Goal: Task Accomplishment & Management: Use online tool/utility

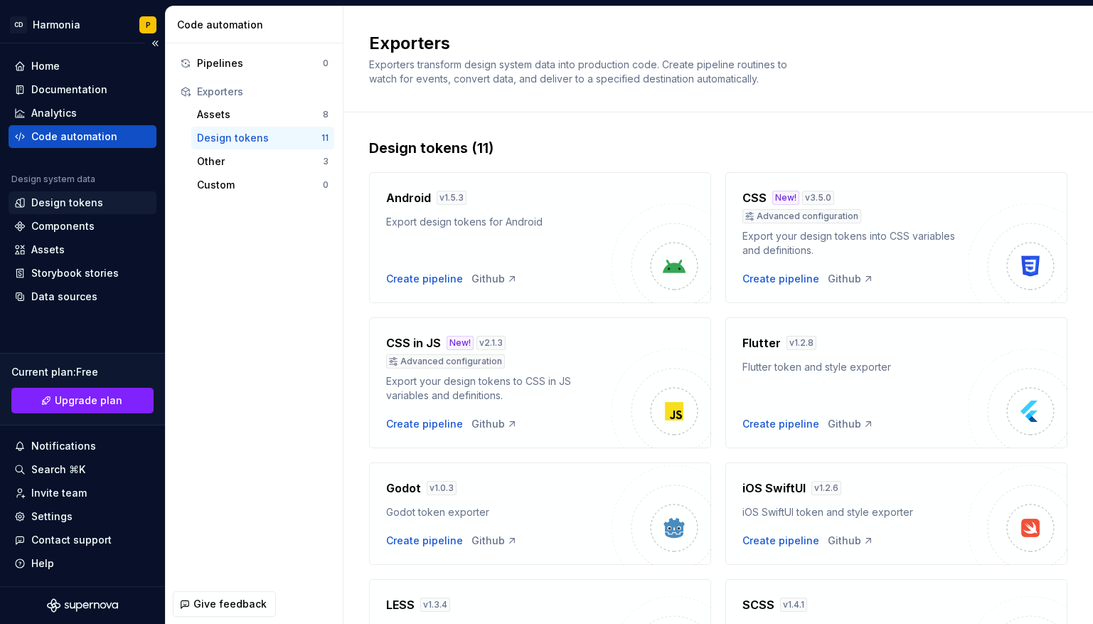
click at [63, 201] on div "Design tokens" at bounding box center [67, 203] width 72 height 14
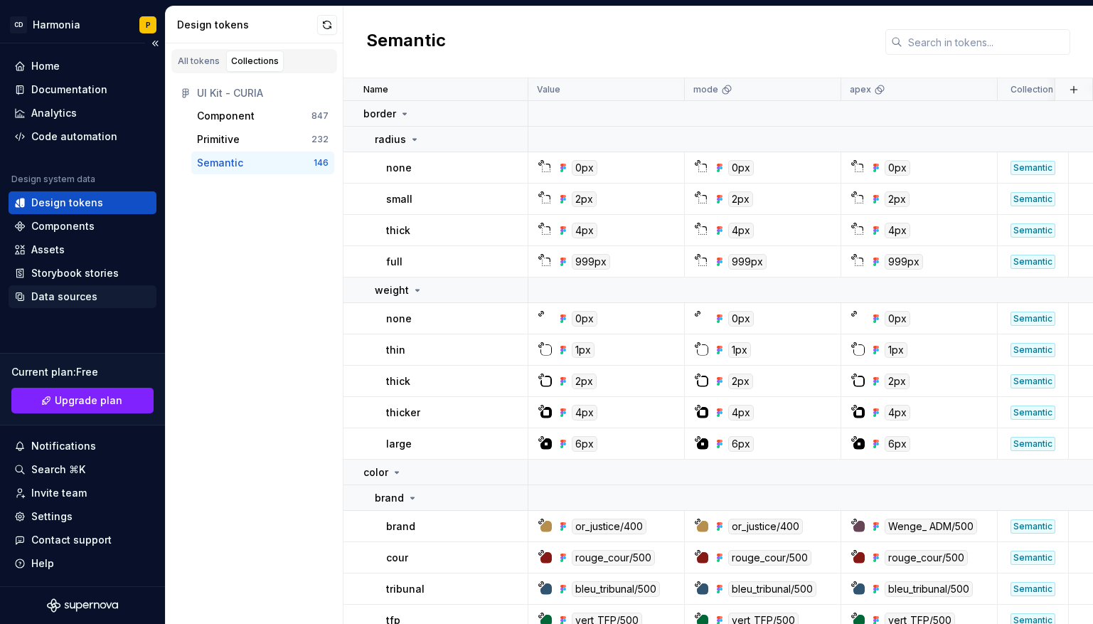
click at [65, 298] on div "Data sources" at bounding box center [64, 296] width 66 height 14
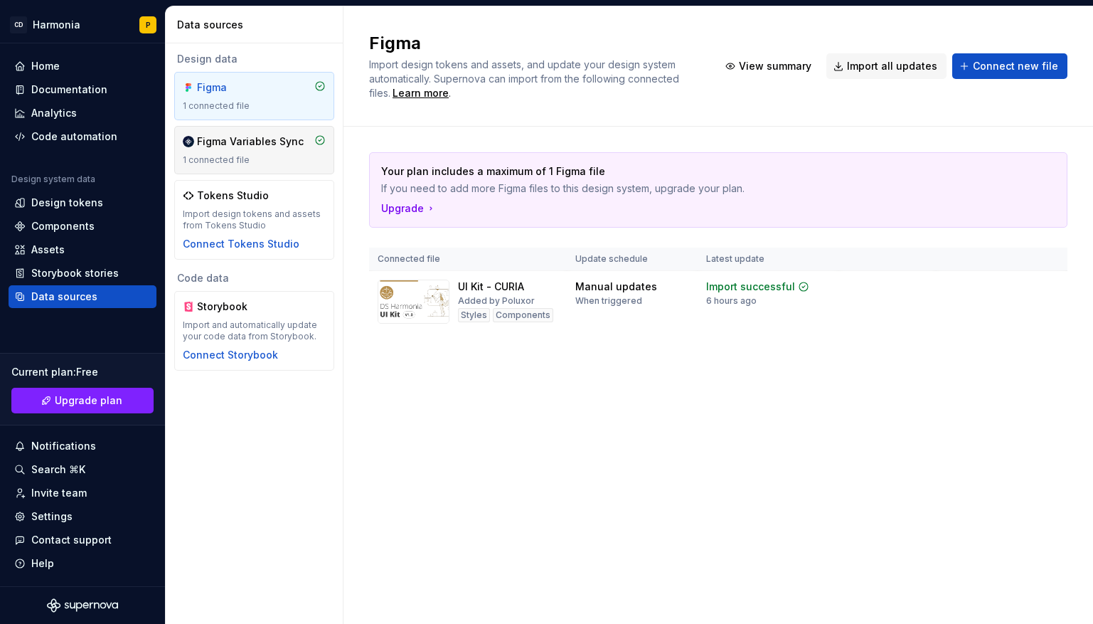
click at [248, 155] on div "1 connected file" at bounding box center [254, 159] width 143 height 11
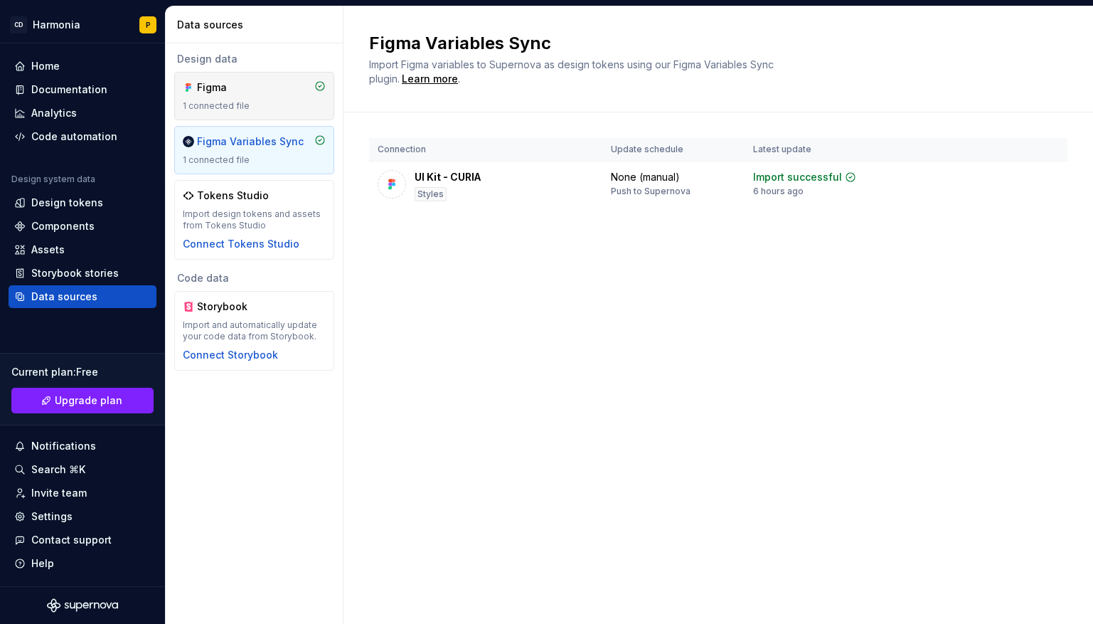
click at [240, 99] on div "Figma 1 connected file" at bounding box center [254, 95] width 143 height 31
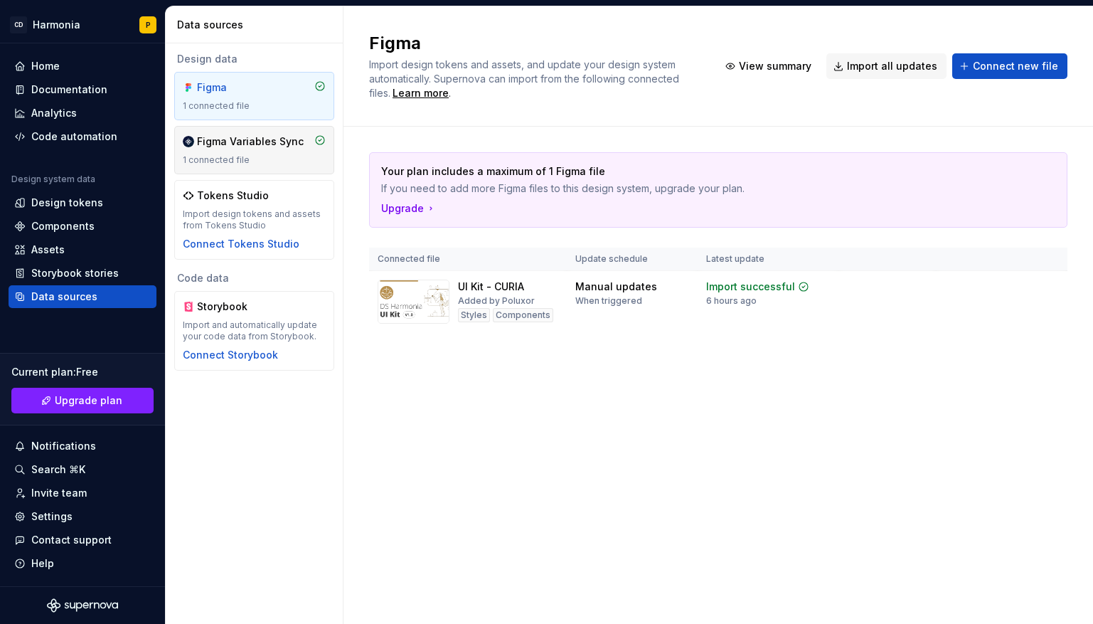
click at [259, 161] on div "1 connected file" at bounding box center [254, 159] width 143 height 11
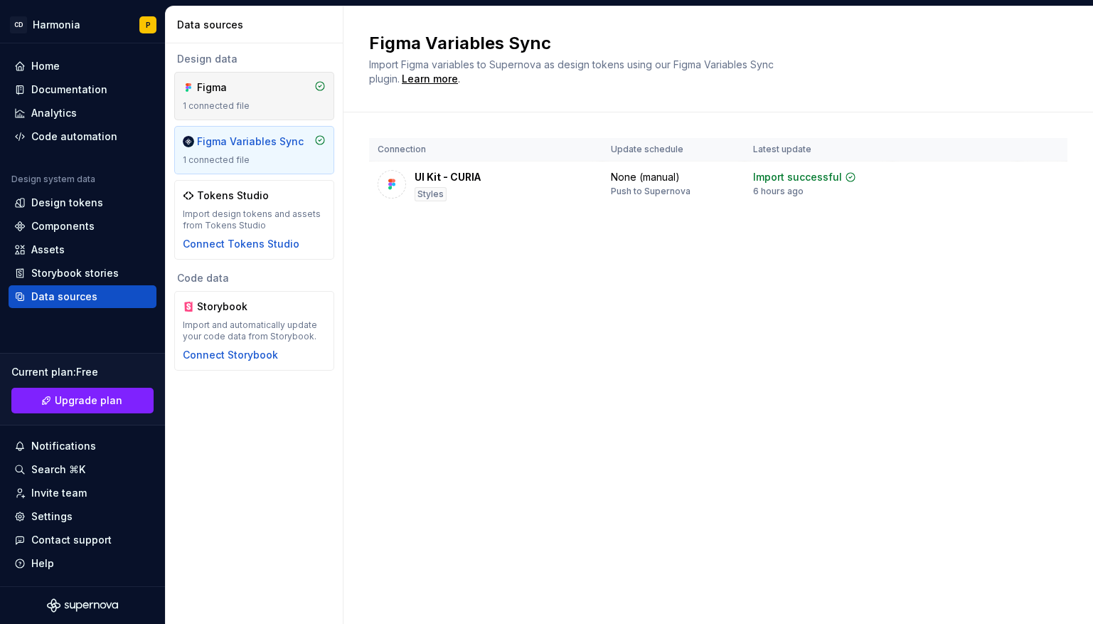
click at [250, 79] on div "Figma 1 connected file" at bounding box center [254, 96] width 160 height 48
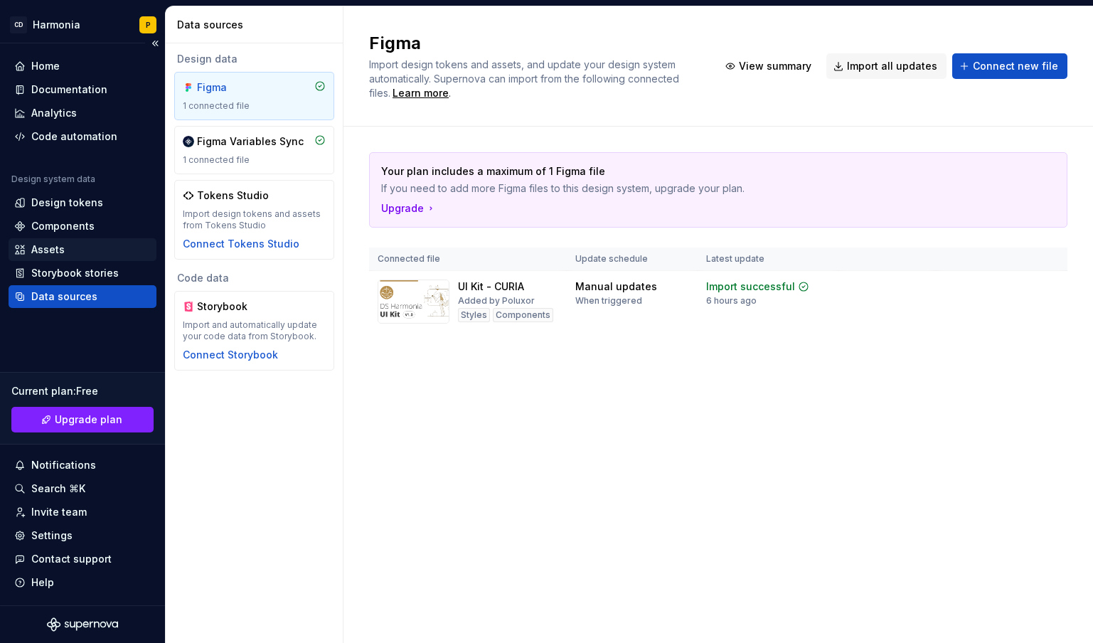
click at [34, 248] on div "Assets" at bounding box center [47, 249] width 33 height 14
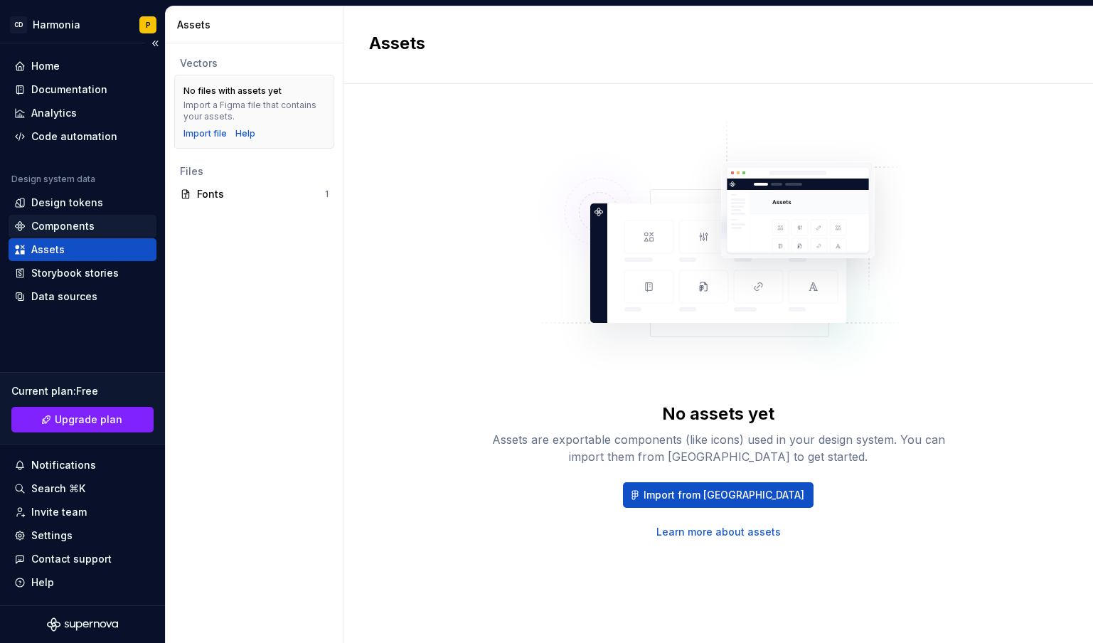
click at [47, 219] on div "Components" at bounding box center [62, 226] width 63 height 14
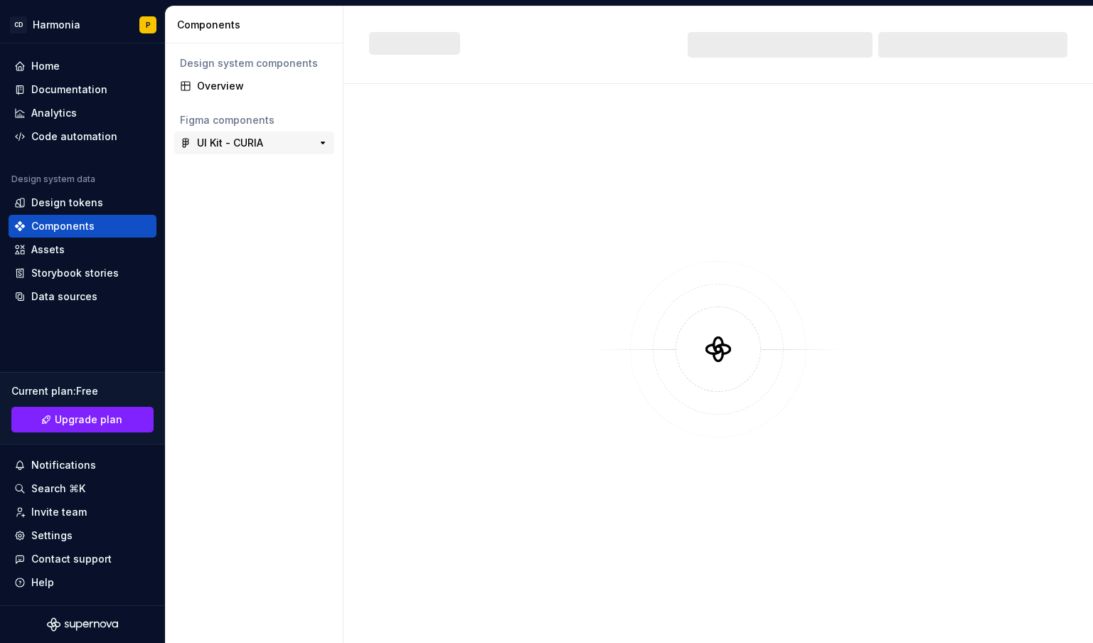
click at [233, 141] on div "UI Kit - CURIA" at bounding box center [230, 143] width 66 height 14
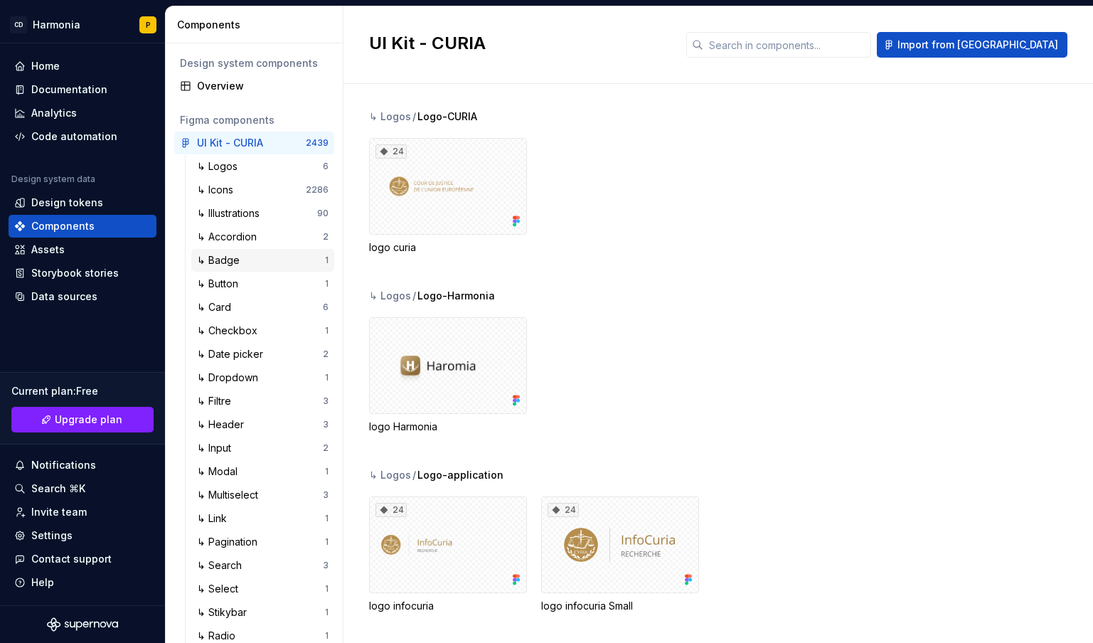
click at [240, 260] on div "↳ Badge" at bounding box center [221, 260] width 48 height 14
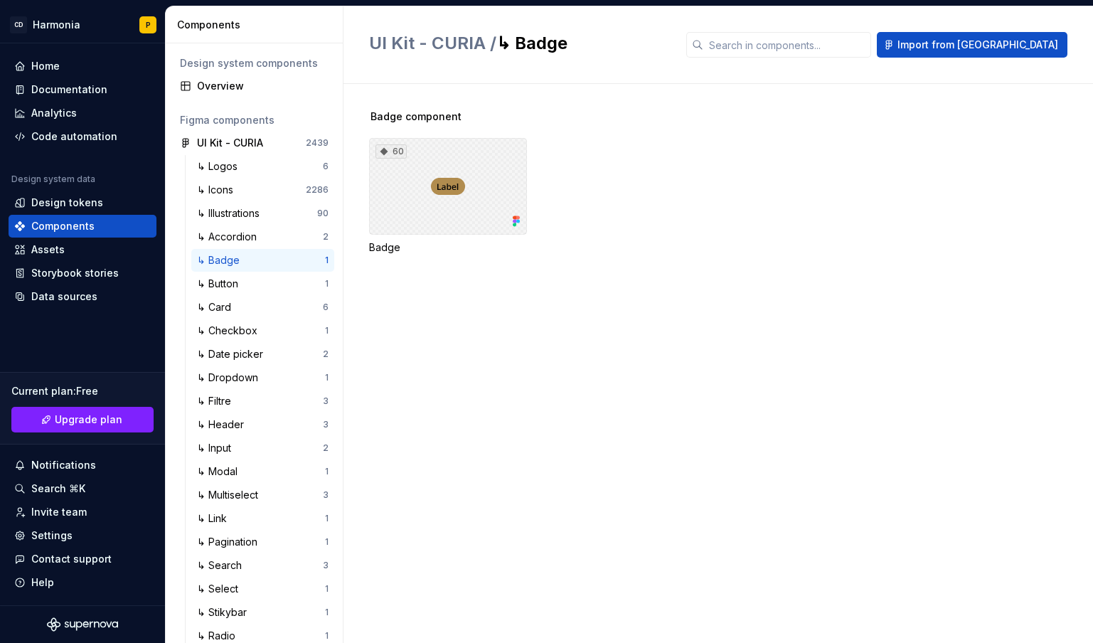
click at [456, 201] on div "60" at bounding box center [448, 186] width 158 height 97
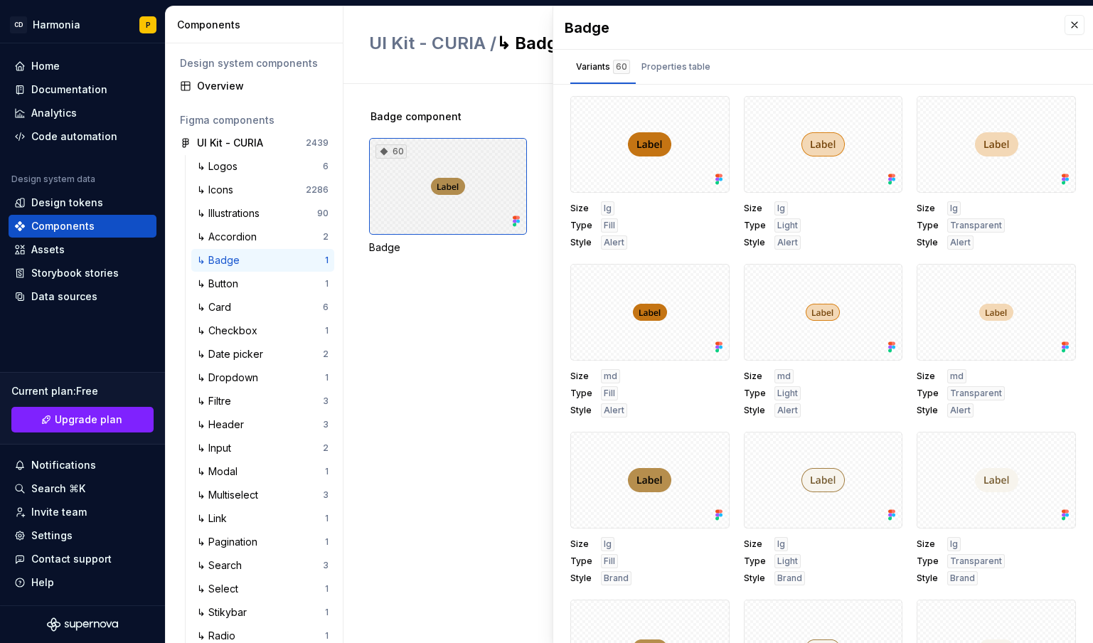
click at [415, 205] on div "60" at bounding box center [448, 186] width 158 height 97
click at [668, 64] on div "Properties table" at bounding box center [675, 67] width 69 height 14
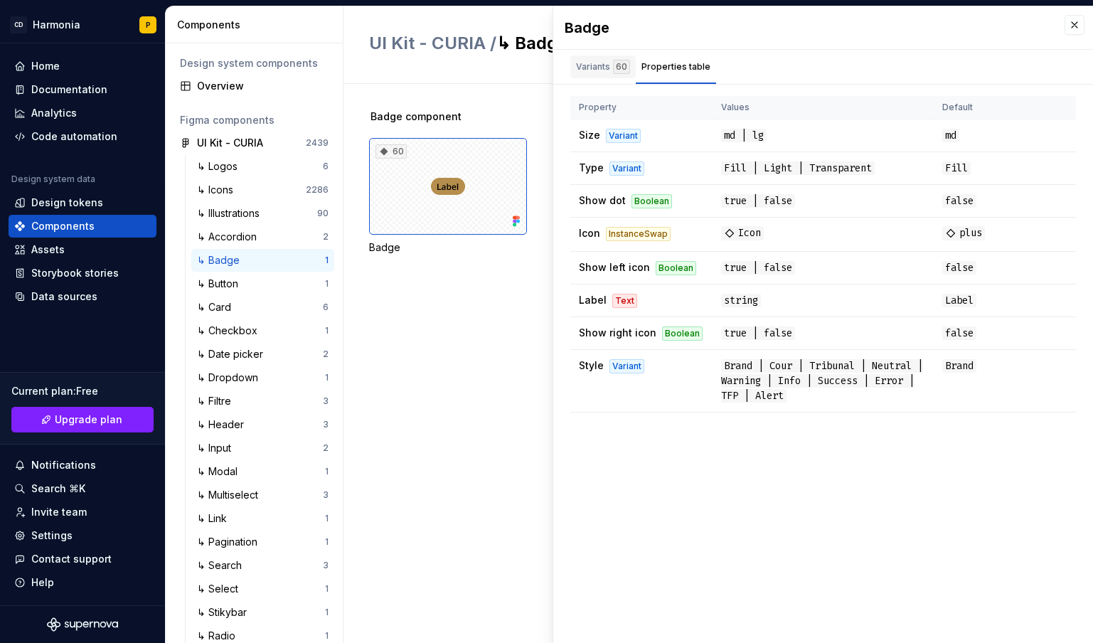
click at [604, 76] on div "Variants 60" at bounding box center [602, 66] width 65 height 23
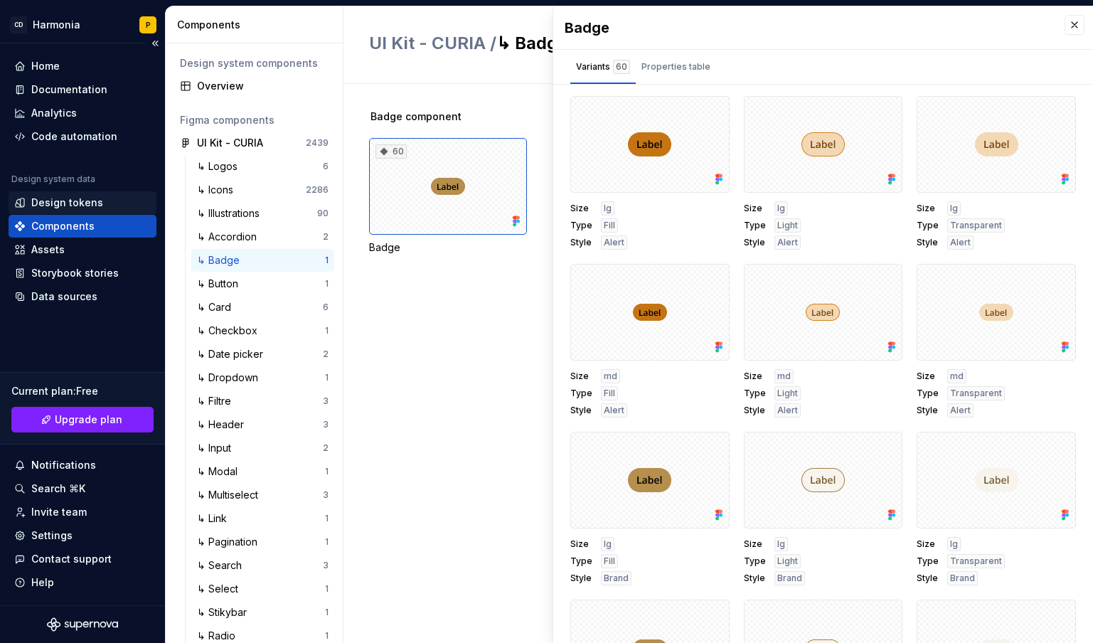
click at [66, 208] on div "Design tokens" at bounding box center [67, 203] width 72 height 14
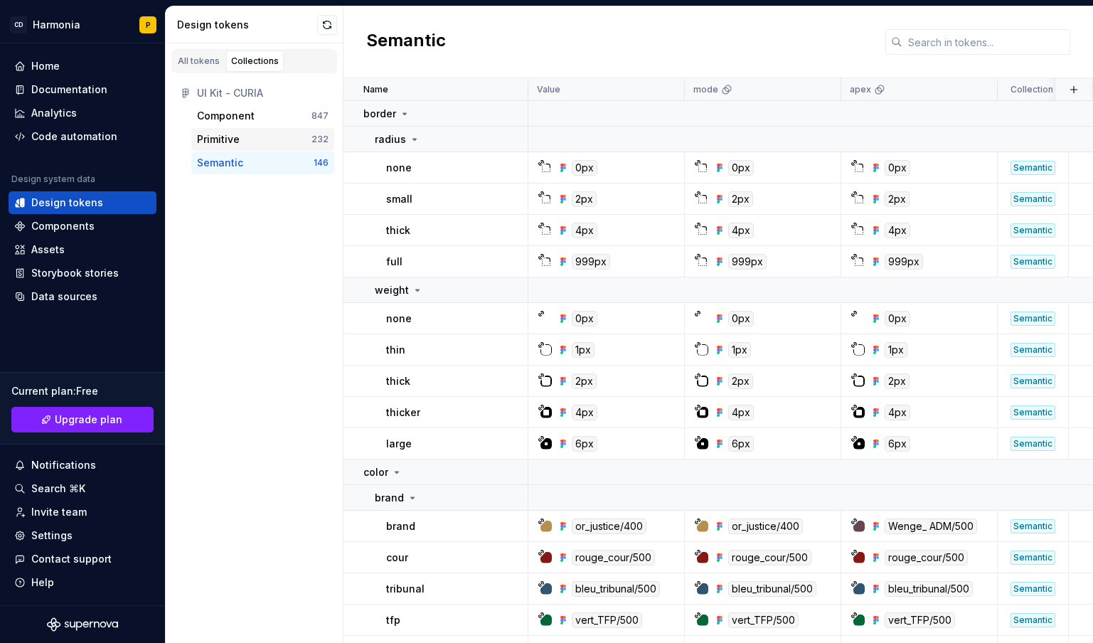
click at [220, 134] on div "Primitive" at bounding box center [218, 139] width 43 height 14
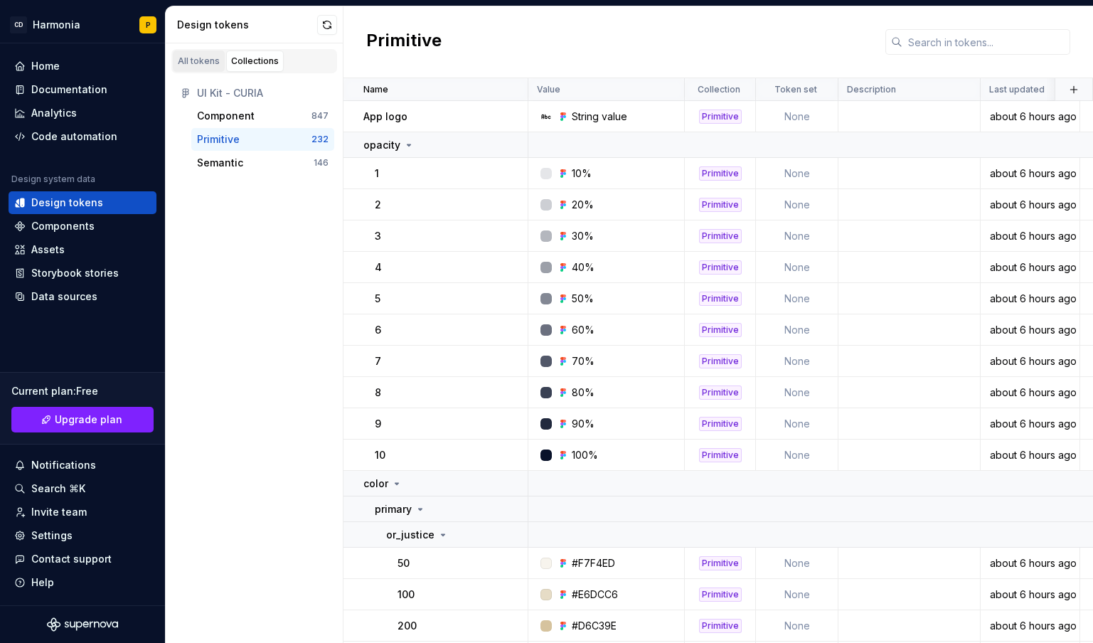
click at [191, 64] on div "All tokens" at bounding box center [199, 60] width 42 height 11
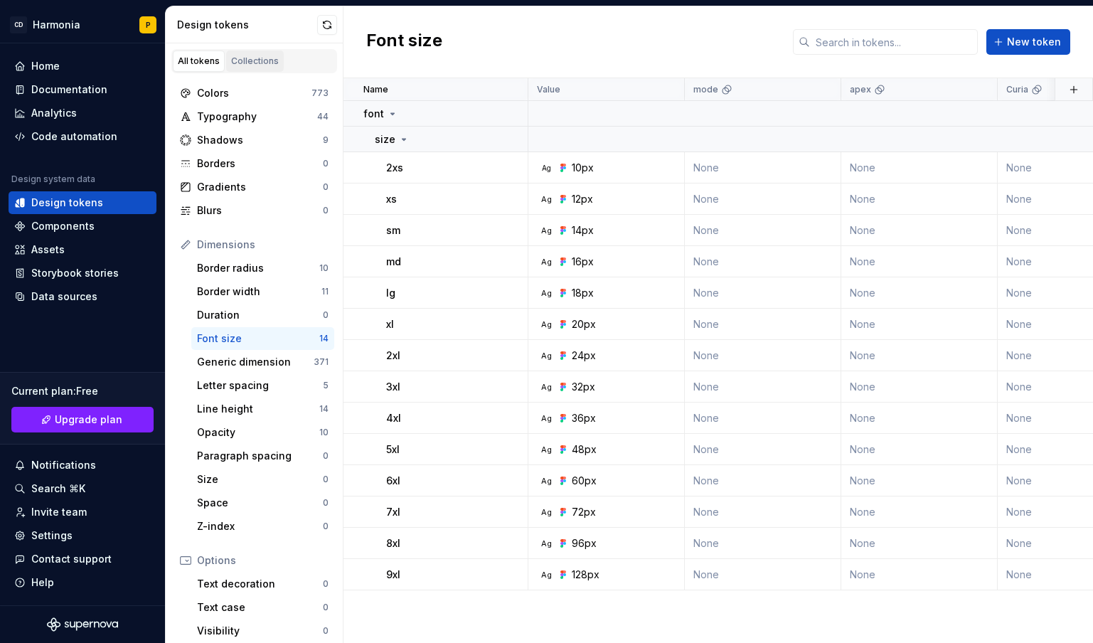
click at [255, 63] on div "Collections" at bounding box center [255, 60] width 48 height 11
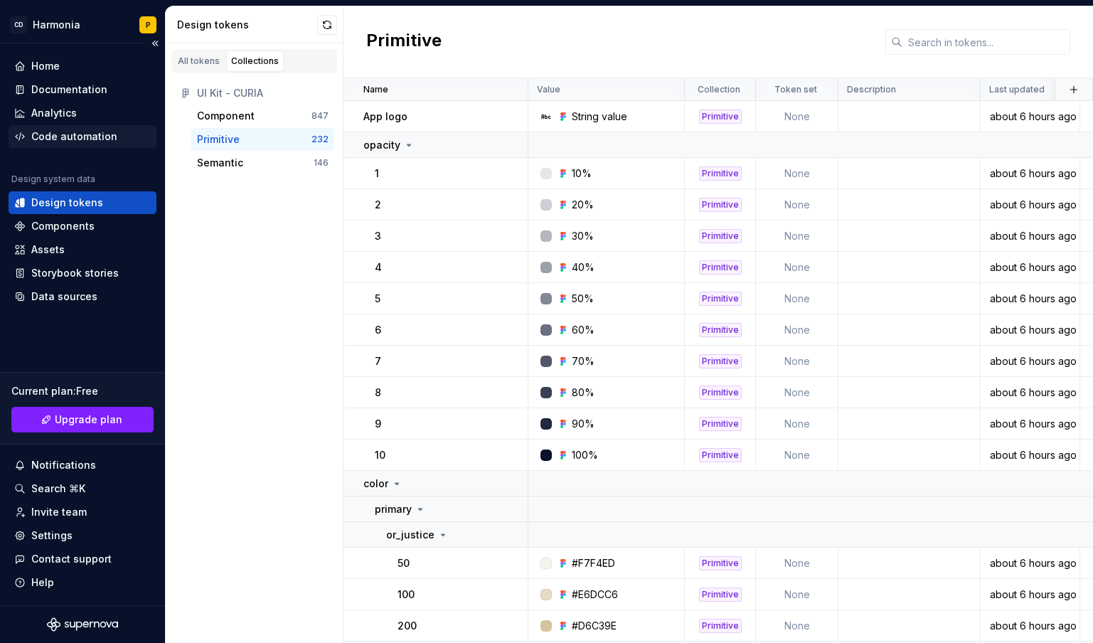
click at [58, 138] on div "Code automation" at bounding box center [74, 136] width 86 height 14
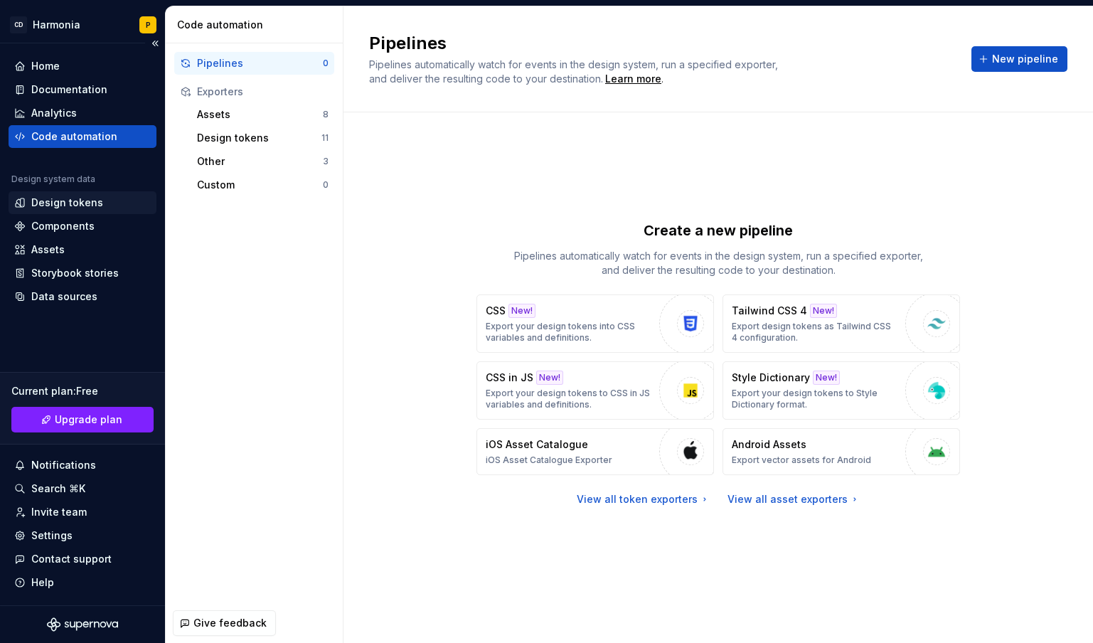
click at [46, 201] on div "Design tokens" at bounding box center [67, 203] width 72 height 14
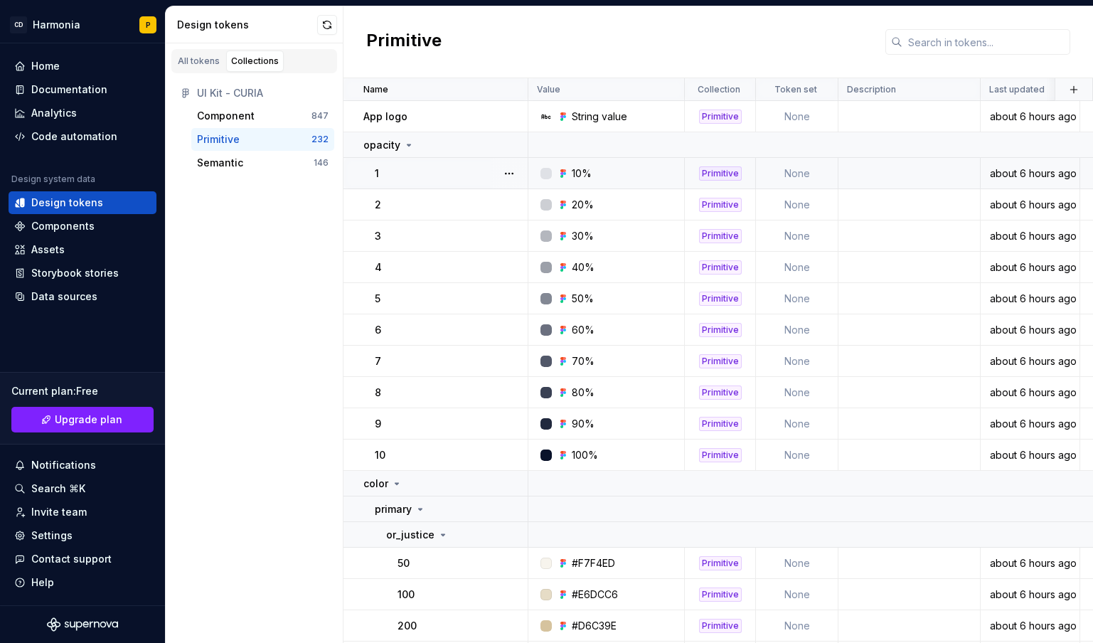
click at [683, 173] on div "10%" at bounding box center [611, 173] width 146 height 14
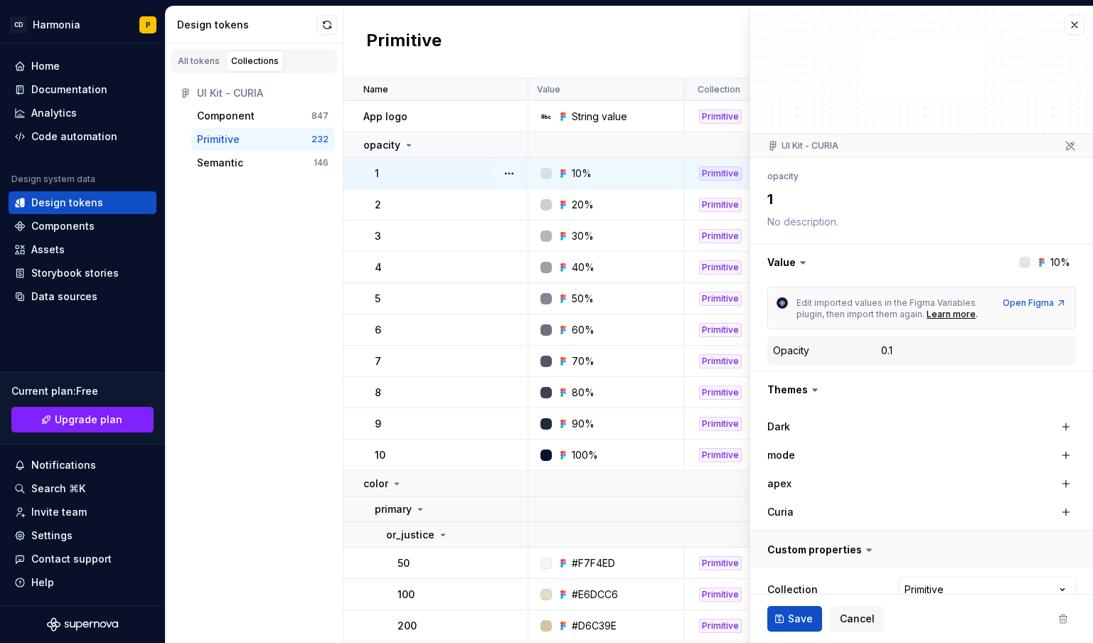
scroll to position [58, 0]
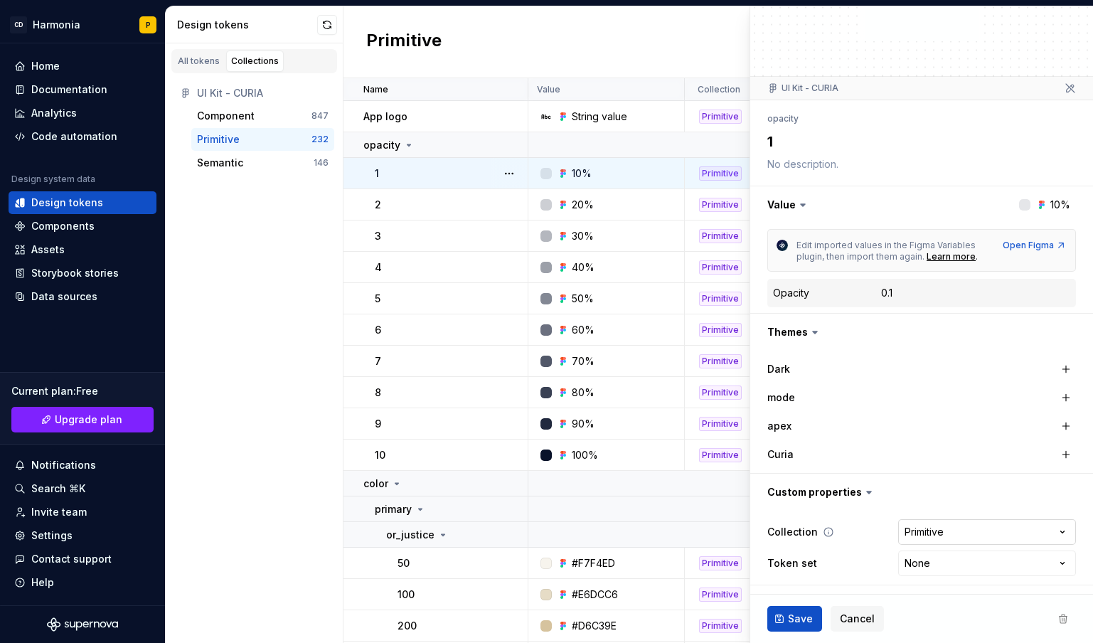
click at [1016, 538] on html "CD Harmonia P Home Documentation Analytics Code automation Design system data D…" at bounding box center [546, 321] width 1093 height 643
click at [846, 537] on html "CD Harmonia P Home Documentation Analytics Code automation Design system data D…" at bounding box center [546, 321] width 1093 height 643
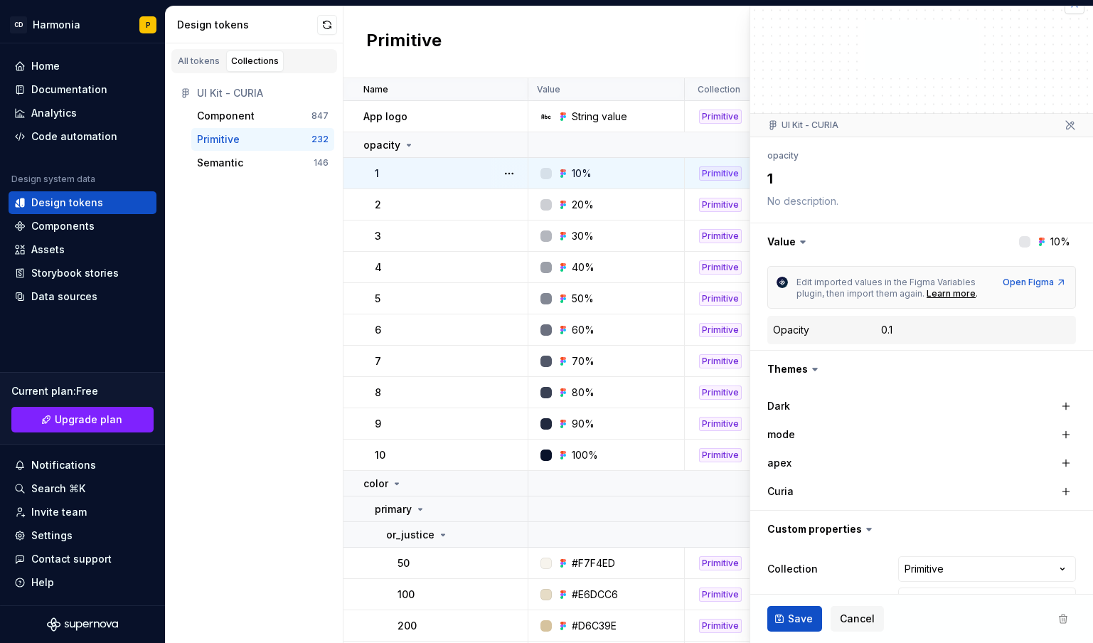
scroll to position [0, 0]
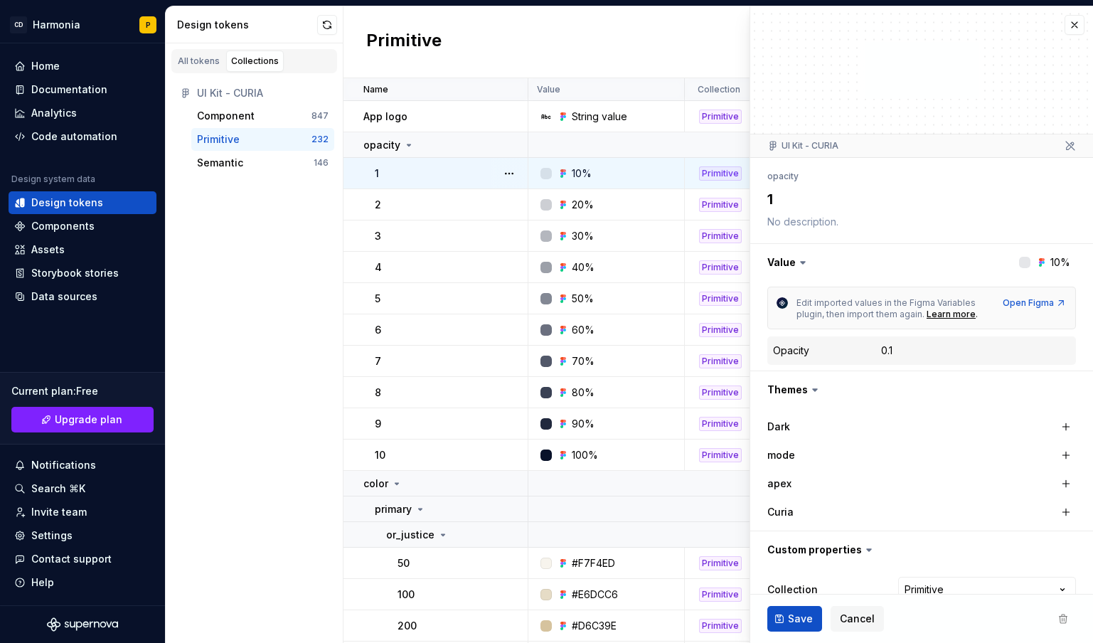
click at [1066, 14] on div at bounding box center [921, 69] width 343 height 127
click at [1066, 21] on button "button" at bounding box center [1074, 25] width 20 height 20
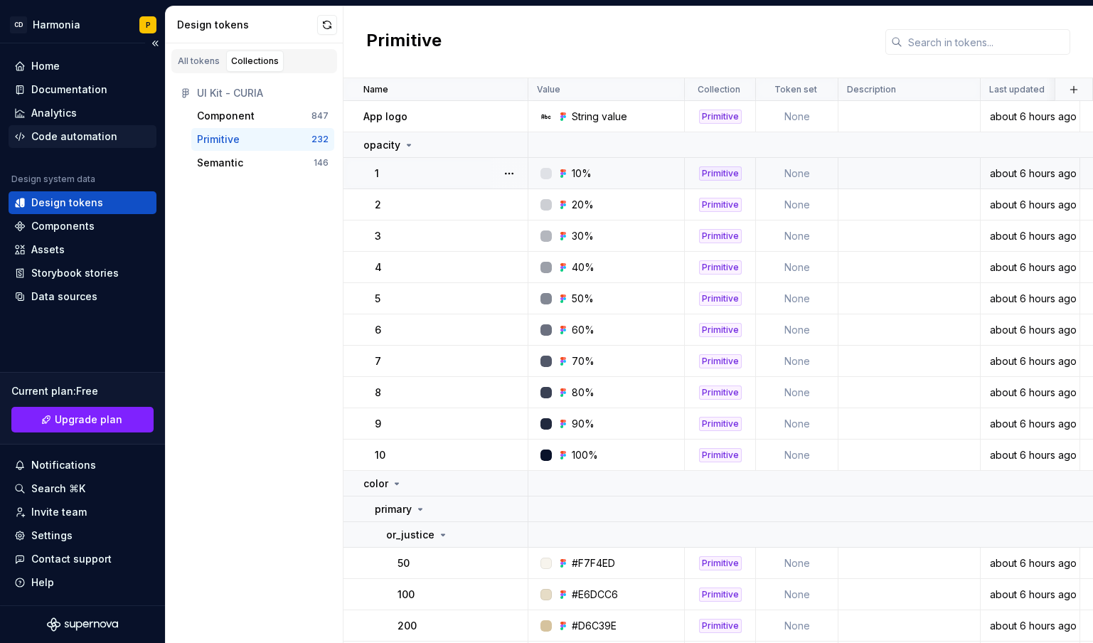
click at [59, 139] on div "Code automation" at bounding box center [74, 136] width 86 height 14
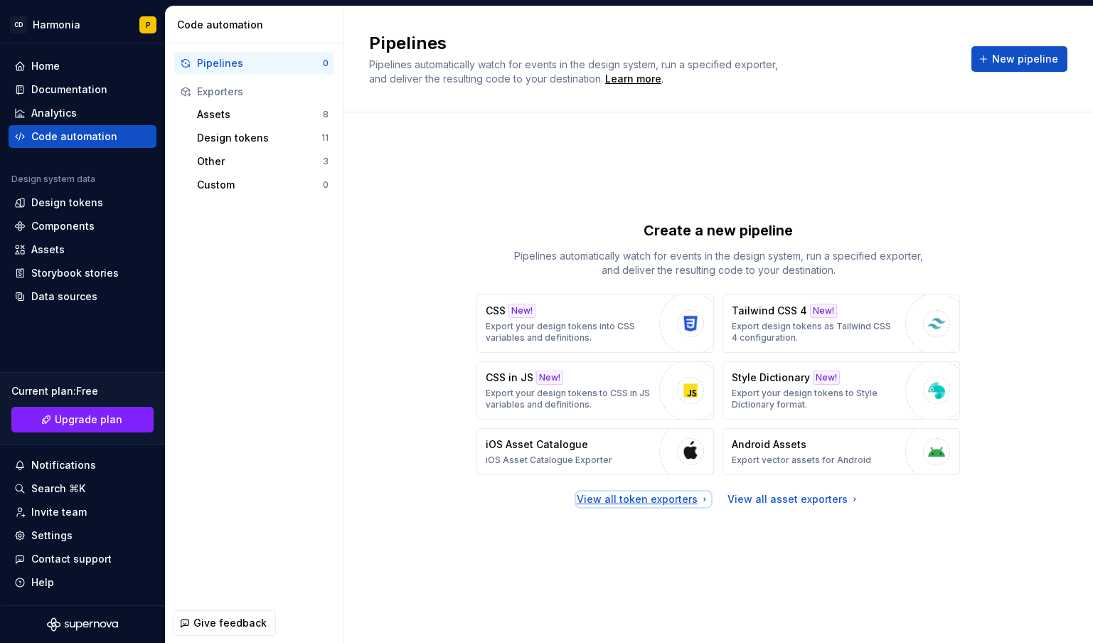
click at [651, 503] on div "View all token exporters" at bounding box center [644, 499] width 134 height 14
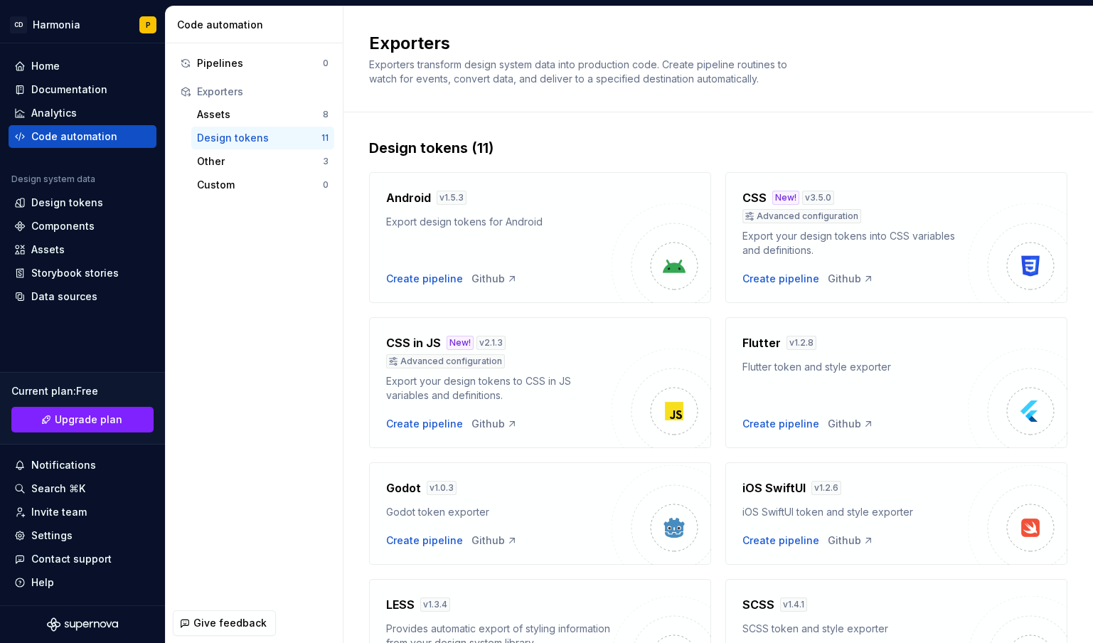
click at [232, 141] on div "Design tokens" at bounding box center [259, 138] width 124 height 14
click at [79, 136] on div "Code automation" at bounding box center [74, 136] width 86 height 14
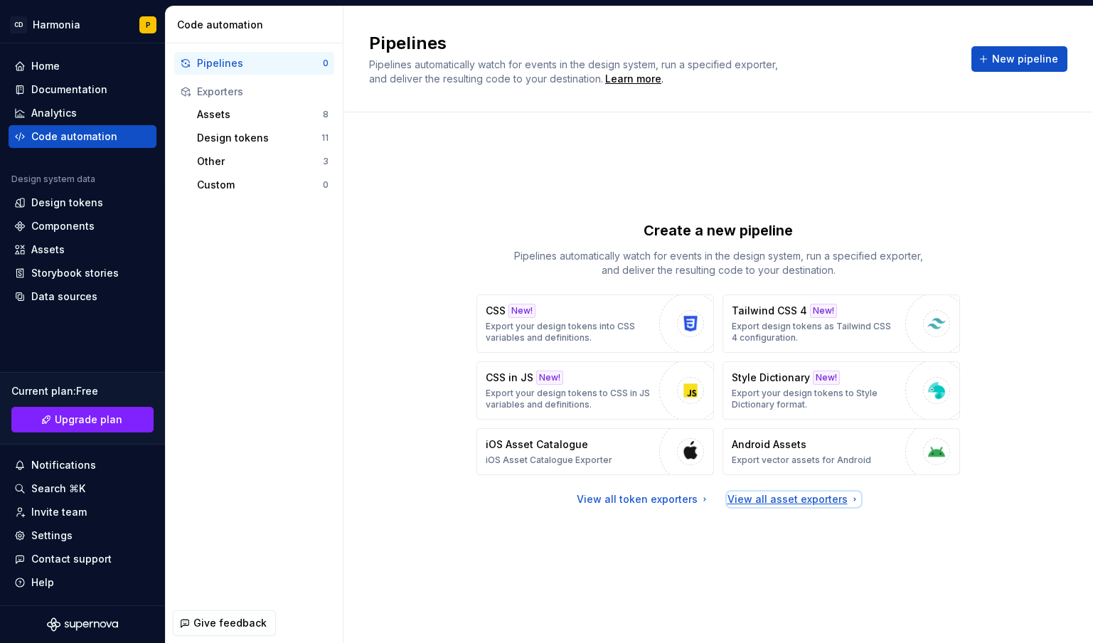
click at [793, 498] on div "View all asset exporters" at bounding box center [793, 499] width 133 height 14
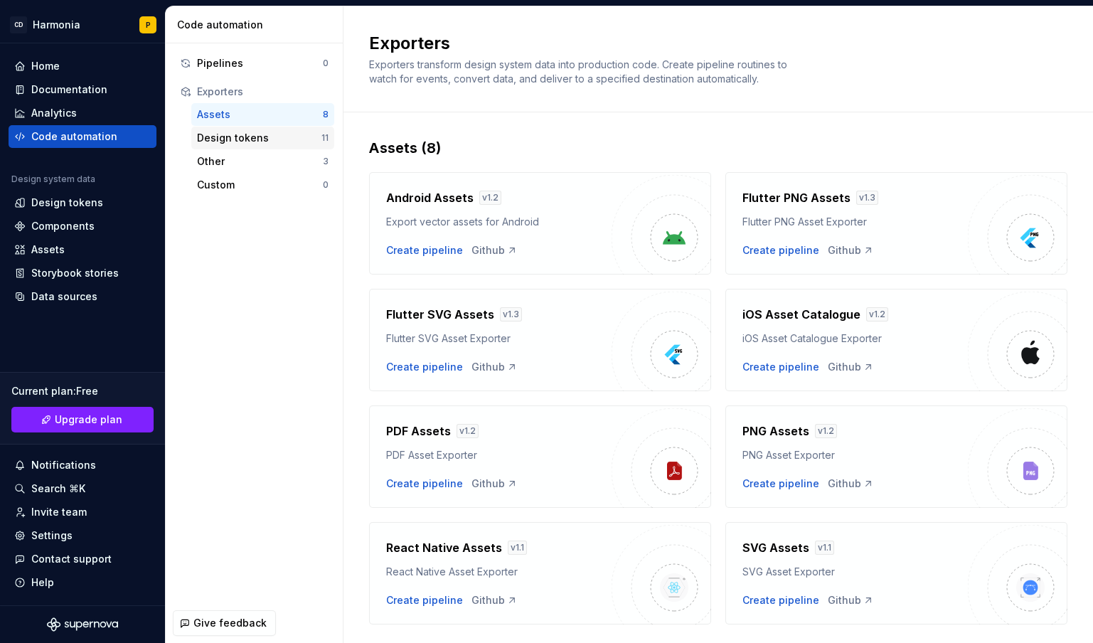
click at [239, 136] on div "Design tokens" at bounding box center [259, 138] width 124 height 14
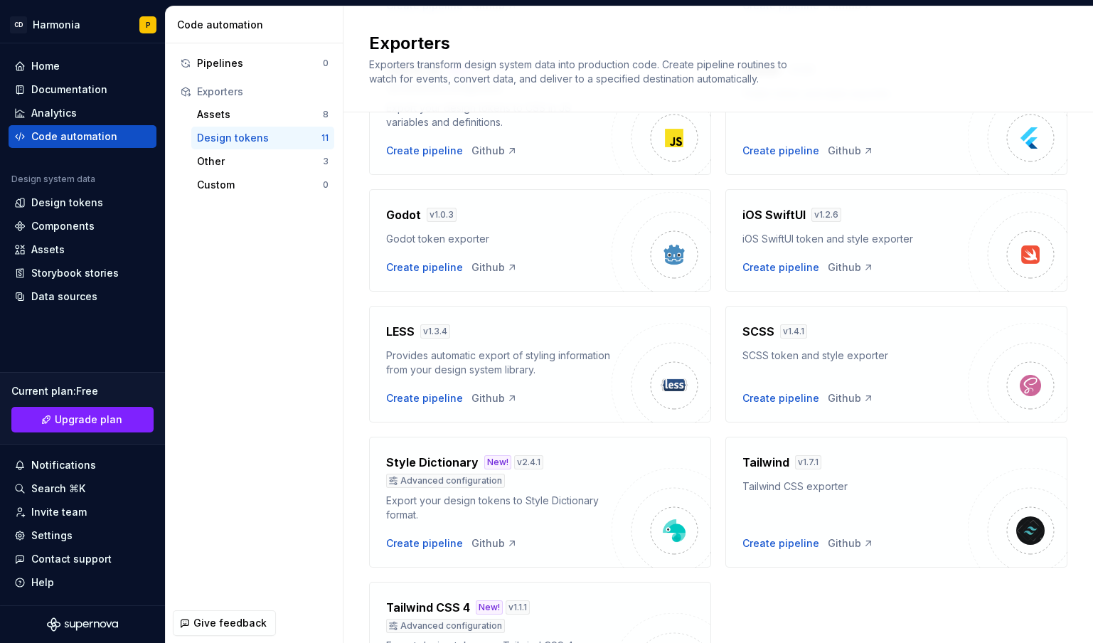
scroll to position [356, 0]
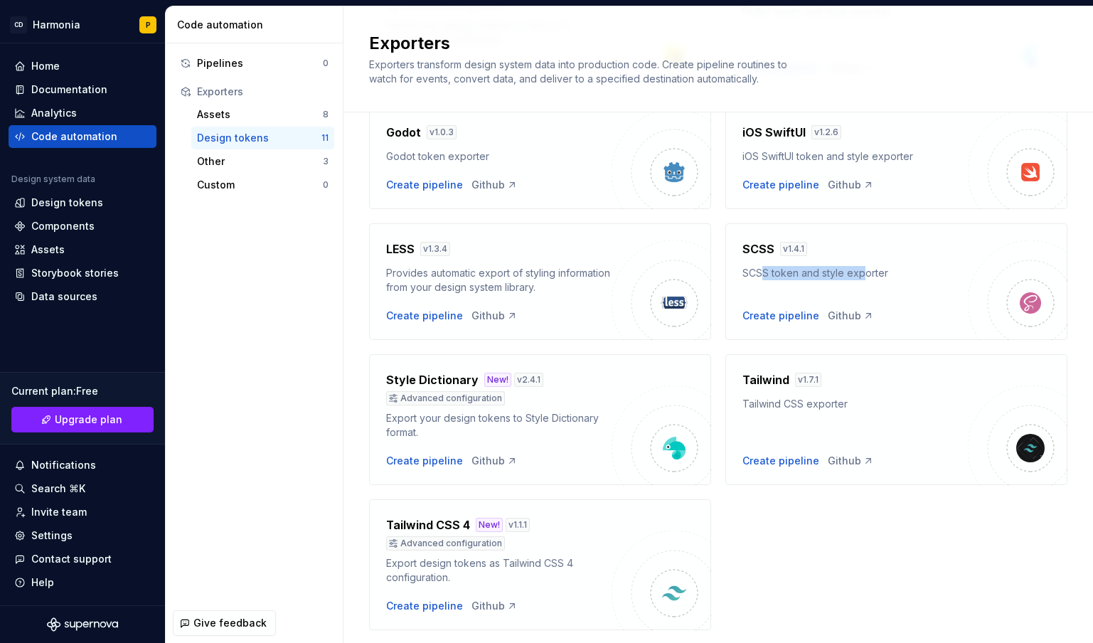
drag, startPoint x: 754, startPoint y: 273, endPoint x: 857, endPoint y: 273, distance: 102.4
click at [857, 273] on div "SCSS token and style exporter" at bounding box center [854, 273] width 225 height 14
drag, startPoint x: 391, startPoint y: 270, endPoint x: 562, endPoint y: 290, distance: 171.8
click at [547, 289] on div "Provides automatic export of styling information from your design system librar…" at bounding box center [498, 280] width 225 height 28
drag, startPoint x: 562, startPoint y: 290, endPoint x: 569, endPoint y: 293, distance: 7.7
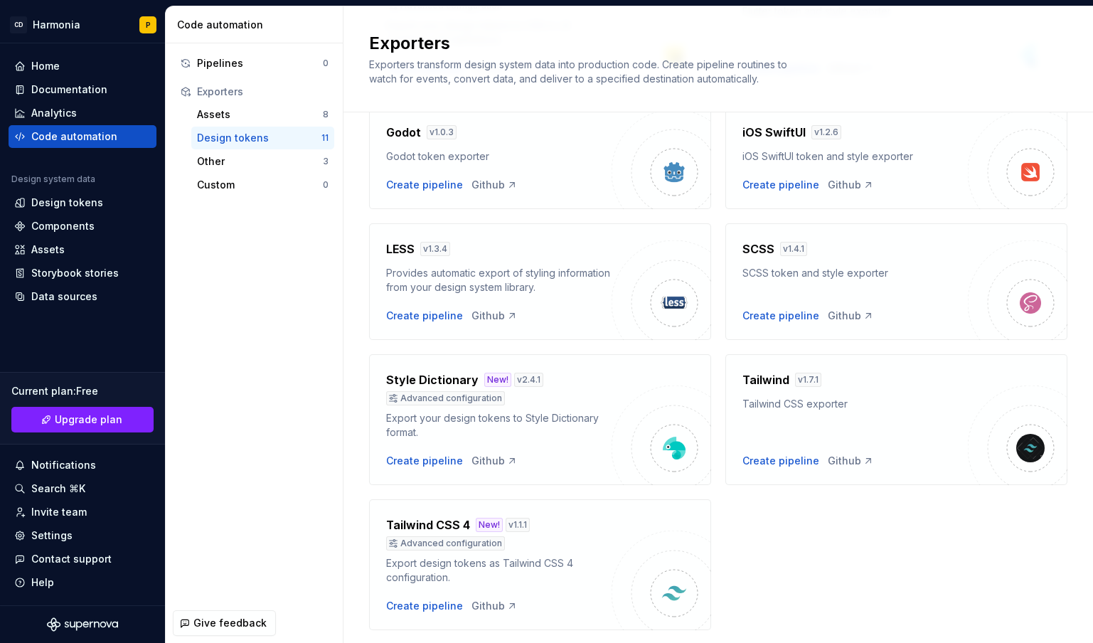
click at [562, 291] on div "Provides automatic export of styling information from your design system librar…" at bounding box center [498, 280] width 225 height 28
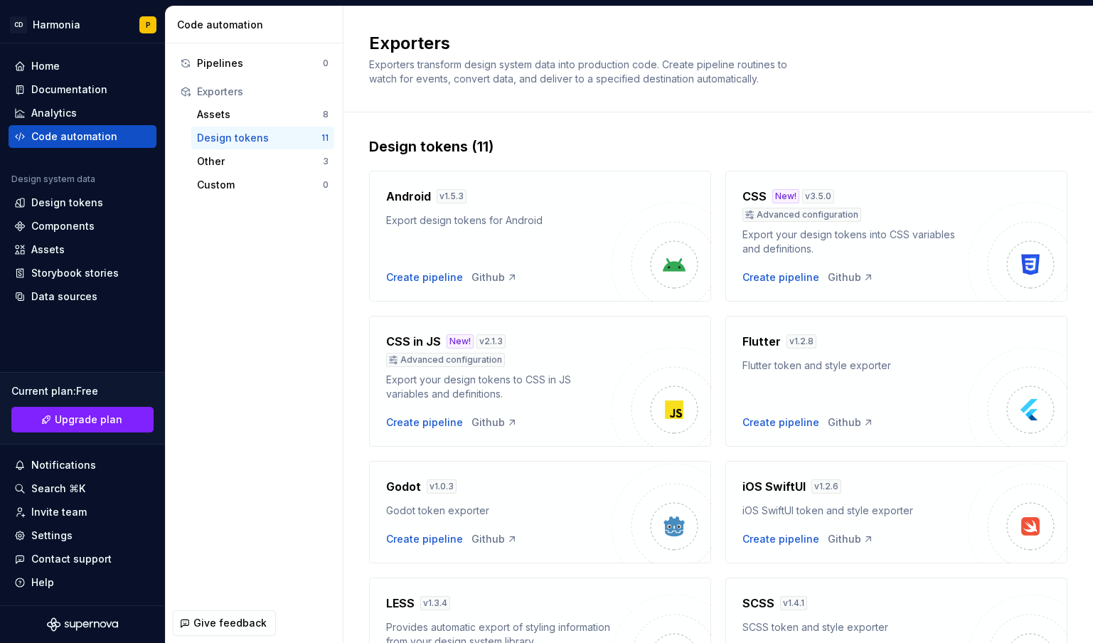
scroll to position [0, 0]
click at [834, 282] on div "Github" at bounding box center [851, 279] width 46 height 14
click at [759, 279] on div "Create pipeline" at bounding box center [780, 279] width 77 height 14
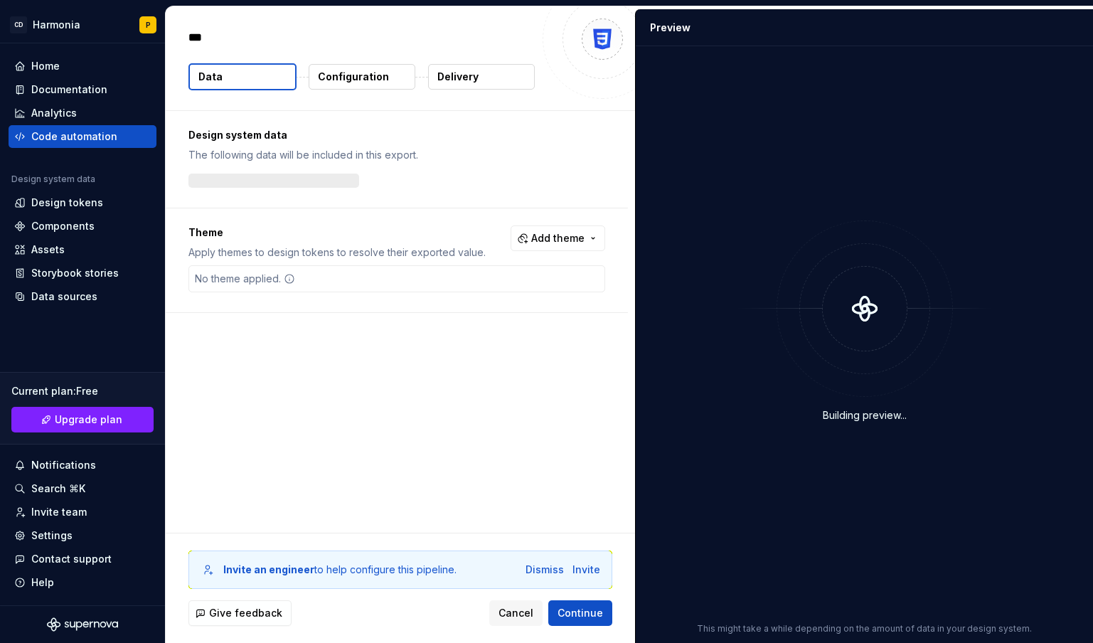
type textarea "*"
click at [215, 237] on p "Theme" at bounding box center [336, 232] width 297 height 14
click at [560, 237] on span "Add theme" at bounding box center [557, 238] width 53 height 14
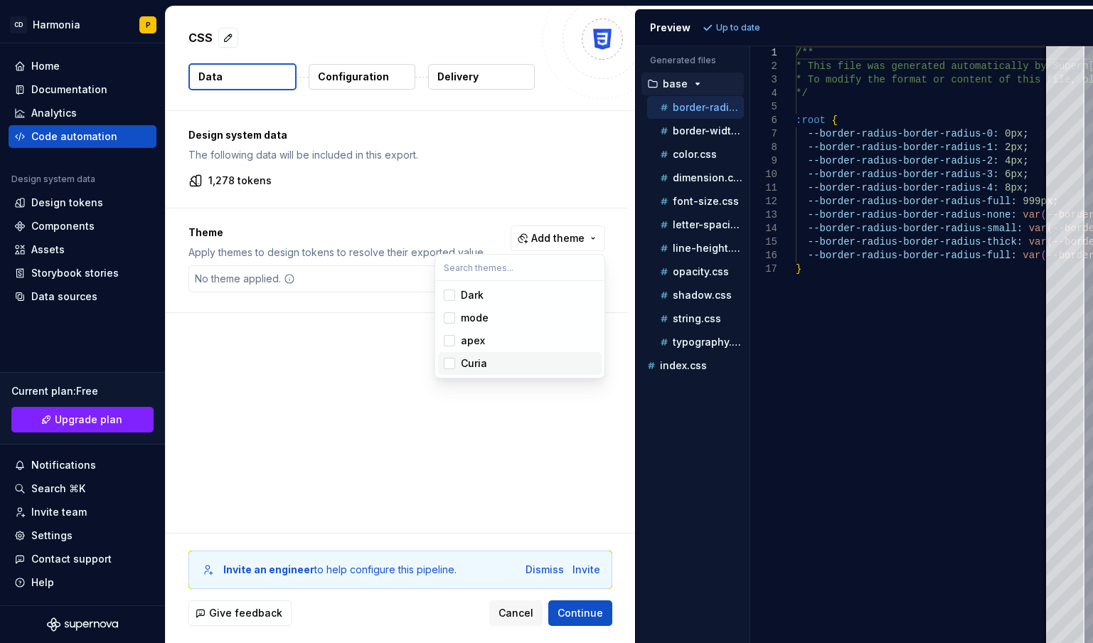
click at [456, 360] on span "Curia" at bounding box center [520, 363] width 164 height 23
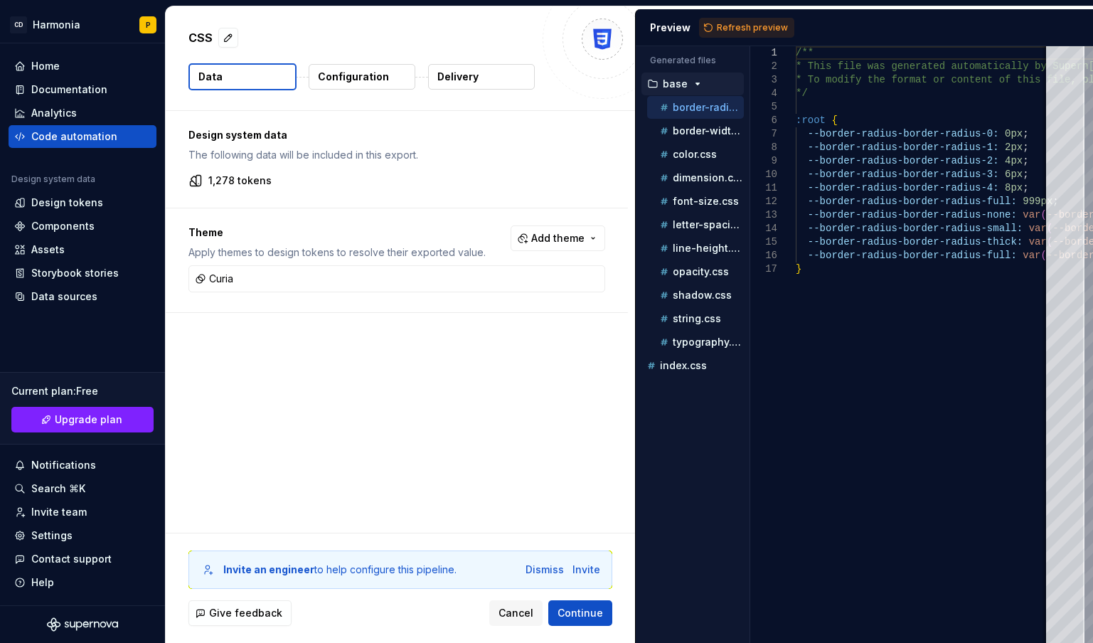
click at [542, 505] on html "CD Harmonia P Home Documentation Analytics Code automation Design system data D…" at bounding box center [546, 321] width 1093 height 643
click at [348, 70] on p "Configuration" at bounding box center [353, 77] width 71 height 14
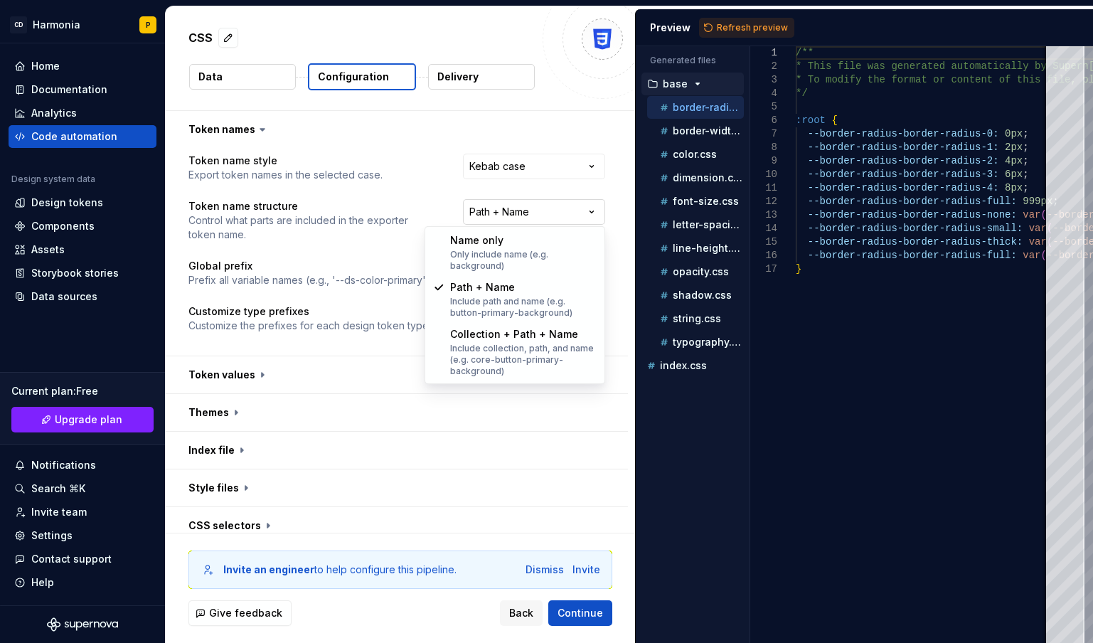
click at [539, 213] on html "**********" at bounding box center [546, 321] width 1093 height 643
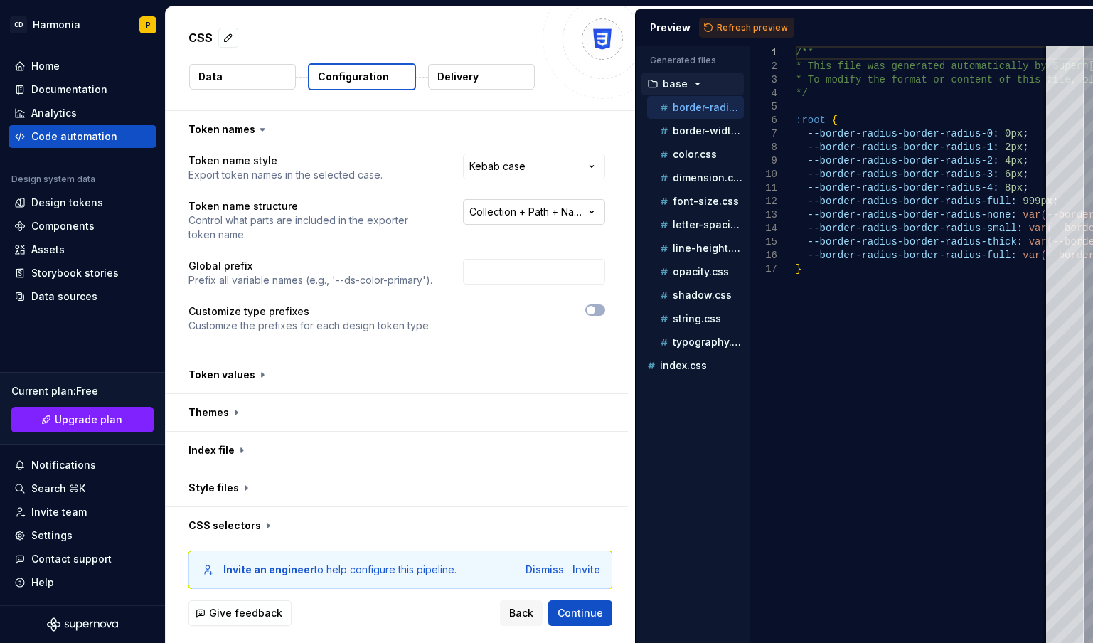
click at [575, 210] on html "**********" at bounding box center [546, 321] width 1093 height 643
click at [566, 218] on html "**********" at bounding box center [546, 321] width 1093 height 643
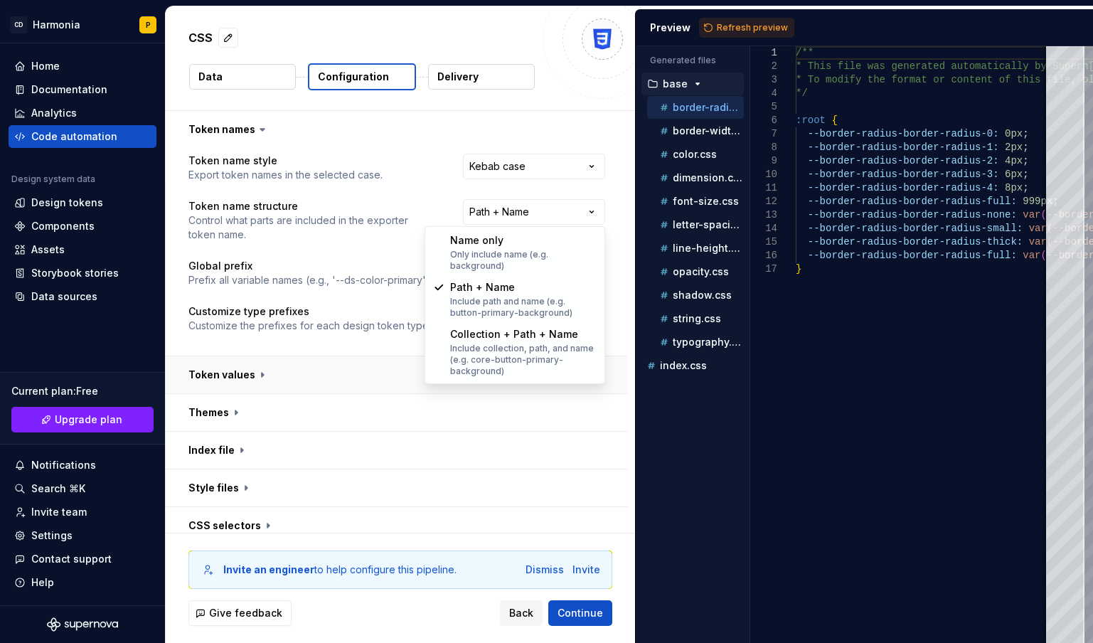
select select "**********"
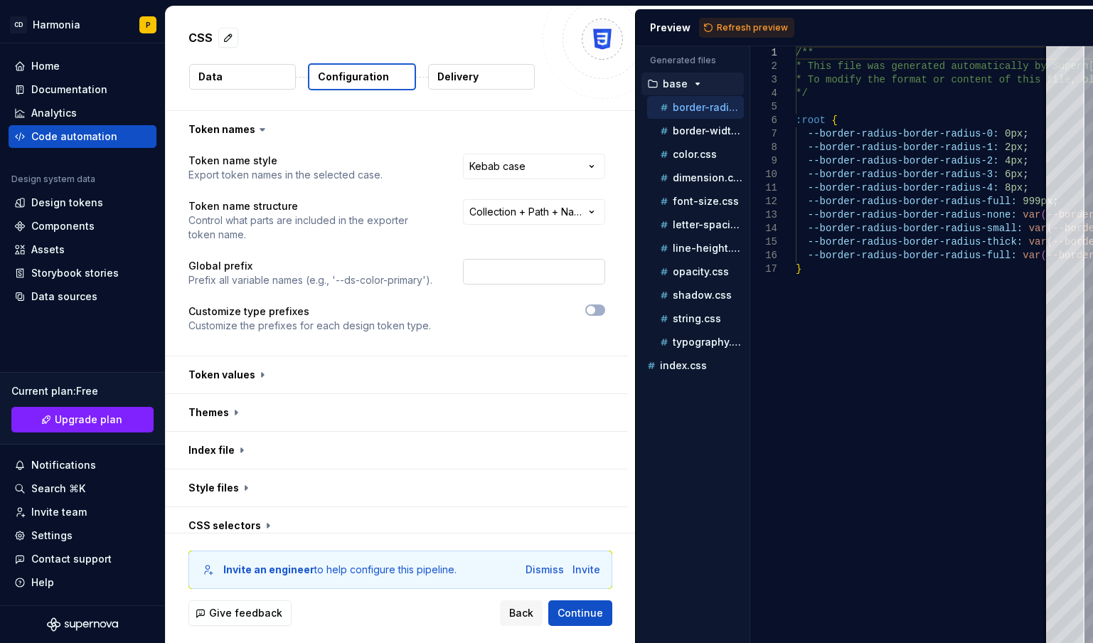
click at [506, 277] on input "text" at bounding box center [534, 272] width 142 height 26
drag, startPoint x: 492, startPoint y: 274, endPoint x: 460, endPoint y: 269, distance: 32.3
click at [461, 269] on div "dsh" at bounding box center [531, 273] width 147 height 28
type input "hds"
click at [595, 312] on icon "button" at bounding box center [590, 310] width 11 height 9
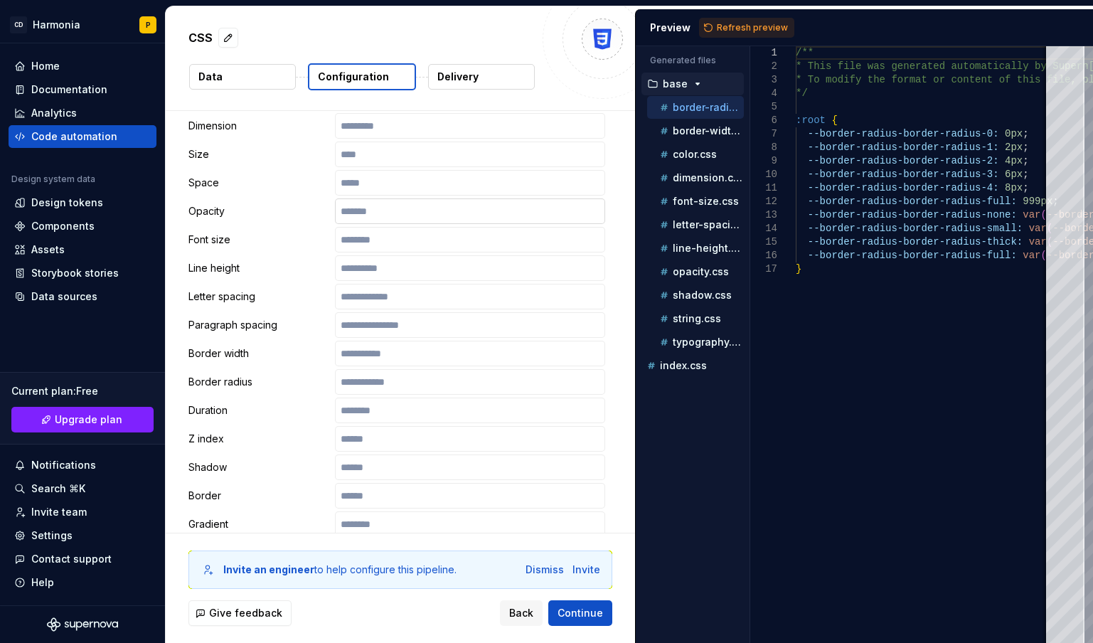
scroll to position [356, 0]
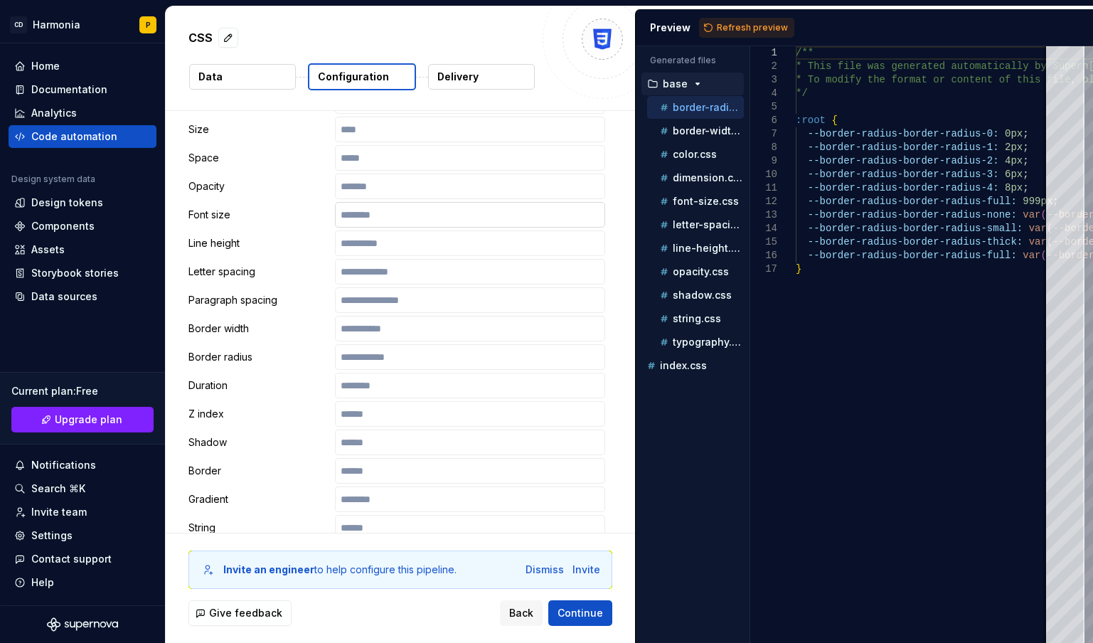
click at [370, 218] on input "text" at bounding box center [470, 215] width 270 height 26
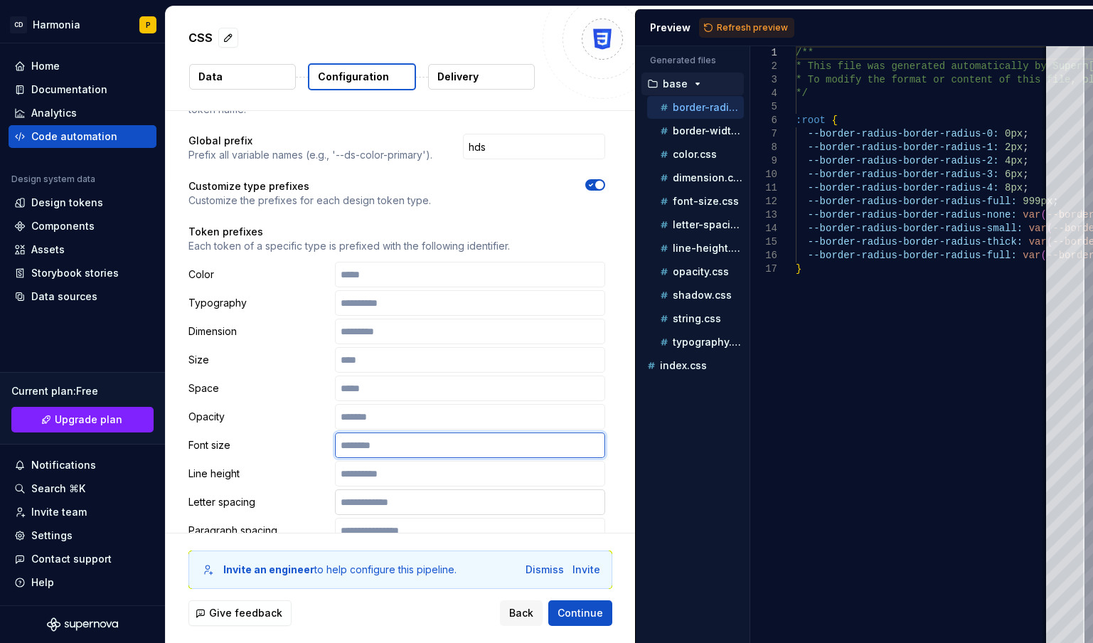
scroll to position [0, 0]
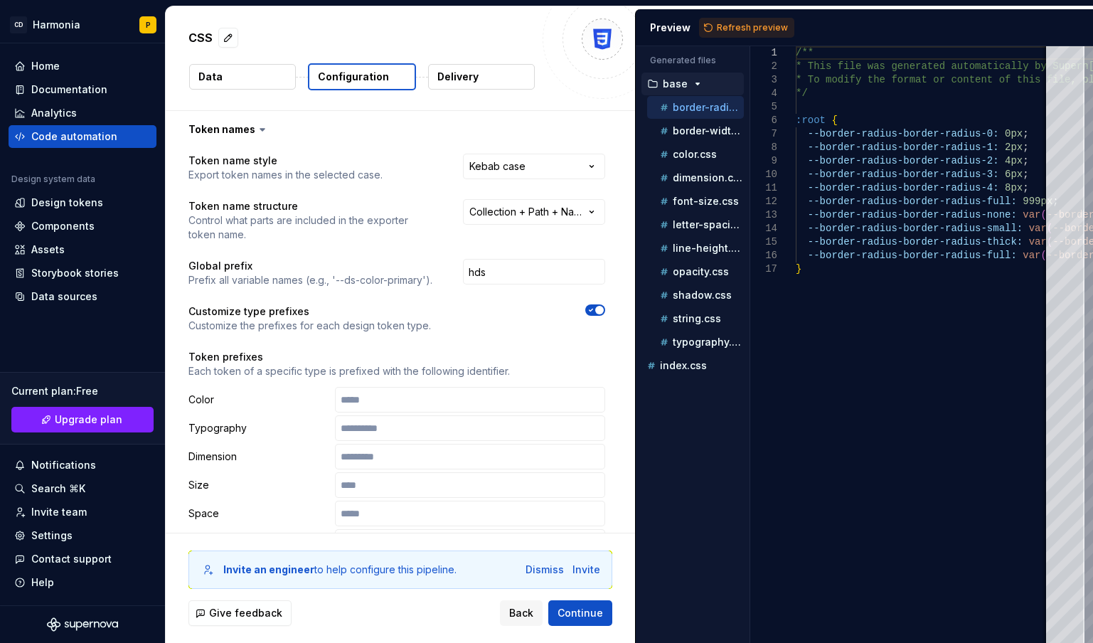
click at [591, 309] on icon "button" at bounding box center [590, 310] width 11 height 9
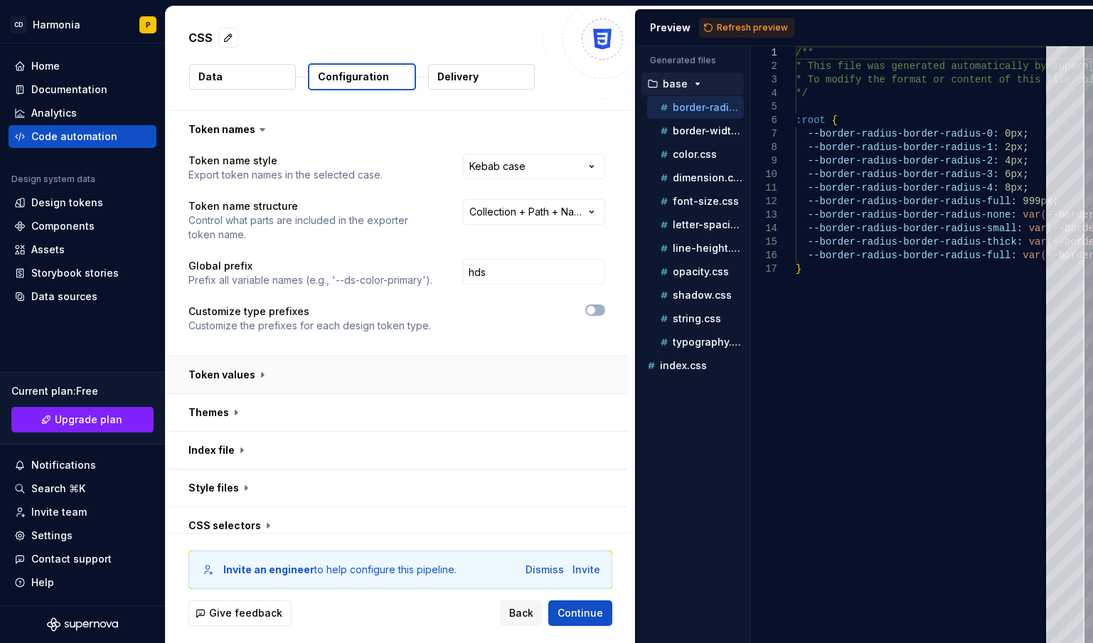
click at [250, 373] on button "button" at bounding box center [397, 374] width 462 height 37
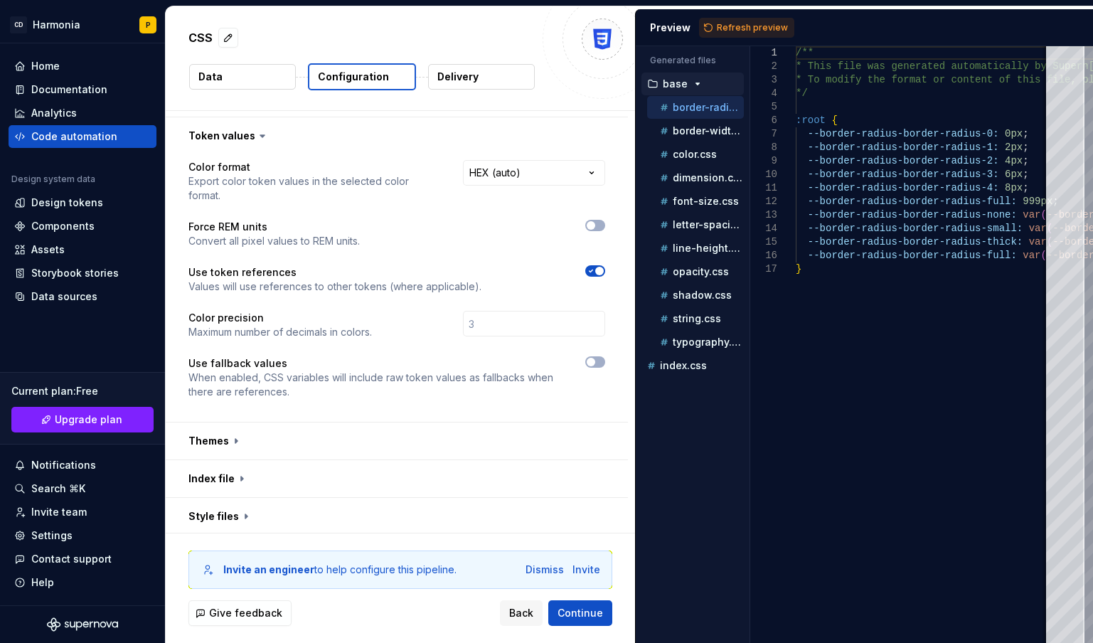
scroll to position [284, 0]
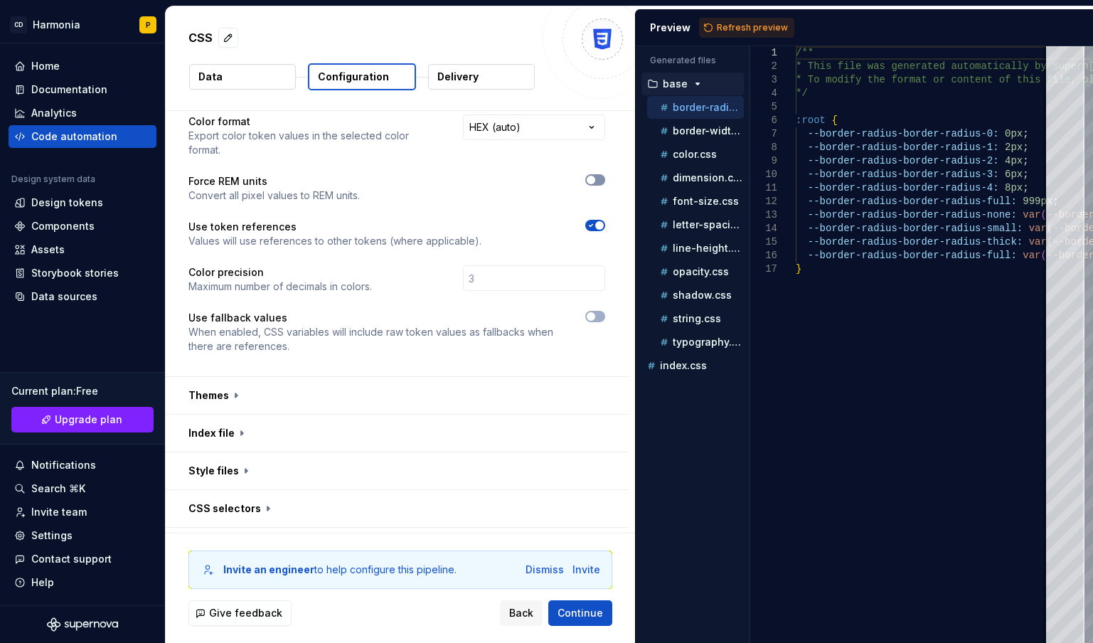
click at [597, 181] on button "button" at bounding box center [595, 179] width 20 height 11
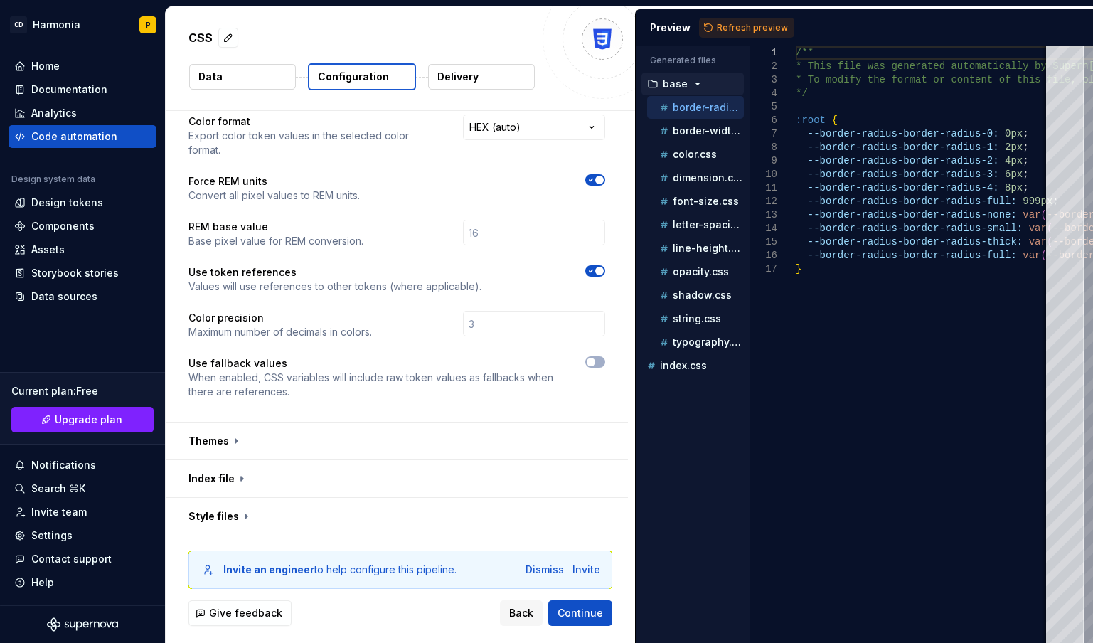
click at [590, 267] on icon "button" at bounding box center [590, 271] width 11 height 9
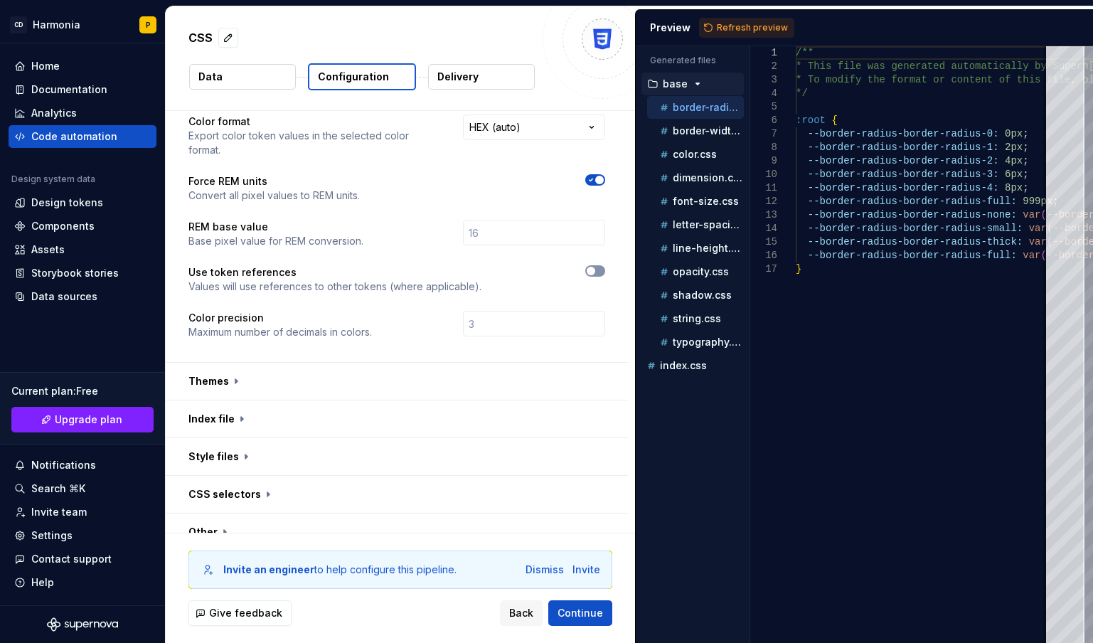
click at [590, 267] on span "button" at bounding box center [591, 271] width 9 height 9
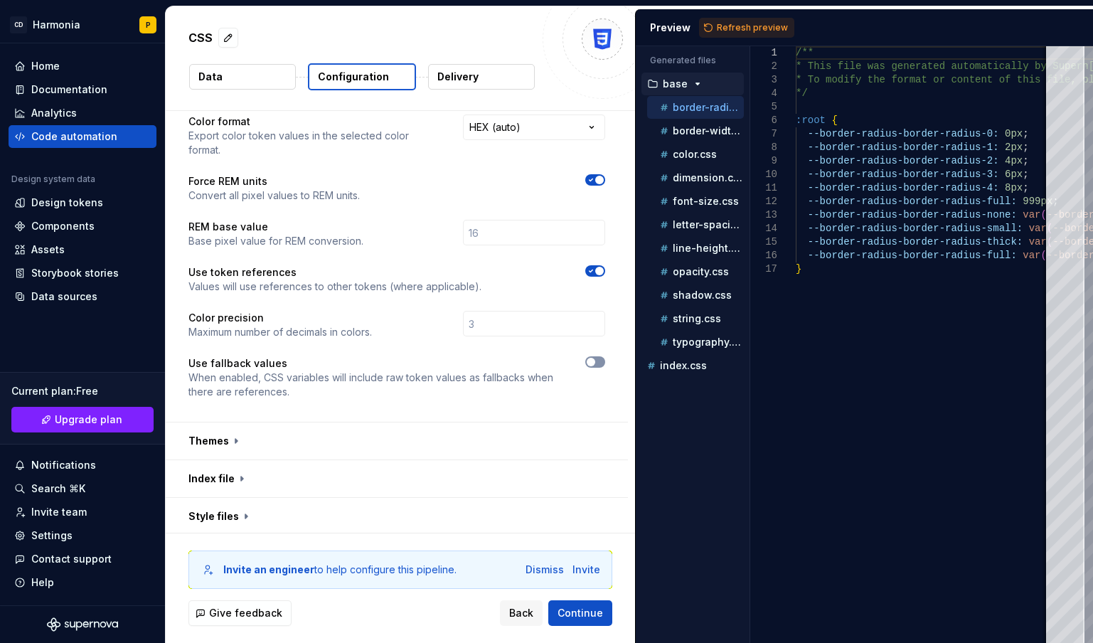
click at [595, 359] on icon "button" at bounding box center [590, 362] width 11 height 9
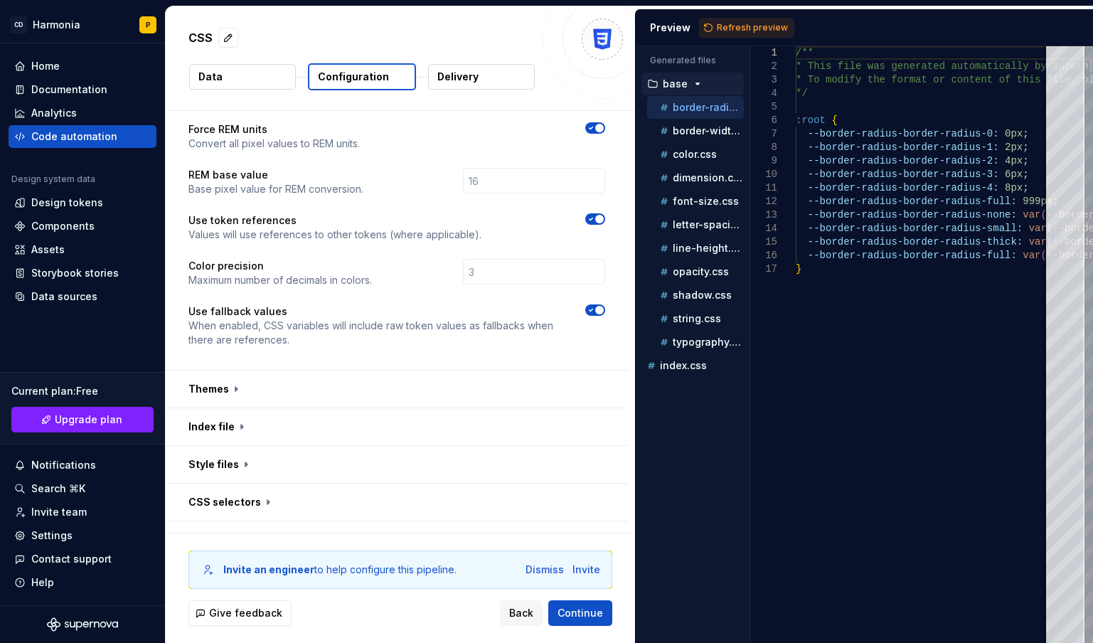
scroll to position [400, 0]
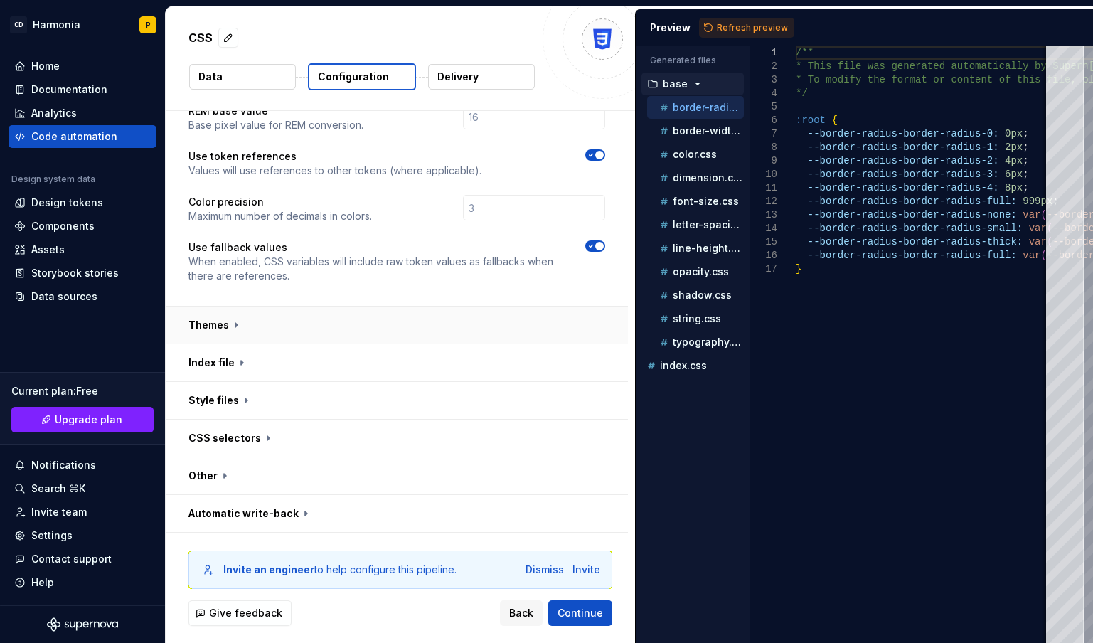
click at [223, 331] on button "button" at bounding box center [397, 324] width 462 height 37
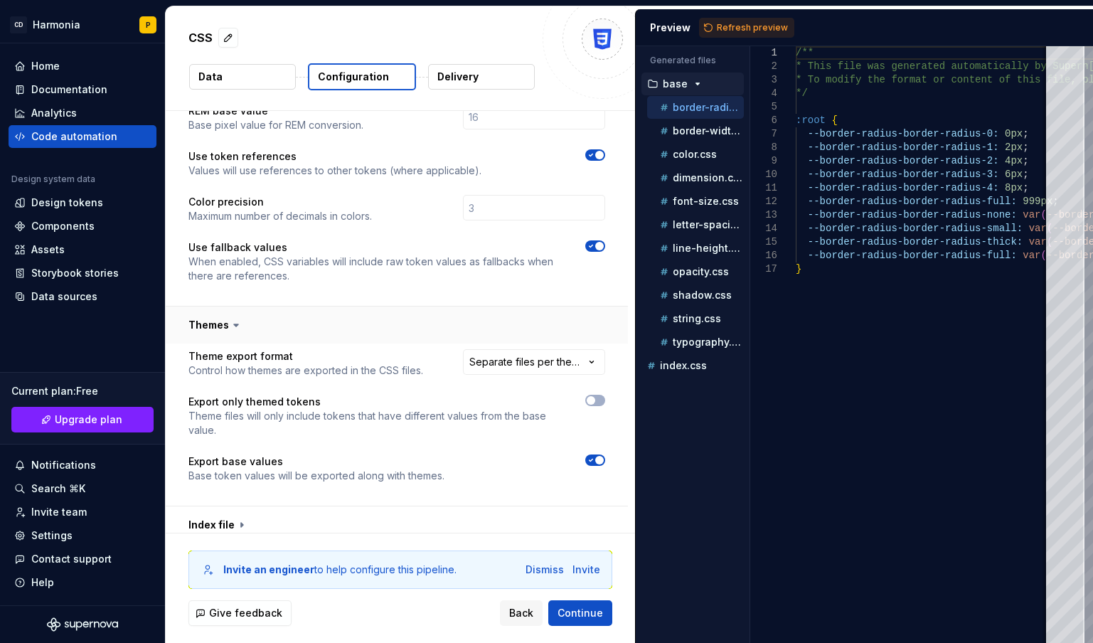
click at [223, 331] on button "button" at bounding box center [397, 324] width 462 height 37
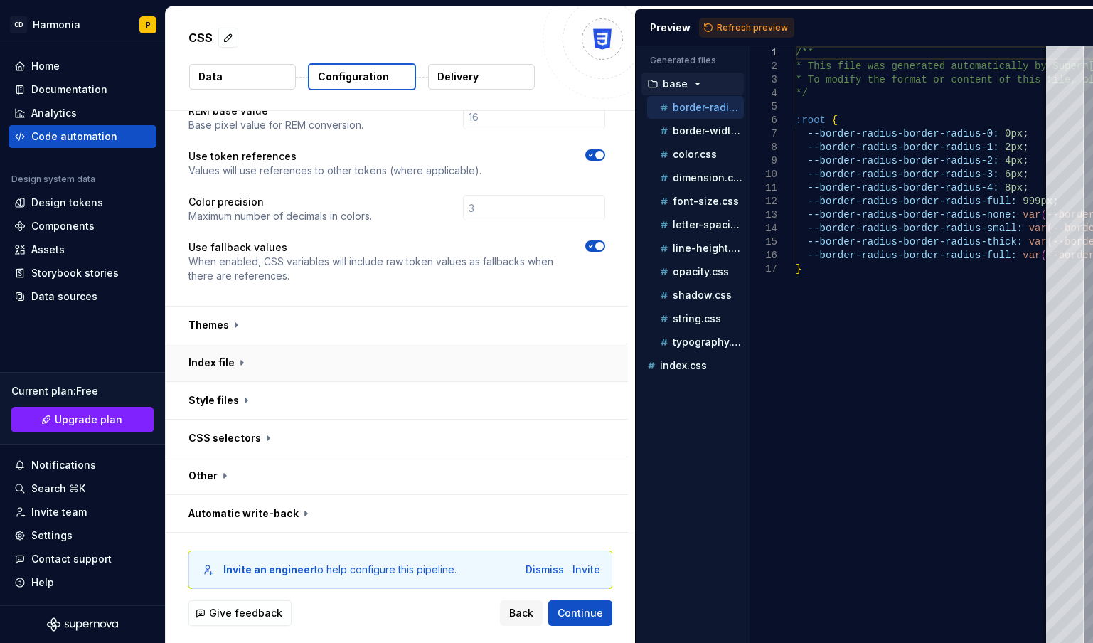
click at [221, 356] on button "button" at bounding box center [397, 362] width 462 height 37
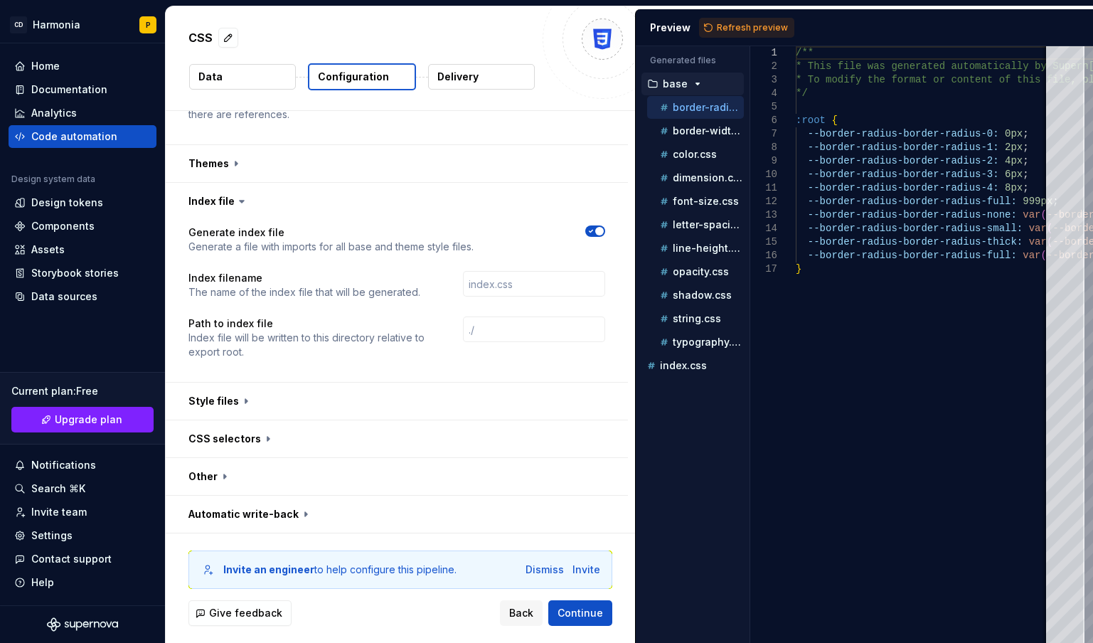
scroll to position [562, 0]
click at [237, 204] on icon at bounding box center [242, 200] width 14 height 14
click at [235, 201] on icon at bounding box center [242, 200] width 14 height 14
click at [215, 201] on button "button" at bounding box center [397, 200] width 462 height 37
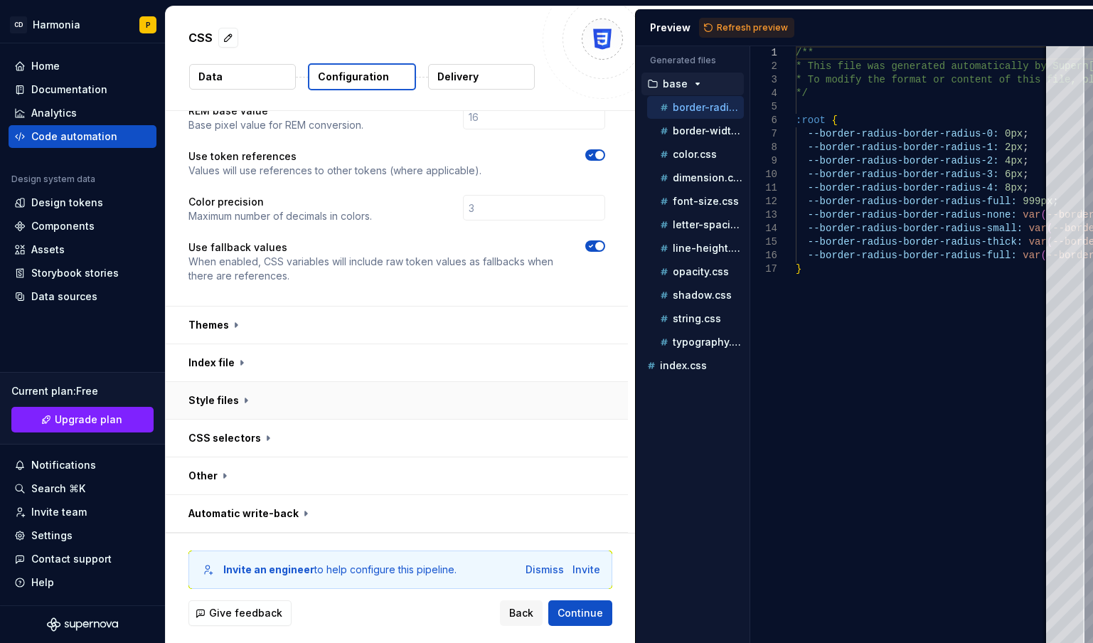
click at [225, 407] on button "button" at bounding box center [397, 400] width 462 height 37
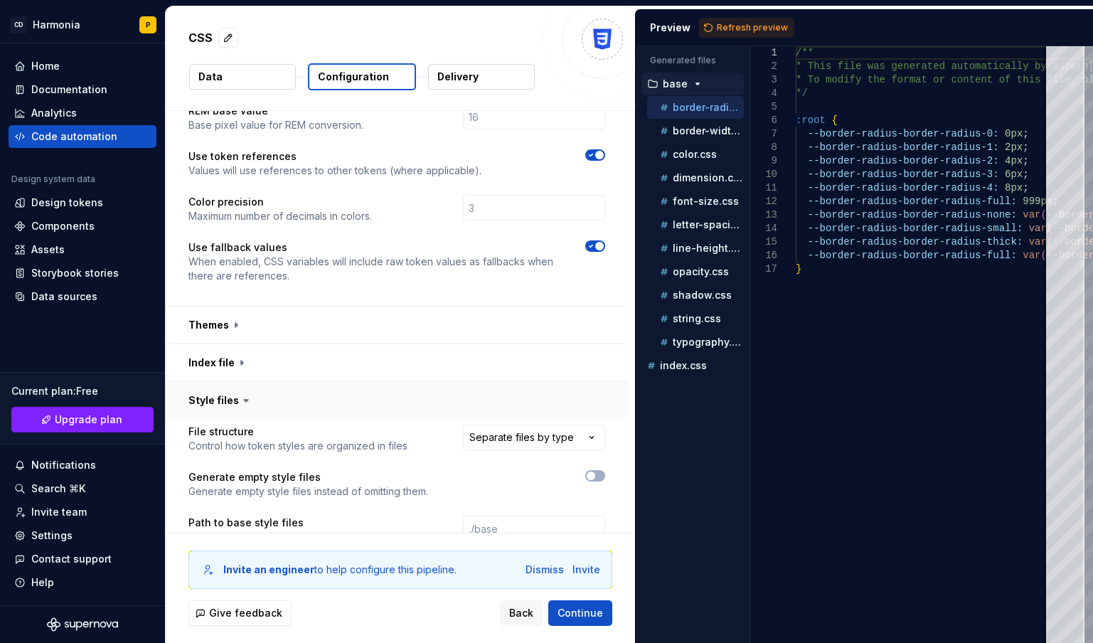
click at [225, 407] on button "button" at bounding box center [397, 400] width 462 height 37
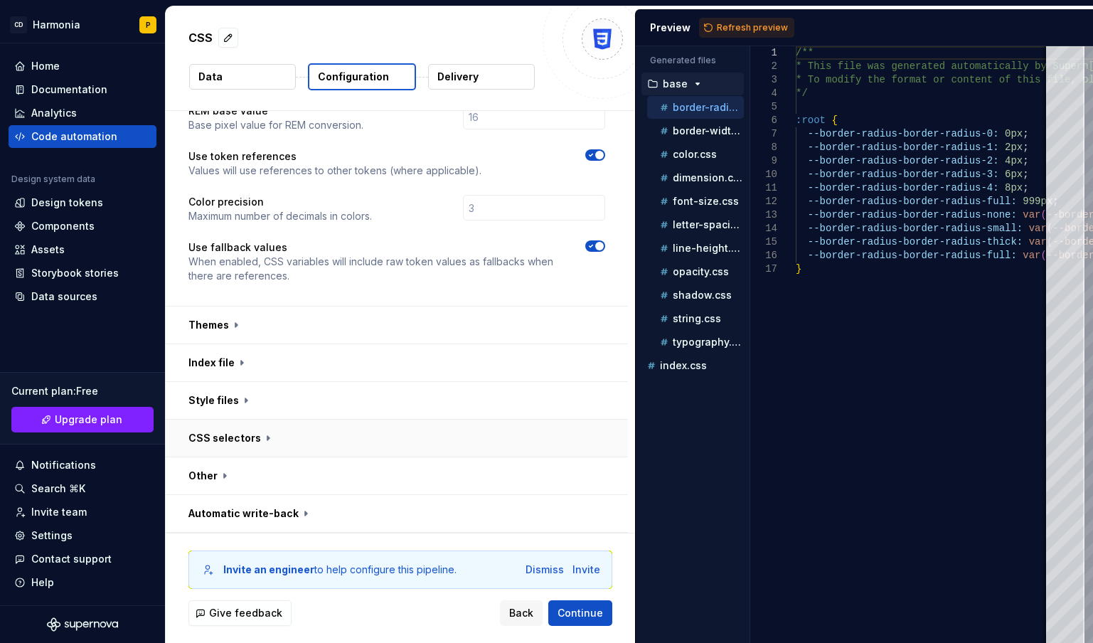
click at [224, 439] on button "button" at bounding box center [397, 438] width 462 height 37
click at [225, 437] on button "button" at bounding box center [397, 438] width 462 height 37
click at [250, 512] on button "button" at bounding box center [397, 513] width 462 height 37
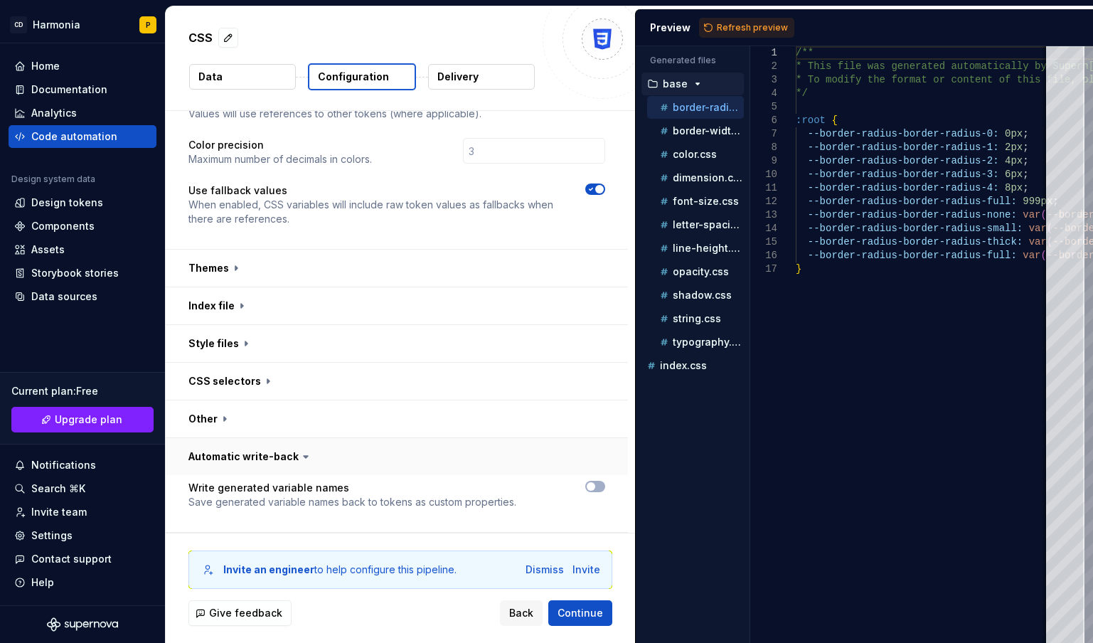
click at [262, 453] on button "button" at bounding box center [397, 456] width 462 height 37
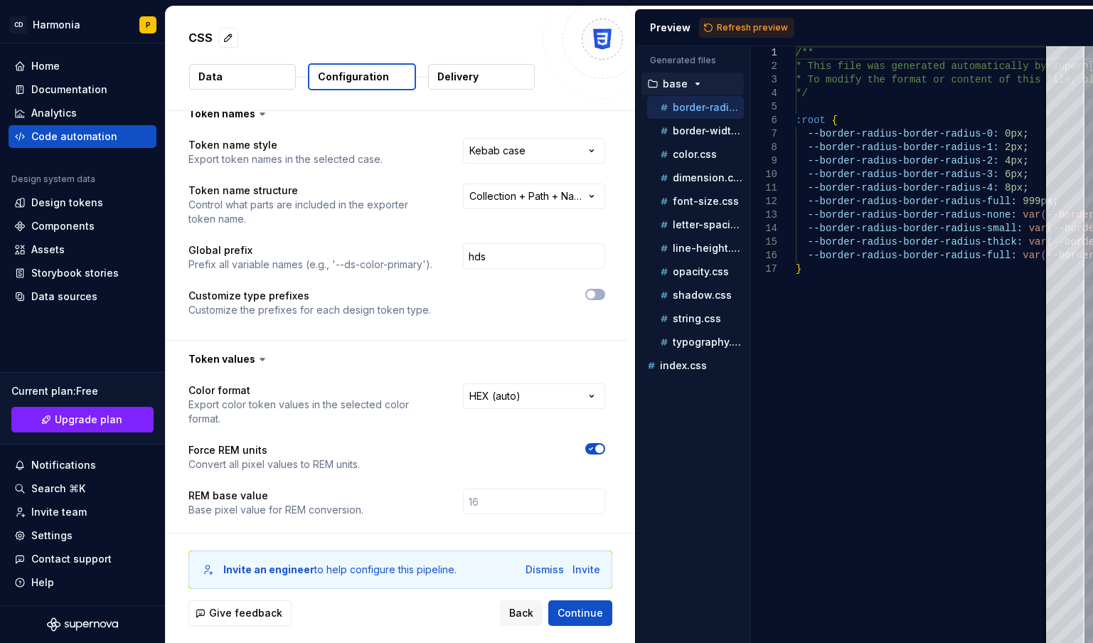
scroll to position [0, 0]
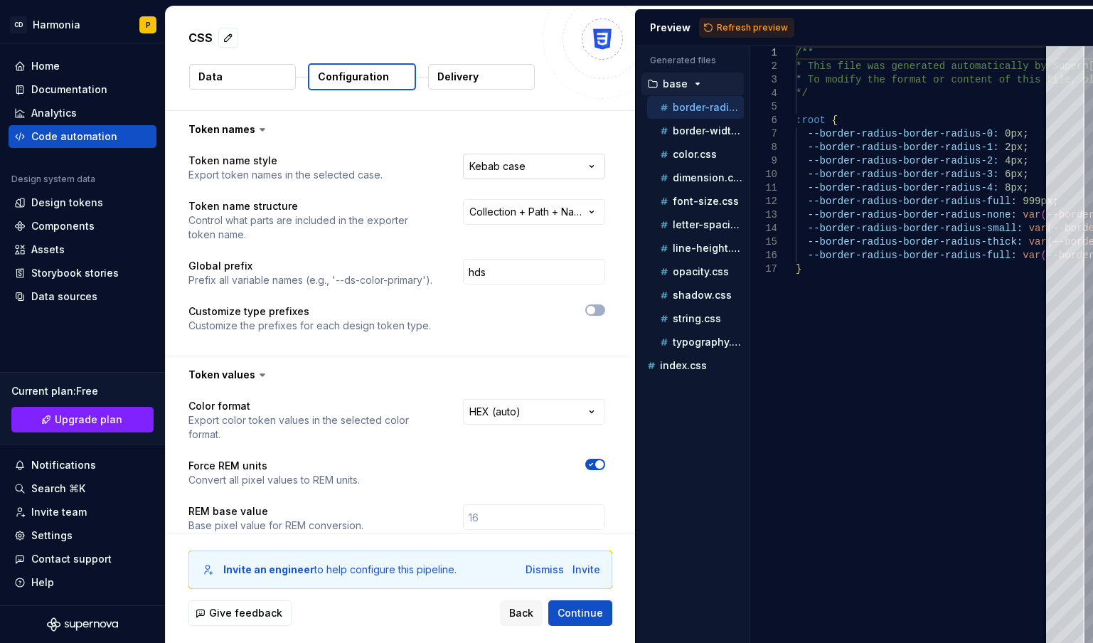
click at [540, 171] on html "**********" at bounding box center [546, 321] width 1093 height 643
click at [471, 85] on button "Delivery" at bounding box center [481, 77] width 107 height 26
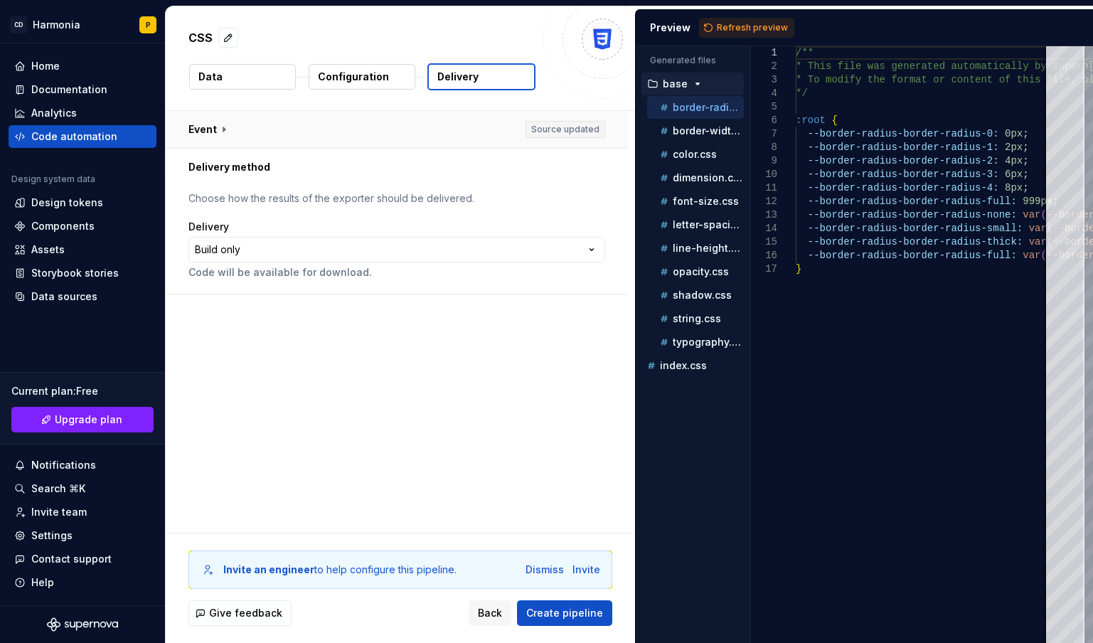
click at [211, 128] on button "button" at bounding box center [397, 129] width 462 height 37
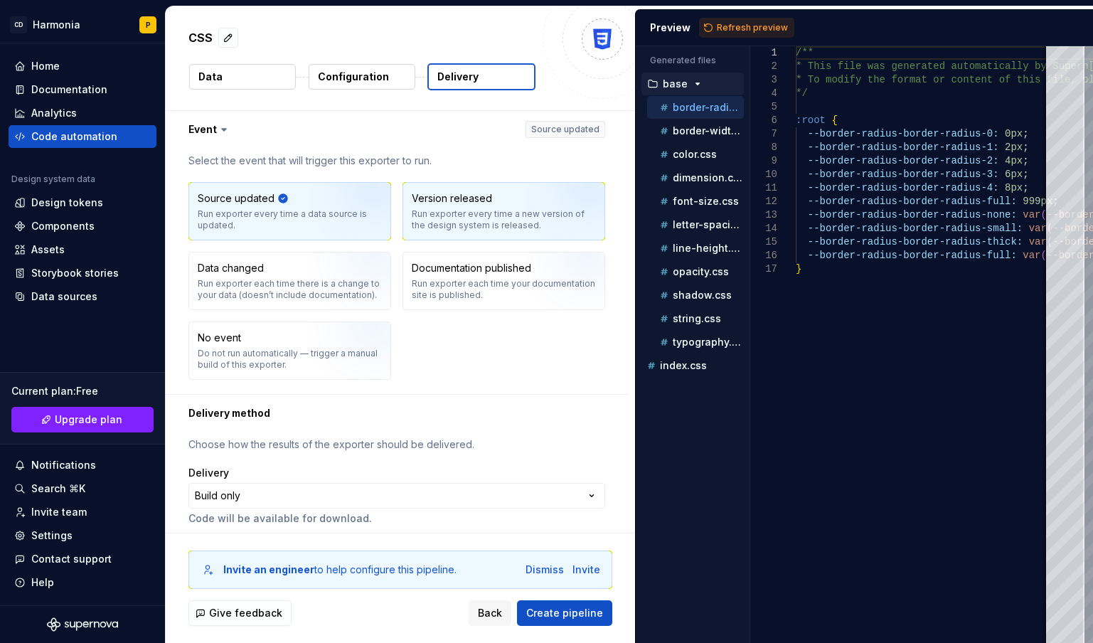
click at [456, 225] on div "Run exporter every time a new version of the design system is released." at bounding box center [504, 219] width 184 height 23
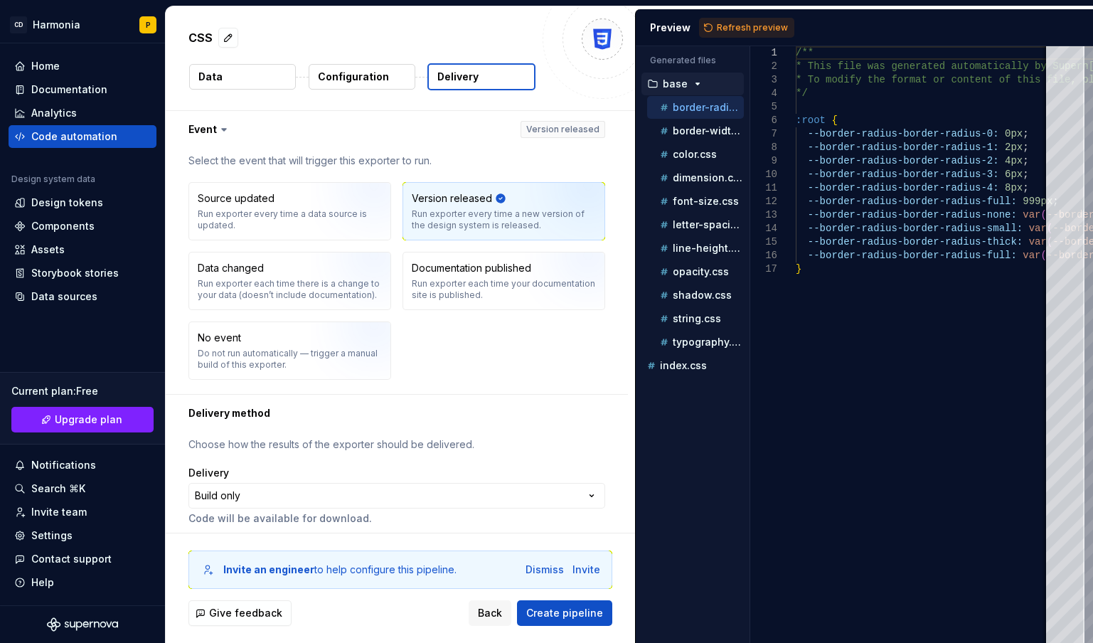
click at [327, 172] on div "Select the event that will trigger this exporter to run. Source updated Run exp…" at bounding box center [396, 271] width 417 height 235
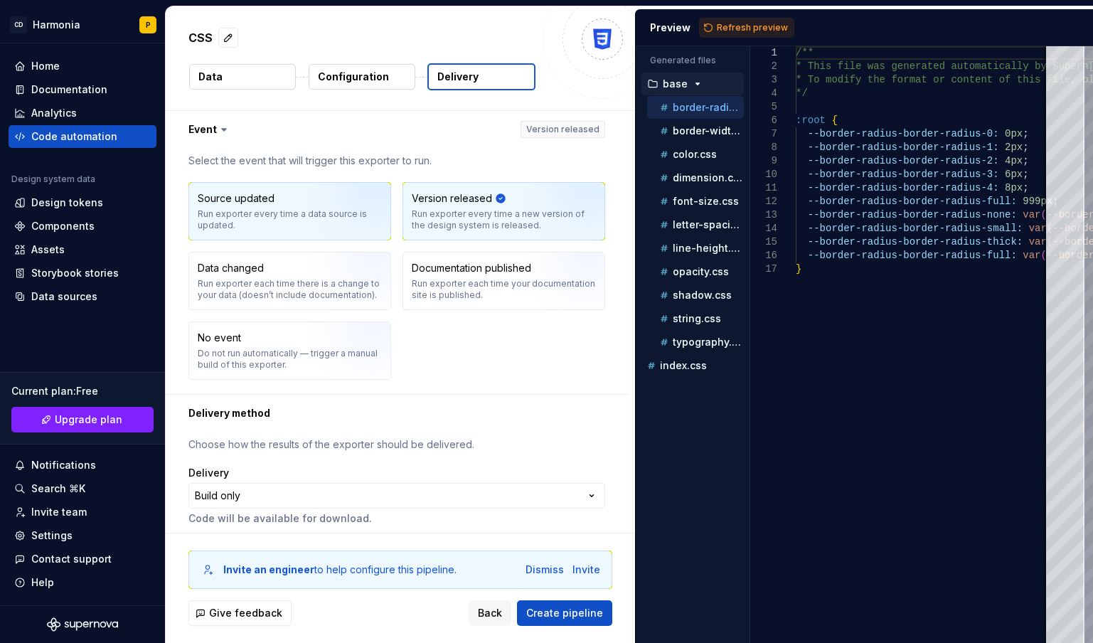
click at [337, 215] on img "button" at bounding box center [356, 216] width 91 height 95
click at [500, 216] on div "Run exporter every time a new version of the design system is released." at bounding box center [504, 219] width 184 height 23
click at [313, 230] on img "button" at bounding box center [356, 216] width 91 height 95
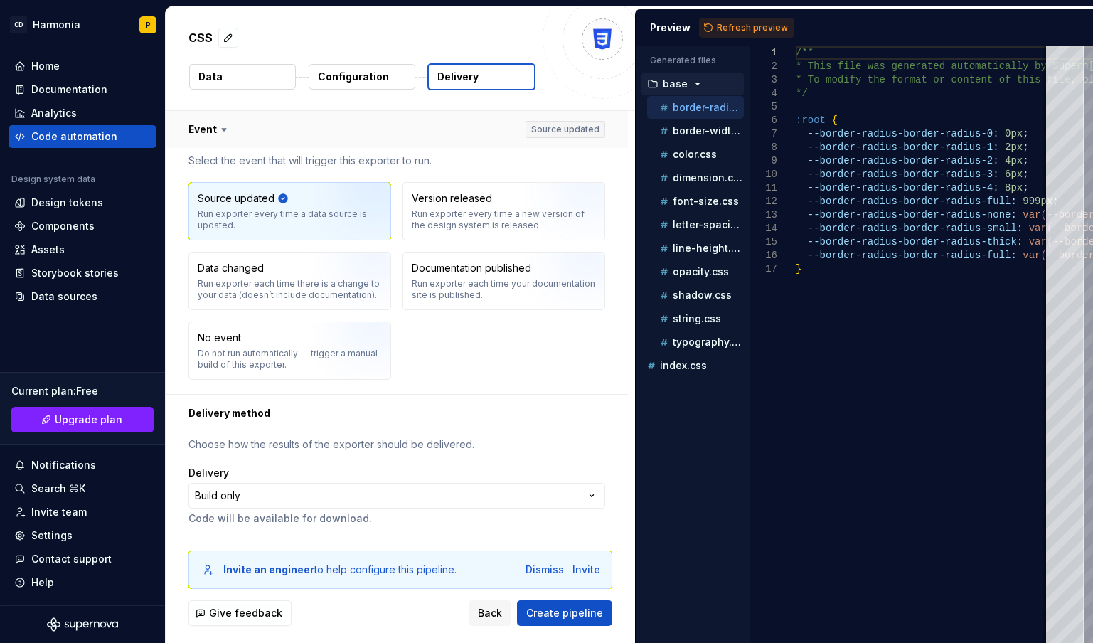
click at [558, 129] on button "button" at bounding box center [397, 129] width 462 height 37
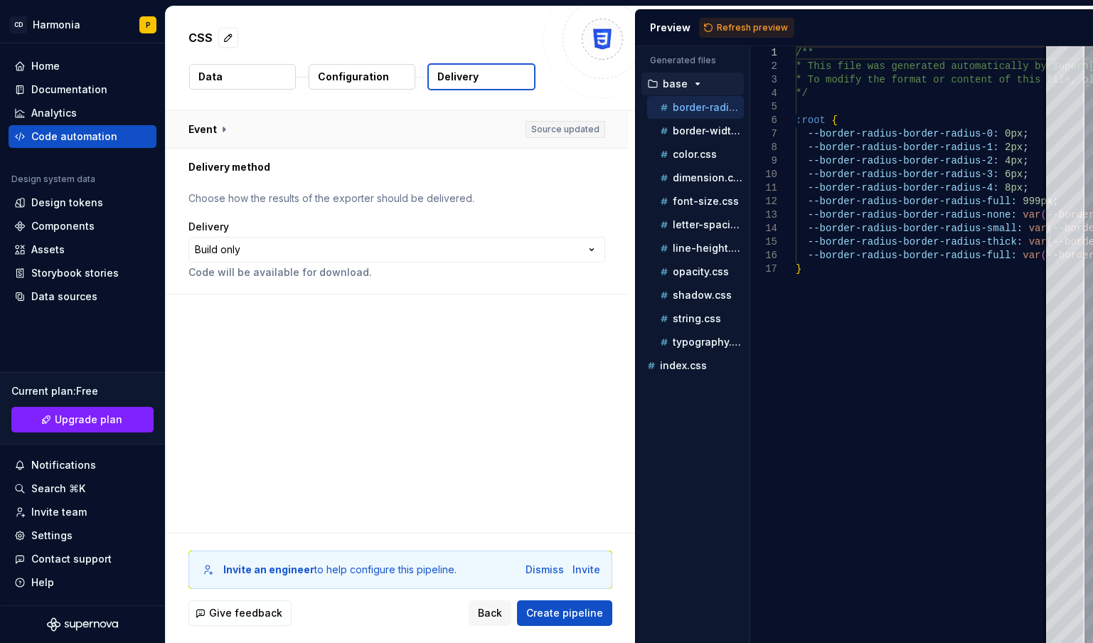
click at [558, 129] on button "button" at bounding box center [397, 129] width 462 height 37
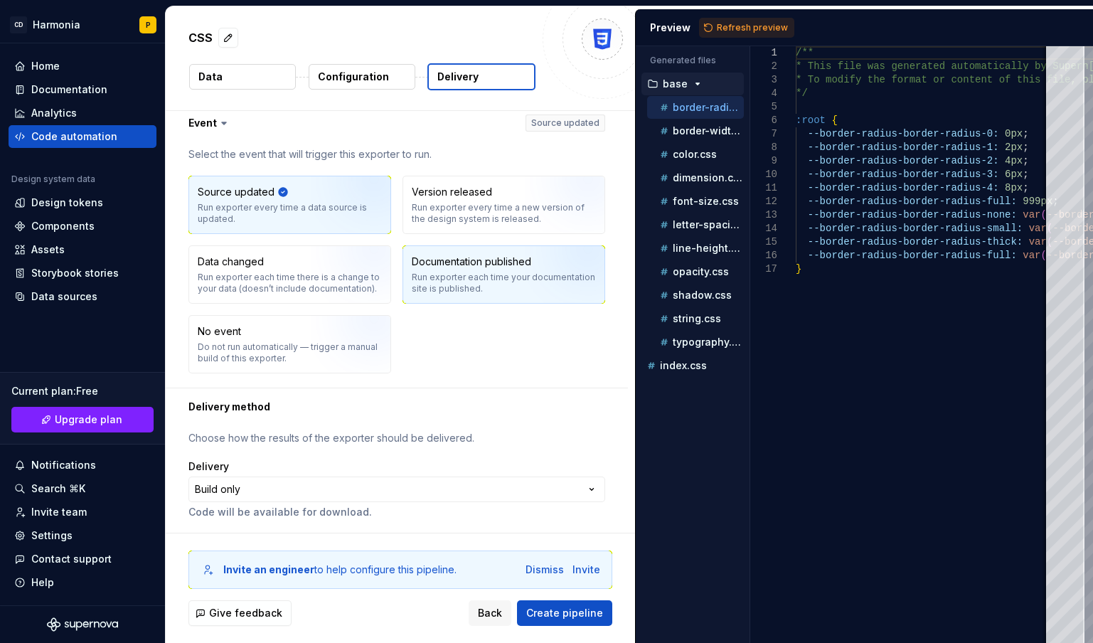
scroll to position [8, 0]
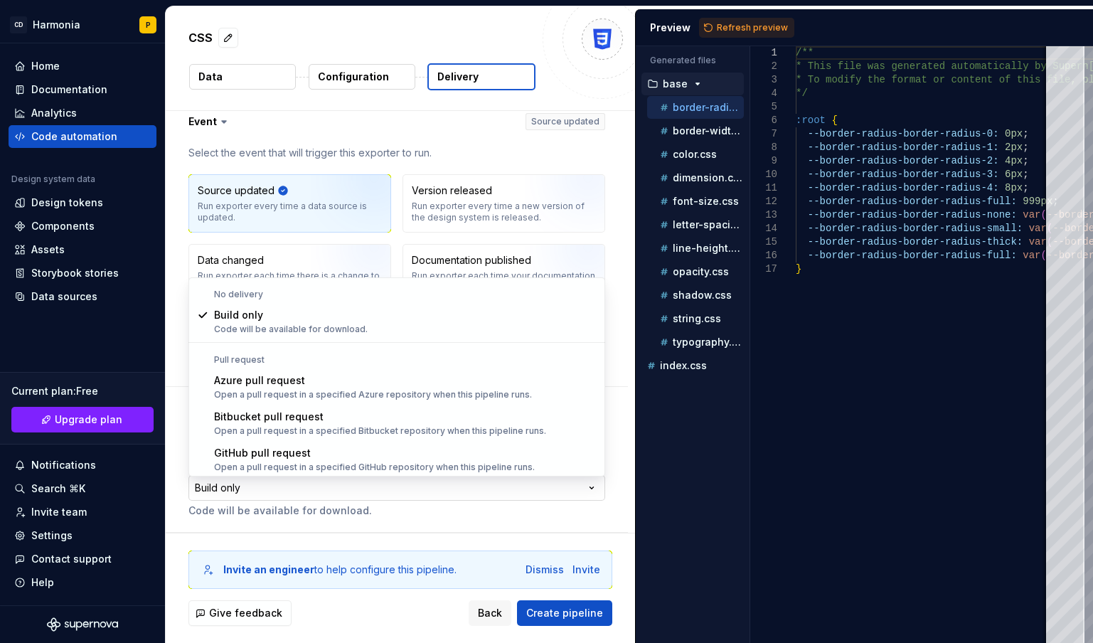
click at [246, 490] on html "**********" at bounding box center [546, 321] width 1093 height 643
select select "******"
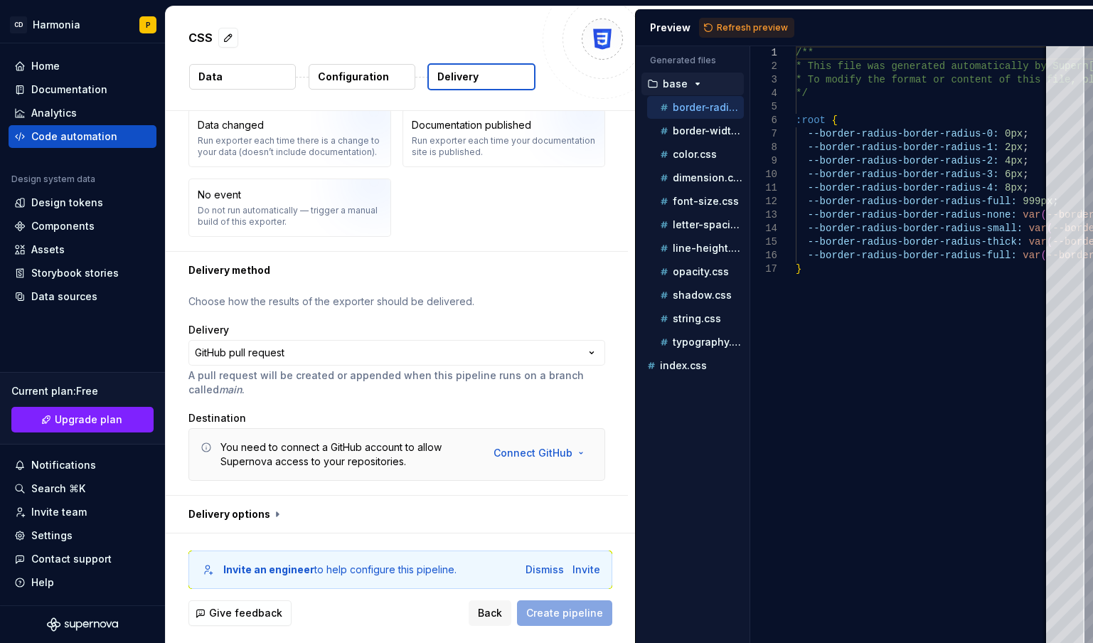
scroll to position [144, 0]
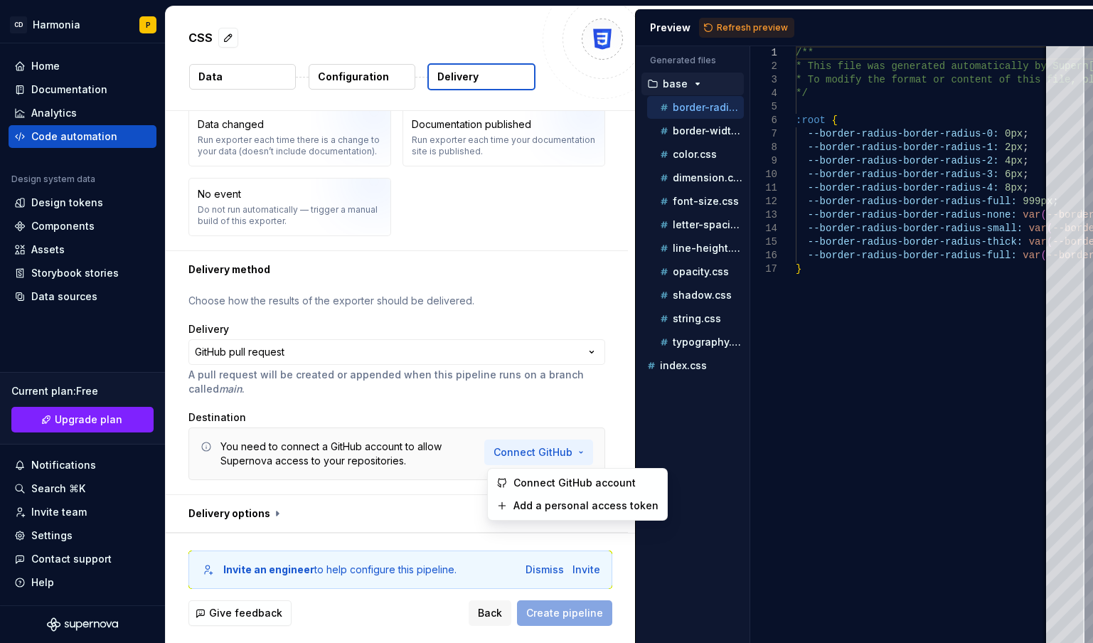
click at [528, 453] on html "**********" at bounding box center [546, 321] width 1093 height 643
click at [547, 507] on span "Add a personal access token" at bounding box center [585, 505] width 145 height 14
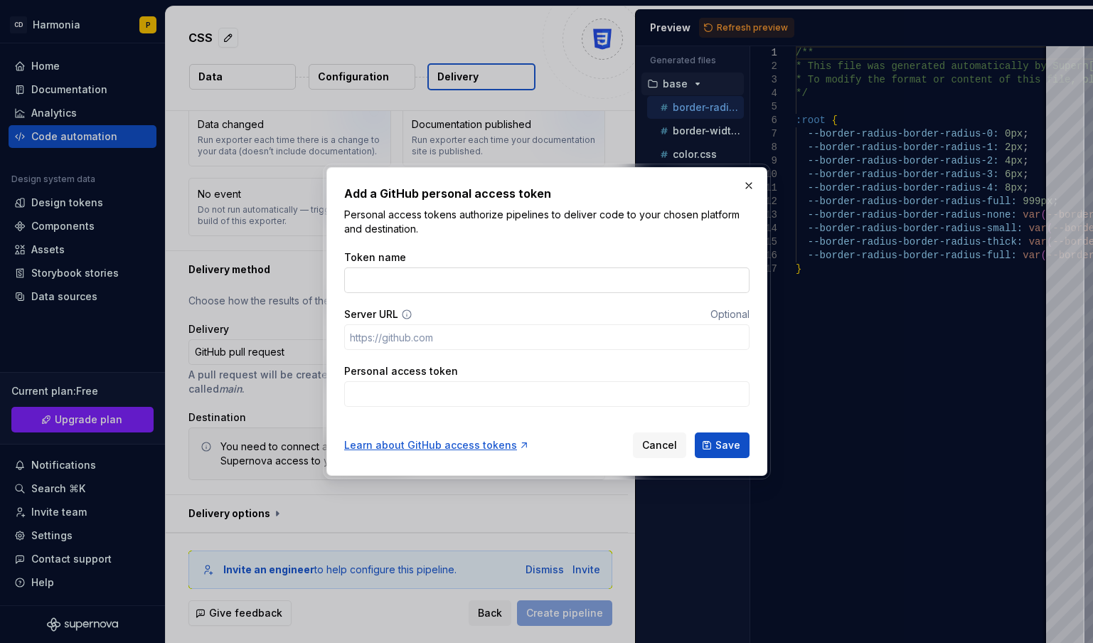
drag, startPoint x: 429, startPoint y: 269, endPoint x: 427, endPoint y: 278, distance: 8.7
click at [427, 270] on input "Token name" at bounding box center [546, 280] width 405 height 26
paste input "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"
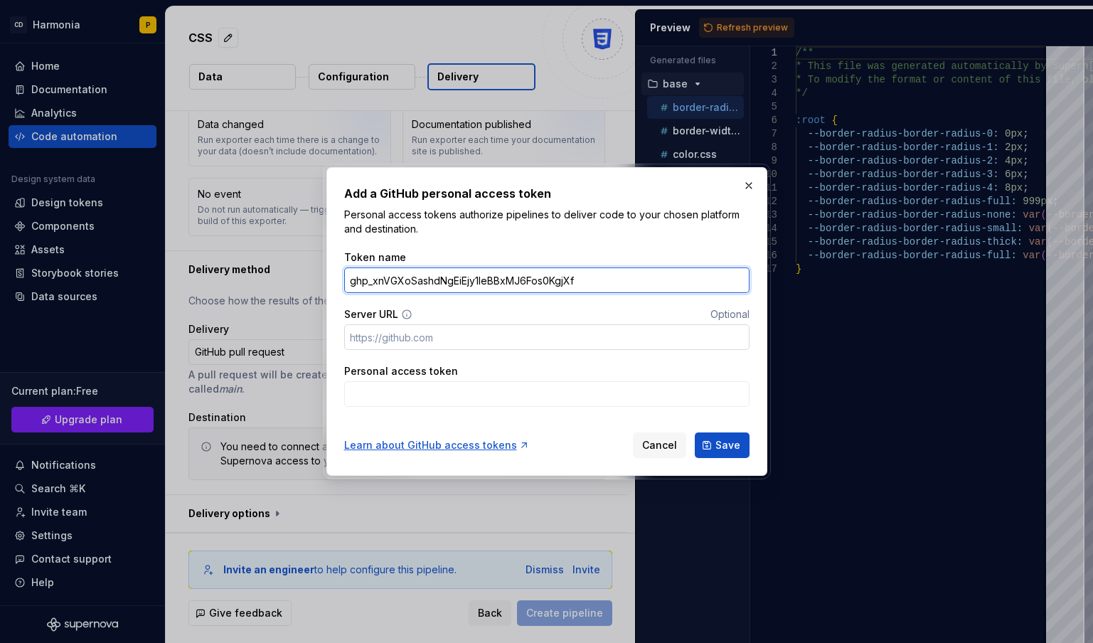
type input "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"
click at [414, 341] on input "Server URL" at bounding box center [546, 337] width 405 height 26
click at [423, 280] on input "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" at bounding box center [546, 280] width 405 height 26
click at [424, 280] on input "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" at bounding box center [546, 280] width 405 height 26
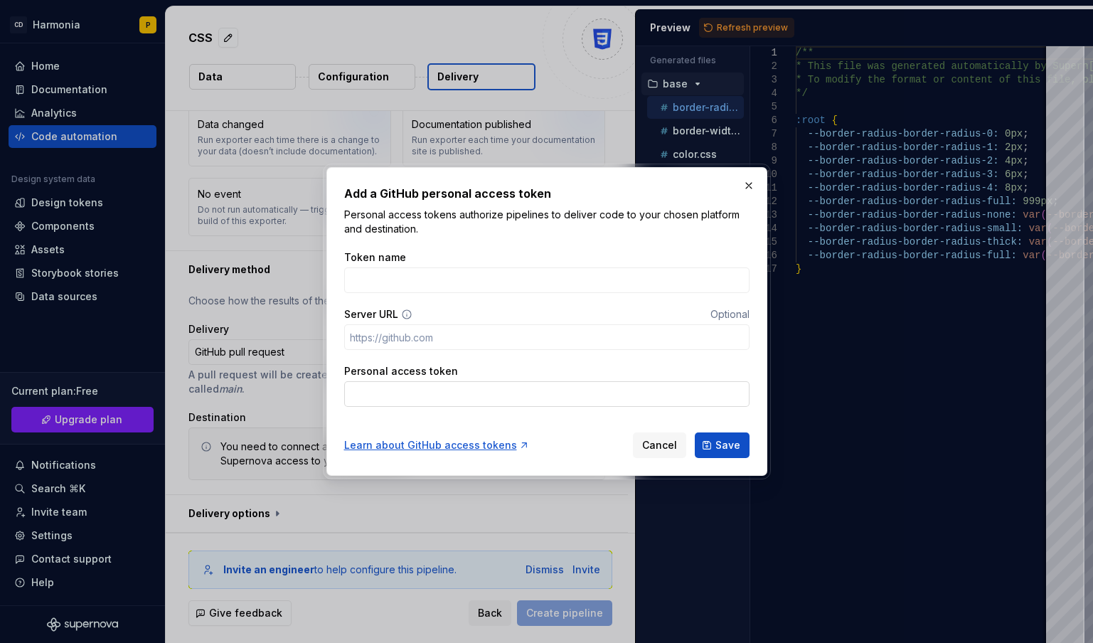
click at [425, 396] on input "Personal access token" at bounding box center [546, 394] width 405 height 26
paste input "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"
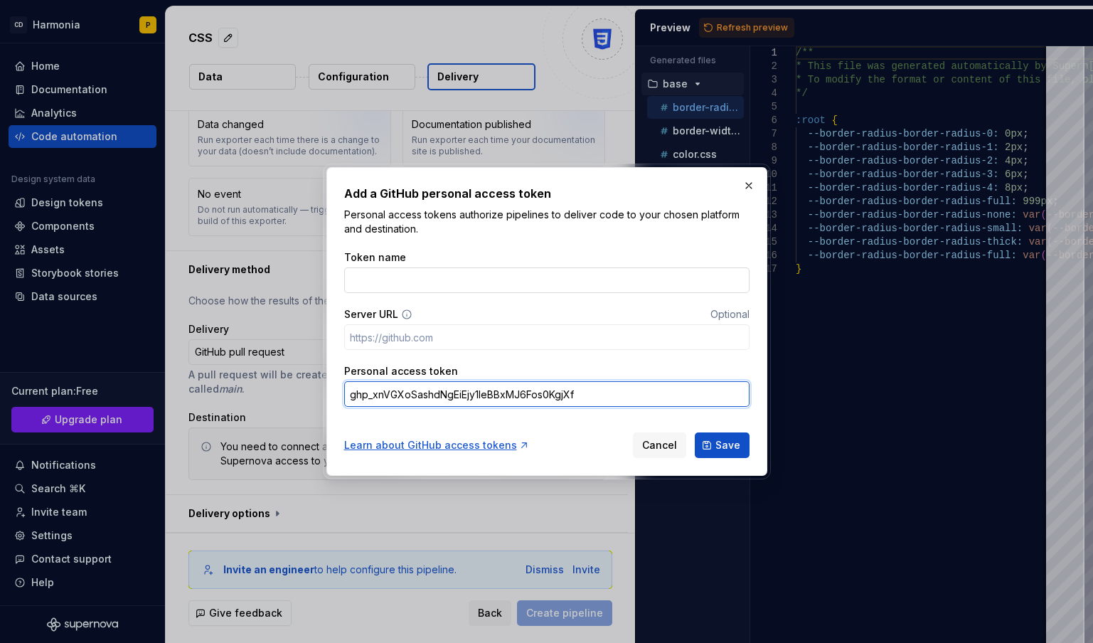
type input "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"
click at [407, 282] on input "Token name" at bounding box center [546, 280] width 405 height 26
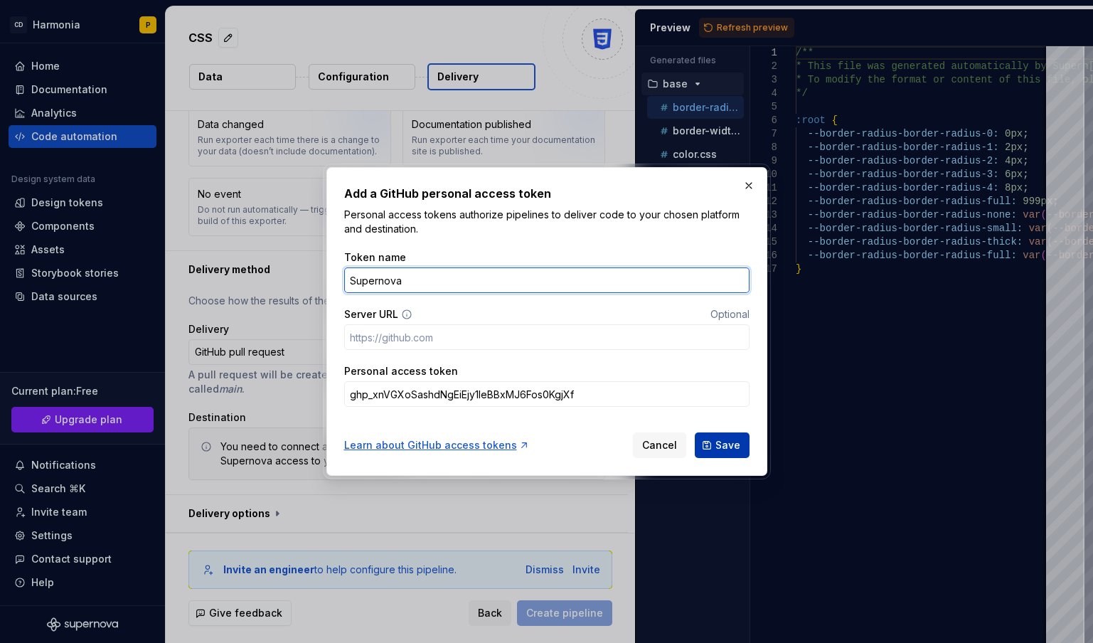
type input "Supernova"
click at [715, 442] on button "Save" at bounding box center [722, 445] width 55 height 26
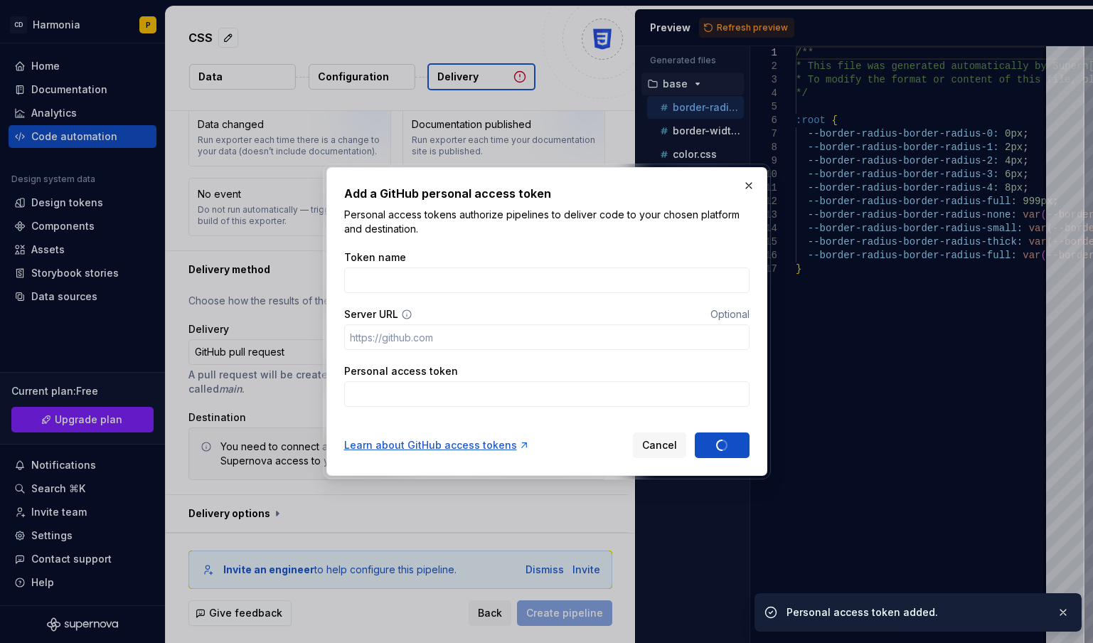
scroll to position [0, 0]
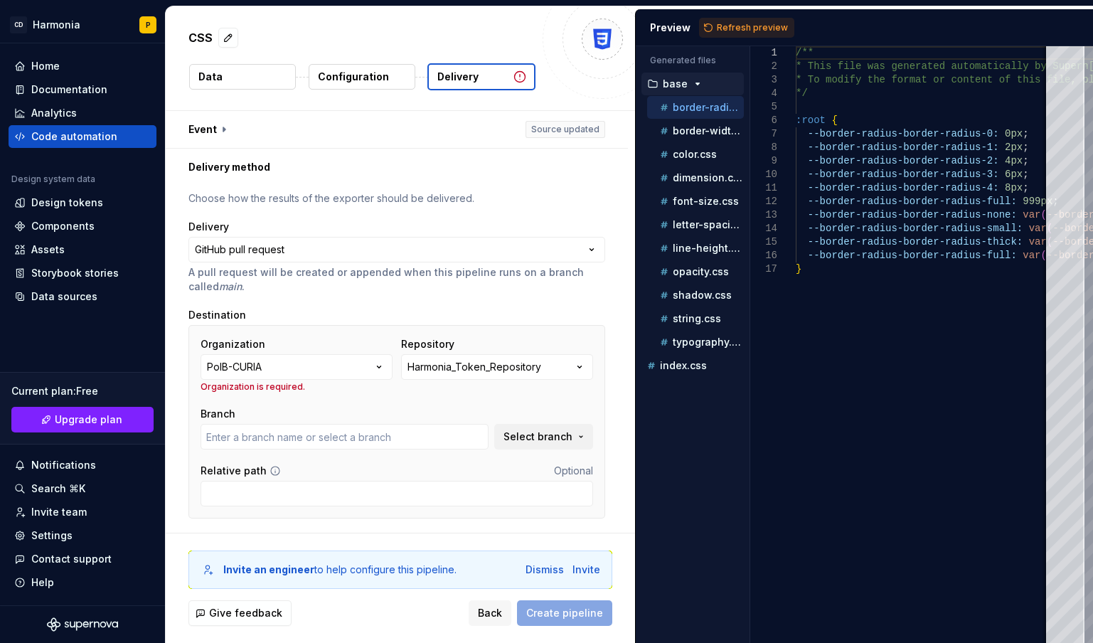
type input "main"
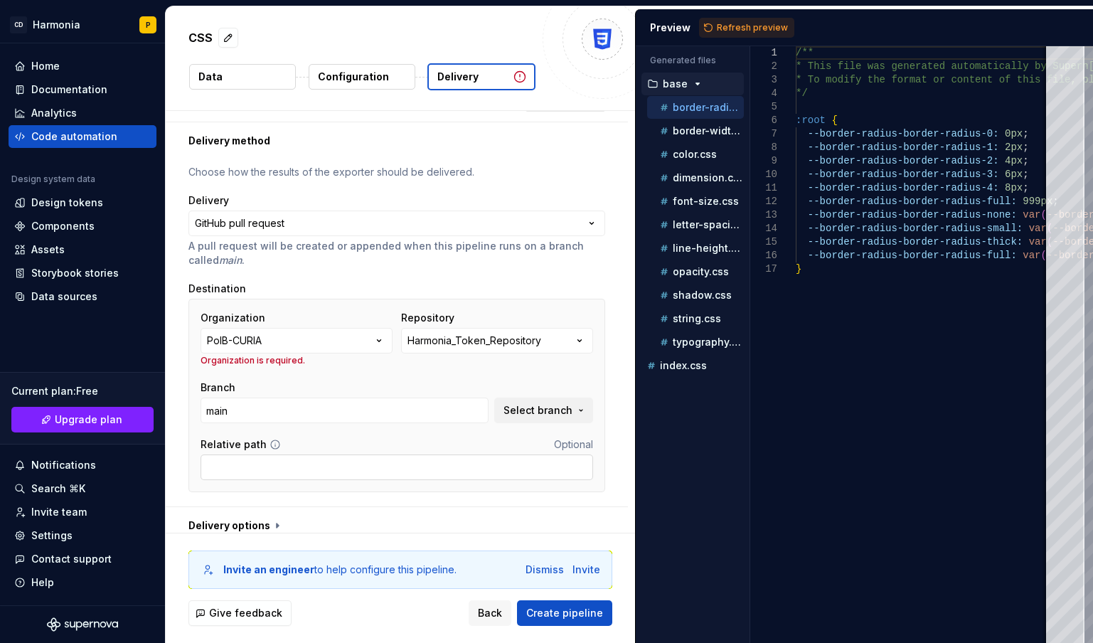
scroll to position [38, 0]
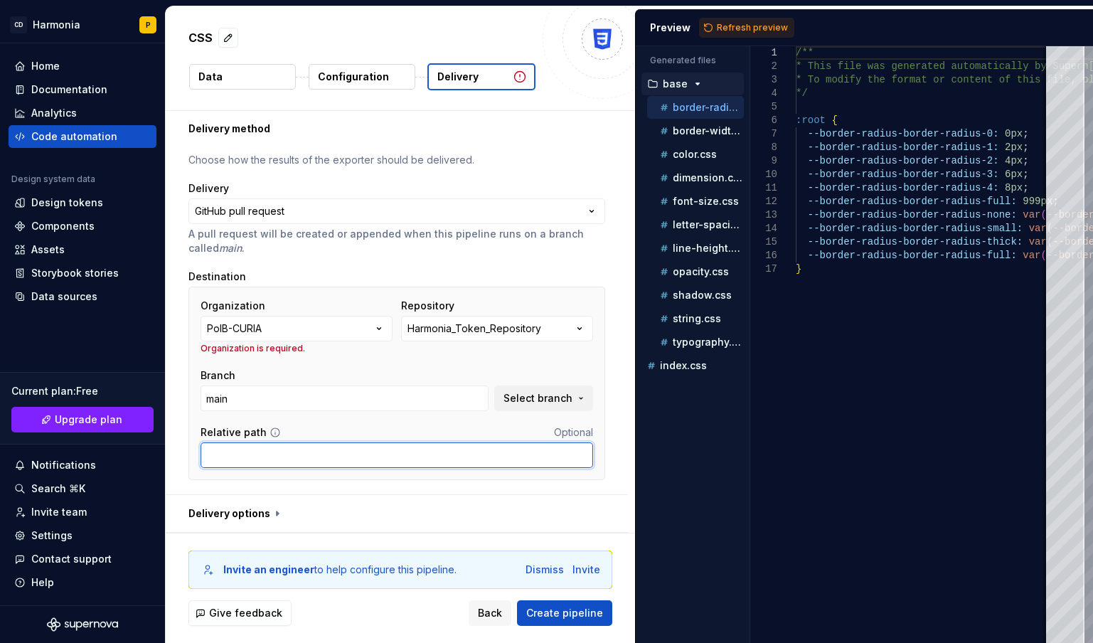
click at [290, 456] on input "Relative path" at bounding box center [397, 455] width 392 height 26
click at [492, 327] on div "Harmonia_Token_Repository" at bounding box center [474, 328] width 134 height 14
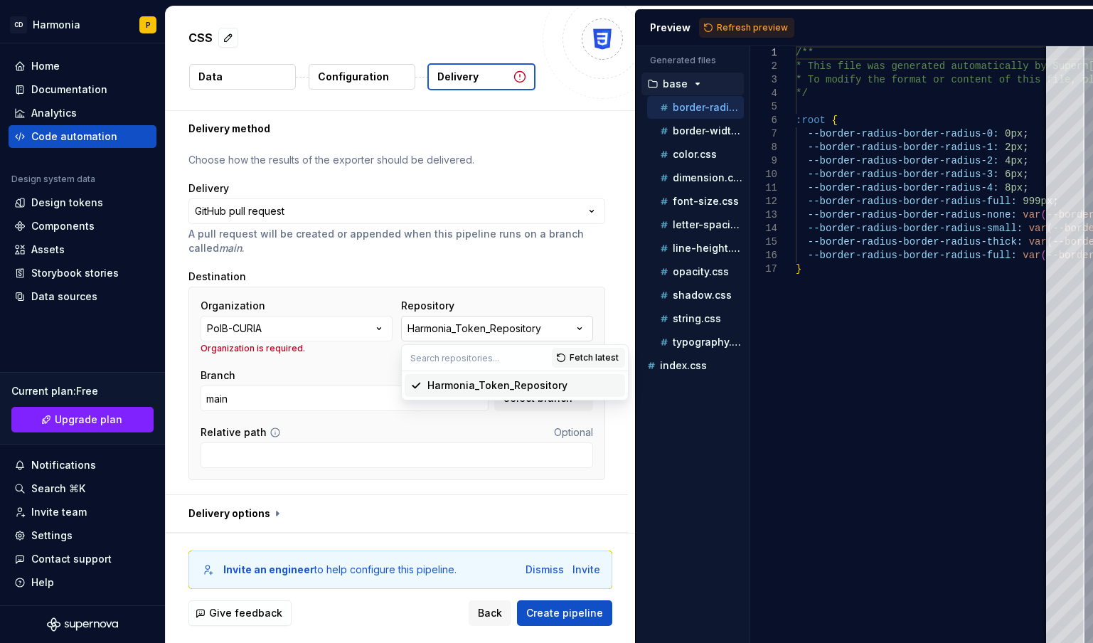
click at [492, 327] on div "Harmonia_Token_Repository" at bounding box center [474, 328] width 134 height 14
click at [235, 515] on button "button" at bounding box center [397, 513] width 462 height 37
type textarea "*"
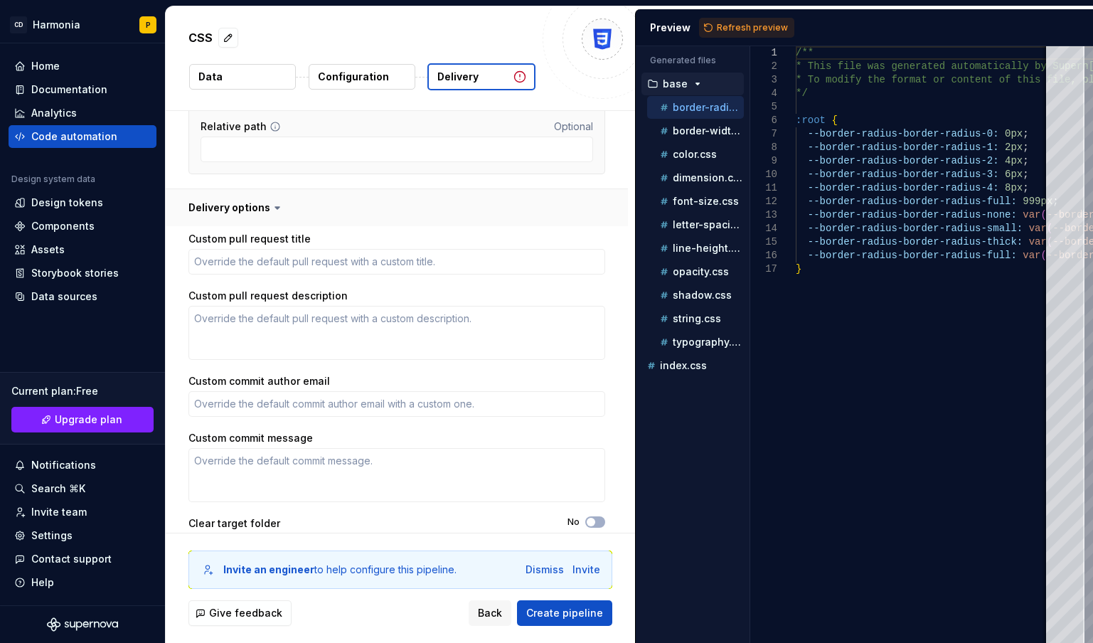
scroll to position [374, 0]
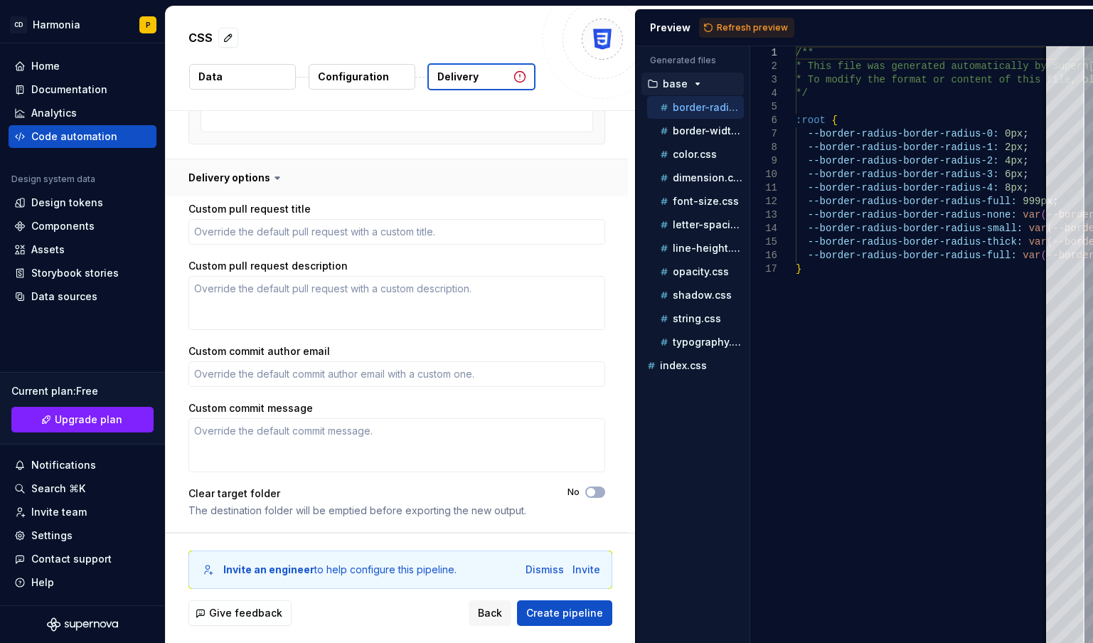
click at [238, 179] on button "button" at bounding box center [397, 177] width 462 height 37
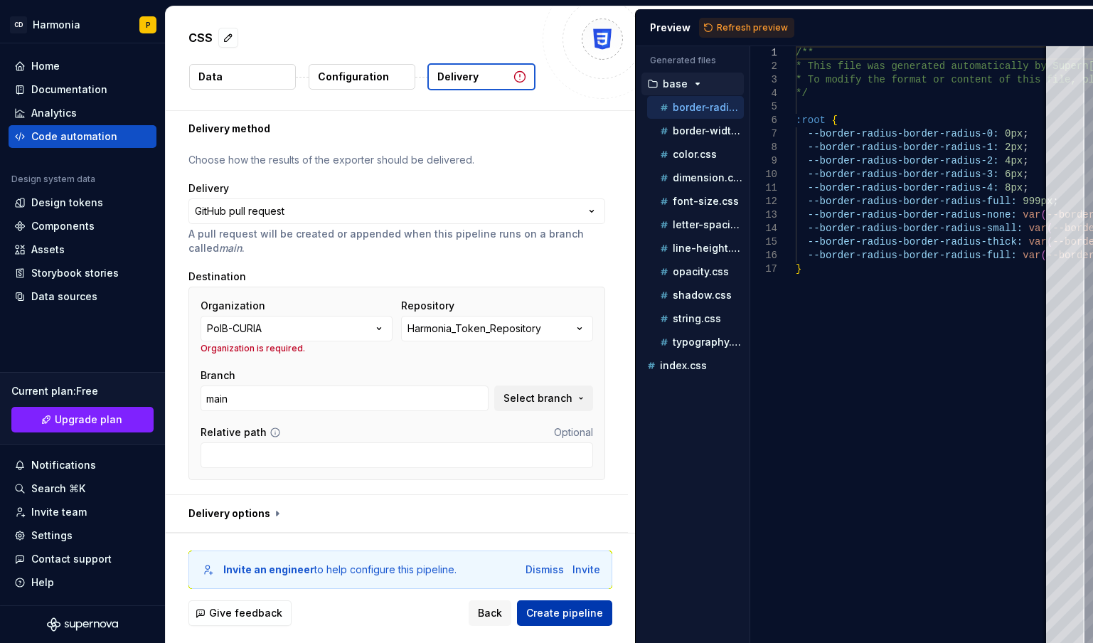
click at [556, 611] on span "Create pipeline" at bounding box center [564, 613] width 77 height 14
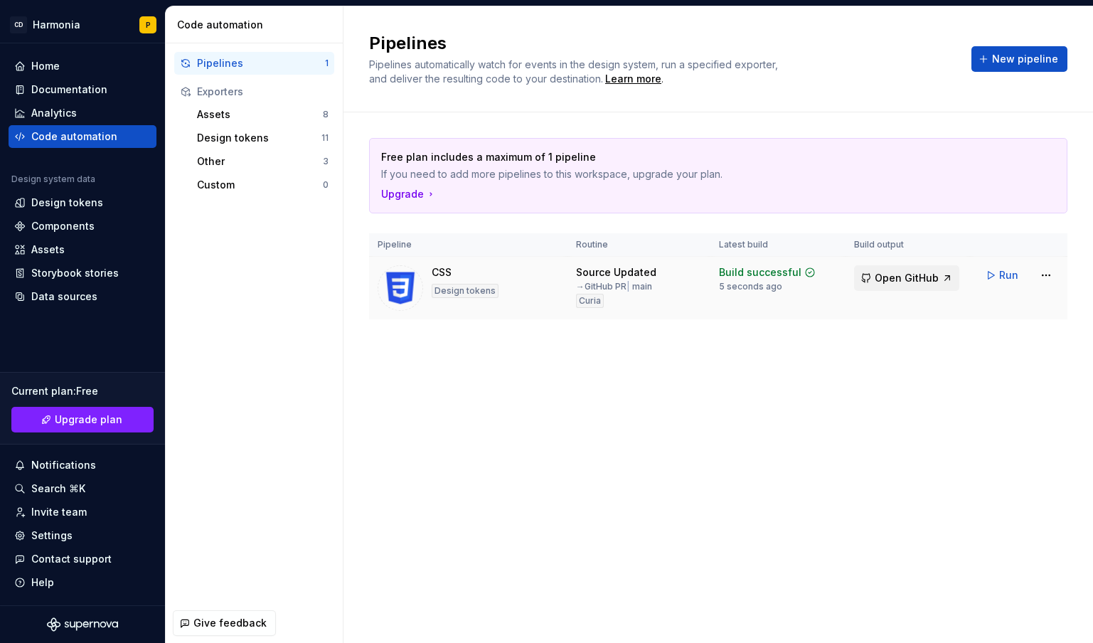
click at [894, 285] on button "Open GitHub" at bounding box center [906, 278] width 105 height 26
click at [1037, 270] on html "CD Harmonia P Home Documentation Analytics Code automation Design system data D…" at bounding box center [546, 321] width 1093 height 643
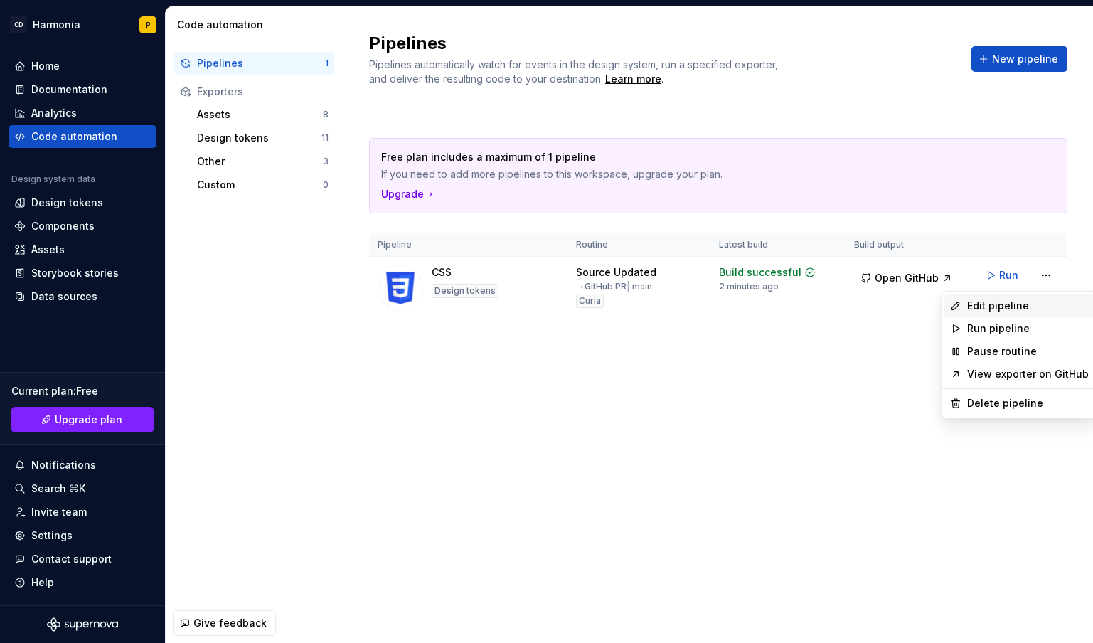
click at [978, 305] on div "Edit pipeline" at bounding box center [1028, 306] width 122 height 14
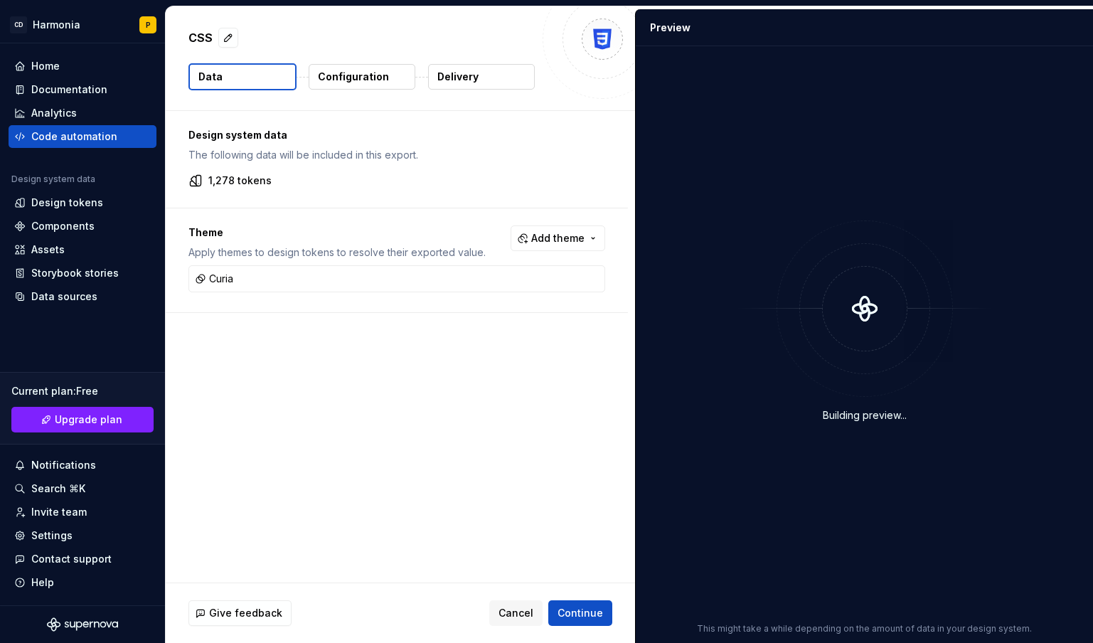
click at [343, 82] on p "Configuration" at bounding box center [353, 77] width 71 height 14
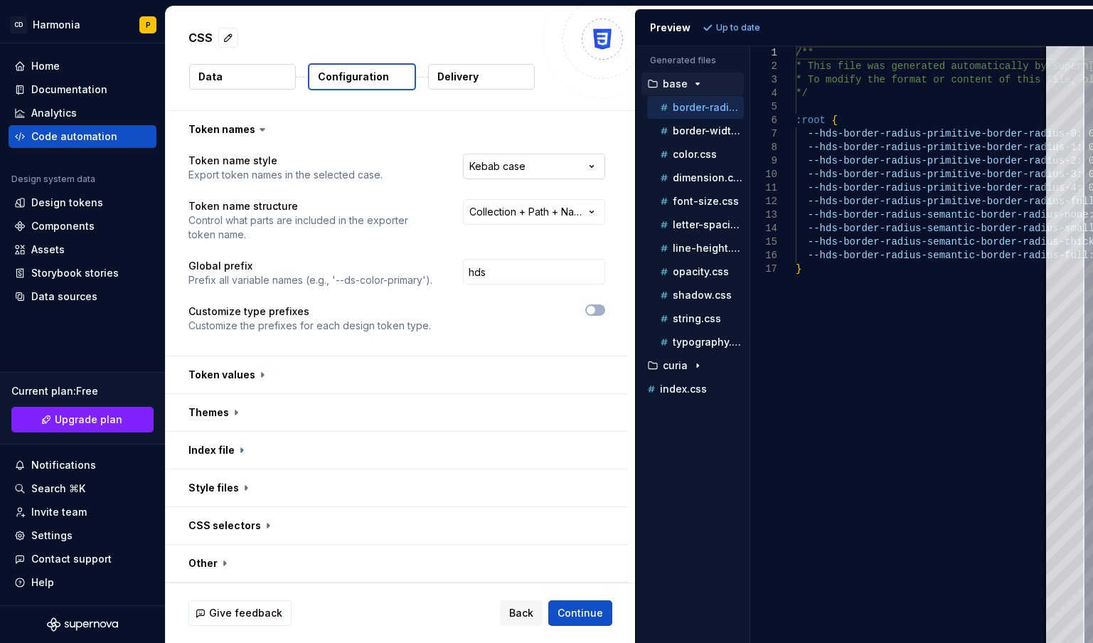
click at [575, 163] on html "**********" at bounding box center [546, 321] width 1093 height 643
click at [495, 129] on html "**********" at bounding box center [546, 321] width 1093 height 643
click at [500, 206] on html "**********" at bounding box center [546, 321] width 1093 height 643
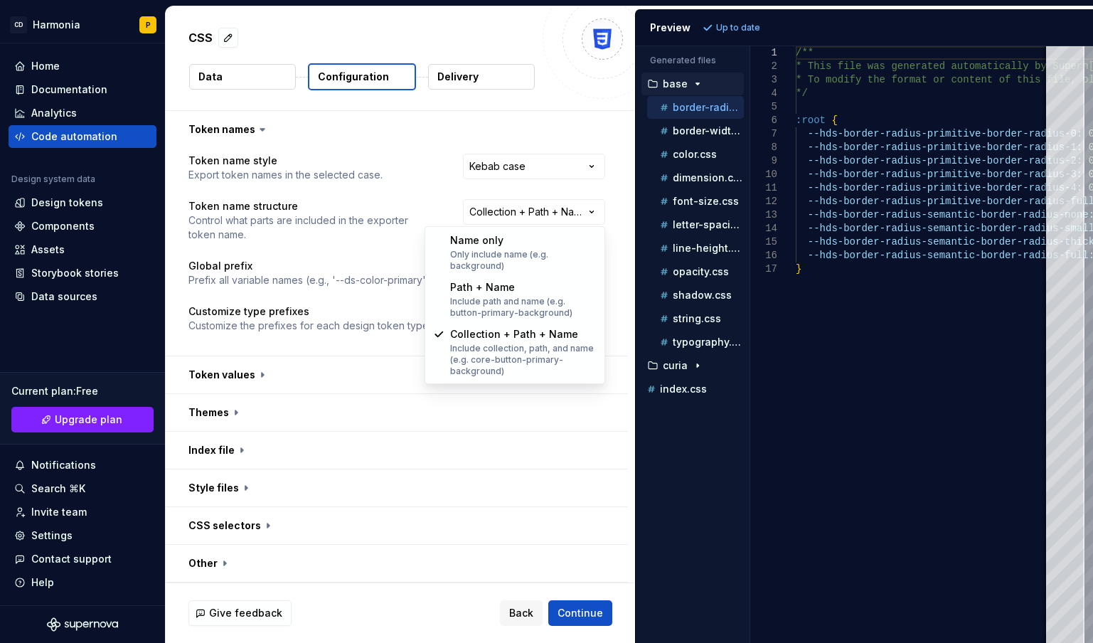
click at [412, 211] on html "**********" at bounding box center [546, 321] width 1093 height 643
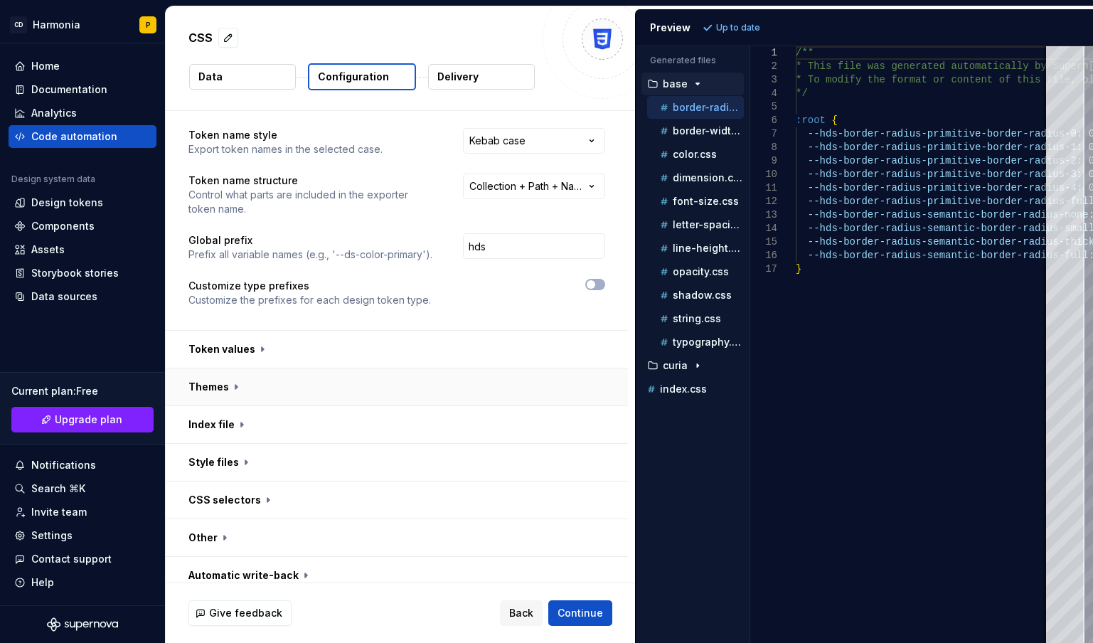
scroll to position [38, 0]
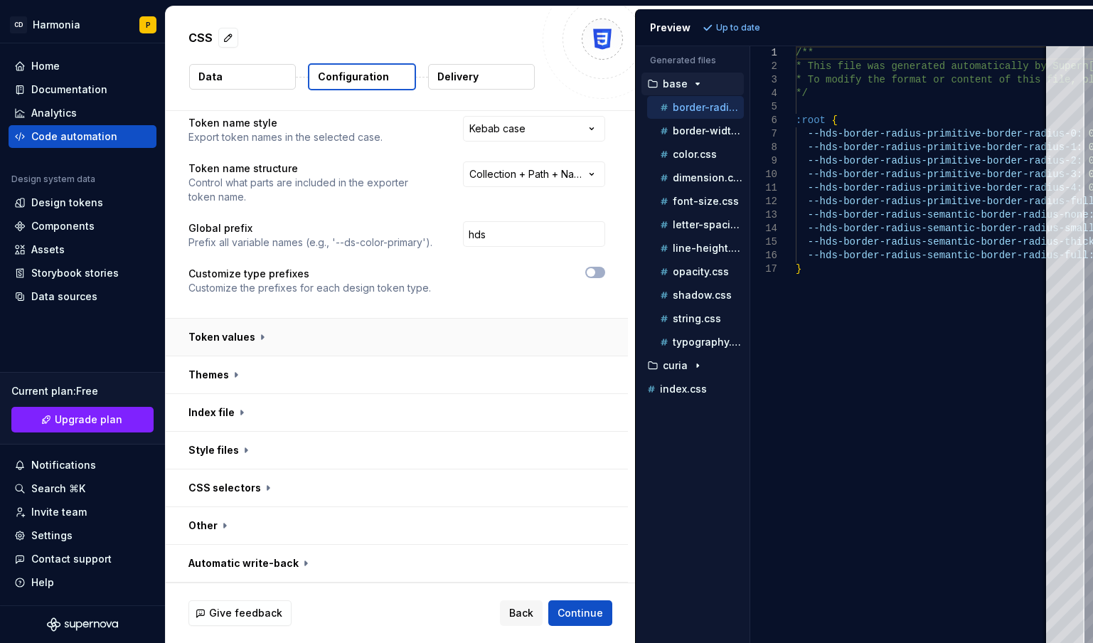
click at [242, 337] on button "button" at bounding box center [397, 337] width 462 height 37
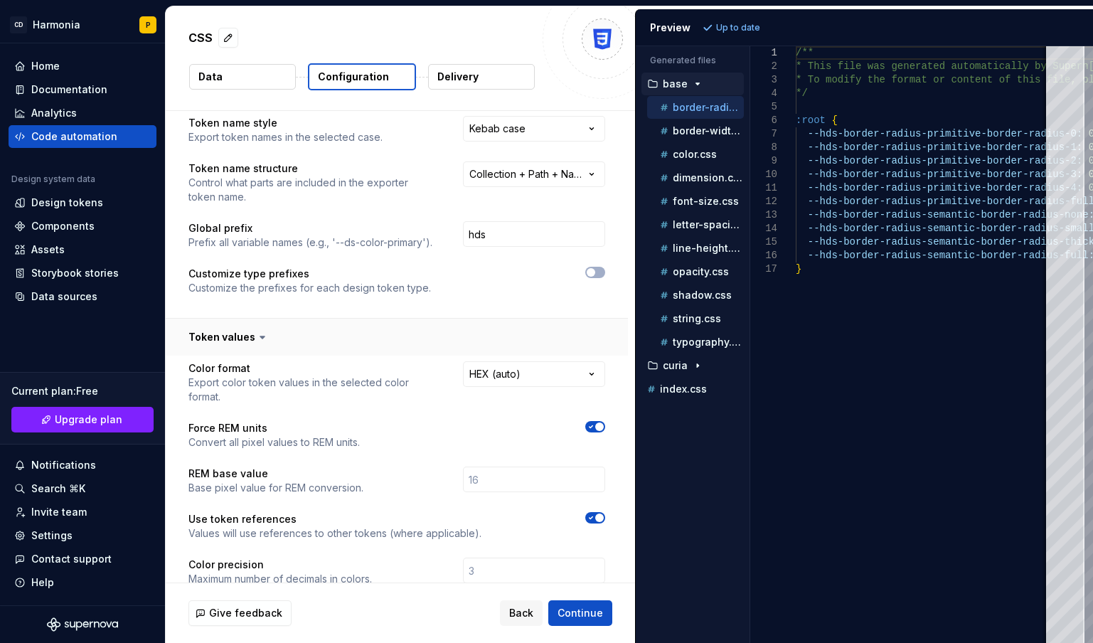
click at [241, 336] on button "button" at bounding box center [397, 337] width 462 height 37
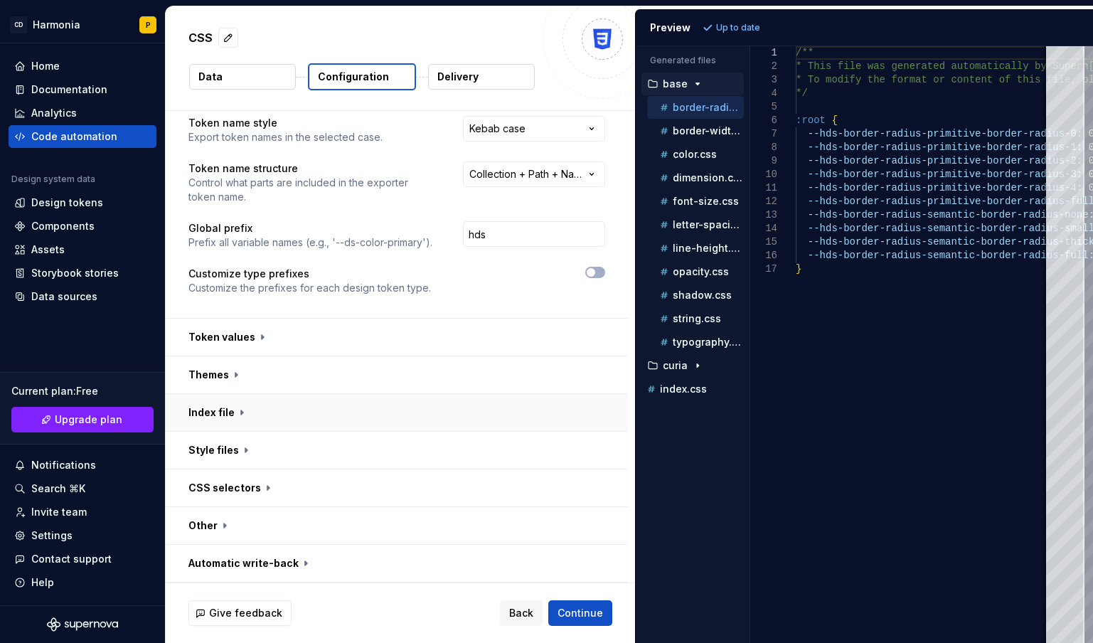
click at [229, 408] on button "button" at bounding box center [397, 412] width 462 height 37
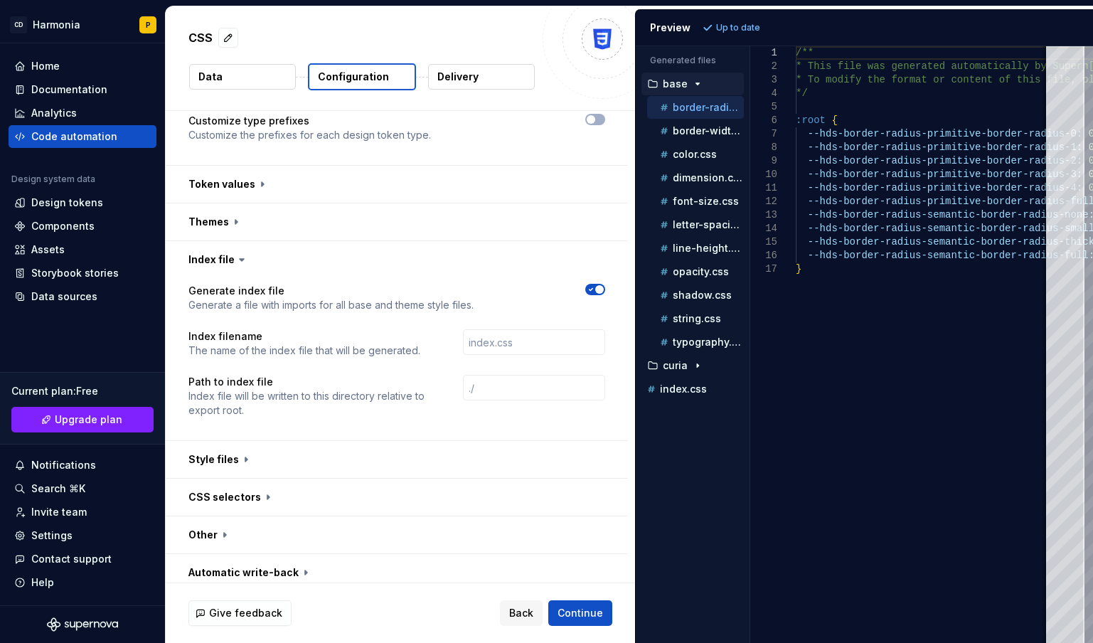
scroll to position [200, 0]
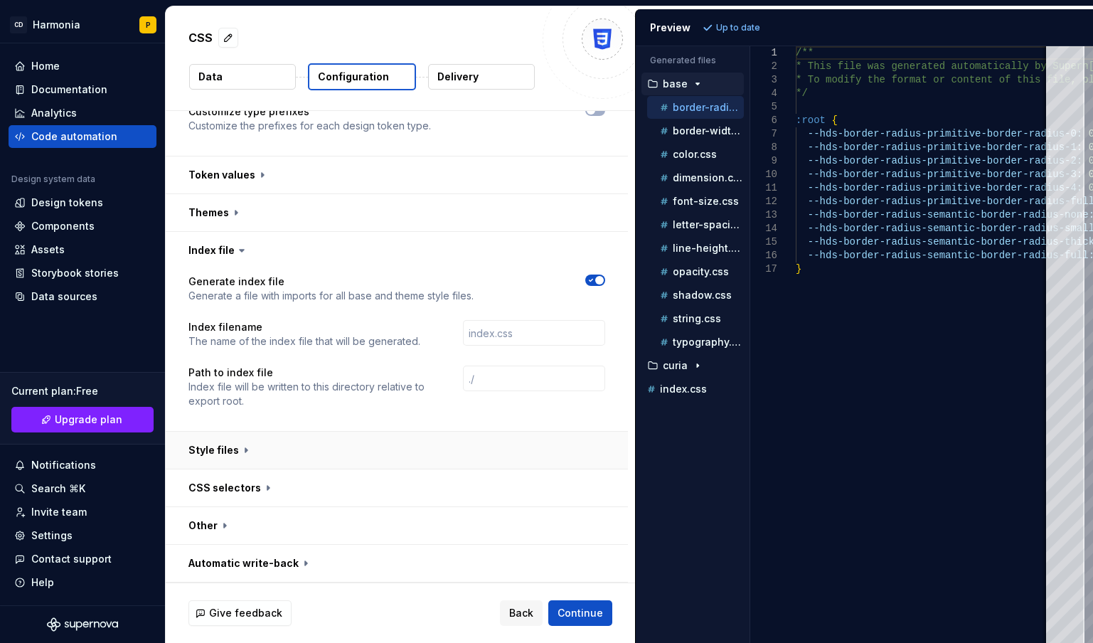
click at [222, 452] on button "button" at bounding box center [397, 450] width 462 height 37
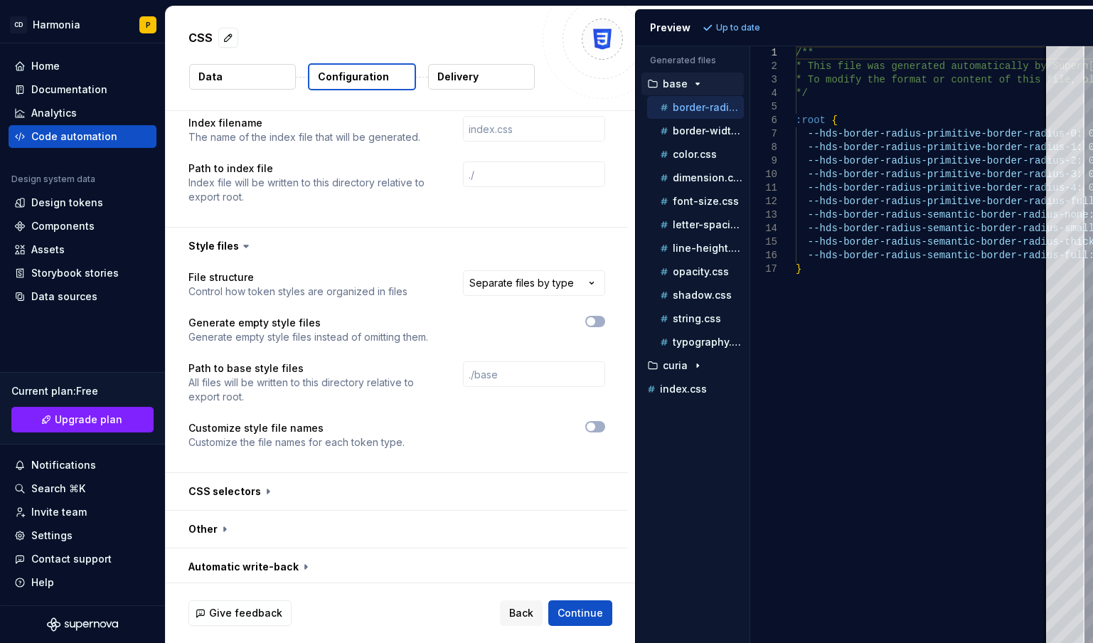
scroll to position [407, 0]
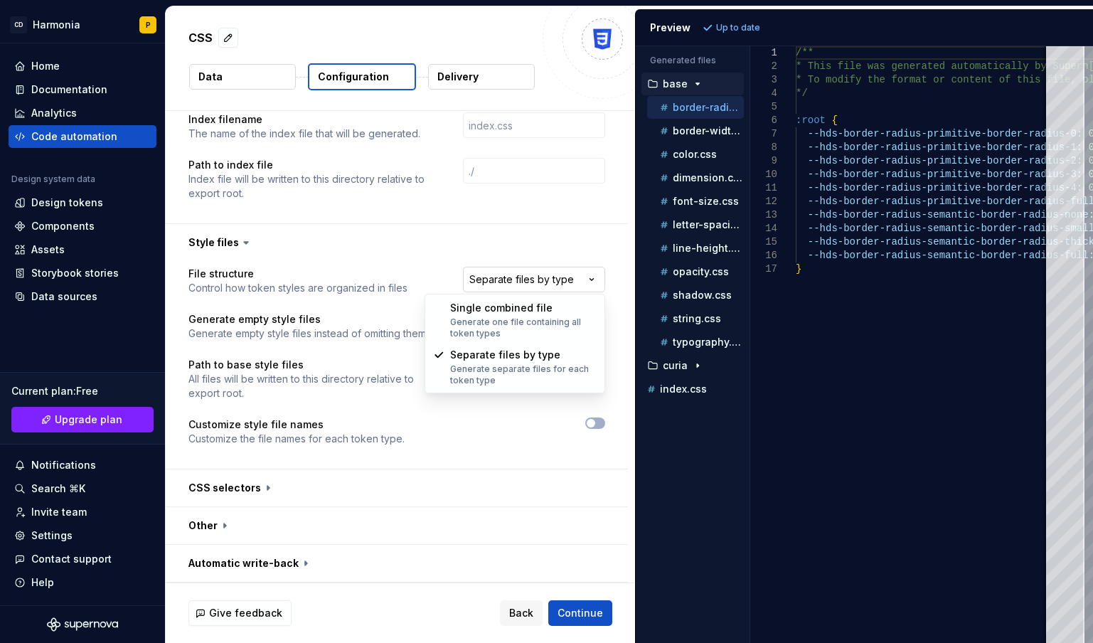
click at [535, 279] on html "**********" at bounding box center [546, 321] width 1093 height 643
select select "**********"
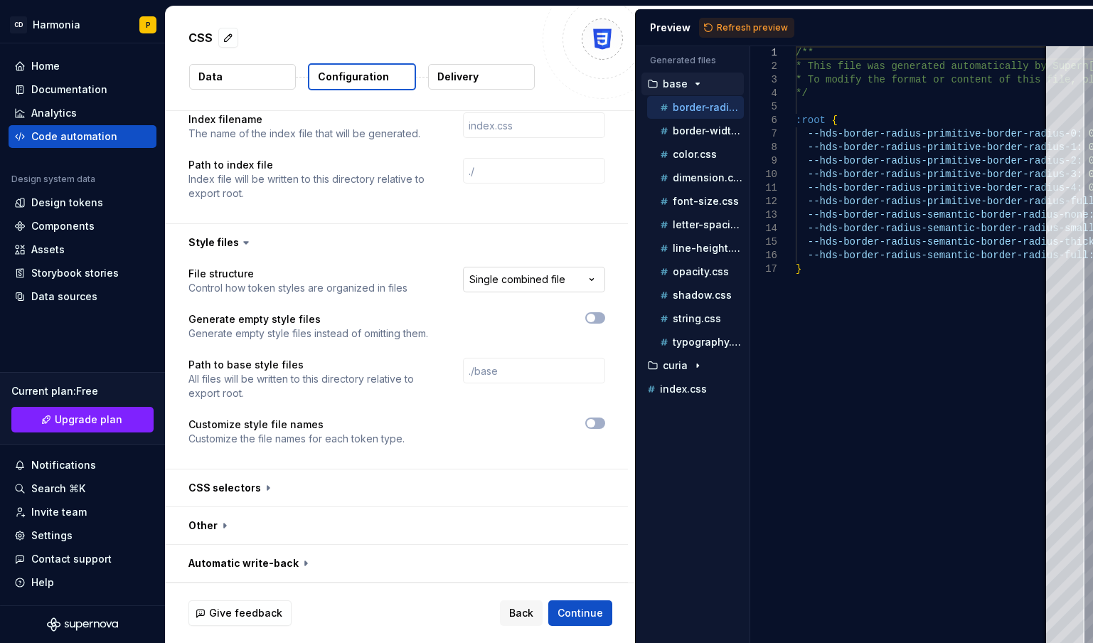
click at [574, 279] on html "**********" at bounding box center [546, 321] width 1093 height 643
click at [592, 317] on span "button" at bounding box center [591, 318] width 9 height 9
click at [592, 317] on icon "button" at bounding box center [591, 318] width 4 height 2
click at [233, 491] on button "button" at bounding box center [397, 487] width 462 height 37
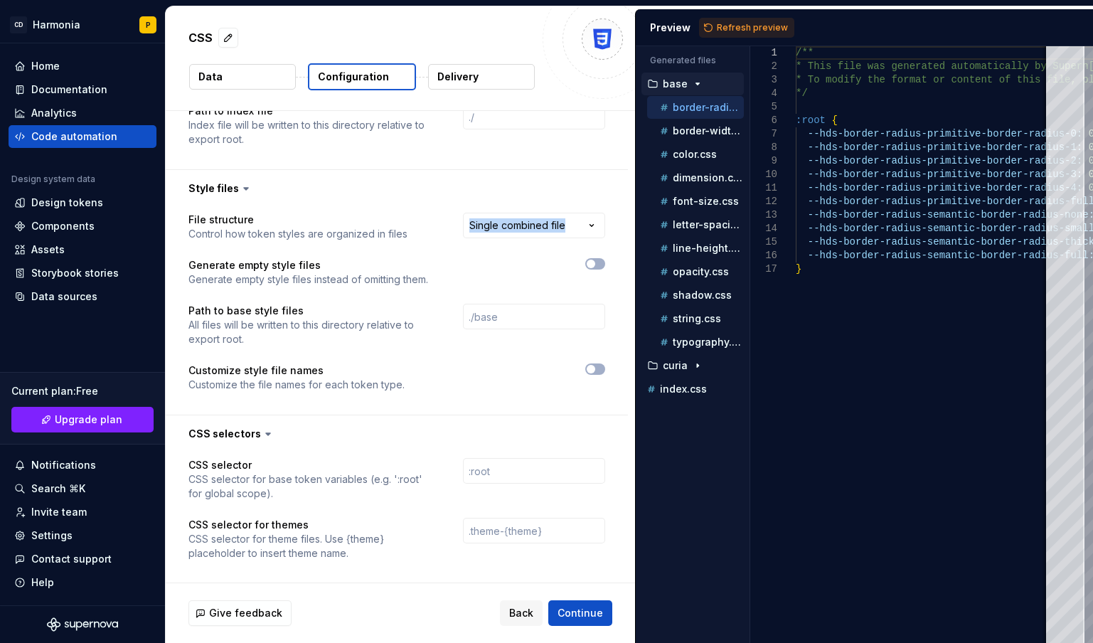
scroll to position [538, 0]
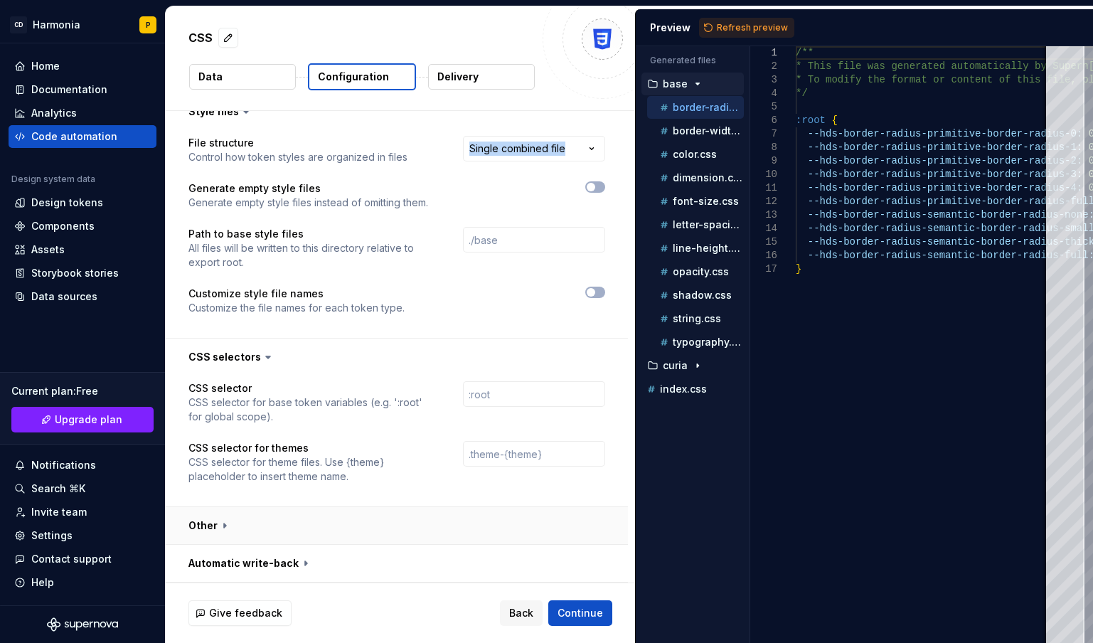
click at [213, 530] on button "button" at bounding box center [397, 525] width 462 height 37
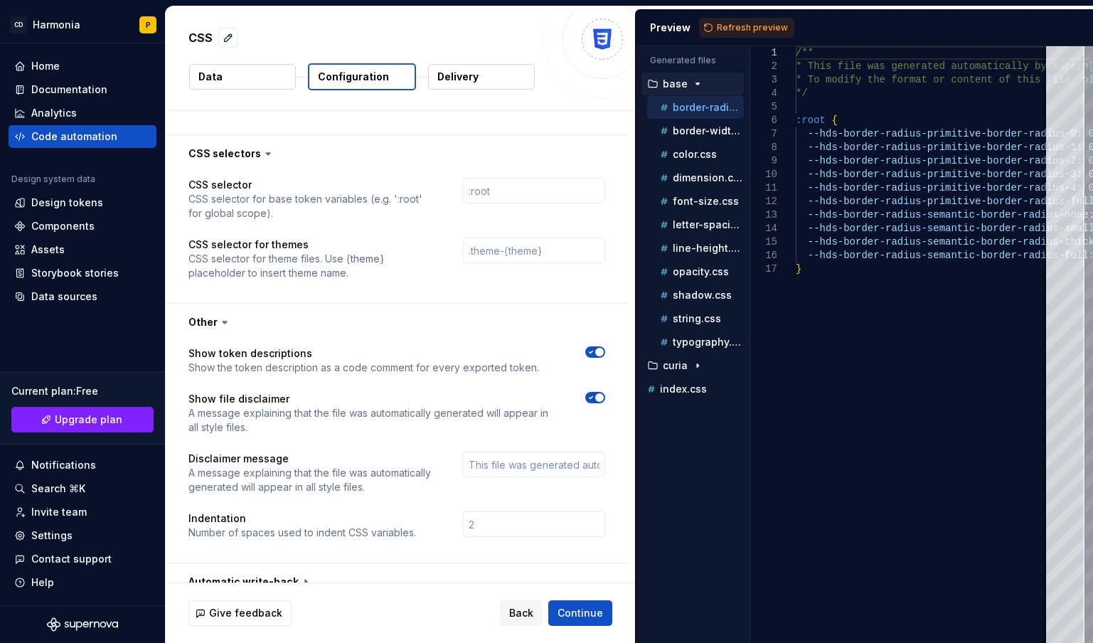
scroll to position [760, 0]
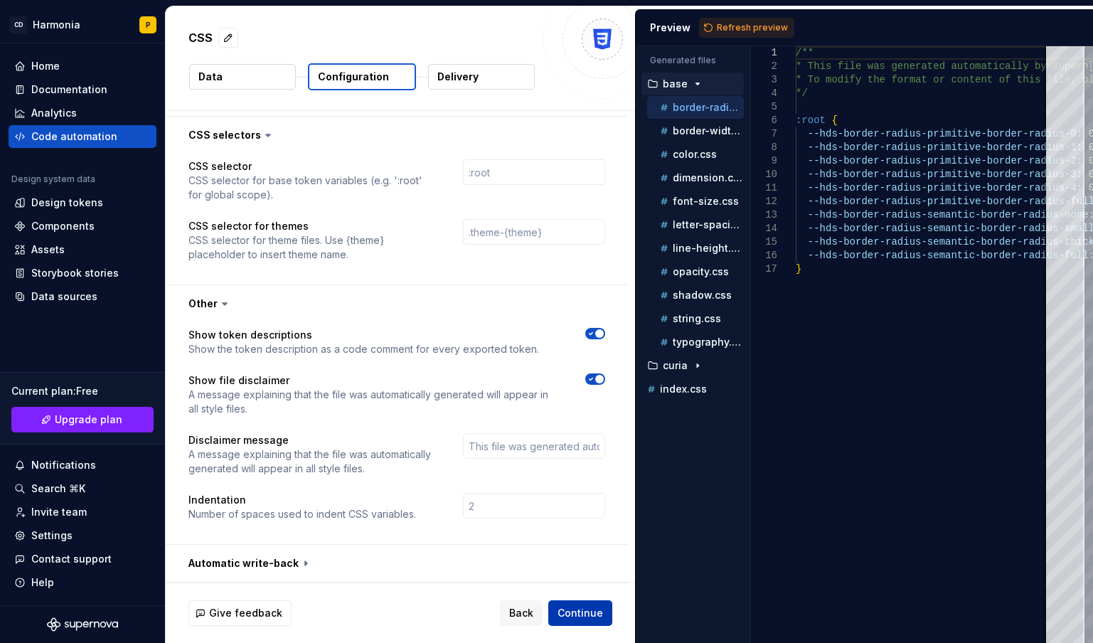
click at [581, 613] on span "Continue" at bounding box center [580, 613] width 46 height 14
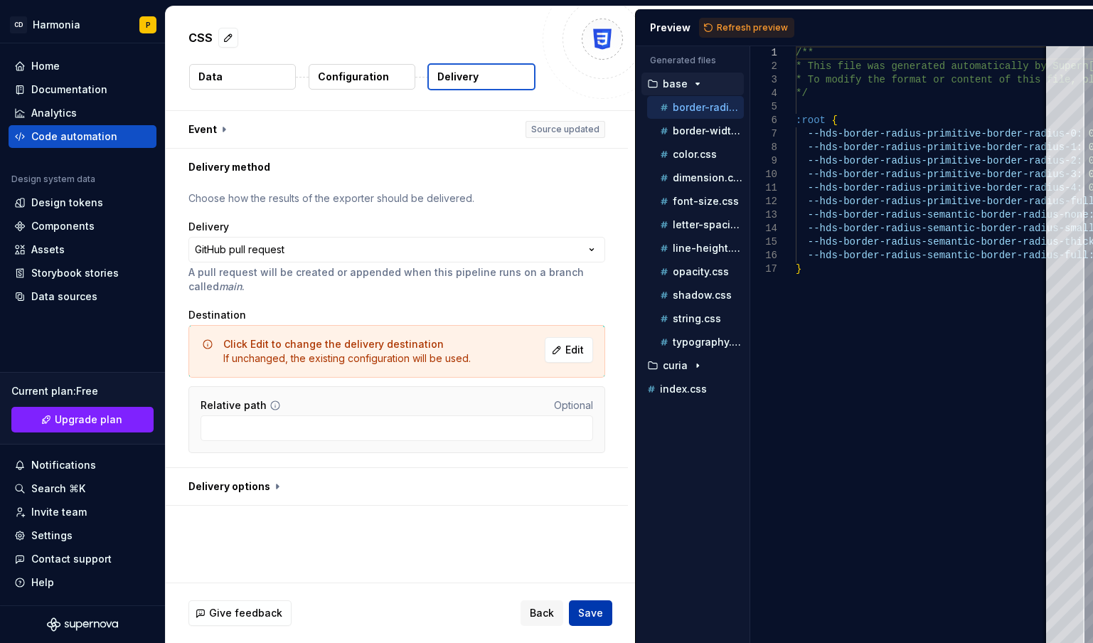
click at [580, 611] on span "Save" at bounding box center [590, 613] width 25 height 14
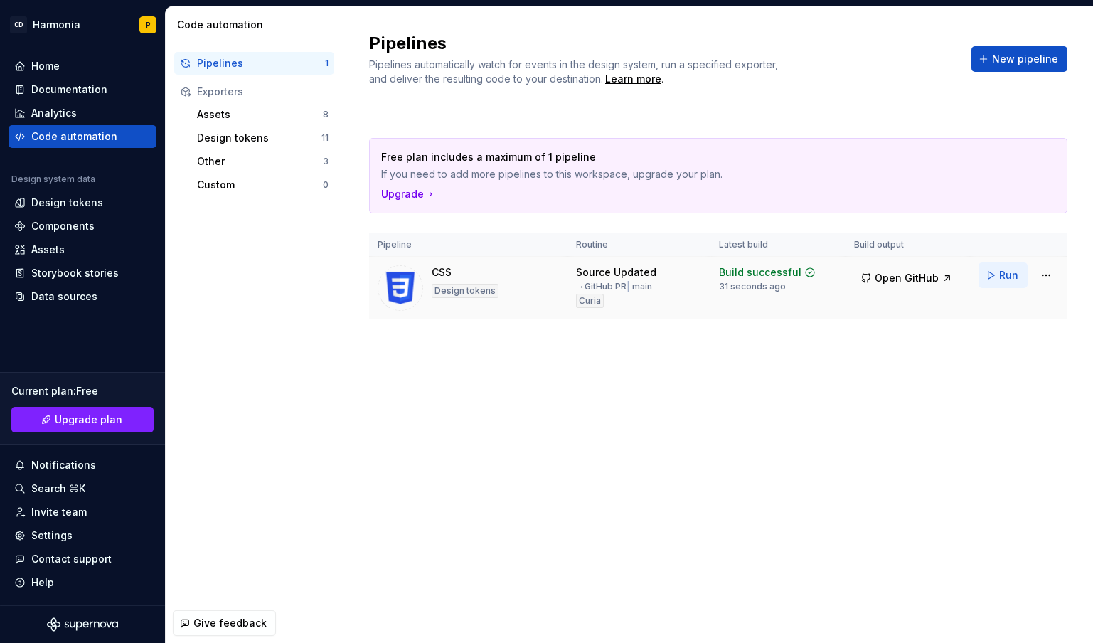
click at [1001, 276] on span "Run" at bounding box center [1008, 275] width 19 height 14
click at [1044, 270] on html "CD Harmonia P Home Documentation Analytics Code automation Design system data D…" at bounding box center [546, 321] width 1093 height 643
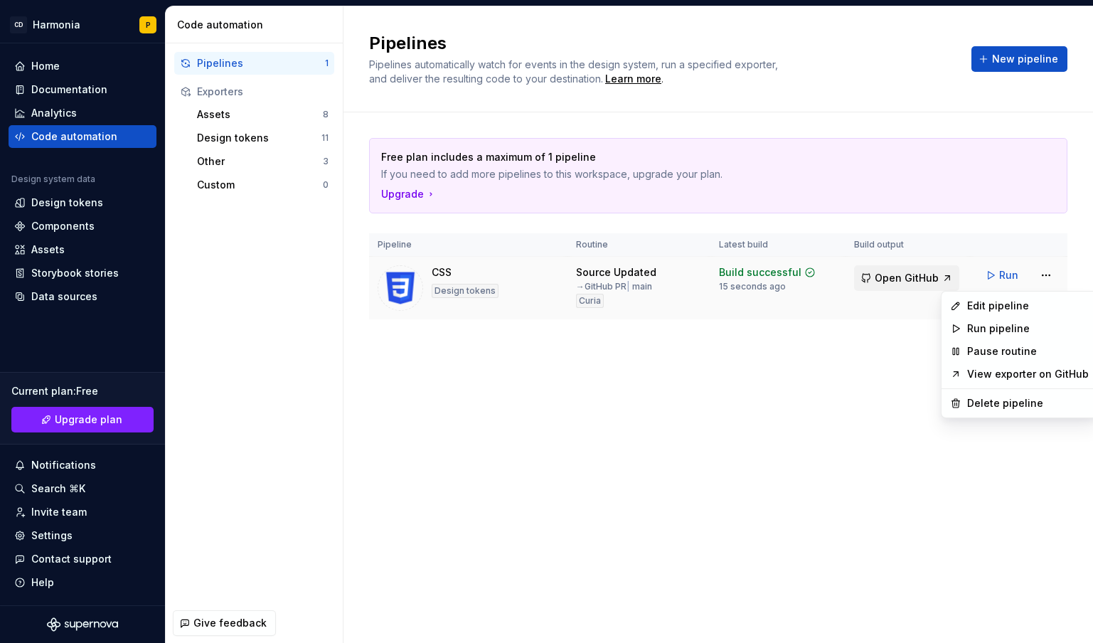
click at [907, 281] on html "CD Harmonia P Home Documentation Analytics Code automation Design system data D…" at bounding box center [546, 321] width 1093 height 643
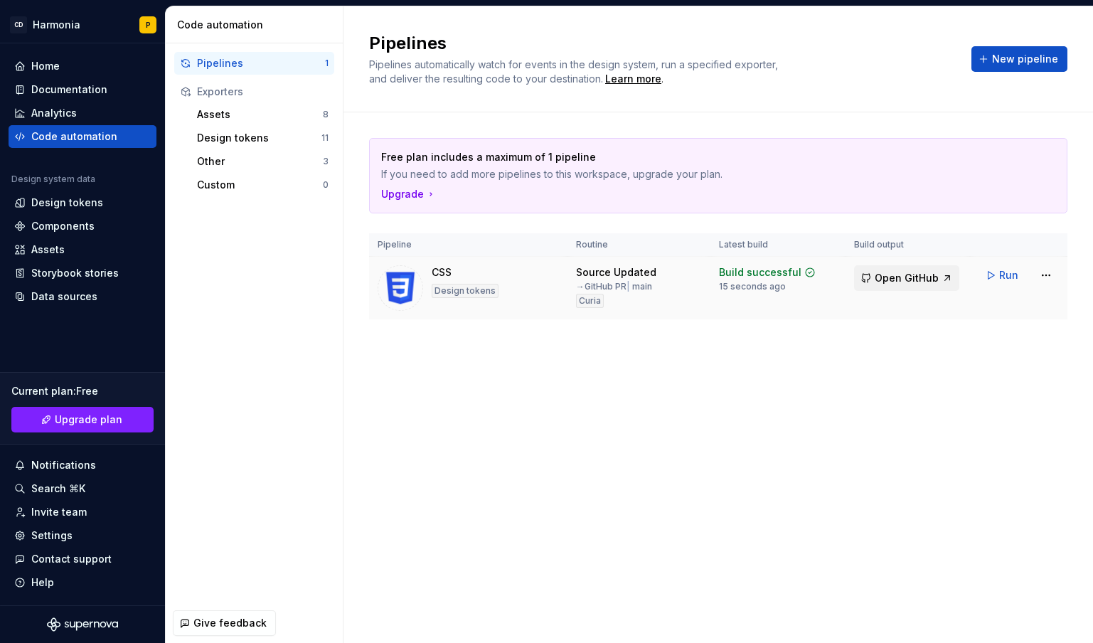
click at [904, 279] on span "Open GitHub" at bounding box center [907, 278] width 64 height 14
click at [50, 276] on div "Storybook stories" at bounding box center [74, 273] width 87 height 14
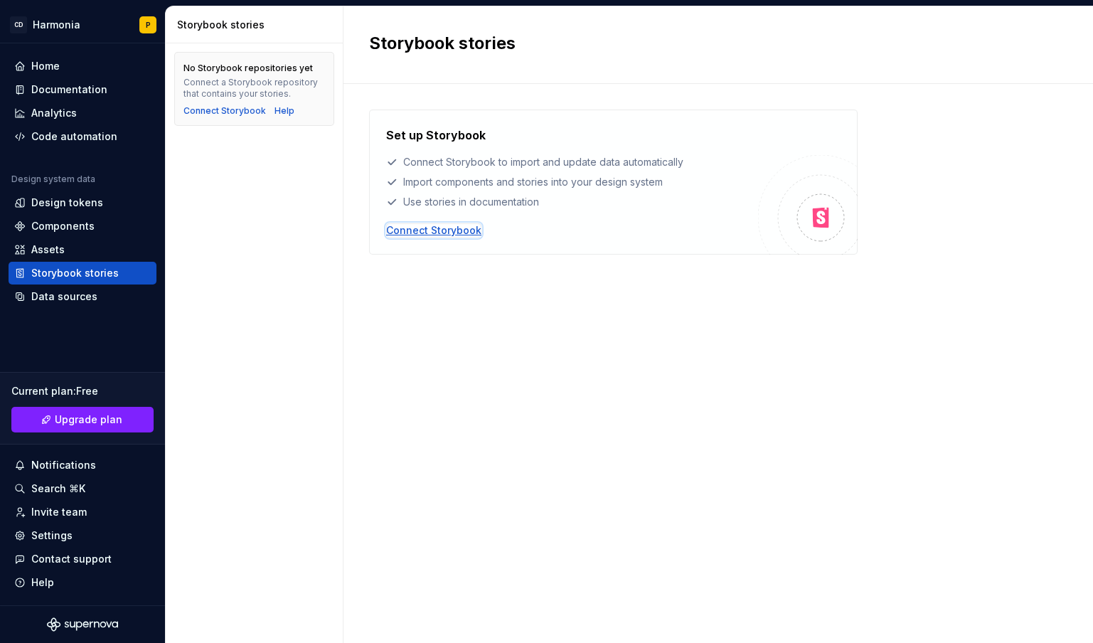
click at [439, 228] on div "Connect Storybook" at bounding box center [433, 230] width 95 height 14
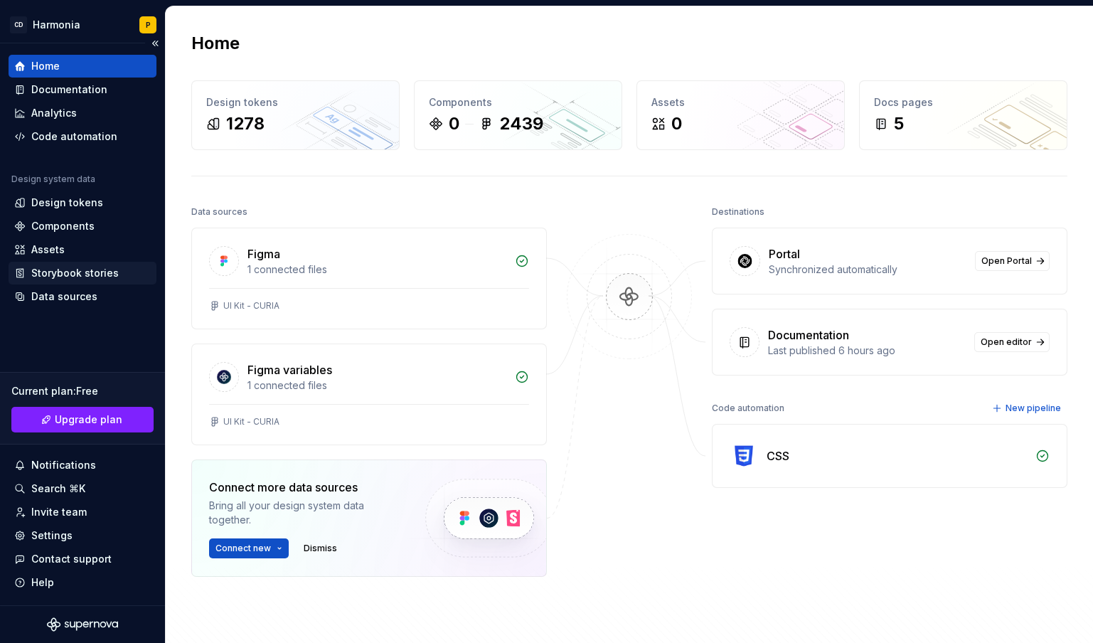
click at [60, 270] on div "Storybook stories" at bounding box center [74, 273] width 87 height 14
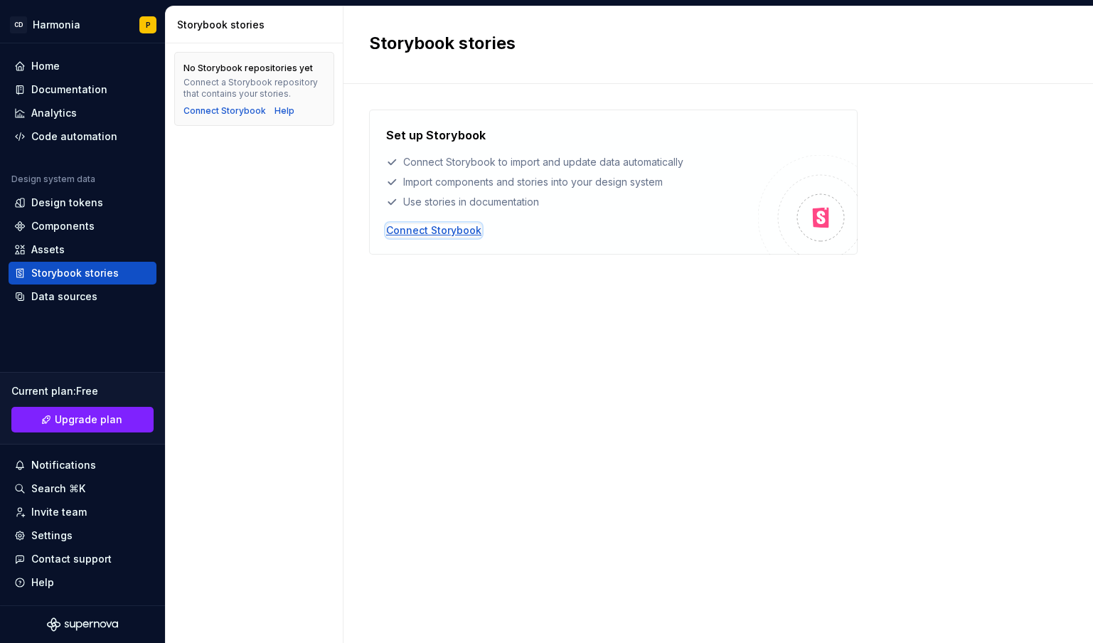
click at [427, 233] on div "Connect Storybook" at bounding box center [433, 230] width 95 height 14
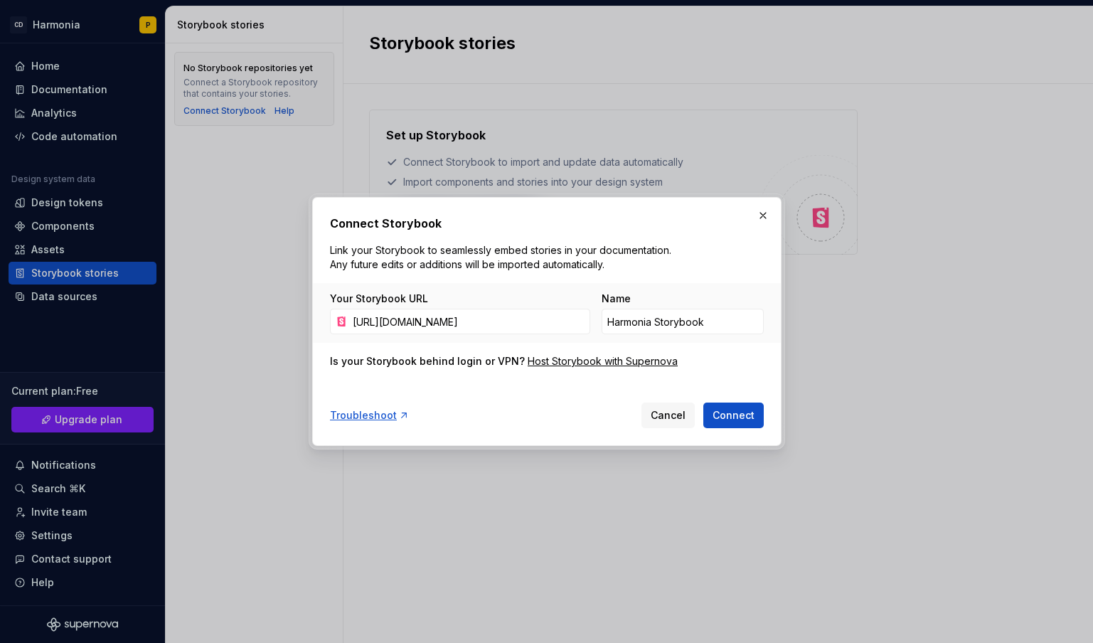
scroll to position [0, 210]
type input "[URL][DOMAIN_NAME]"
click at [716, 409] on span "Connect" at bounding box center [733, 415] width 42 height 14
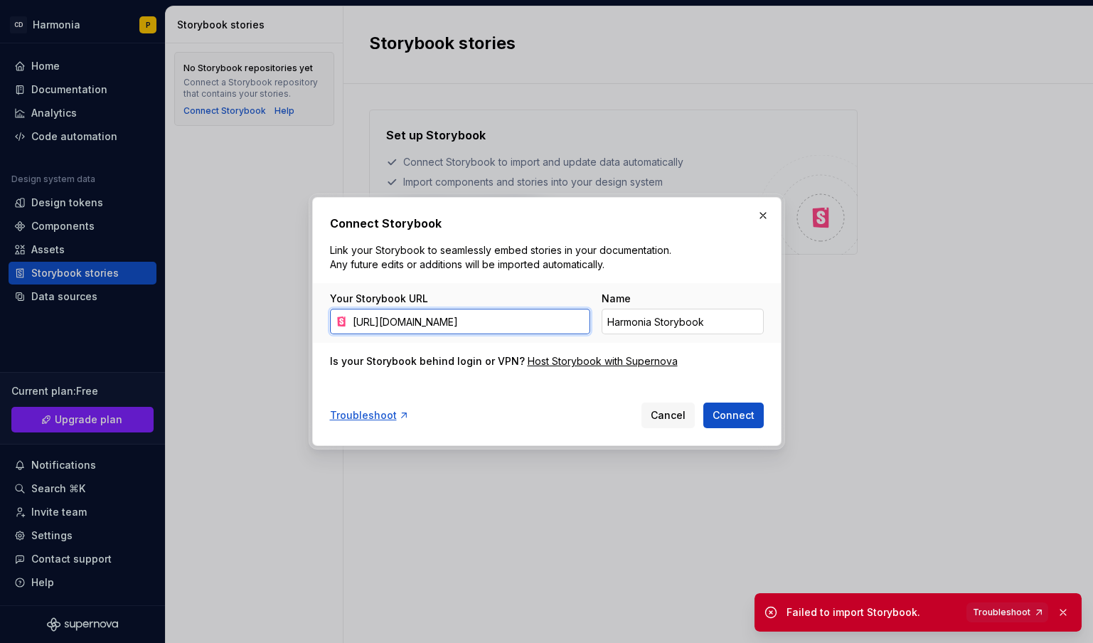
drag, startPoint x: 353, startPoint y: 323, endPoint x: 620, endPoint y: 323, distance: 266.6
click at [620, 323] on div "Your Storybook URL [URL][DOMAIN_NAME] Name Harmonia Storybook" at bounding box center [547, 313] width 434 height 43
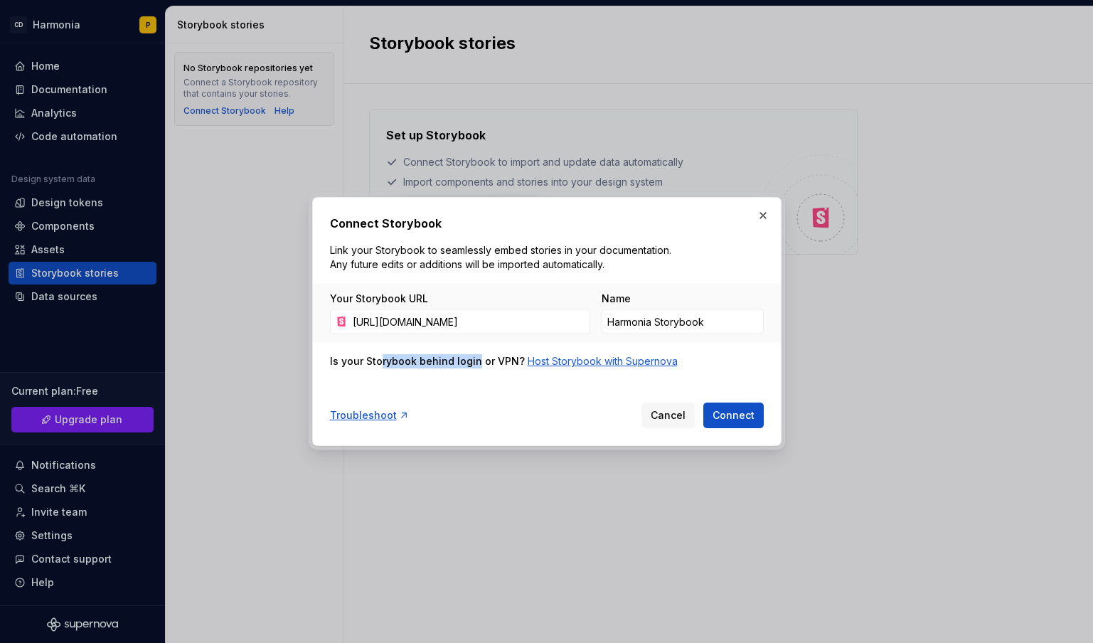
drag, startPoint x: 378, startPoint y: 363, endPoint x: 528, endPoint y: 358, distance: 149.4
click at [477, 358] on div "Is your Storybook behind login or VPN?" at bounding box center [427, 361] width 195 height 14
click at [597, 360] on div "Host Storybook with Supernova" at bounding box center [603, 361] width 150 height 14
click at [566, 427] on div "Troubleshoot Cancel Connect" at bounding box center [547, 412] width 434 height 31
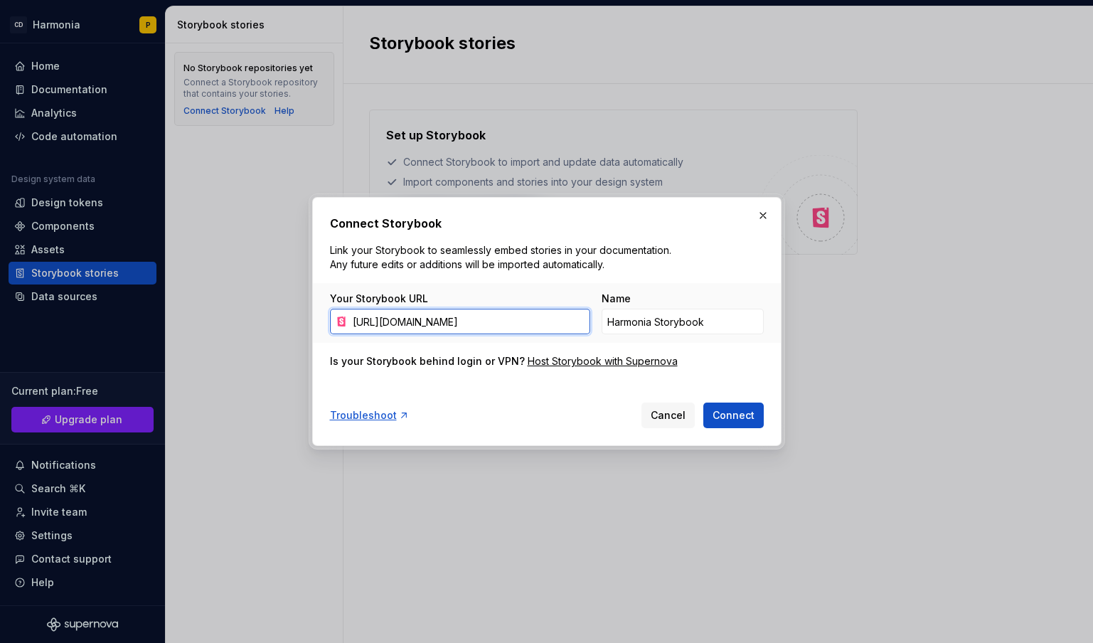
scroll to position [0, 210]
drag, startPoint x: 415, startPoint y: 320, endPoint x: 594, endPoint y: 330, distance: 179.5
click at [594, 330] on div "Your Storybook URL [URL][DOMAIN_NAME] Name Harmonia Storybook" at bounding box center [547, 313] width 434 height 43
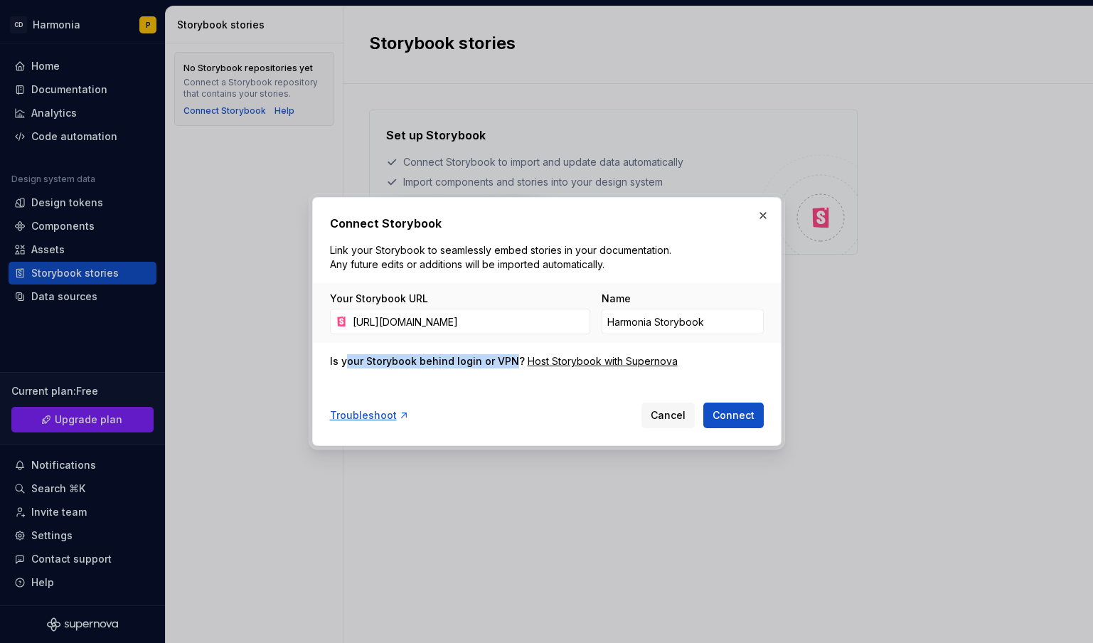
drag, startPoint x: 348, startPoint y: 363, endPoint x: 508, endPoint y: 365, distance: 160.0
click at [508, 365] on div "Is your Storybook behind login or VPN?" at bounding box center [427, 361] width 195 height 14
click at [588, 361] on div "Host Storybook with Supernova" at bounding box center [603, 361] width 150 height 14
click at [675, 417] on span "Cancel" at bounding box center [668, 415] width 35 height 14
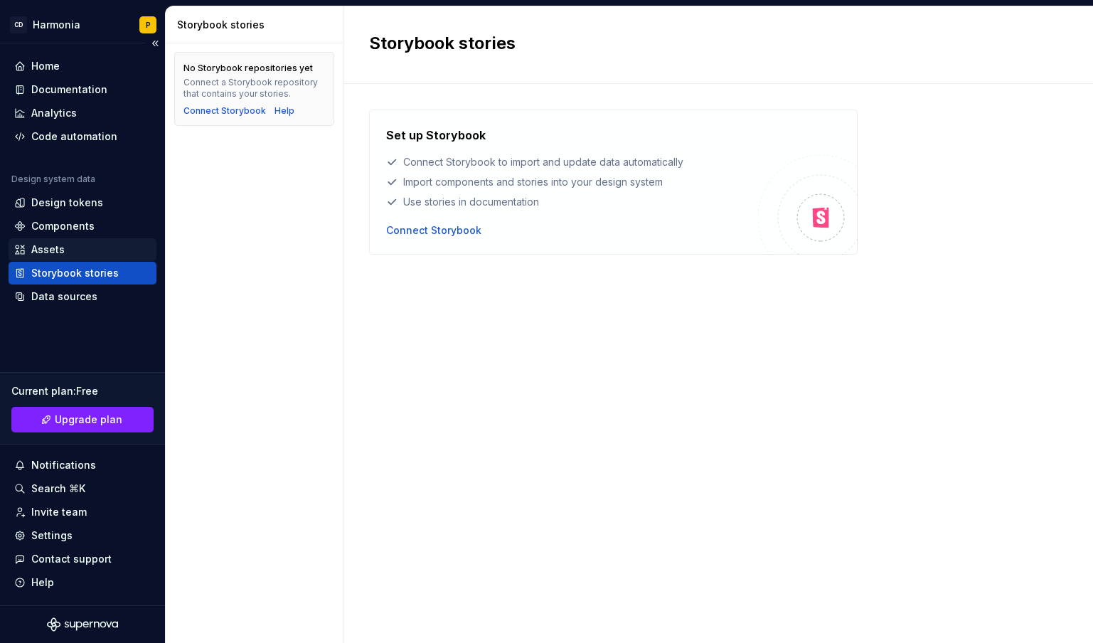
click at [48, 253] on div "Assets" at bounding box center [47, 249] width 33 height 14
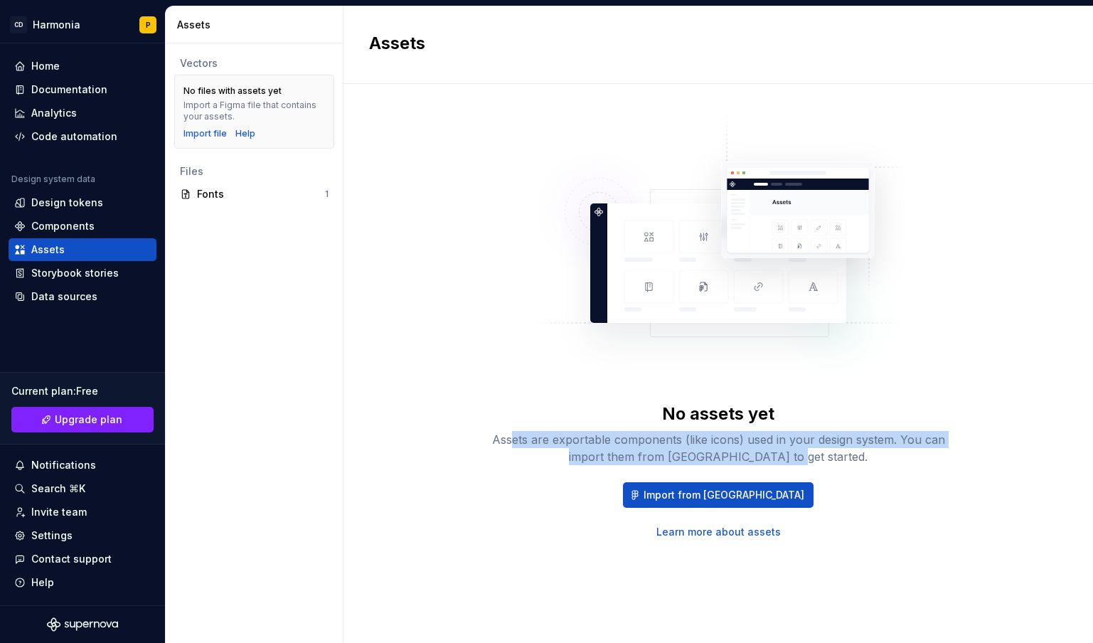
drag, startPoint x: 511, startPoint y: 442, endPoint x: 915, endPoint y: 464, distance: 404.4
click at [915, 464] on div "Assets are exportable components (like icons) used in your design system. You c…" at bounding box center [718, 448] width 455 height 34
click at [720, 494] on span "Import from [GEOGRAPHIC_DATA]" at bounding box center [723, 495] width 161 height 14
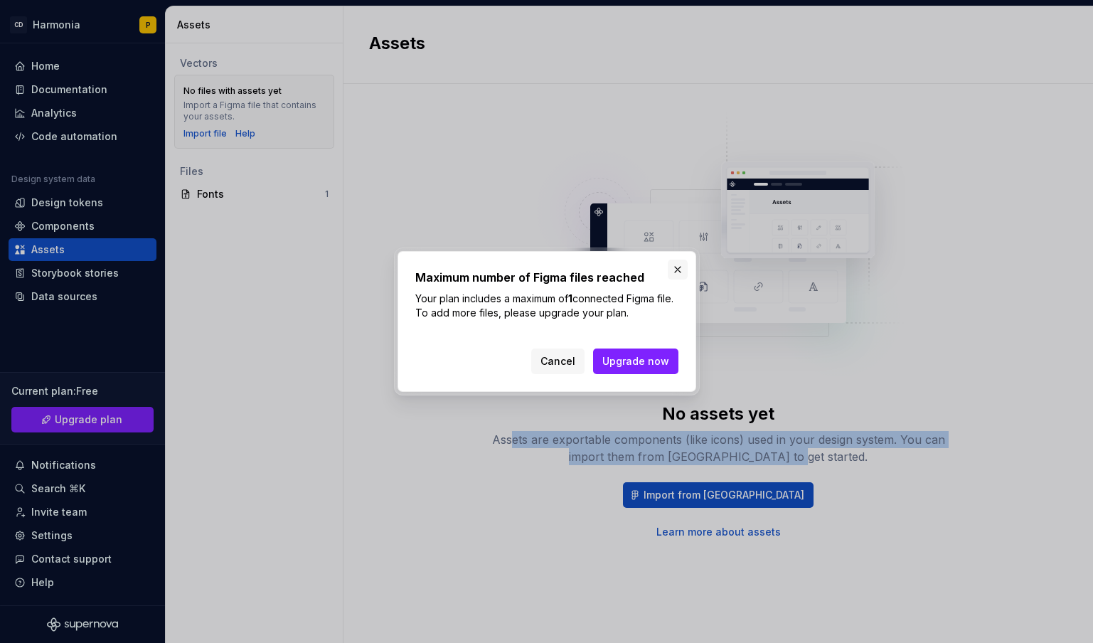
click at [675, 272] on button "button" at bounding box center [678, 270] width 20 height 20
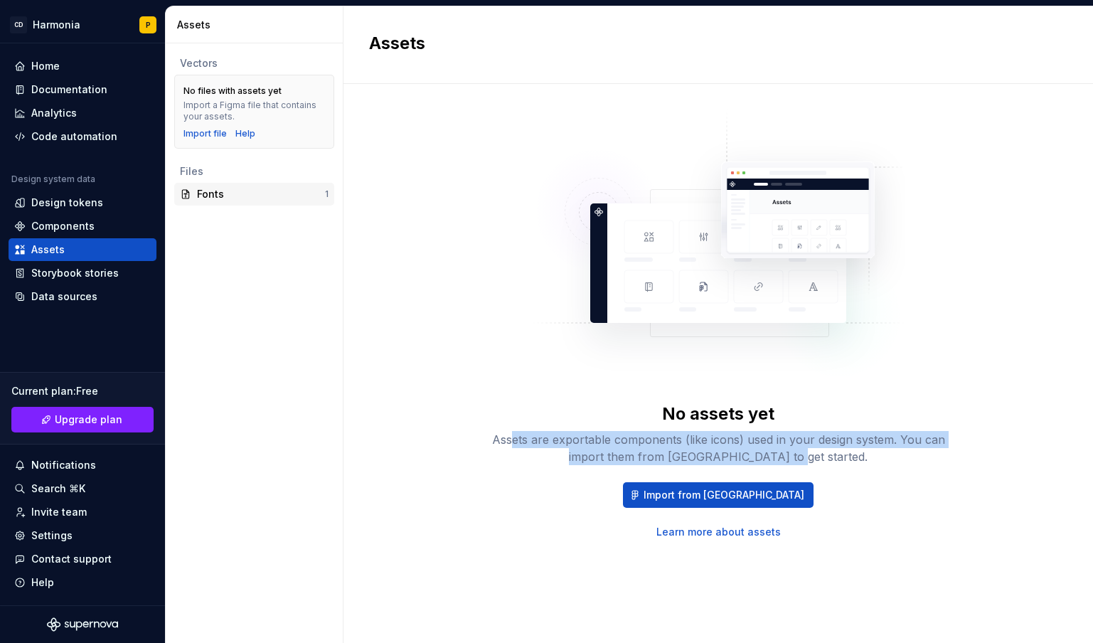
click at [201, 200] on div "Fonts" at bounding box center [261, 194] width 128 height 14
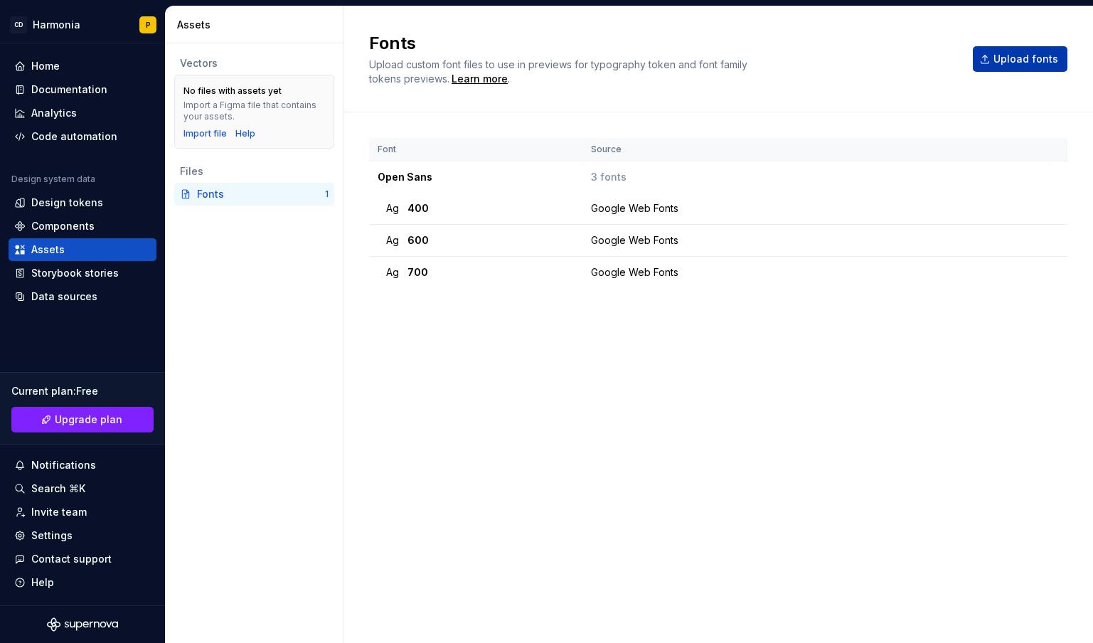
click at [1010, 69] on button "Upload fonts" at bounding box center [1020, 59] width 95 height 26
click at [213, 132] on div "Import file" at bounding box center [204, 133] width 43 height 11
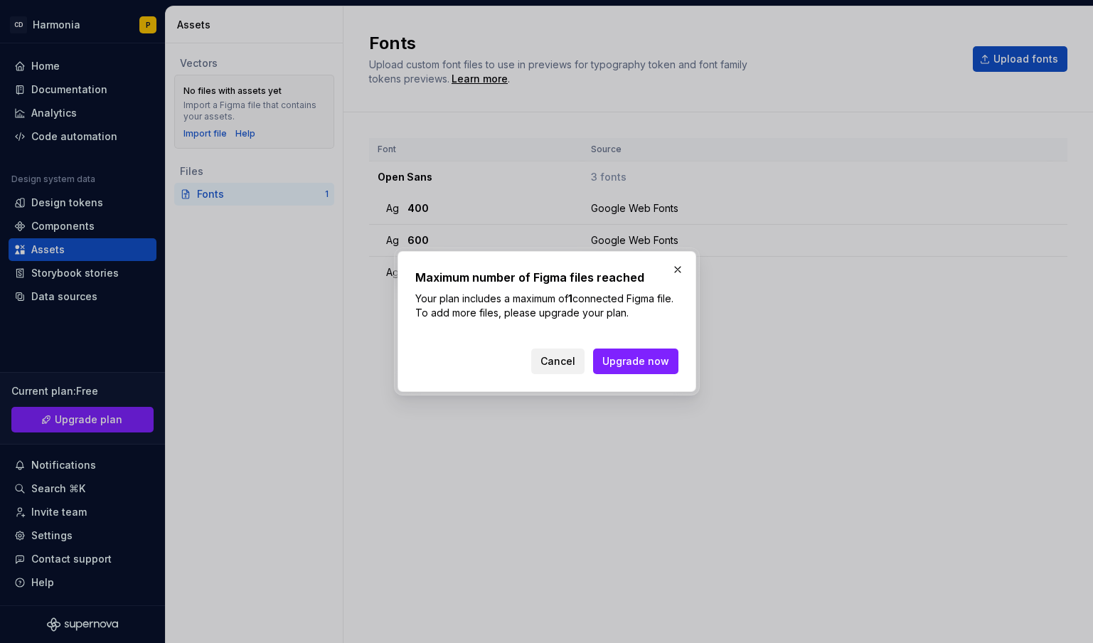
click at [570, 358] on span "Cancel" at bounding box center [557, 361] width 35 height 14
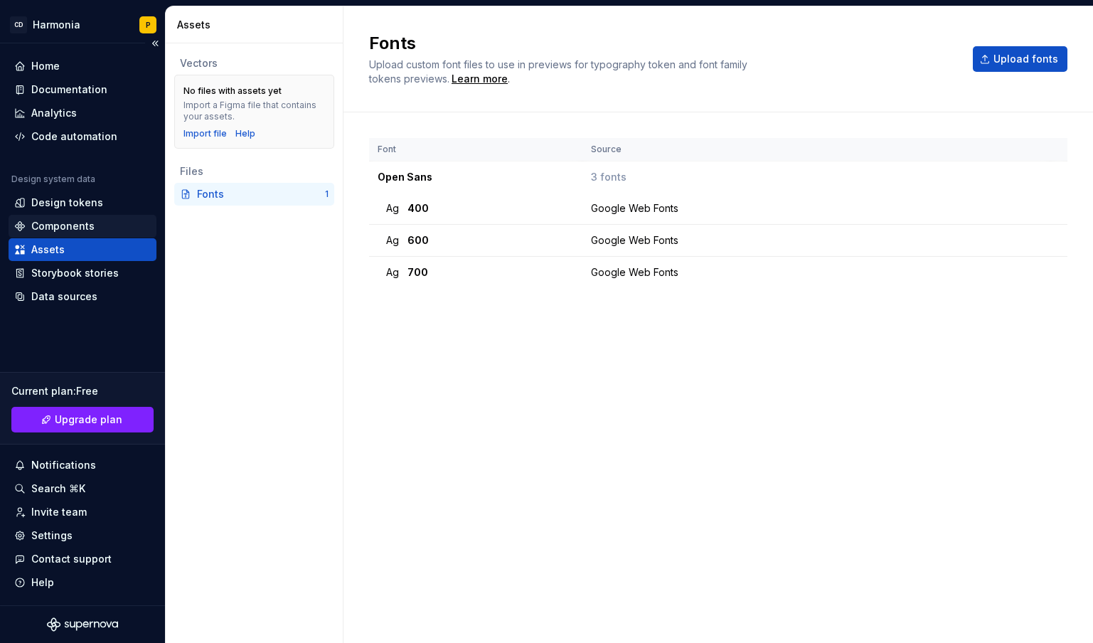
click at [54, 222] on div "Components" at bounding box center [62, 226] width 63 height 14
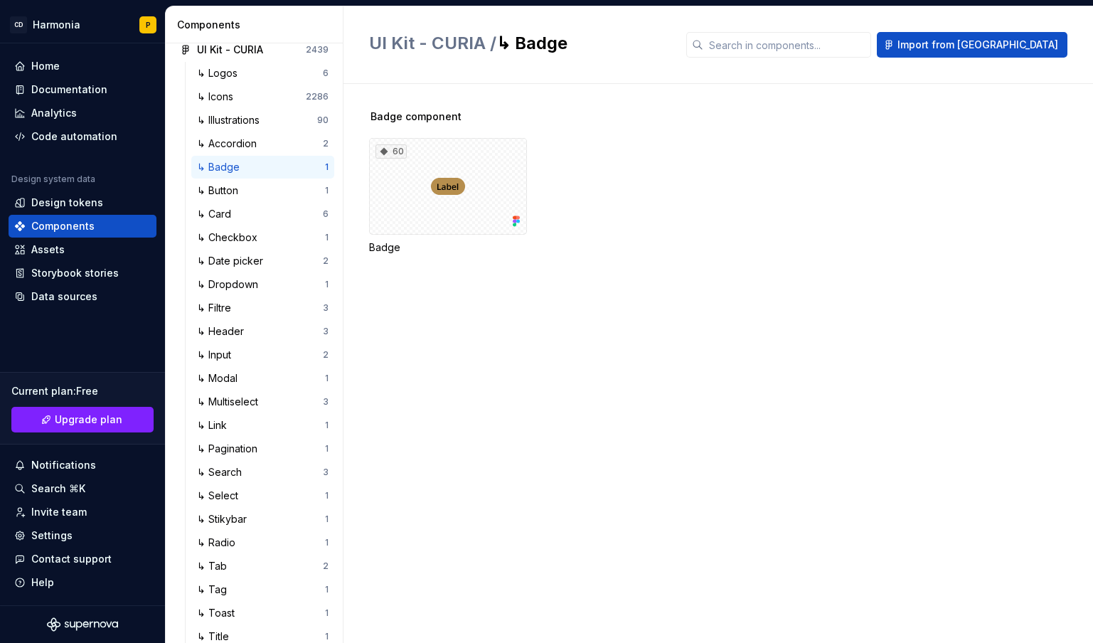
scroll to position [71, 0]
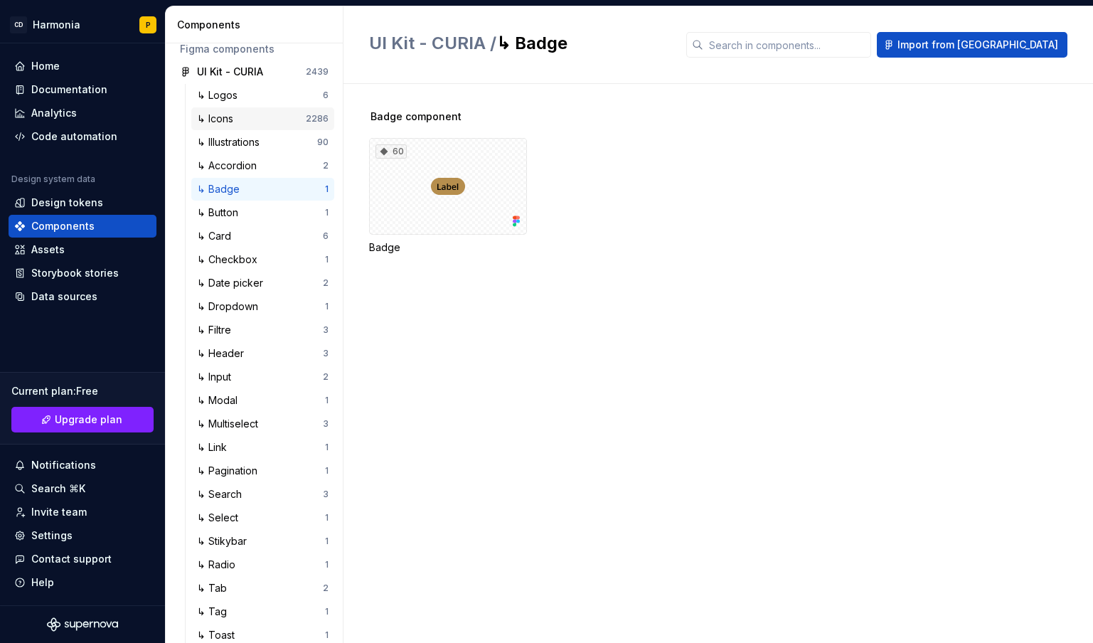
click at [239, 119] on div "↳ Icons" at bounding box center [251, 119] width 109 height 14
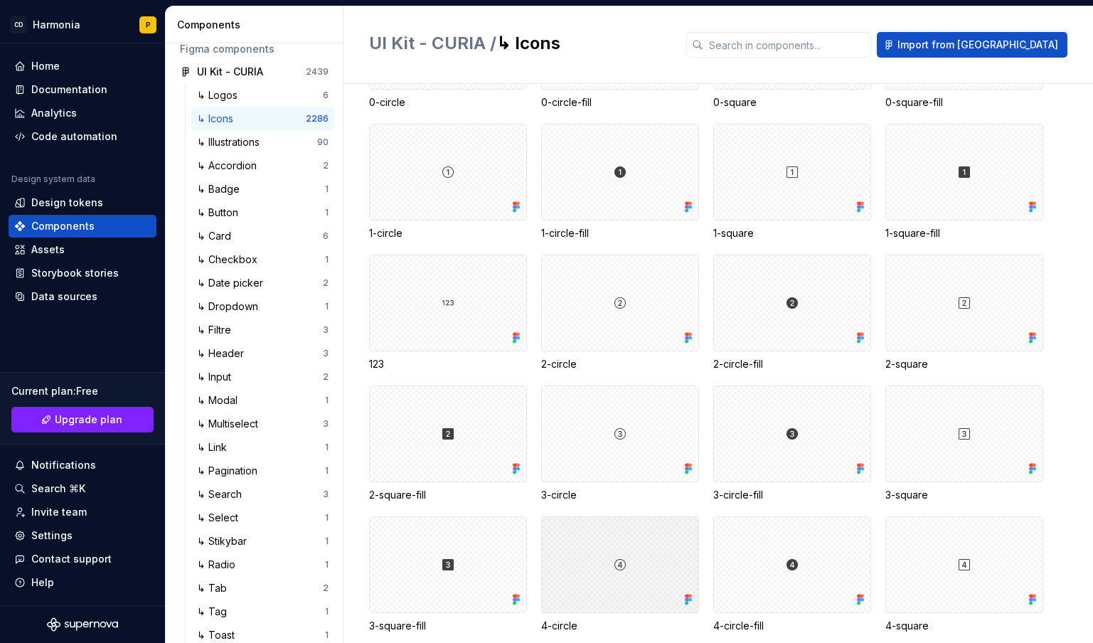
scroll to position [427, 0]
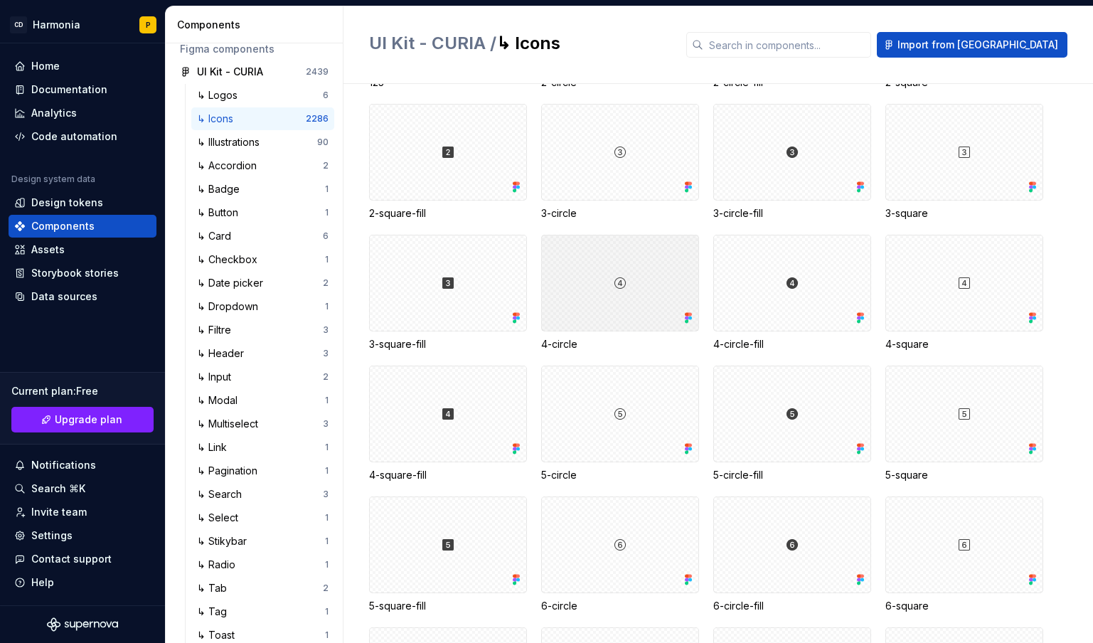
click at [651, 304] on div at bounding box center [620, 283] width 158 height 97
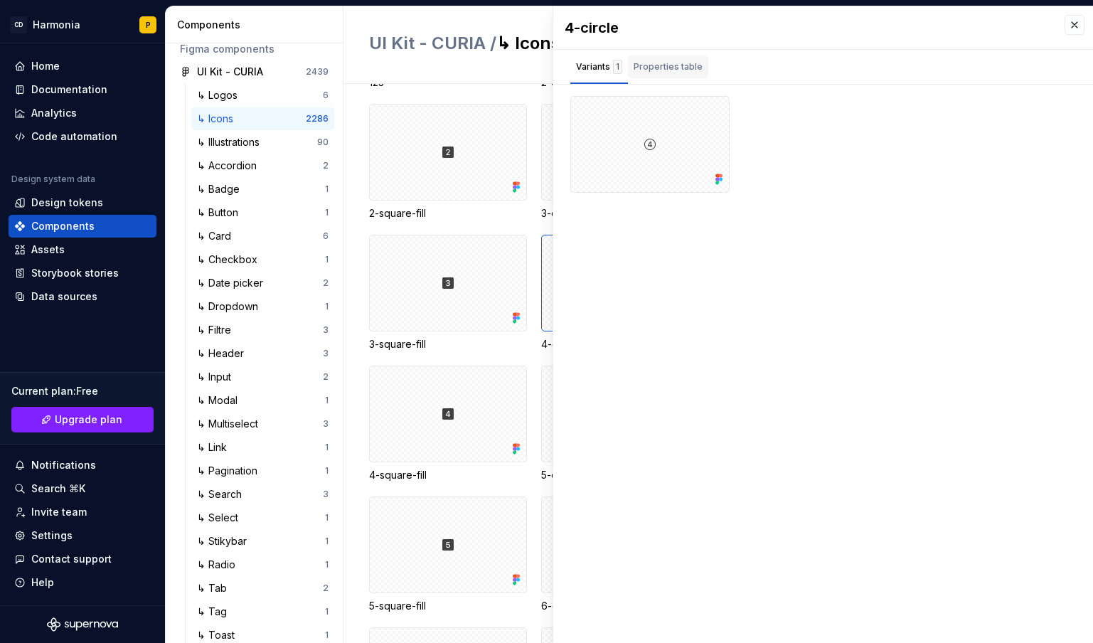
click at [669, 64] on div "Properties table" at bounding box center [668, 67] width 69 height 14
click at [1075, 26] on button "button" at bounding box center [1074, 25] width 20 height 20
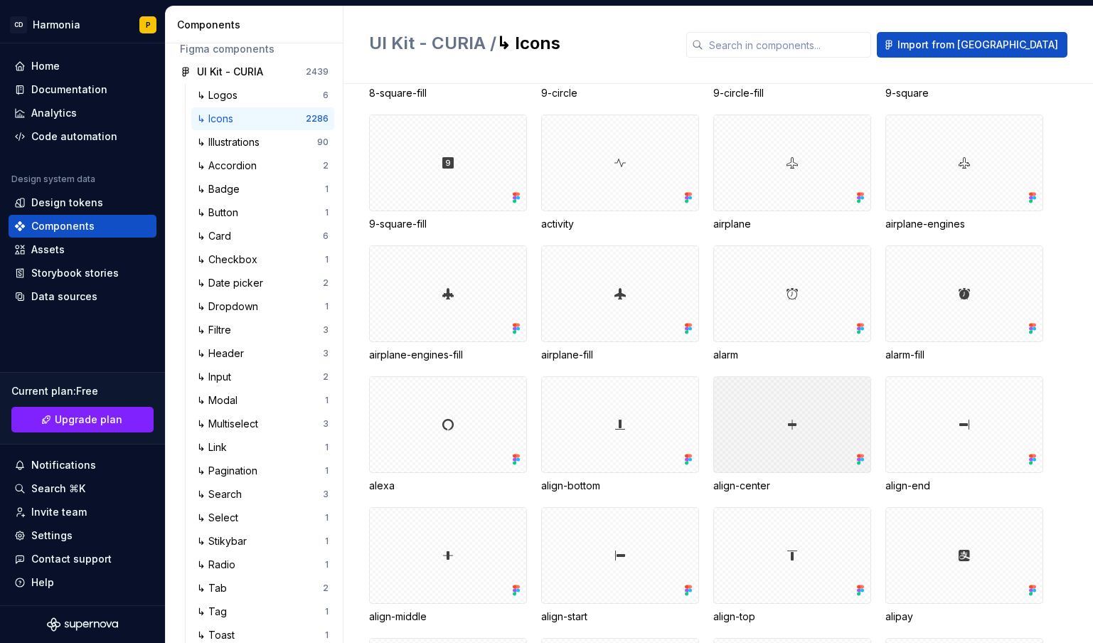
scroll to position [1422, 0]
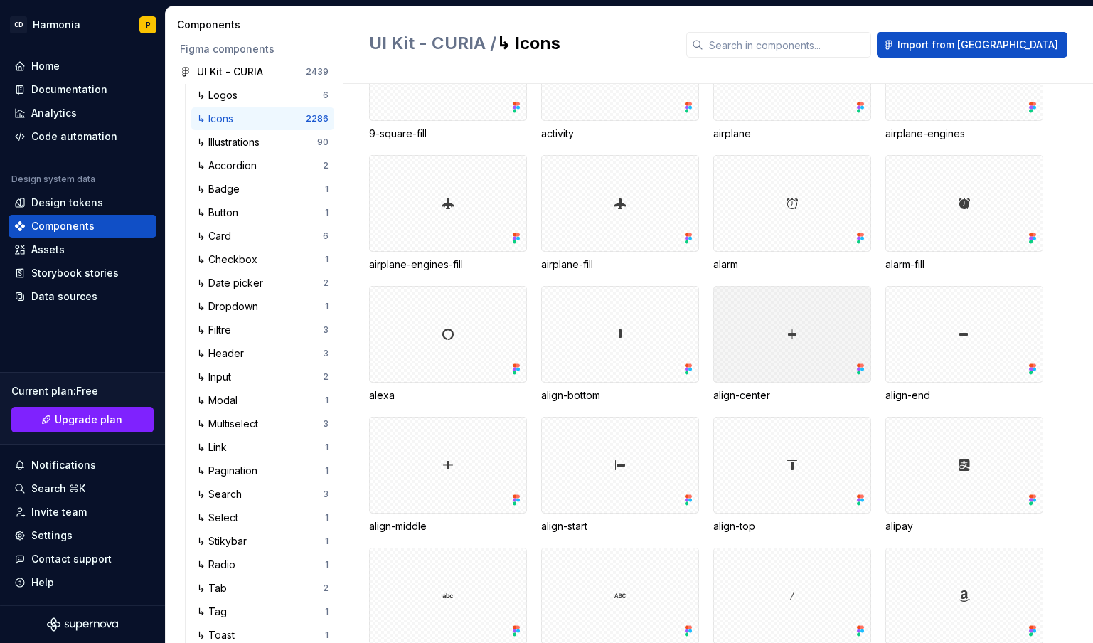
click at [786, 349] on div at bounding box center [792, 334] width 158 height 97
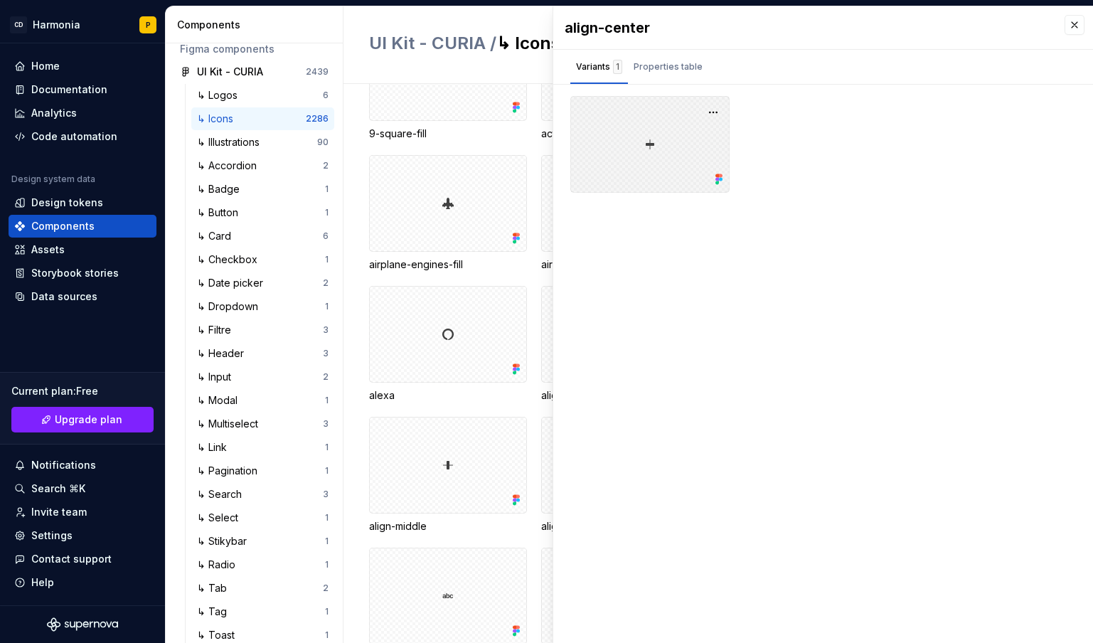
click at [658, 155] on div at bounding box center [649, 144] width 159 height 97
click at [722, 112] on button "button" at bounding box center [713, 112] width 20 height 20
click at [791, 128] on div at bounding box center [823, 144] width 506 height 97
click at [664, 73] on div "Properties table" at bounding box center [668, 67] width 69 height 14
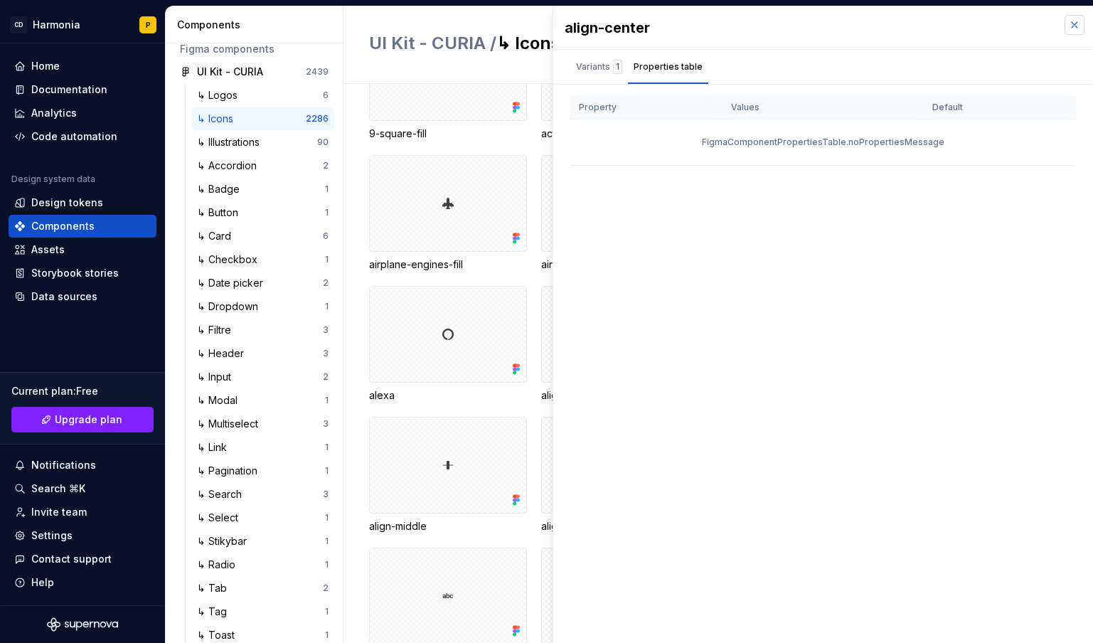
click at [1075, 22] on button "button" at bounding box center [1074, 25] width 20 height 20
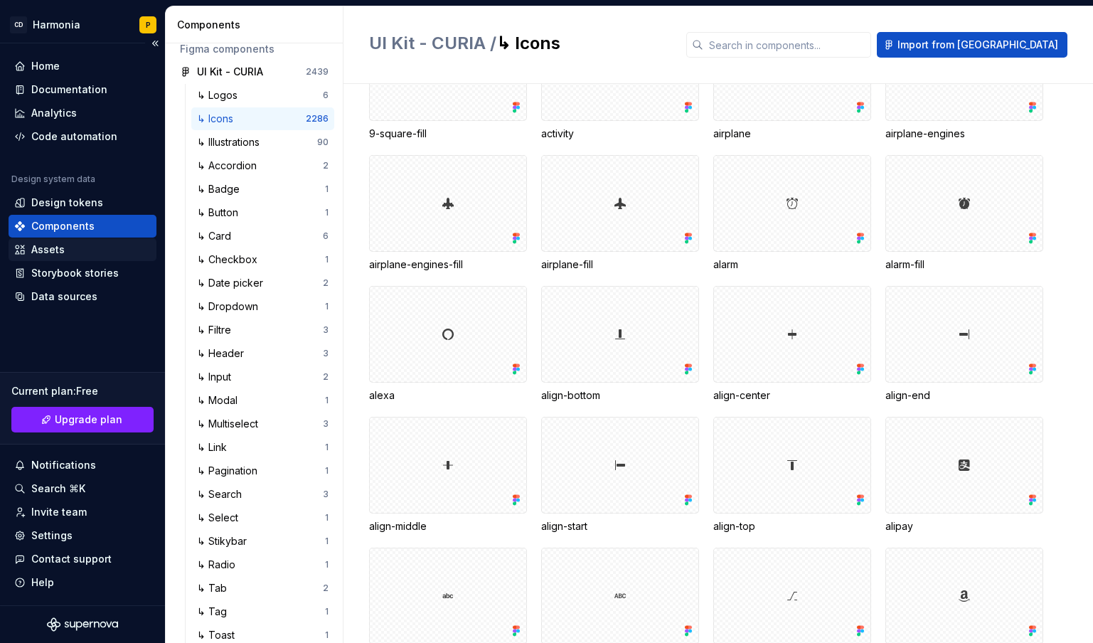
click at [48, 245] on div "Assets" at bounding box center [47, 249] width 33 height 14
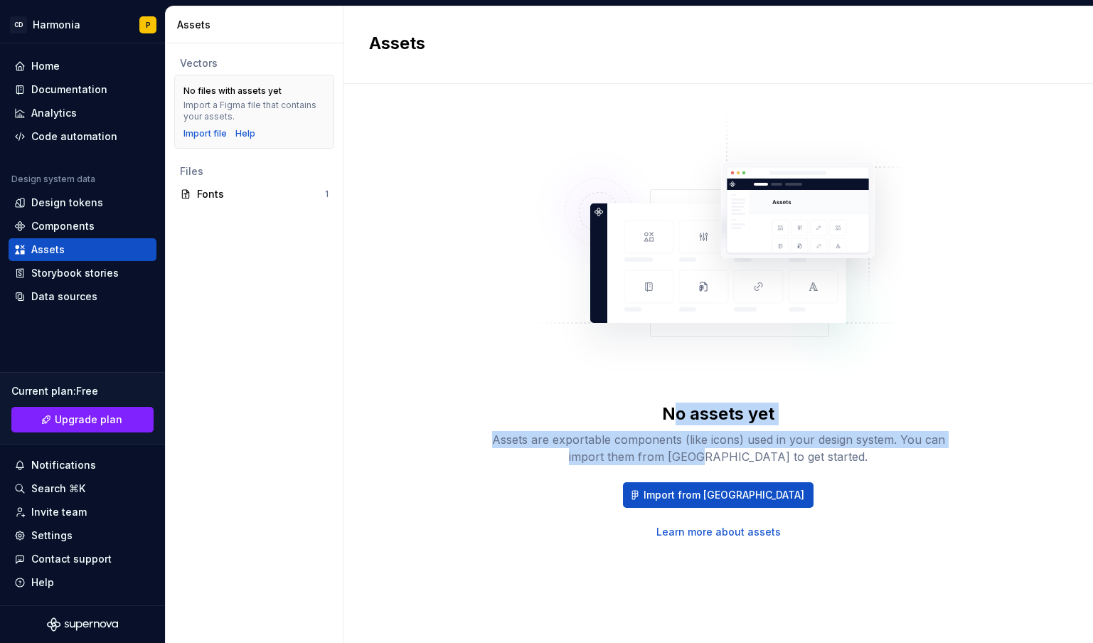
drag, startPoint x: 684, startPoint y: 422, endPoint x: 744, endPoint y: 463, distance: 73.2
click at [744, 463] on div "No assets yet Assets are exportable components (like icons) used in your design…" at bounding box center [718, 433] width 455 height 63
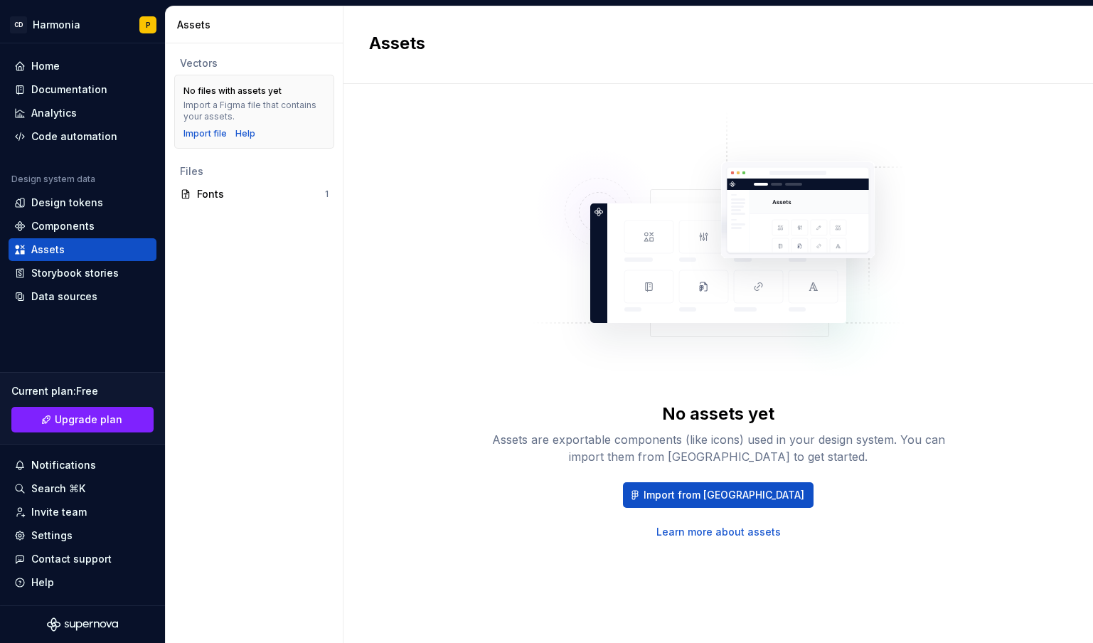
click at [766, 463] on div "Assets are exportable components (like icons) used in your design system. You c…" at bounding box center [718, 448] width 455 height 34
click at [43, 210] on div "Design tokens" at bounding box center [83, 202] width 148 height 23
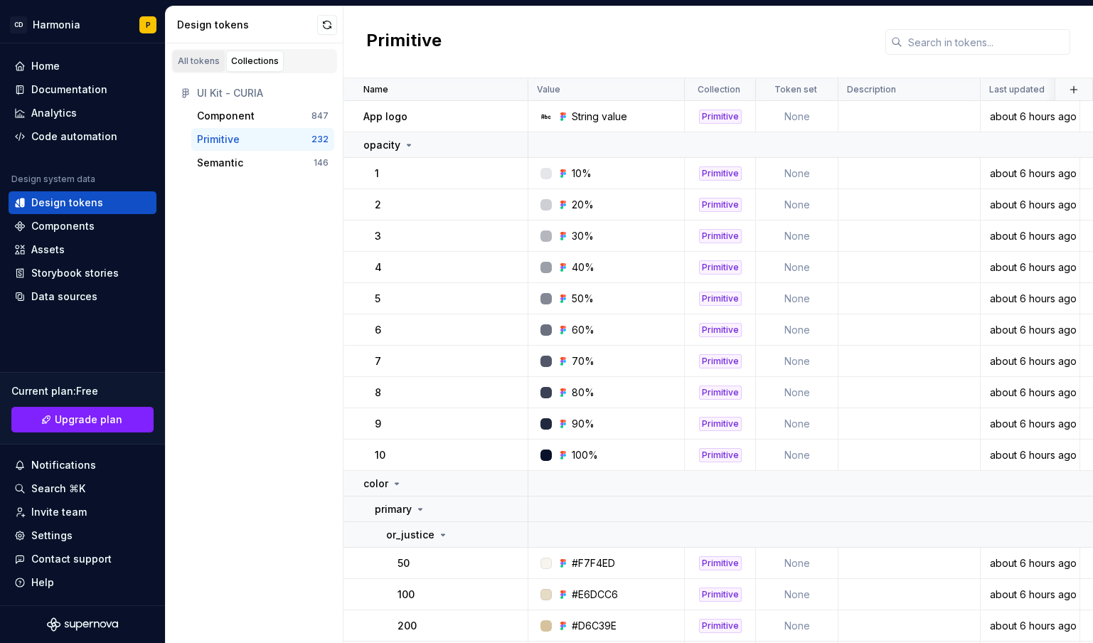
click at [191, 65] on div "All tokens" at bounding box center [199, 60] width 42 height 11
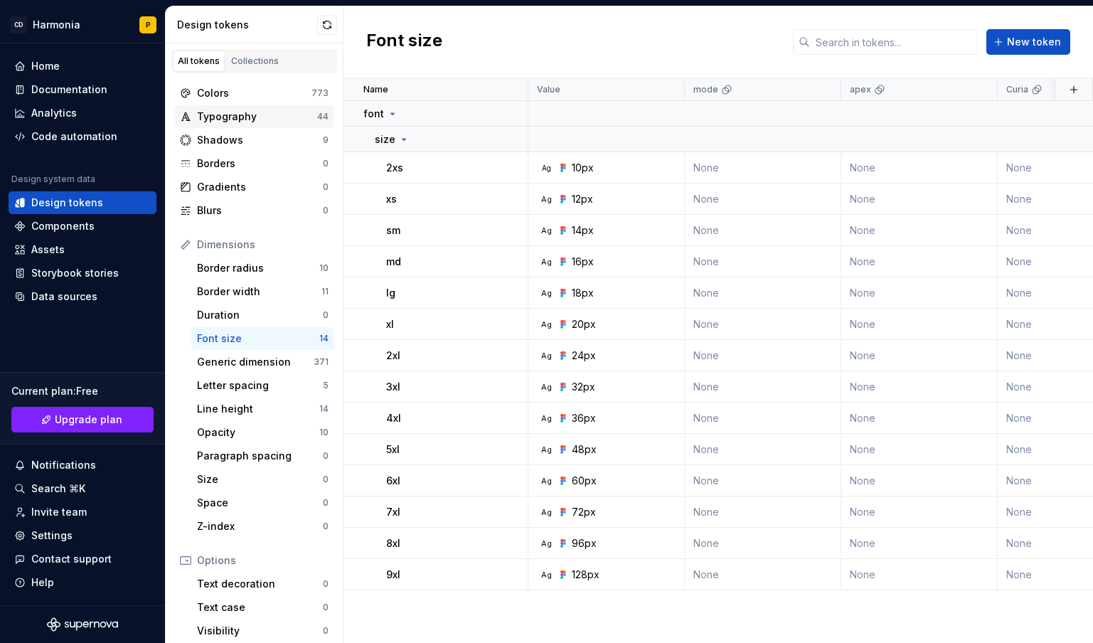
click at [225, 117] on div "Typography" at bounding box center [257, 116] width 120 height 14
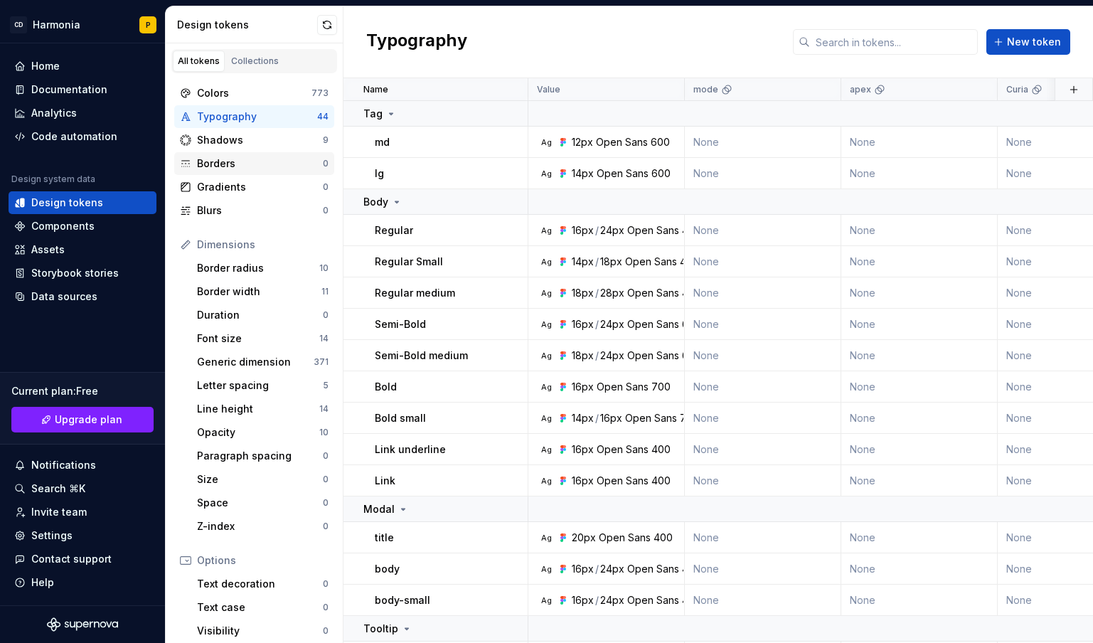
click at [219, 164] on div "Borders" at bounding box center [260, 163] width 126 height 14
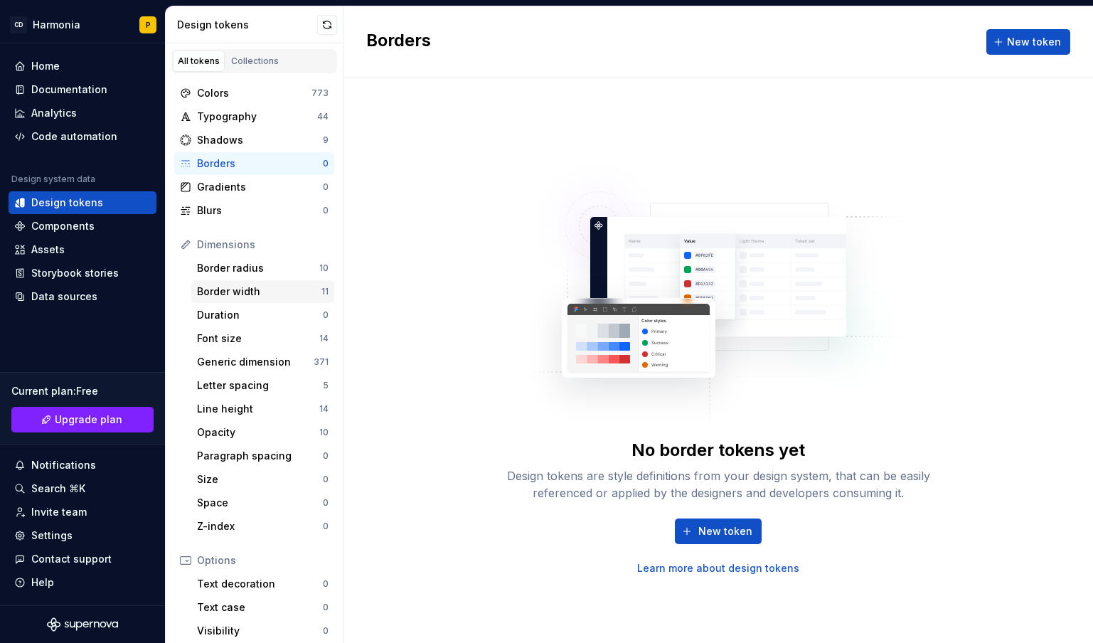
click at [242, 287] on div "Border width" at bounding box center [259, 291] width 124 height 14
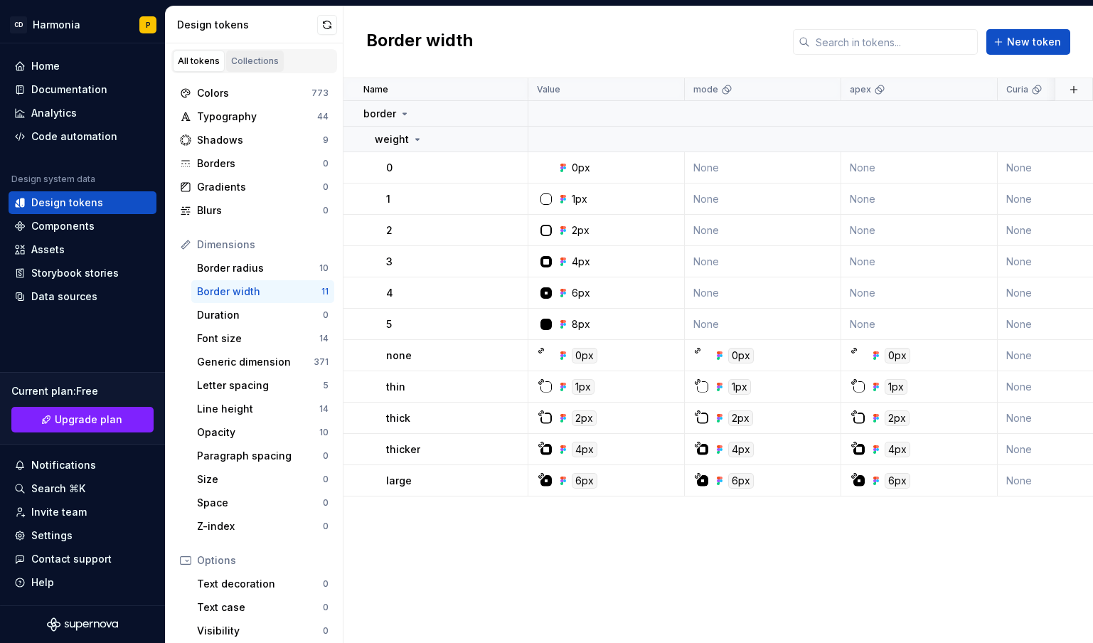
click at [244, 58] on div "Collections" at bounding box center [255, 60] width 48 height 11
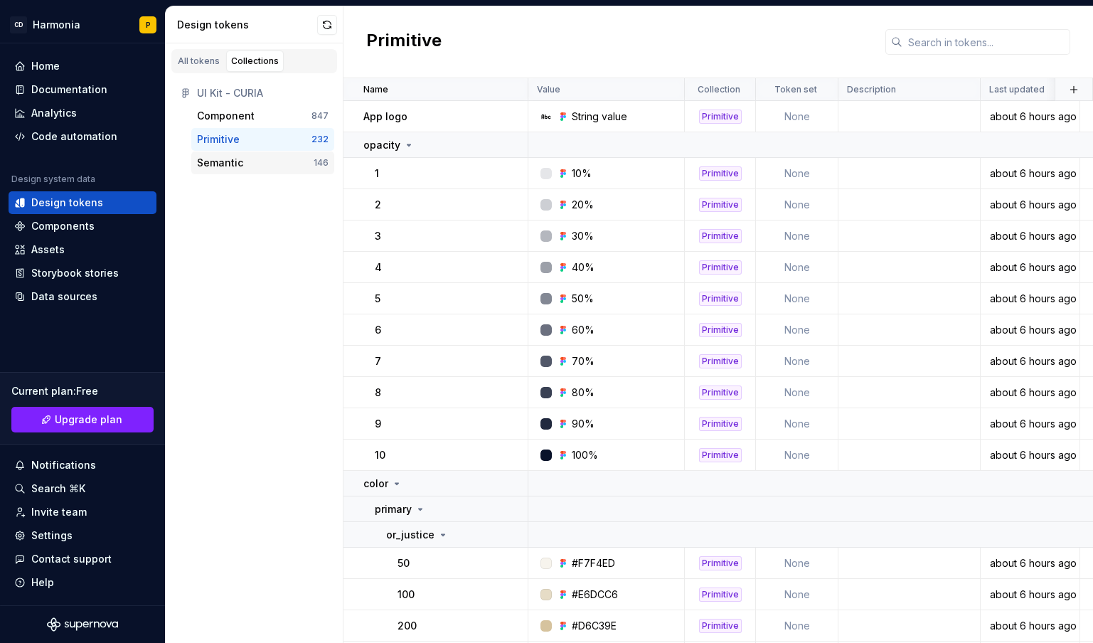
click at [201, 164] on div "Semantic" at bounding box center [220, 163] width 46 height 14
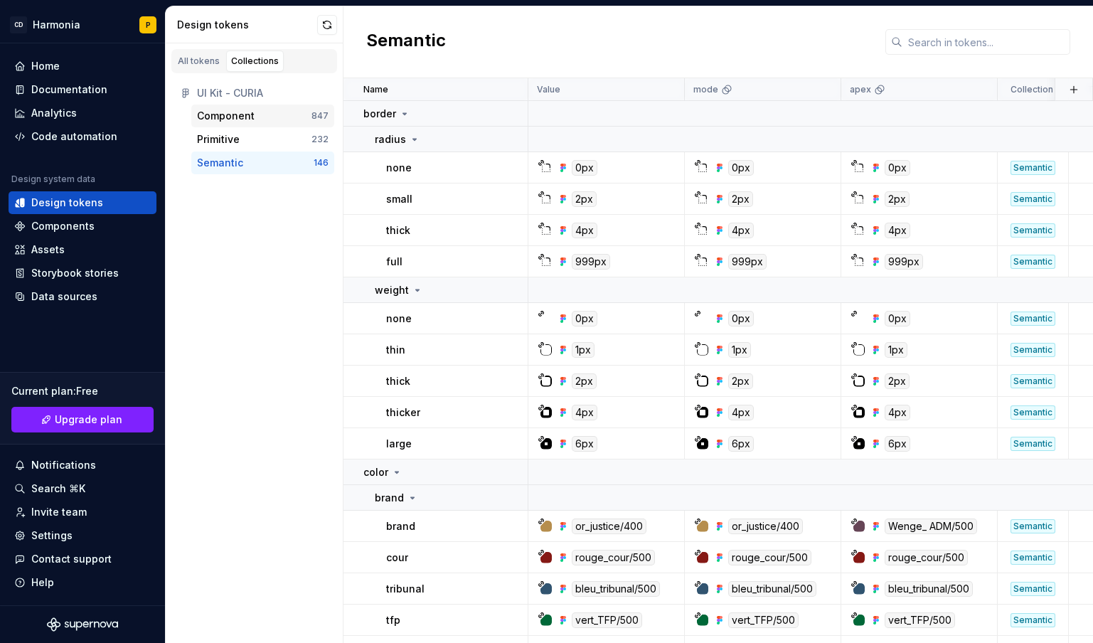
click at [214, 112] on div "Component" at bounding box center [226, 116] width 58 height 14
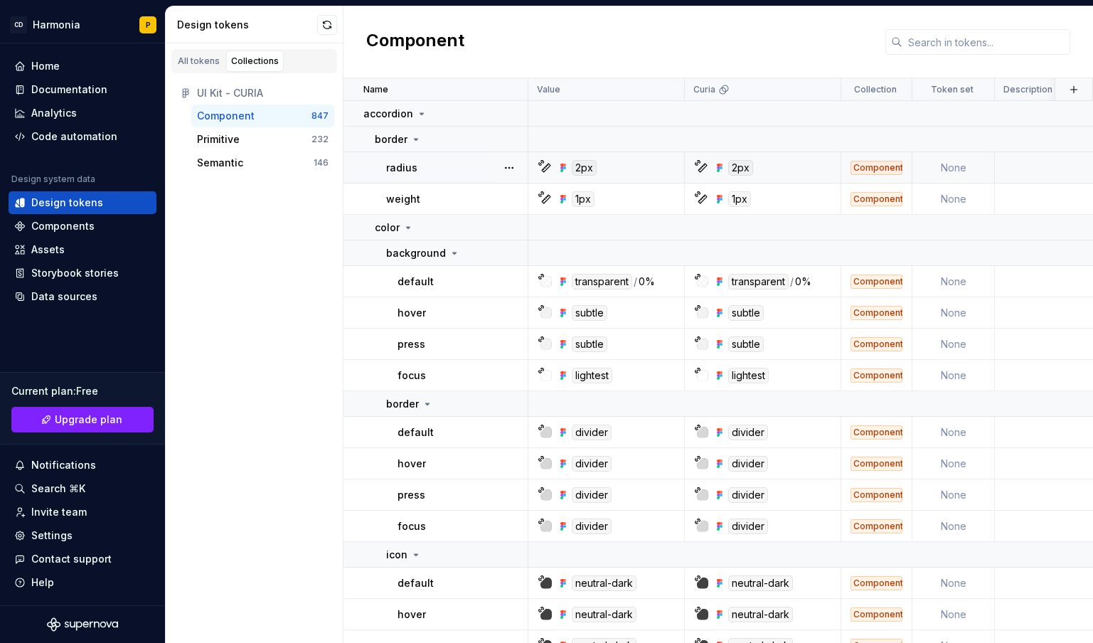
click at [955, 170] on td "None" at bounding box center [953, 167] width 82 height 31
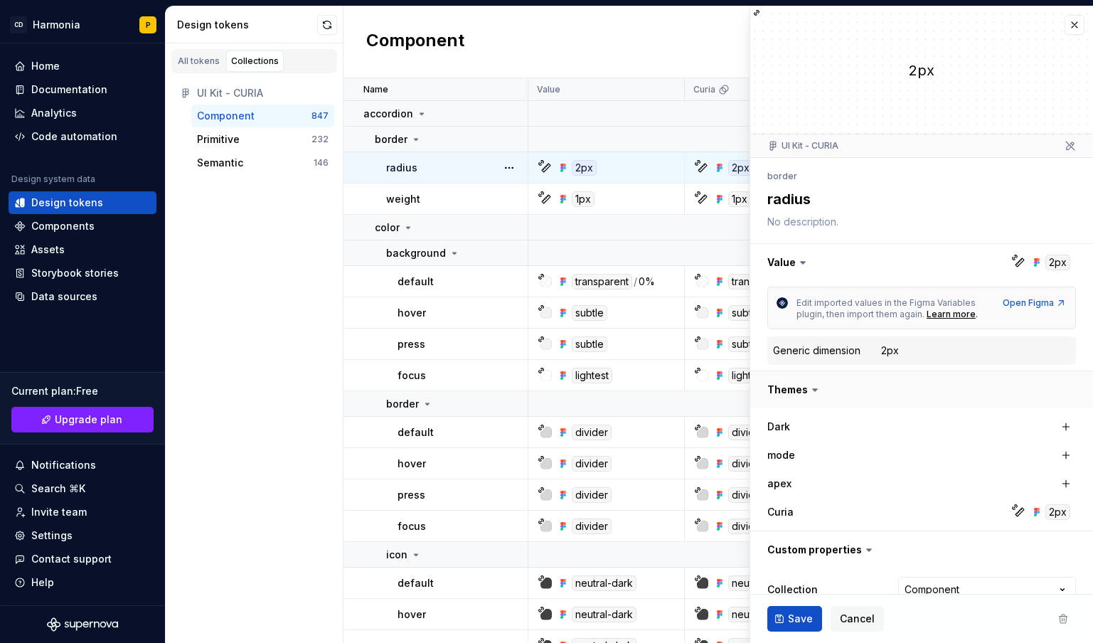
scroll to position [58, 0]
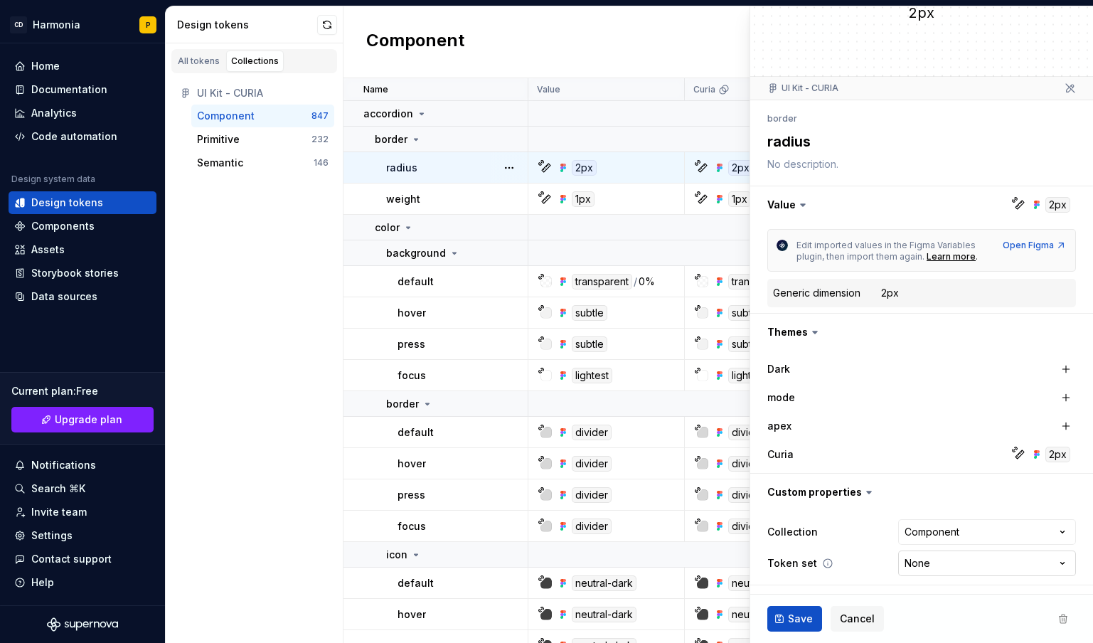
click at [968, 560] on html "CD Harmonia P Home Documentation Analytics Code automation Design system data D…" at bounding box center [546, 321] width 1093 height 643
type textarea "*"
click at [848, 393] on html "CD Harmonia P Home Documentation Analytics Code automation Design system data D…" at bounding box center [546, 321] width 1093 height 643
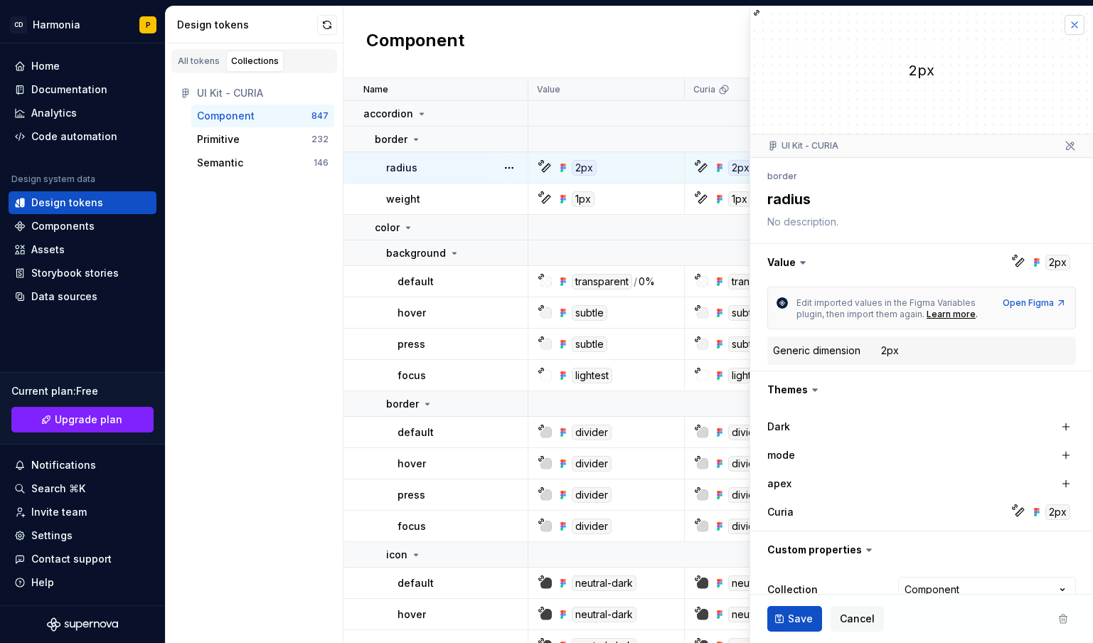
click at [1064, 26] on button "button" at bounding box center [1074, 25] width 20 height 20
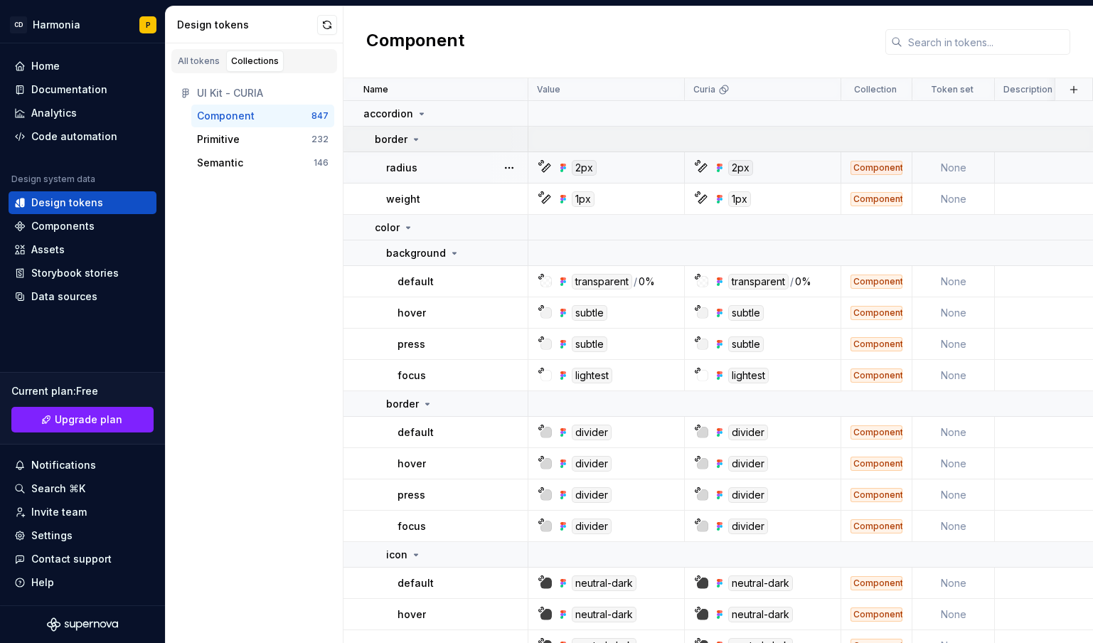
click at [419, 139] on icon at bounding box center [415, 139] width 11 height 11
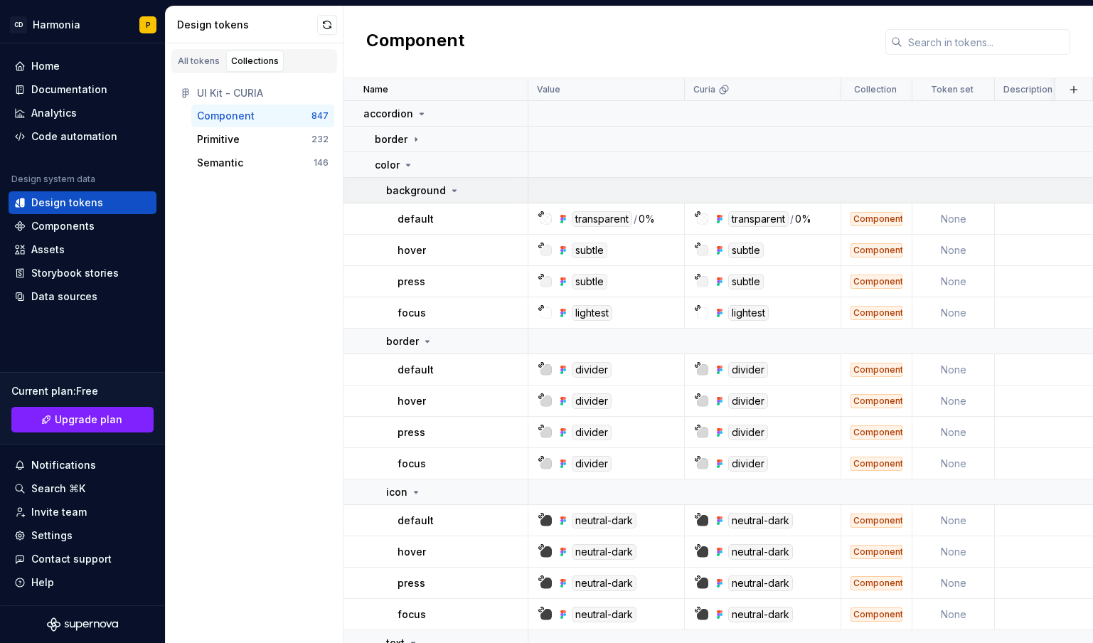
click at [449, 191] on icon at bounding box center [454, 190] width 11 height 11
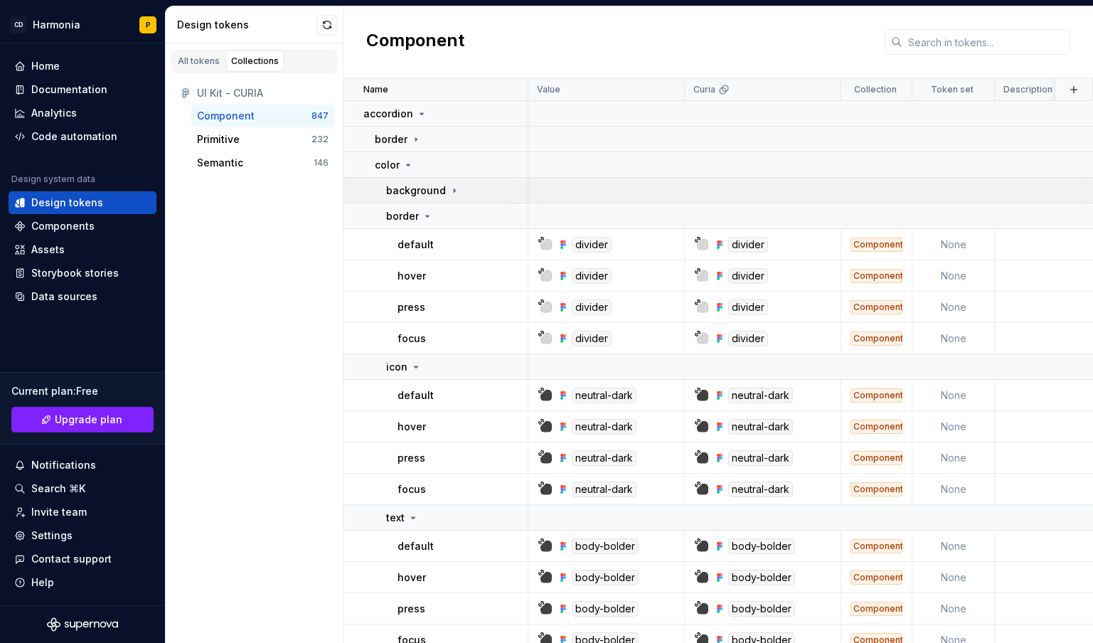
click at [449, 191] on icon at bounding box center [454, 190] width 11 height 11
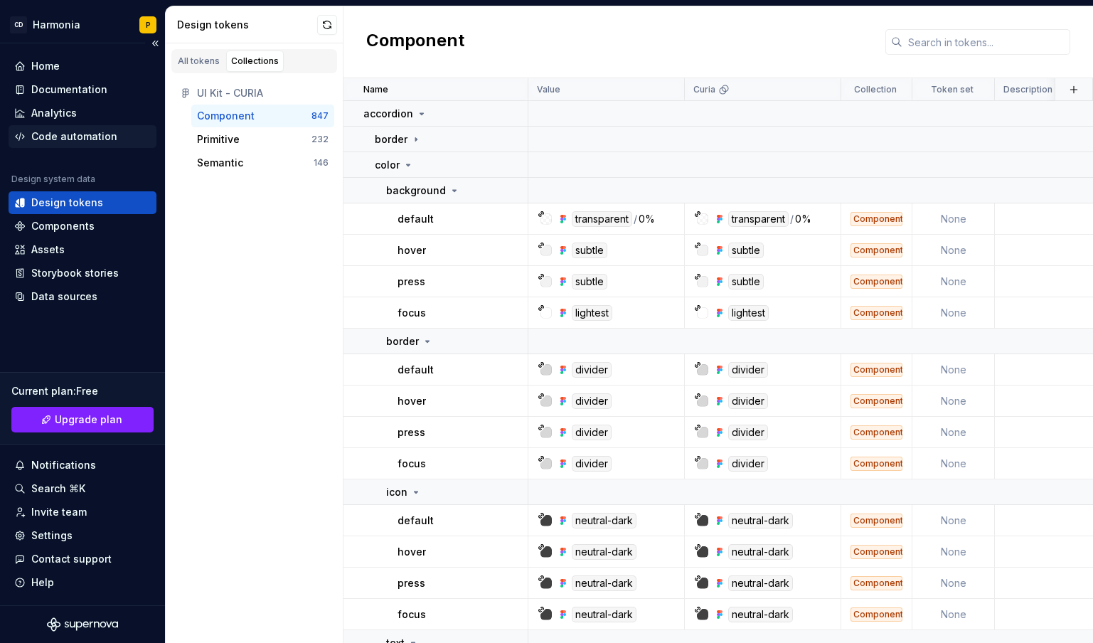
click at [45, 135] on div "Code automation" at bounding box center [74, 136] width 86 height 14
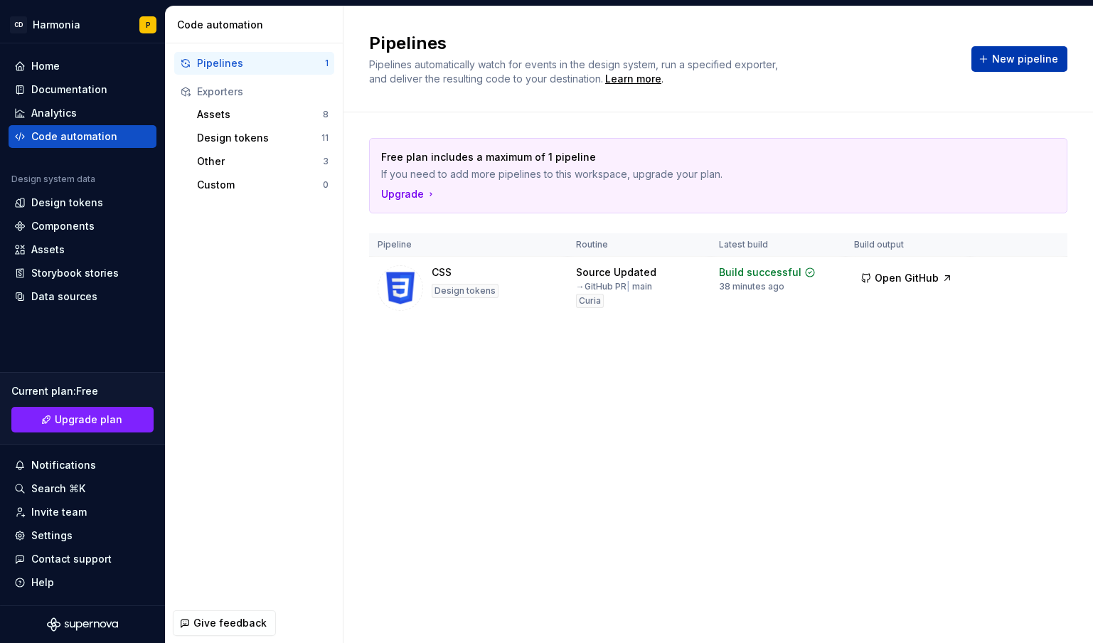
click at [1008, 58] on span "New pipeline" at bounding box center [1025, 59] width 66 height 14
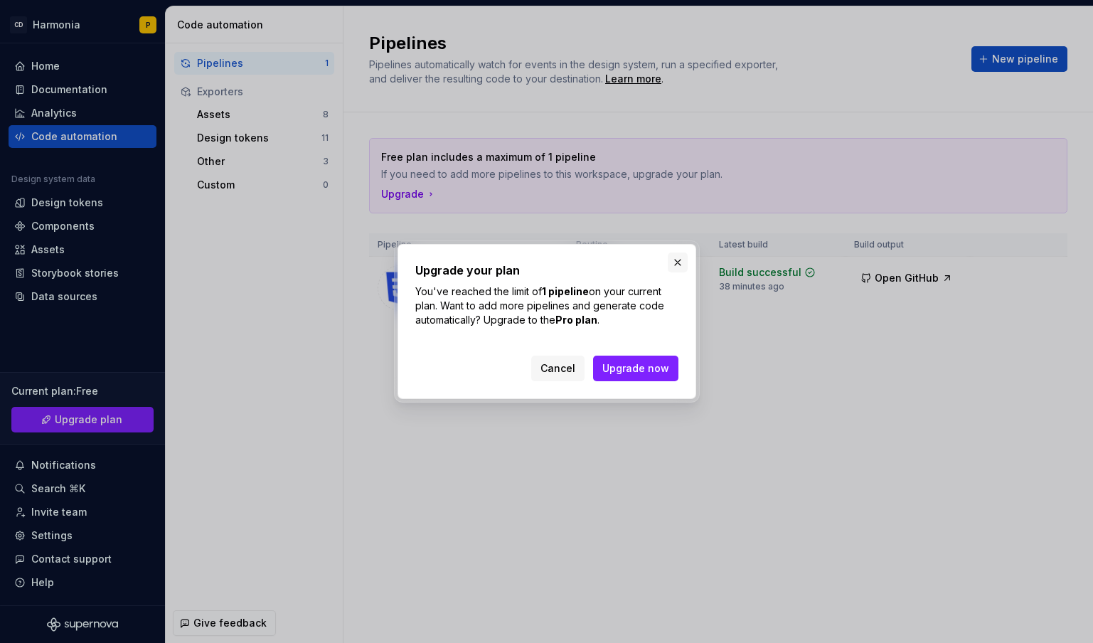
click at [679, 260] on button "button" at bounding box center [678, 262] width 20 height 20
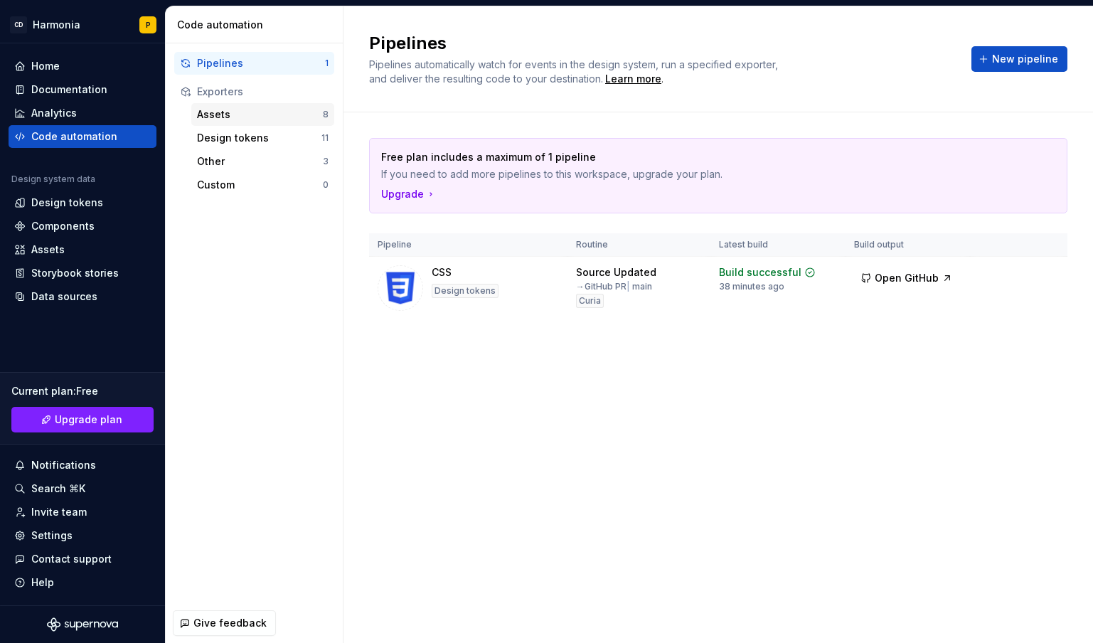
click at [212, 109] on div "Assets" at bounding box center [260, 114] width 126 height 14
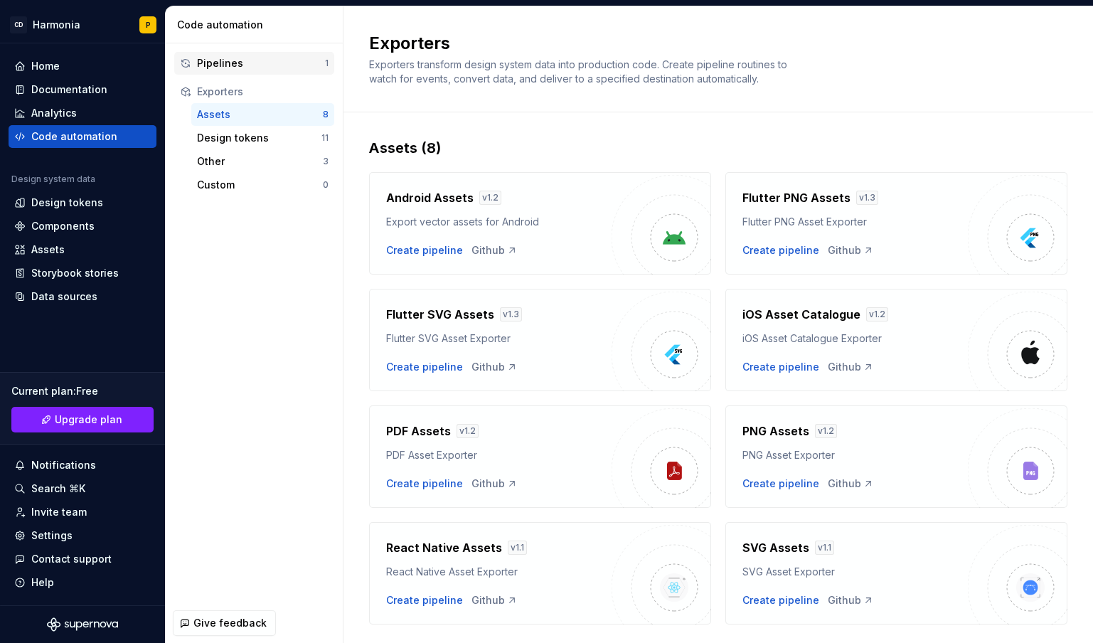
click at [223, 67] on div "Pipelines" at bounding box center [261, 63] width 128 height 14
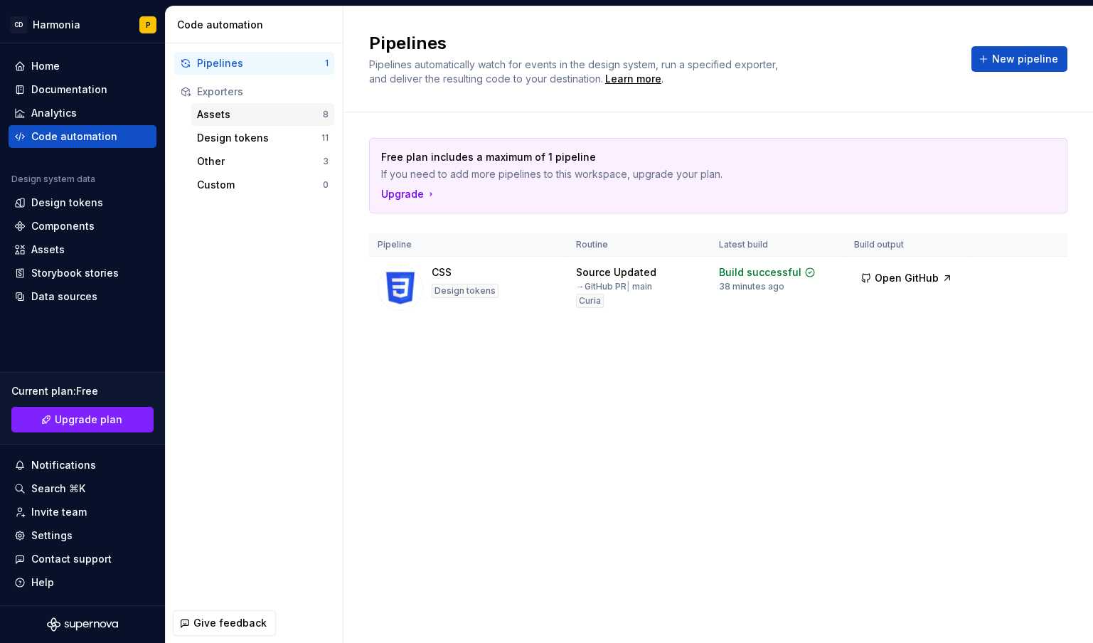
click at [223, 113] on div "Assets" at bounding box center [260, 114] width 126 height 14
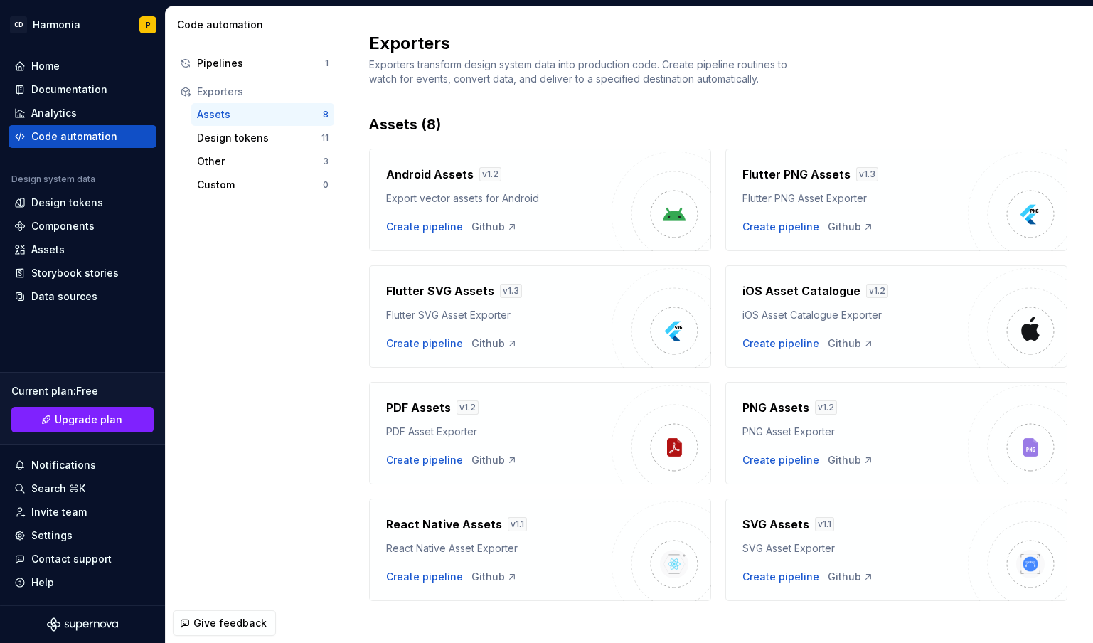
scroll to position [36, 0]
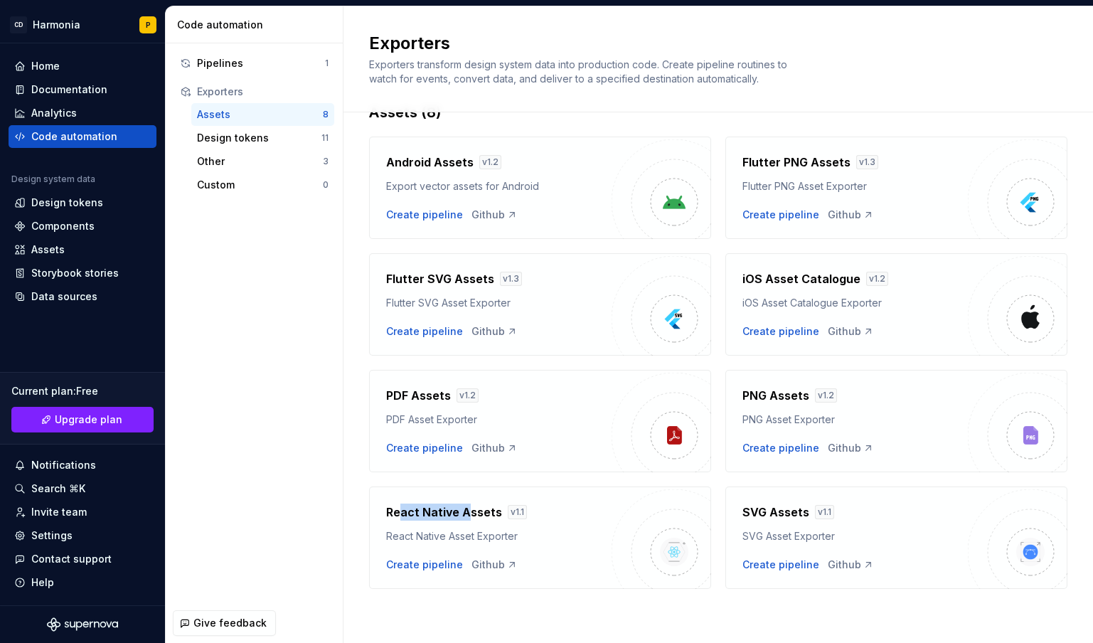
drag, startPoint x: 399, startPoint y: 513, endPoint x: 477, endPoint y: 518, distance: 78.3
click at [471, 518] on h4 "React Native Assets" at bounding box center [444, 511] width 116 height 17
click at [294, 537] on div "Pipelines 1 Exporters Assets 8 Design tokens 11 Other 3 Custom 0" at bounding box center [254, 323] width 177 height 560
click at [219, 146] on div "Design tokens 11" at bounding box center [262, 138] width 143 height 23
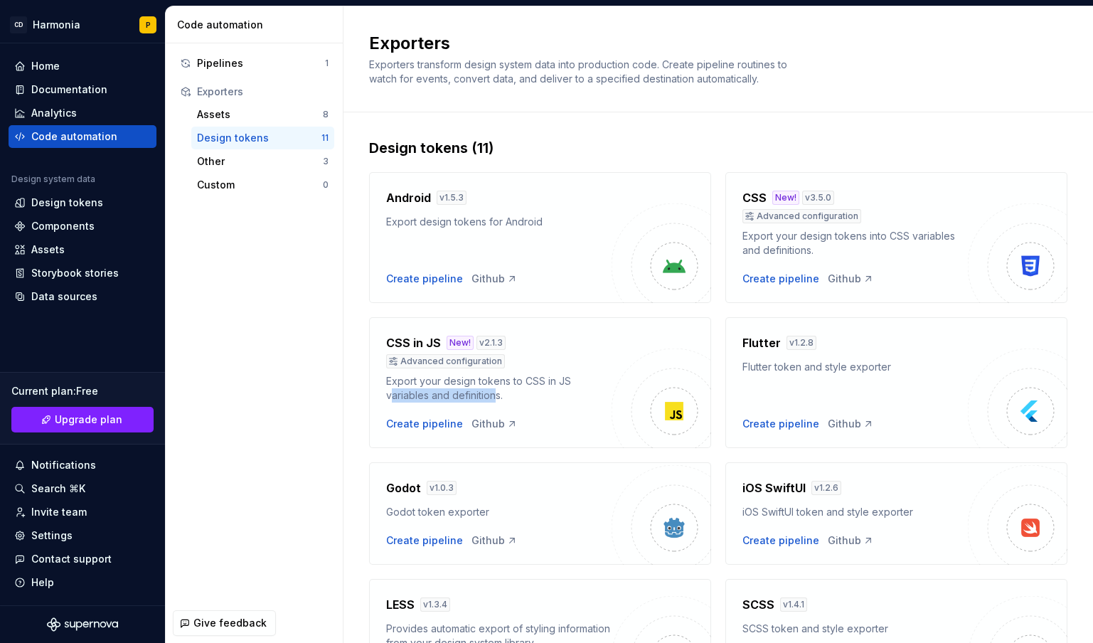
drag, startPoint x: 394, startPoint y: 391, endPoint x: 496, endPoint y: 392, distance: 101.7
click at [496, 392] on div "Export your design tokens to CSS in JS variables and definitions." at bounding box center [498, 388] width 225 height 28
click at [545, 392] on div "Export your design tokens to CSS in JS variables and definitions." at bounding box center [498, 388] width 225 height 28
click at [406, 424] on div "Create pipeline" at bounding box center [424, 424] width 77 height 14
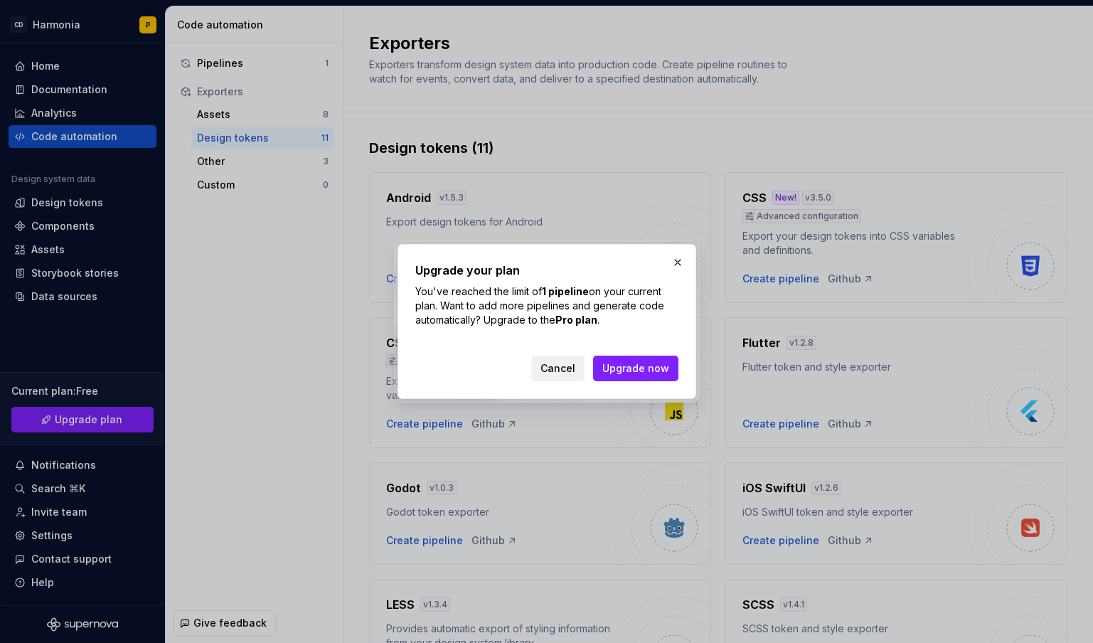
click at [550, 369] on span "Cancel" at bounding box center [557, 368] width 35 height 14
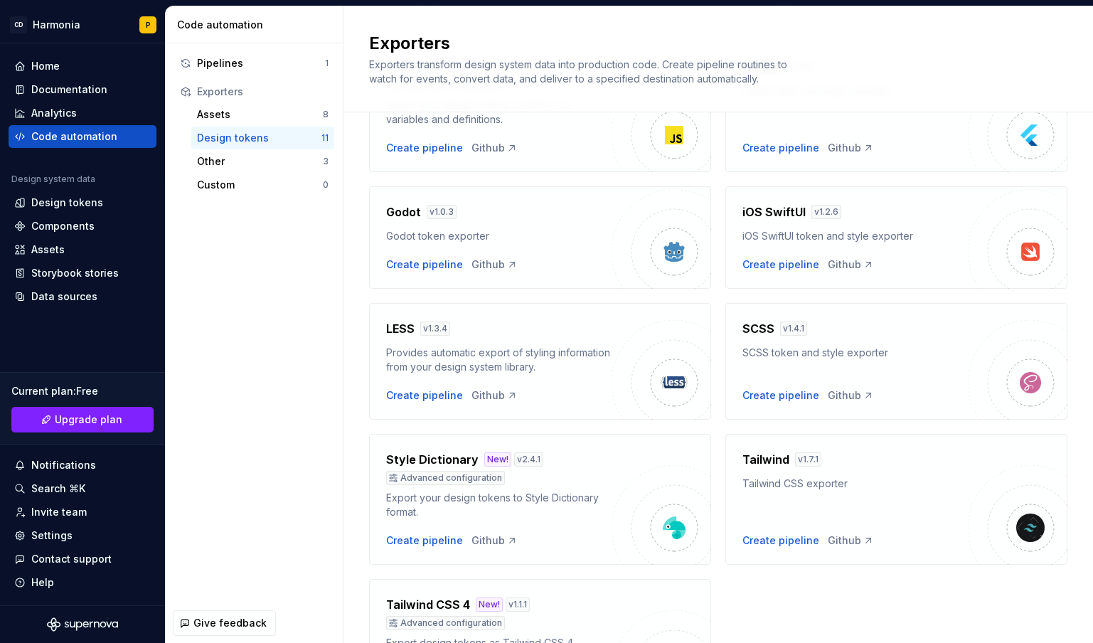
scroll to position [284, 0]
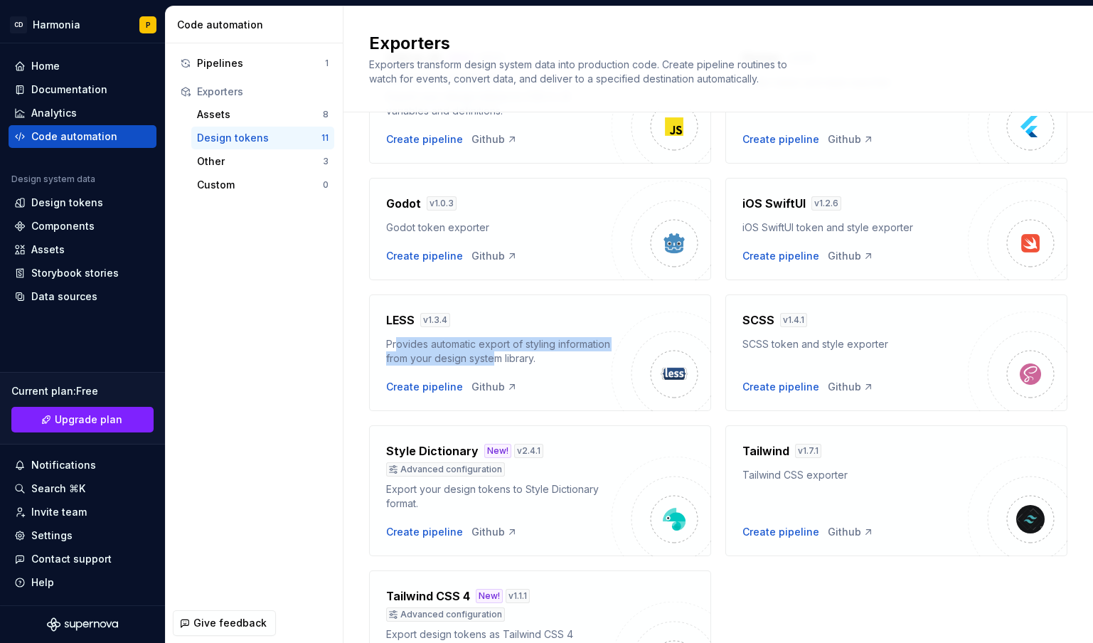
drag, startPoint x: 397, startPoint y: 344, endPoint x: 551, endPoint y: 358, distance: 154.9
click at [551, 358] on div "Provides automatic export of styling information from your design system librar…" at bounding box center [498, 351] width 225 height 28
click at [592, 362] on div "Provides automatic export of styling information from your design system librar…" at bounding box center [498, 351] width 225 height 28
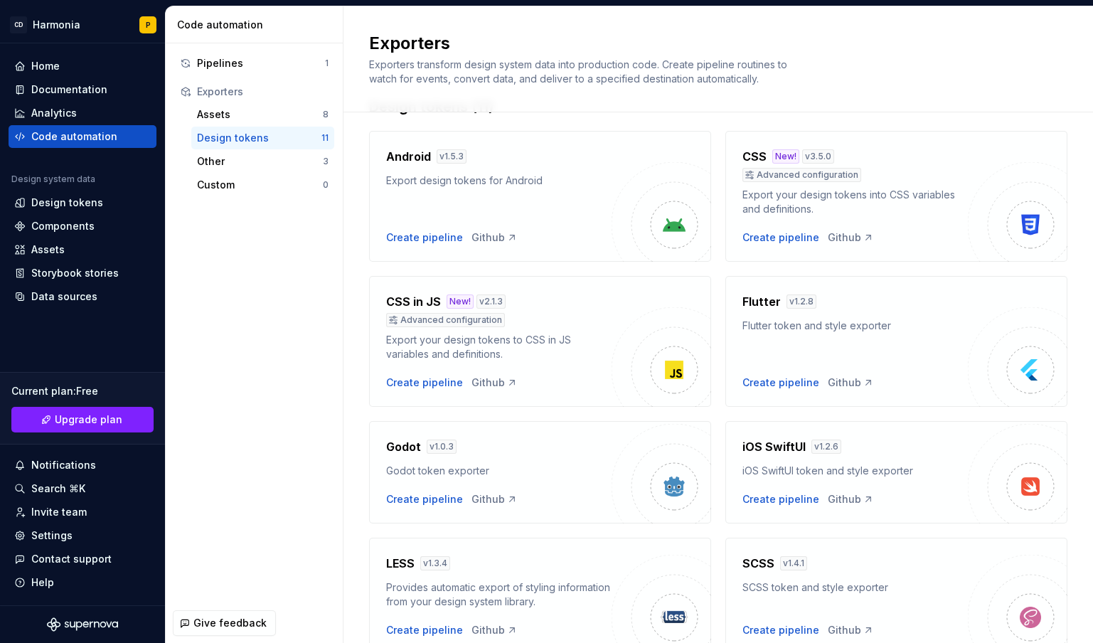
scroll to position [0, 0]
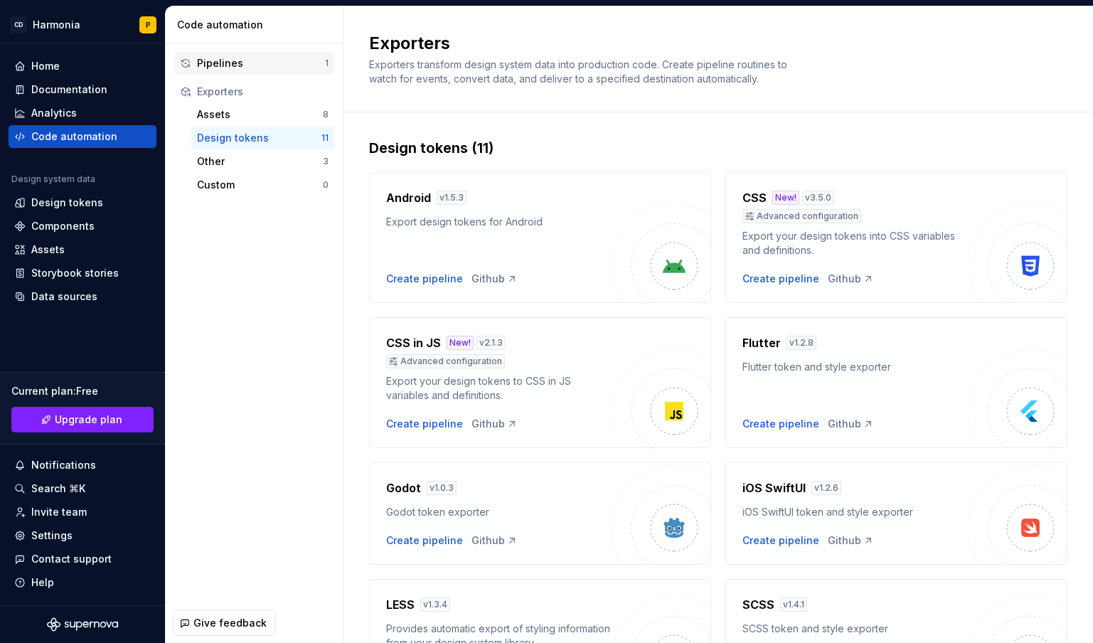
click at [238, 63] on div "Pipelines" at bounding box center [261, 63] width 128 height 14
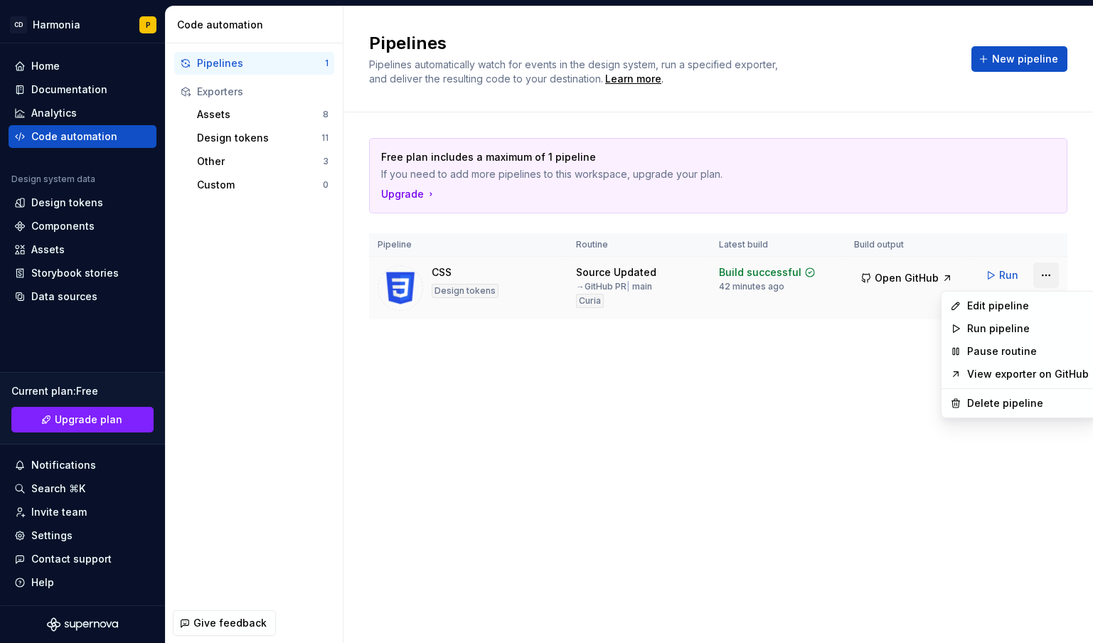
click at [1039, 273] on html "CD Harmonia P Home Documentation Analytics Code automation Design system data D…" at bounding box center [546, 321] width 1093 height 643
click at [962, 308] on div "Edit pipeline" at bounding box center [1019, 305] width 150 height 23
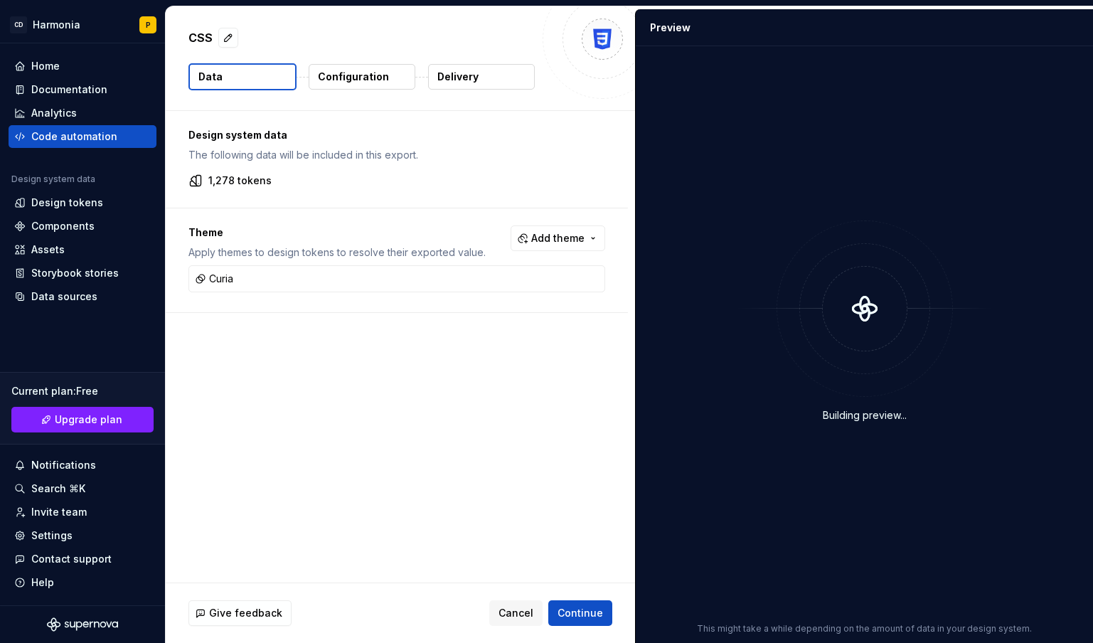
click at [367, 78] on p "Configuration" at bounding box center [353, 77] width 71 height 14
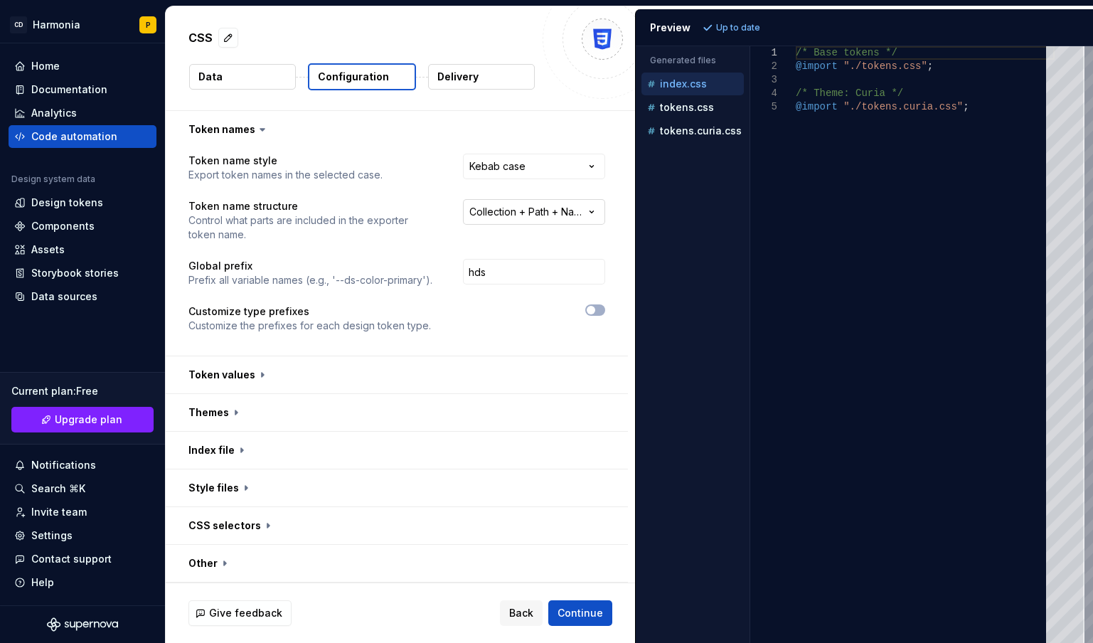
click at [516, 218] on html "**********" at bounding box center [546, 321] width 1093 height 643
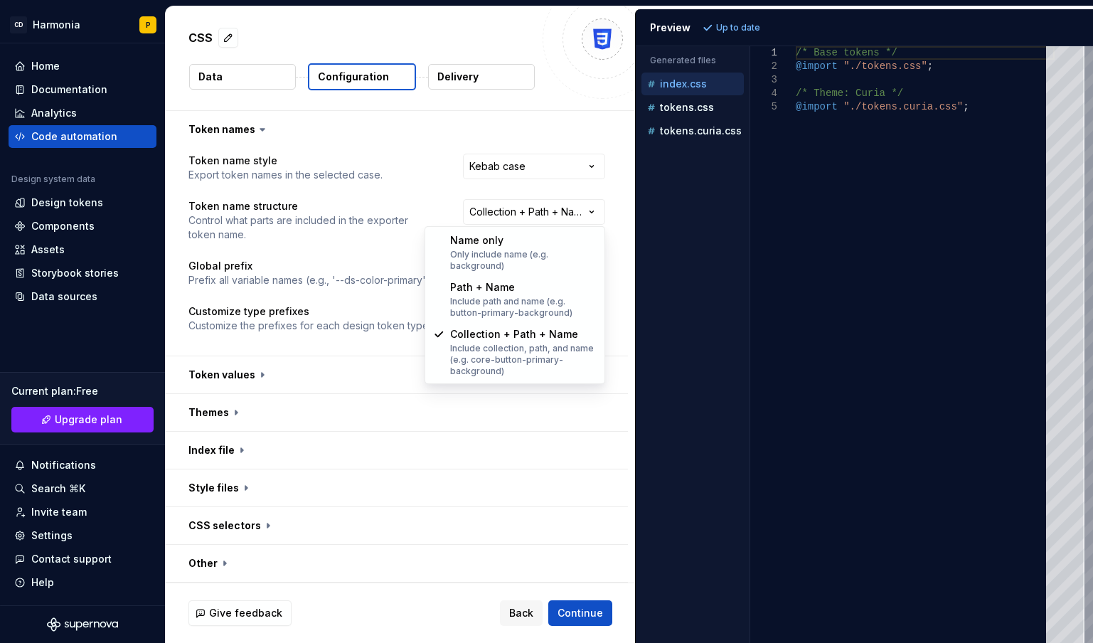
select select "********"
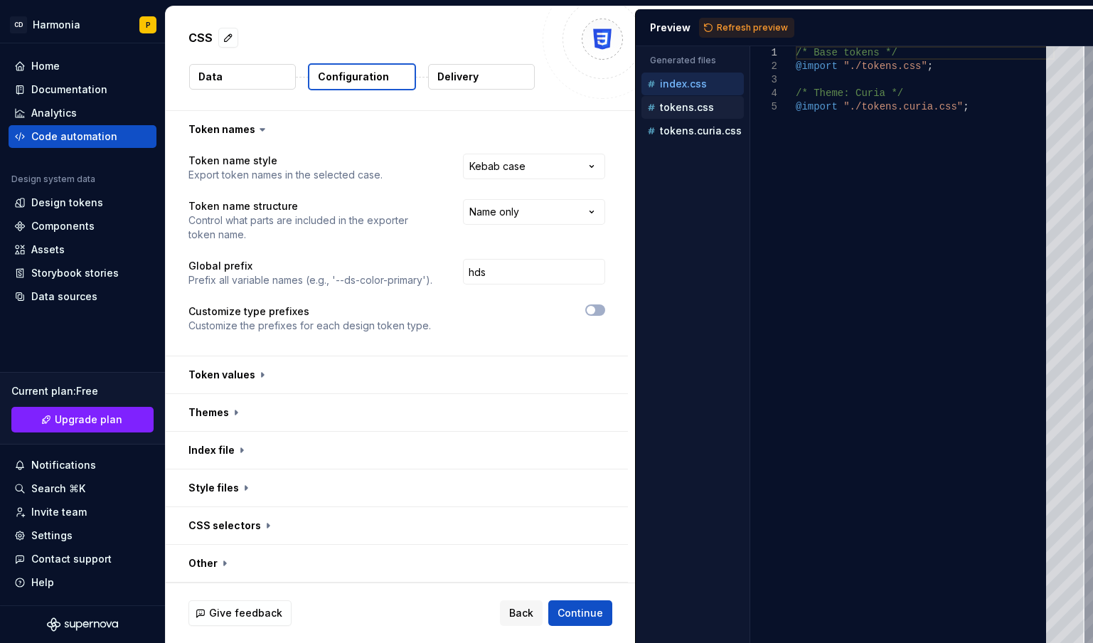
click at [667, 109] on p "tokens.css" at bounding box center [687, 107] width 54 height 11
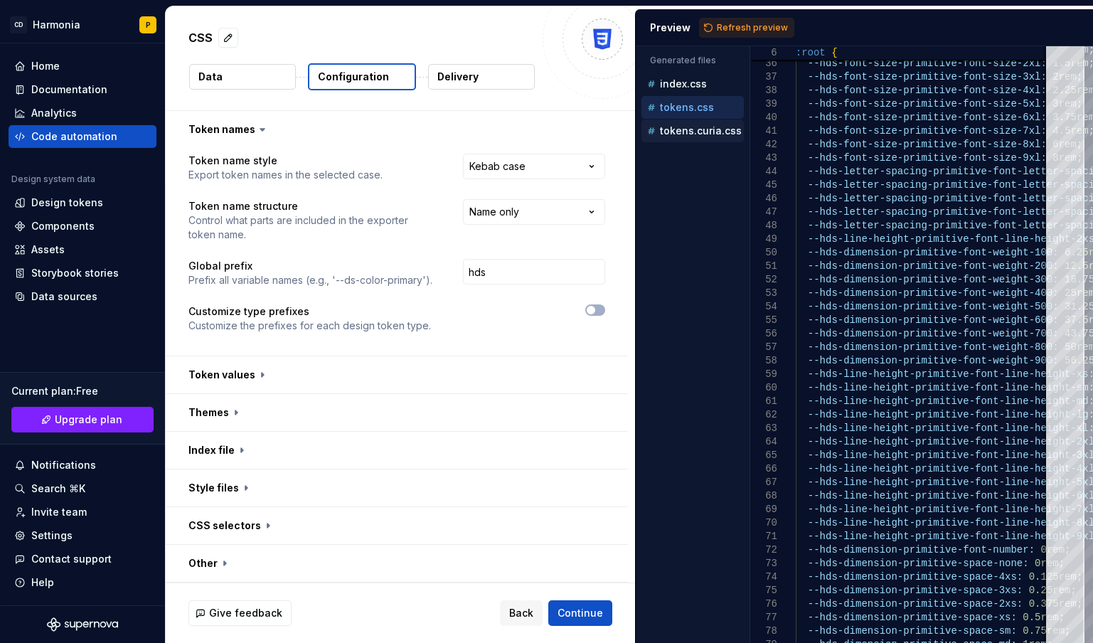
click at [708, 134] on p "tokens.curia.css" at bounding box center [701, 130] width 82 height 11
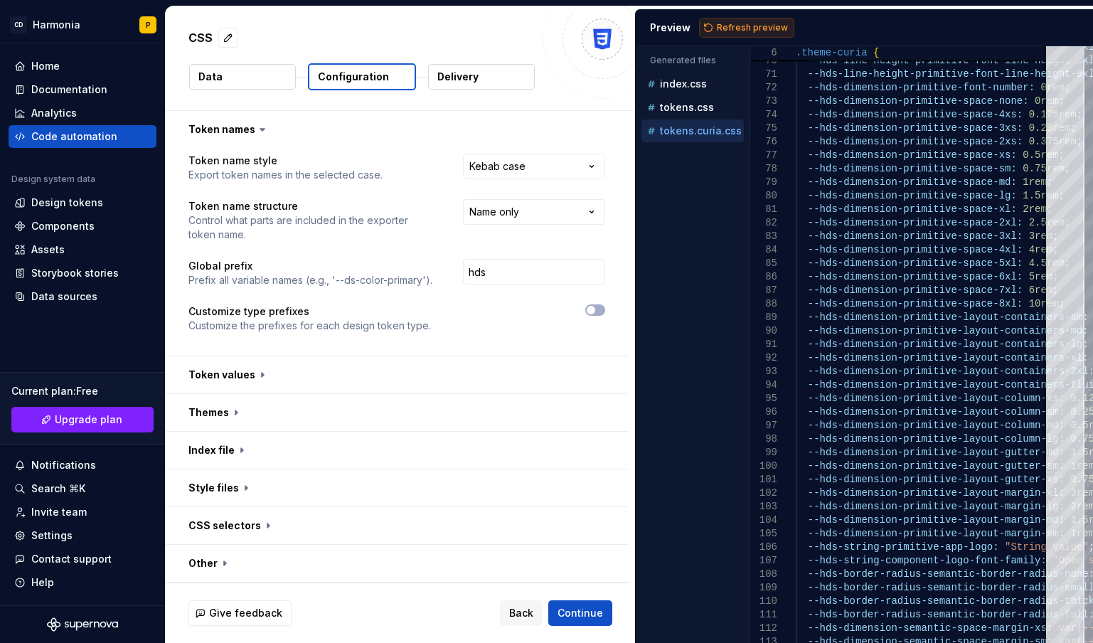
click at [718, 20] on button "Refresh preview" at bounding box center [746, 28] width 95 height 20
type textarea "**********"
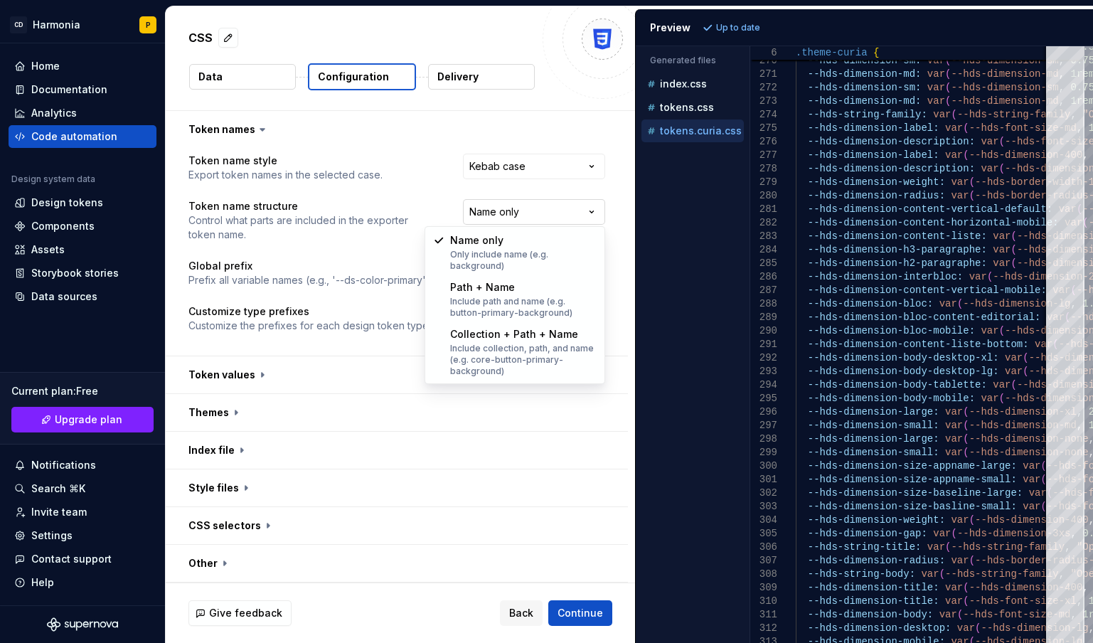
select select "**********"
click at [530, 293] on body "**********" at bounding box center [546, 321] width 1093 height 643
click at [530, 293] on div "**********" at bounding box center [396, 252] width 417 height 196
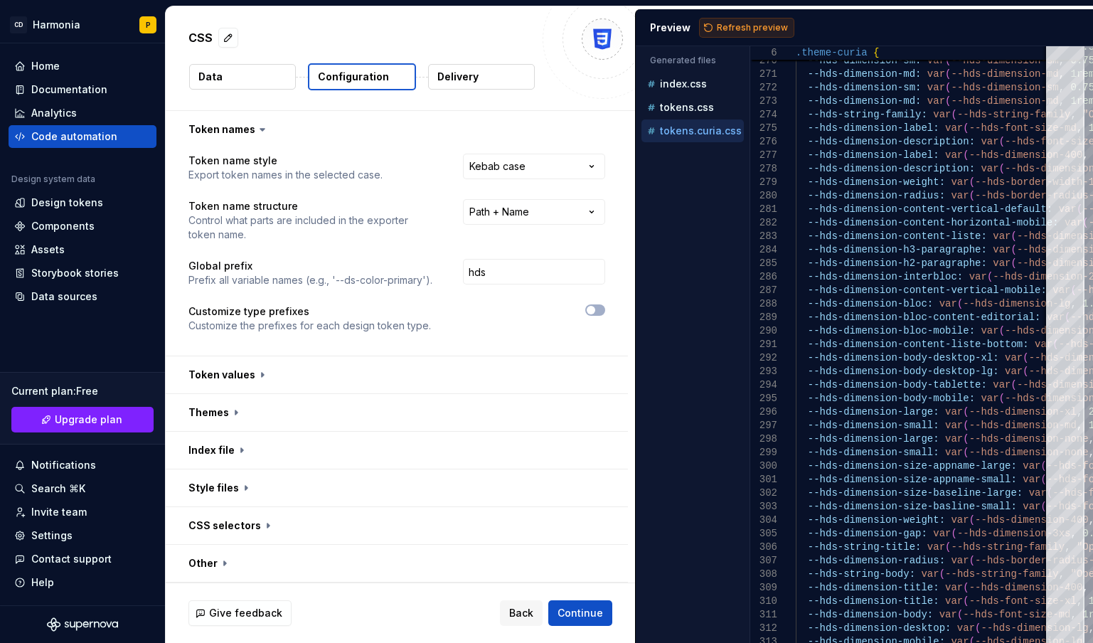
click at [720, 31] on span "Refresh preview" at bounding box center [752, 27] width 71 height 11
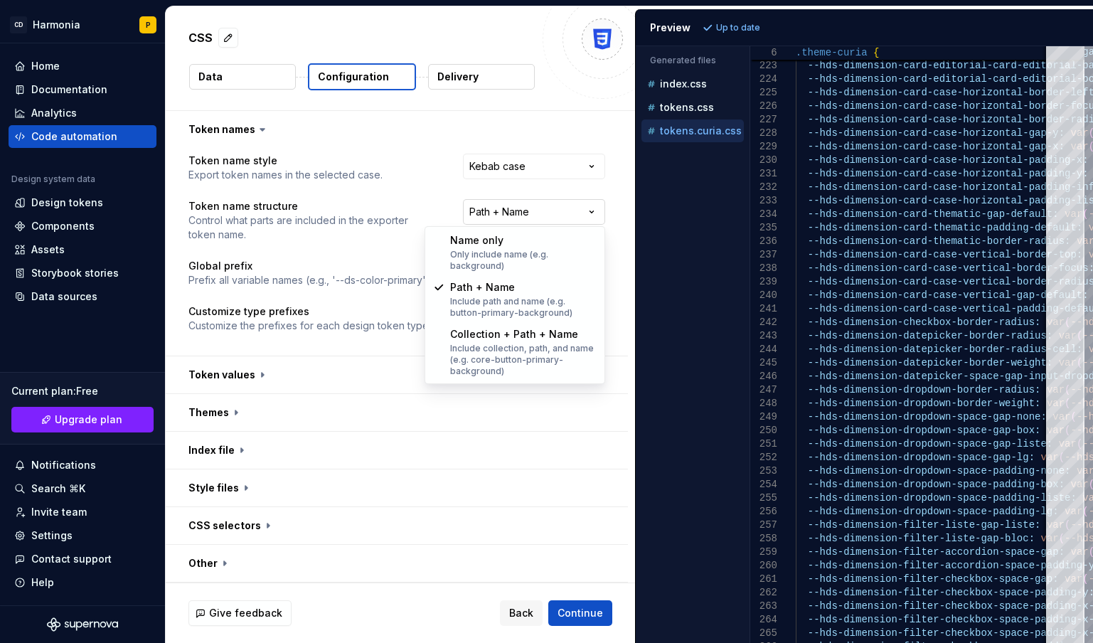
click at [550, 211] on html "**********" at bounding box center [546, 321] width 1093 height 643
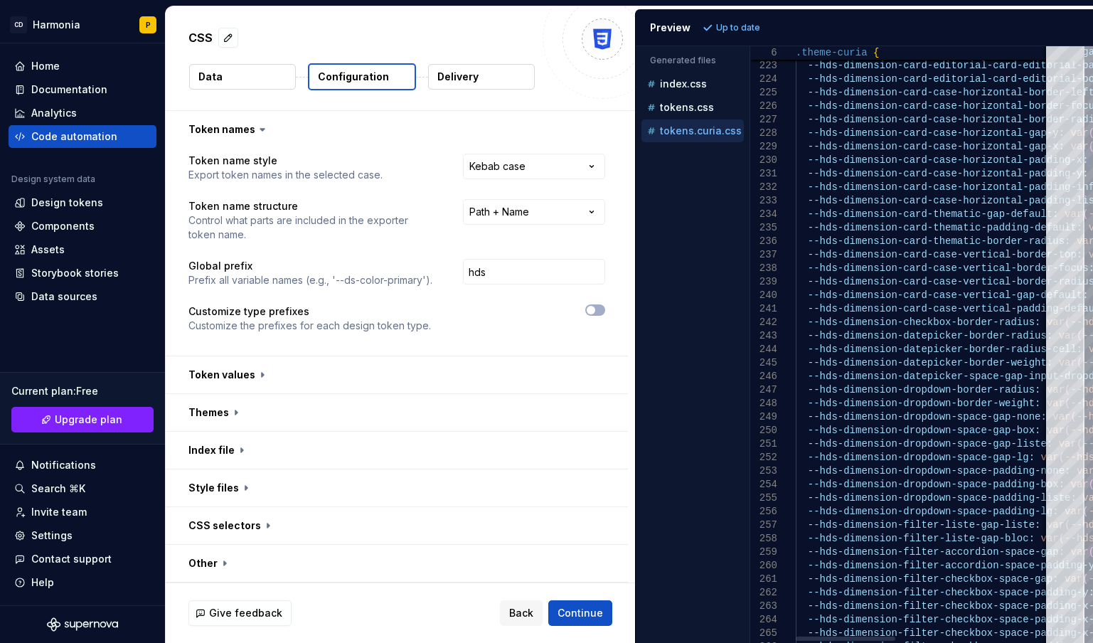
click at [1002, 297] on html "**********" at bounding box center [546, 321] width 1093 height 643
drag, startPoint x: 941, startPoint y: 297, endPoint x: 1030, endPoint y: 294, distance: 88.9
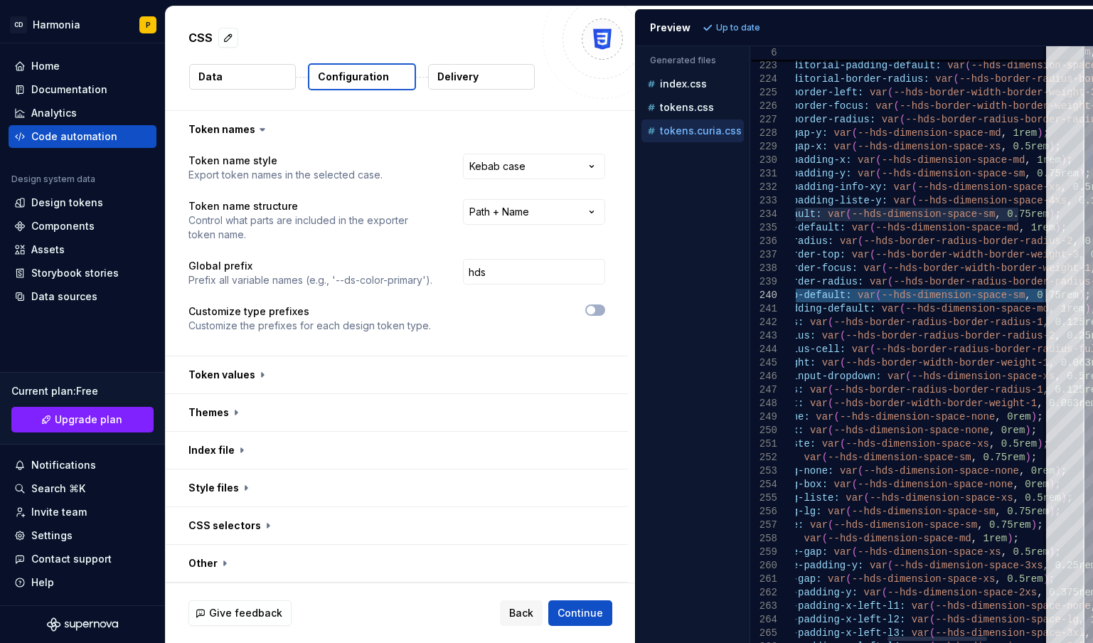
drag, startPoint x: 1012, startPoint y: 295, endPoint x: 1093, endPoint y: 295, distance: 81.1
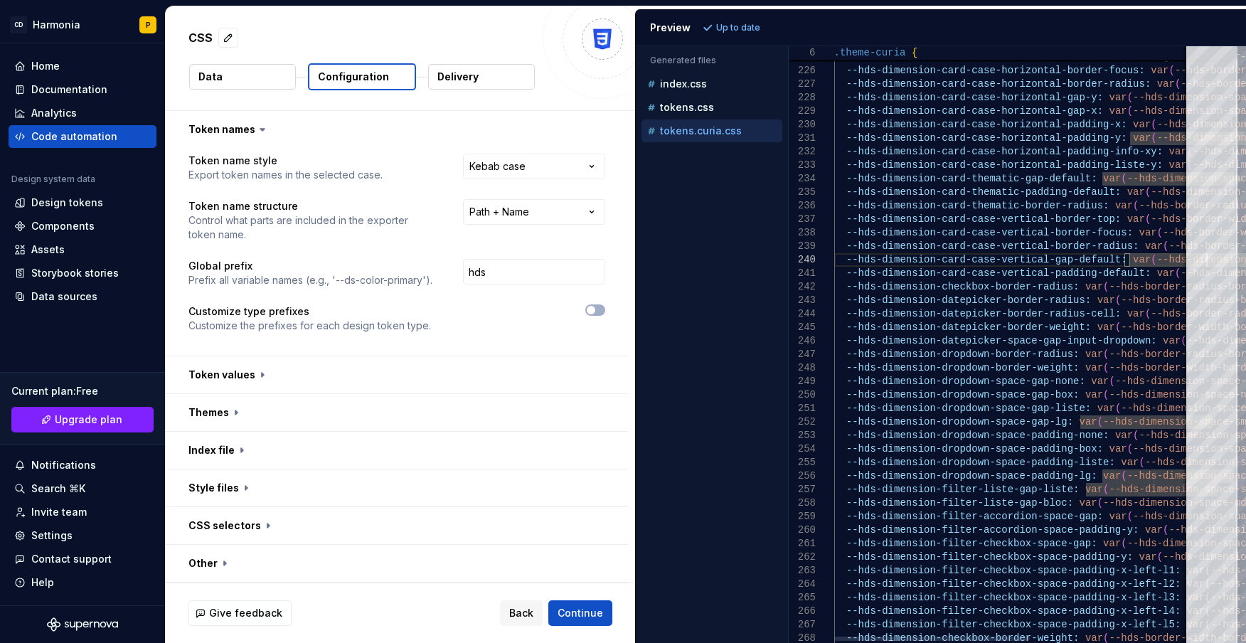
type textarea "**********"
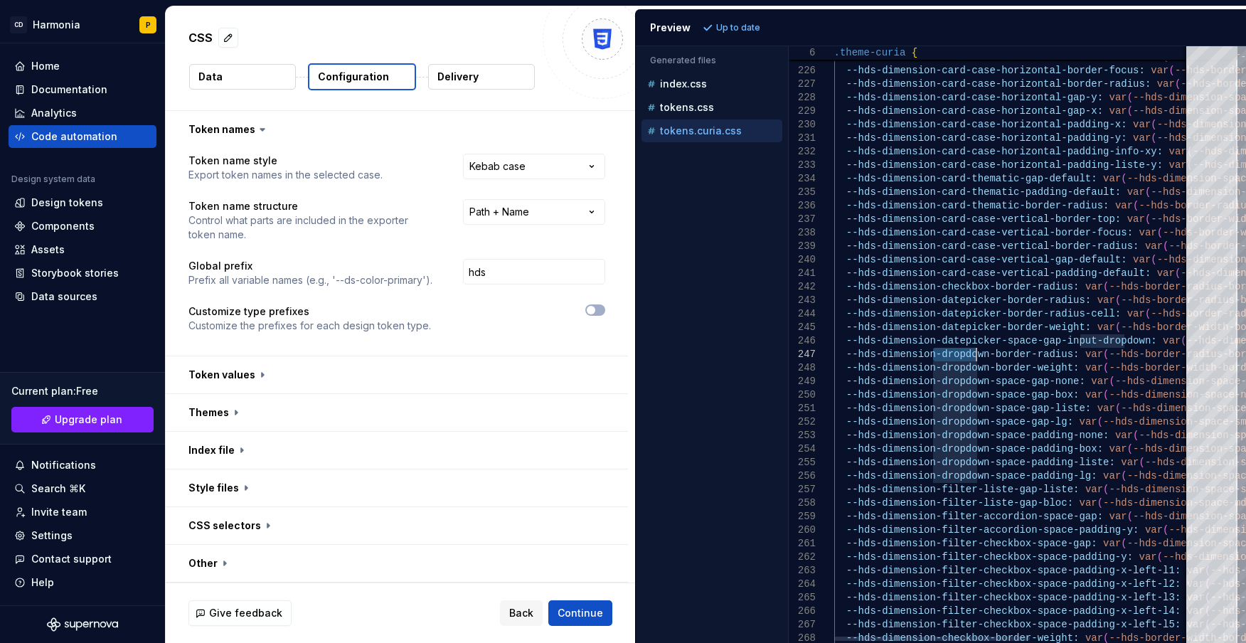
click at [563, 209] on html "**********" at bounding box center [623, 321] width 1246 height 643
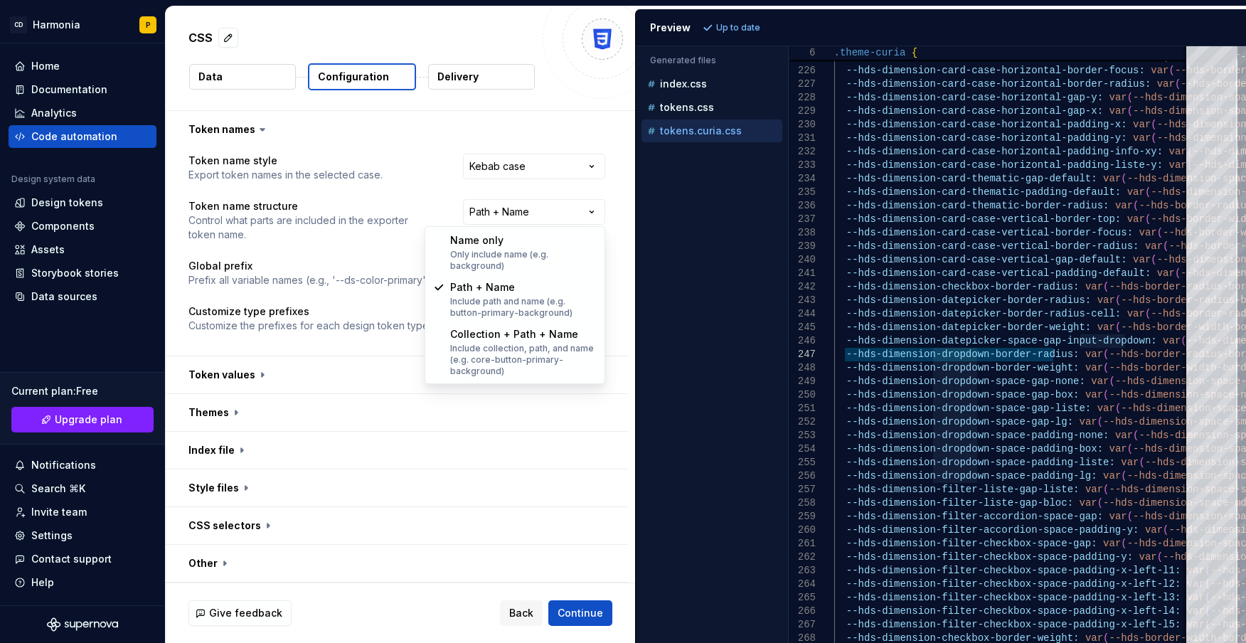
select select "********"
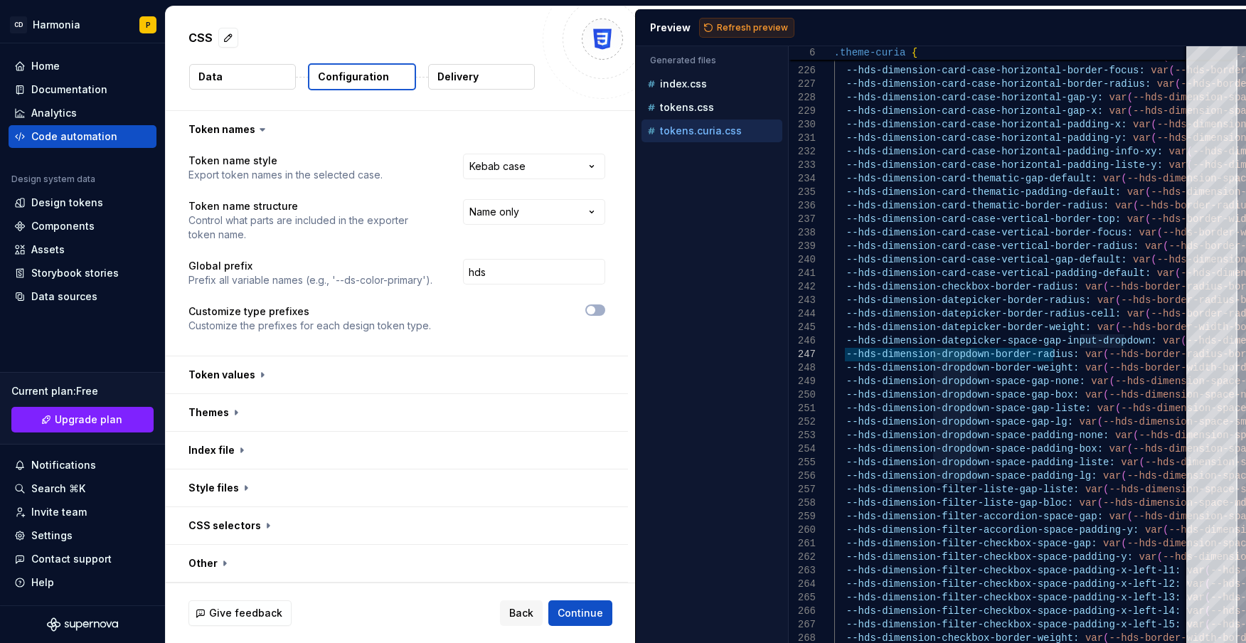
click at [699, 35] on button "Refresh preview" at bounding box center [746, 28] width 95 height 20
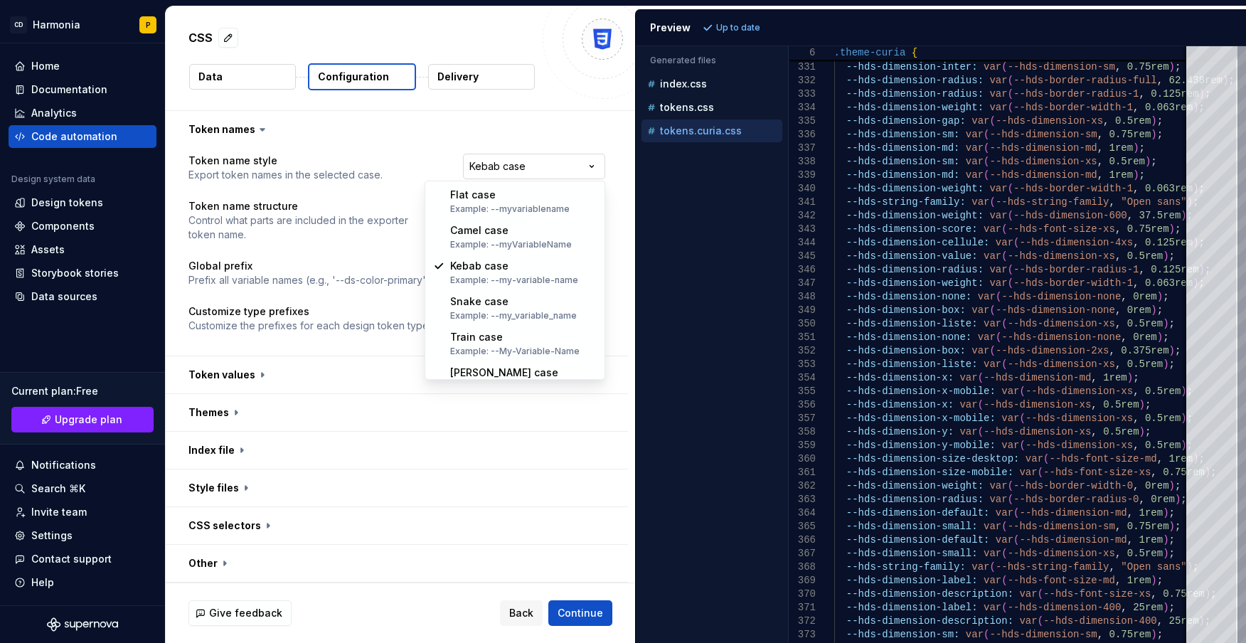
click at [491, 172] on html "**********" at bounding box center [623, 321] width 1246 height 643
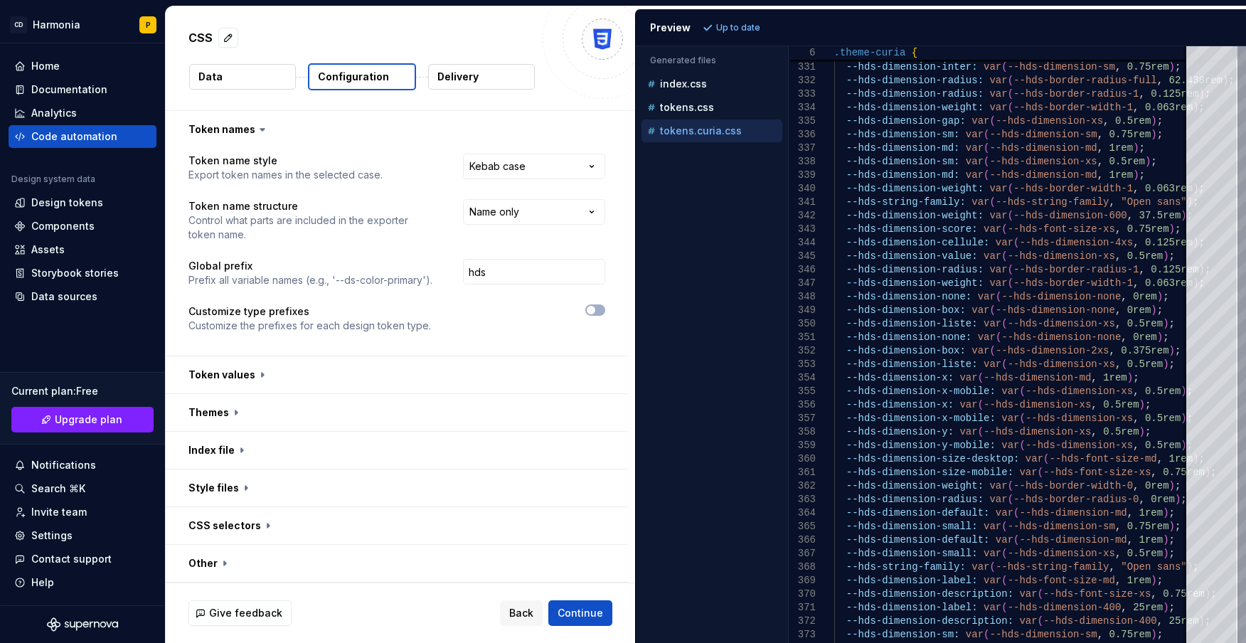
click at [530, 161] on html "**********" at bounding box center [623, 321] width 1246 height 643
click at [597, 311] on button "button" at bounding box center [595, 309] width 20 height 11
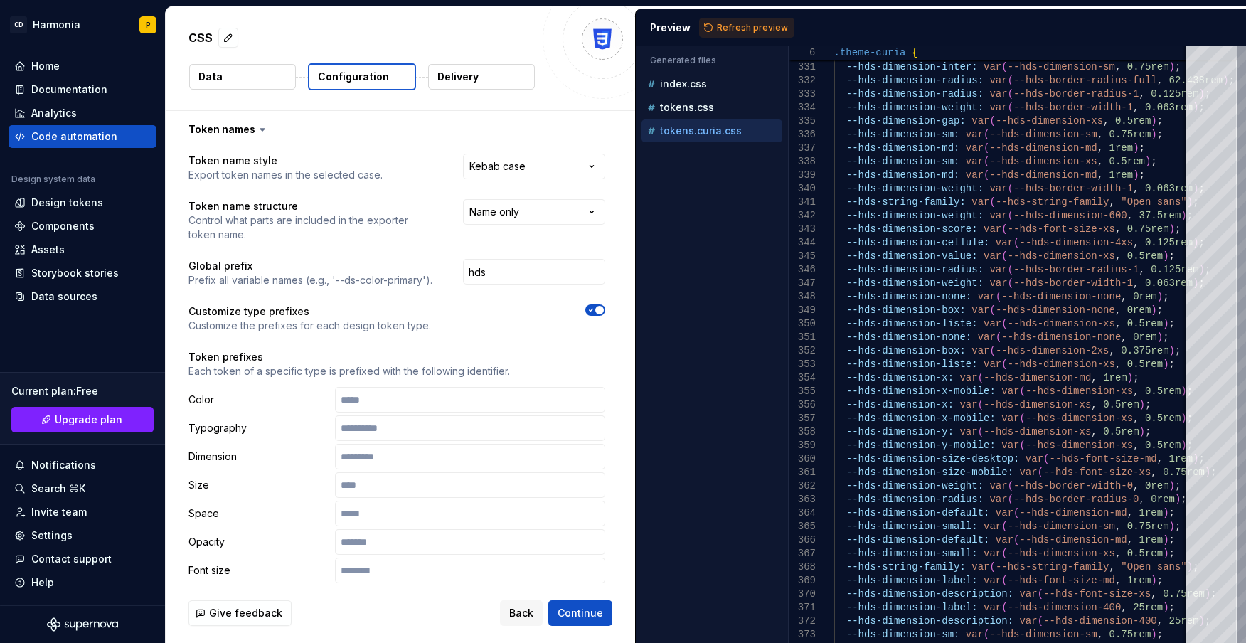
click at [595, 306] on icon "button" at bounding box center [590, 310] width 11 height 9
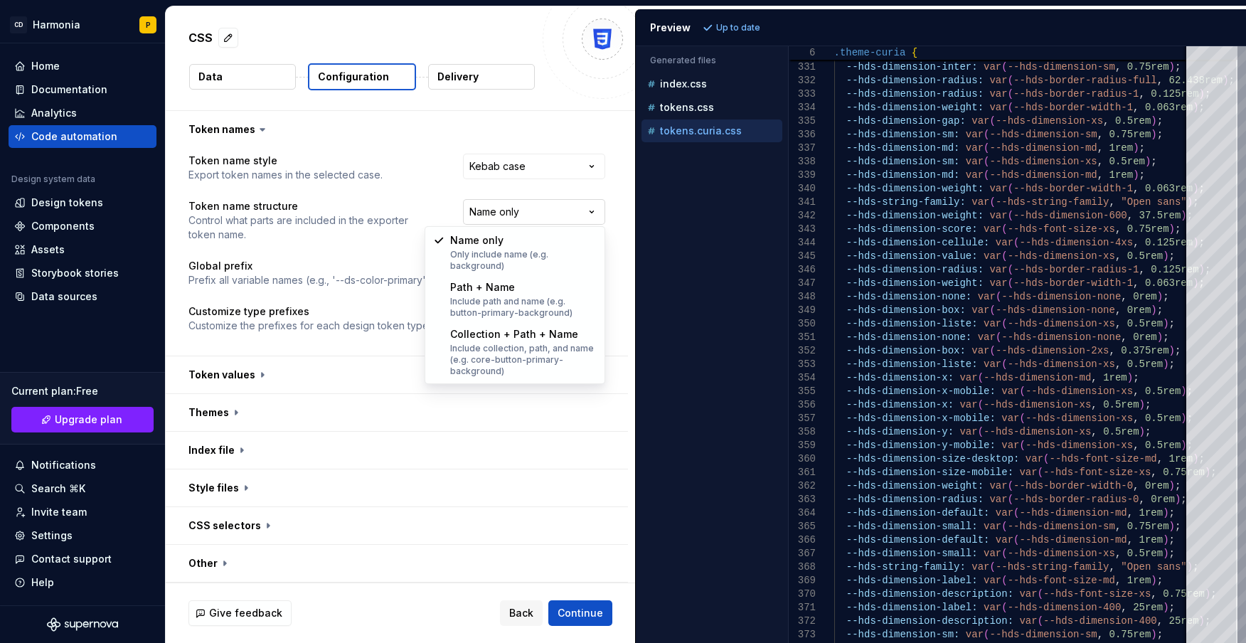
click at [518, 209] on html "**********" at bounding box center [623, 321] width 1246 height 643
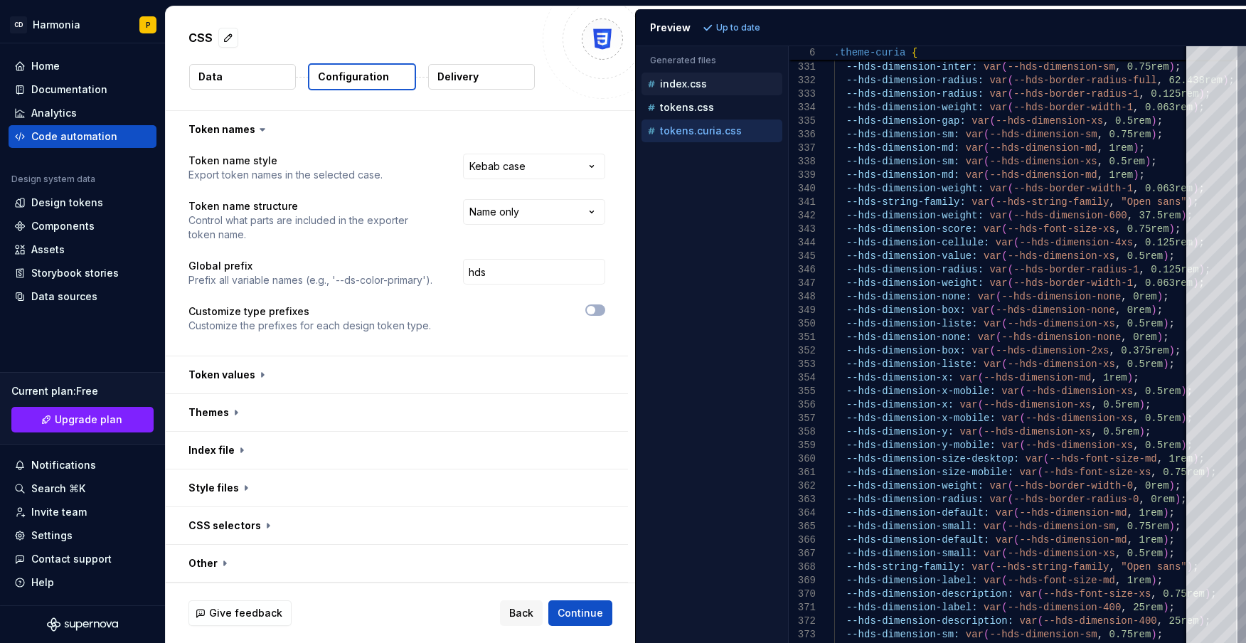
click at [668, 77] on div "index.css" at bounding box center [713, 84] width 138 height 14
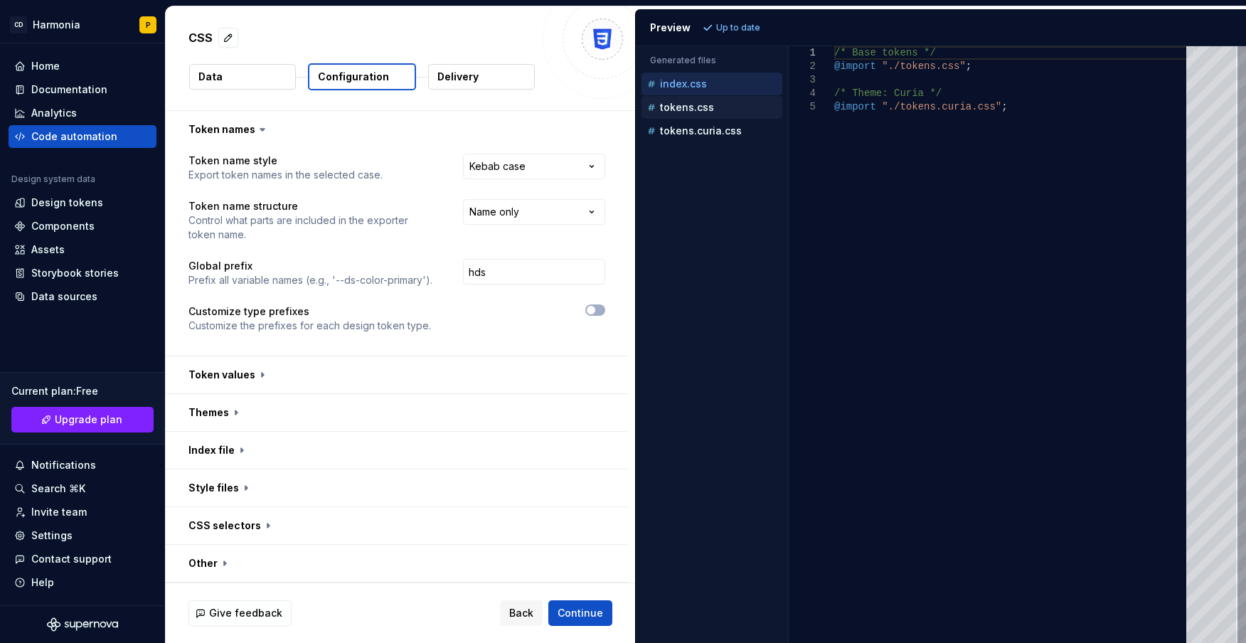
click at [661, 103] on p "tokens.css" at bounding box center [687, 107] width 54 height 11
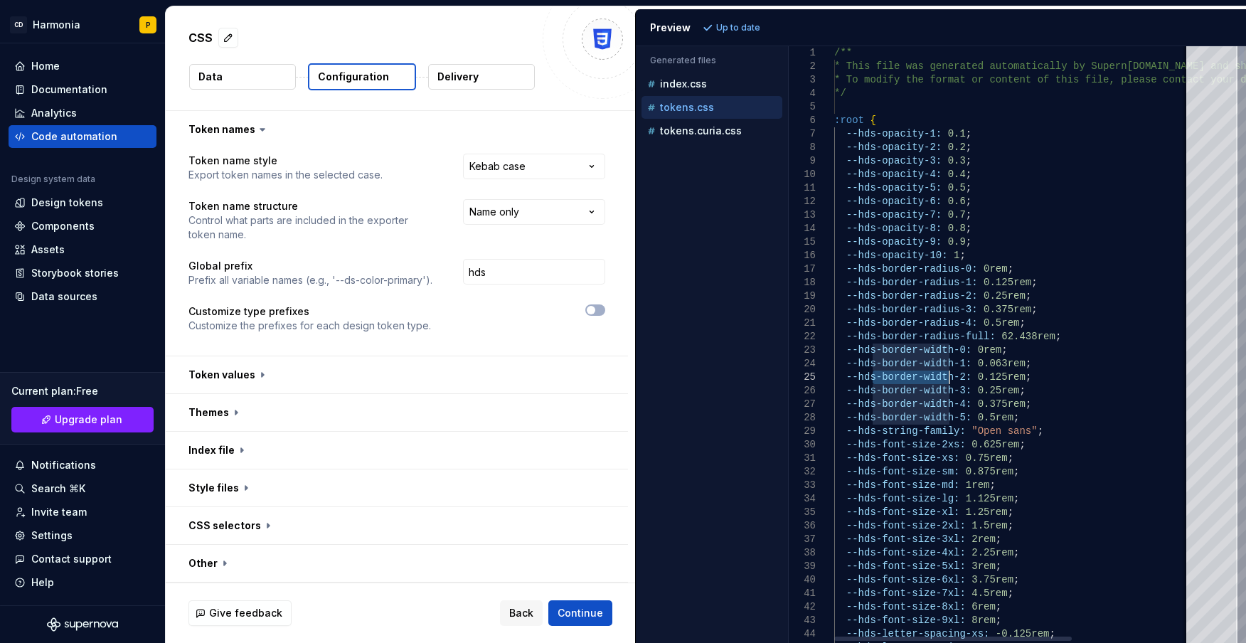
drag, startPoint x: 870, startPoint y: 377, endPoint x: 955, endPoint y: 377, distance: 85.3
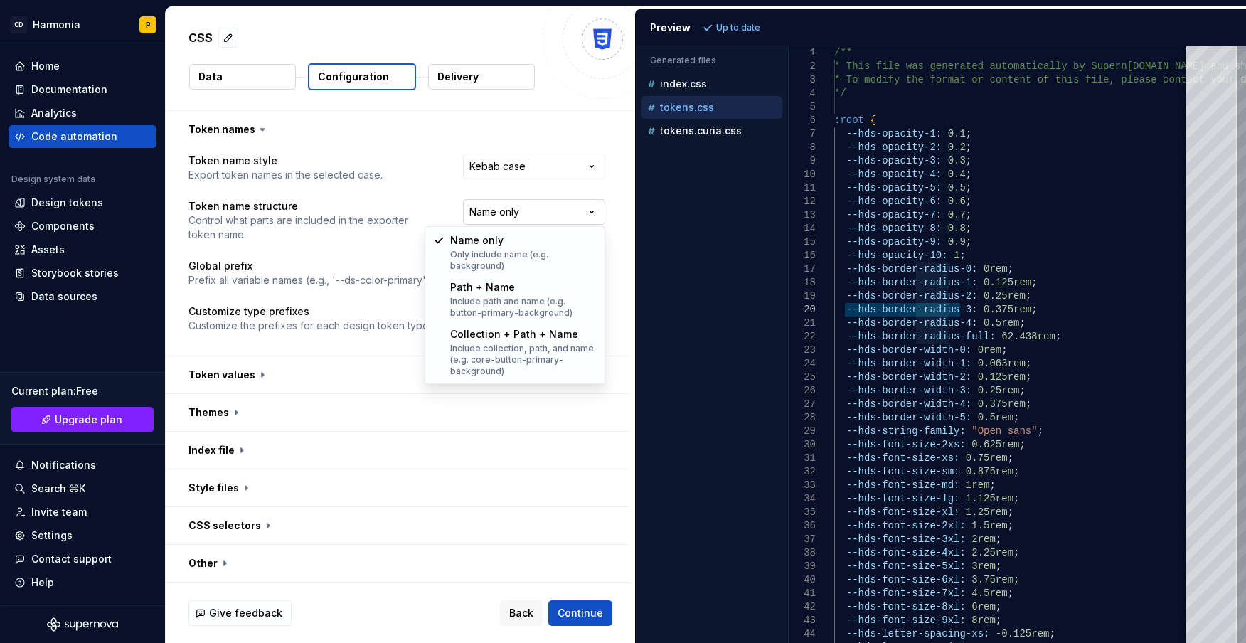
click at [524, 210] on html "**********" at bounding box center [623, 321] width 1246 height 643
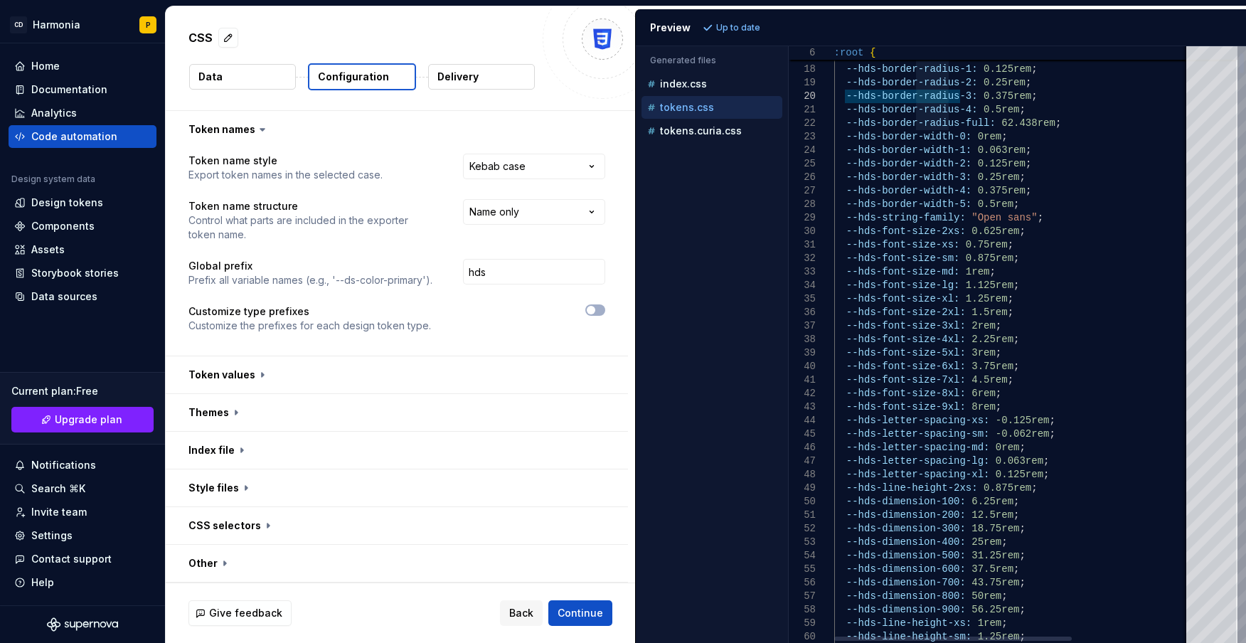
type textarea "**********"
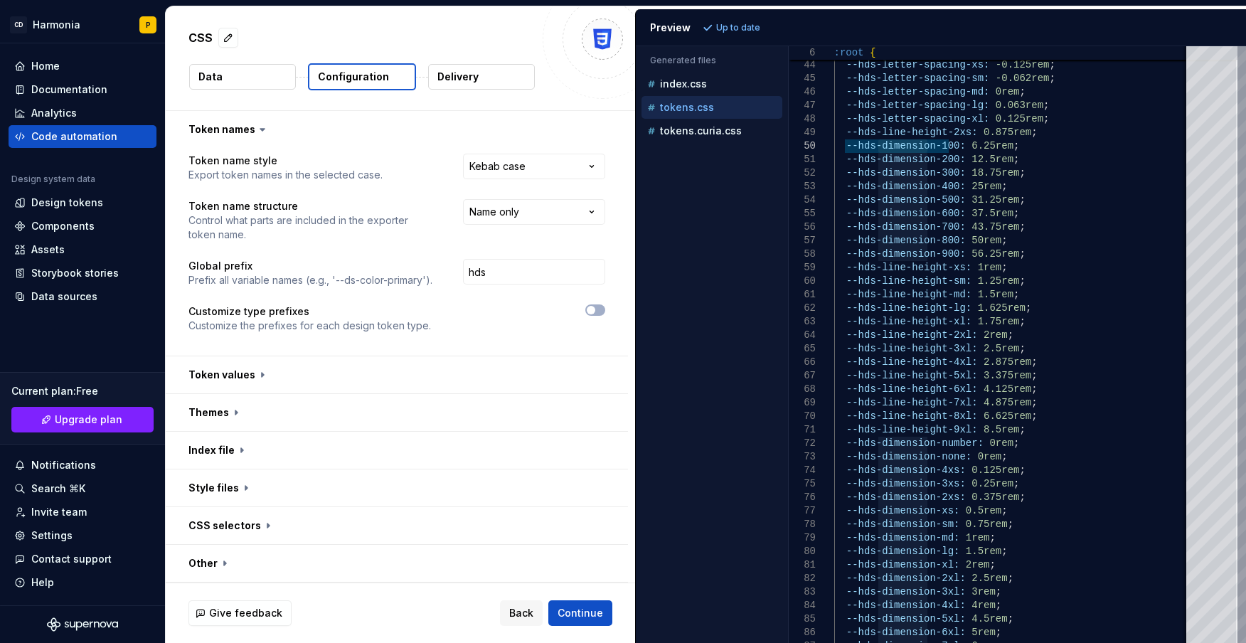
click at [466, 73] on p "Delivery" at bounding box center [457, 77] width 41 height 14
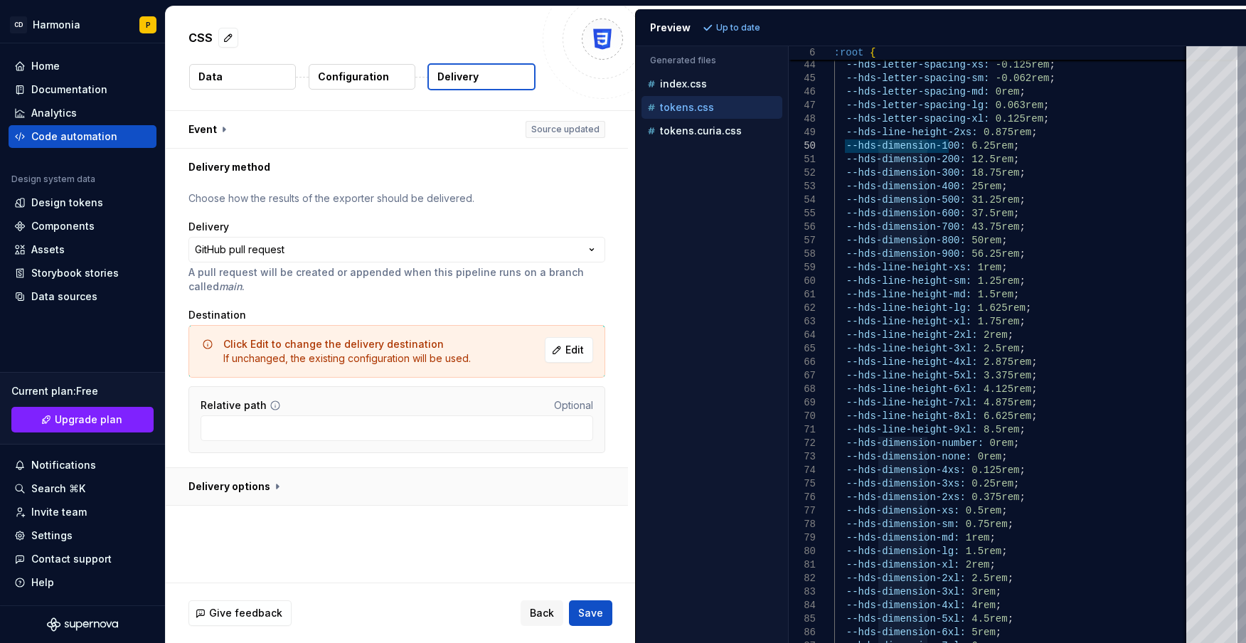
click at [303, 481] on button "button" at bounding box center [397, 486] width 462 height 37
click at [219, 124] on button "button" at bounding box center [397, 129] width 462 height 37
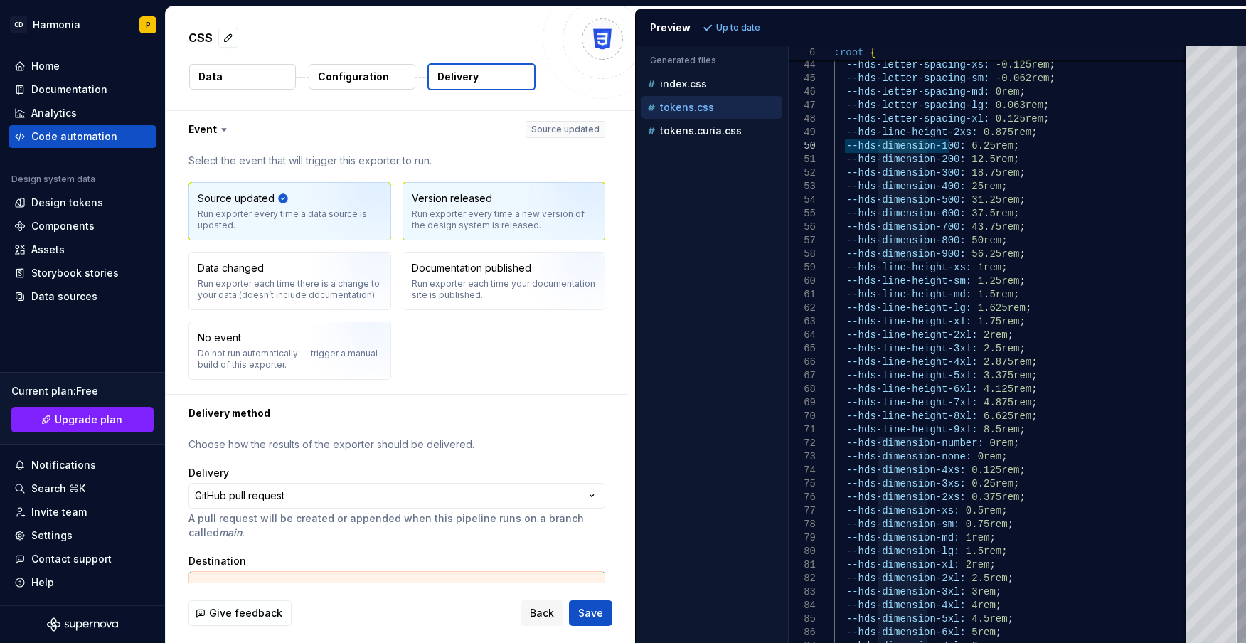
click at [448, 203] on div "Version released" at bounding box center [452, 198] width 80 height 14
click at [338, 213] on img "button" at bounding box center [356, 216] width 91 height 95
click at [488, 213] on div "Run exporter every time a new version of the design system is released." at bounding box center [504, 219] width 184 height 23
click at [336, 215] on img "button" at bounding box center [356, 216] width 91 height 95
type textarea "*"
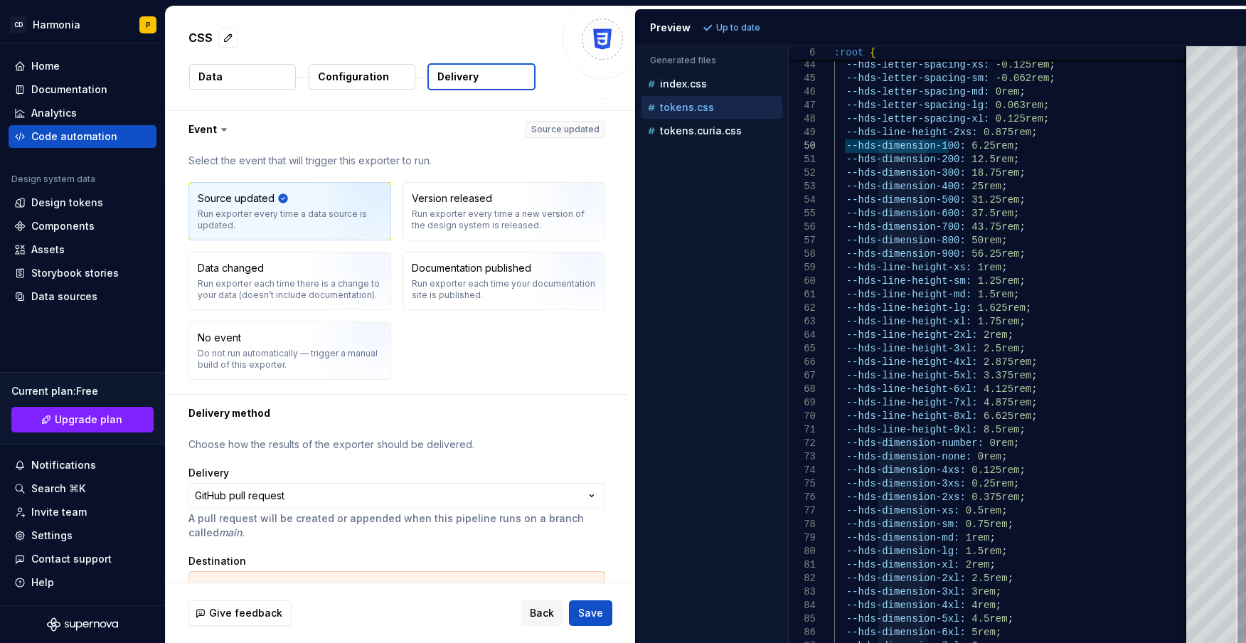
click at [341, 73] on p "Configuration" at bounding box center [353, 77] width 71 height 14
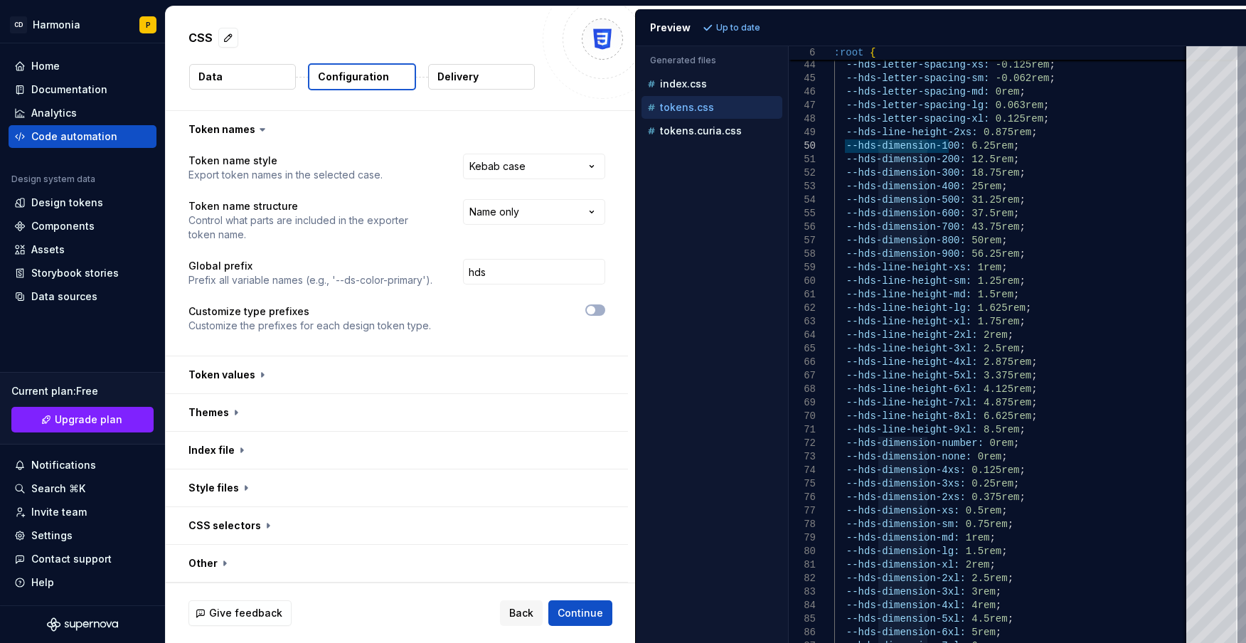
click at [260, 87] on button "Data" at bounding box center [242, 77] width 107 height 26
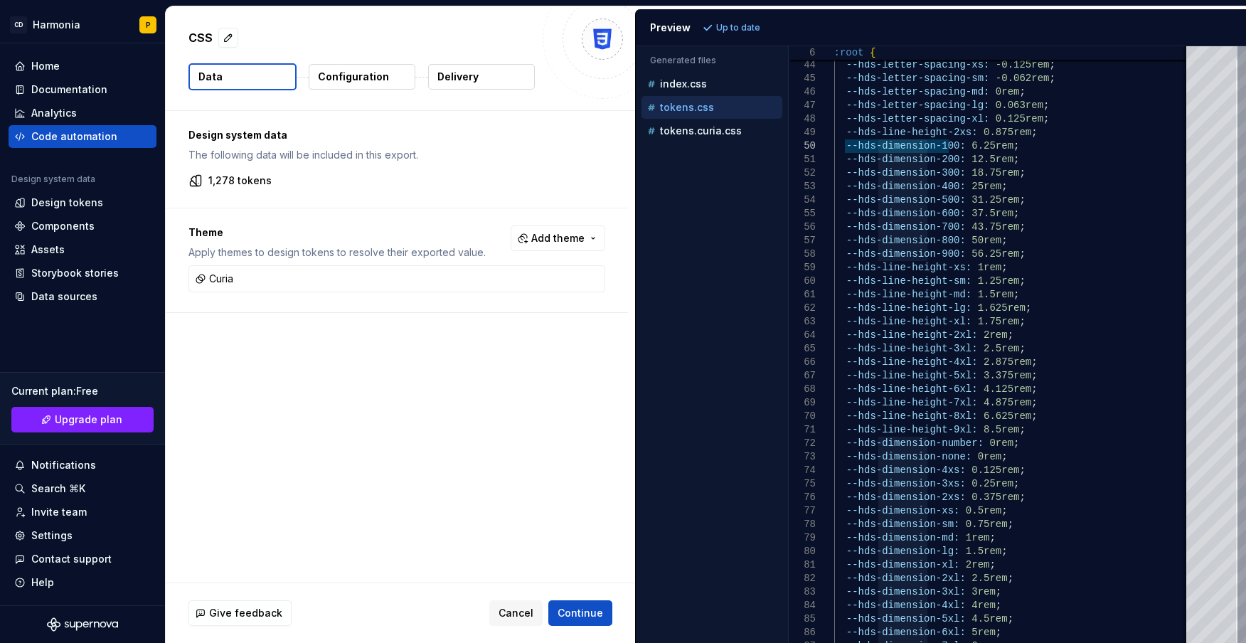
click at [342, 91] on div "CSS Data Configuration Delivery" at bounding box center [400, 58] width 469 height 104
click at [345, 80] on p "Configuration" at bounding box center [353, 77] width 71 height 14
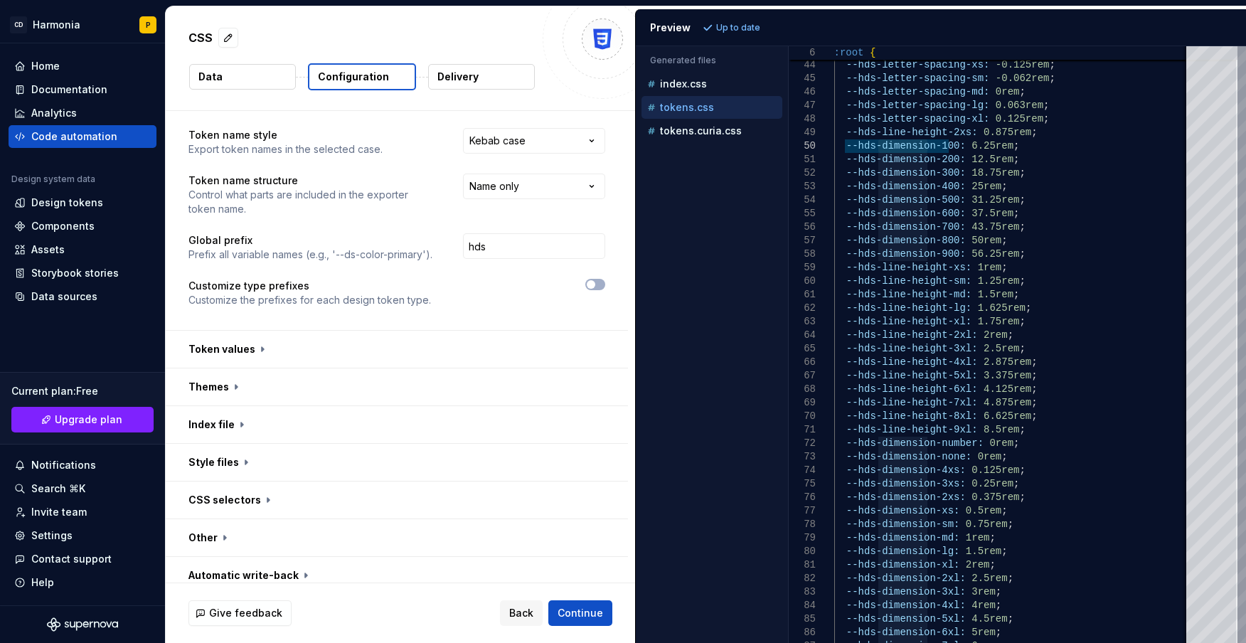
scroll to position [38, 0]
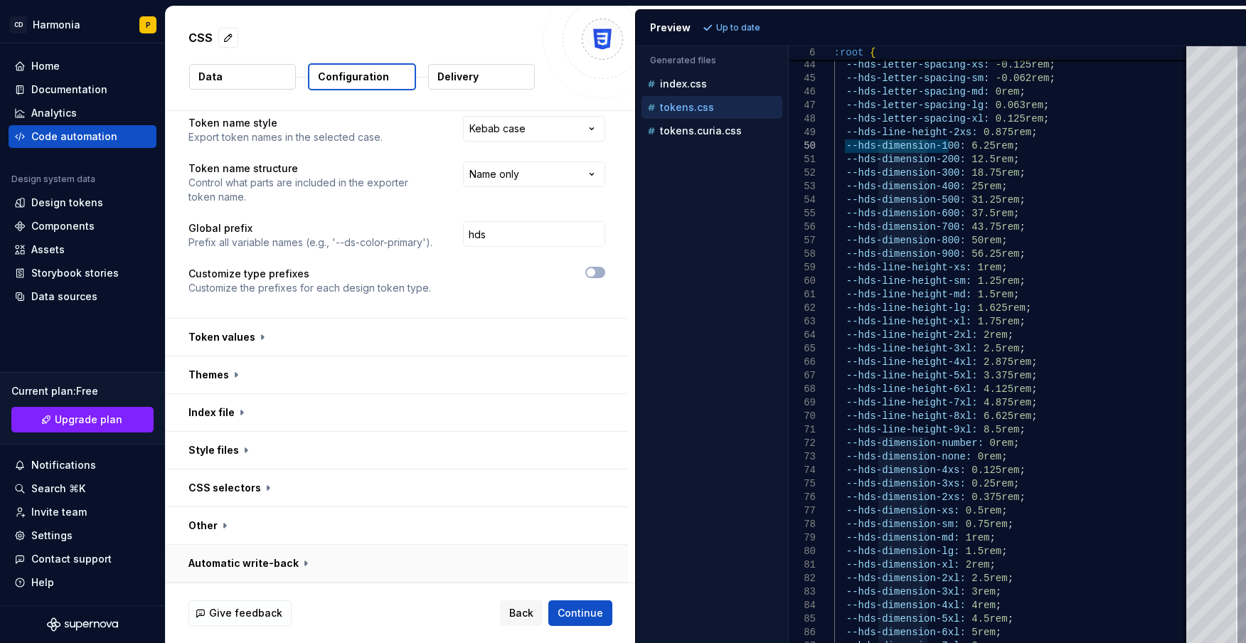
click at [218, 561] on button "button" at bounding box center [397, 563] width 462 height 37
click at [210, 527] on button "button" at bounding box center [397, 525] width 462 height 37
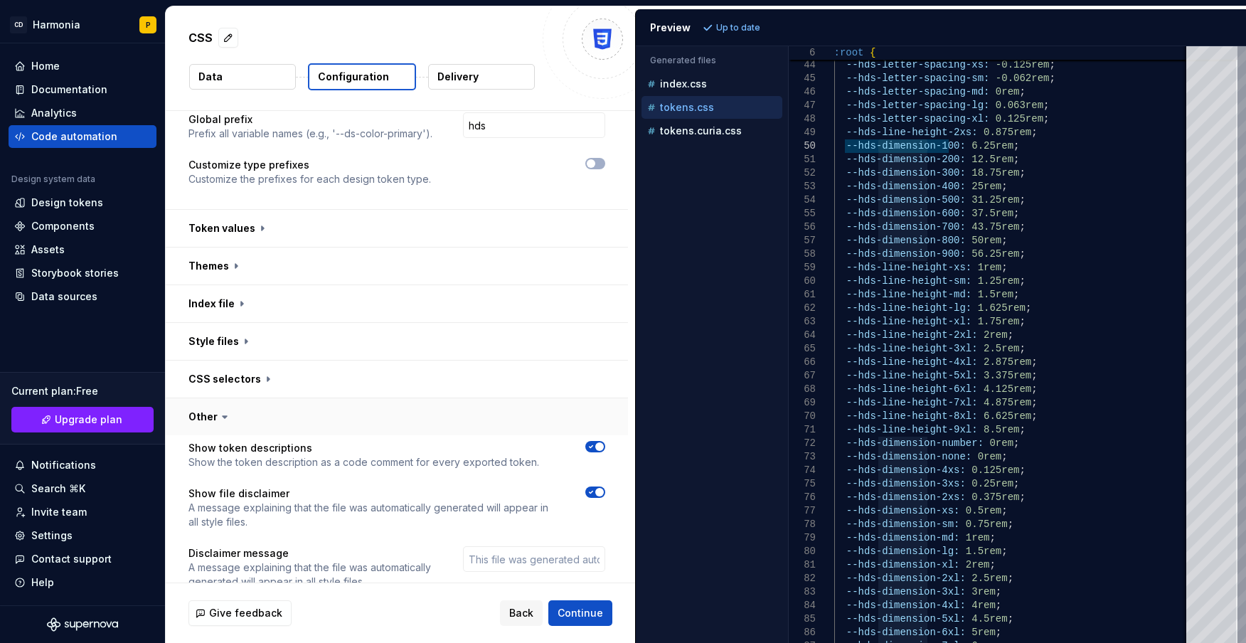
scroll to position [316, 0]
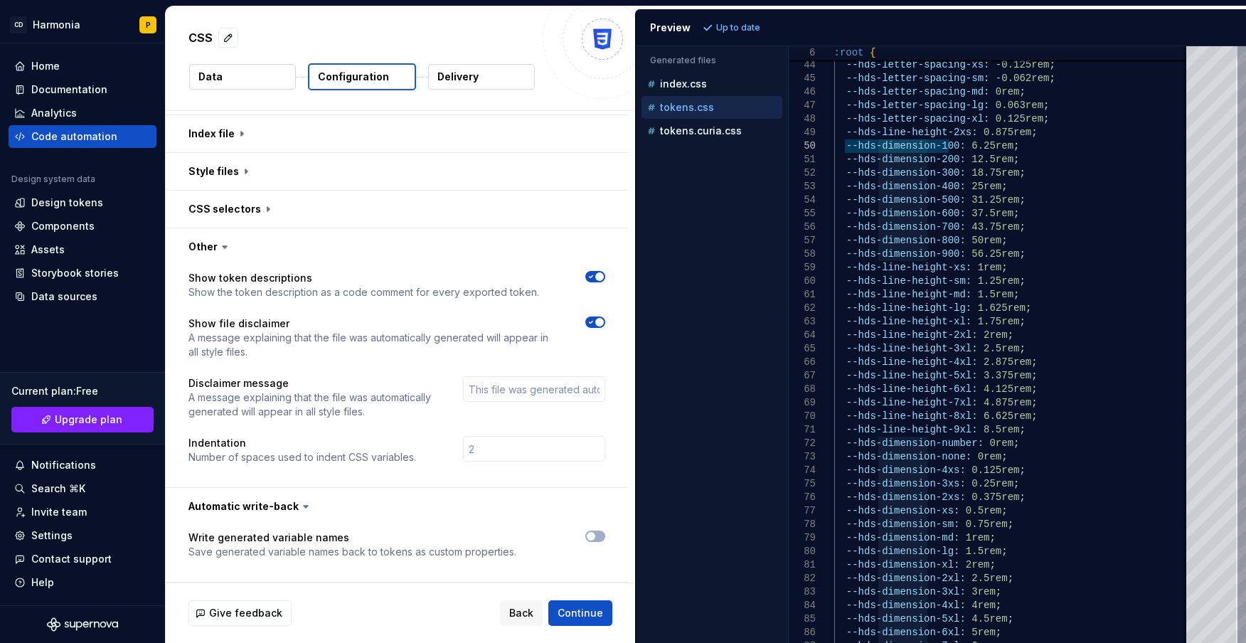
click at [597, 274] on span "button" at bounding box center [599, 276] width 9 height 9
click at [597, 274] on button "button" at bounding box center [595, 276] width 20 height 11
click at [597, 274] on span "button" at bounding box center [599, 276] width 9 height 9
click at [597, 274] on button "button" at bounding box center [595, 276] width 20 height 11
click at [222, 212] on button "button" at bounding box center [397, 209] width 462 height 37
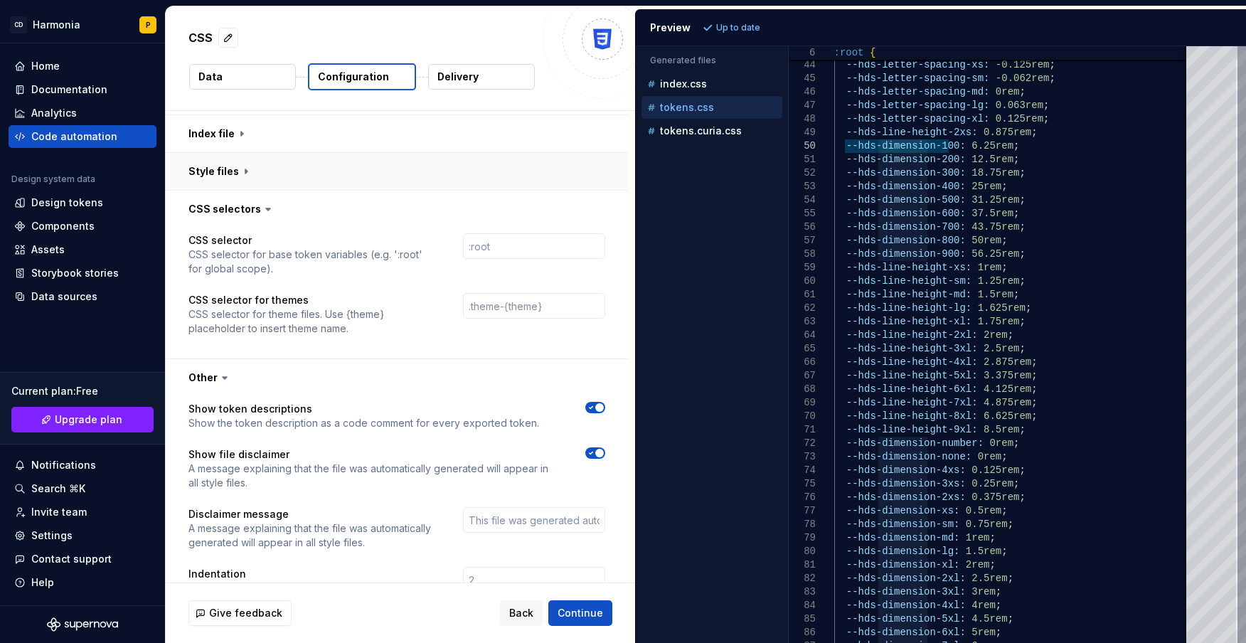
click at [242, 167] on button "button" at bounding box center [397, 171] width 462 height 37
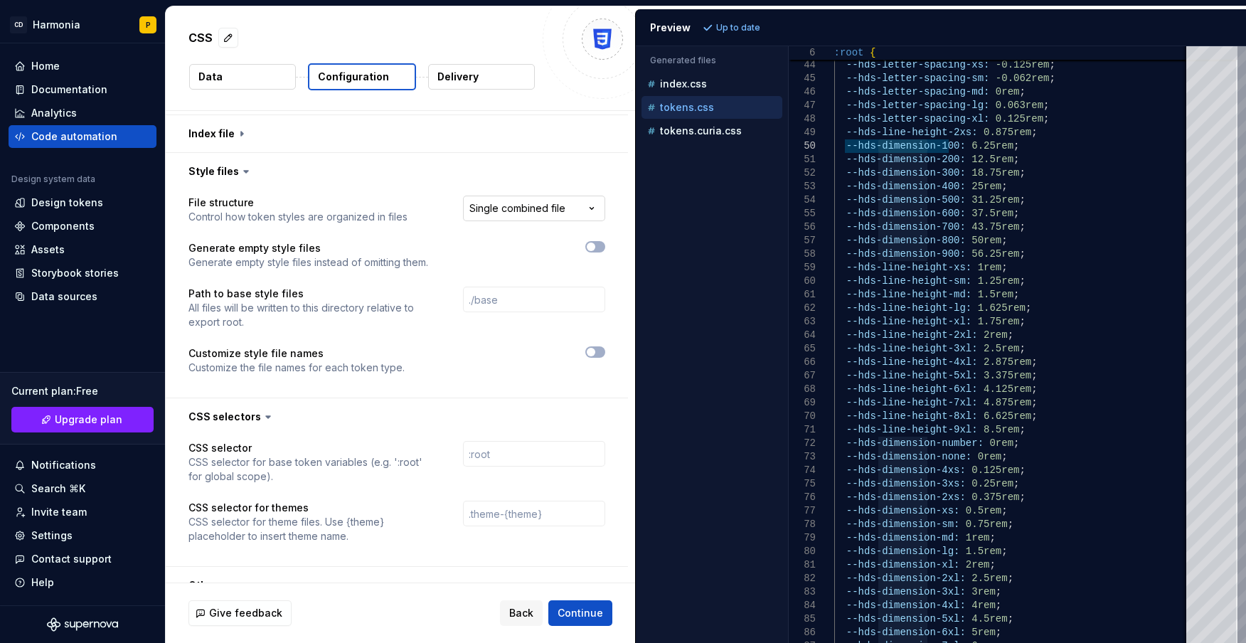
click at [507, 213] on html "**********" at bounding box center [623, 321] width 1246 height 643
click at [219, 165] on button "button" at bounding box center [397, 171] width 462 height 37
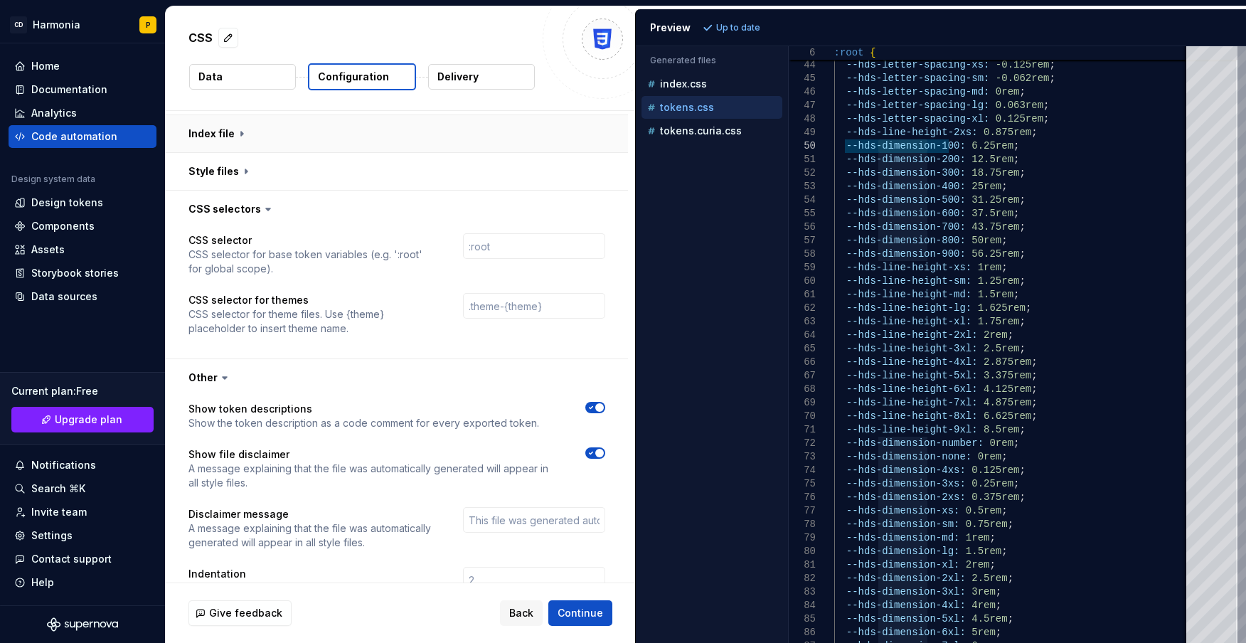
click at [220, 141] on button "button" at bounding box center [397, 133] width 462 height 37
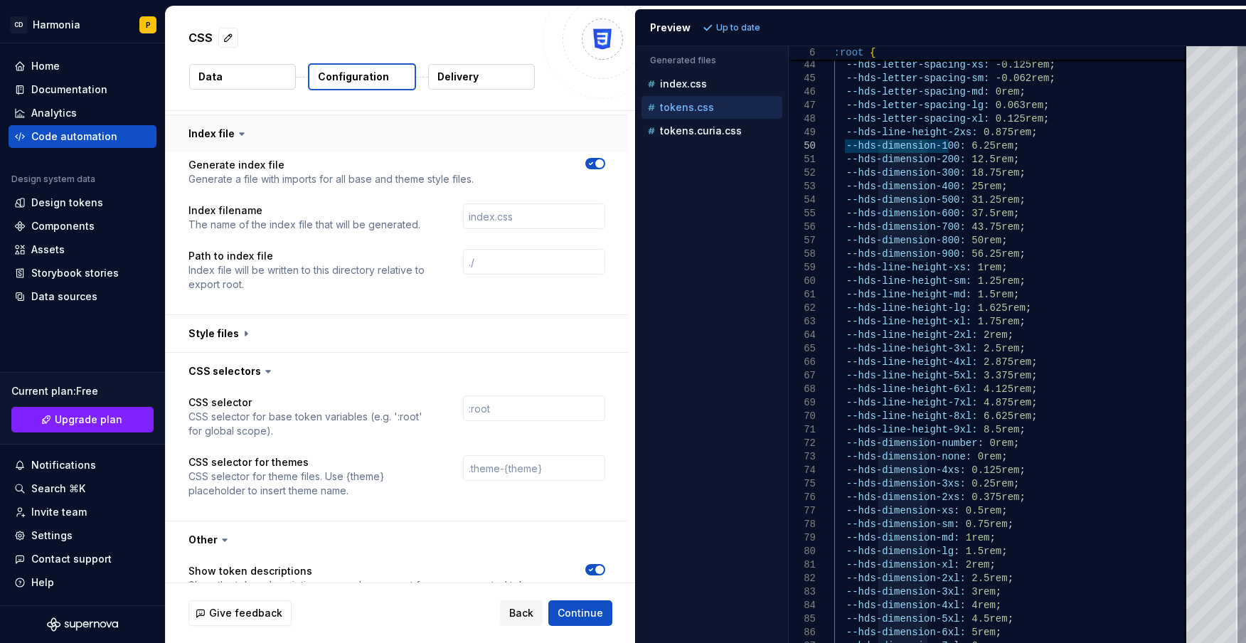
click at [217, 138] on button "button" at bounding box center [397, 133] width 462 height 37
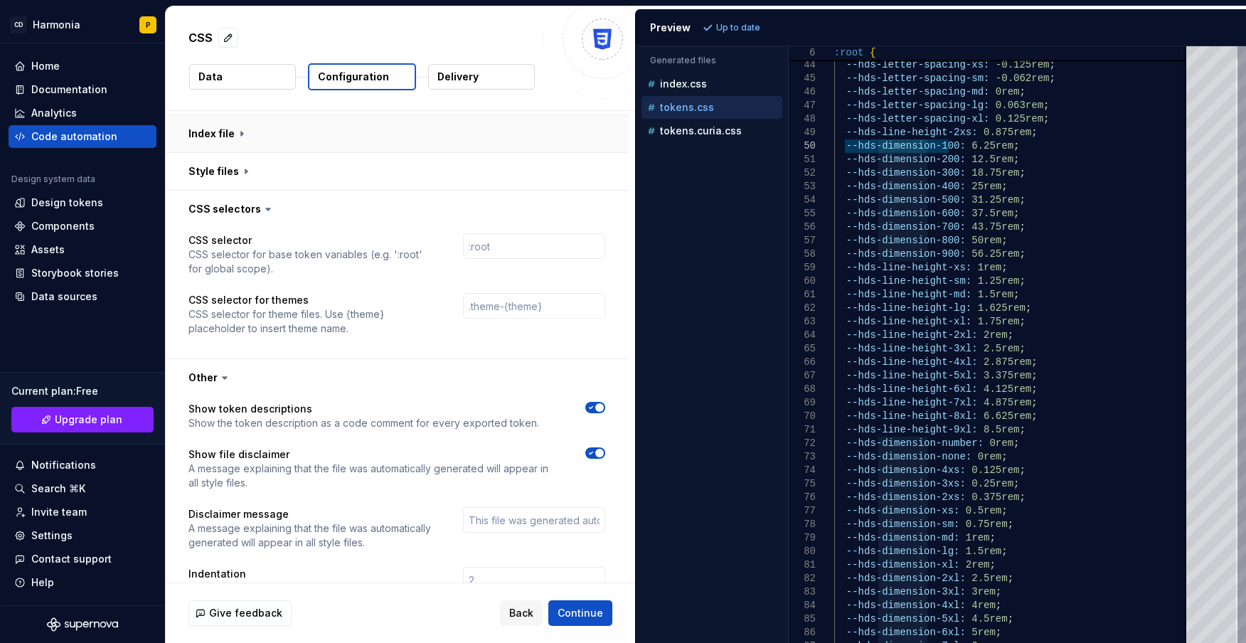
click at [217, 138] on button "button" at bounding box center [397, 133] width 462 height 37
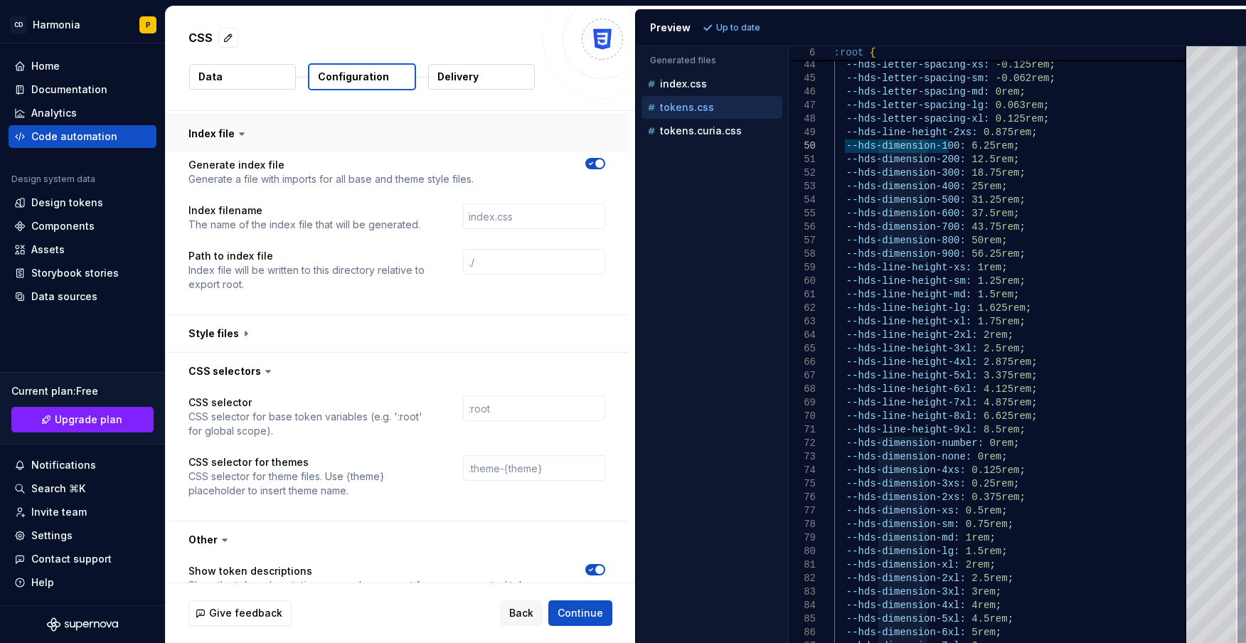
click at [227, 134] on button "button" at bounding box center [397, 133] width 462 height 37
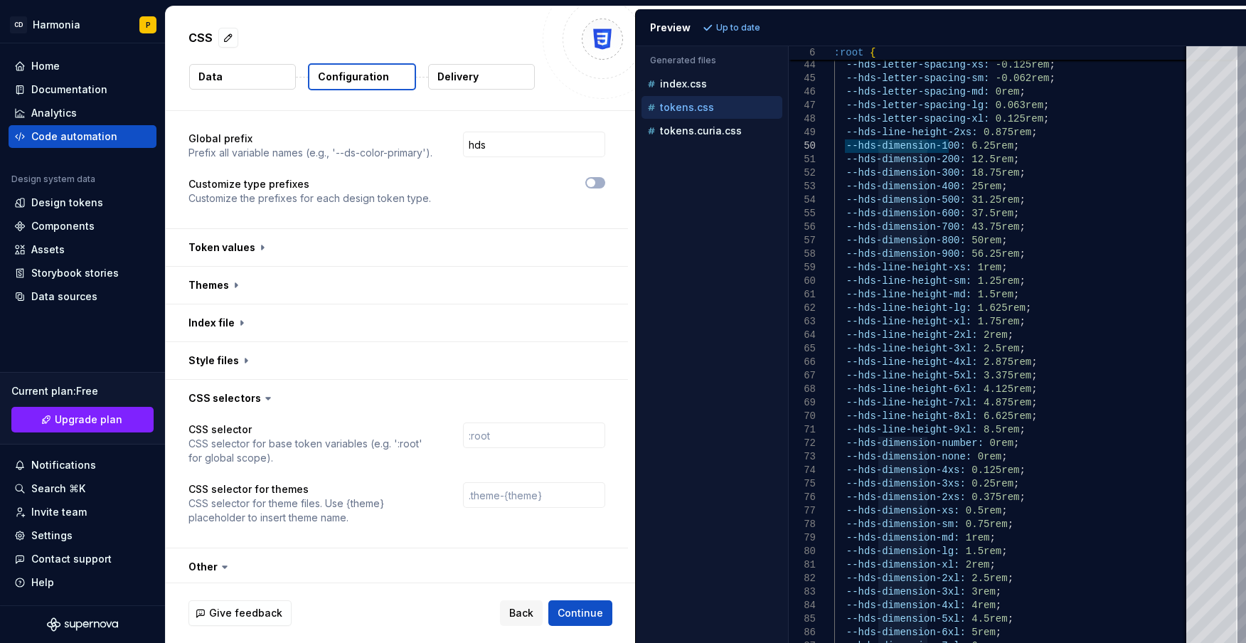
scroll to position [103, 0]
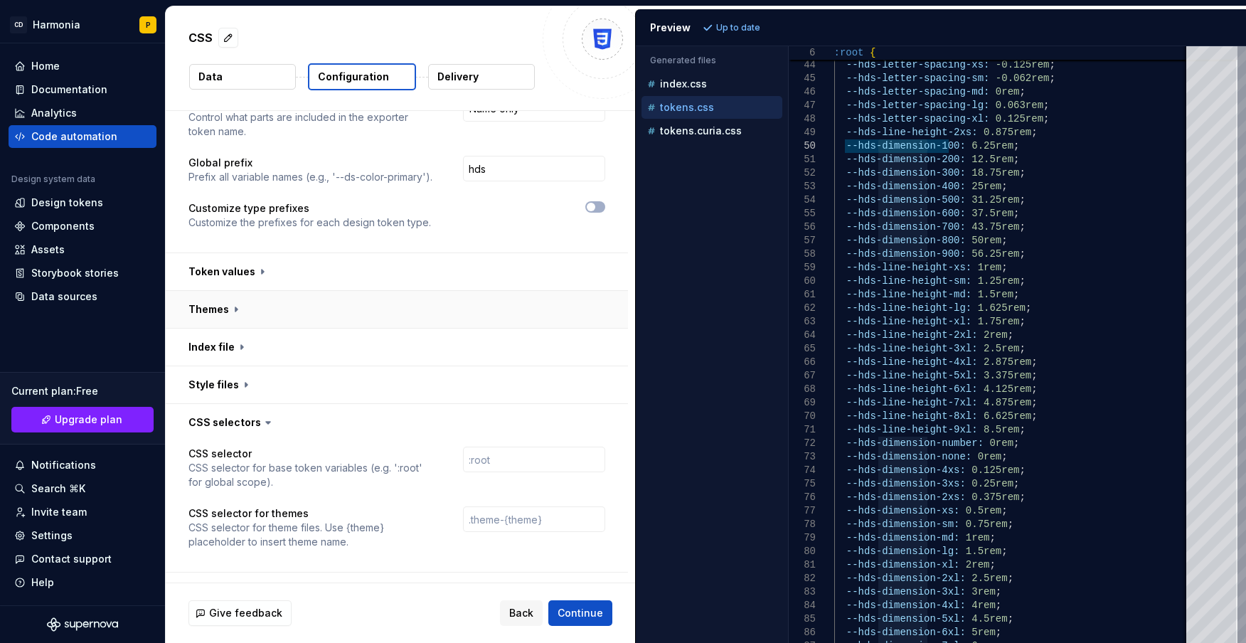
click at [218, 310] on button "button" at bounding box center [397, 309] width 462 height 37
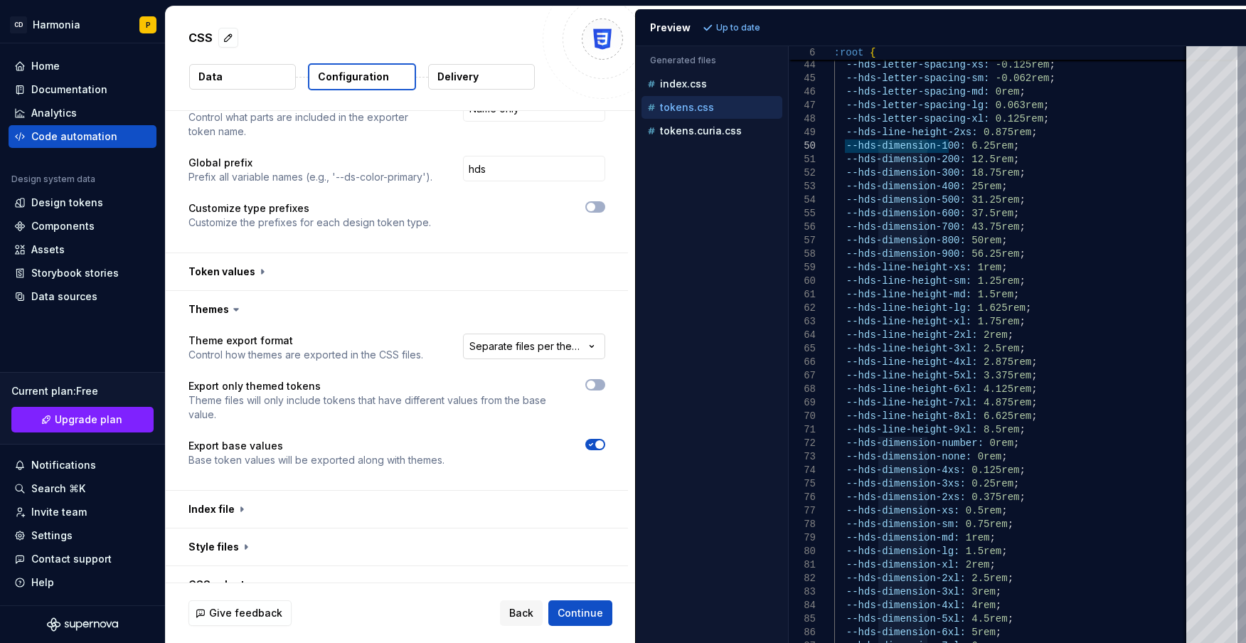
click at [550, 348] on html "**********" at bounding box center [623, 321] width 1246 height 643
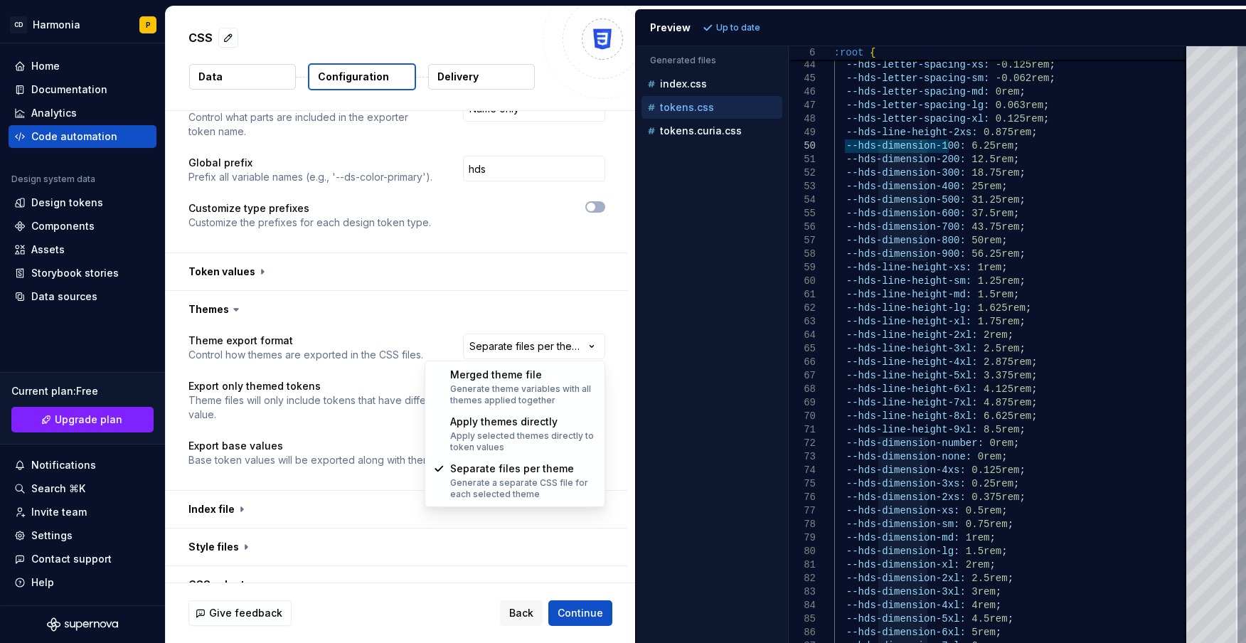
click at [552, 341] on html "**********" at bounding box center [623, 321] width 1246 height 643
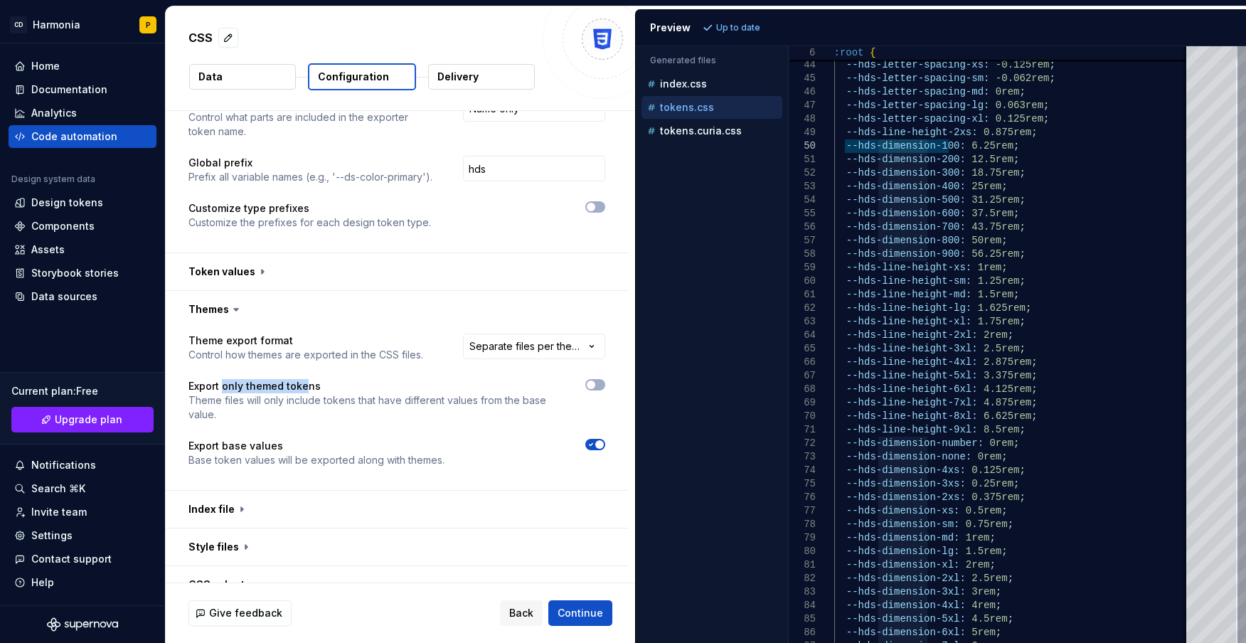
drag, startPoint x: 225, startPoint y: 385, endPoint x: 305, endPoint y: 385, distance: 80.3
click at [305, 385] on p "Export only themed tokens" at bounding box center [373, 386] width 371 height 14
click at [192, 405] on p "Theme files will only include tokens that have different values from the base v…" at bounding box center [373, 407] width 371 height 28
click at [601, 444] on span "button" at bounding box center [599, 444] width 9 height 9
click at [748, 25] on span "Refresh preview" at bounding box center [752, 27] width 71 height 11
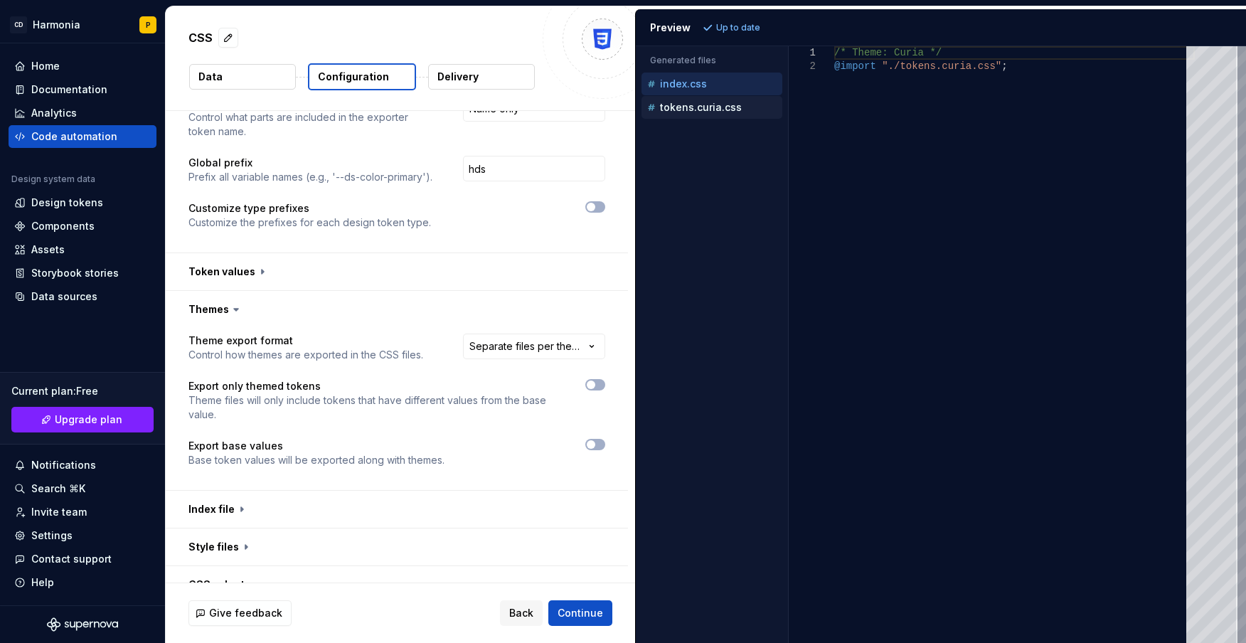
click at [705, 109] on p "tokens.curia.css" at bounding box center [701, 107] width 82 height 11
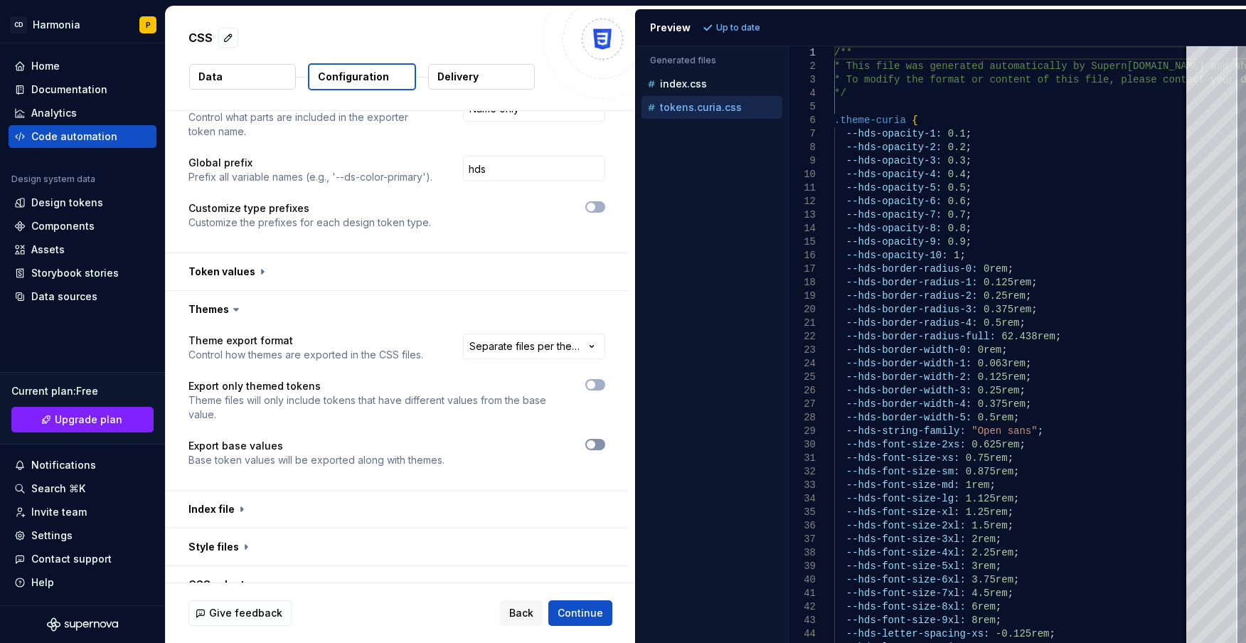
click at [597, 446] on button "button" at bounding box center [595, 444] width 20 height 11
click at [730, 27] on span "Refresh preview" at bounding box center [752, 27] width 71 height 11
click at [693, 108] on p "tokens.css" at bounding box center [687, 107] width 54 height 11
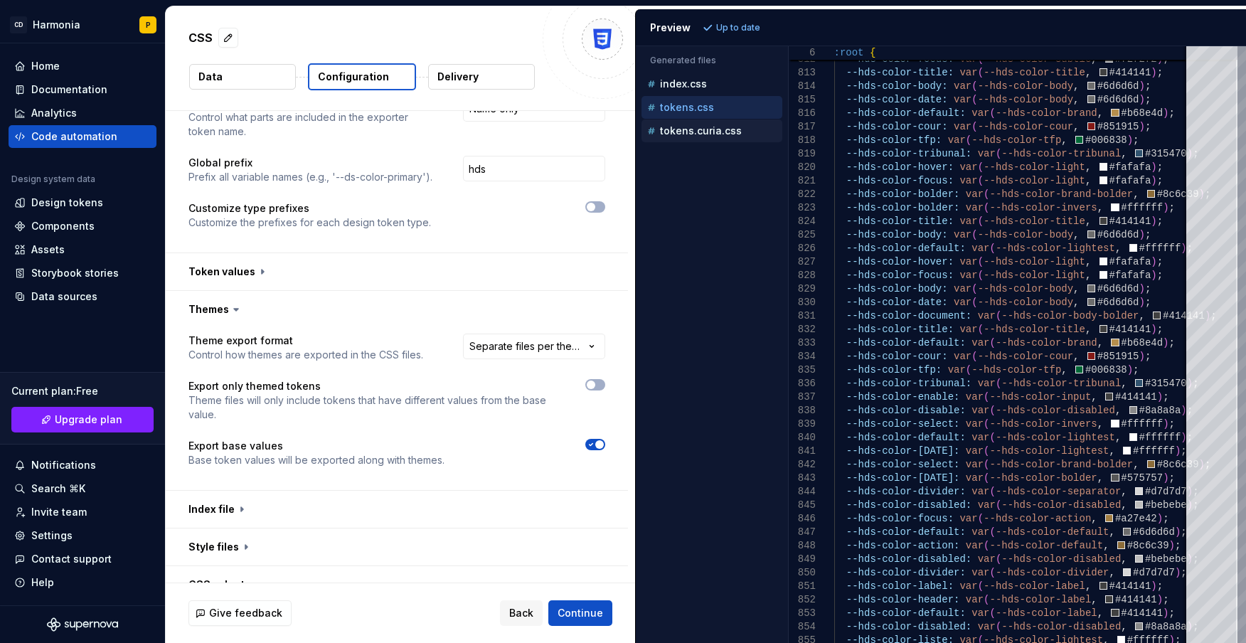
click at [698, 127] on p "tokens.curia.css" at bounding box center [701, 130] width 82 height 11
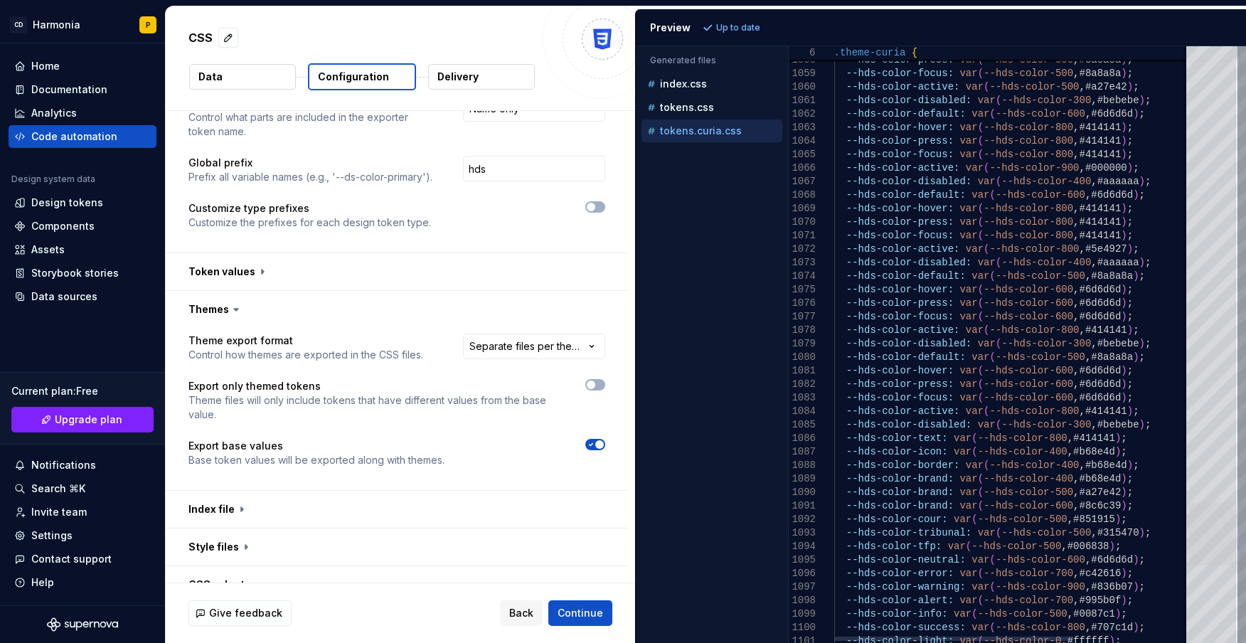
click at [1092, 513] on div at bounding box center [1211, 533] width 51 height 63
click at [590, 442] on icon "button" at bounding box center [590, 444] width 11 height 9
click at [594, 381] on icon "button" at bounding box center [590, 384] width 11 height 9
click at [724, 30] on span "Refresh preview" at bounding box center [752, 27] width 71 height 11
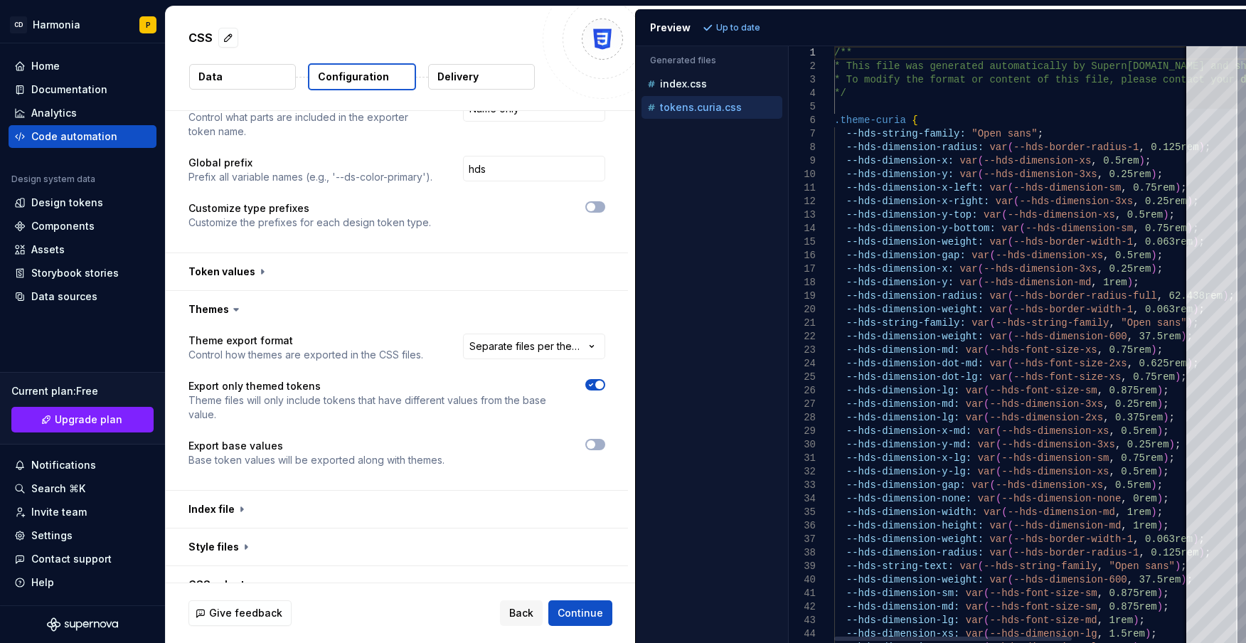
click at [1092, 57] on div at bounding box center [1211, 77] width 51 height 63
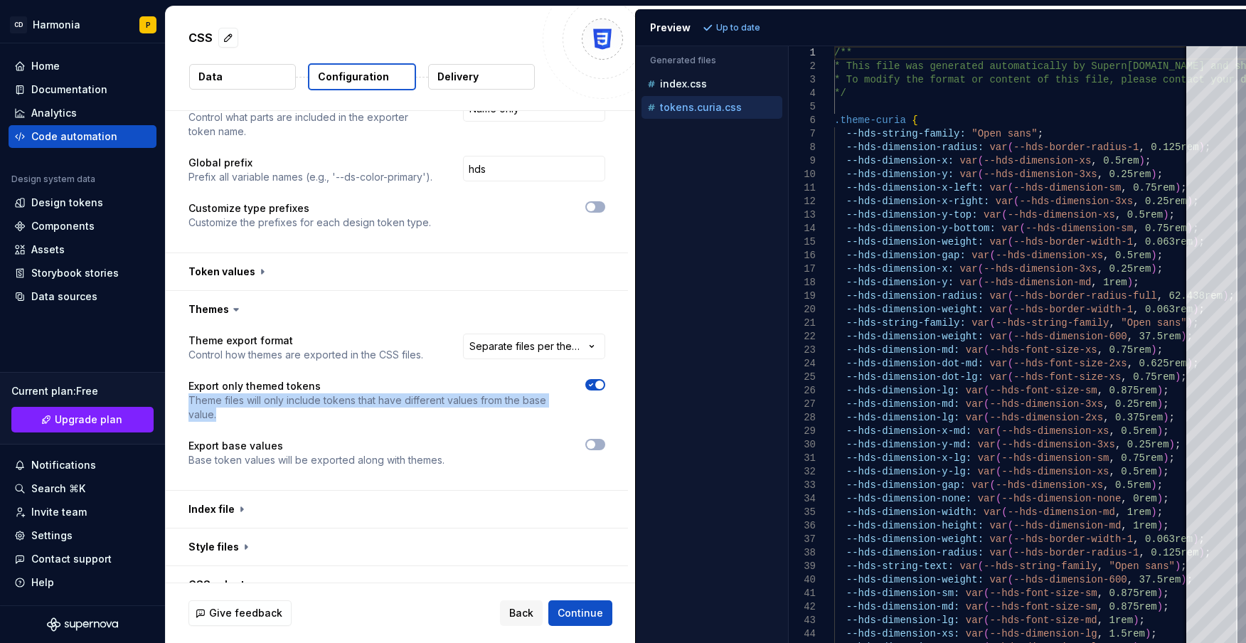
drag, startPoint x: 218, startPoint y: 412, endPoint x: 187, endPoint y: 401, distance: 33.3
click at [187, 401] on div "**********" at bounding box center [397, 409] width 462 height 162
click at [597, 383] on span "button" at bounding box center [599, 384] width 9 height 9
click at [557, 351] on html "**********" at bounding box center [623, 321] width 1246 height 643
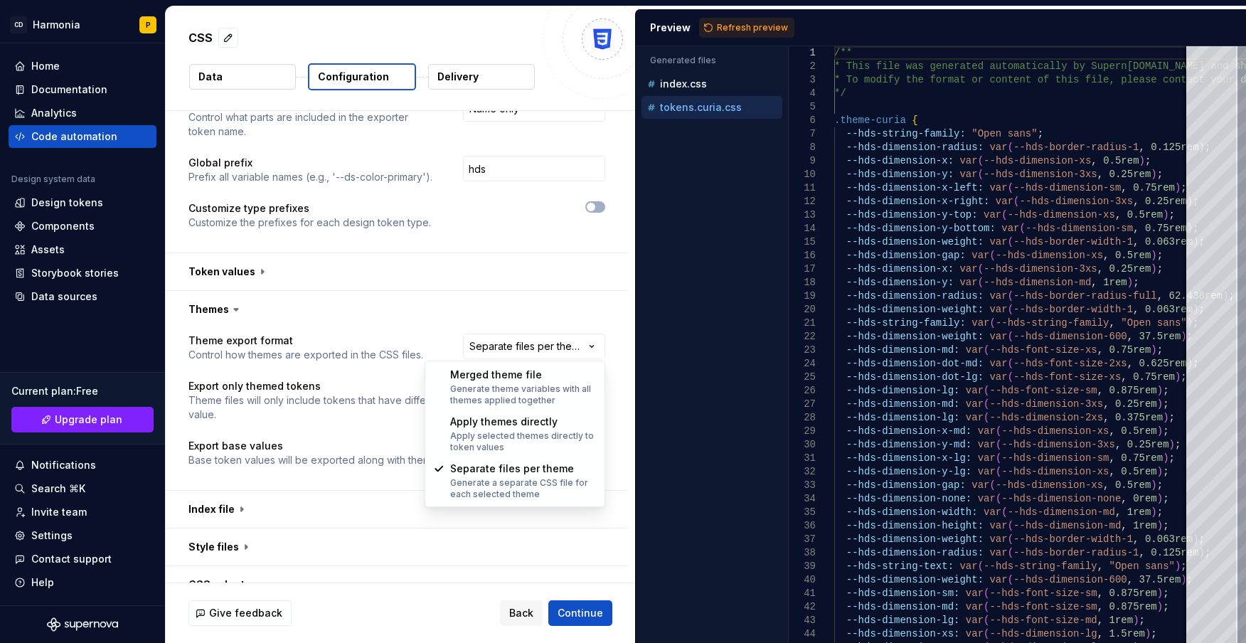
click at [557, 351] on html "**********" at bounding box center [623, 321] width 1246 height 643
click at [520, 348] on html "**********" at bounding box center [623, 321] width 1246 height 643
click at [519, 350] on html "**********" at bounding box center [623, 321] width 1246 height 643
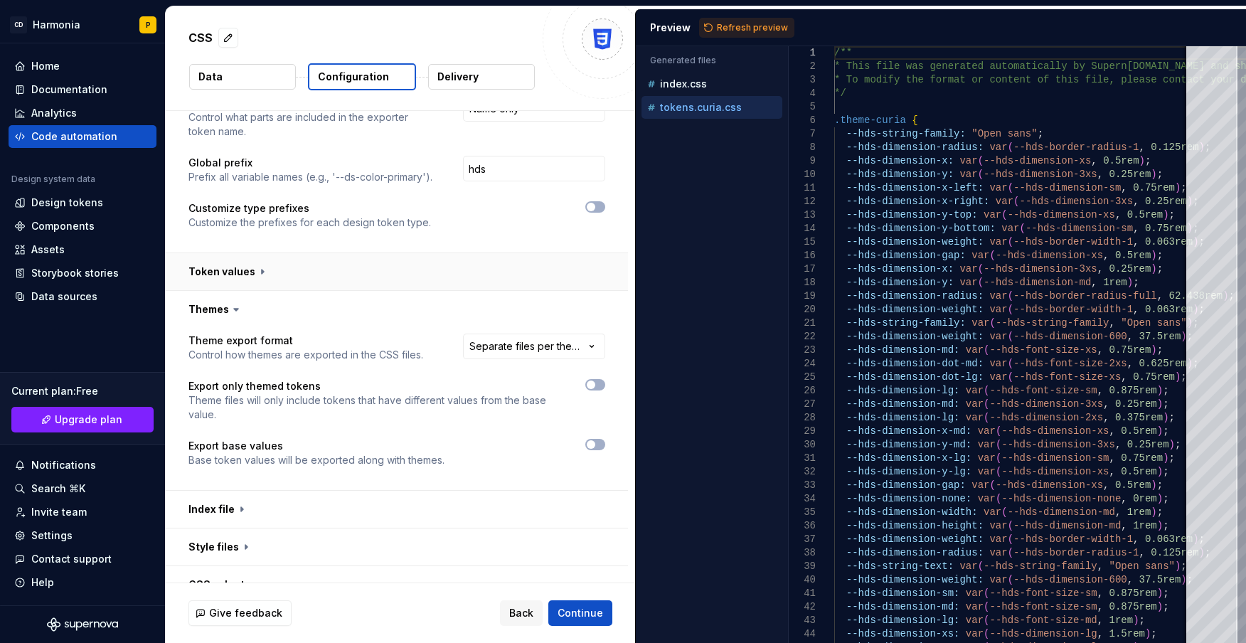
click at [226, 269] on button "button" at bounding box center [397, 271] width 462 height 37
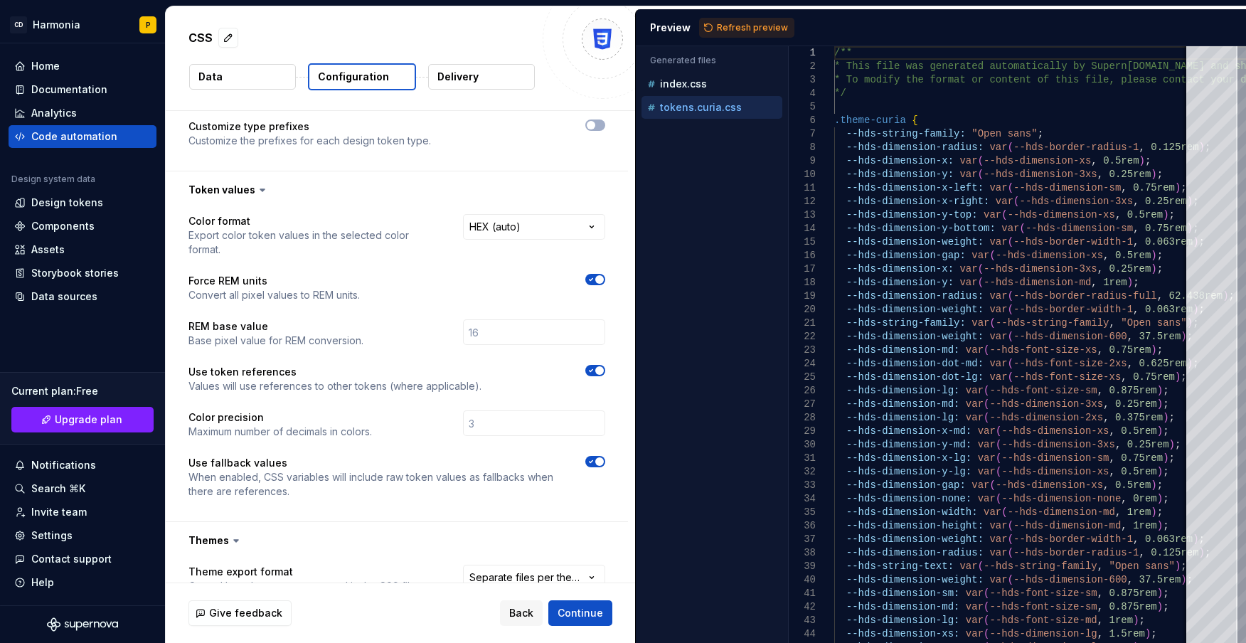
scroll to position [245, 0]
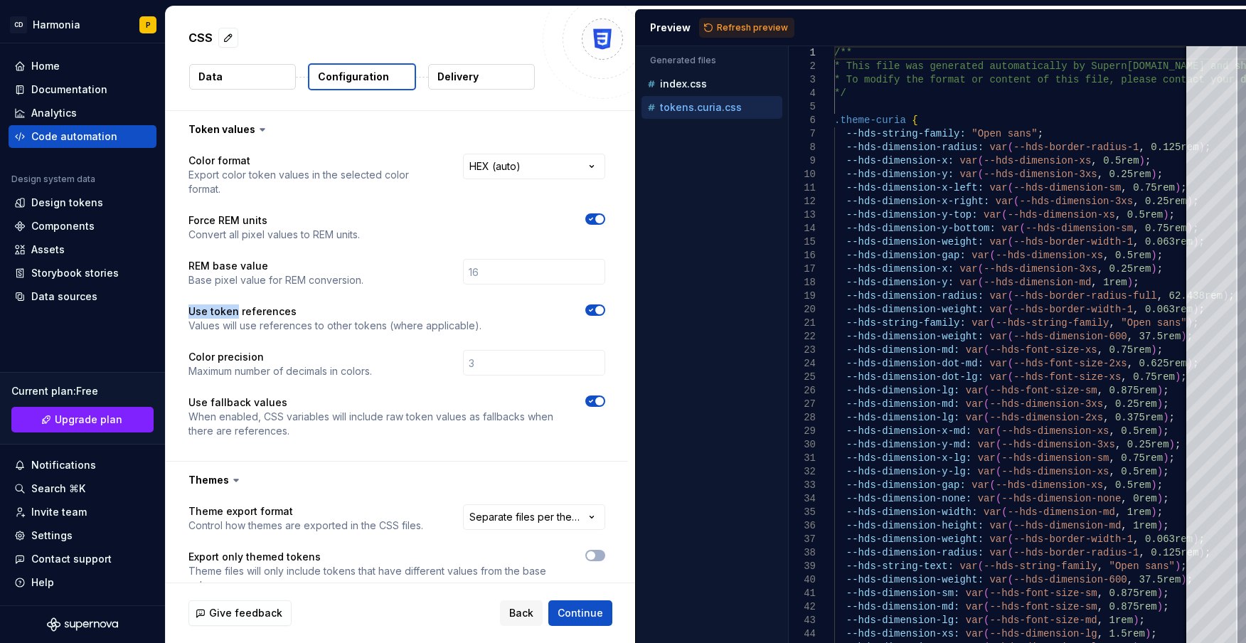
drag, startPoint x: 192, startPoint y: 309, endPoint x: 237, endPoint y: 309, distance: 44.8
click at [237, 309] on p "Use token references" at bounding box center [334, 311] width 293 height 14
click at [333, 326] on p "Values will use references to other tokens (where applicable)." at bounding box center [334, 326] width 293 height 14
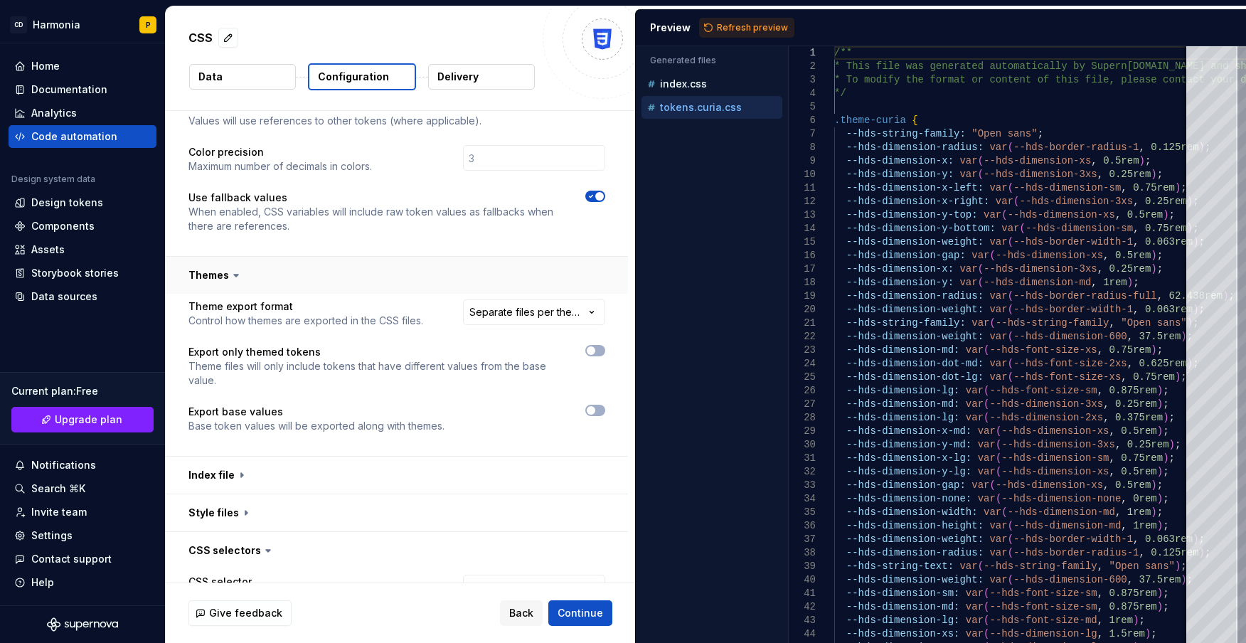
scroll to position [459, 0]
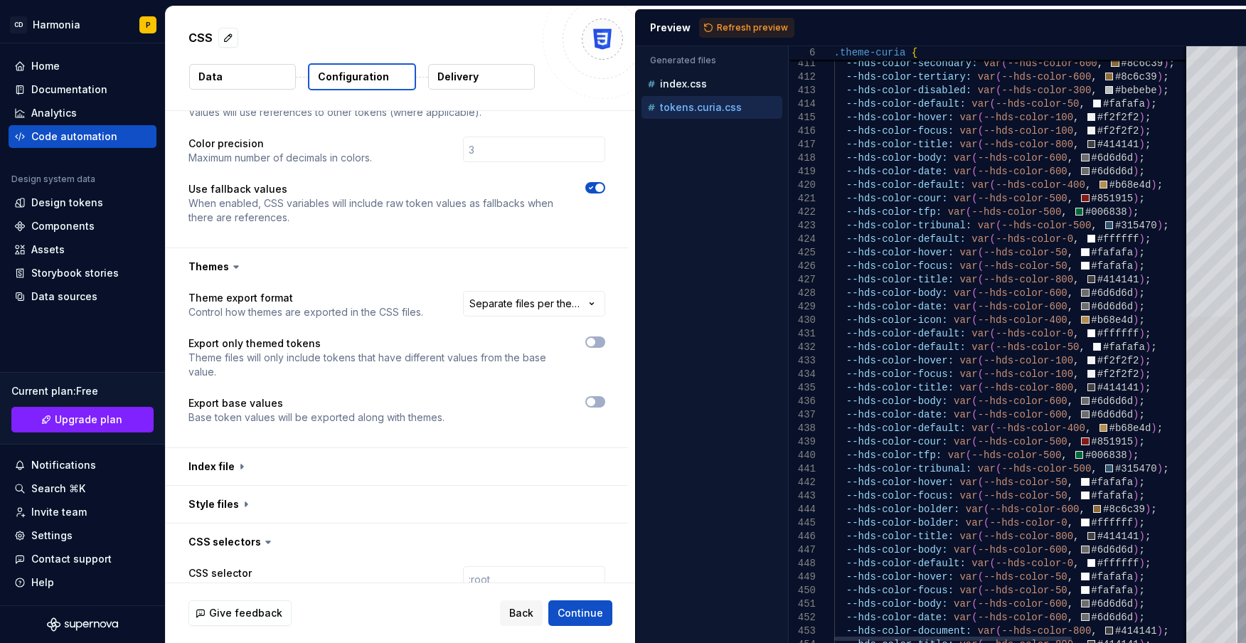
click at [1092, 355] on div at bounding box center [1211, 347] width 51 height 63
click at [593, 188] on icon "button" at bounding box center [590, 187] width 11 height 9
click at [726, 31] on span "Refresh preview" at bounding box center [752, 27] width 71 height 11
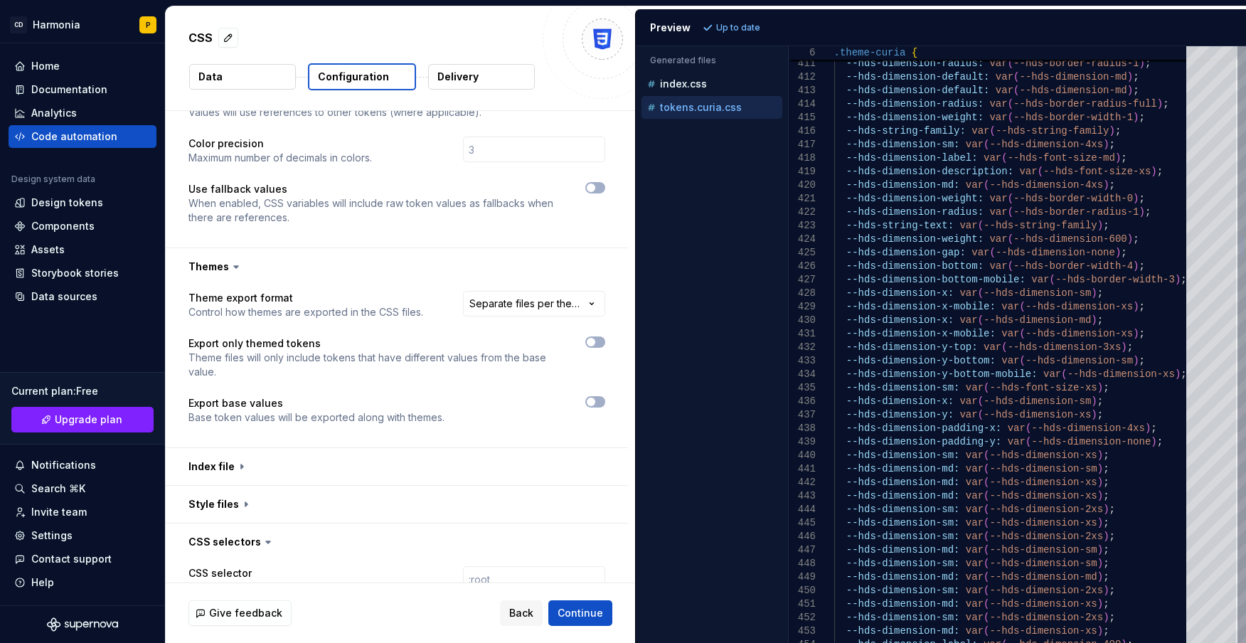
scroll to position [0, 0]
click at [592, 189] on span "button" at bounding box center [591, 187] width 9 height 9
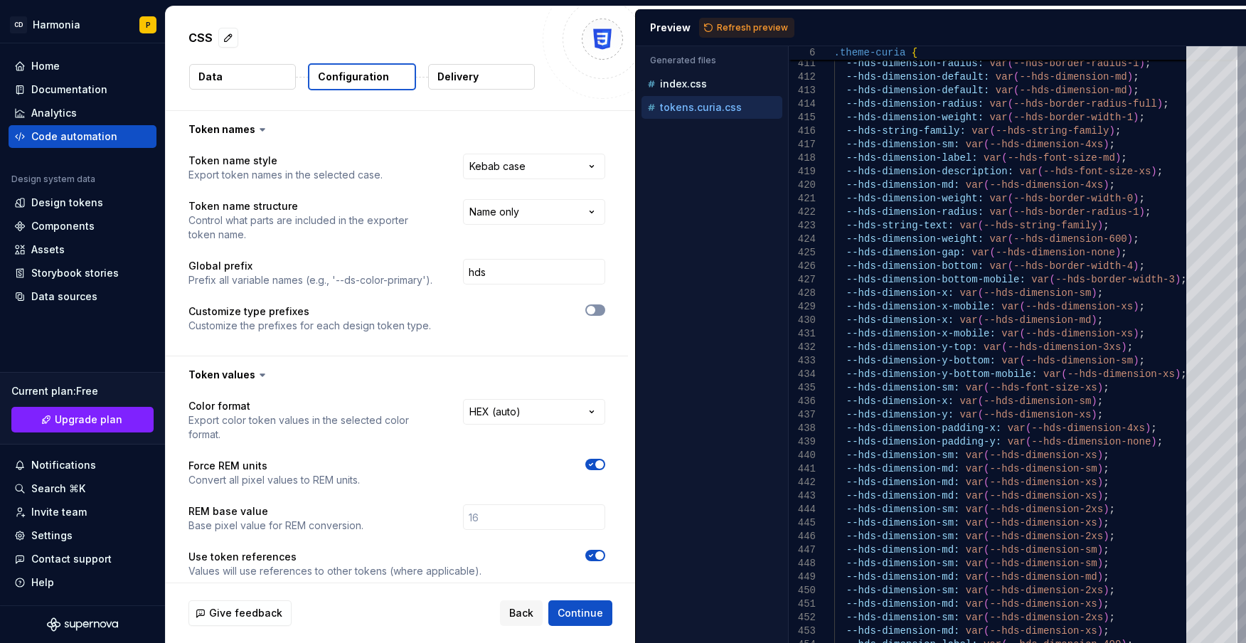
click at [589, 306] on span "button" at bounding box center [591, 310] width 9 height 9
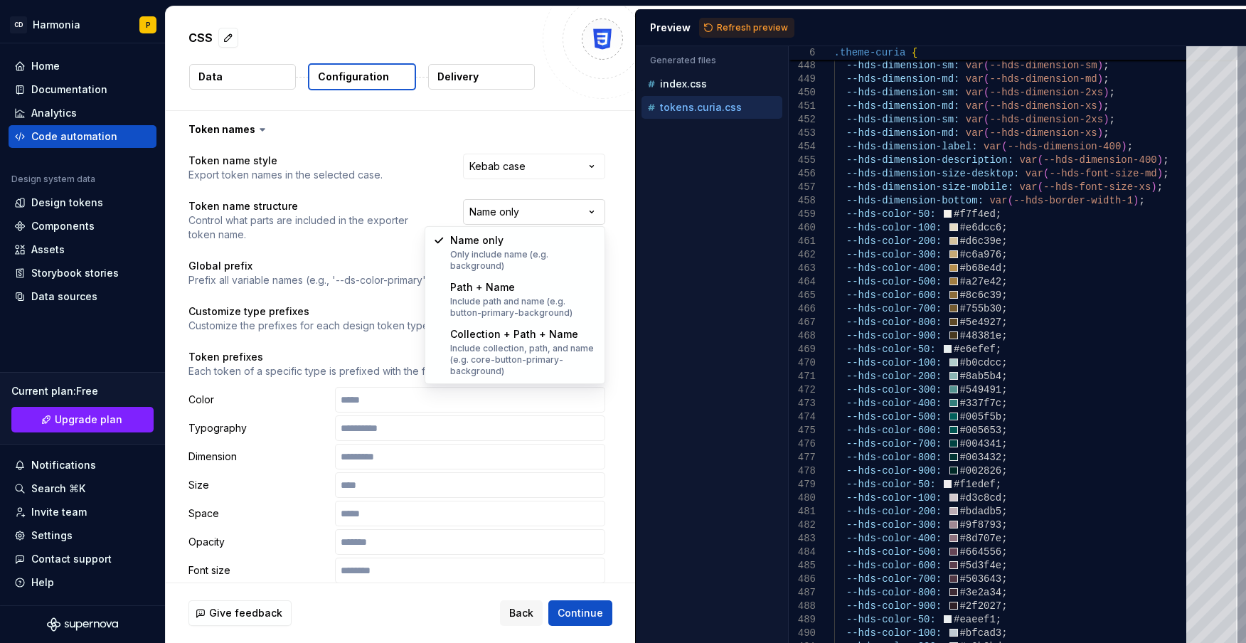
click at [548, 214] on html "**********" at bounding box center [623, 321] width 1246 height 643
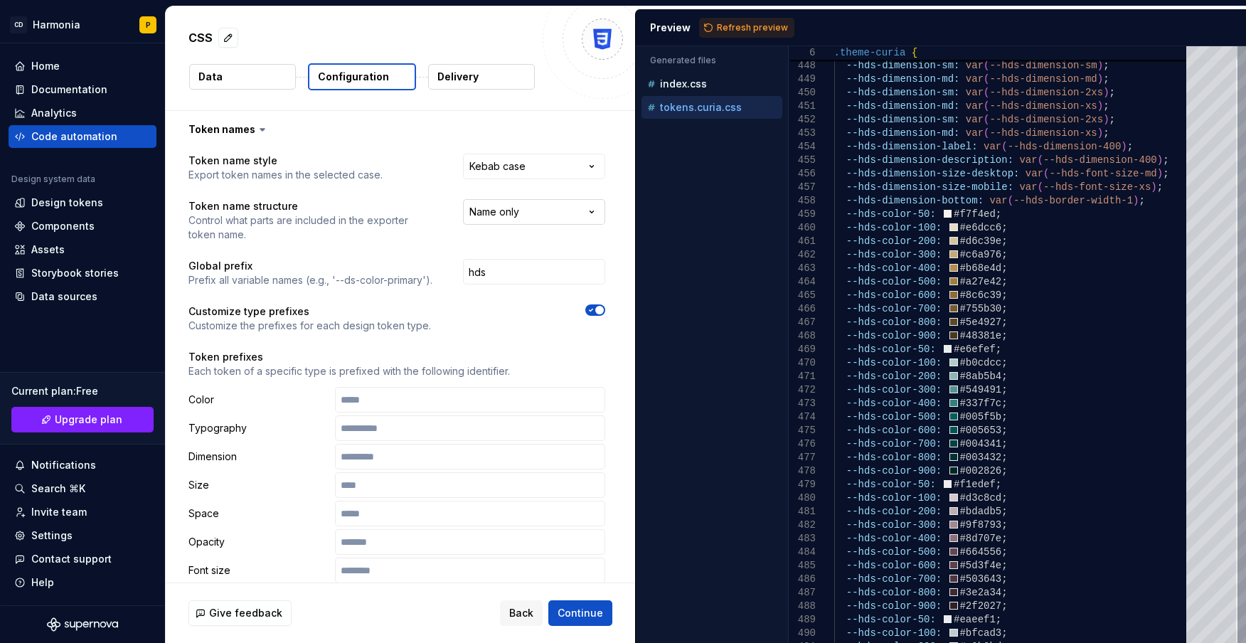
click at [481, 215] on html "**********" at bounding box center [623, 321] width 1246 height 643
click at [424, 189] on html "**********" at bounding box center [623, 321] width 1246 height 643
click at [673, 82] on p "index.css" at bounding box center [683, 83] width 47 height 11
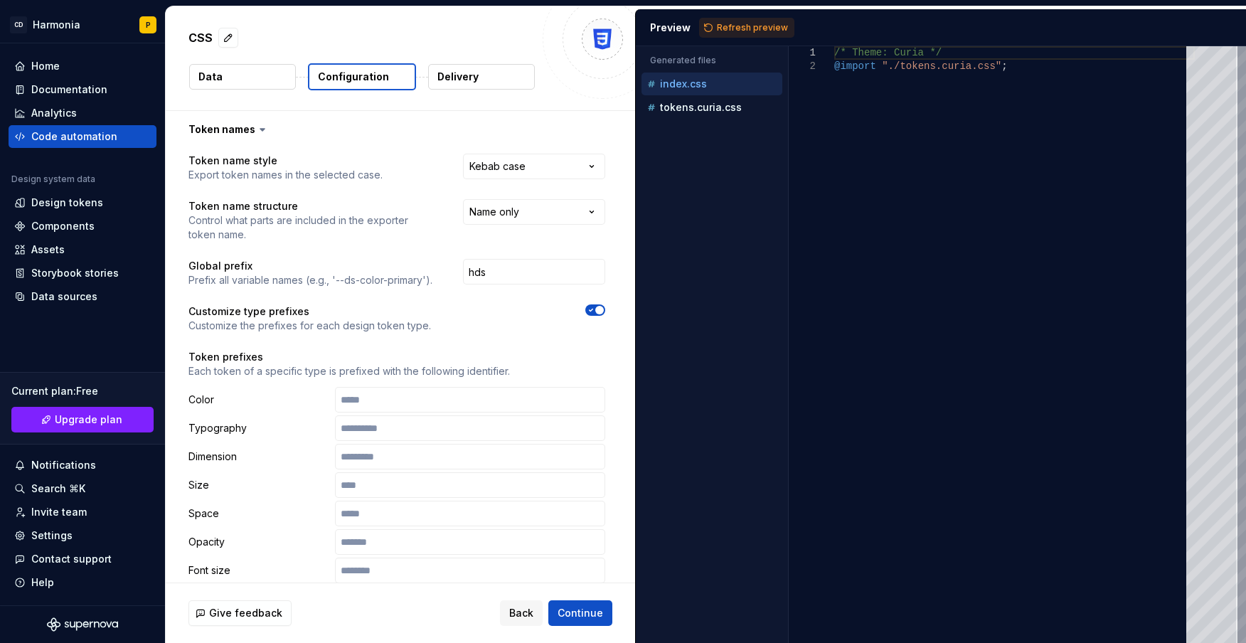
click at [591, 306] on icon "button" at bounding box center [590, 310] width 11 height 9
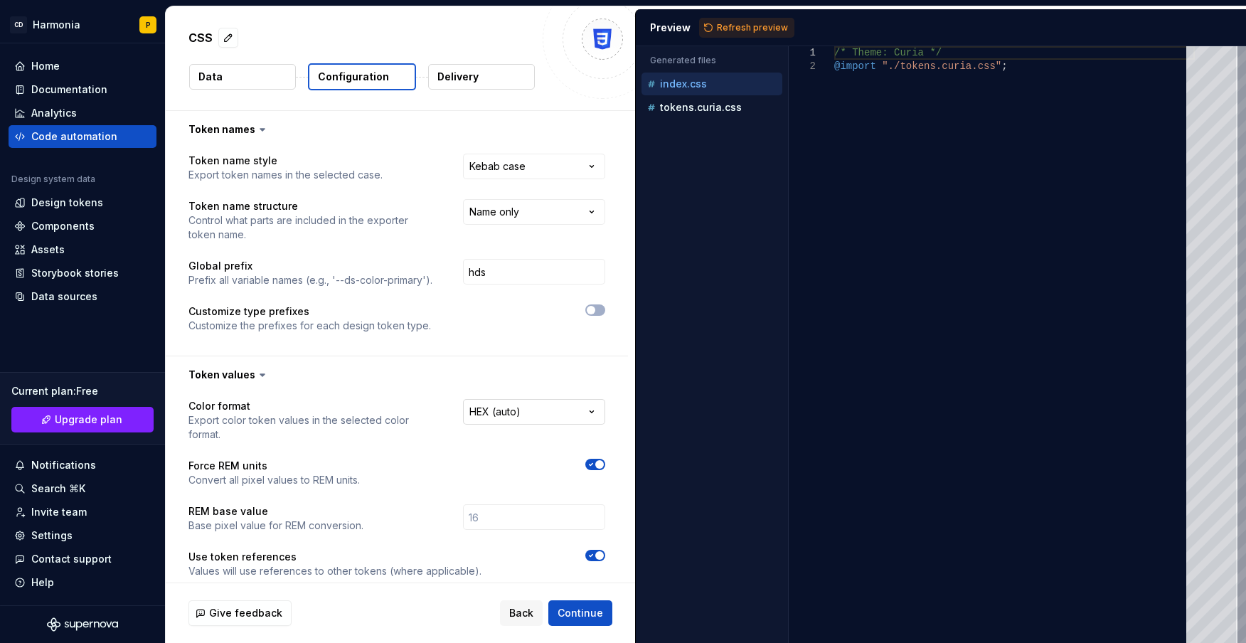
click at [554, 412] on html "**********" at bounding box center [623, 321] width 1246 height 643
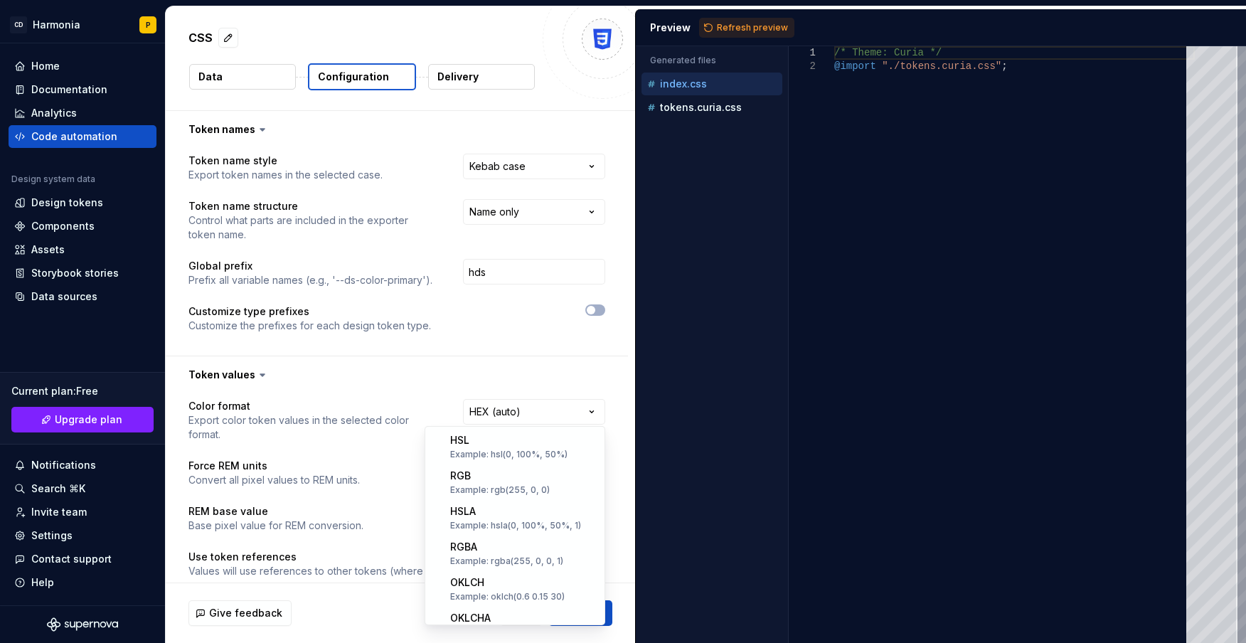
scroll to position [279, 0]
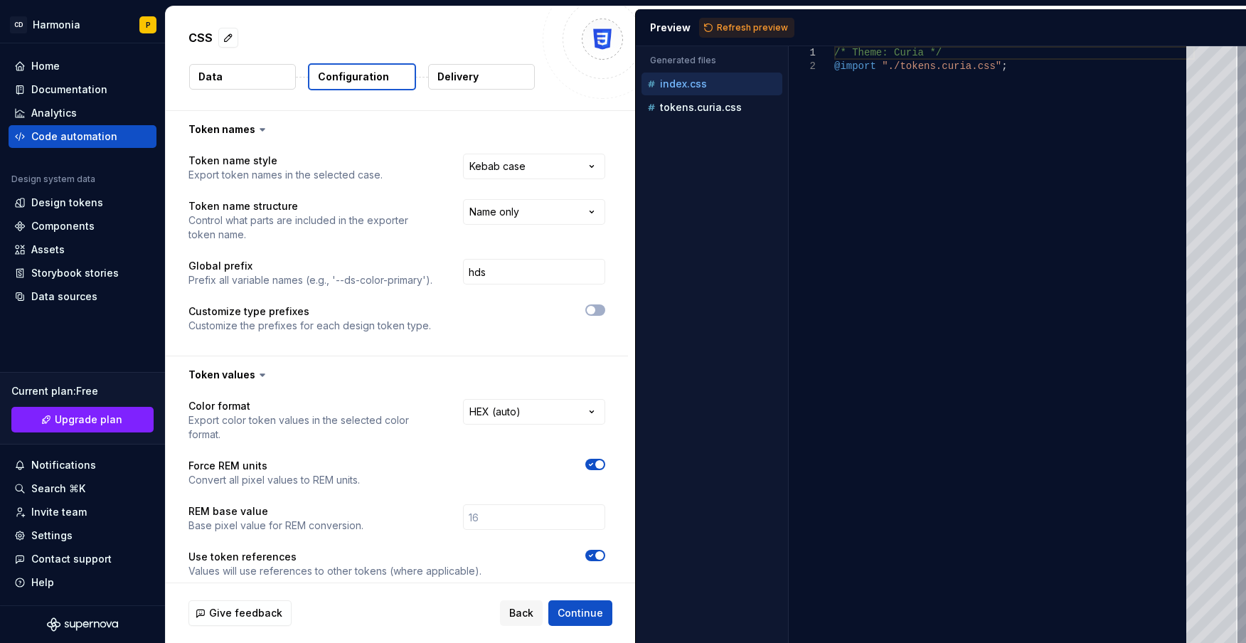
click at [555, 412] on html "**********" at bounding box center [623, 321] width 1246 height 643
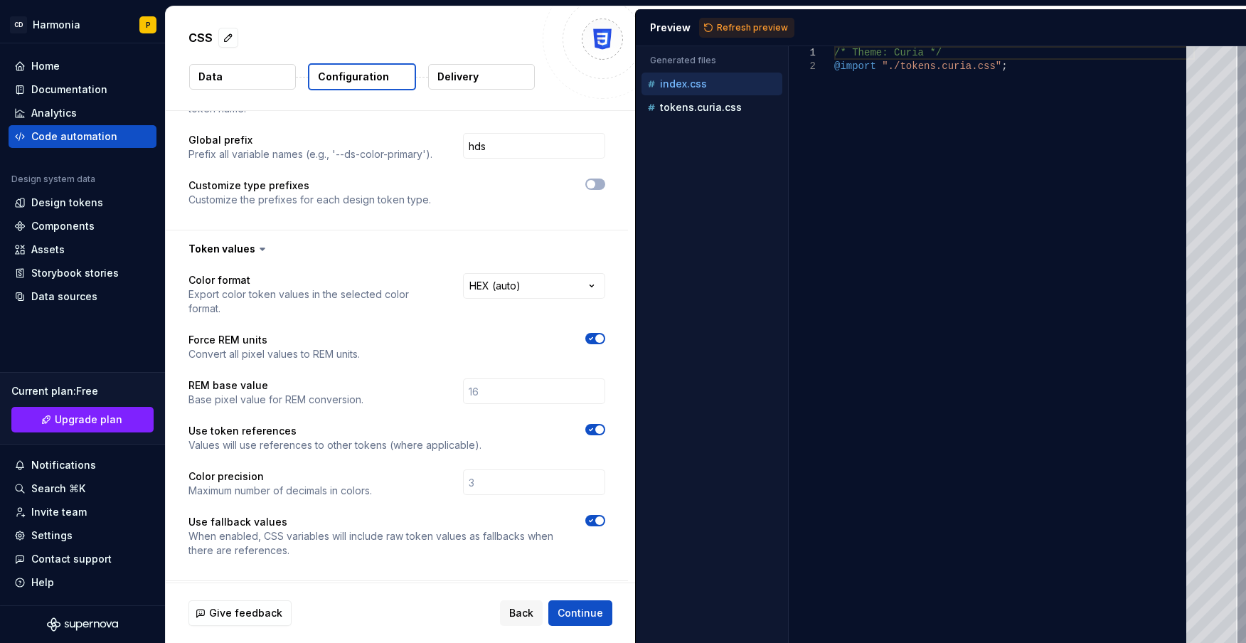
scroll to position [0, 0]
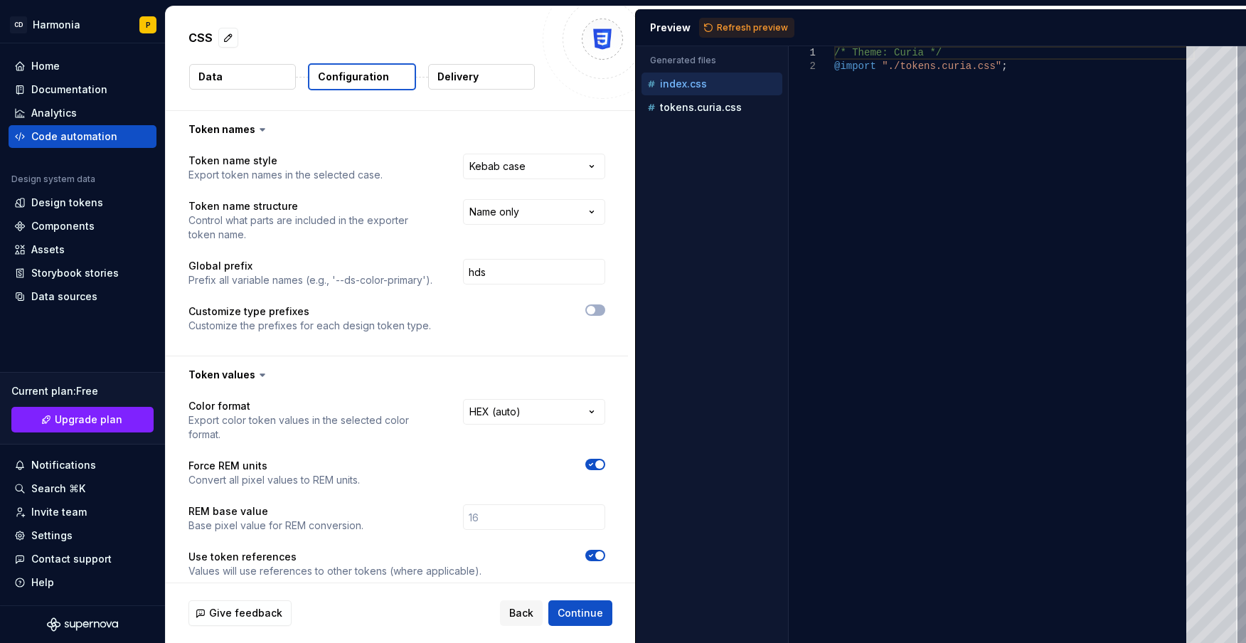
click at [251, 78] on button "Data" at bounding box center [242, 77] width 107 height 26
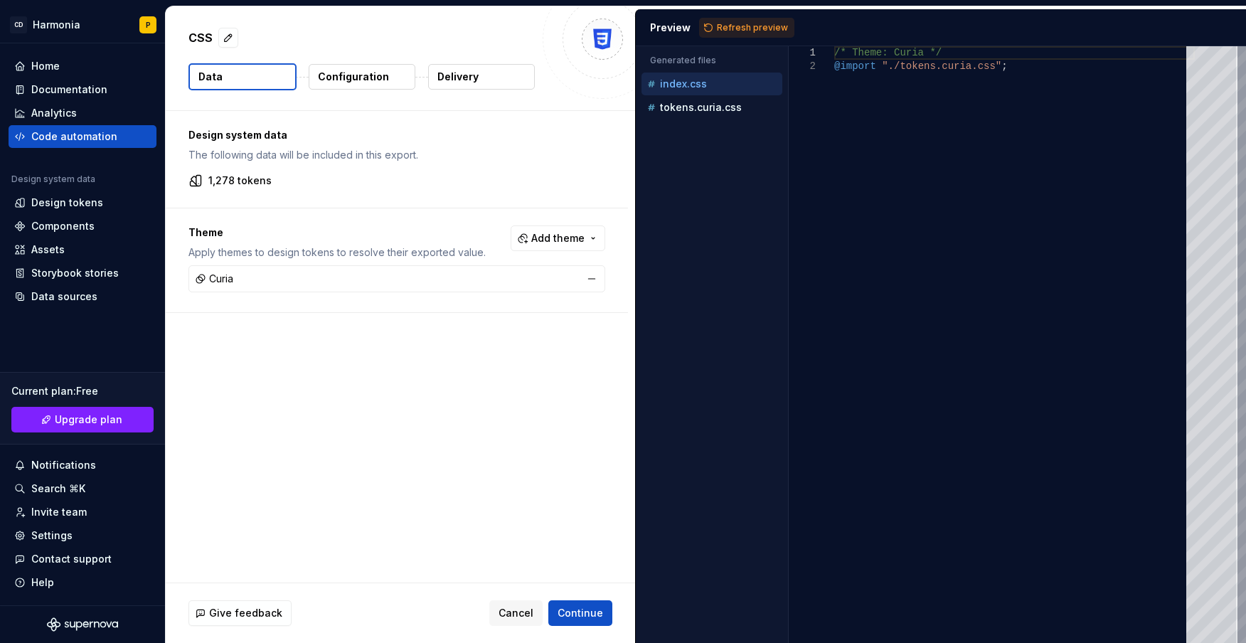
click at [232, 282] on div "Curia" at bounding box center [214, 279] width 38 height 14
click at [547, 237] on span "Add theme" at bounding box center [557, 238] width 53 height 14
click at [445, 314] on div "Suggestions" at bounding box center [449, 317] width 11 height 11
drag, startPoint x: 451, startPoint y: 358, endPoint x: 447, endPoint y: 349, distance: 9.5
click at [449, 358] on div "Suggestions" at bounding box center [449, 363] width 11 height 11
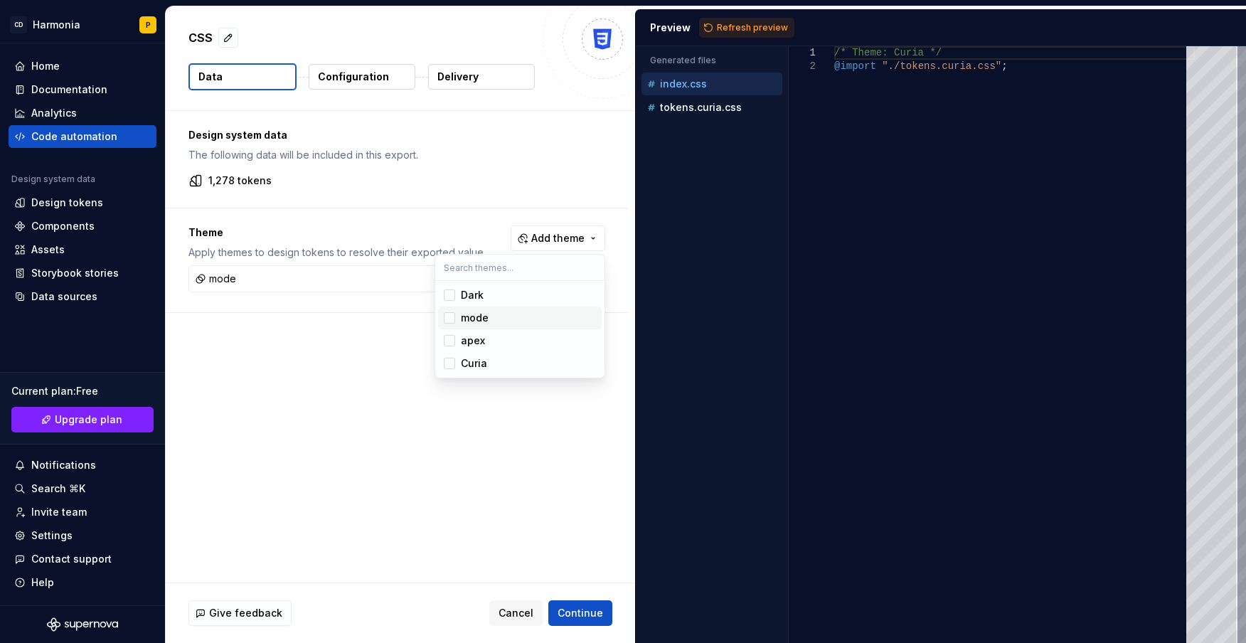
click at [443, 321] on span "mode" at bounding box center [520, 317] width 164 height 23
click at [447, 363] on div "Suggestions" at bounding box center [449, 363] width 11 height 11
click at [447, 320] on div "Suggestions" at bounding box center [449, 317] width 11 height 11
click at [452, 341] on div "Suggestions" at bounding box center [449, 340] width 11 height 11
click at [575, 611] on html "CD Harmonia P Home Documentation Analytics Code automation Design system data D…" at bounding box center [623, 321] width 1246 height 643
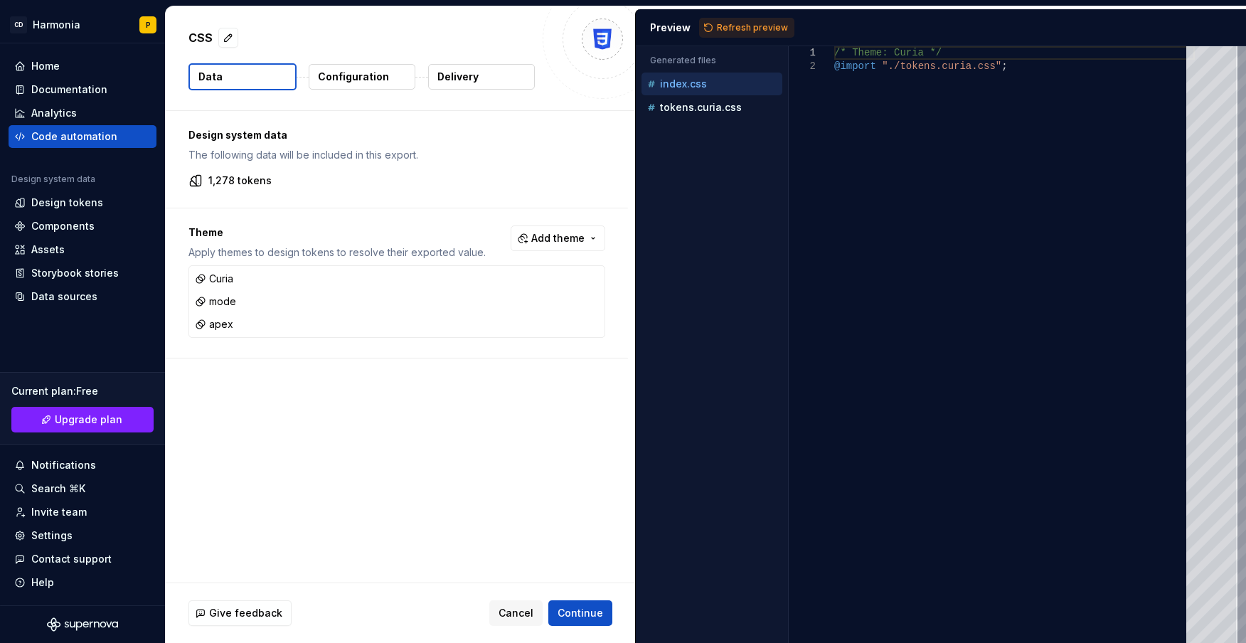
click at [338, 82] on p "Configuration" at bounding box center [353, 77] width 71 height 14
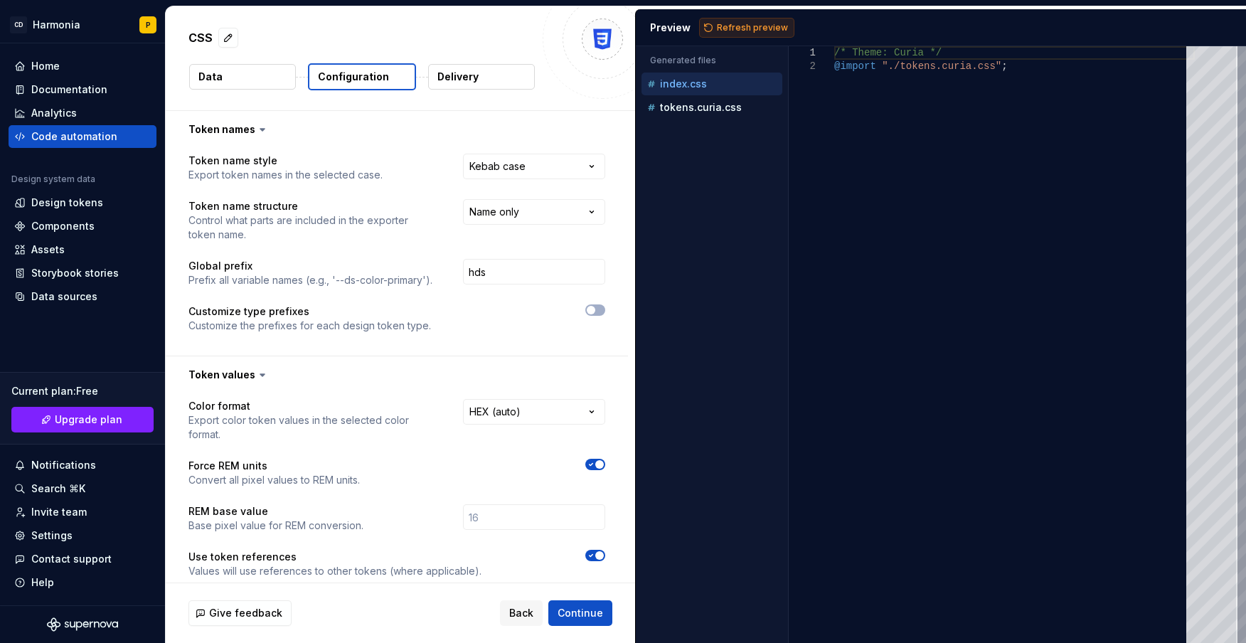
click at [738, 28] on span "Refresh preview" at bounding box center [752, 27] width 71 height 11
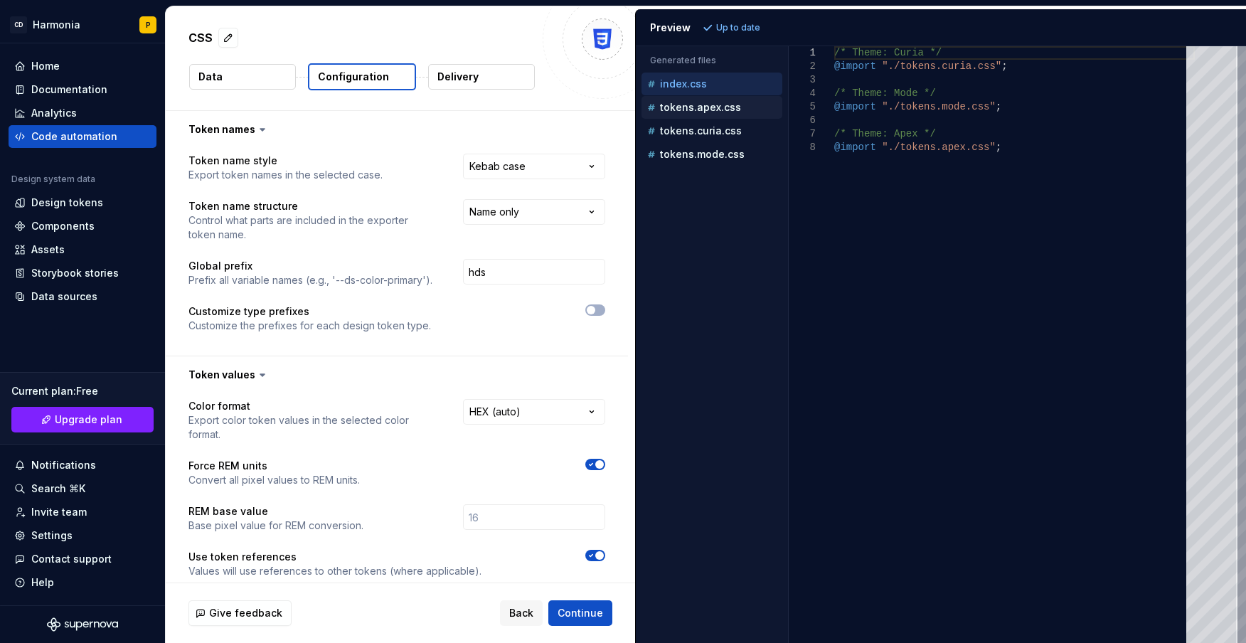
click at [694, 114] on div "tokens.apex.css" at bounding box center [713, 107] width 138 height 14
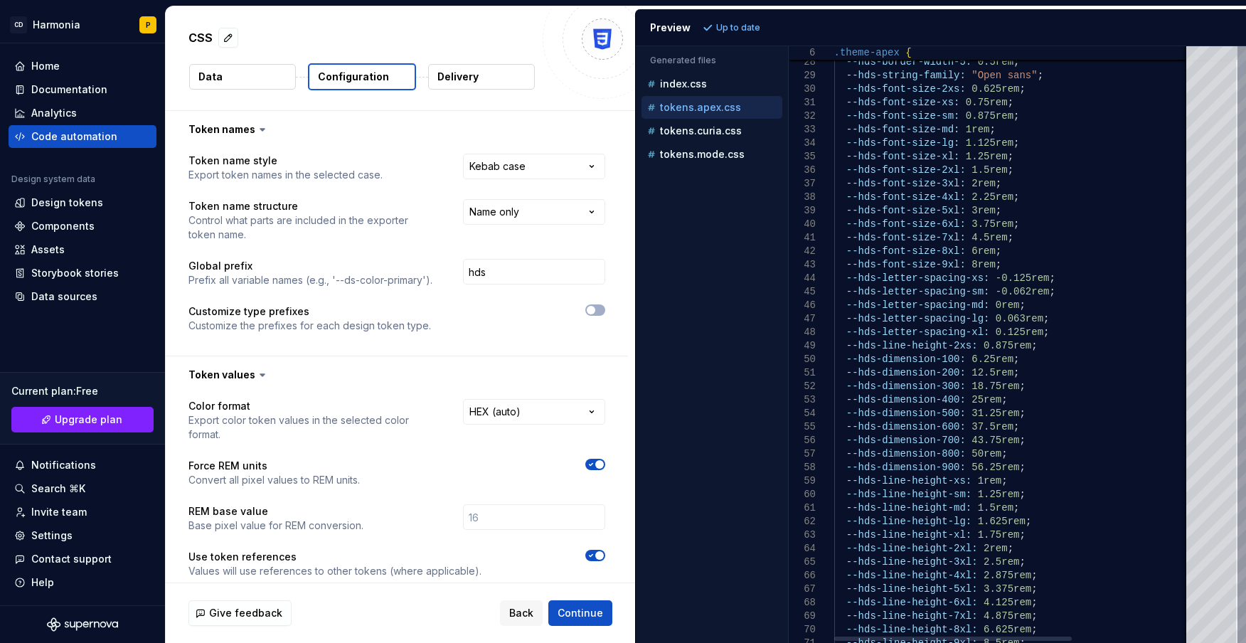
click at [680, 124] on div "tokens.curia.css" at bounding box center [713, 131] width 138 height 14
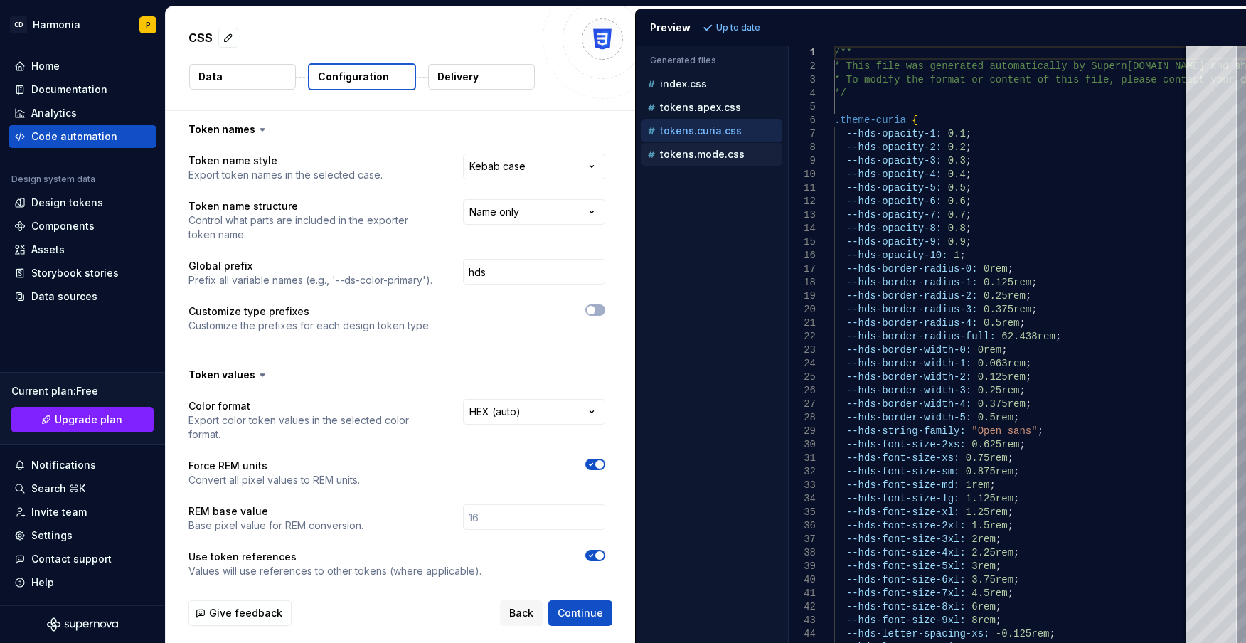
click at [681, 149] on p "tokens.mode.css" at bounding box center [702, 154] width 85 height 11
type textarea "**********"
click at [214, 82] on p "Data" at bounding box center [210, 77] width 24 height 14
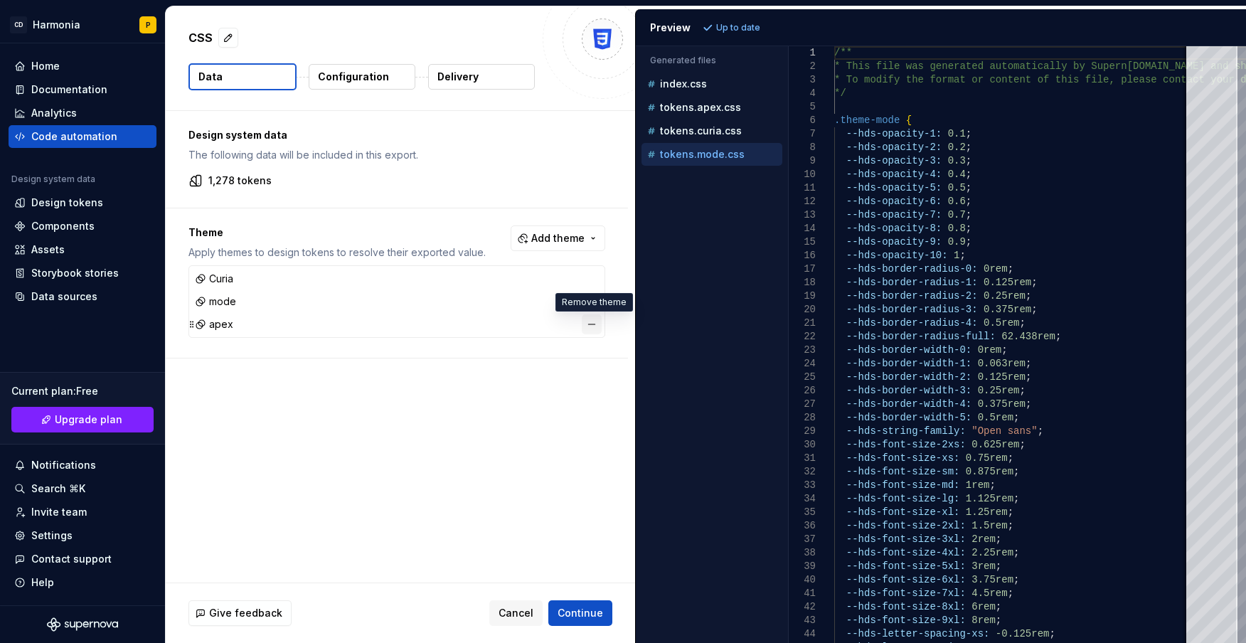
click at [589, 322] on button "button" at bounding box center [592, 324] width 20 height 20
click at [590, 299] on button "button" at bounding box center [592, 302] width 20 height 20
click at [355, 72] on p "Configuration" at bounding box center [353, 77] width 71 height 14
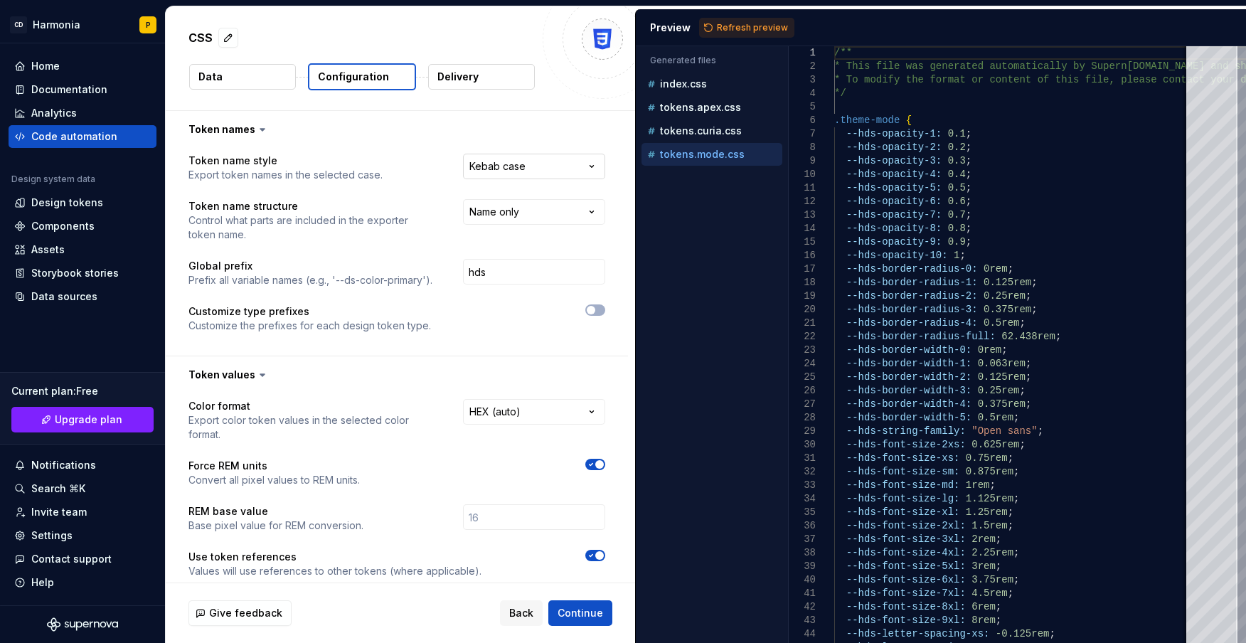
click at [585, 161] on html "**********" at bounding box center [623, 321] width 1246 height 643
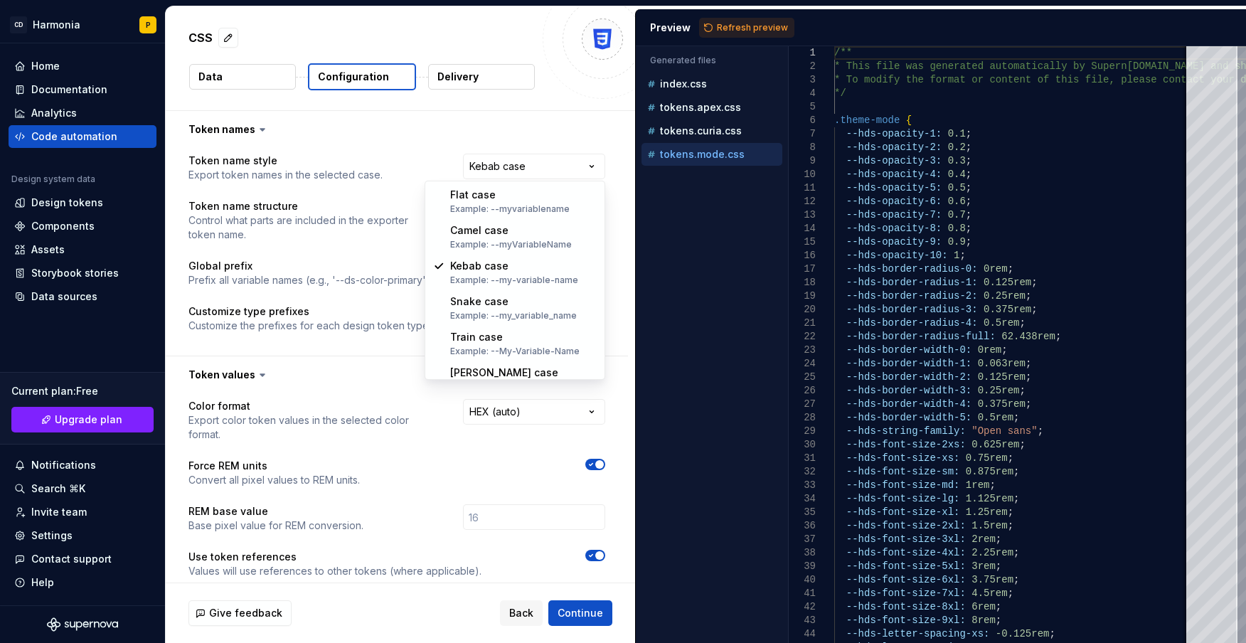
select select "********"
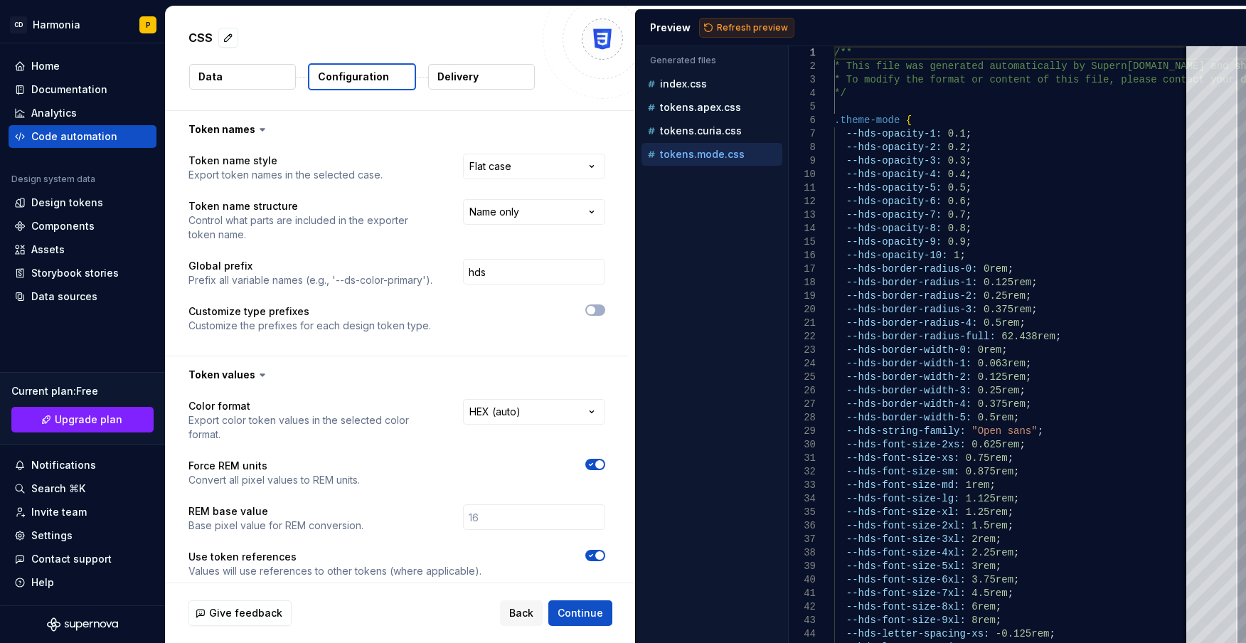
click at [762, 26] on span "Refresh preview" at bounding box center [752, 27] width 71 height 11
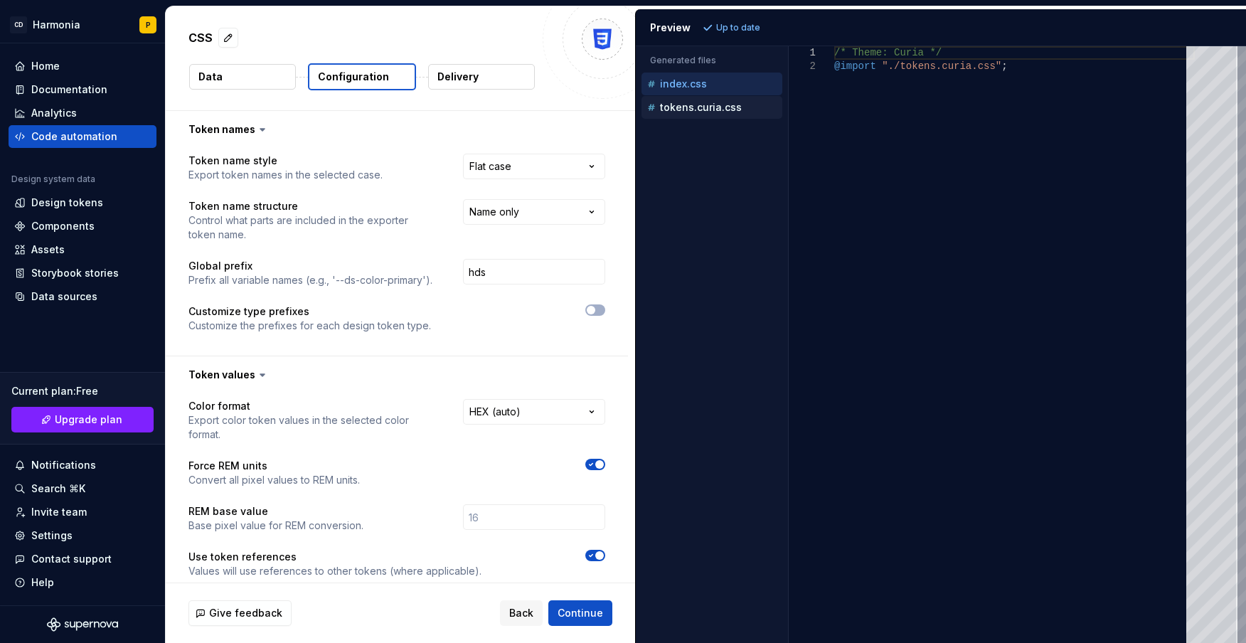
click at [726, 102] on p "tokens.curia.css" at bounding box center [701, 107] width 82 height 11
type textarea "**********"
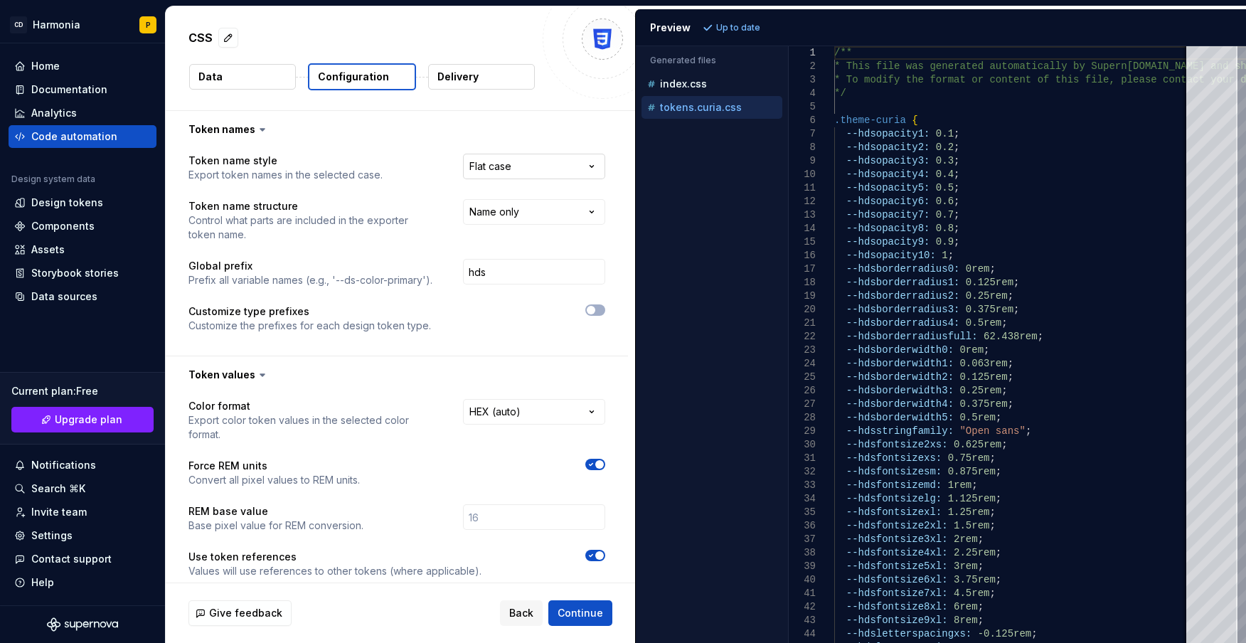
click at [537, 168] on html "**********" at bounding box center [623, 321] width 1246 height 643
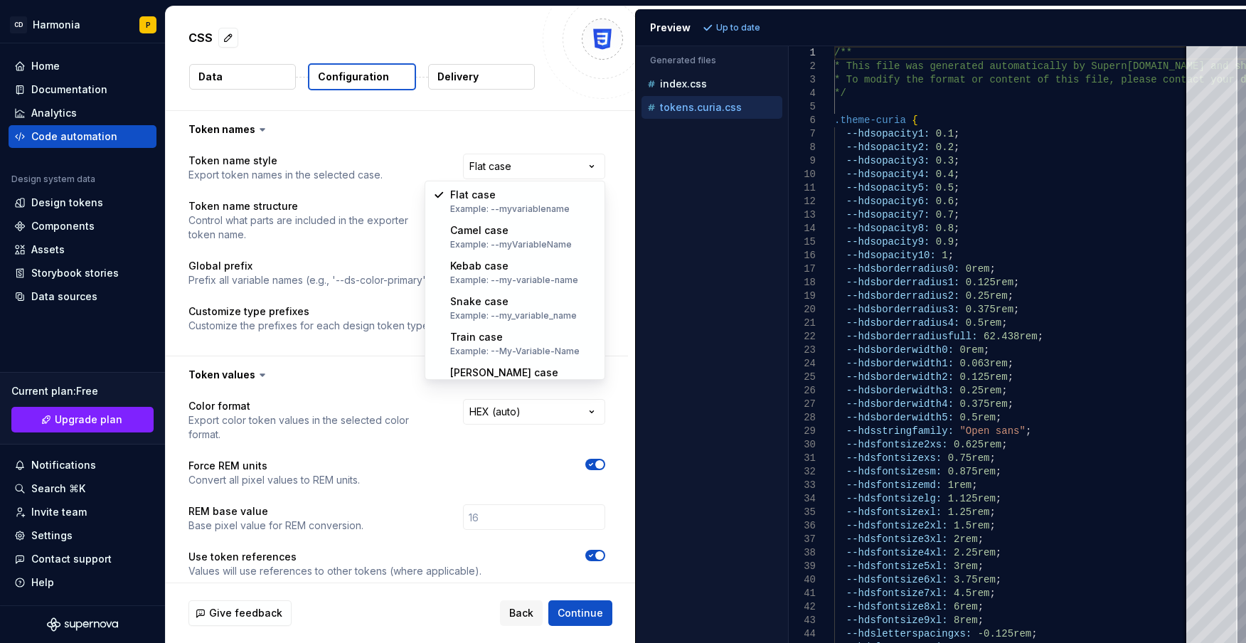
select select "*********"
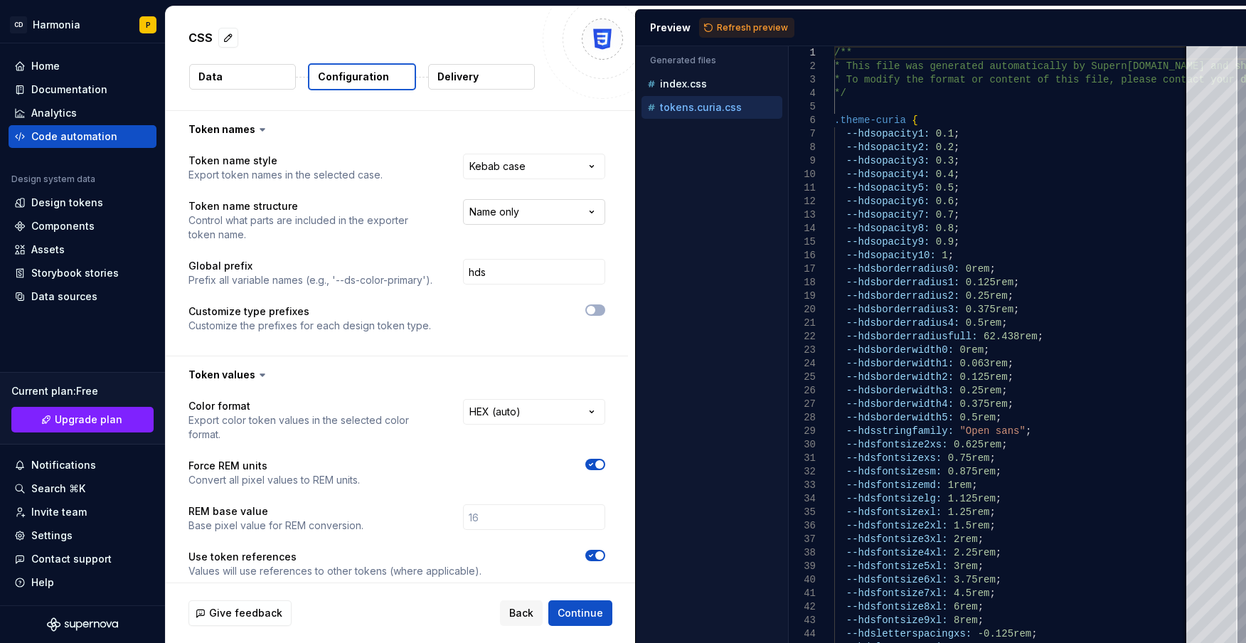
click at [486, 218] on html "**********" at bounding box center [623, 321] width 1246 height 643
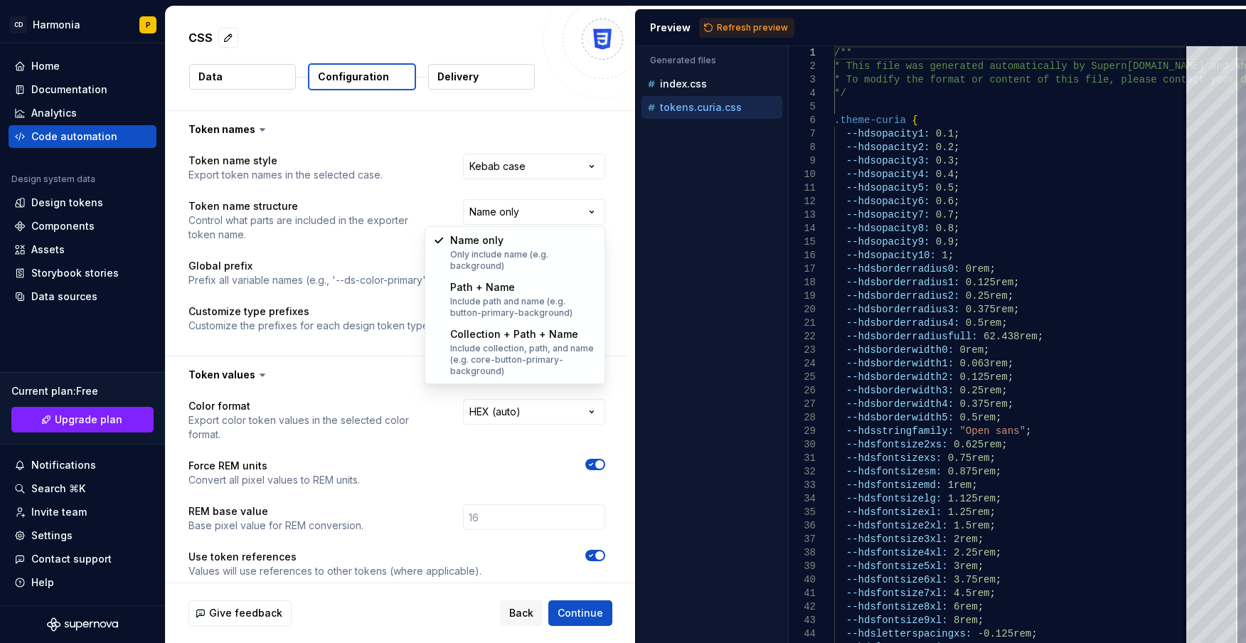
select select "**********"
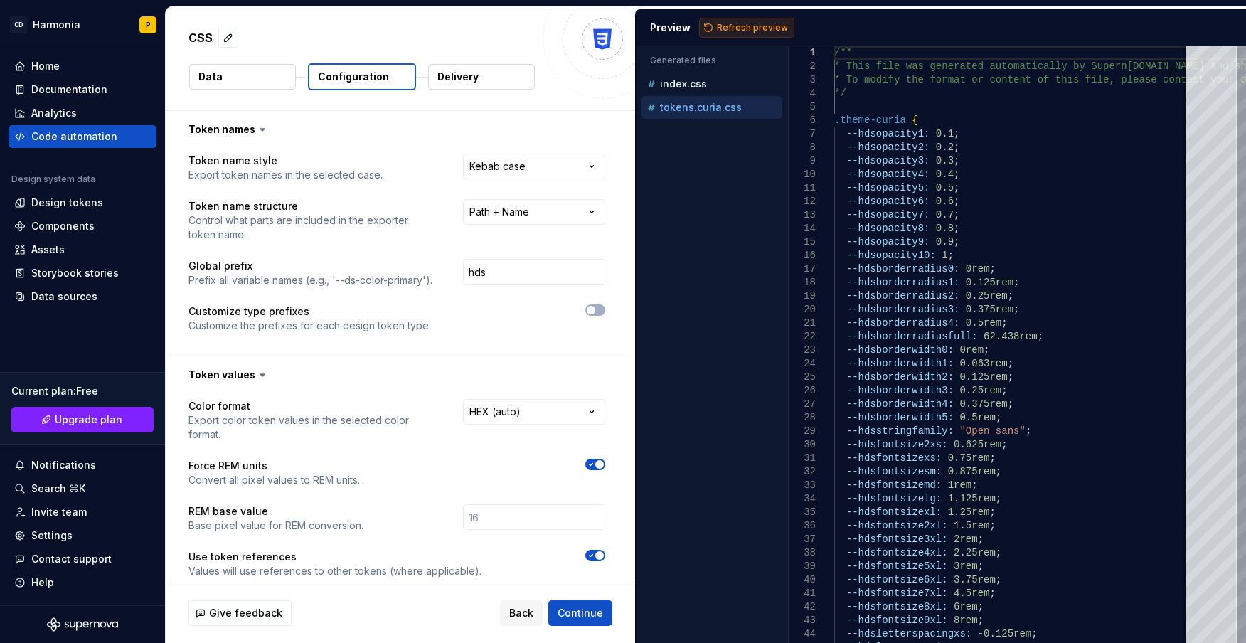
click at [742, 20] on button "Refresh preview" at bounding box center [746, 28] width 95 height 20
type textarea "**********"
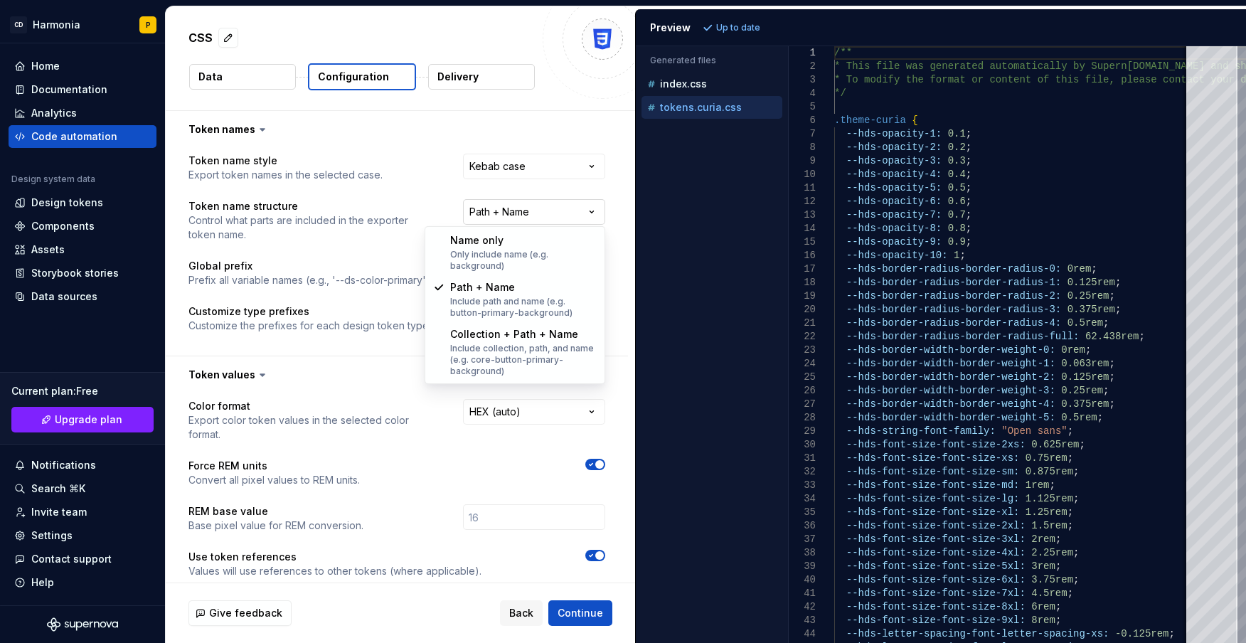
select select "********"
click at [516, 250] on body "**********" at bounding box center [623, 321] width 1246 height 643
click at [516, 250] on div "**********" at bounding box center [396, 252] width 417 height 196
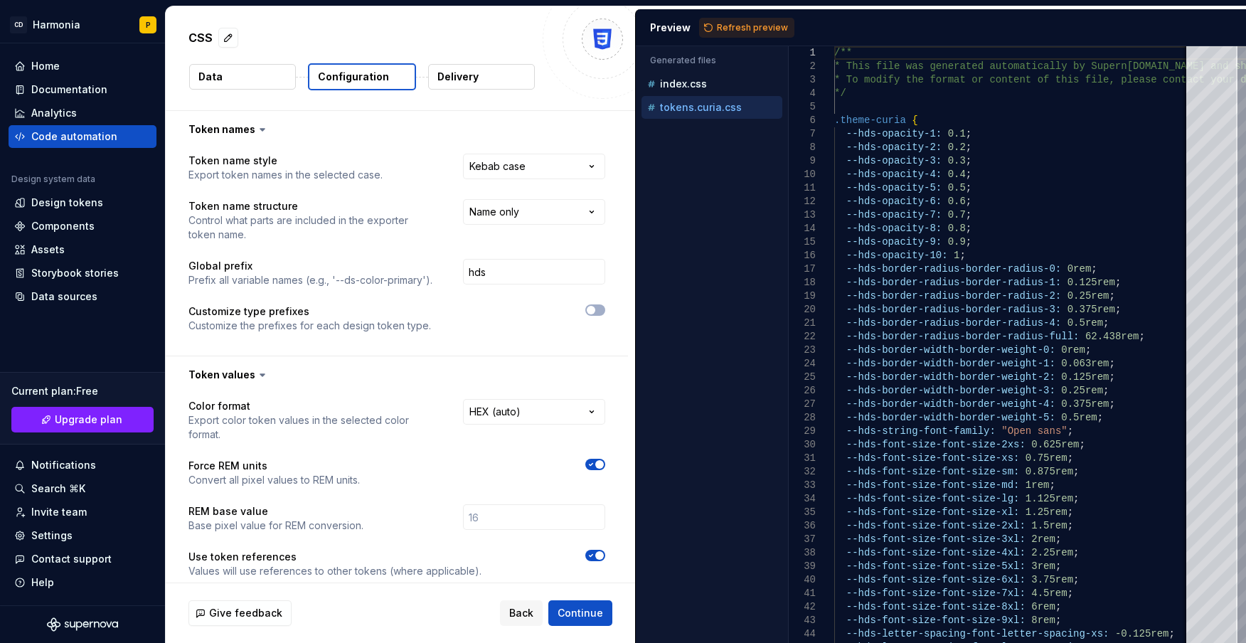
click at [608, 311] on div "**********" at bounding box center [397, 252] width 462 height 208
click at [603, 310] on button "button" at bounding box center [595, 309] width 20 height 11
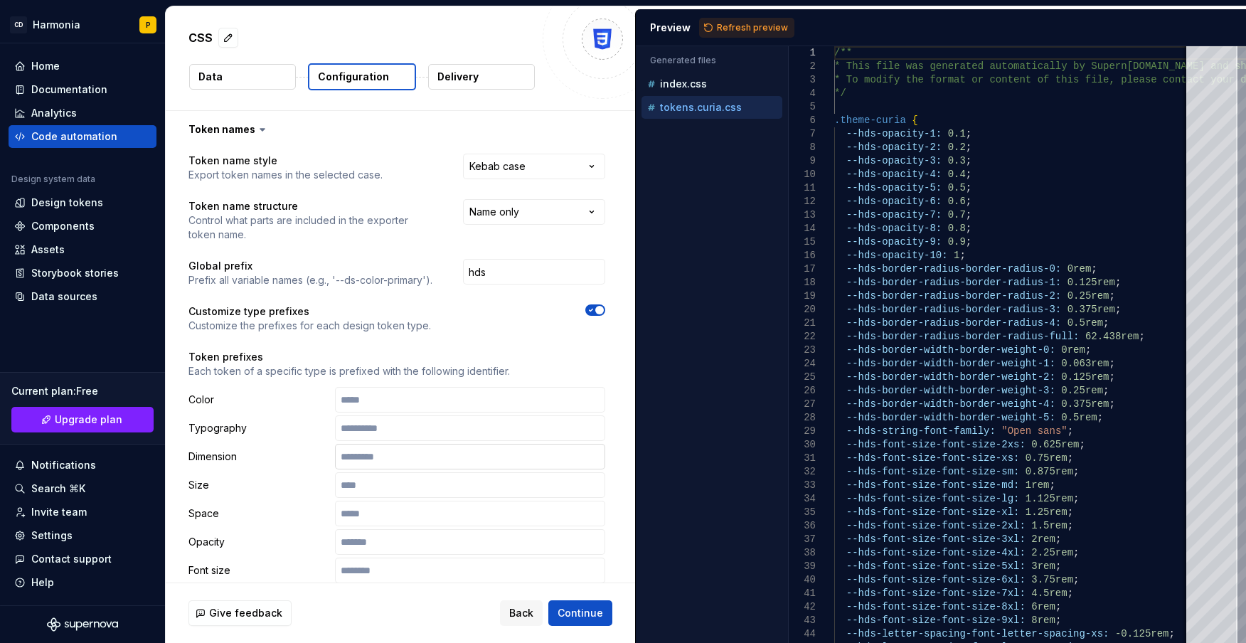
click at [387, 455] on input "text" at bounding box center [470, 457] width 270 height 26
click at [587, 309] on icon "button" at bounding box center [590, 310] width 11 height 9
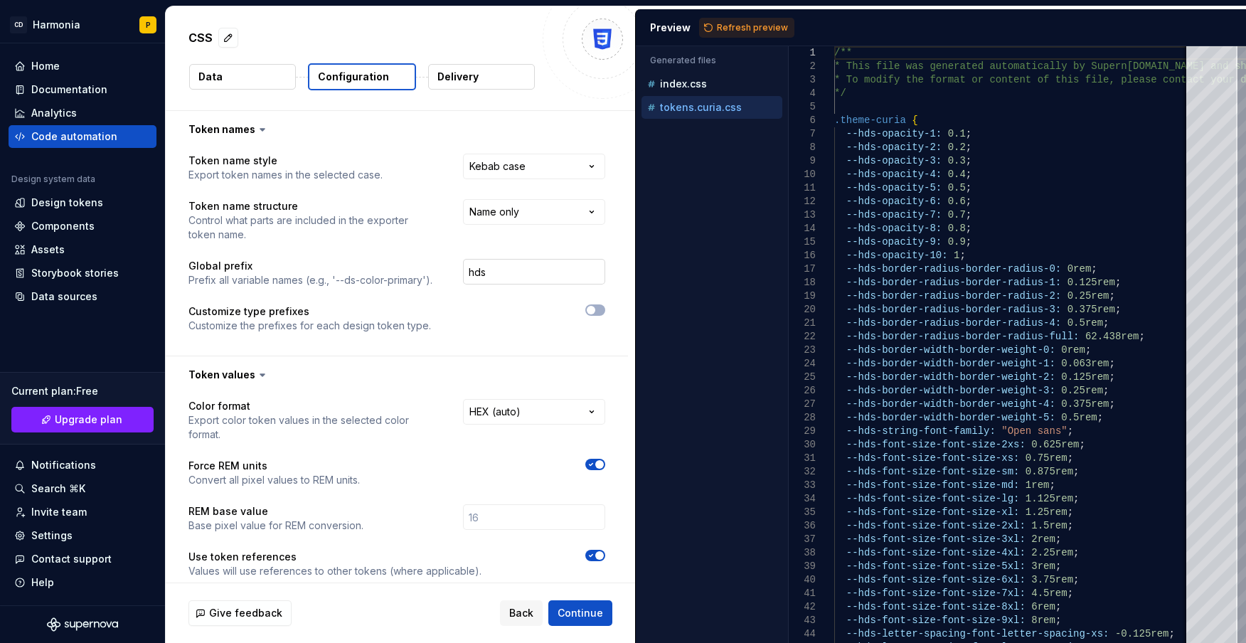
click at [521, 271] on input "hds" at bounding box center [534, 272] width 142 height 26
click at [50, 204] on div "Design tokens" at bounding box center [67, 203] width 72 height 14
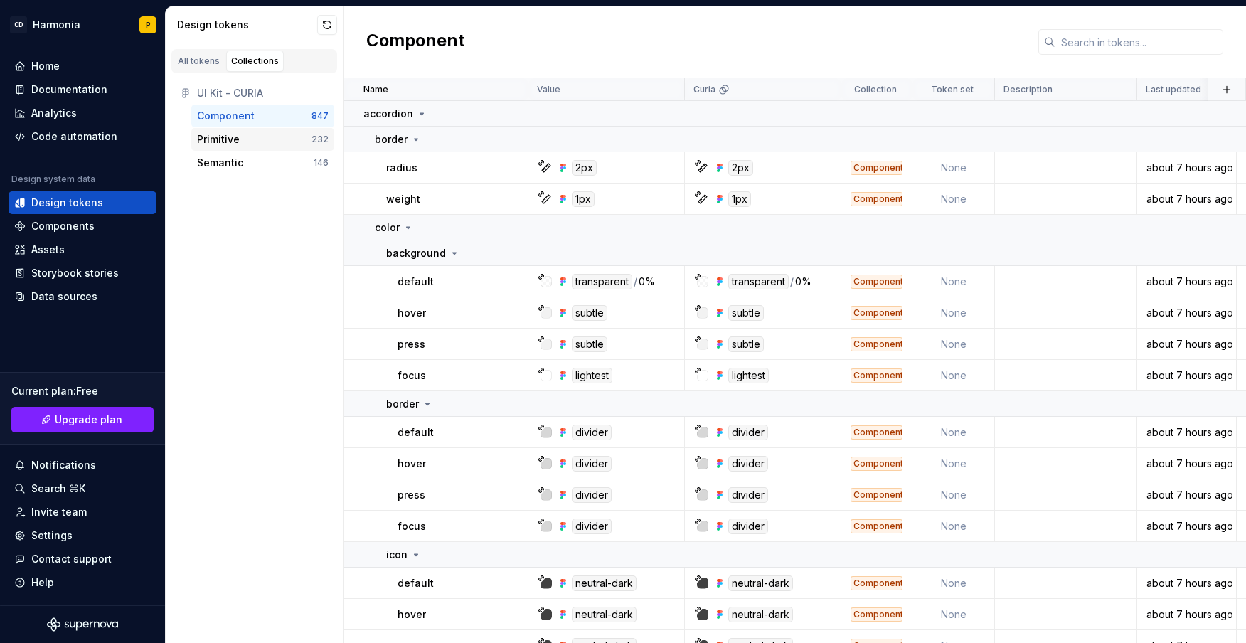
click at [210, 137] on div "Primitive" at bounding box center [218, 139] width 43 height 14
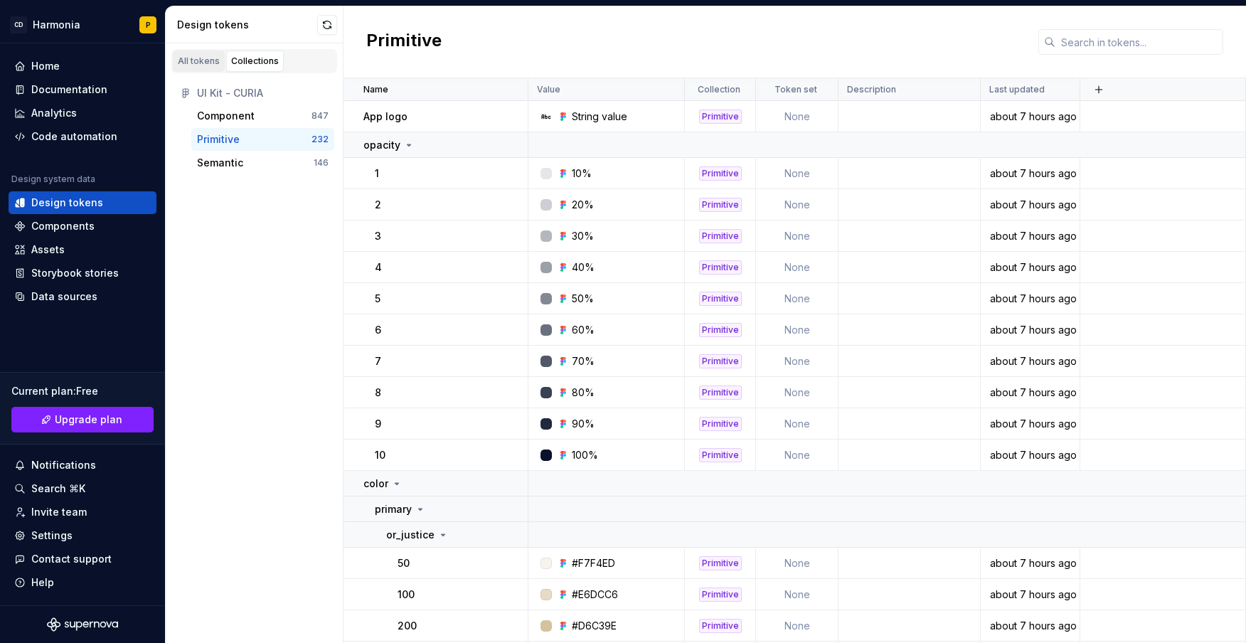
click at [193, 57] on div "All tokens" at bounding box center [199, 60] width 42 height 11
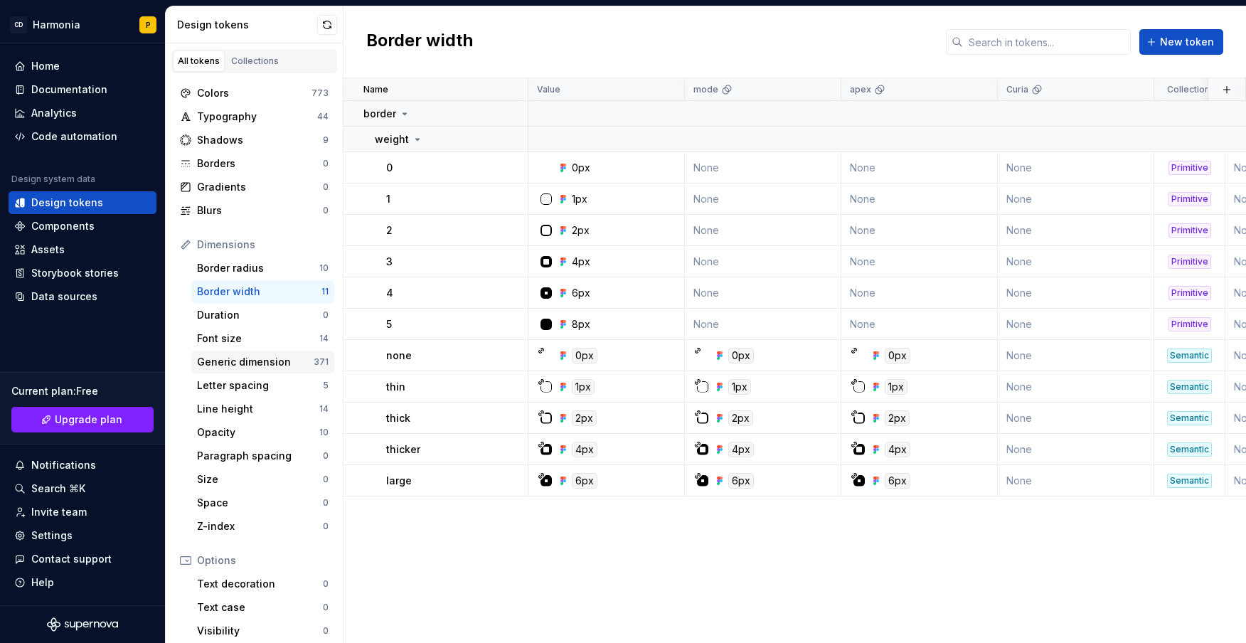
click at [231, 363] on div "Generic dimension" at bounding box center [255, 362] width 117 height 14
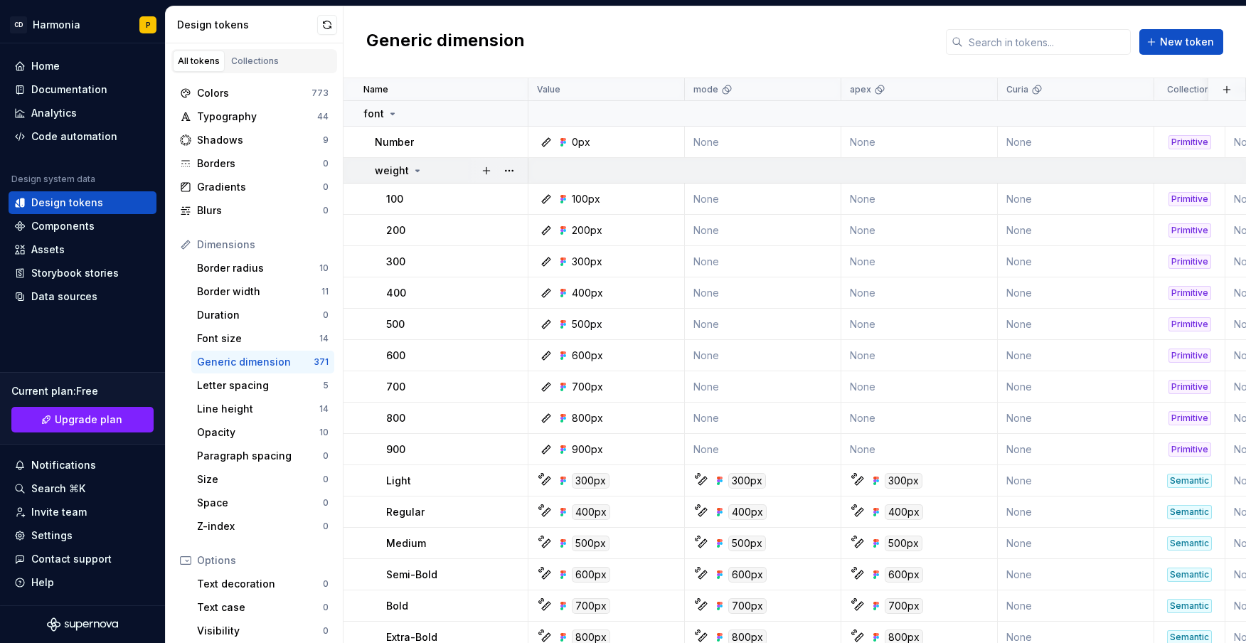
click at [412, 169] on icon at bounding box center [417, 170] width 11 height 11
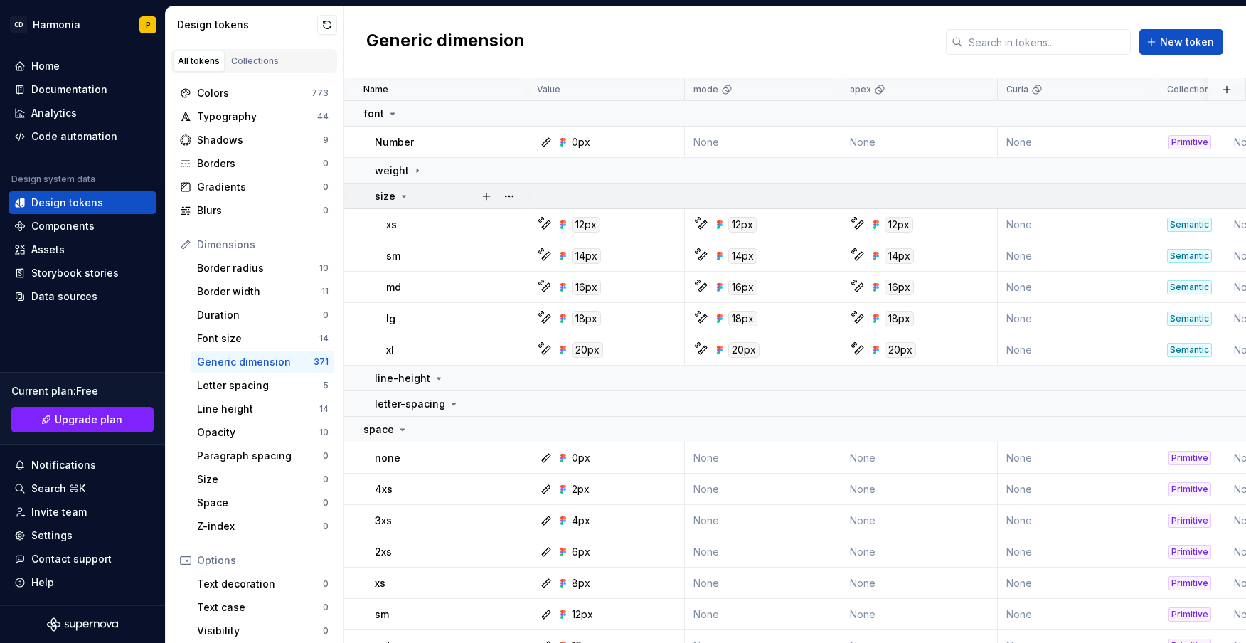
click at [402, 195] on icon at bounding box center [403, 196] width 11 height 11
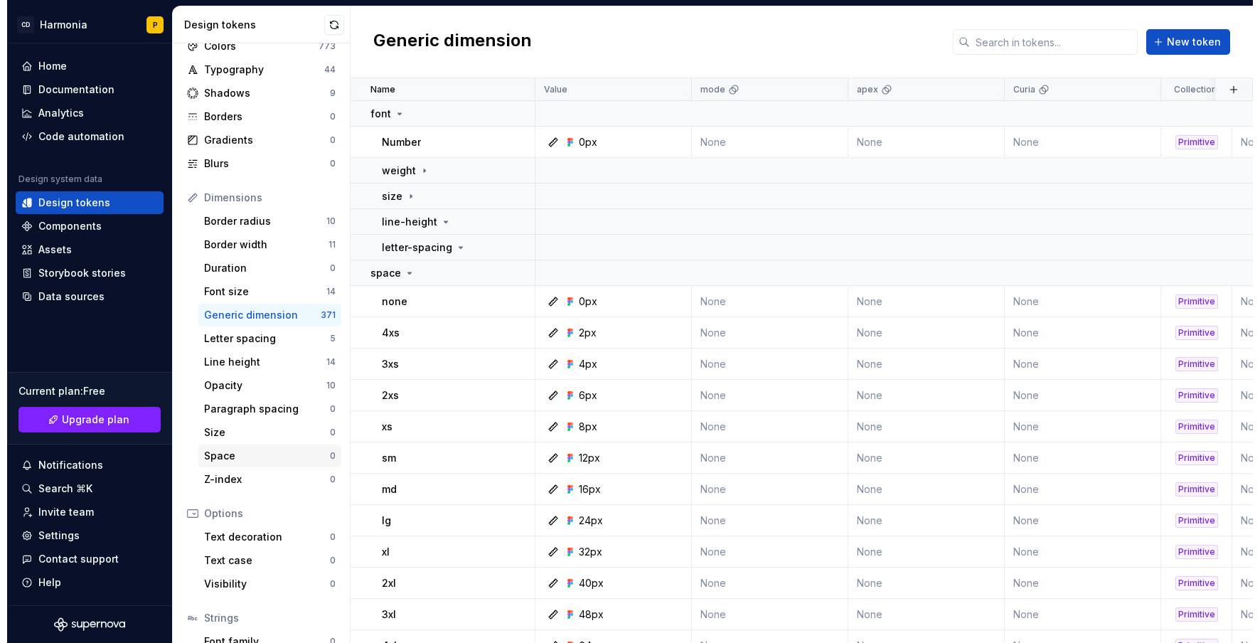
scroll to position [136, 0]
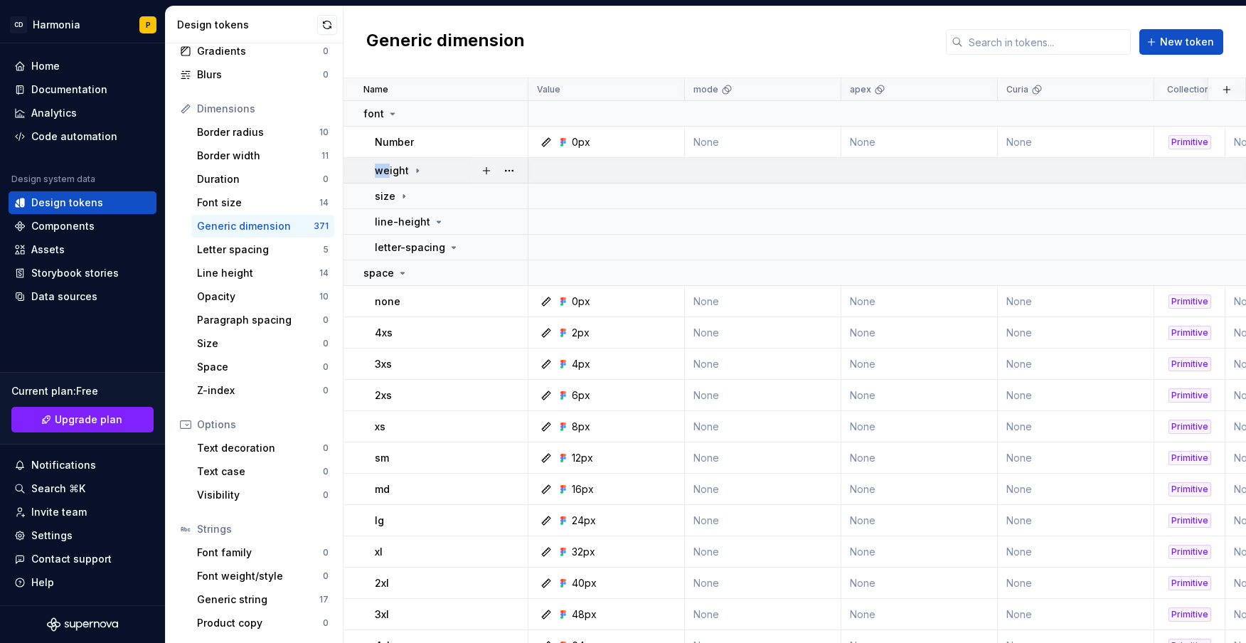
drag, startPoint x: 387, startPoint y: 169, endPoint x: 375, endPoint y: 181, distance: 17.6
click at [372, 181] on td "weight" at bounding box center [435, 171] width 185 height 26
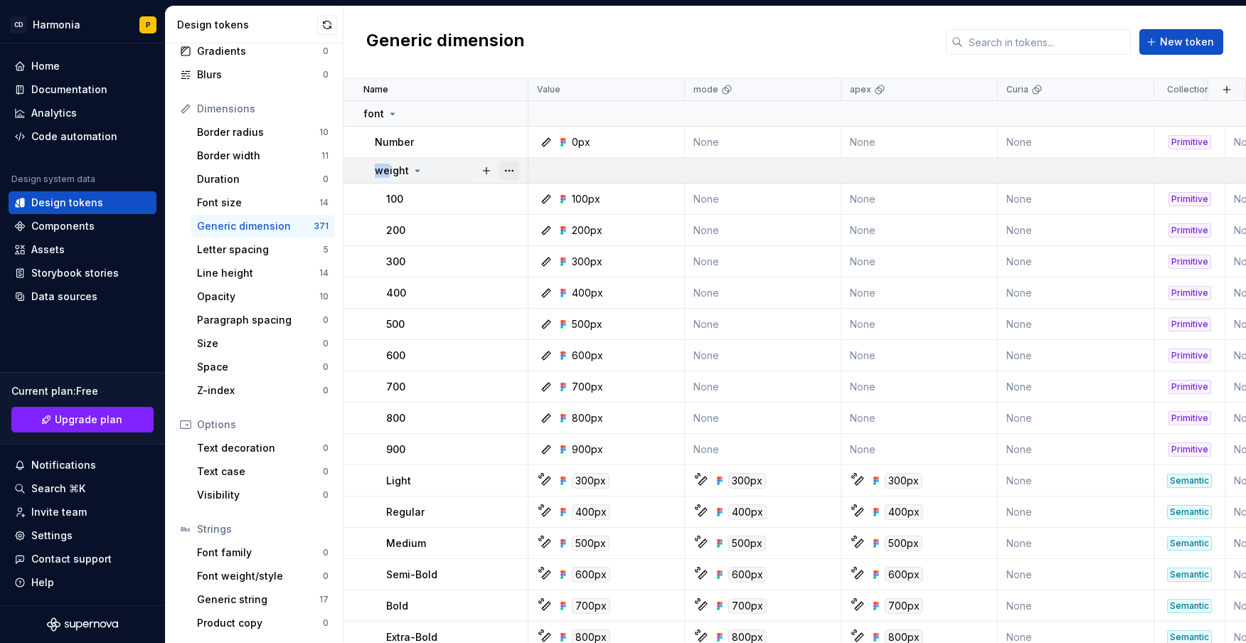
click at [510, 171] on button "button" at bounding box center [509, 171] width 20 height 20
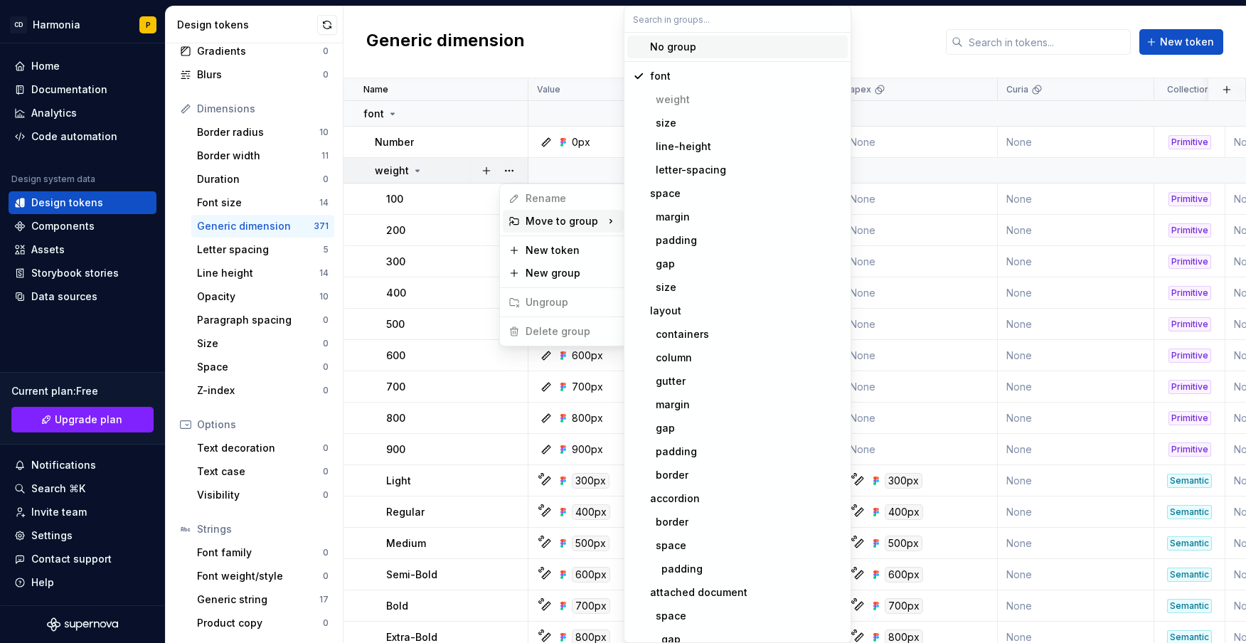
click at [567, 220] on div "Move to group" at bounding box center [563, 221] width 121 height 23
click at [601, 220] on div "Move to group" at bounding box center [563, 221] width 121 height 23
click at [560, 213] on div "Move to group" at bounding box center [563, 221] width 121 height 23
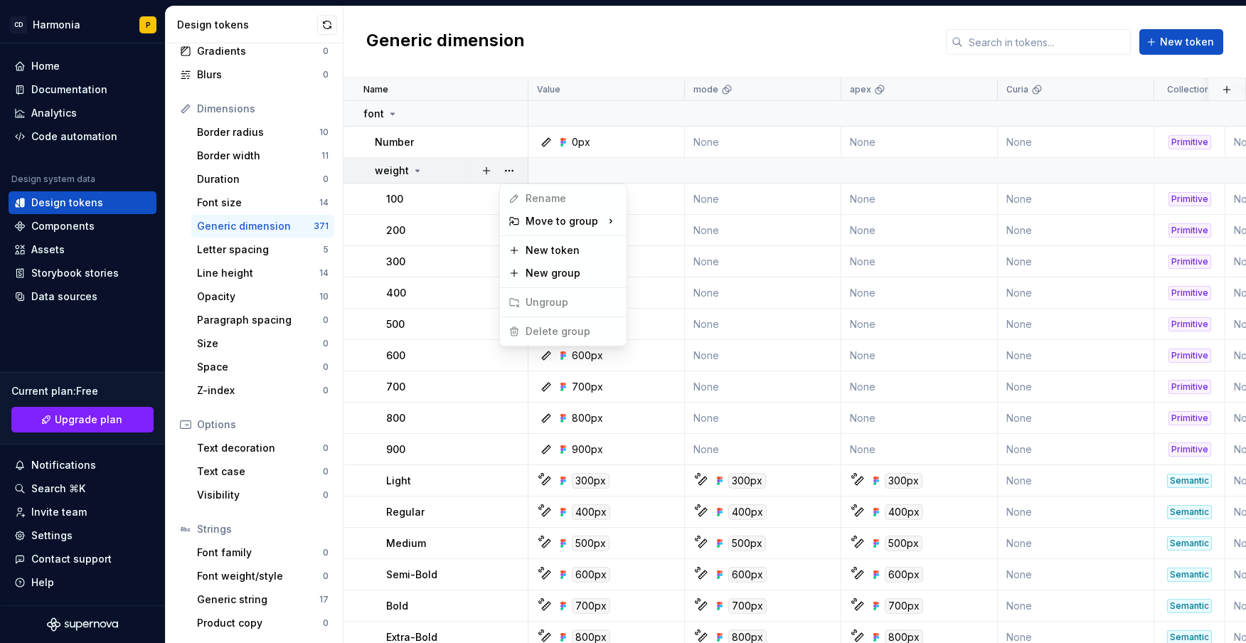
click at [411, 172] on html "CD Harmonia P Home Documentation Analytics Code automation Design system data D…" at bounding box center [623, 321] width 1246 height 643
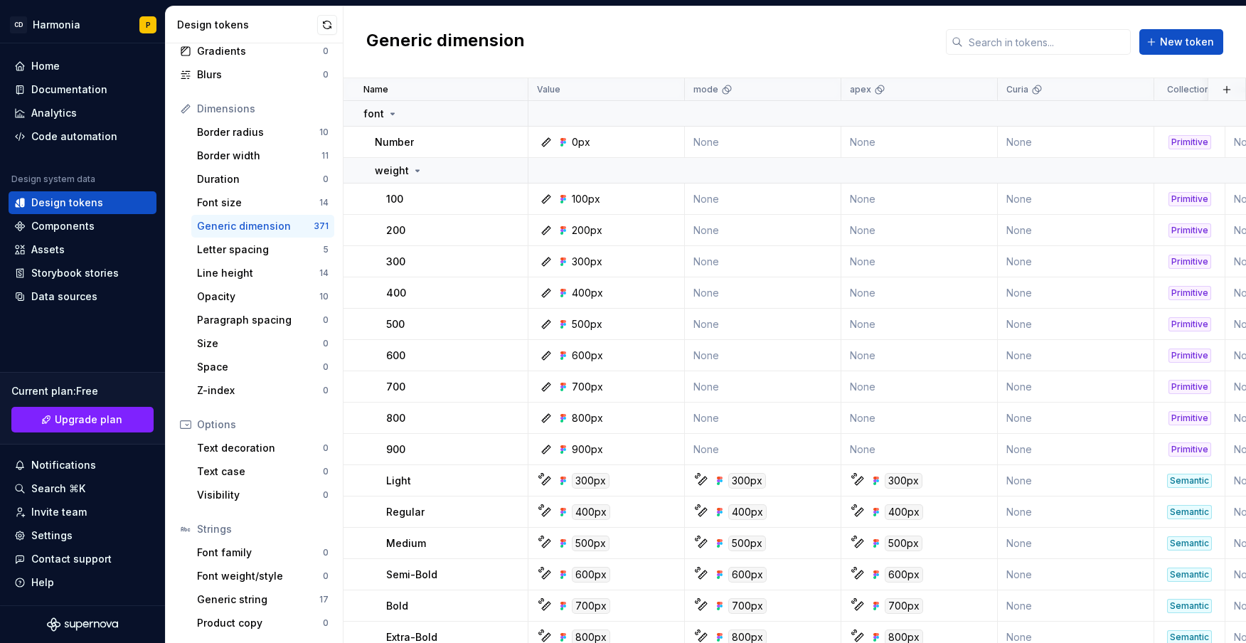
click at [412, 172] on icon at bounding box center [417, 170] width 11 height 11
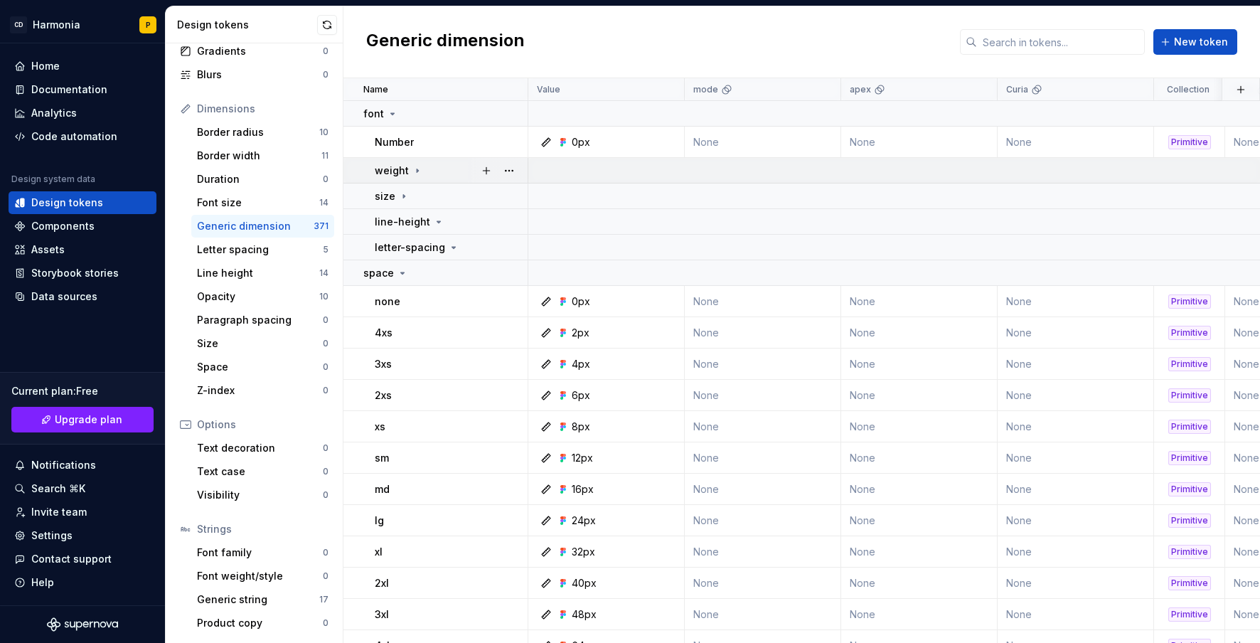
click at [561, 166] on td at bounding box center [1136, 171] width 1216 height 26
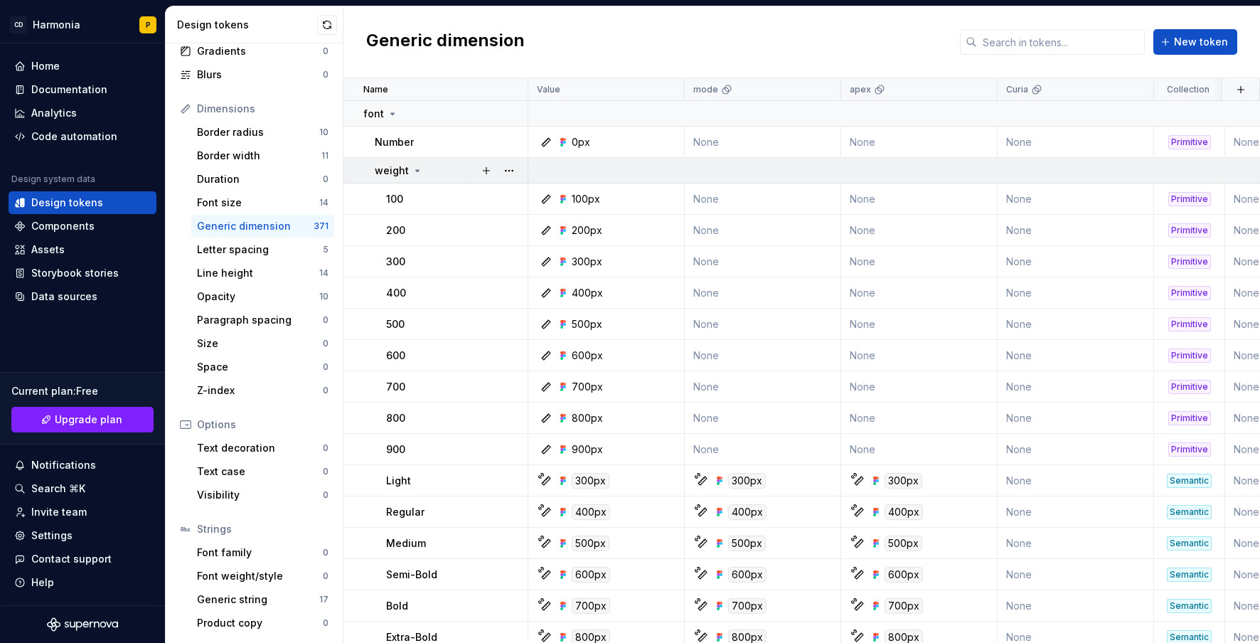
click at [561, 166] on td at bounding box center [1136, 171] width 1216 height 26
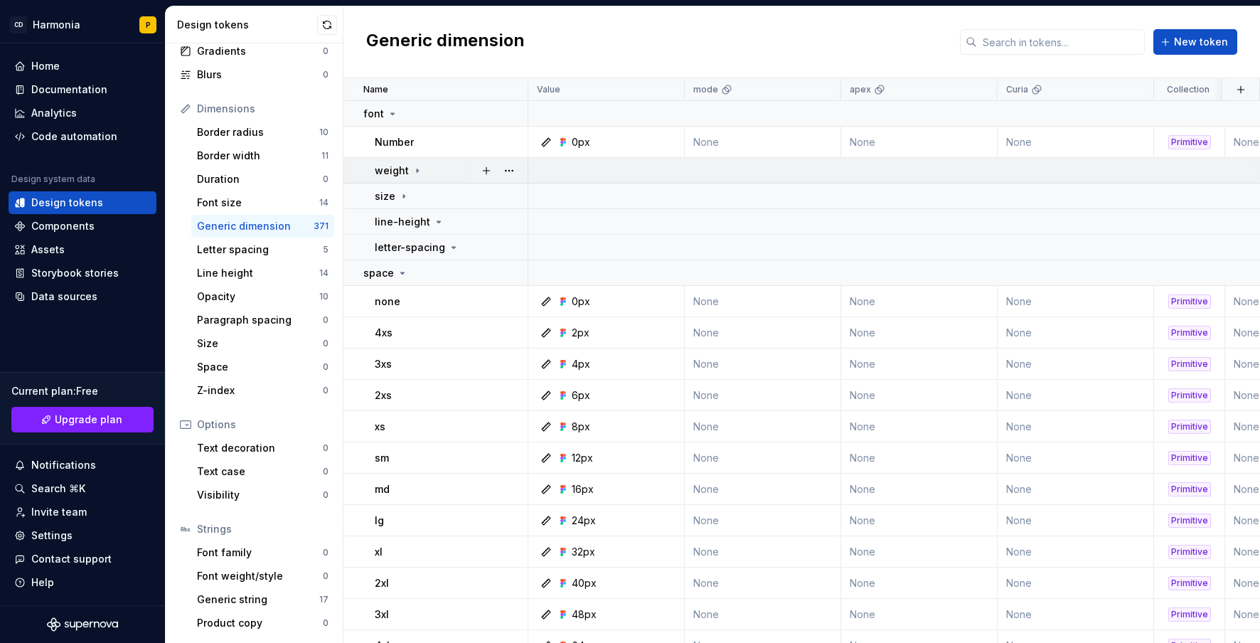
click at [561, 166] on td at bounding box center [1136, 171] width 1216 height 26
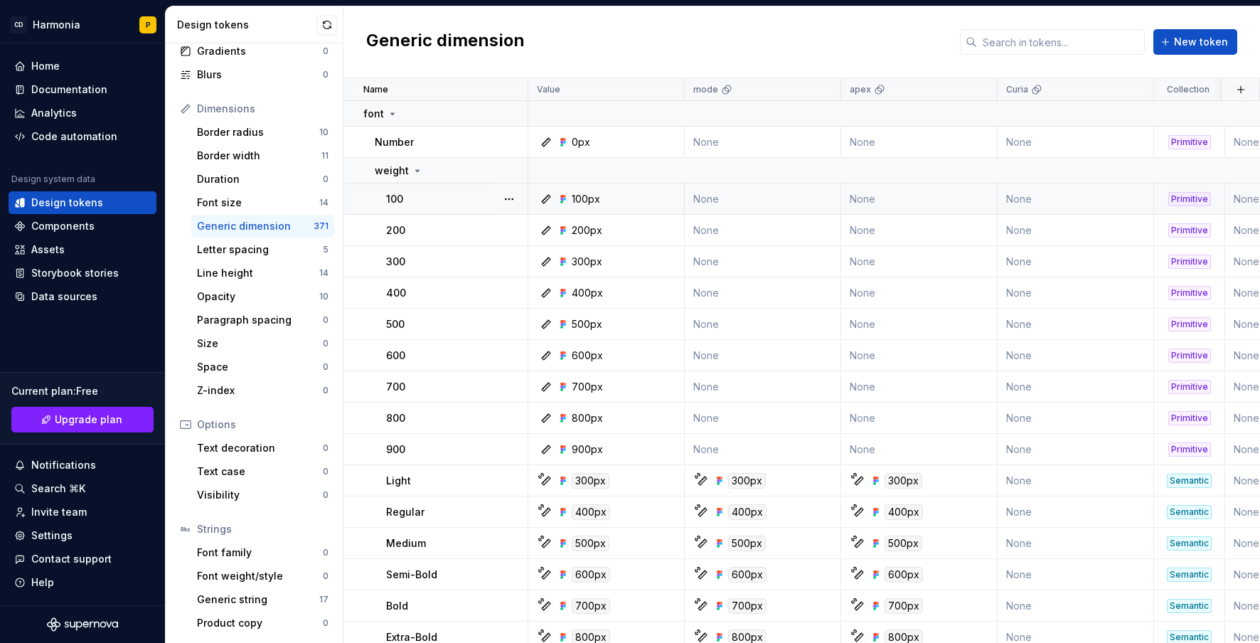
click at [542, 200] on icon at bounding box center [545, 198] width 11 height 11
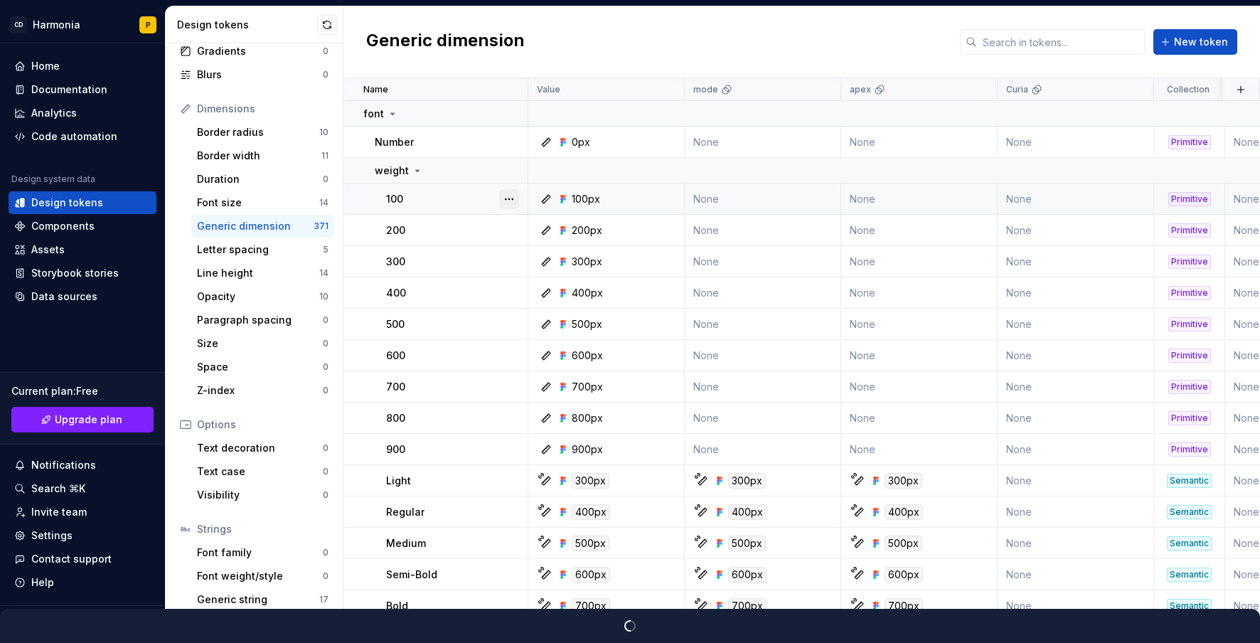
click at [509, 198] on button "button" at bounding box center [509, 199] width 20 height 20
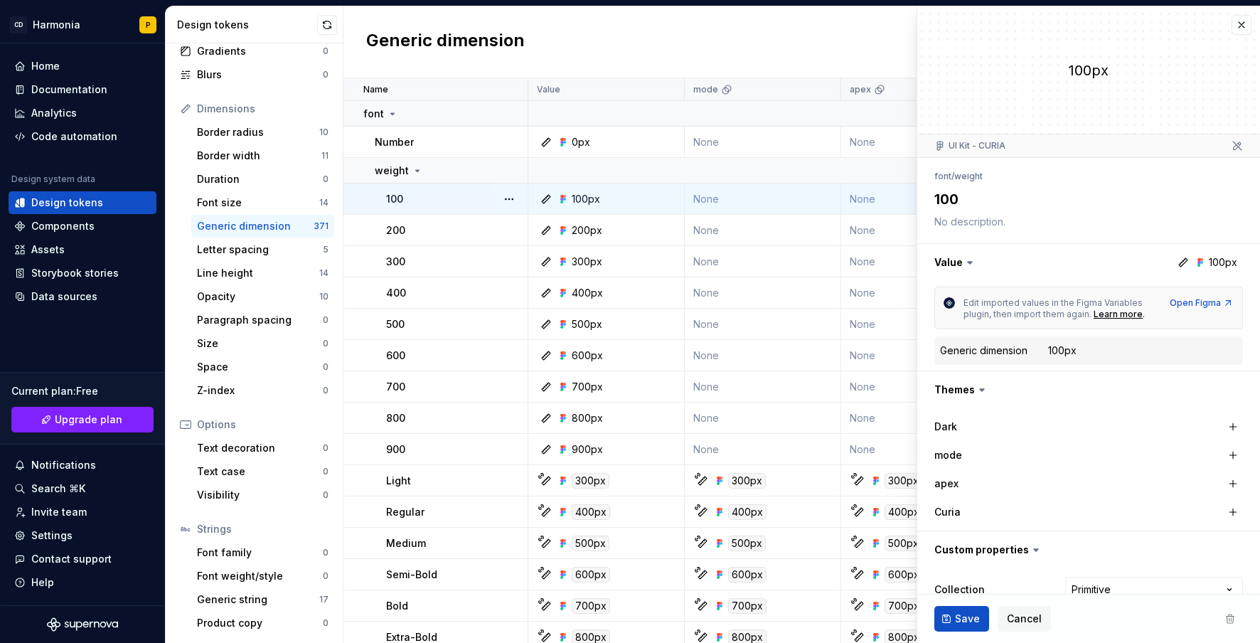
type textarea "*"
click at [509, 198] on button "button" at bounding box center [509, 199] width 20 height 20
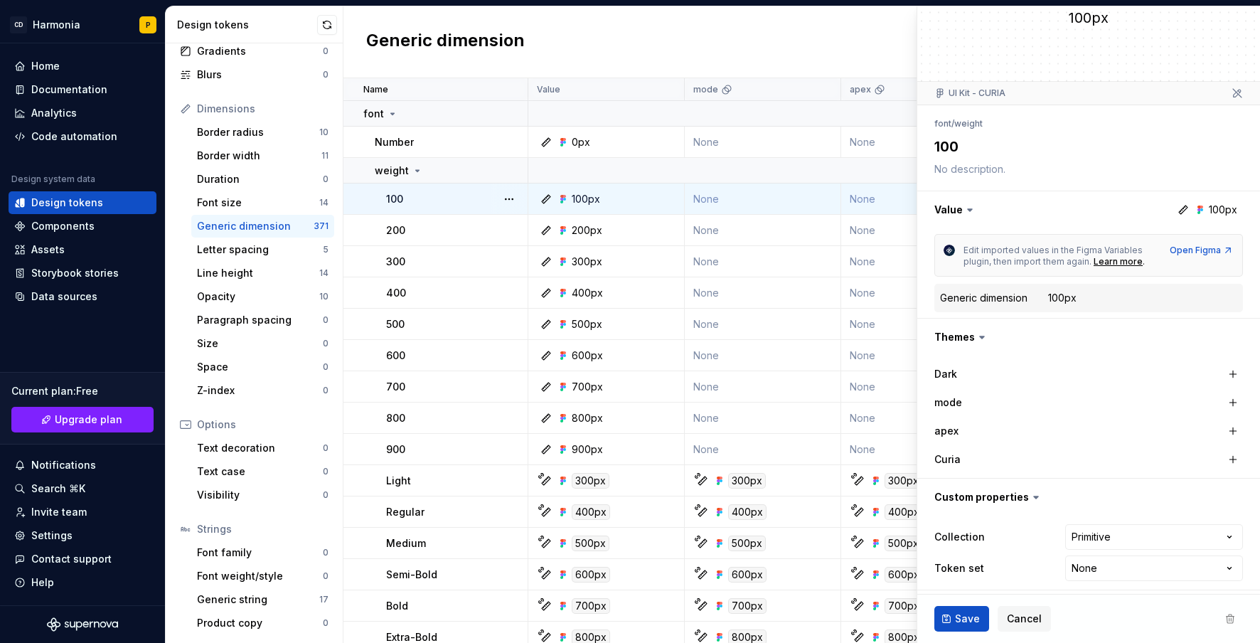
scroll to position [58, 0]
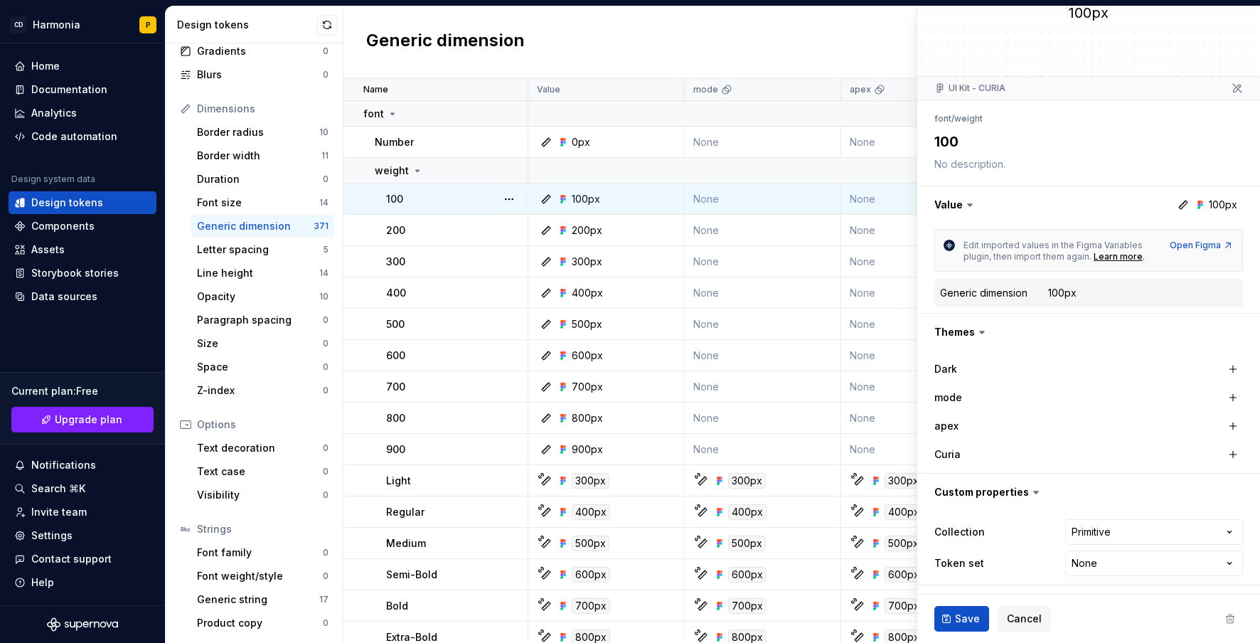
drag, startPoint x: 1255, startPoint y: 314, endPoint x: 1264, endPoint y: 493, distance: 180.1
click at [1092, 493] on html "CD Harmonia P Home Documentation Analytics Code automation Design system data D…" at bounding box center [630, 321] width 1260 height 643
click at [1092, 556] on html "CD Harmonia P Home Documentation Analytics Code automation Design system data D…" at bounding box center [630, 321] width 1260 height 643
select select "**********"
click at [969, 621] on span "Save" at bounding box center [967, 618] width 25 height 14
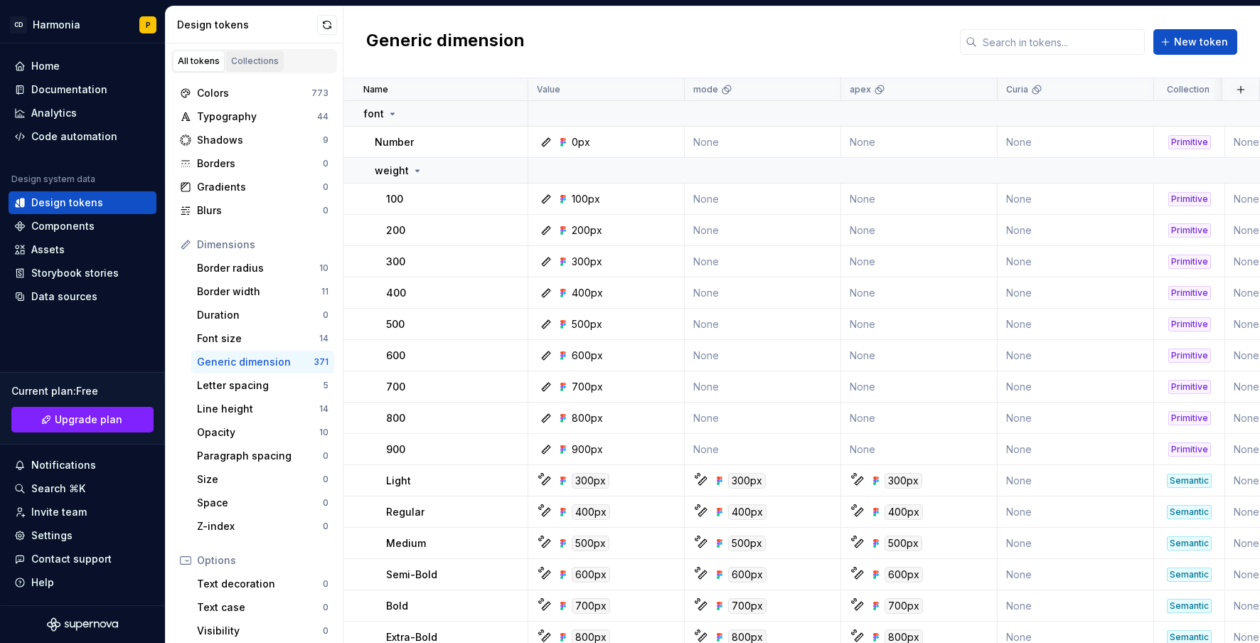
click at [261, 60] on div "Collections" at bounding box center [255, 60] width 48 height 11
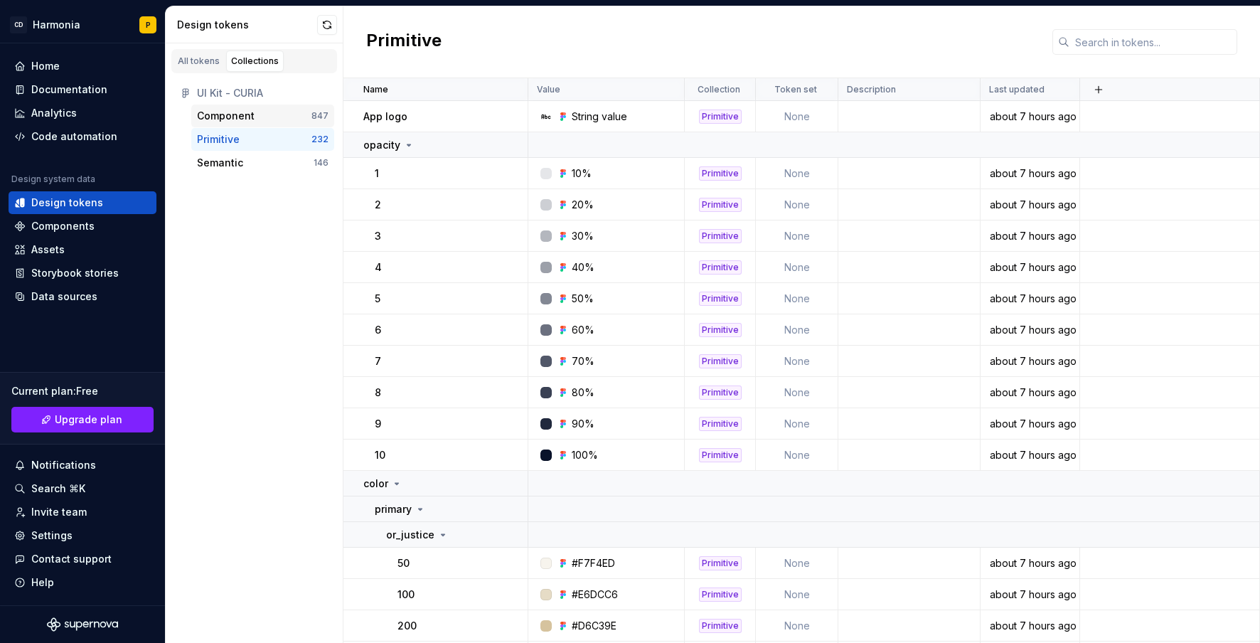
click at [213, 112] on div "Component" at bounding box center [226, 116] width 58 height 14
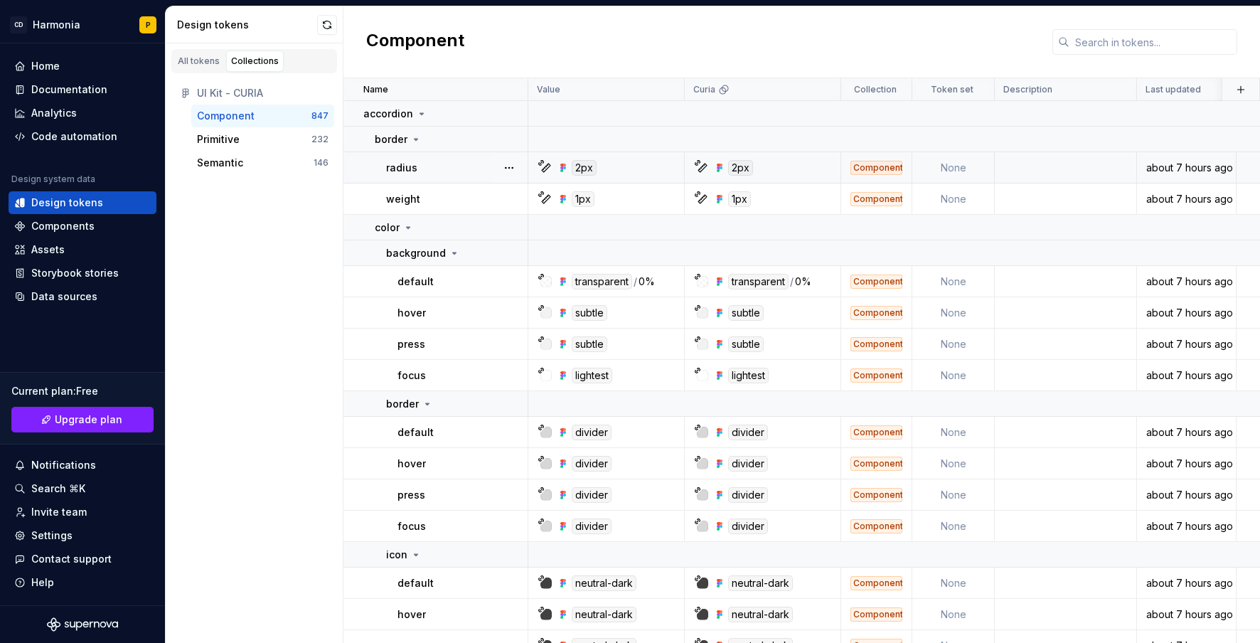
click at [400, 173] on p "radius" at bounding box center [401, 168] width 31 height 14
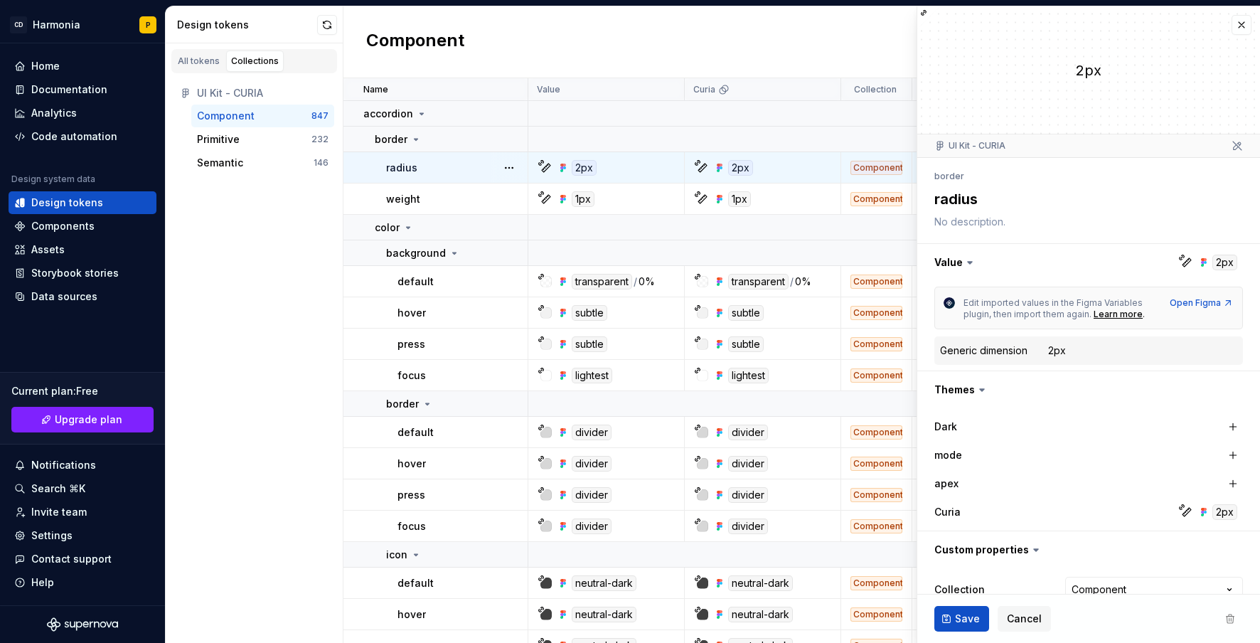
type textarea "*"
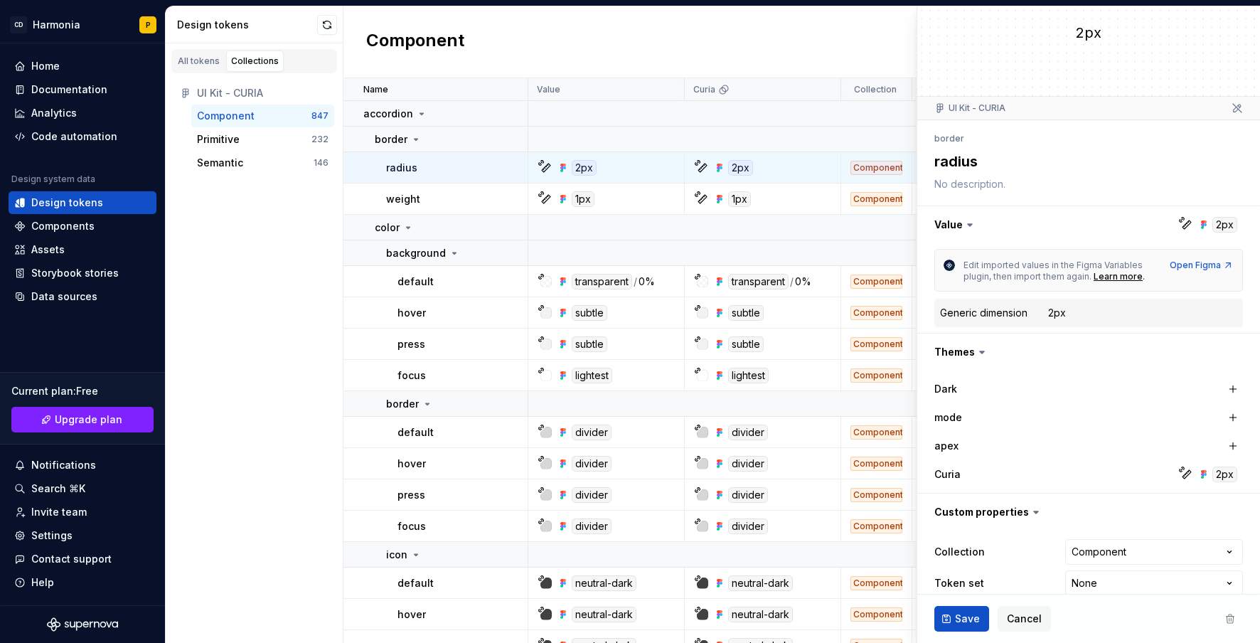
scroll to position [58, 0]
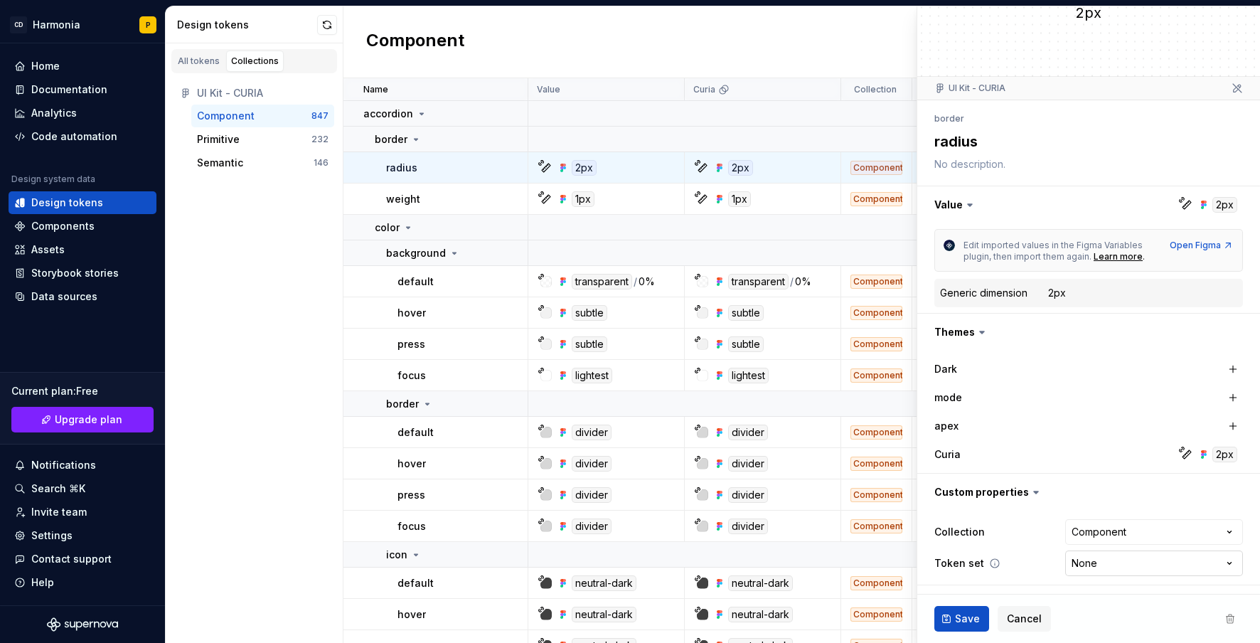
click at [1172, 564] on html "CD Harmonia P Home Documentation Analytics Code automation Design system data D…" at bounding box center [630, 321] width 1260 height 643
click at [1014, 459] on html "CD Harmonia P Home Documentation Analytics Code automation Design system data D…" at bounding box center [630, 321] width 1260 height 643
click at [1107, 561] on html "CD Harmonia P Home Documentation Analytics Code automation Design system data D…" at bounding box center [630, 321] width 1260 height 643
click at [1107, 563] on html "CD Harmonia P Home Documentation Analytics Code automation Design system data D…" at bounding box center [630, 321] width 1260 height 643
click at [1106, 530] on html "CD Harmonia P Home Documentation Analytics Code automation Design system data D…" at bounding box center [630, 321] width 1260 height 643
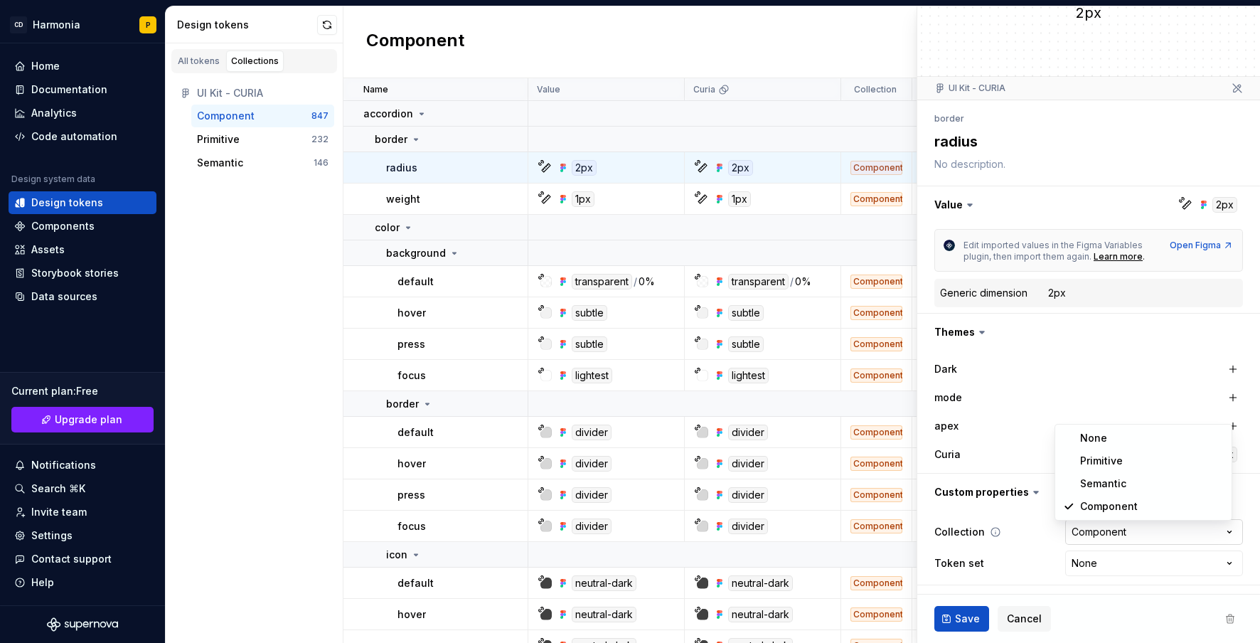
click at [1106, 530] on html "CD Harmonia P Home Documentation Analytics Code automation Design system data D…" at bounding box center [630, 321] width 1260 height 643
click at [1017, 624] on span "Cancel" at bounding box center [1024, 618] width 35 height 14
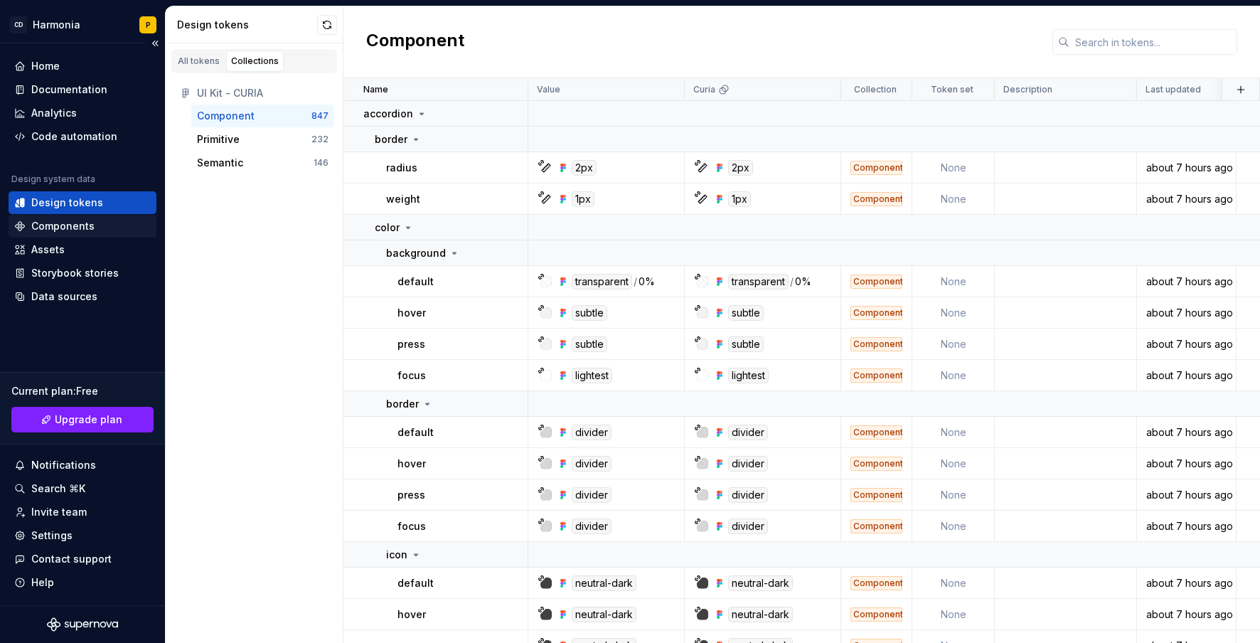
click at [40, 222] on div "Components" at bounding box center [62, 226] width 63 height 14
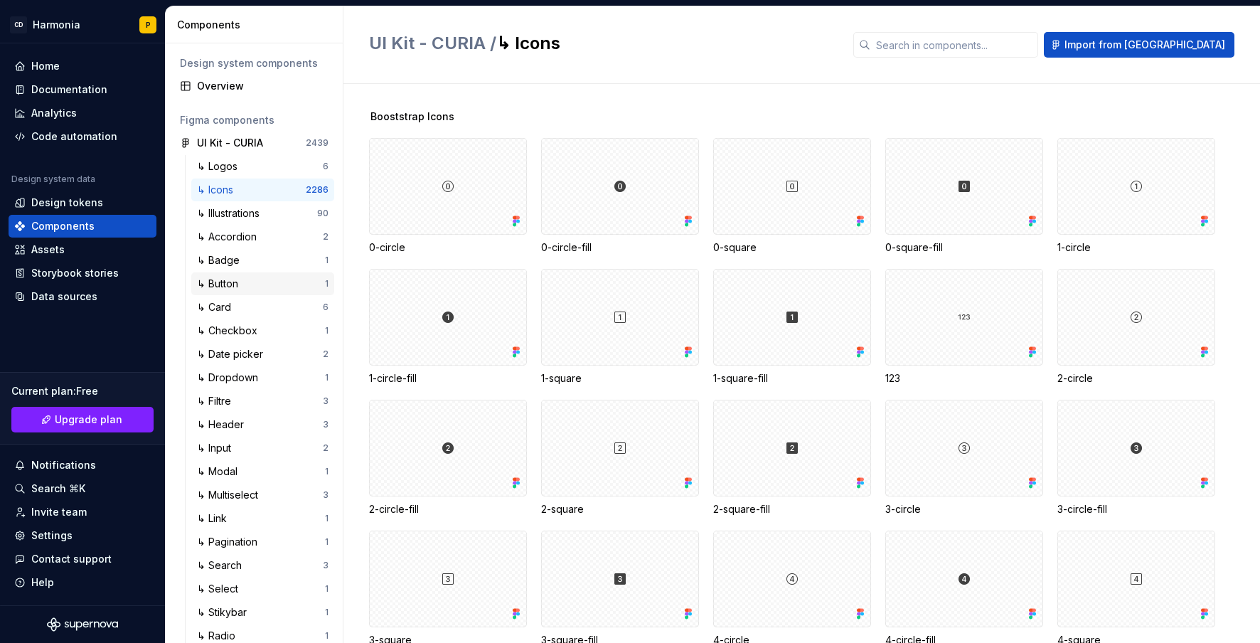
click at [220, 280] on div "↳ Button" at bounding box center [220, 284] width 47 height 14
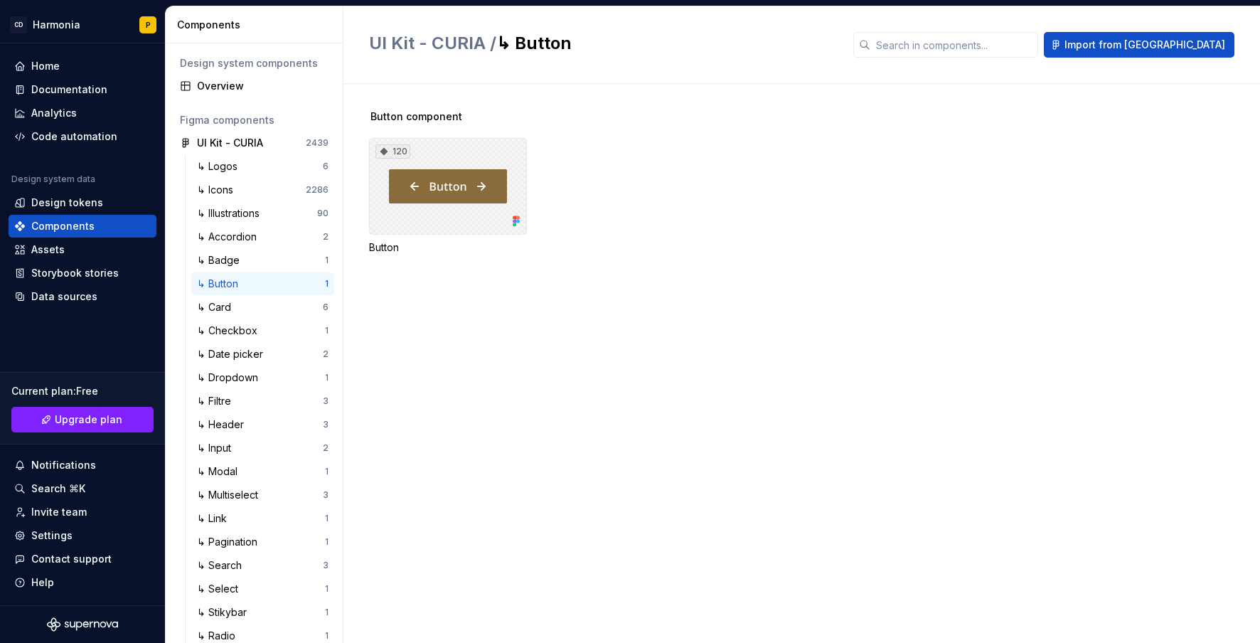
click at [479, 193] on div "120" at bounding box center [448, 186] width 158 height 97
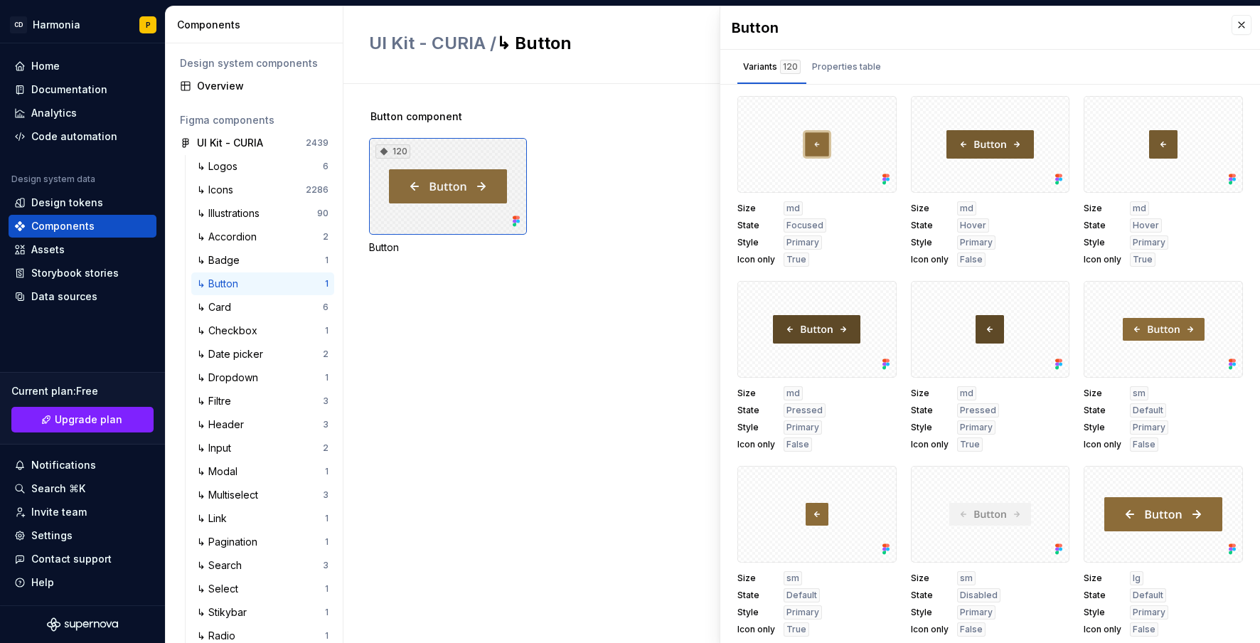
click at [465, 193] on div "120" at bounding box center [448, 186] width 158 height 97
click at [436, 162] on div "120" at bounding box center [448, 186] width 158 height 97
click at [468, 152] on div "120" at bounding box center [448, 186] width 158 height 97
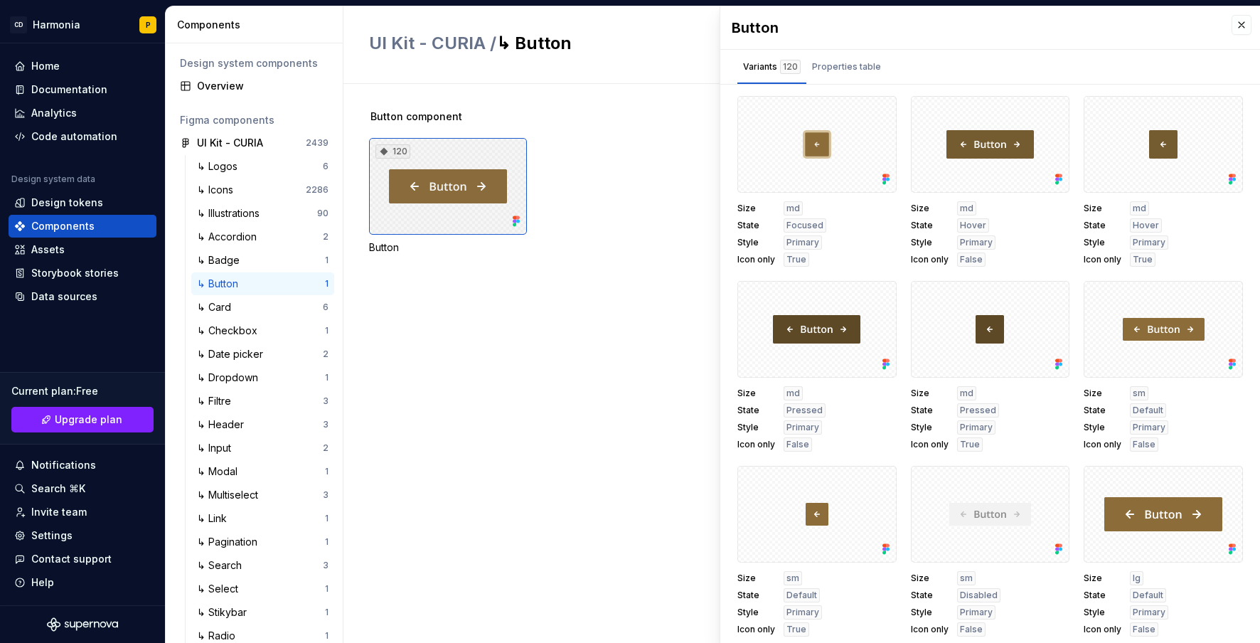
click at [468, 152] on div "120" at bounding box center [448, 186] width 158 height 97
click at [523, 174] on div "120" at bounding box center [448, 186] width 158 height 97
click at [523, 175] on div "120" at bounding box center [448, 186] width 158 height 97
click at [949, 144] on div at bounding box center [990, 144] width 159 height 97
click at [963, 144] on div at bounding box center [990, 144] width 159 height 97
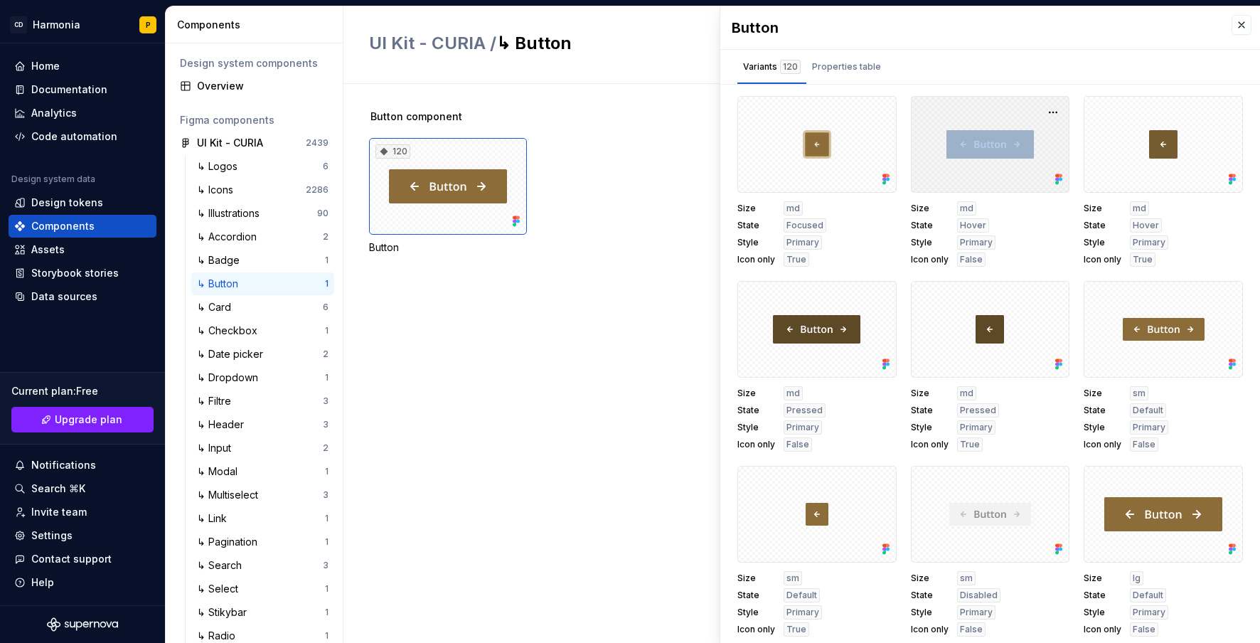
click at [963, 144] on div at bounding box center [990, 144] width 159 height 97
click at [963, 179] on div at bounding box center [990, 144] width 159 height 97
drag, startPoint x: 963, startPoint y: 179, endPoint x: 1018, endPoint y: 137, distance: 69.0
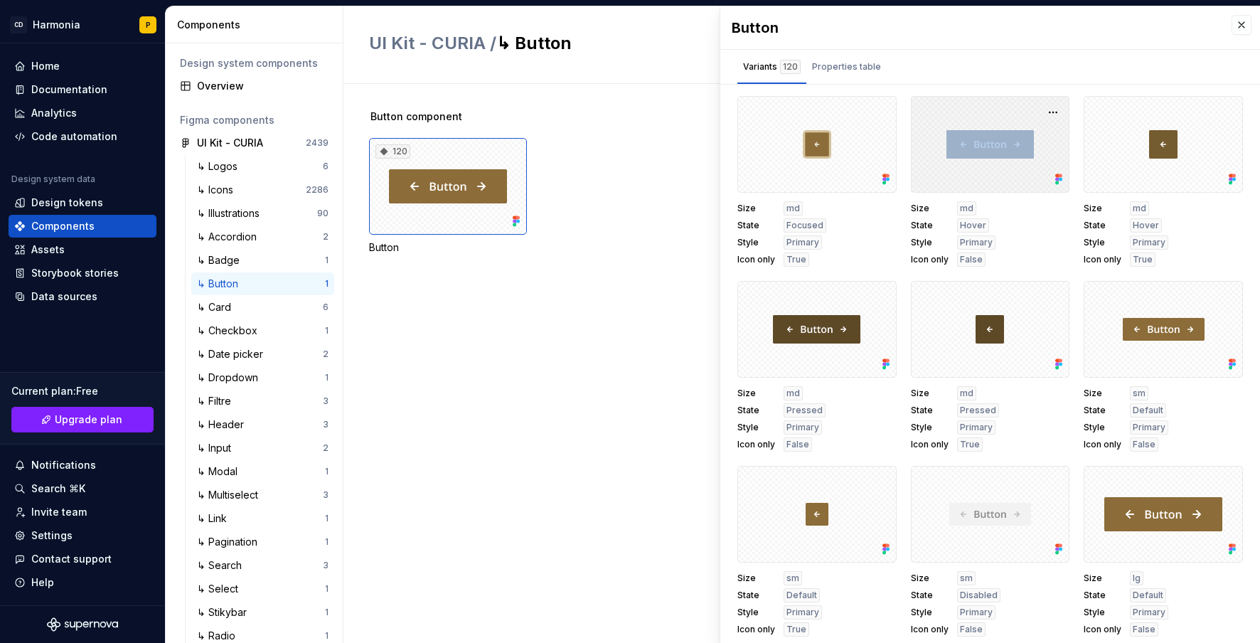
click at [972, 175] on div at bounding box center [990, 144] width 159 height 97
click at [1043, 109] on button "button" at bounding box center [1053, 112] width 20 height 20
click at [950, 188] on div at bounding box center [990, 144] width 159 height 97
drag, startPoint x: 961, startPoint y: 262, endPoint x: 920, endPoint y: 154, distance: 114.8
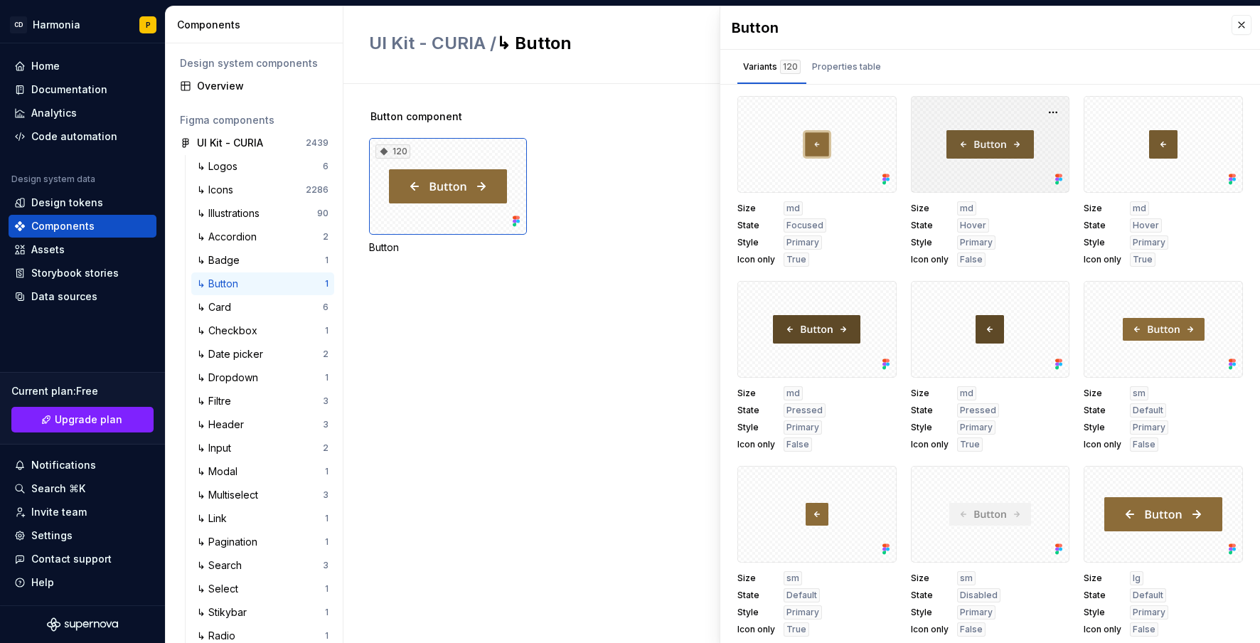
drag, startPoint x: 920, startPoint y: 154, endPoint x: 914, endPoint y: 149, distance: 8.1
click at [920, 154] on div at bounding box center [990, 144] width 159 height 97
click at [838, 64] on div "Properties table" at bounding box center [846, 67] width 69 height 14
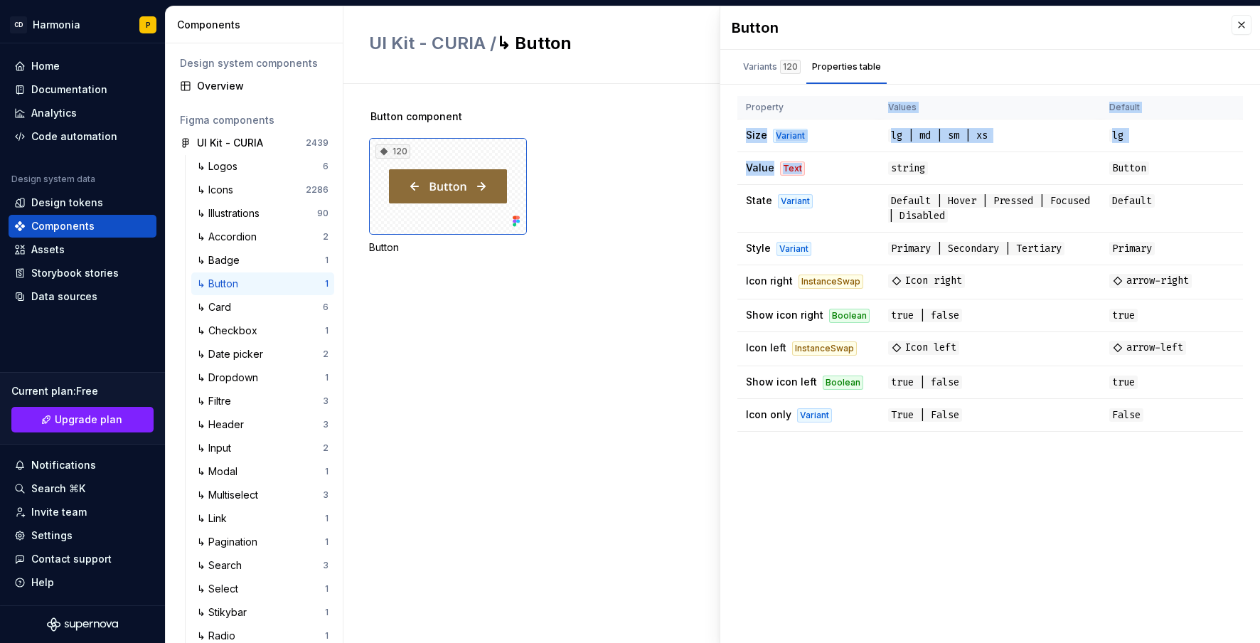
drag, startPoint x: 806, startPoint y: 176, endPoint x: 867, endPoint y: 88, distance: 107.3
click at [867, 92] on div "Button Variants 120 Properties table Size md State Focused Style Primary Icon o…" at bounding box center [990, 324] width 540 height 636
click at [766, 67] on div "Variants 120" at bounding box center [772, 67] width 58 height 14
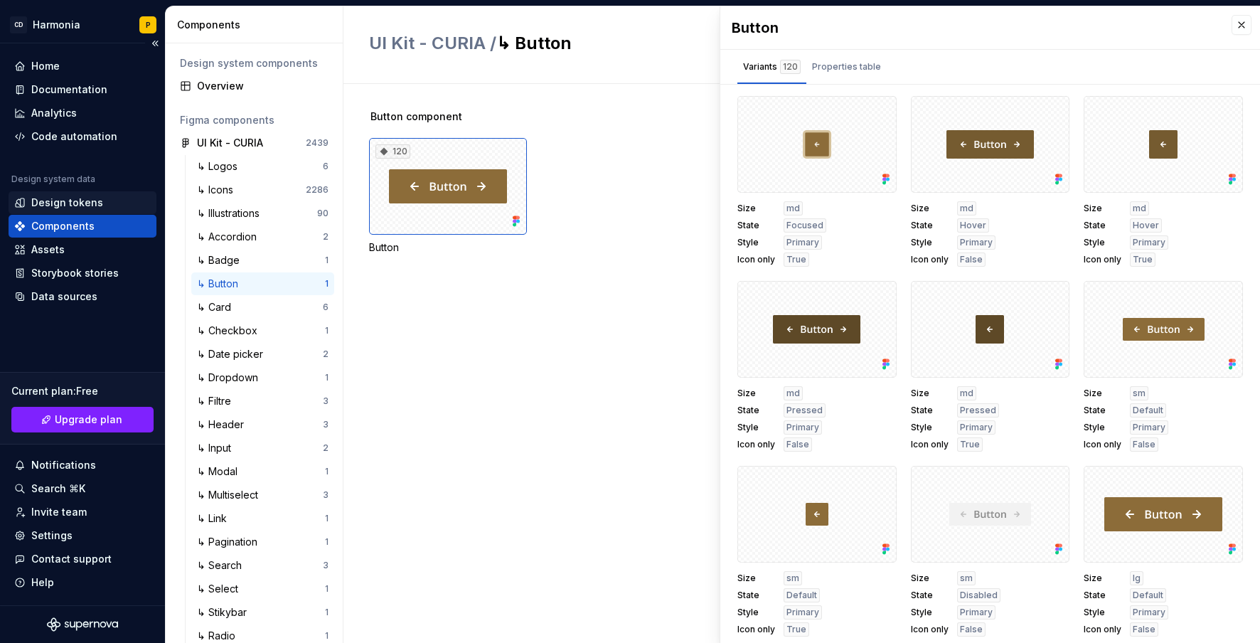
click at [39, 202] on div "Design tokens" at bounding box center [67, 203] width 72 height 14
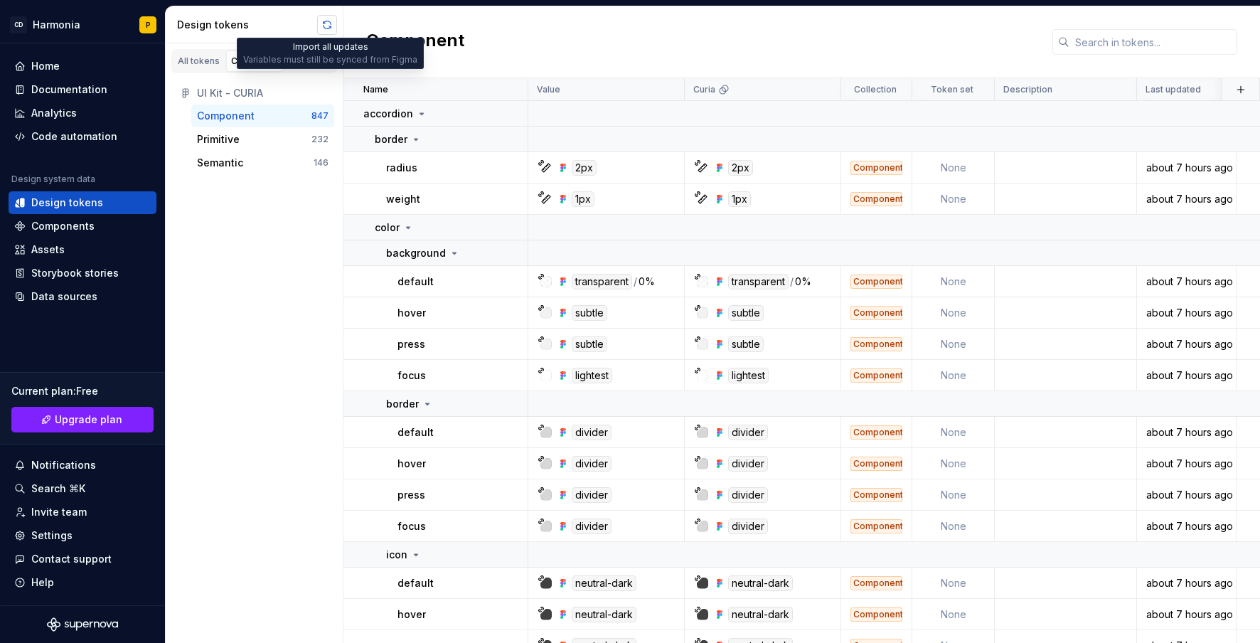
click at [322, 24] on button "button" at bounding box center [327, 25] width 20 height 20
click at [228, 137] on div "Primitive" at bounding box center [218, 139] width 43 height 14
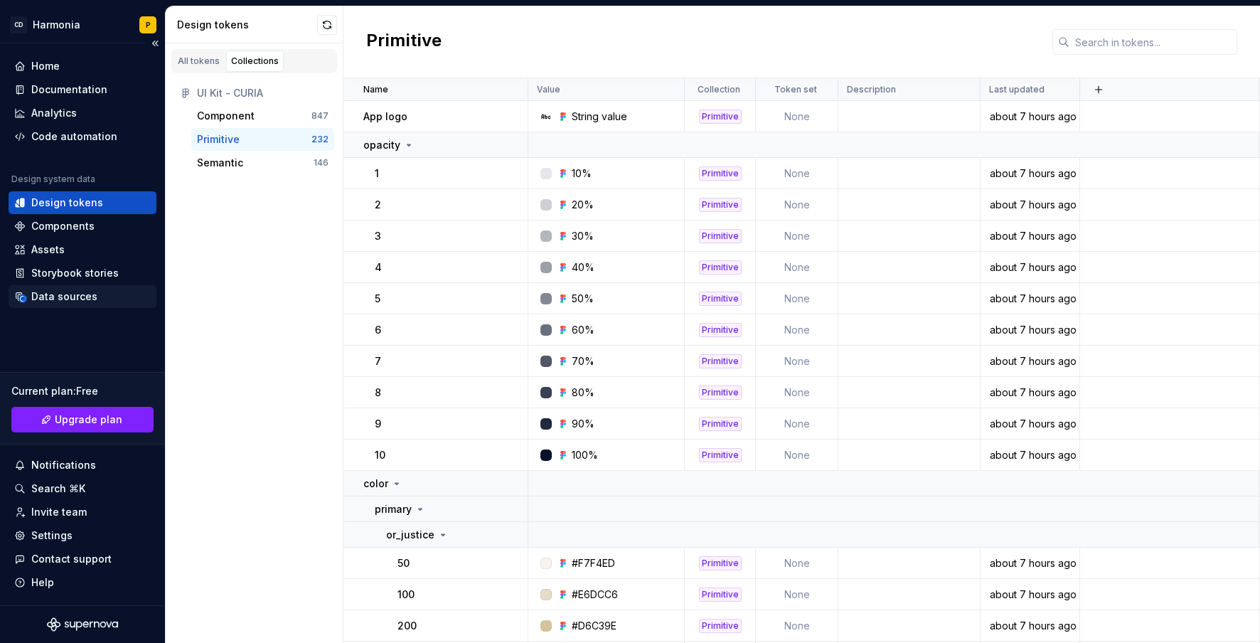
click at [54, 303] on div "Data sources" at bounding box center [64, 296] width 66 height 14
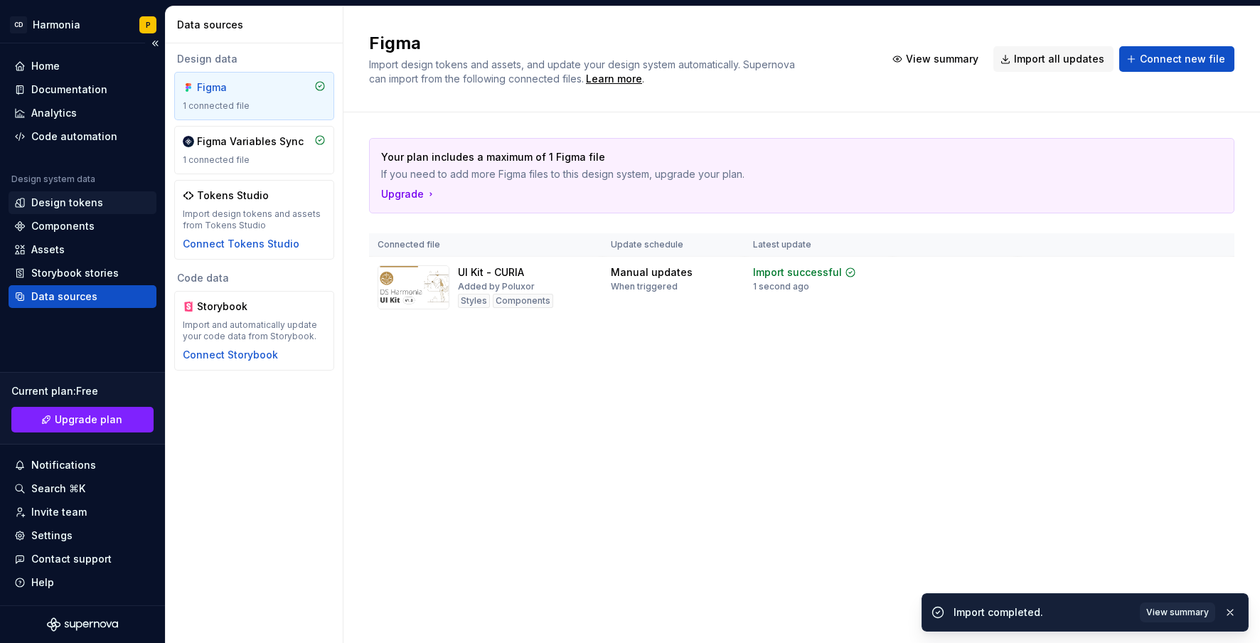
click at [63, 200] on div "Design tokens" at bounding box center [67, 203] width 72 height 14
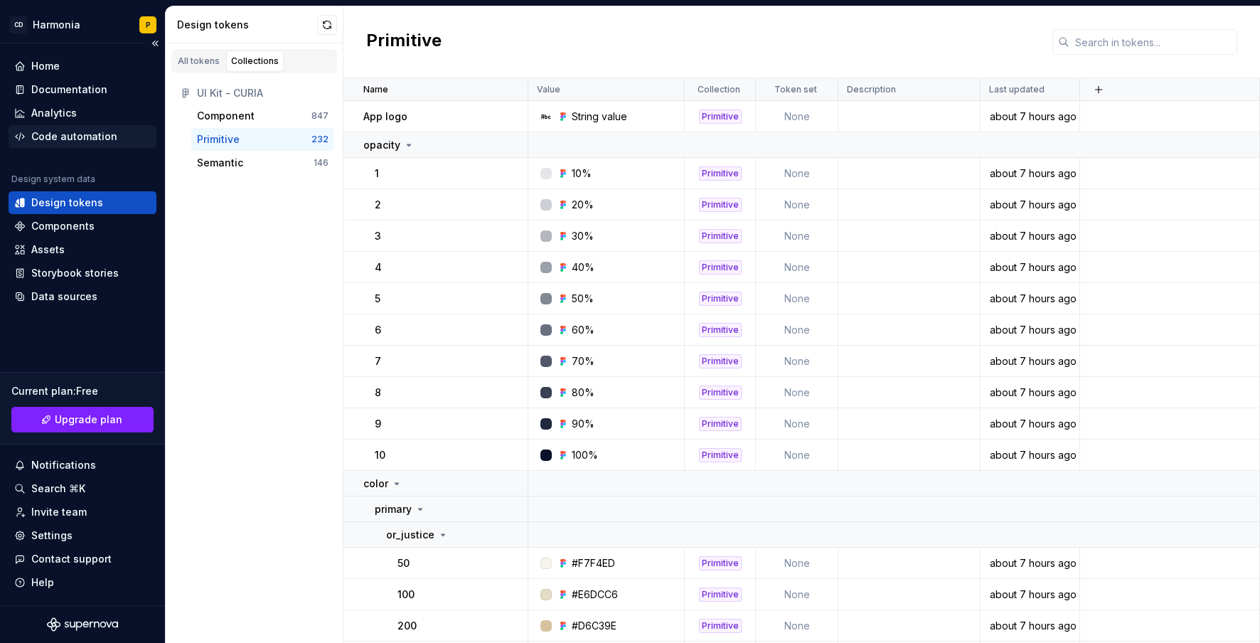
click at [50, 125] on div "Code automation" at bounding box center [83, 136] width 148 height 23
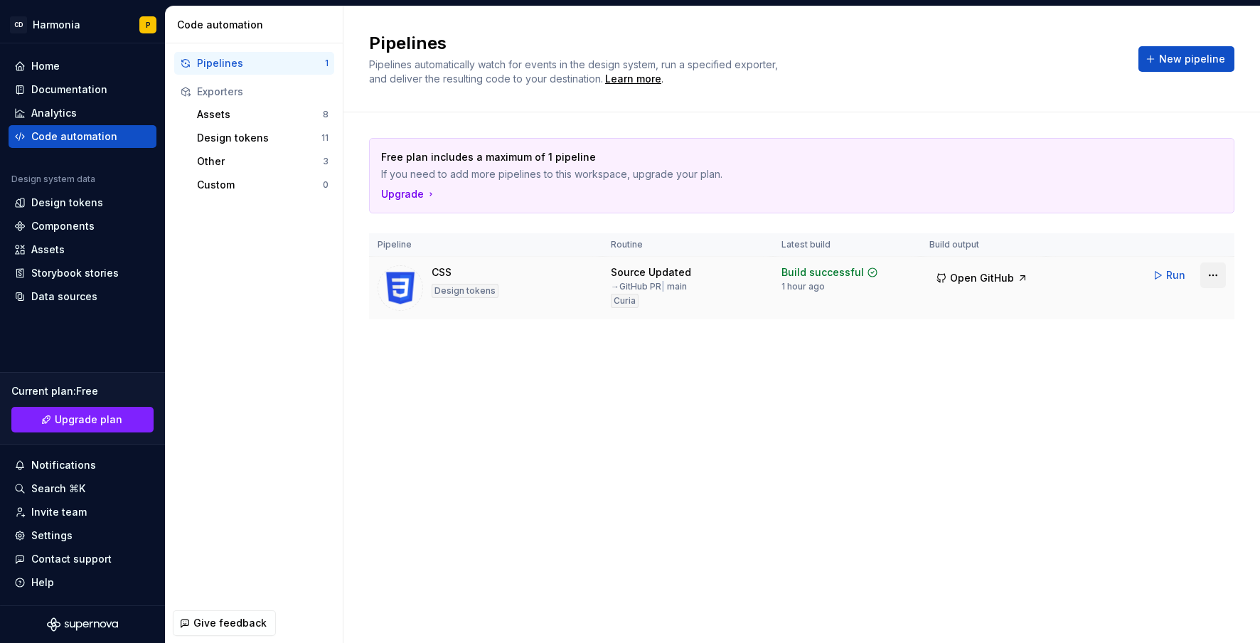
click at [1216, 274] on html "CD Harmonia P Home Documentation Analytics Code automation Design system data D…" at bounding box center [630, 321] width 1260 height 643
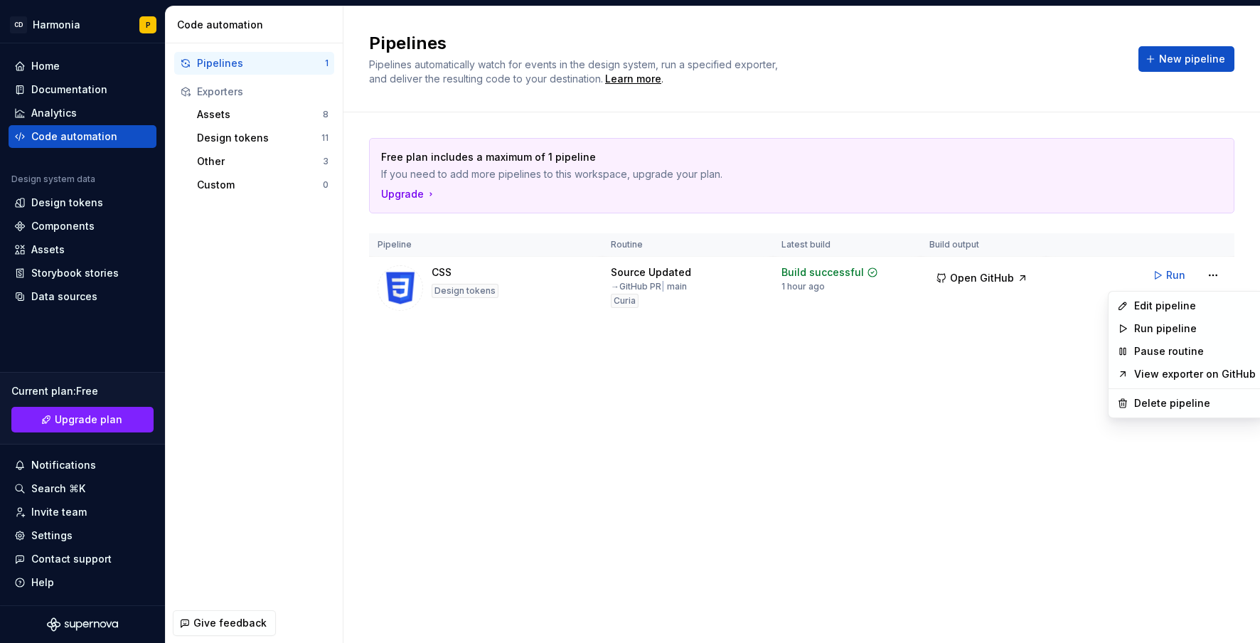
click at [415, 287] on html "CD Harmonia P Home Documentation Analytics Code automation Design system data D…" at bounding box center [630, 321] width 1260 height 643
click at [401, 286] on img at bounding box center [401, 288] width 46 height 46
drag, startPoint x: 484, startPoint y: 276, endPoint x: 616, endPoint y: 271, distance: 132.3
click at [486, 276] on div "CSS Design tokens" at bounding box center [465, 288] width 67 height 46
click at [620, 269] on div "Source Updated" at bounding box center [651, 272] width 80 height 14
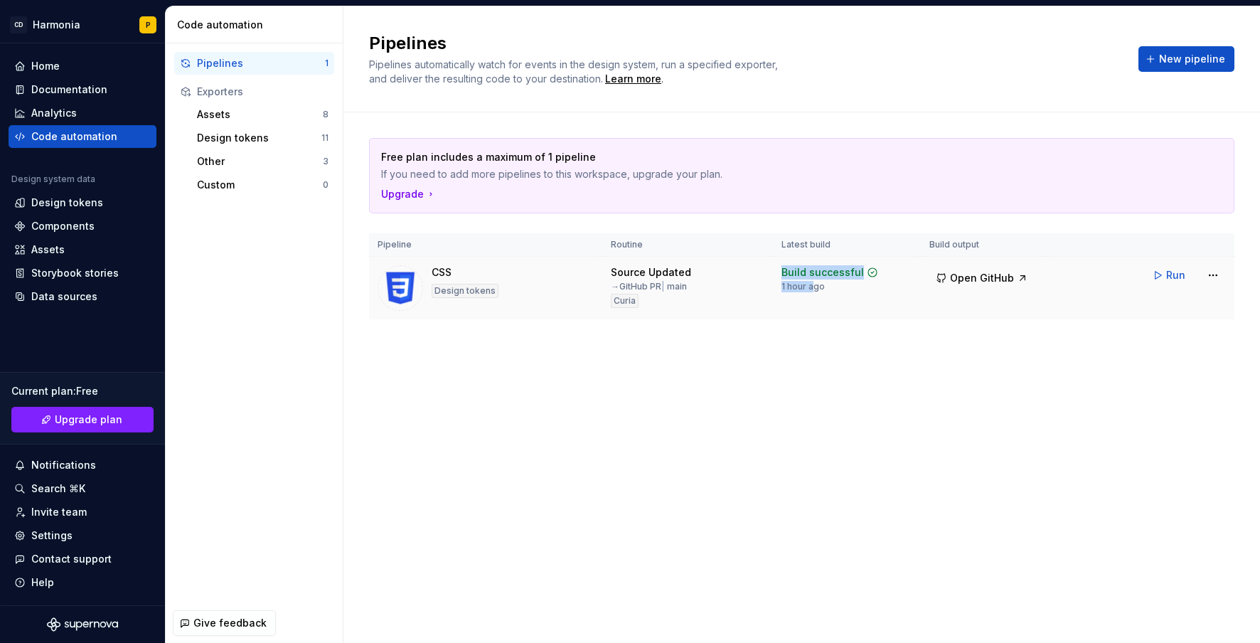
drag, startPoint x: 640, startPoint y: 300, endPoint x: 845, endPoint y: 279, distance: 205.9
click at [826, 280] on tr "CSS Design tokens Source Updated → GitHub PR | main Curia Build successful 1 ho…" at bounding box center [801, 288] width 865 height 63
click at [845, 279] on div "Build successful" at bounding box center [822, 272] width 82 height 14
drag, startPoint x: 912, startPoint y: 279, endPoint x: 956, endPoint y: 279, distance: 44.8
click at [914, 279] on td "Build successful 1 hour ago" at bounding box center [847, 288] width 148 height 63
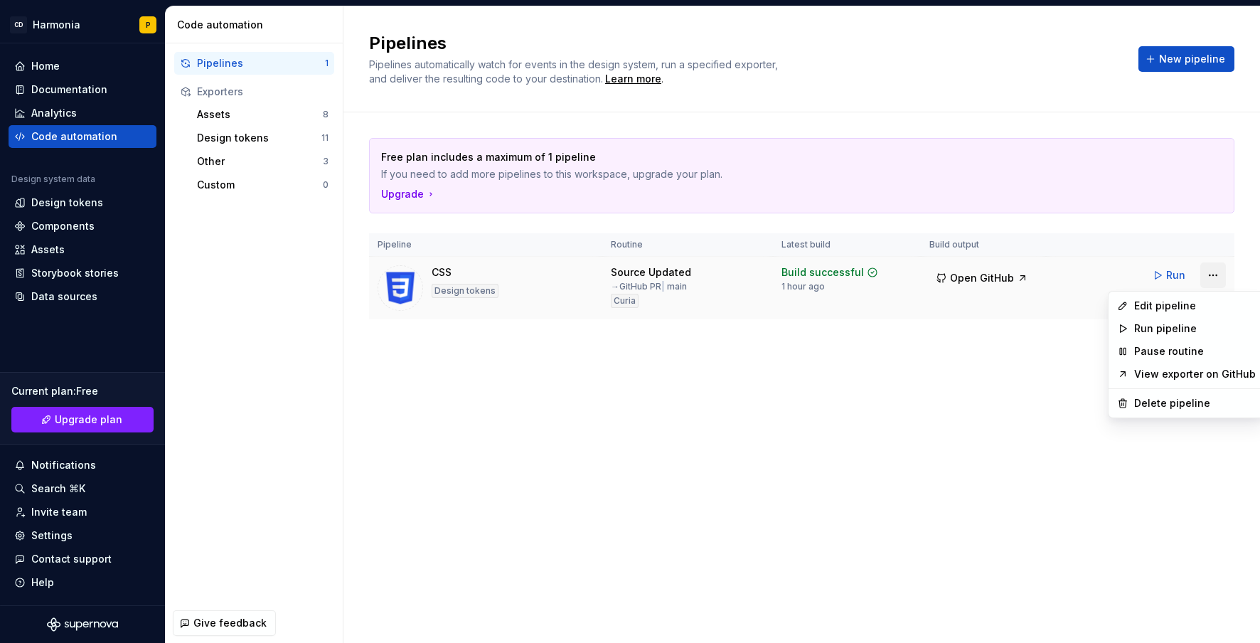
click at [1209, 278] on html "CD Harmonia P Home Documentation Analytics Code automation Design system data D…" at bounding box center [630, 321] width 1260 height 643
click at [1150, 309] on div "Edit pipeline" at bounding box center [1195, 306] width 122 height 14
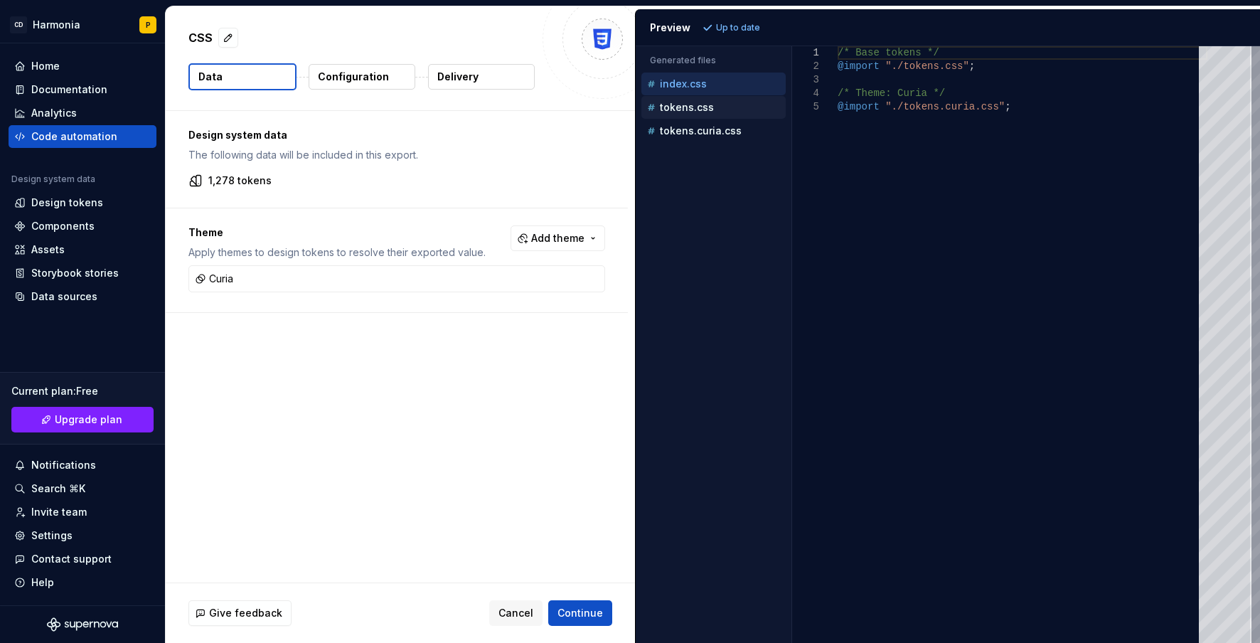
click at [696, 115] on div "tokens.css" at bounding box center [713, 107] width 144 height 23
click at [348, 72] on p "Configuration" at bounding box center [353, 77] width 71 height 14
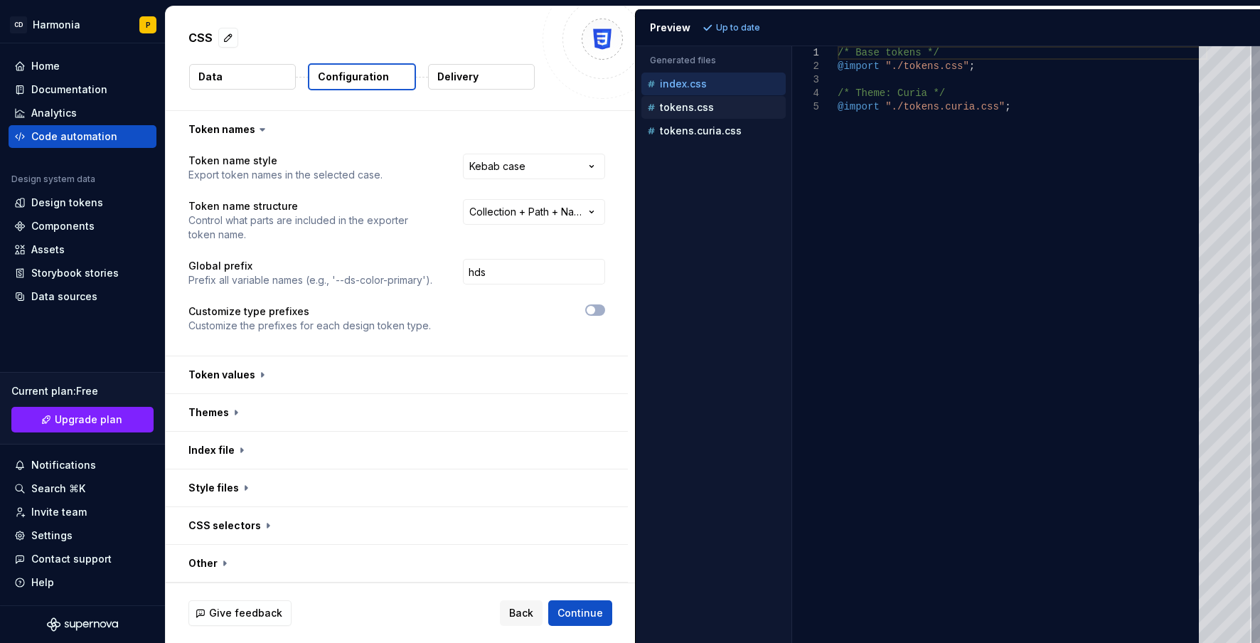
click at [661, 102] on p "tokens.css" at bounding box center [687, 107] width 54 height 11
type textarea "**********"
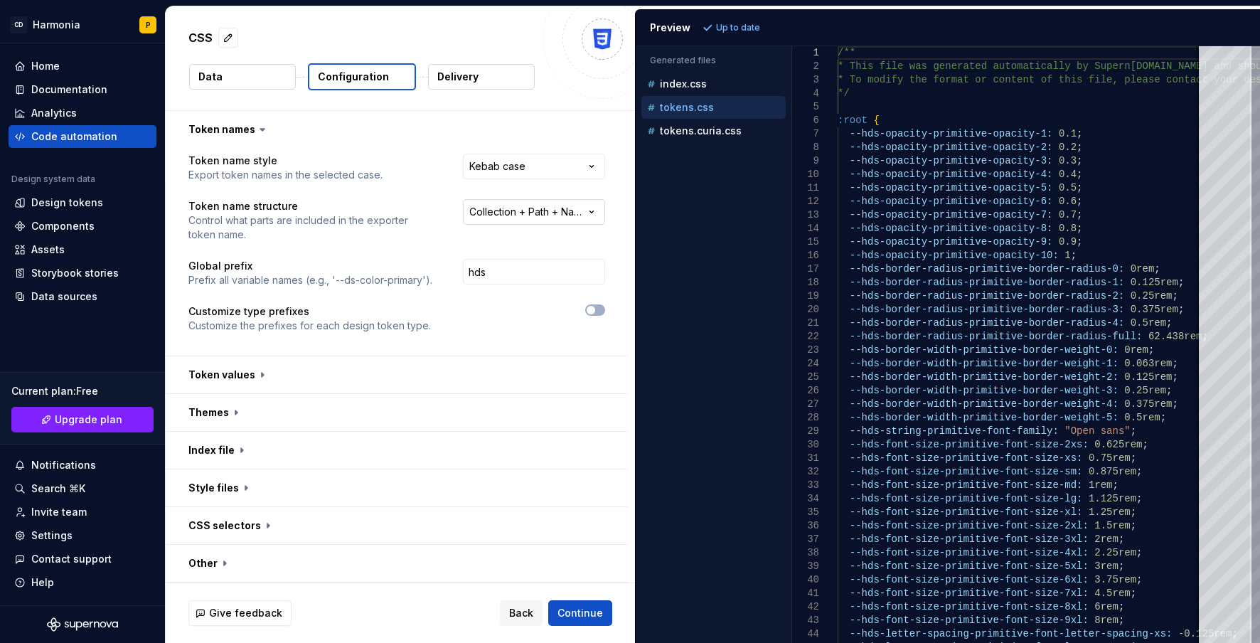
click at [557, 212] on html "**********" at bounding box center [630, 321] width 1260 height 643
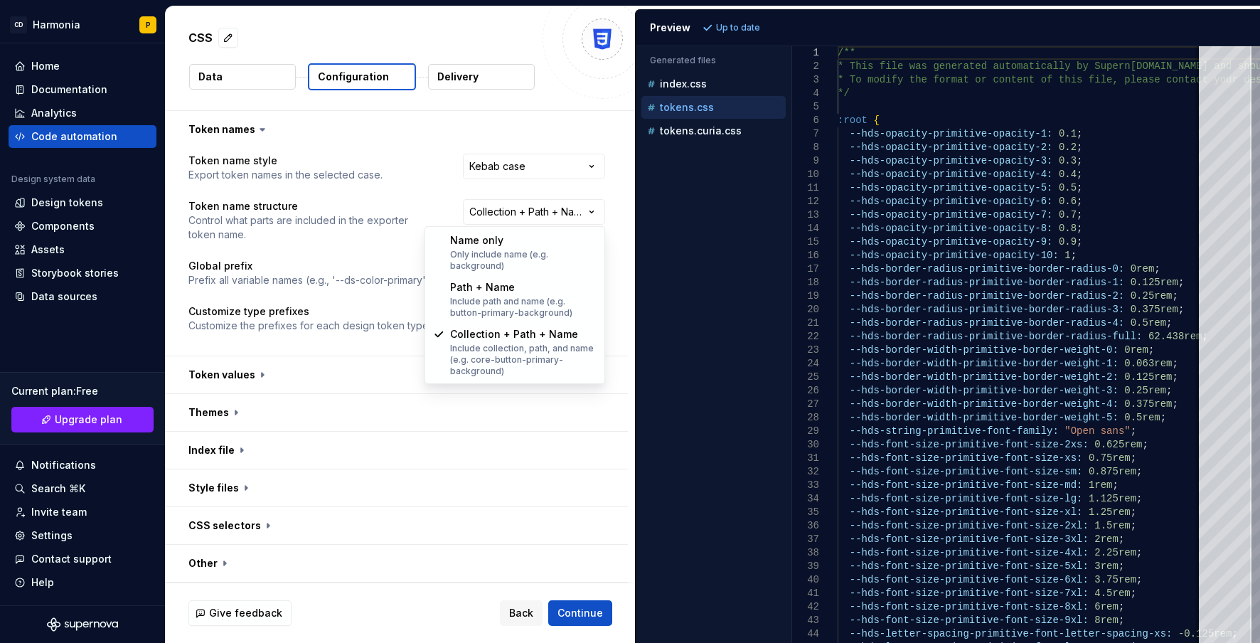
select select "********"
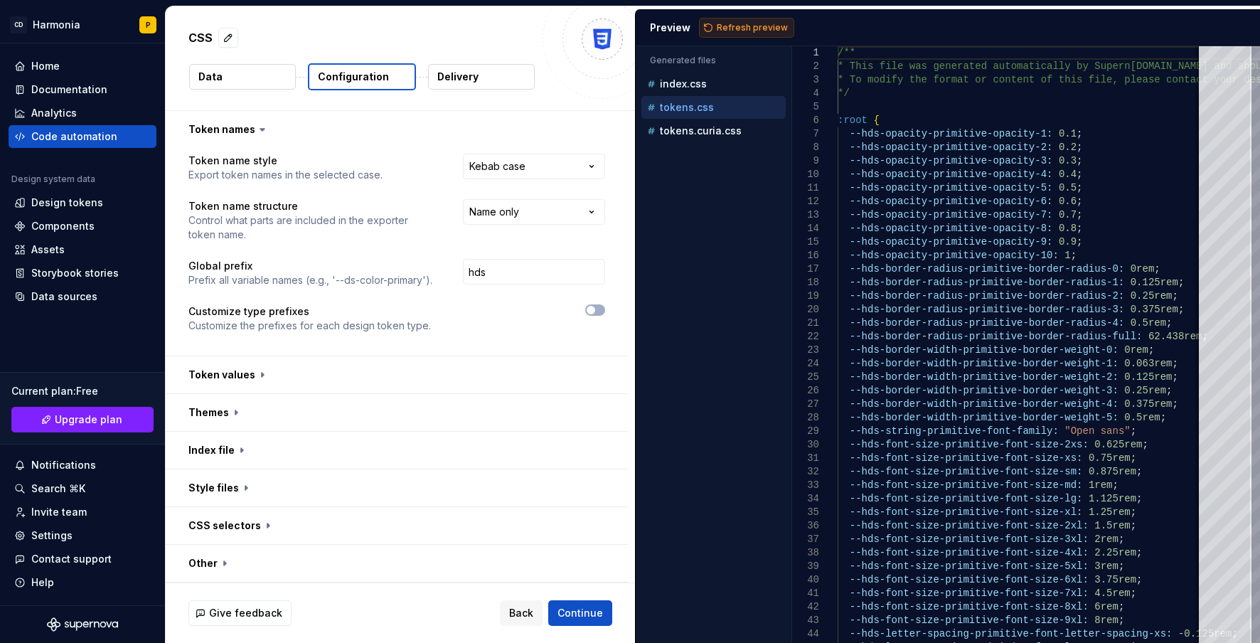
click at [730, 31] on span "Refresh preview" at bounding box center [752, 27] width 71 height 11
type textarea "**********"
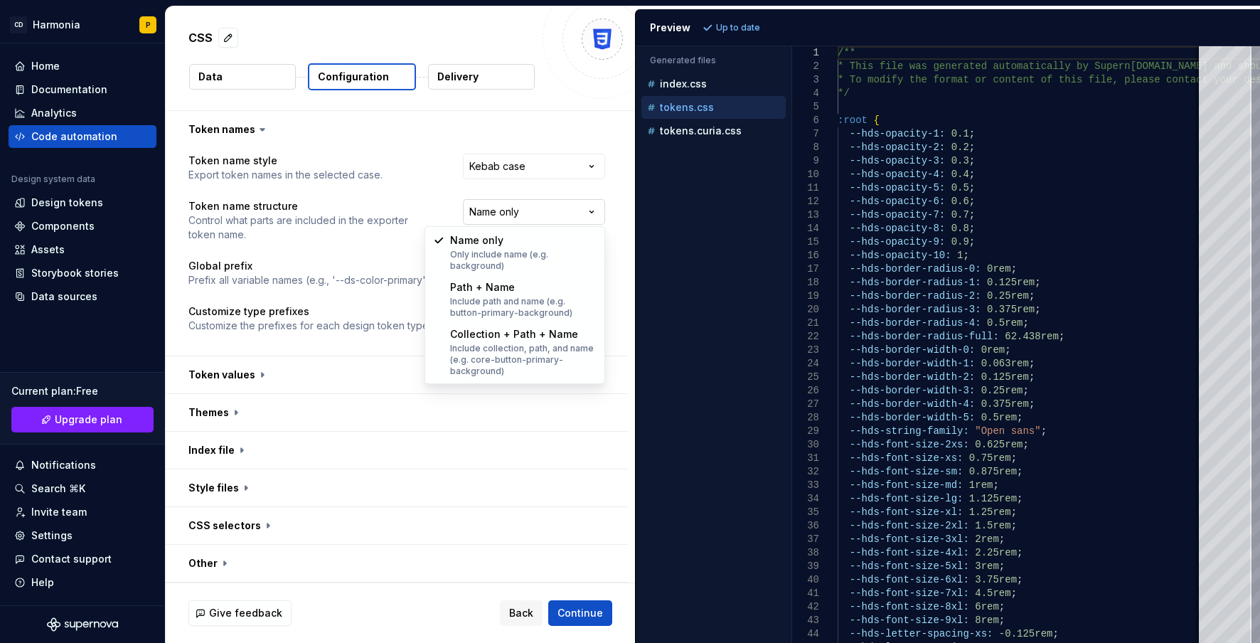
click at [533, 294] on body "**********" at bounding box center [630, 321] width 1260 height 643
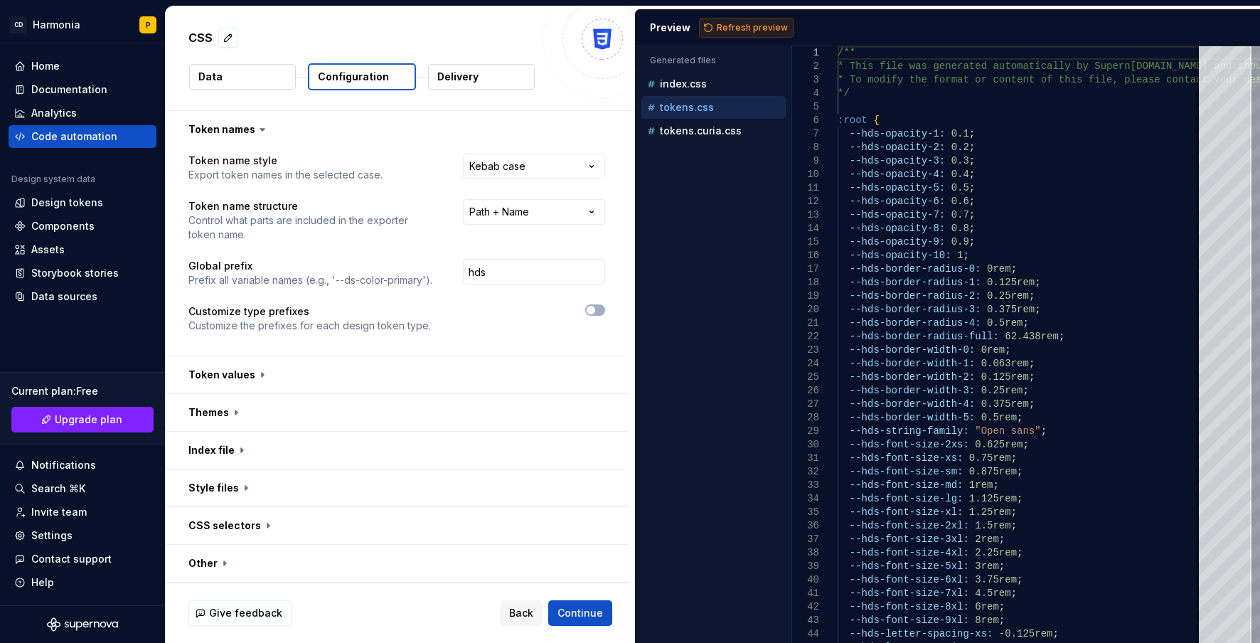
click at [747, 18] on button "Refresh preview" at bounding box center [746, 28] width 95 height 20
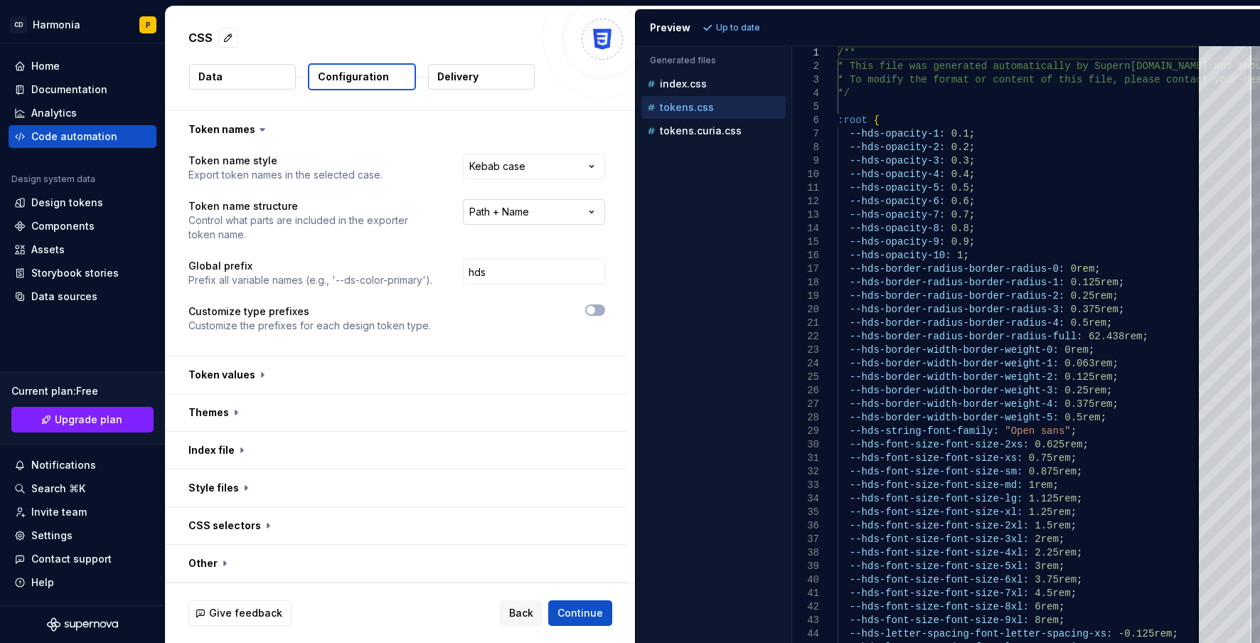
click at [568, 214] on html "**********" at bounding box center [630, 321] width 1260 height 643
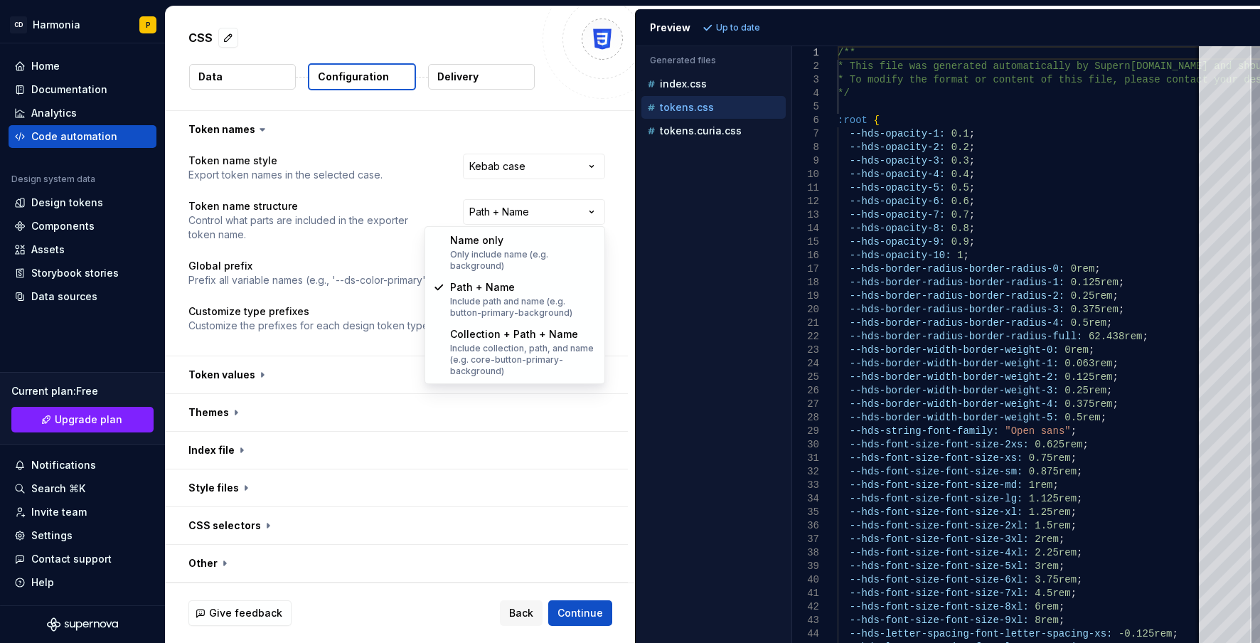
select select "**********"
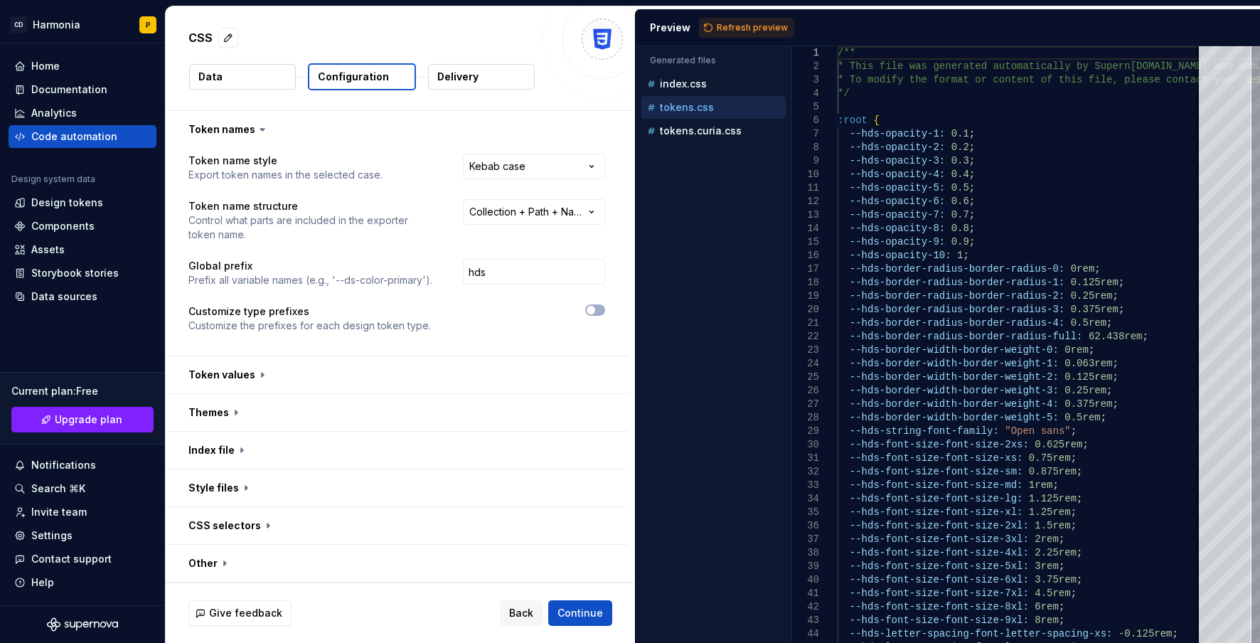
click at [744, 31] on span "Refresh preview" at bounding box center [752, 27] width 71 height 11
type textarea "**********"
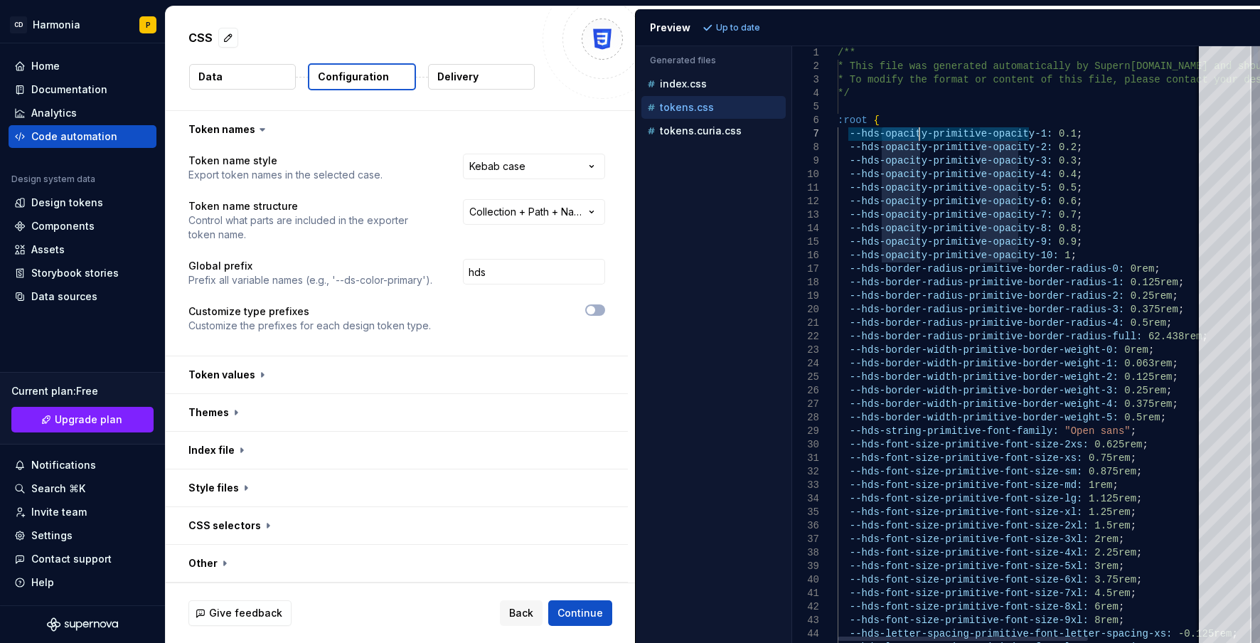
click at [516, 219] on html "**********" at bounding box center [630, 321] width 1260 height 643
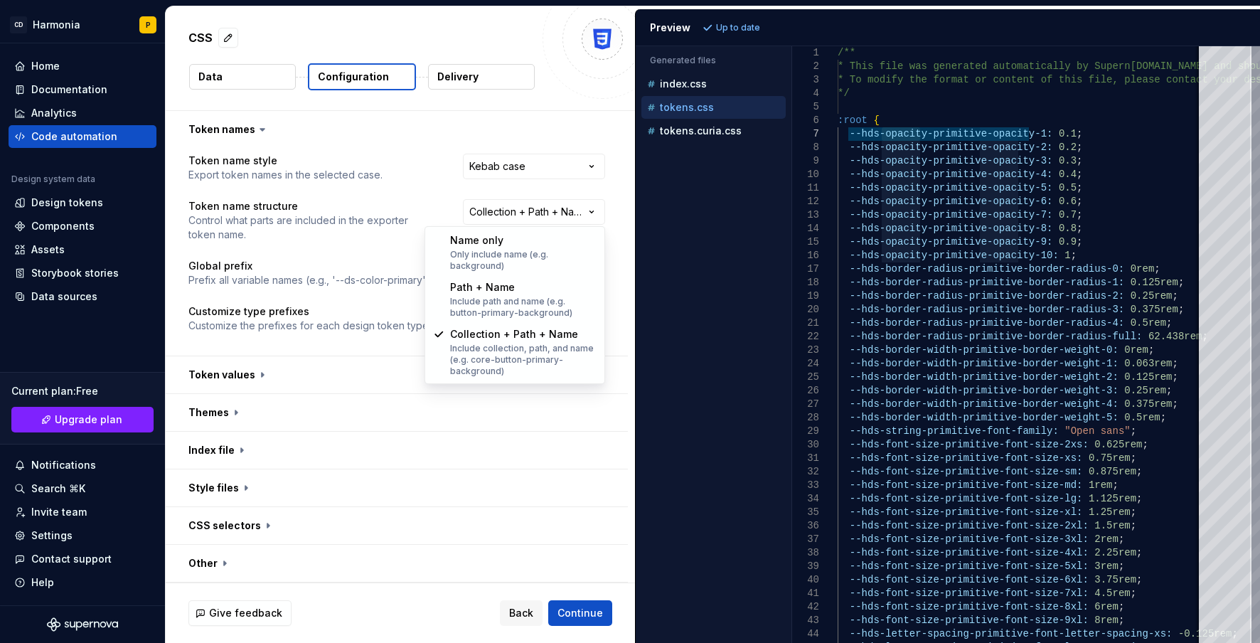
click at [311, 334] on html "**********" at bounding box center [630, 321] width 1260 height 643
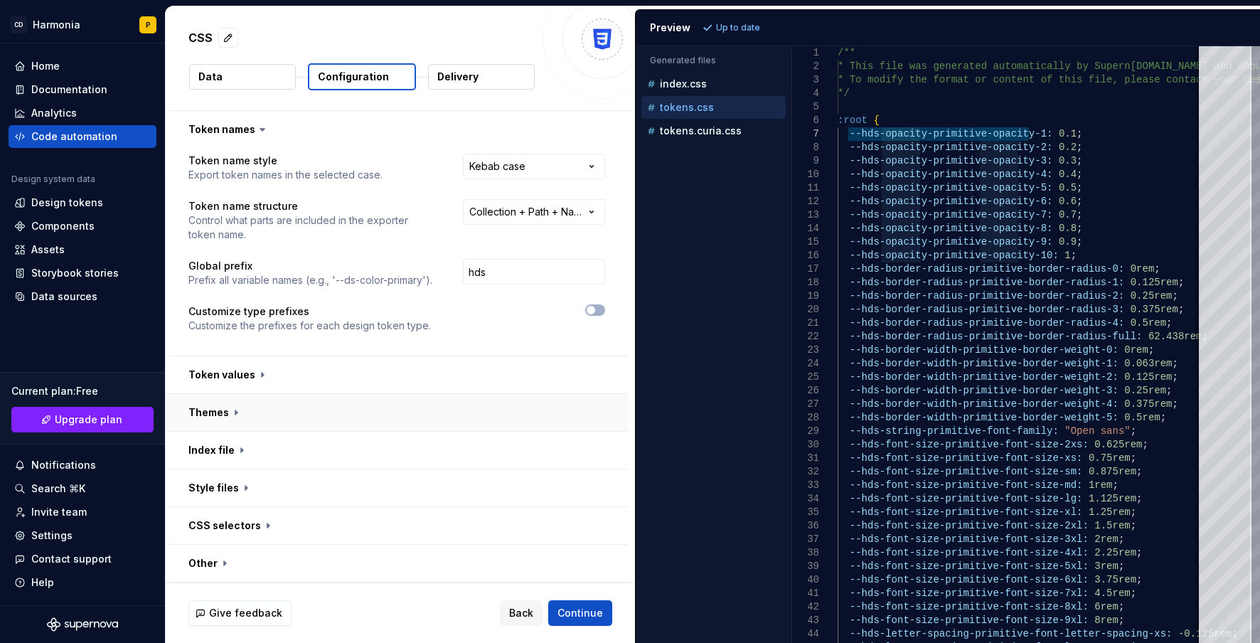
scroll to position [38, 0]
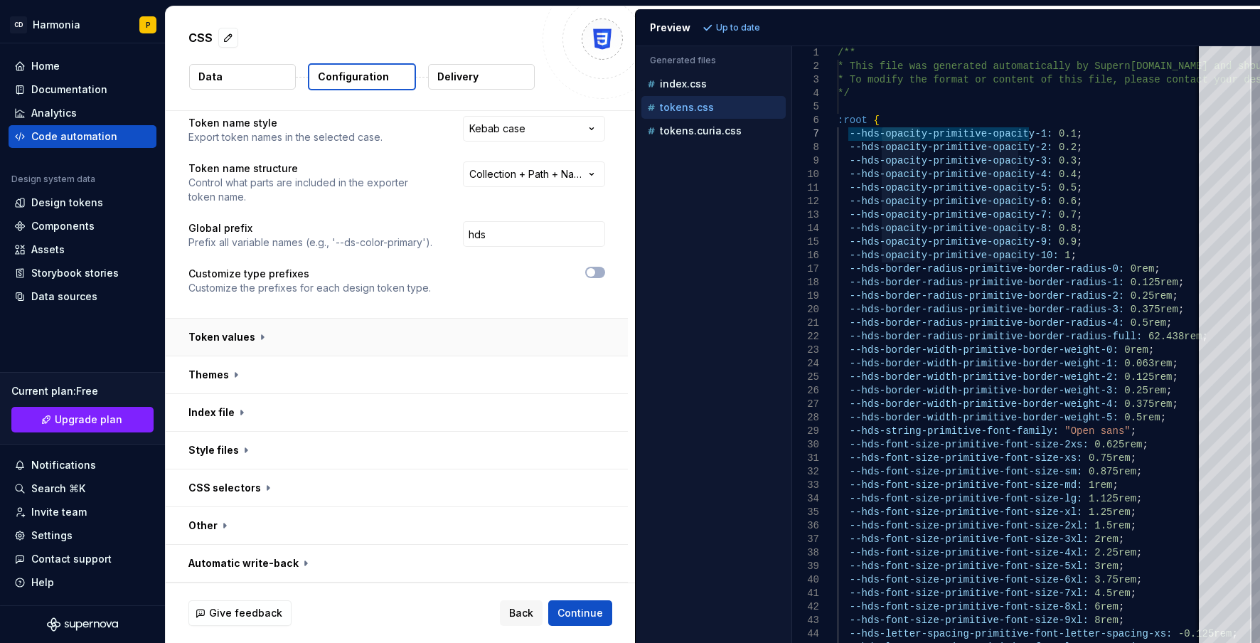
click at [291, 336] on button "button" at bounding box center [397, 337] width 462 height 37
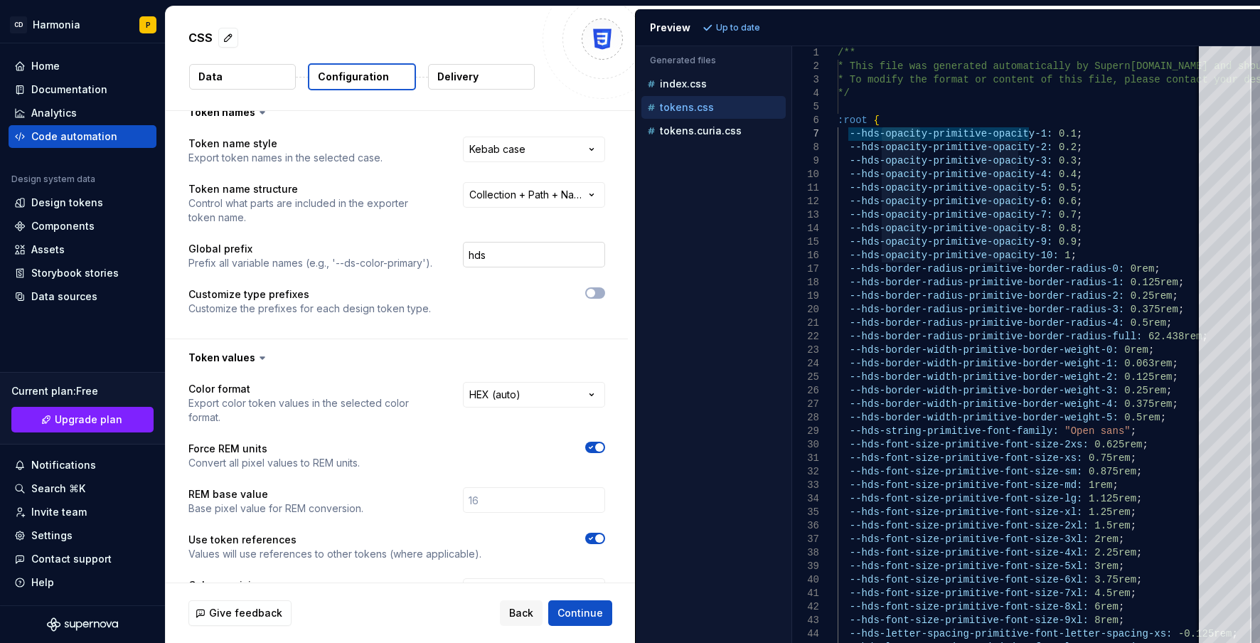
scroll to position [0, 0]
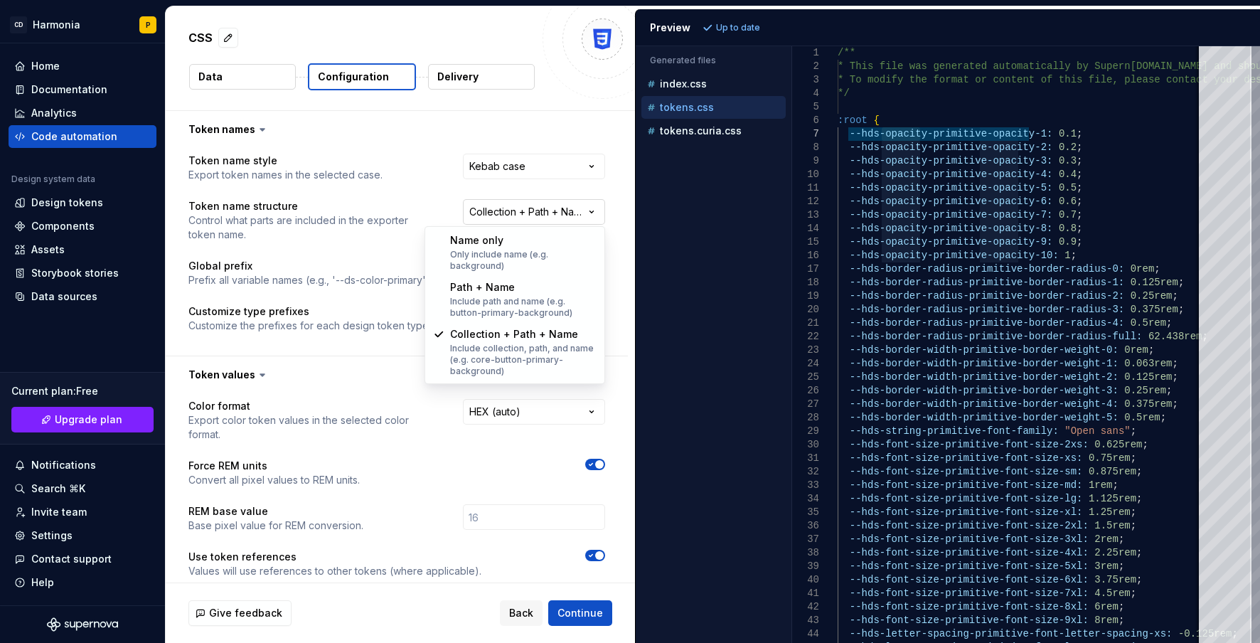
click at [525, 209] on html "**********" at bounding box center [630, 321] width 1260 height 643
select select "********"
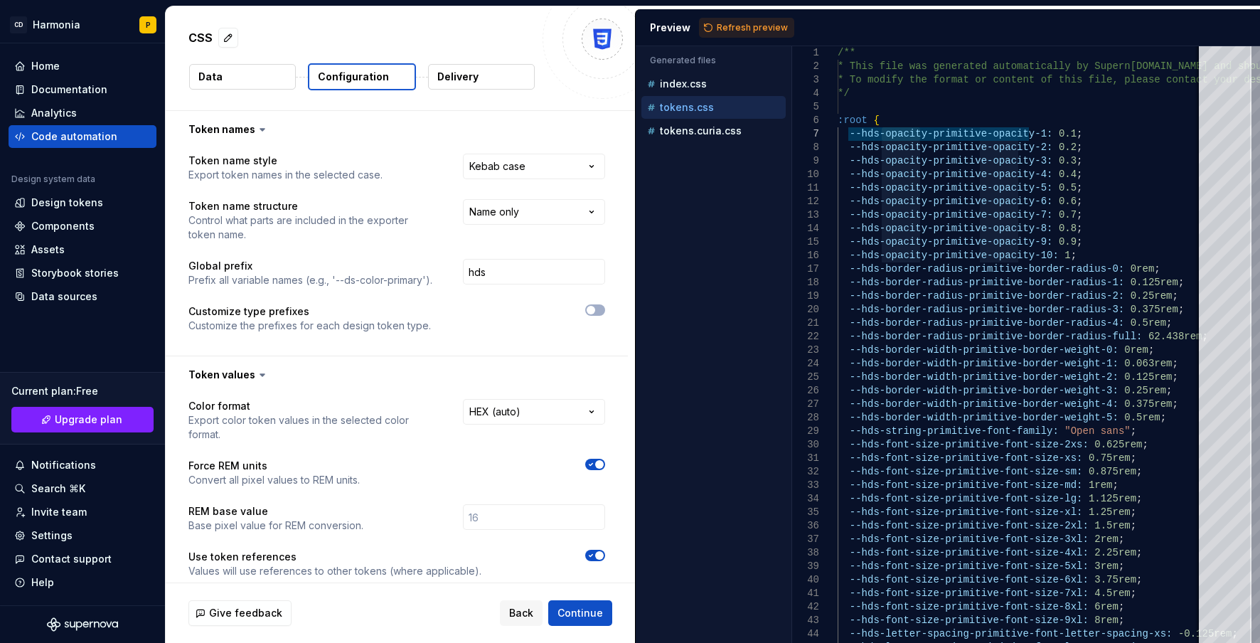
click at [720, 20] on button "Refresh preview" at bounding box center [746, 28] width 95 height 20
type textarea "**********"
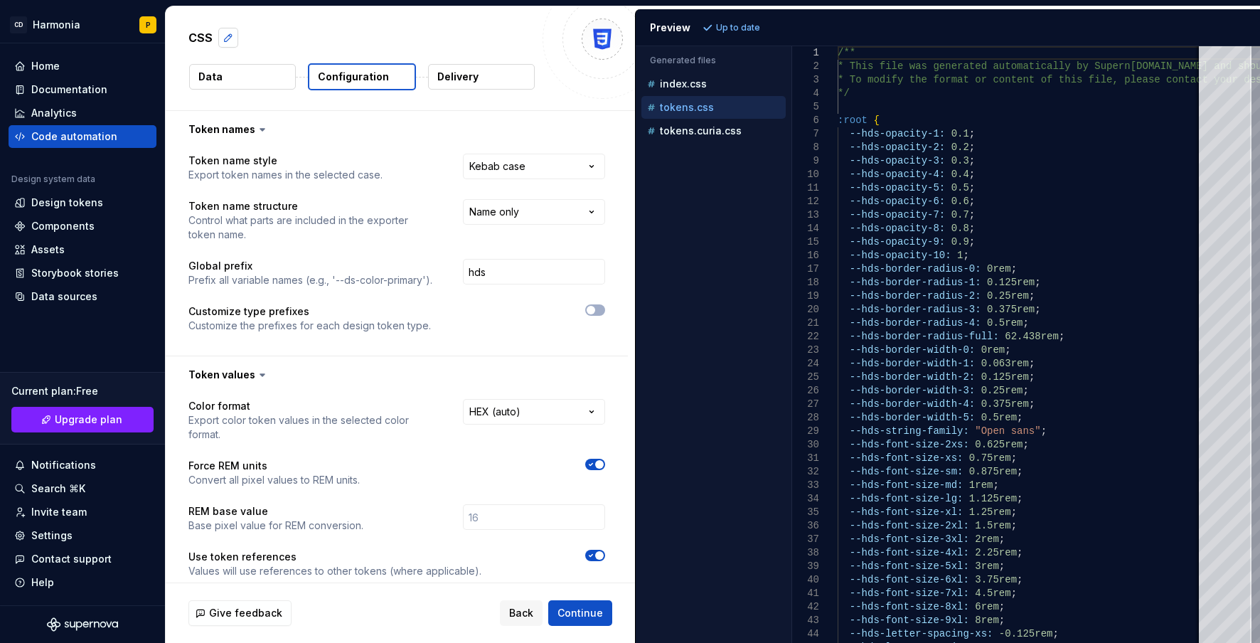
click at [223, 36] on button "button" at bounding box center [228, 38] width 20 height 20
click at [267, 11] on div "*** Data Configuration Delivery" at bounding box center [400, 58] width 469 height 104
click at [571, 613] on span "Continue" at bounding box center [580, 613] width 46 height 14
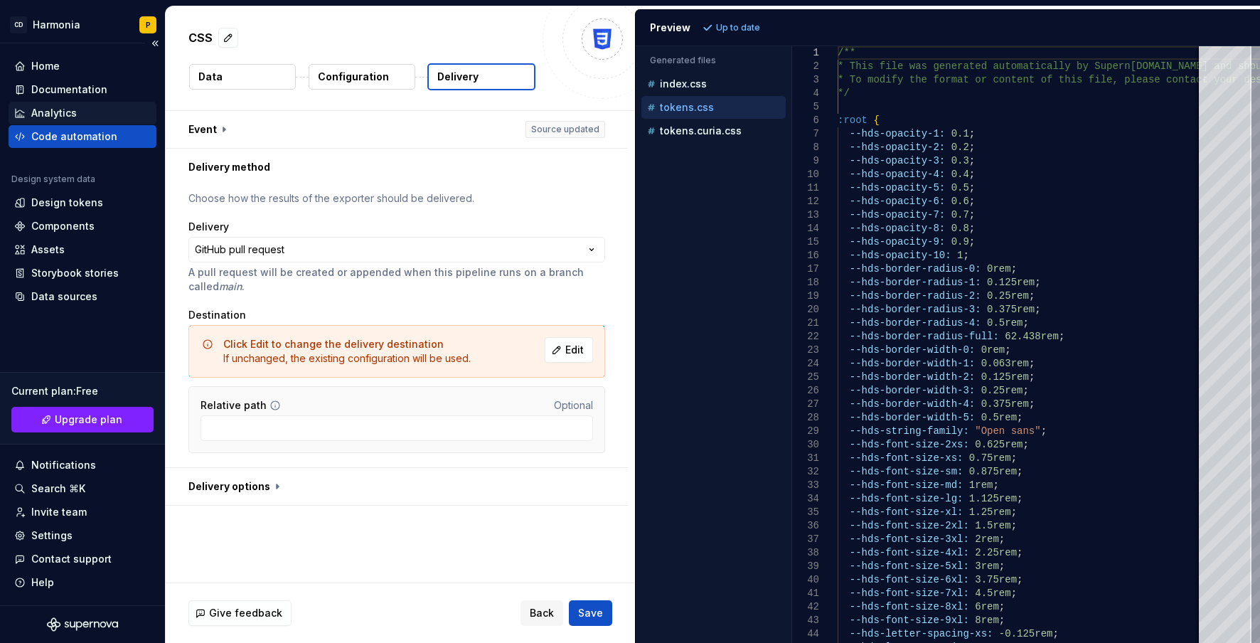
click at [67, 124] on div "Analytics" at bounding box center [83, 113] width 148 height 23
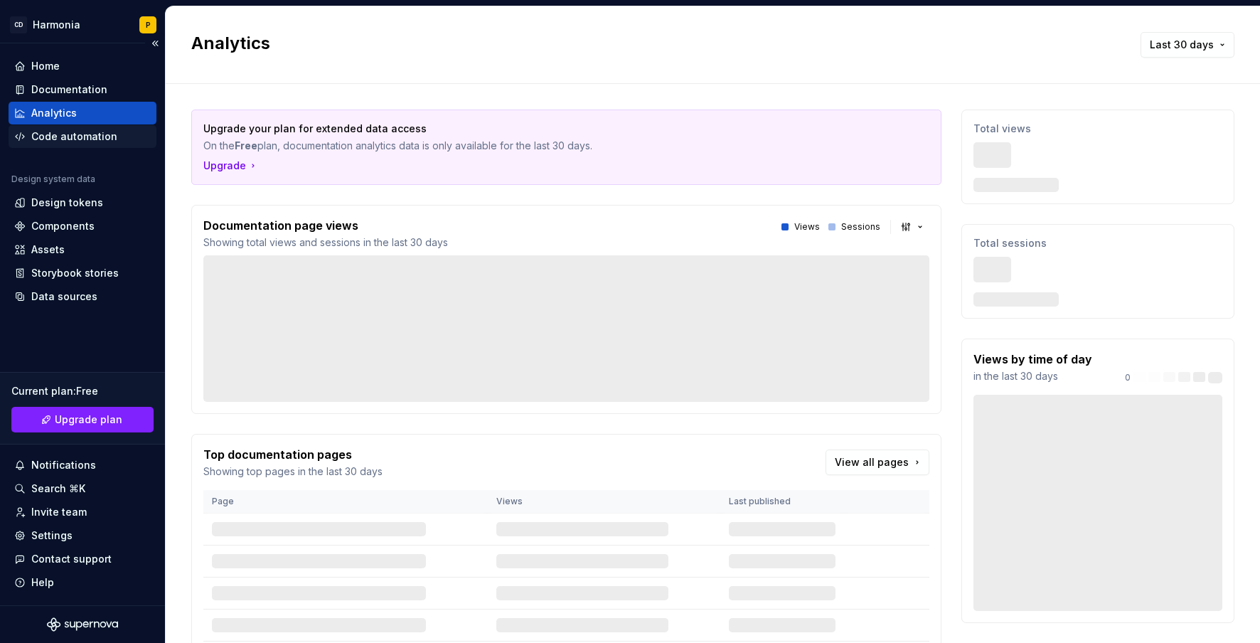
click at [65, 133] on div "Code automation" at bounding box center [74, 136] width 86 height 14
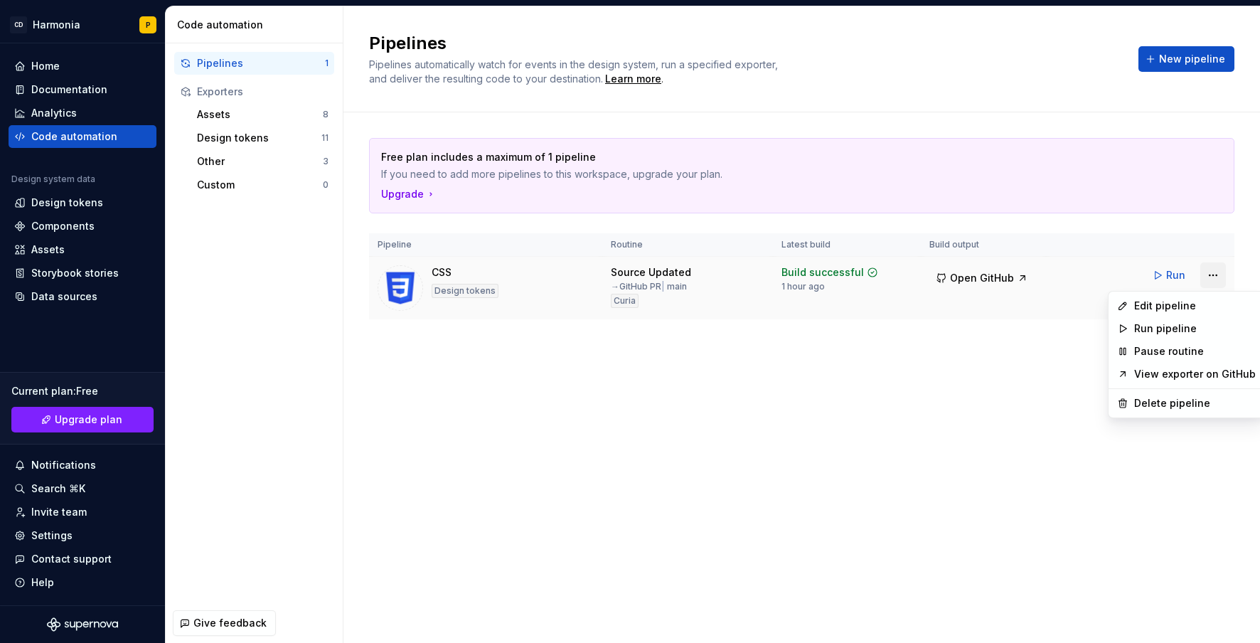
click at [1211, 277] on html "CD Harmonia P Home Documentation Analytics Code automation Design system data D…" at bounding box center [630, 321] width 1260 height 643
click at [1165, 404] on div "Delete pipeline" at bounding box center [1195, 403] width 122 height 14
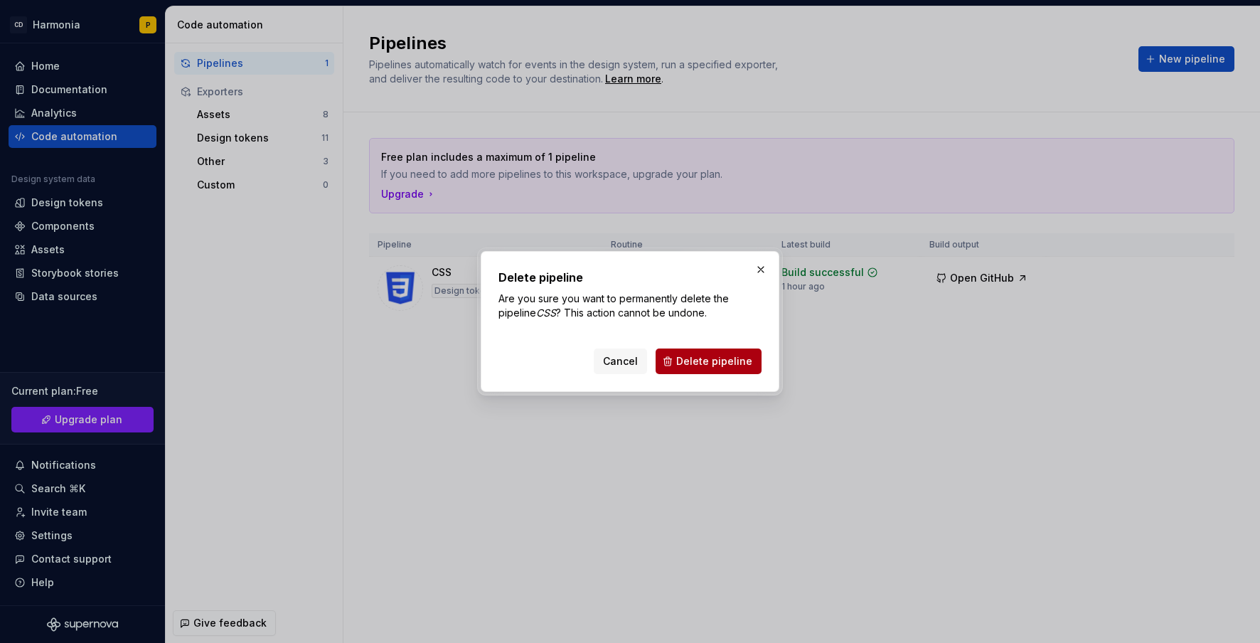
click at [707, 360] on span "Delete pipeline" at bounding box center [714, 361] width 76 height 14
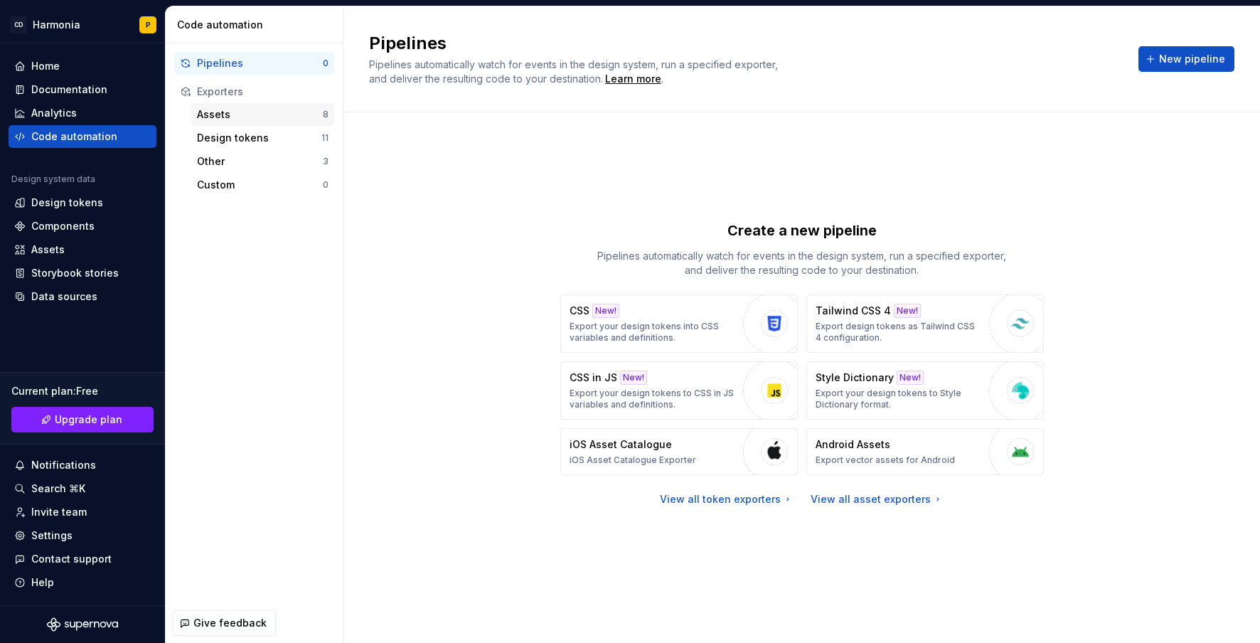
click at [239, 112] on div "Assets" at bounding box center [260, 114] width 126 height 14
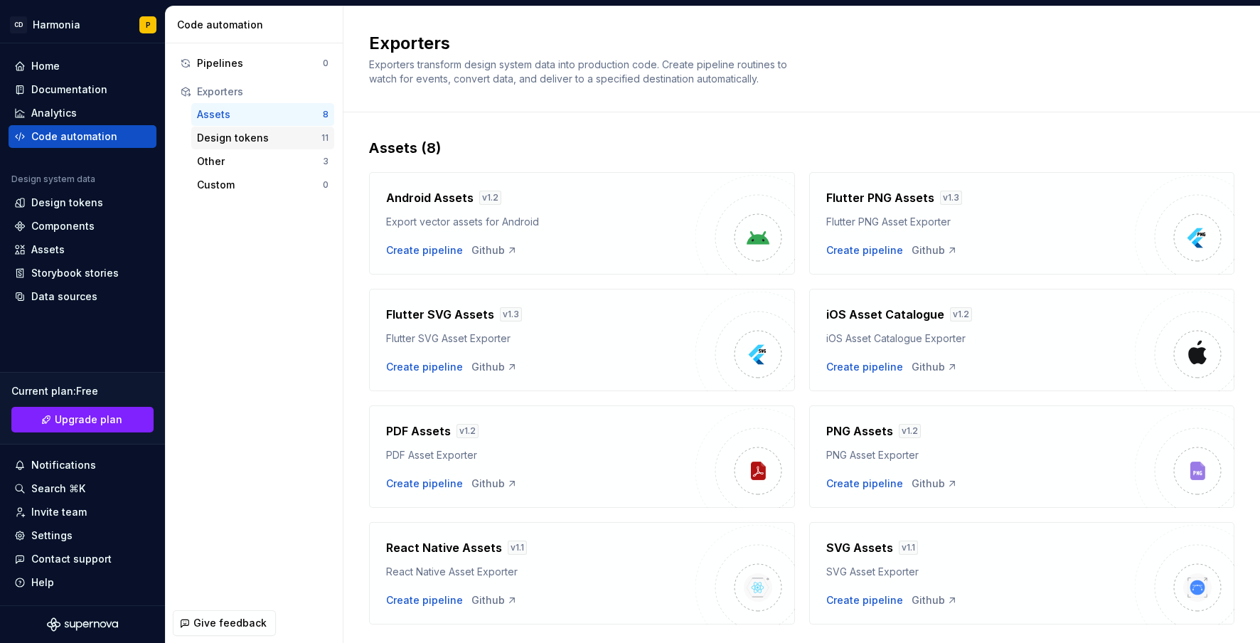
click at [262, 139] on div "Design tokens" at bounding box center [259, 138] width 124 height 14
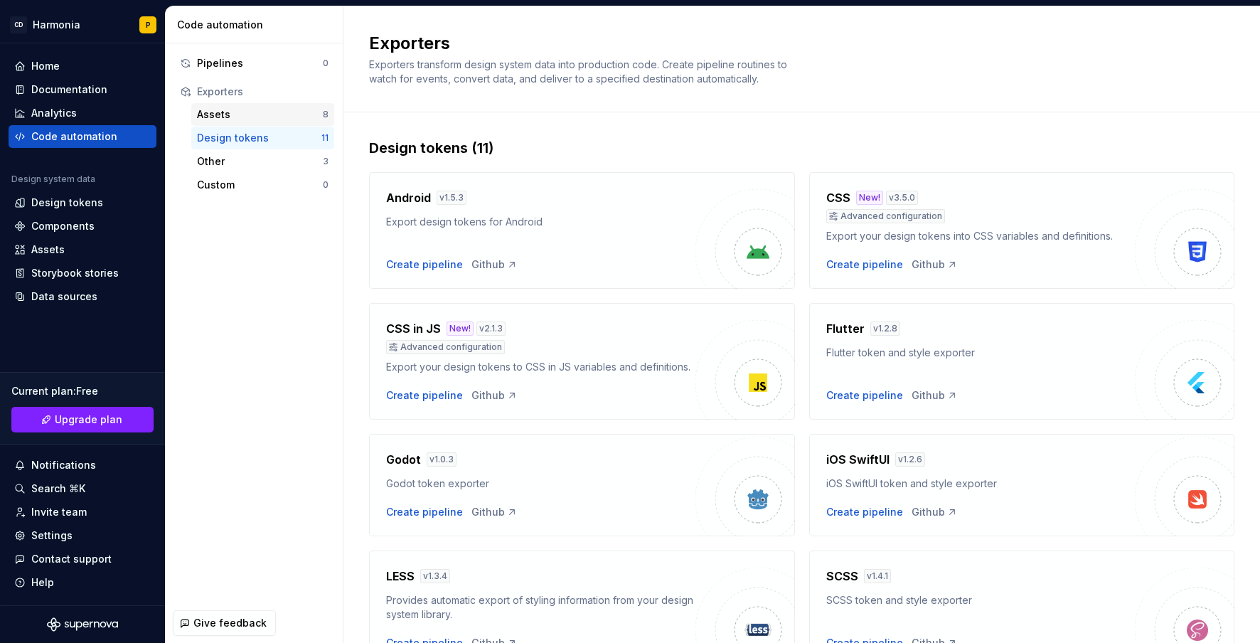
click at [228, 109] on div "Assets" at bounding box center [260, 114] width 126 height 14
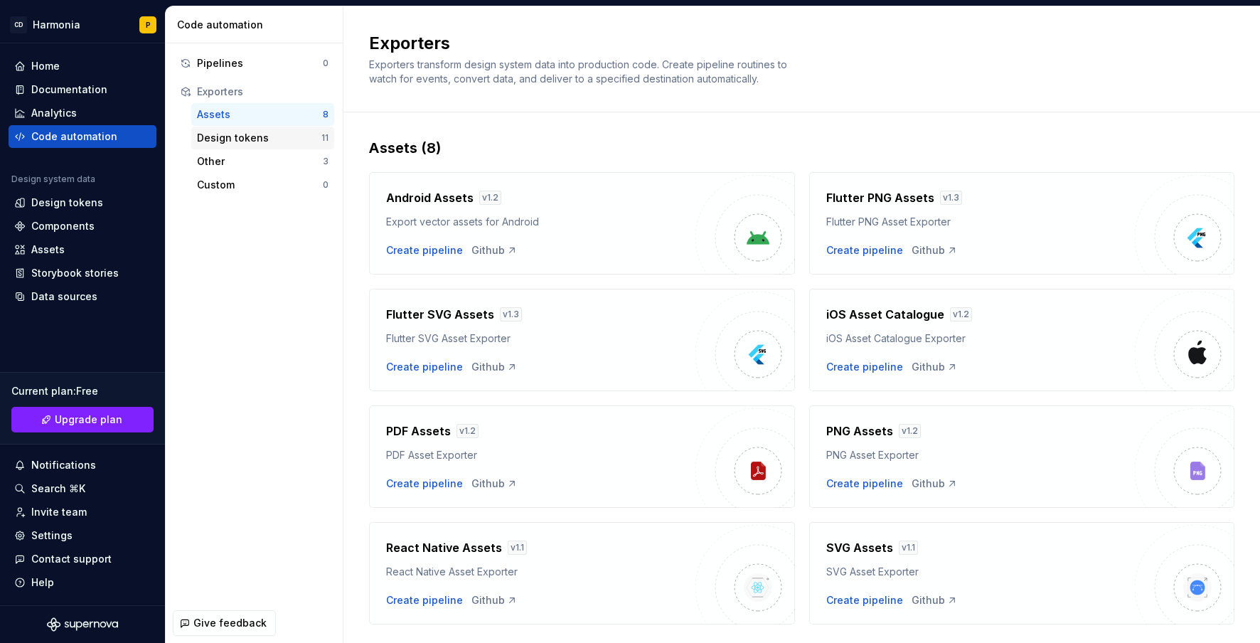
click at [220, 138] on div "Design tokens" at bounding box center [259, 138] width 124 height 14
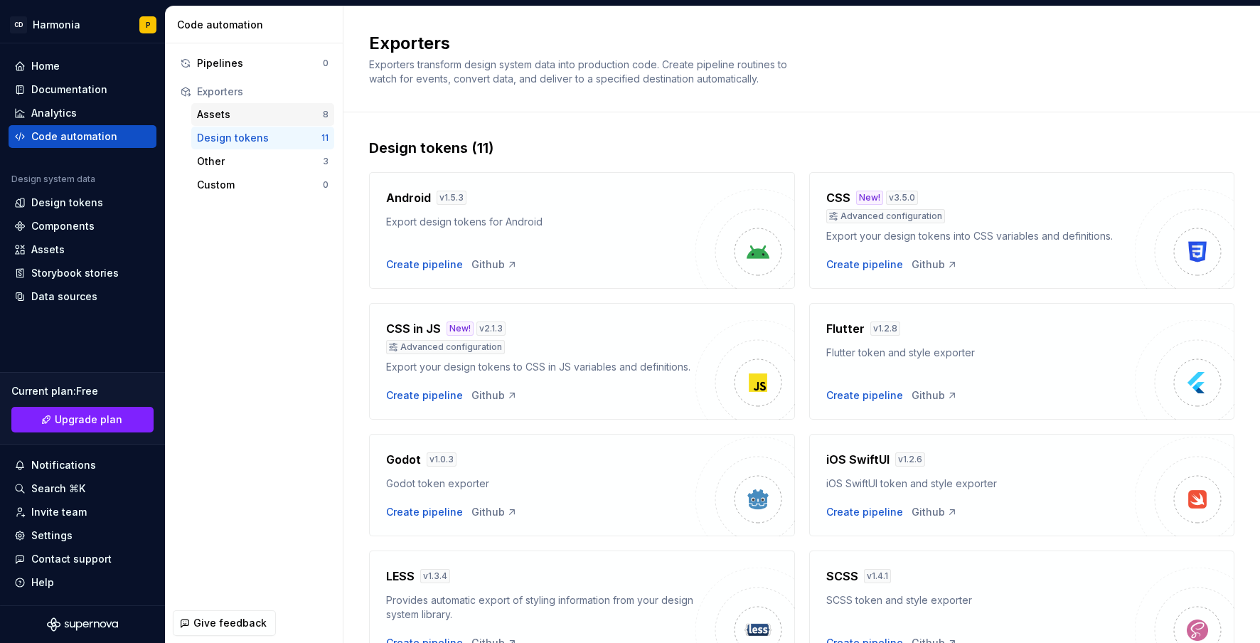
click at [222, 114] on div "Assets" at bounding box center [260, 114] width 126 height 14
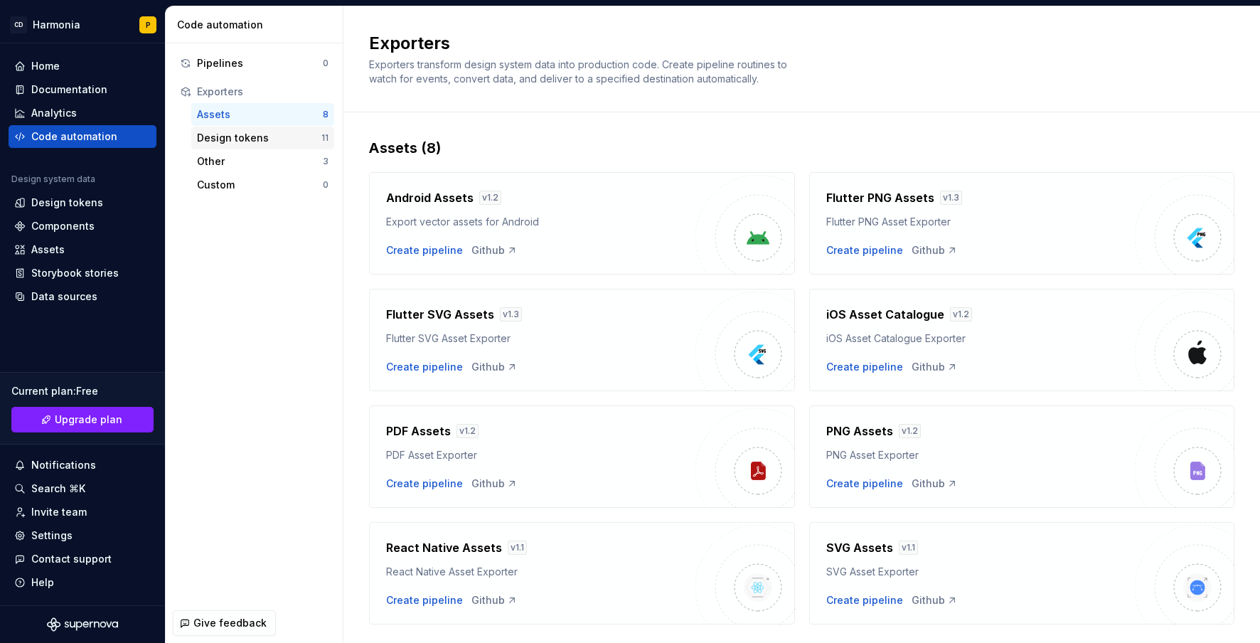
click at [224, 141] on div "Design tokens" at bounding box center [259, 138] width 124 height 14
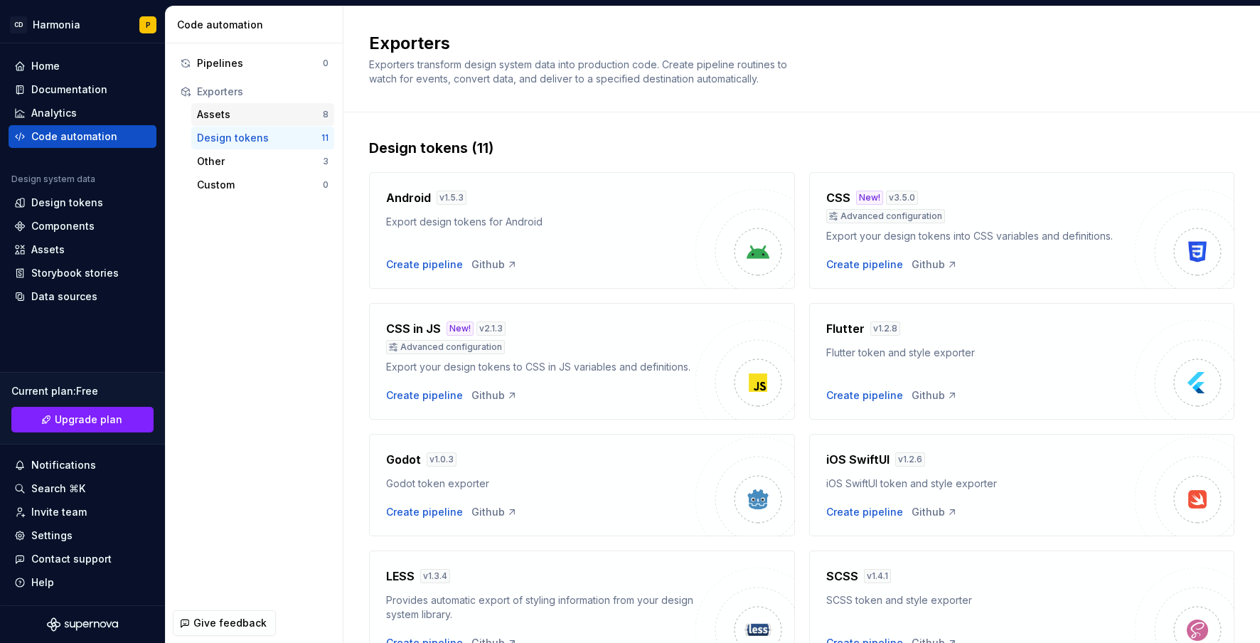
click at [228, 114] on div "Assets" at bounding box center [260, 114] width 126 height 14
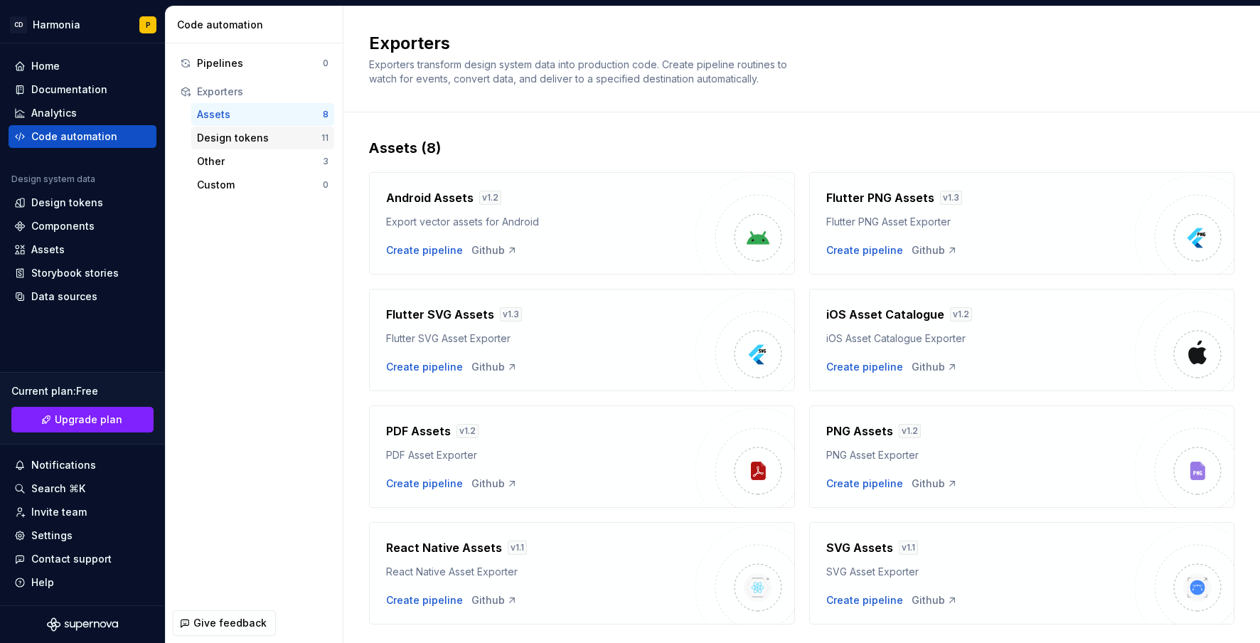
click at [221, 146] on div "Design tokens 11" at bounding box center [262, 138] width 143 height 23
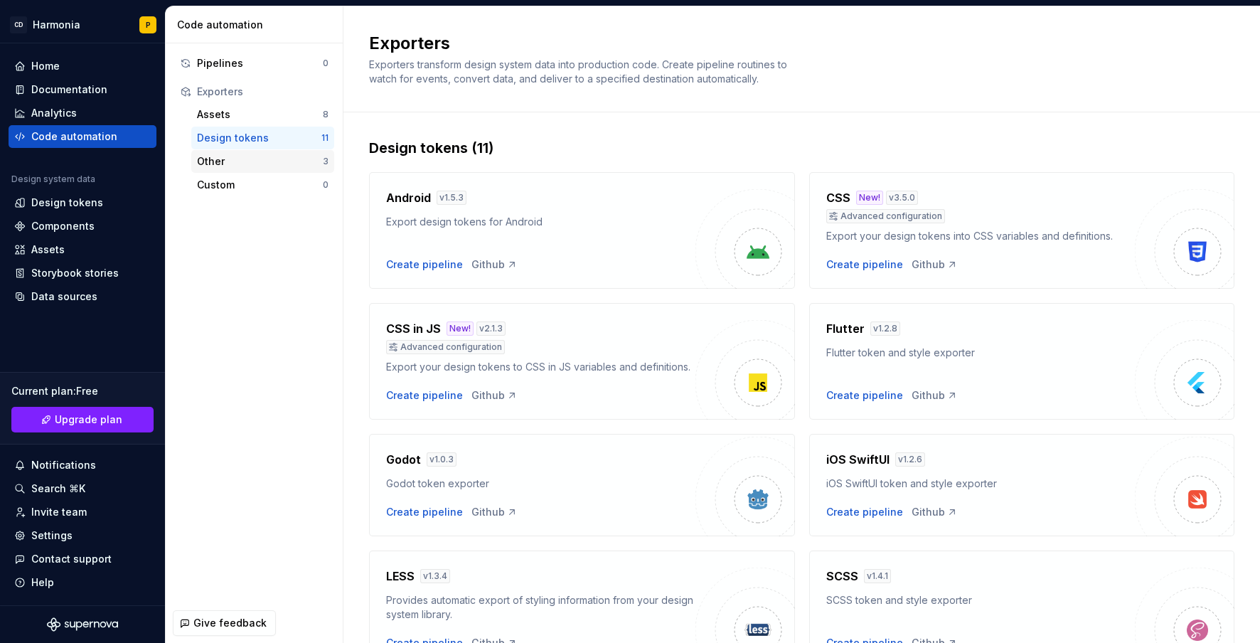
click at [237, 163] on div "Other" at bounding box center [260, 161] width 126 height 14
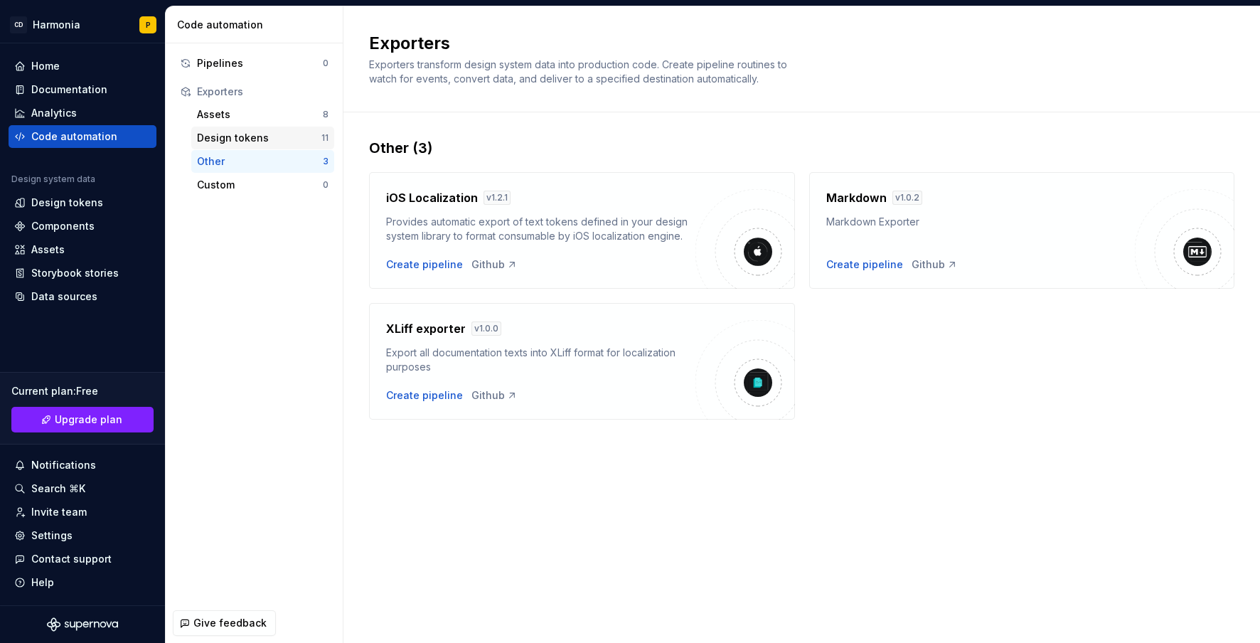
click at [213, 133] on div "Design tokens" at bounding box center [259, 138] width 124 height 14
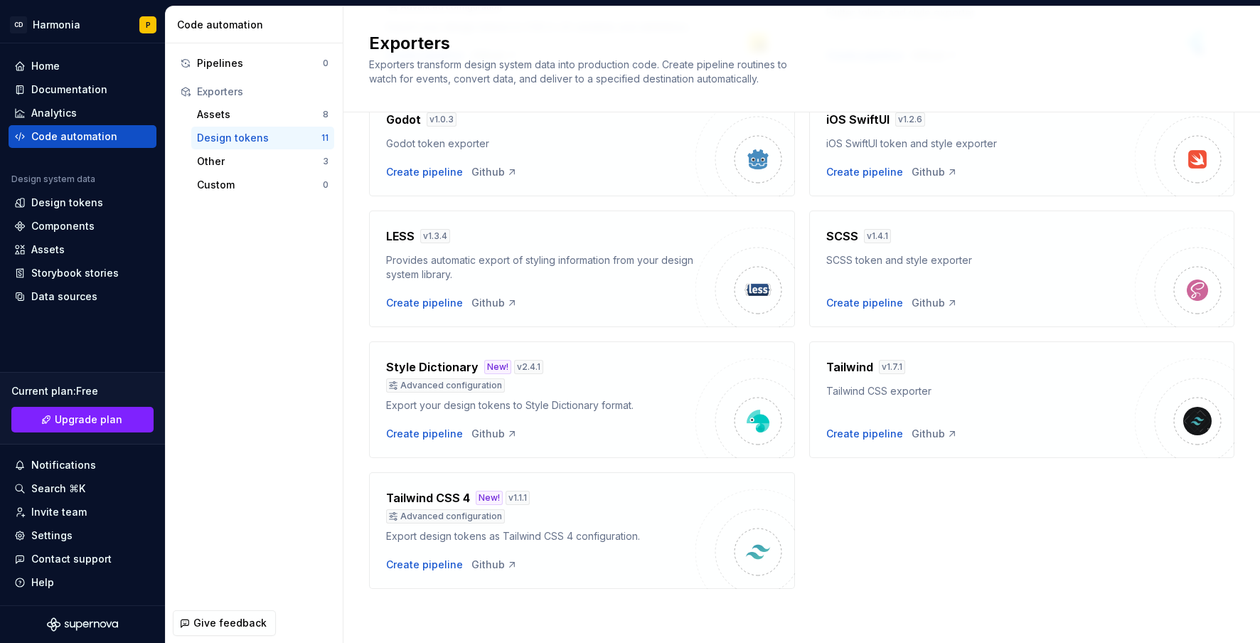
scroll to position [354, 0]
click at [840, 303] on div "Create pipeline" at bounding box center [864, 303] width 77 height 14
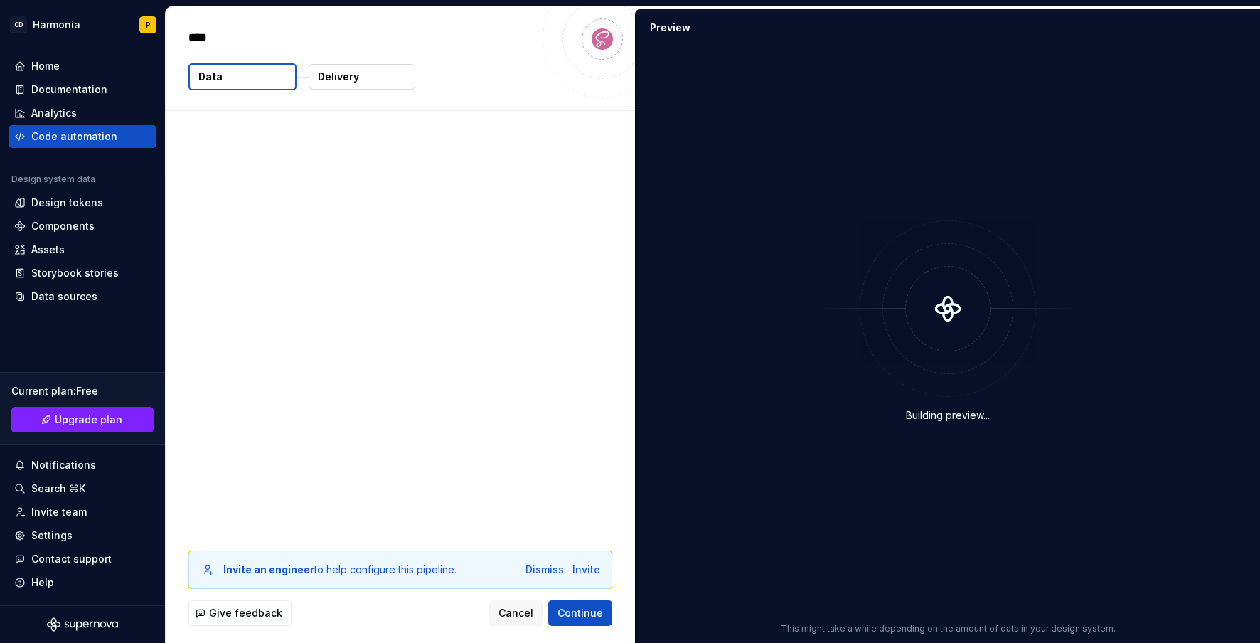
type textarea "*"
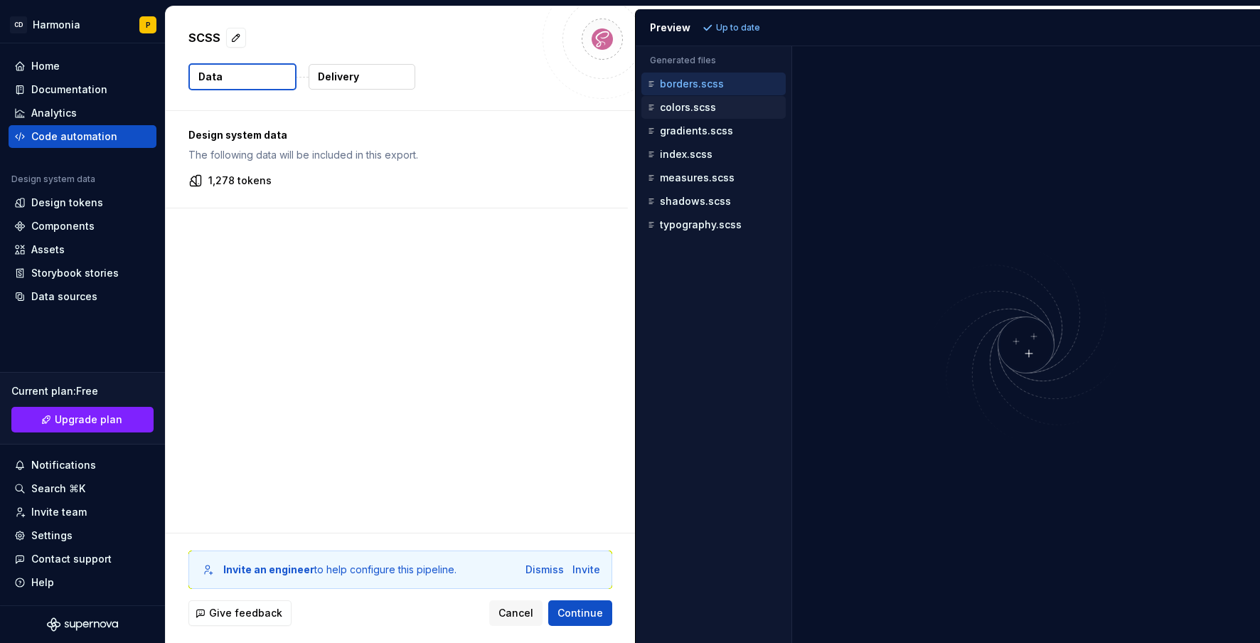
click at [677, 103] on p "colors.scss" at bounding box center [688, 107] width 56 height 11
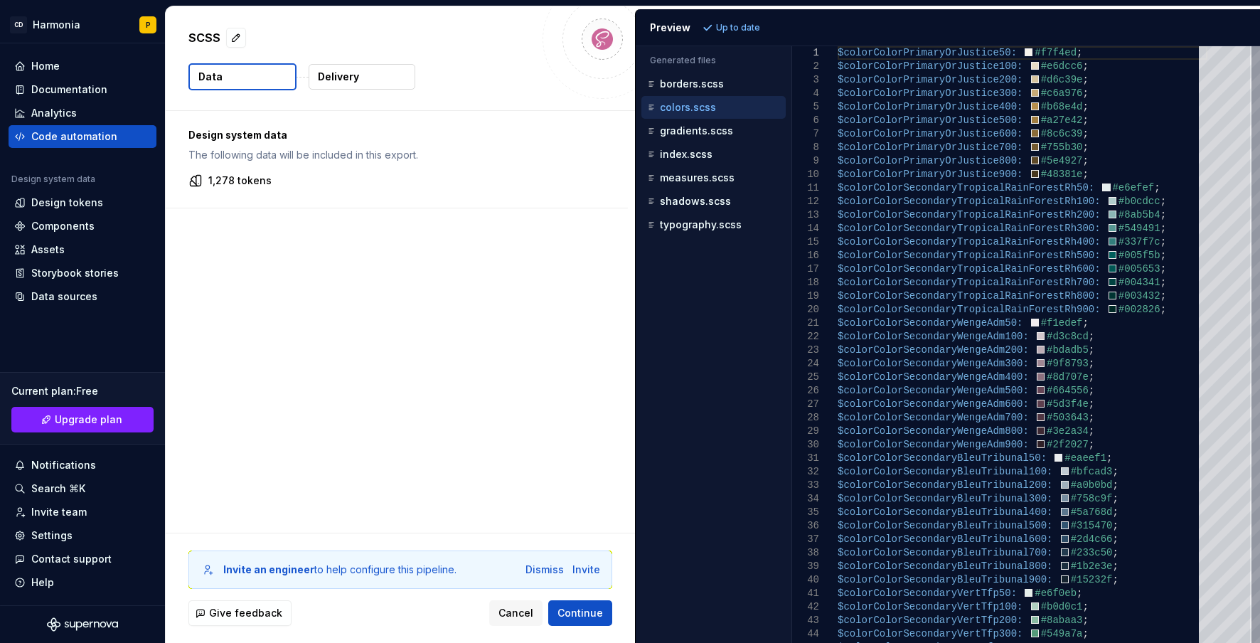
click at [326, 79] on p "Delivery" at bounding box center [338, 77] width 41 height 14
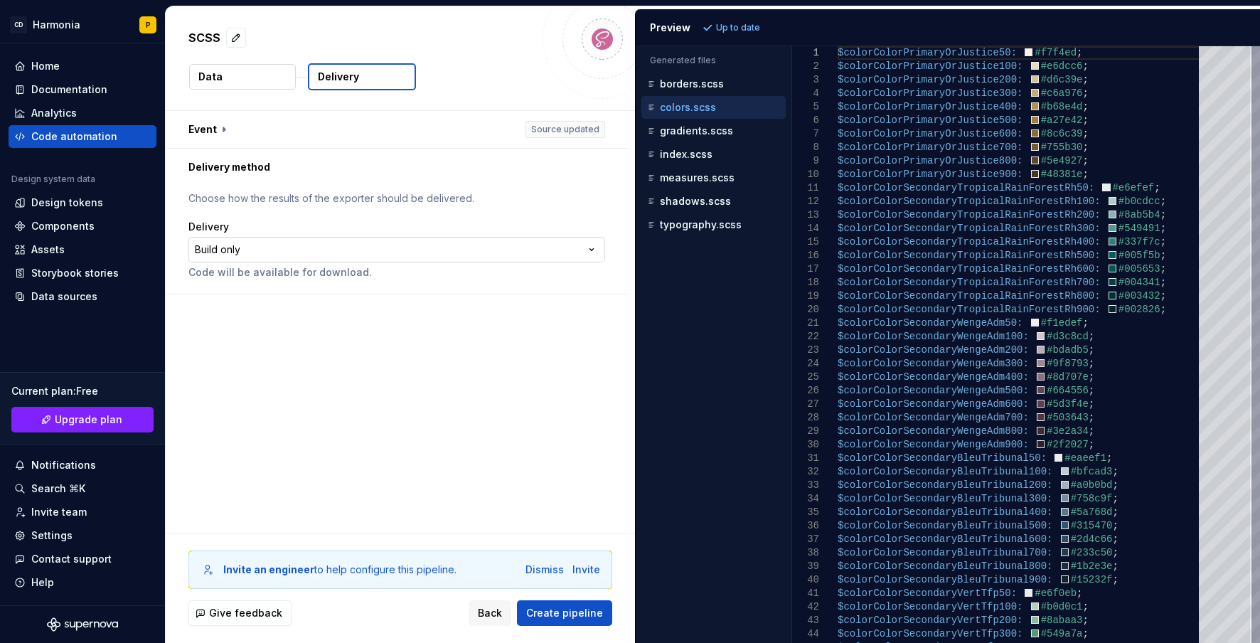
click at [392, 248] on html "**********" at bounding box center [630, 321] width 1260 height 643
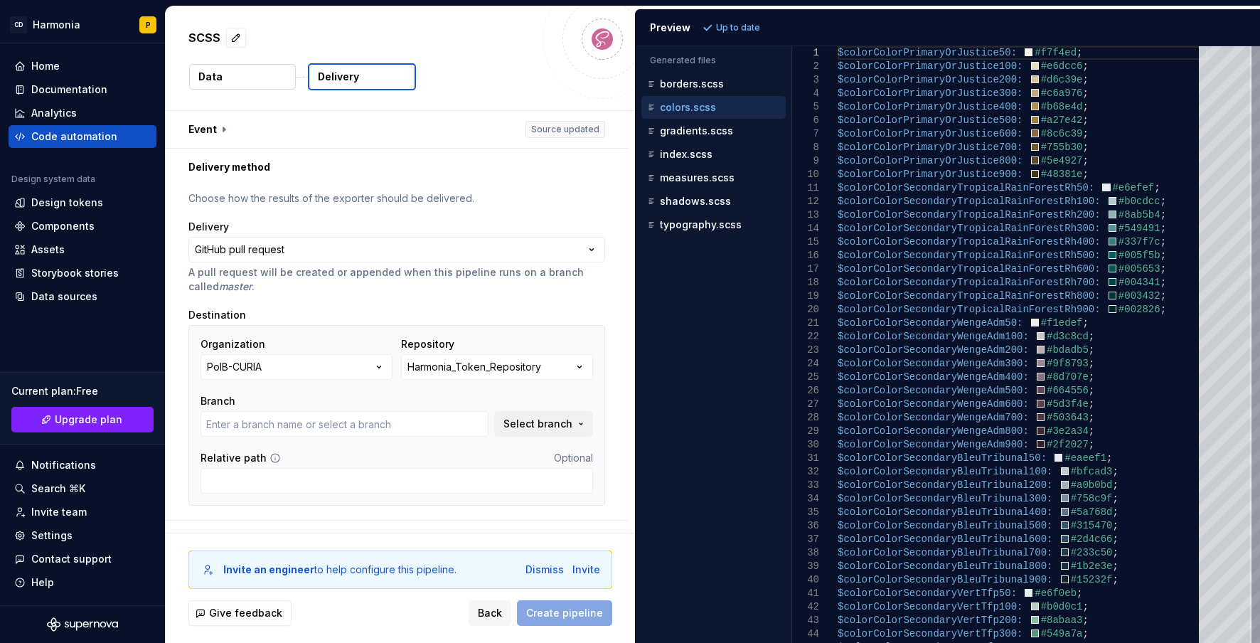
type input "main"
click at [214, 133] on button "button" at bounding box center [397, 129] width 462 height 37
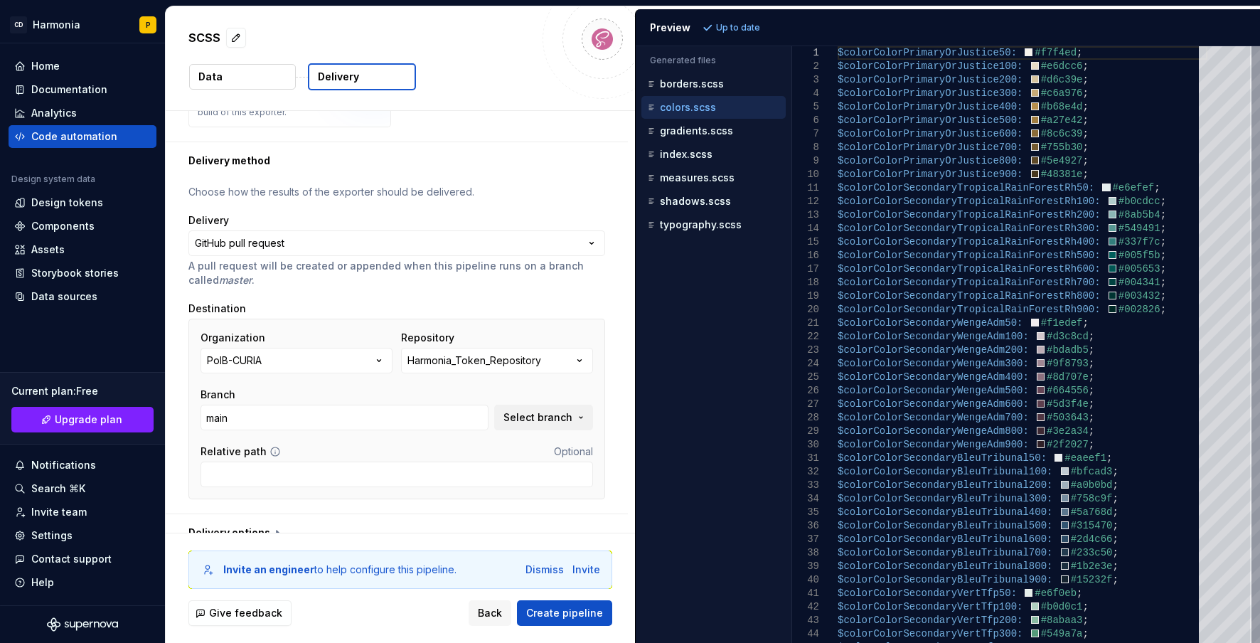
scroll to position [272, 0]
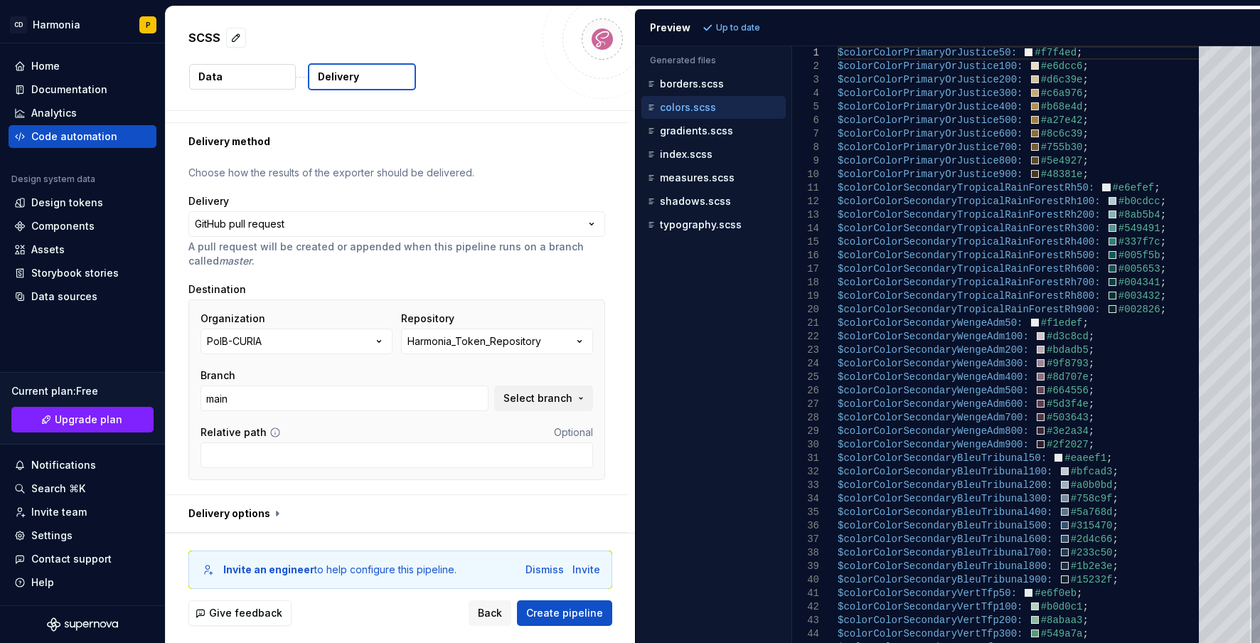
click at [244, 82] on button "Data" at bounding box center [242, 77] width 107 height 26
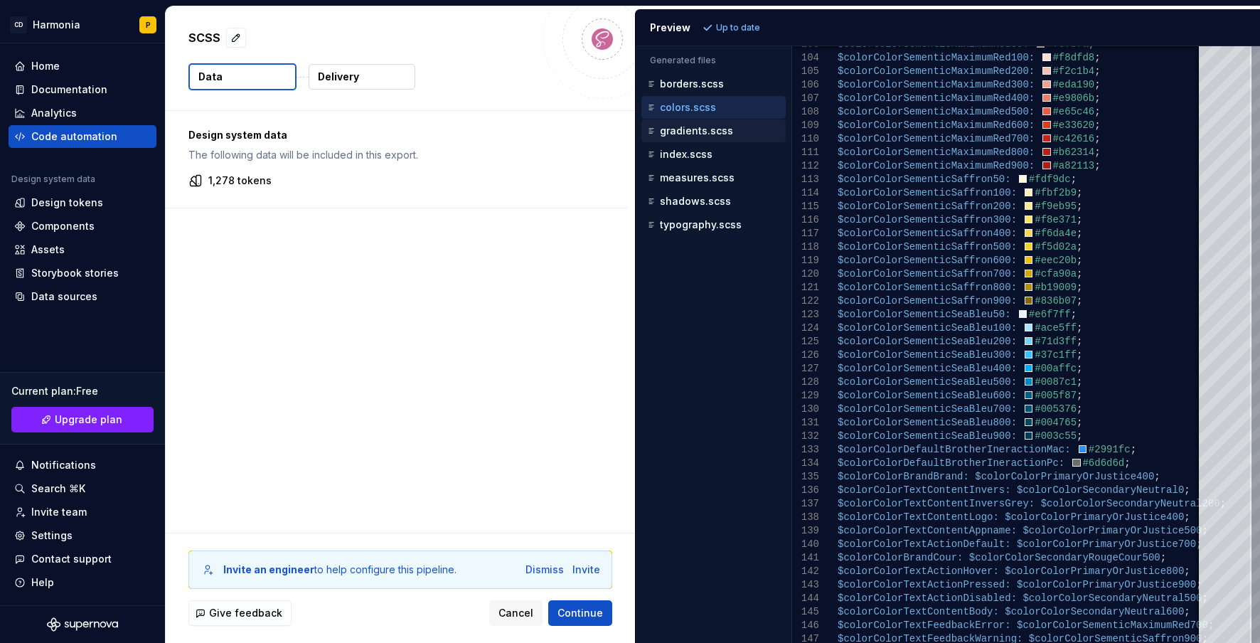
click at [694, 136] on p "gradients.scss" at bounding box center [696, 130] width 73 height 11
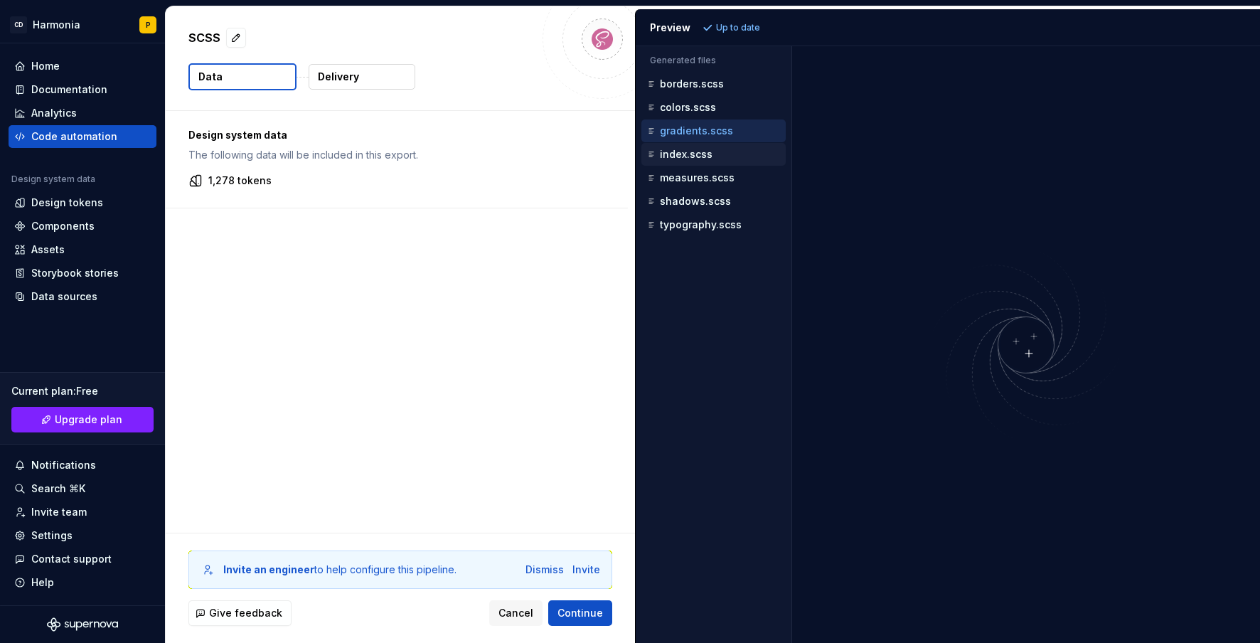
click at [690, 161] on button "index.scss" at bounding box center [713, 154] width 144 height 16
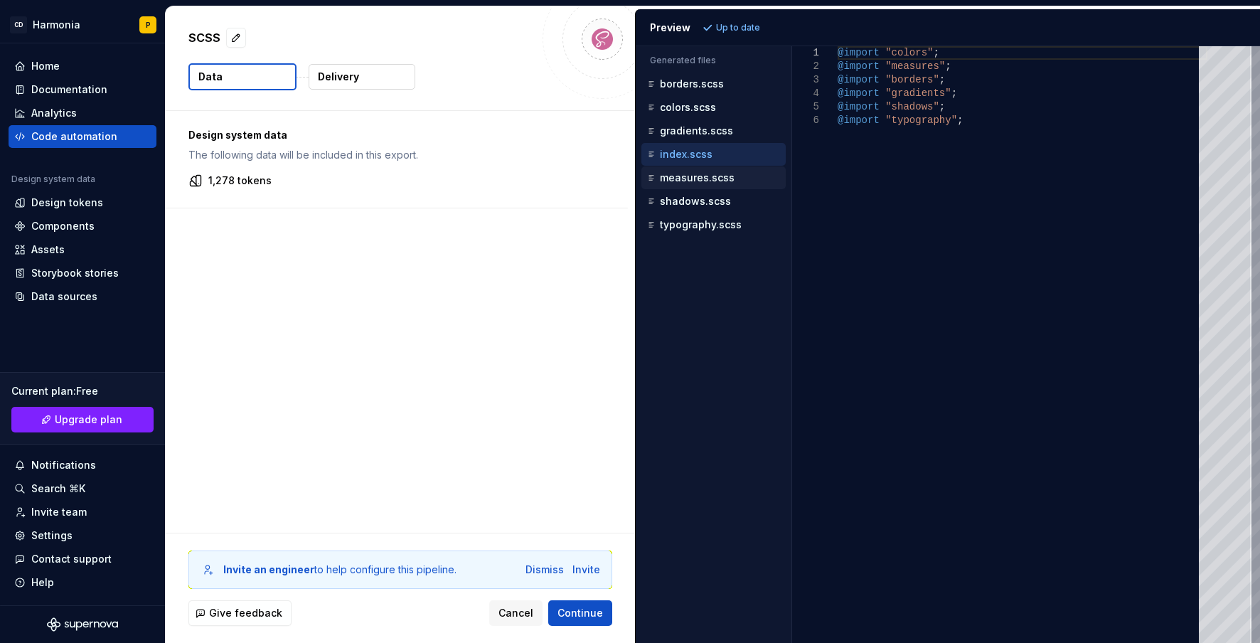
click at [683, 178] on p "measures.scss" at bounding box center [697, 177] width 75 height 11
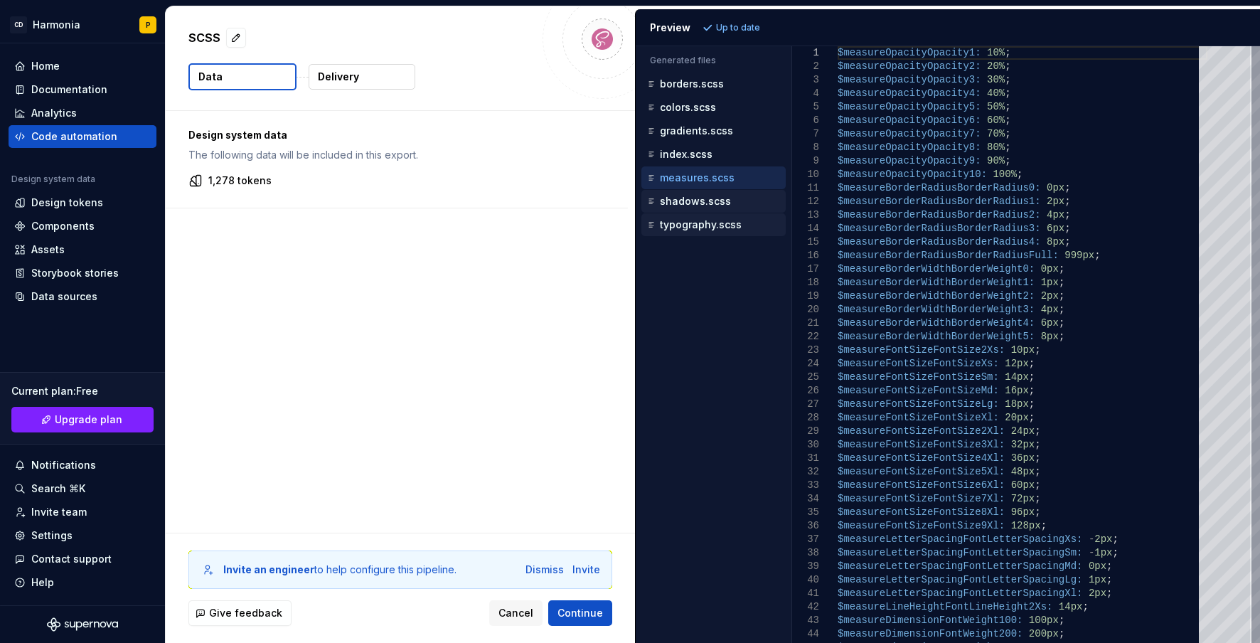
drag, startPoint x: 673, startPoint y: 203, endPoint x: 677, endPoint y: 225, distance: 21.6
click at [673, 204] on p "shadows.scss" at bounding box center [695, 201] width 71 height 11
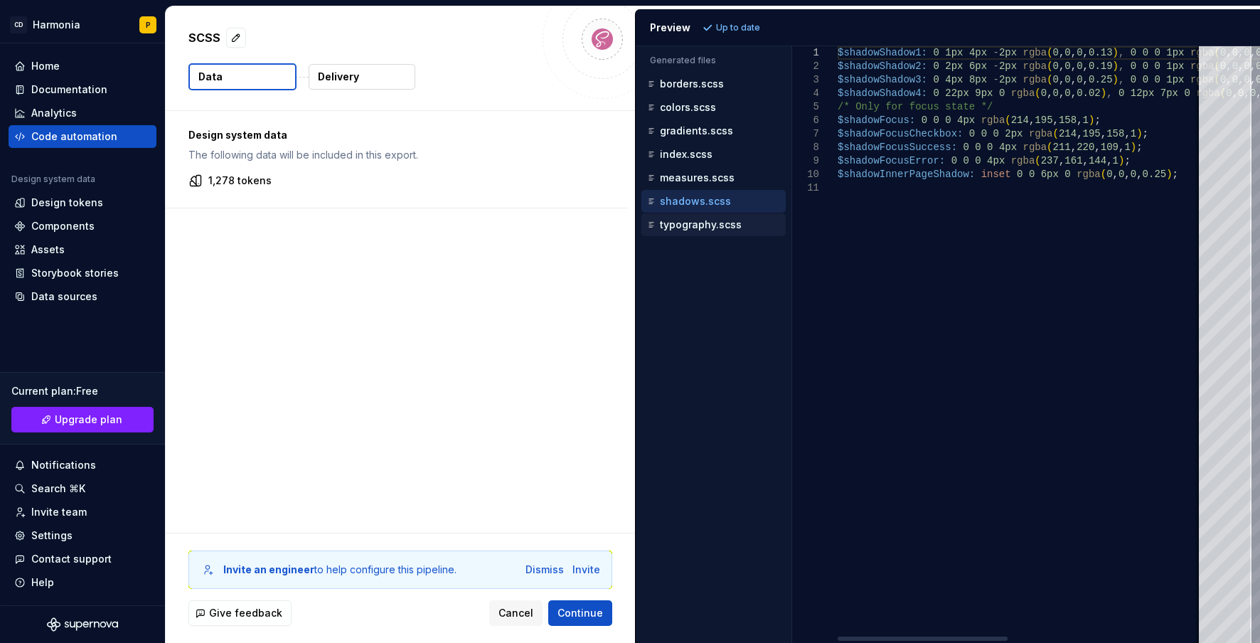
click at [677, 225] on p "typography.scss" at bounding box center [701, 224] width 82 height 11
type textarea "**********"
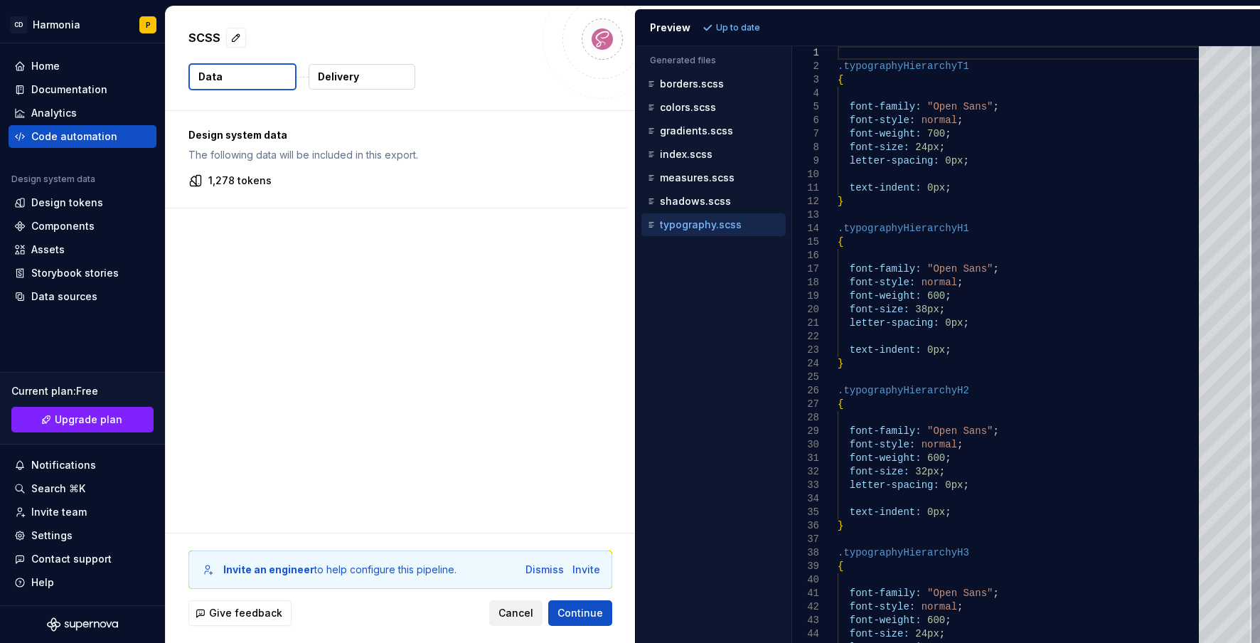
click at [510, 603] on button "Cancel" at bounding box center [515, 613] width 53 height 26
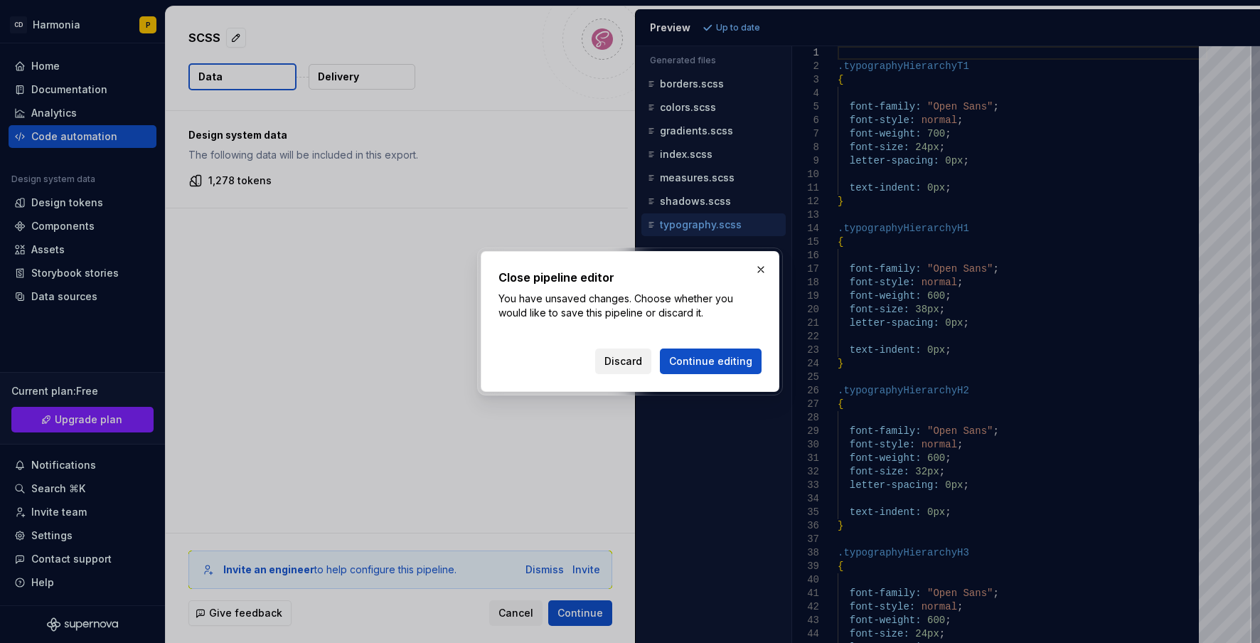
click at [629, 363] on span "Discard" at bounding box center [623, 361] width 38 height 14
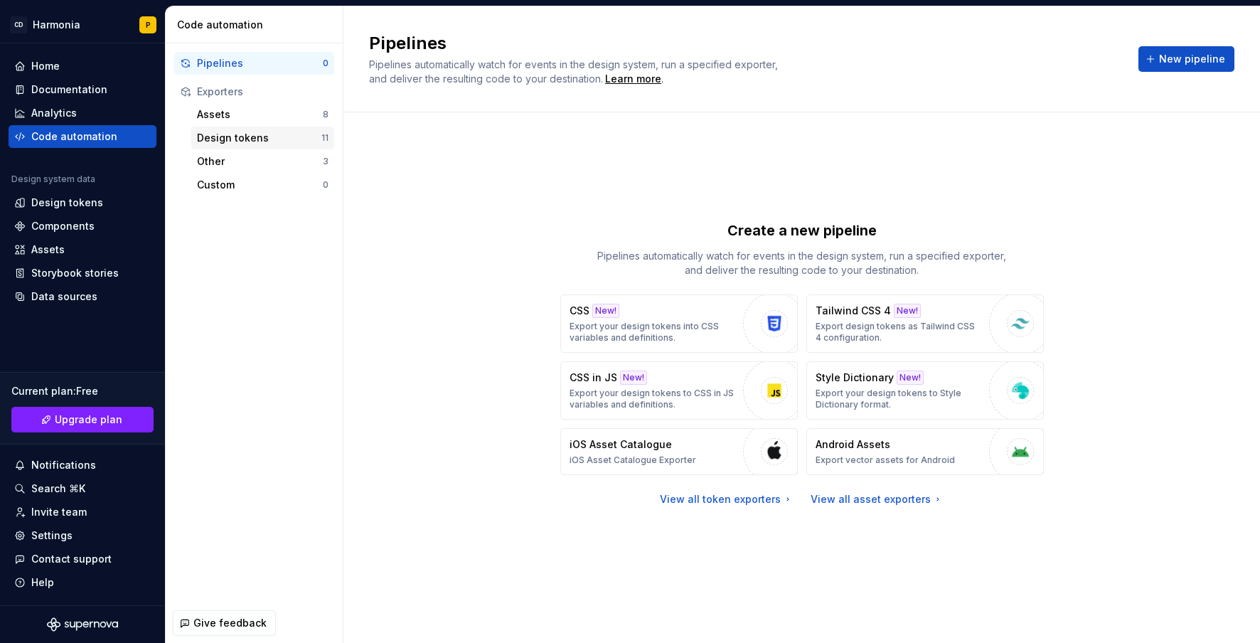
click at [230, 141] on div "Design tokens" at bounding box center [259, 138] width 124 height 14
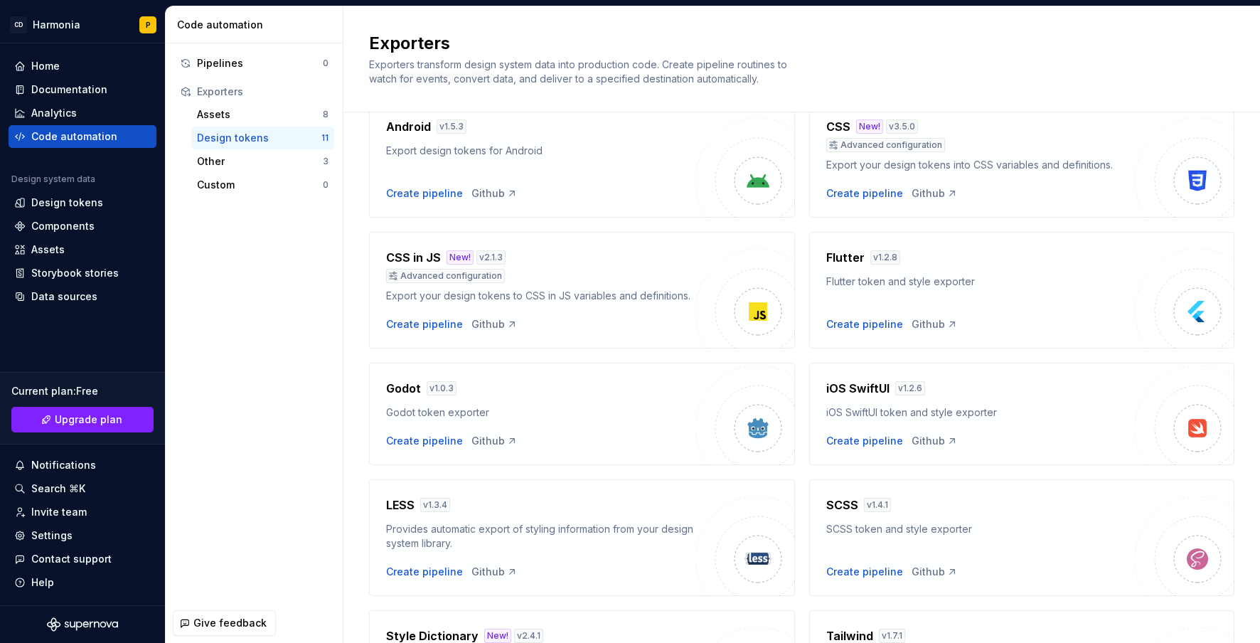
scroll to position [213, 0]
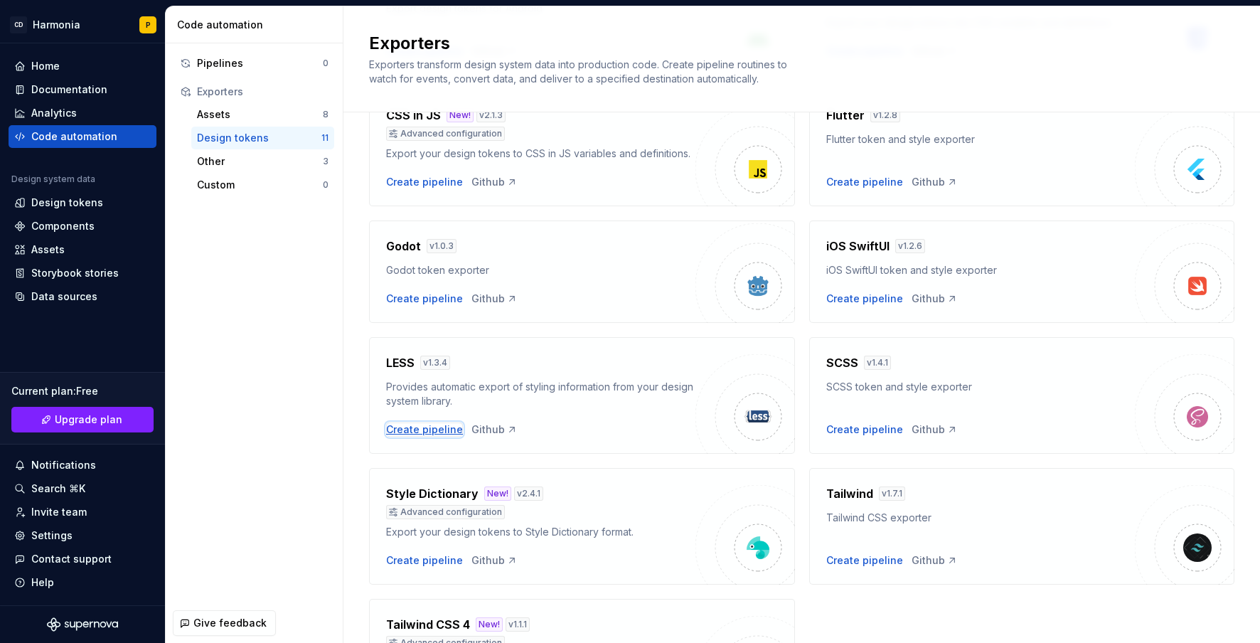
click at [437, 437] on div "Create pipeline" at bounding box center [424, 429] width 77 height 14
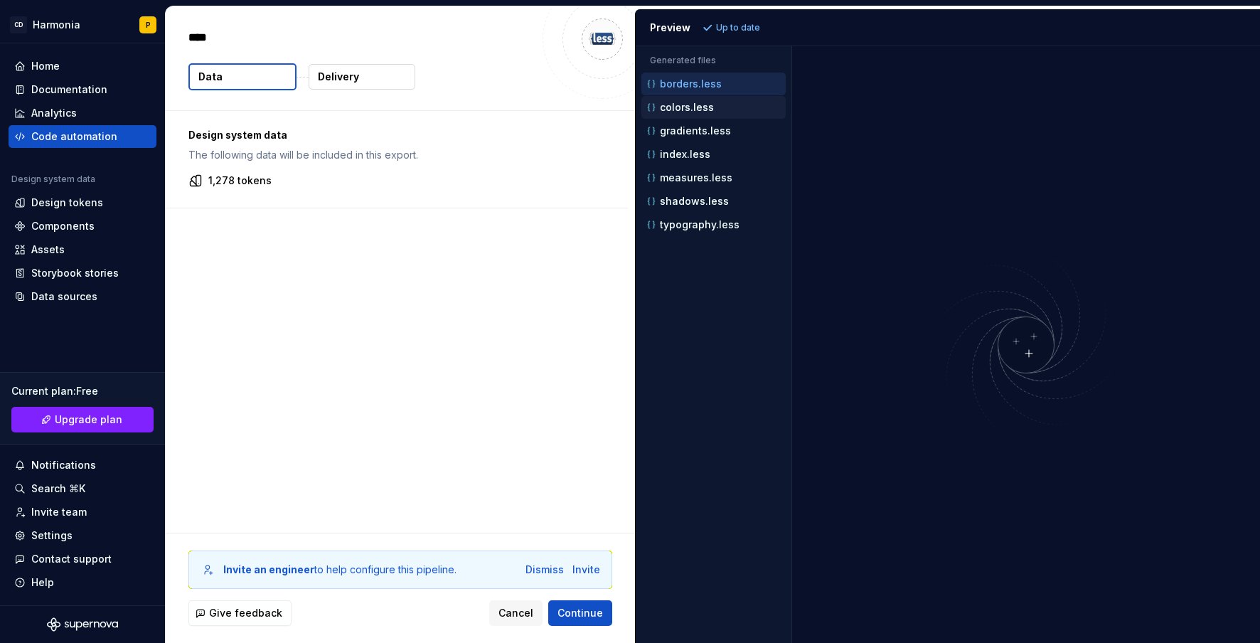
click at [667, 109] on p "colors.less" at bounding box center [687, 107] width 54 height 11
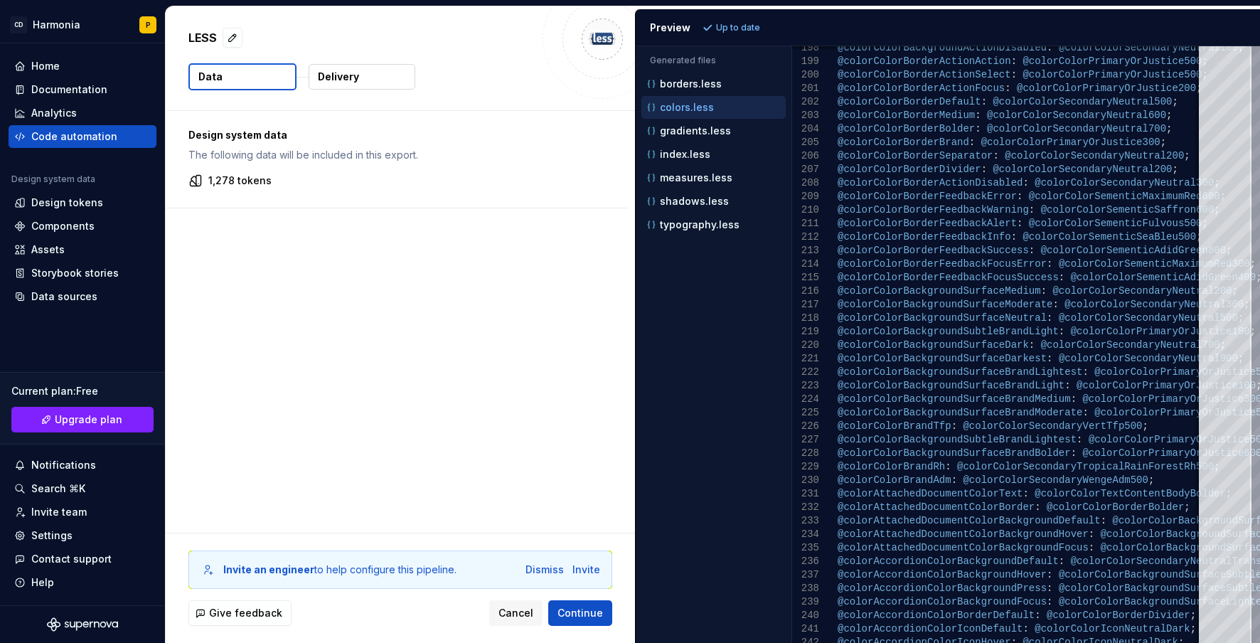
click at [341, 71] on p "Delivery" at bounding box center [338, 77] width 41 height 14
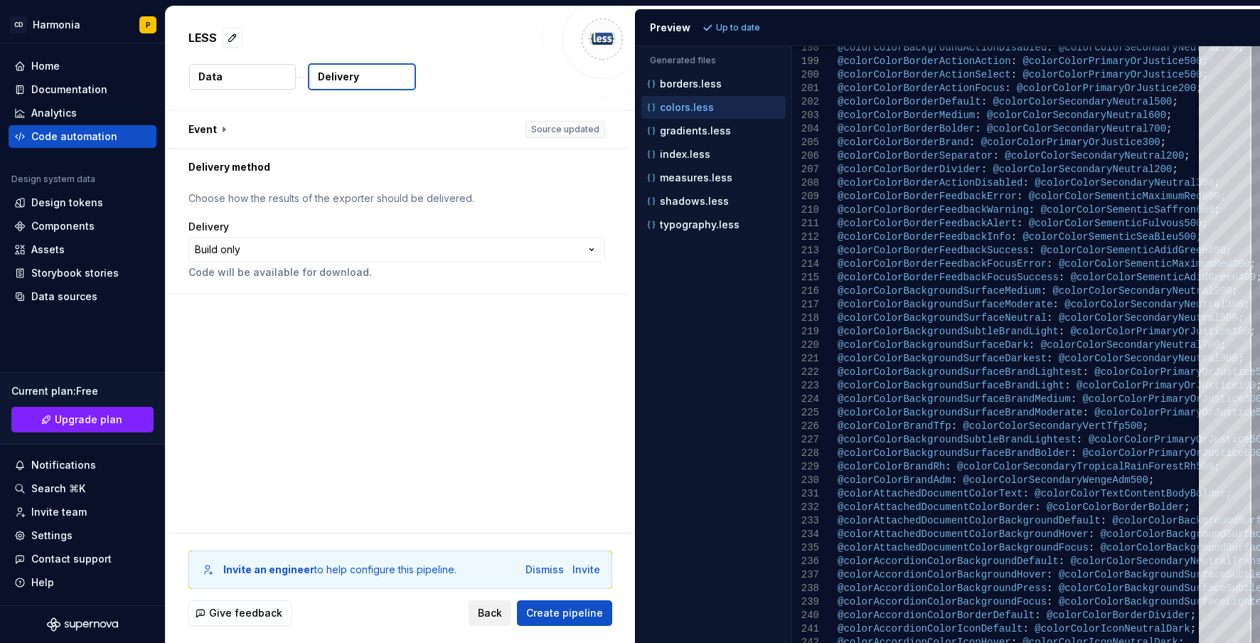
click at [496, 614] on span "Back" at bounding box center [490, 613] width 24 height 14
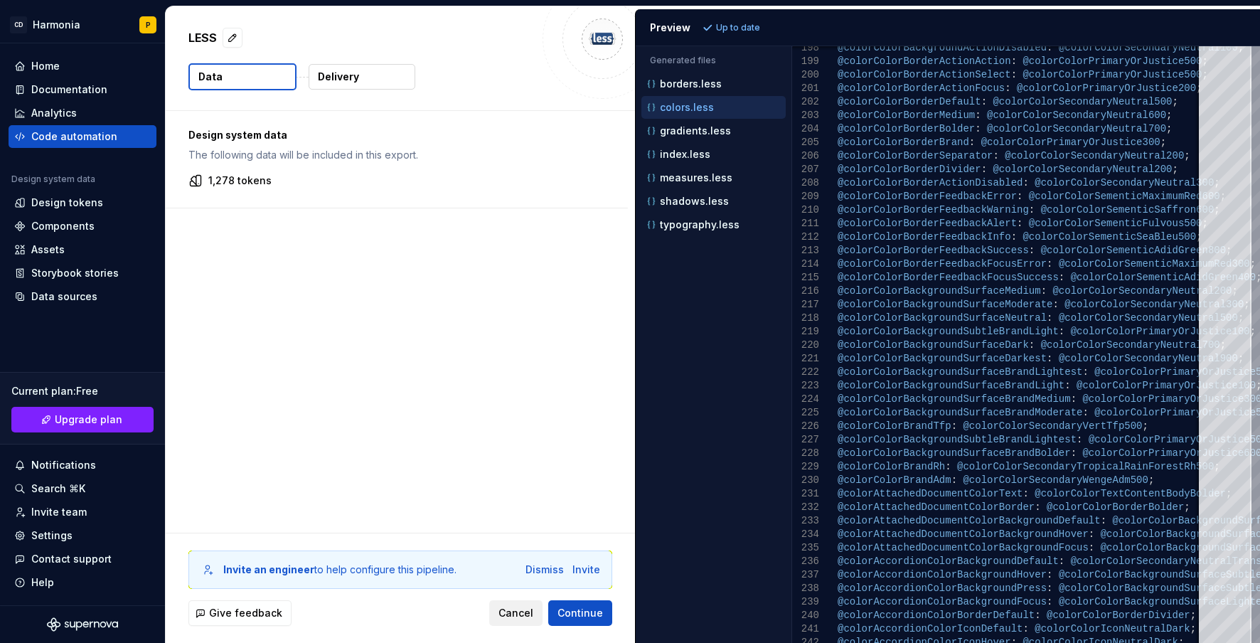
click at [514, 618] on span "Cancel" at bounding box center [515, 613] width 35 height 14
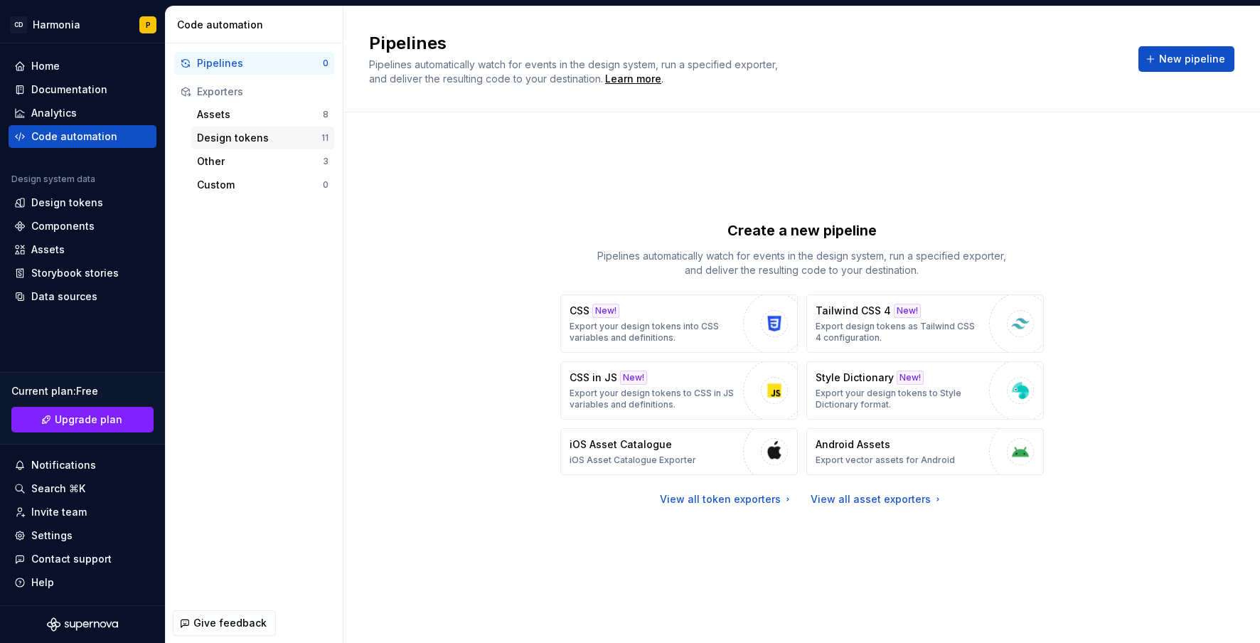
click at [220, 142] on div "Design tokens" at bounding box center [259, 138] width 124 height 14
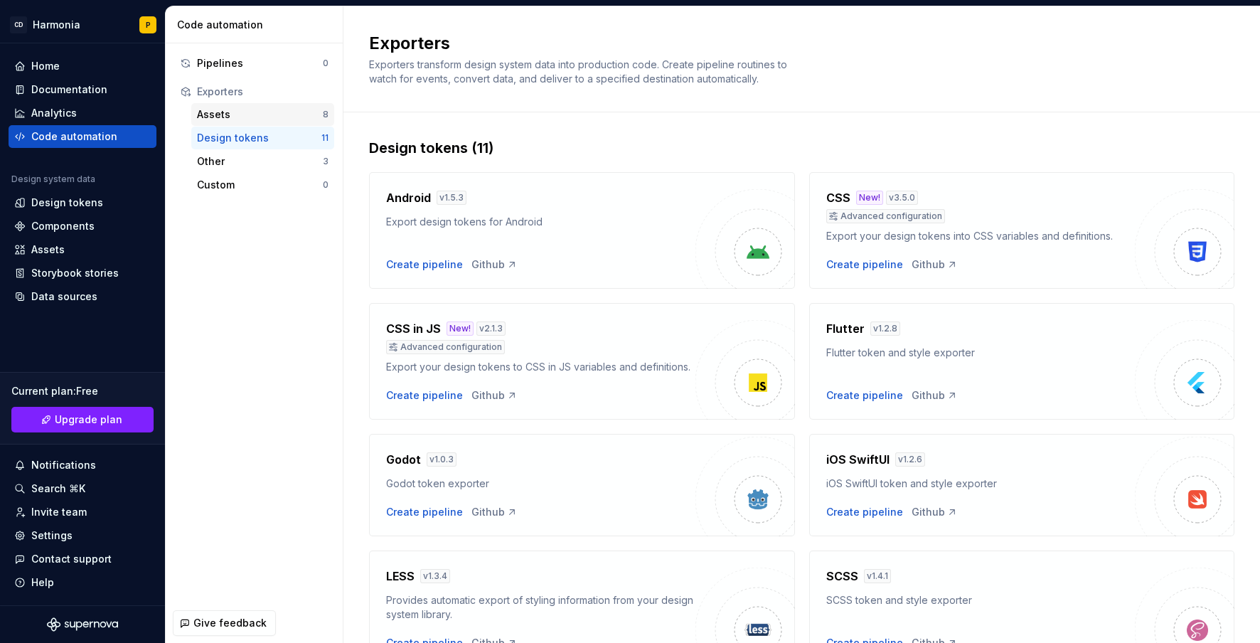
click at [231, 119] on div "Assets" at bounding box center [260, 114] width 126 height 14
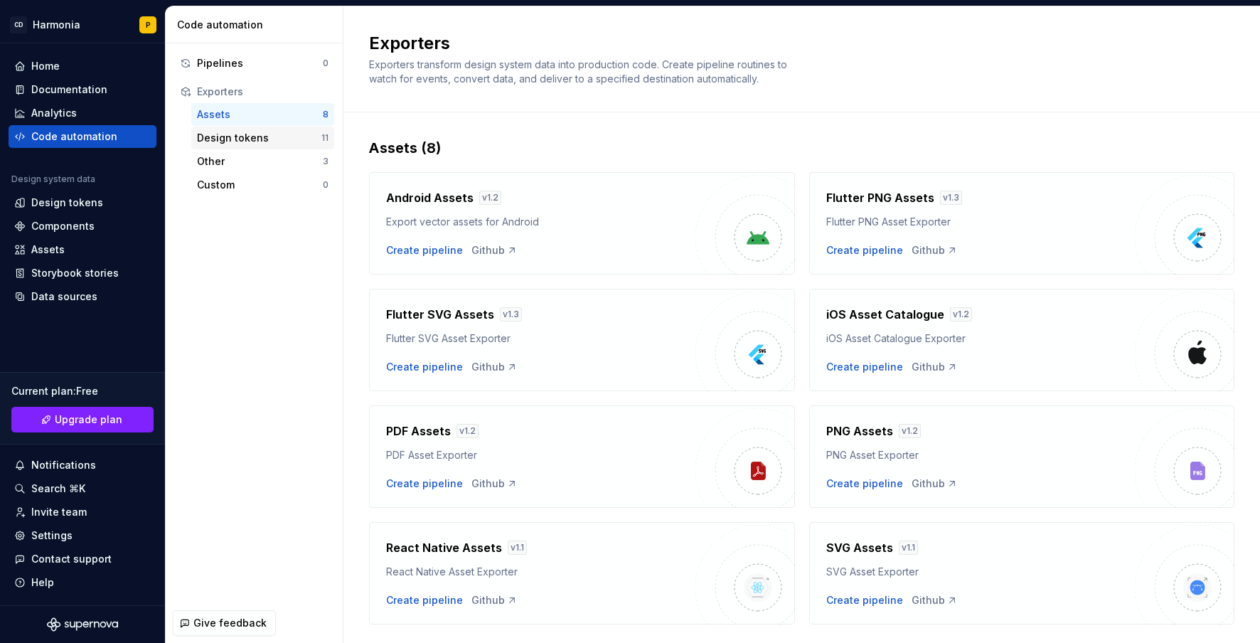
click at [211, 127] on div "Design tokens 11" at bounding box center [262, 138] width 143 height 23
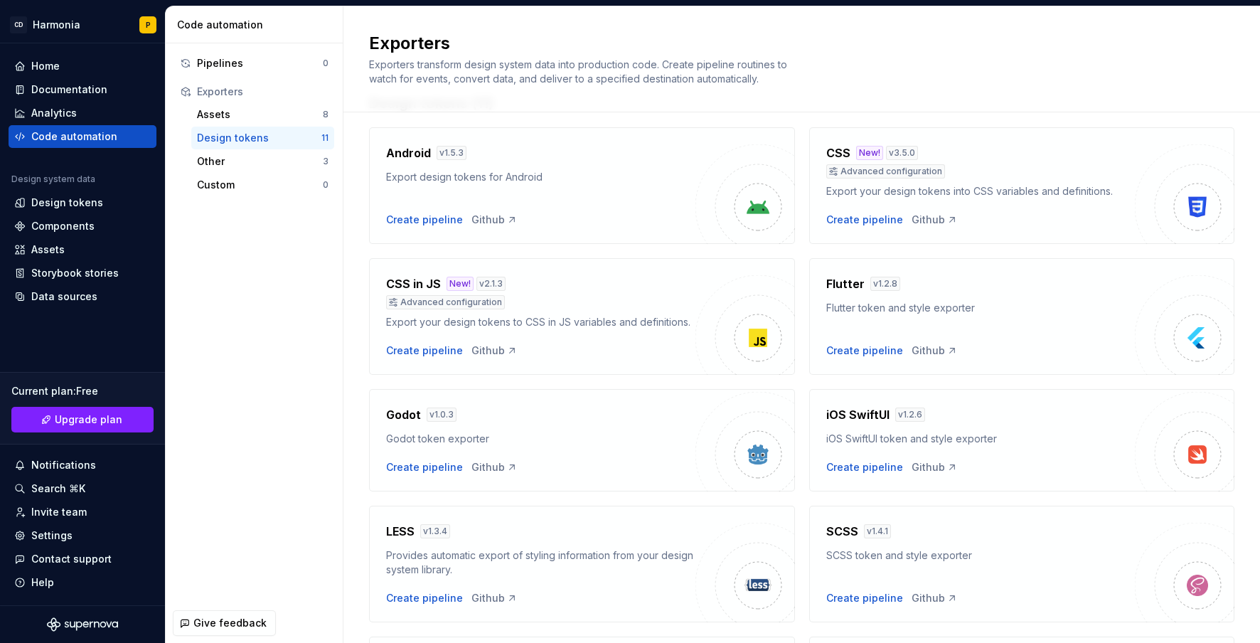
scroll to position [354, 0]
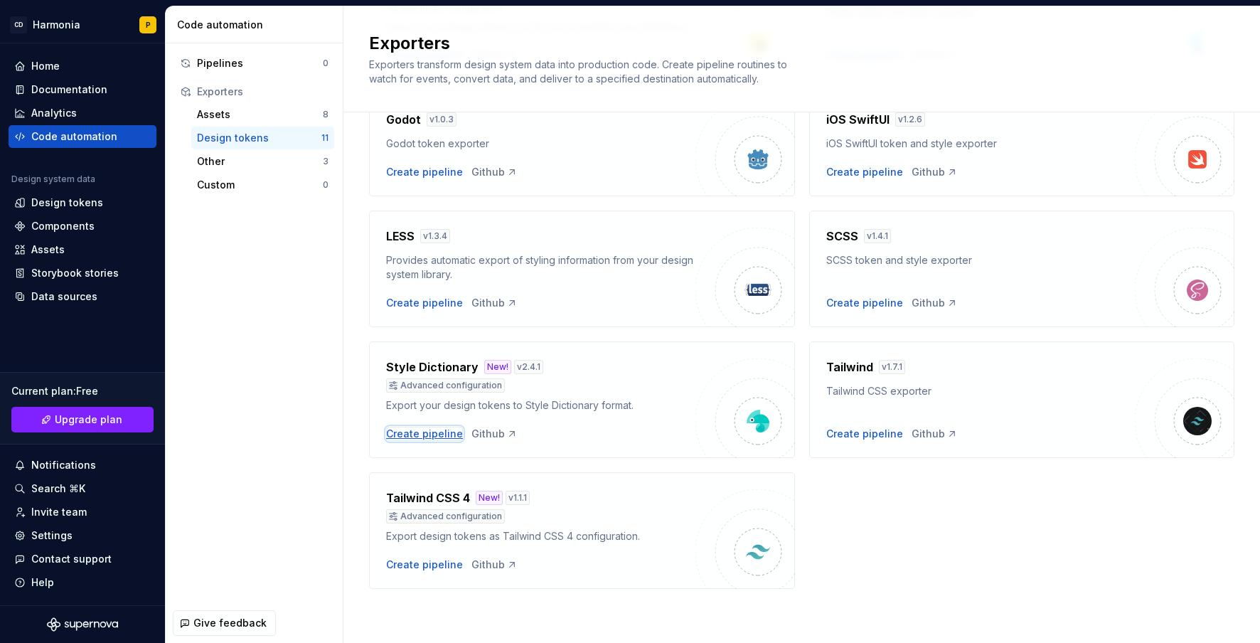
click at [427, 434] on div "Create pipeline" at bounding box center [424, 434] width 77 height 14
type textarea "*"
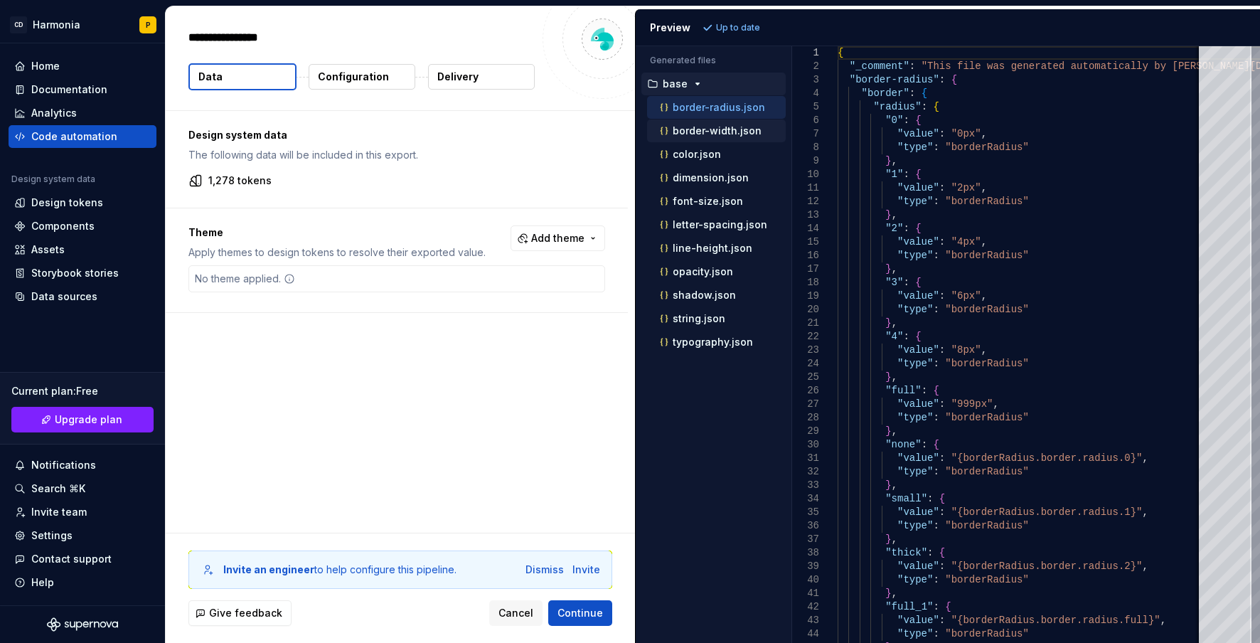
click at [693, 133] on p "border-width.json" at bounding box center [717, 130] width 89 height 11
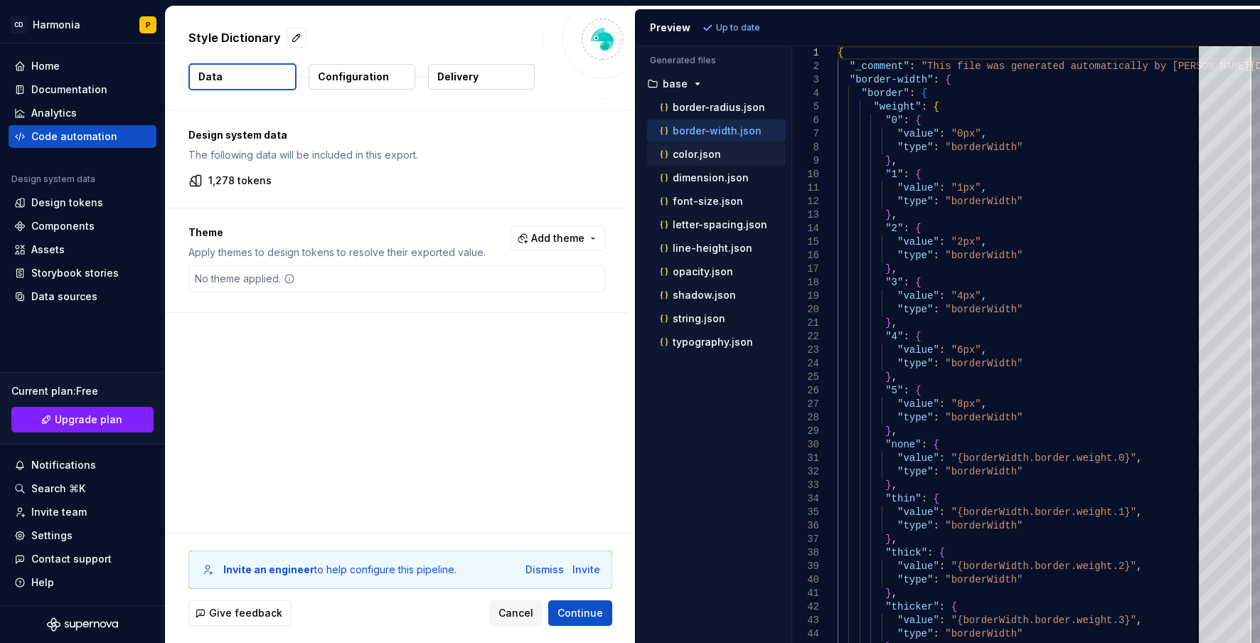
click at [689, 154] on p "color.json" at bounding box center [697, 154] width 48 height 11
type textarea "**********"
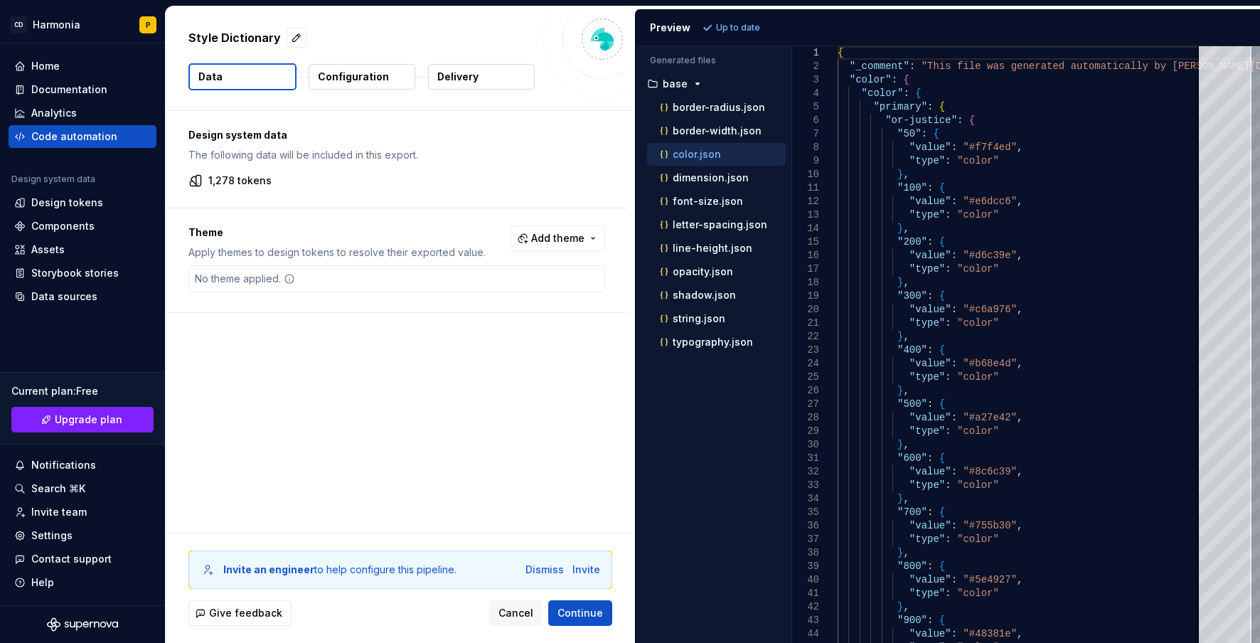
click at [360, 73] on p "Configuration" at bounding box center [353, 77] width 71 height 14
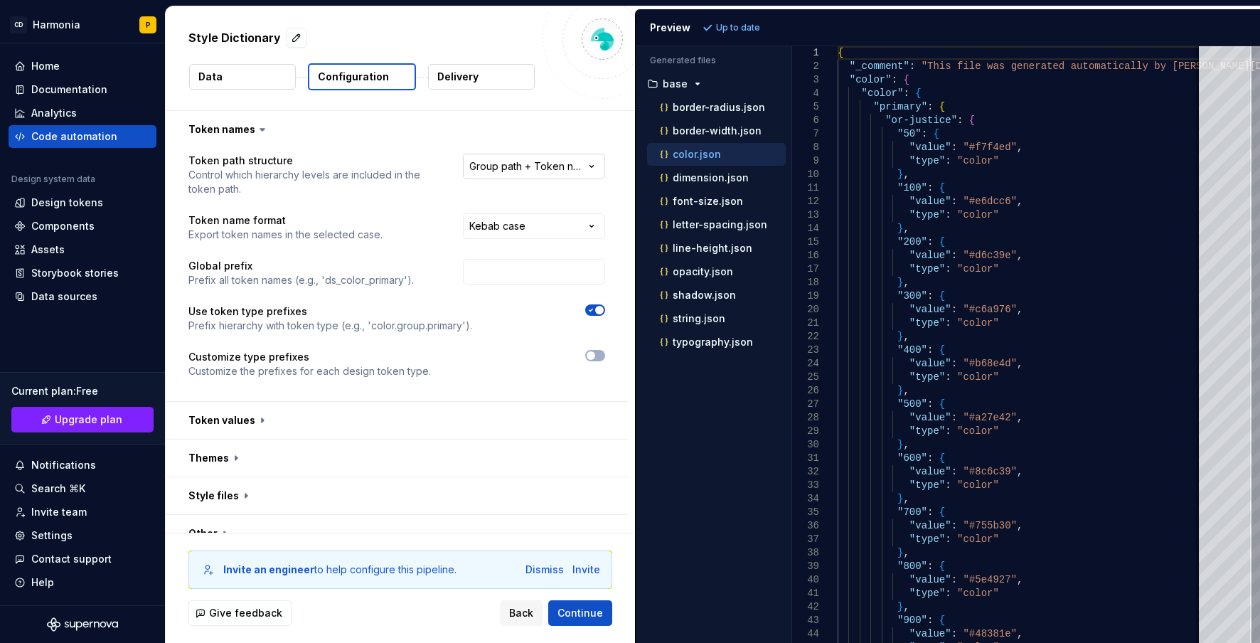
click at [532, 162] on html "**********" at bounding box center [630, 321] width 1260 height 643
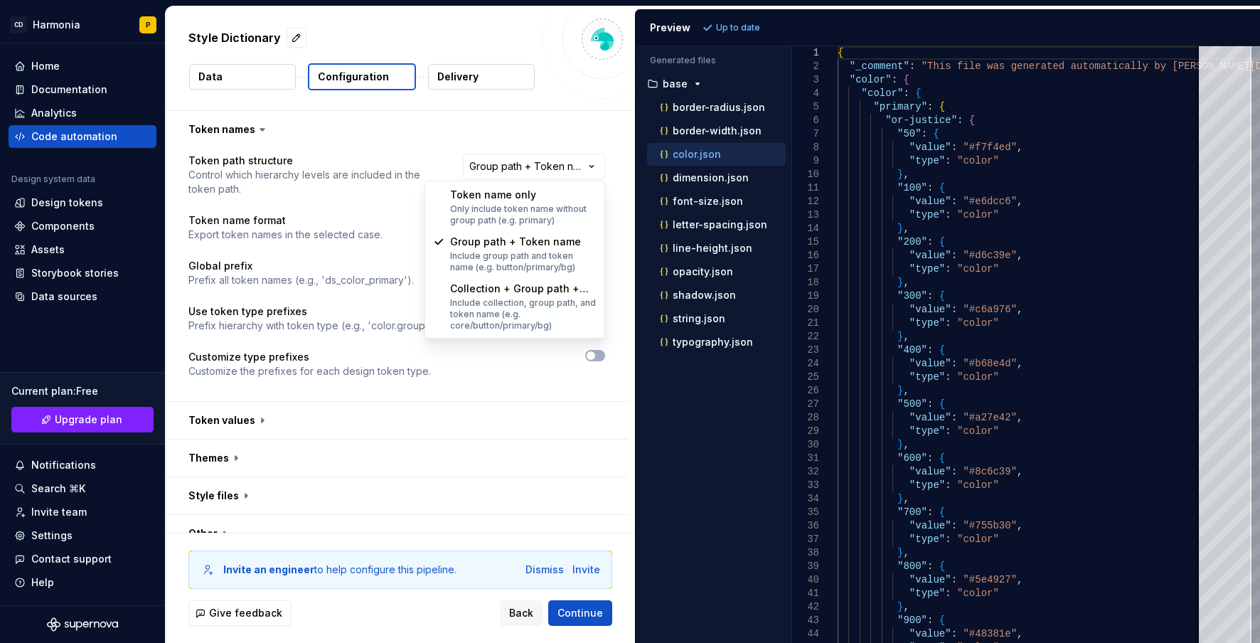
select select "********"
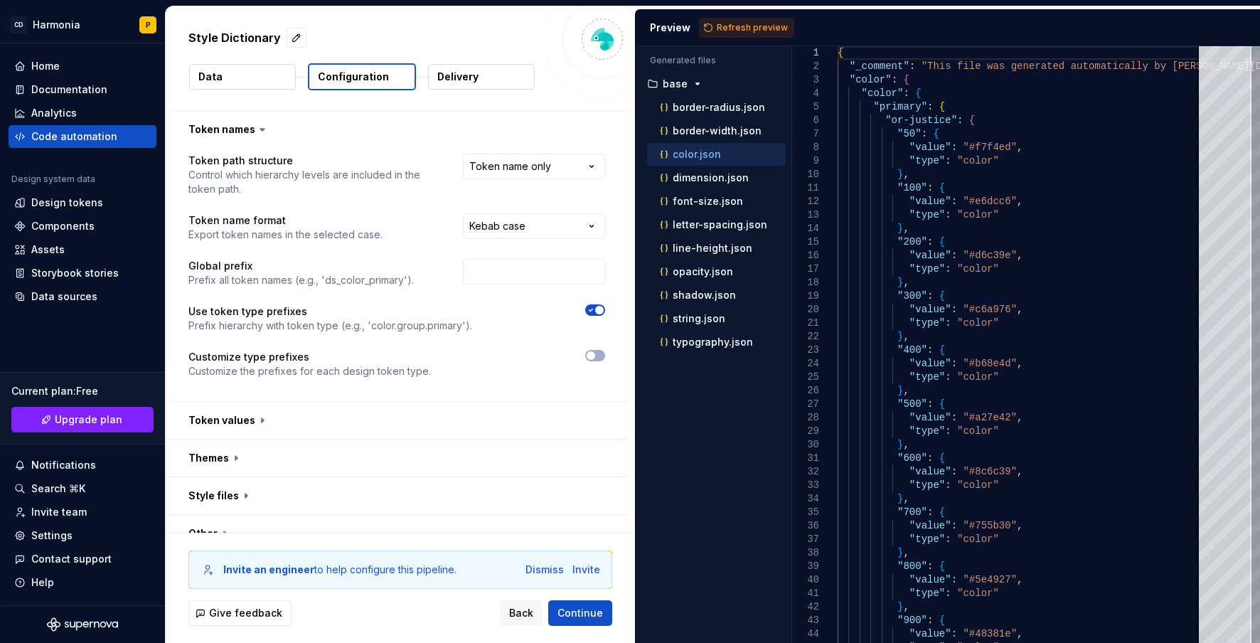
click at [713, 27] on button "Refresh preview" at bounding box center [746, 28] width 95 height 20
type textarea "**********"
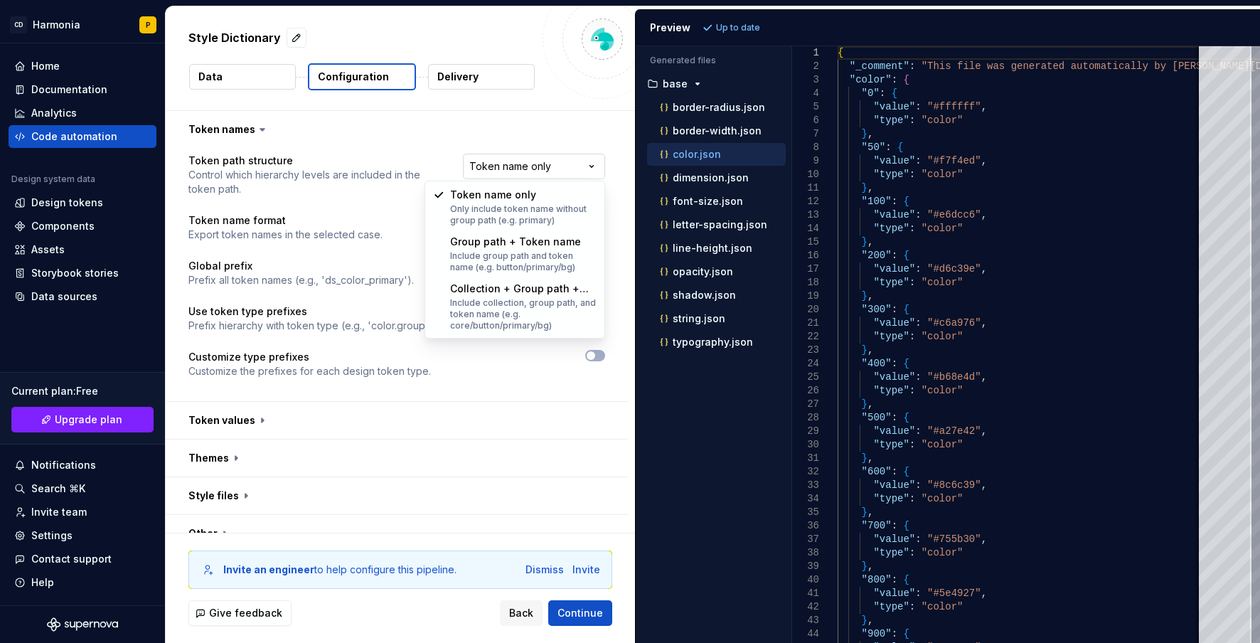
select select "**********"
click at [533, 293] on body "**********" at bounding box center [630, 321] width 1260 height 643
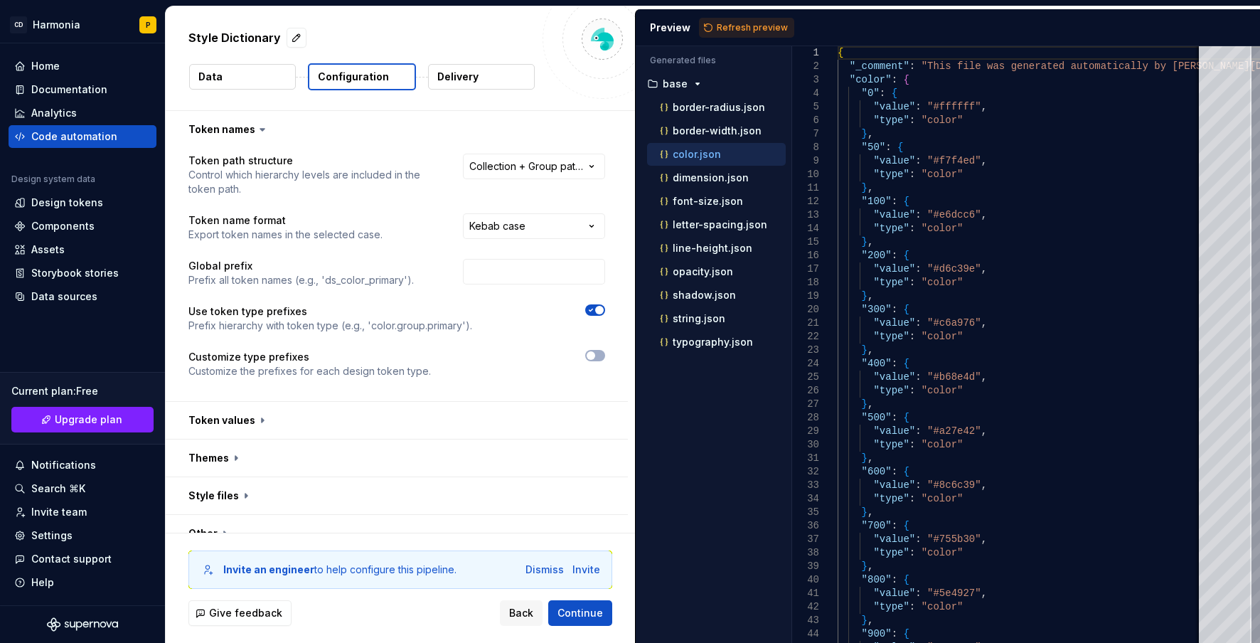
click at [533, 293] on div "**********" at bounding box center [396, 275] width 417 height 242
click at [496, 272] on input "text" at bounding box center [534, 272] width 142 height 26
type input "hds"
click at [596, 356] on icon "button" at bounding box center [590, 355] width 11 height 9
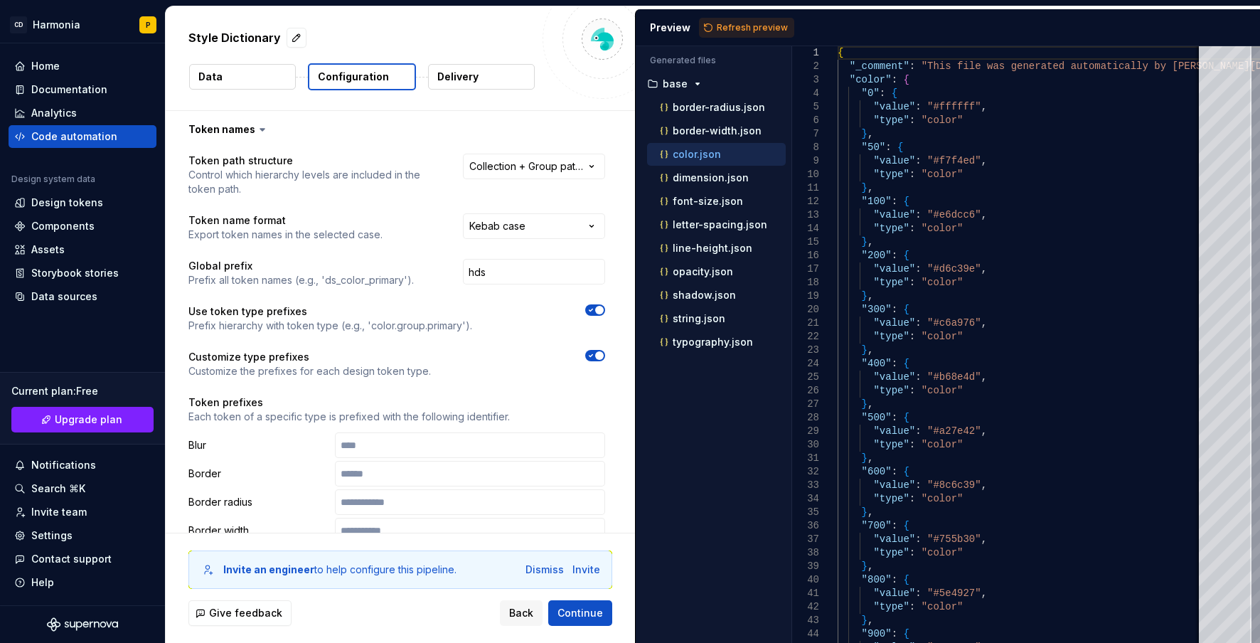
click at [596, 356] on span "button" at bounding box center [599, 355] width 9 height 9
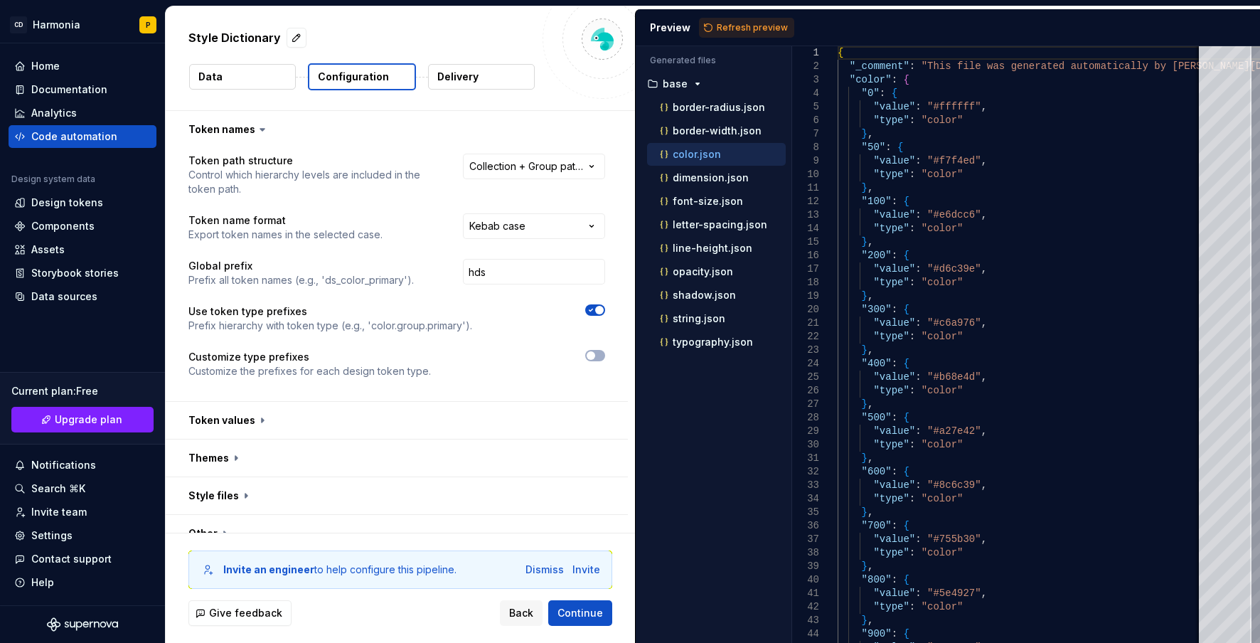
click at [592, 307] on icon "button" at bounding box center [590, 310] width 11 height 9
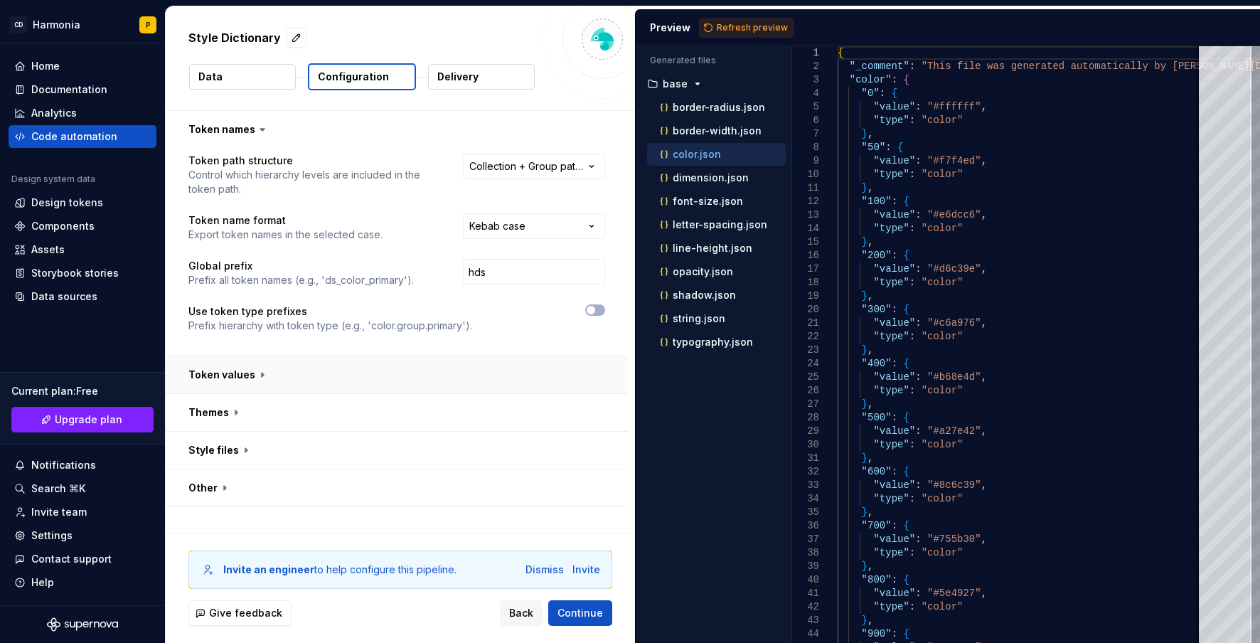
click at [242, 370] on button "button" at bounding box center [397, 374] width 462 height 37
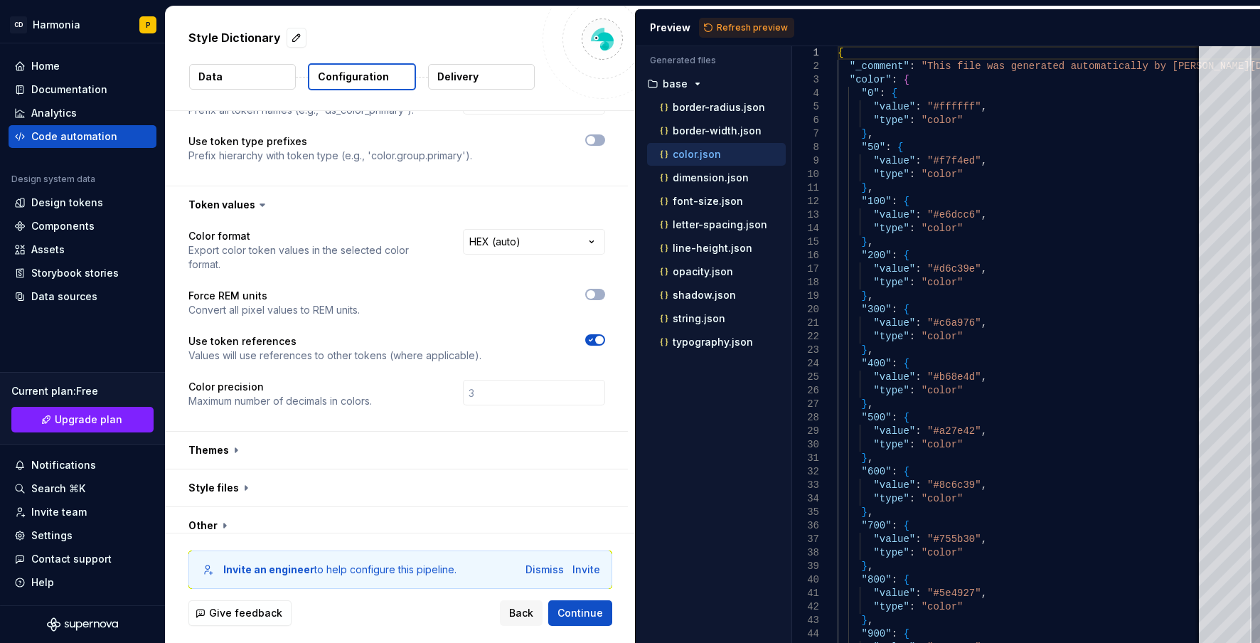
scroll to position [182, 0]
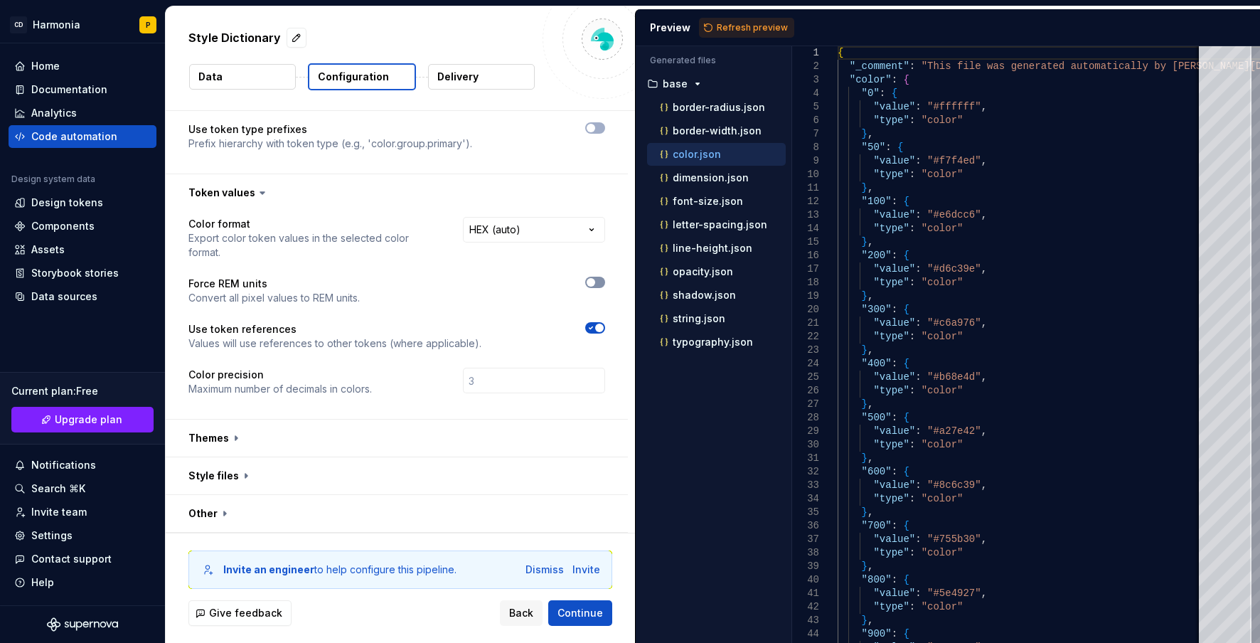
click at [589, 282] on span "button" at bounding box center [591, 282] width 9 height 9
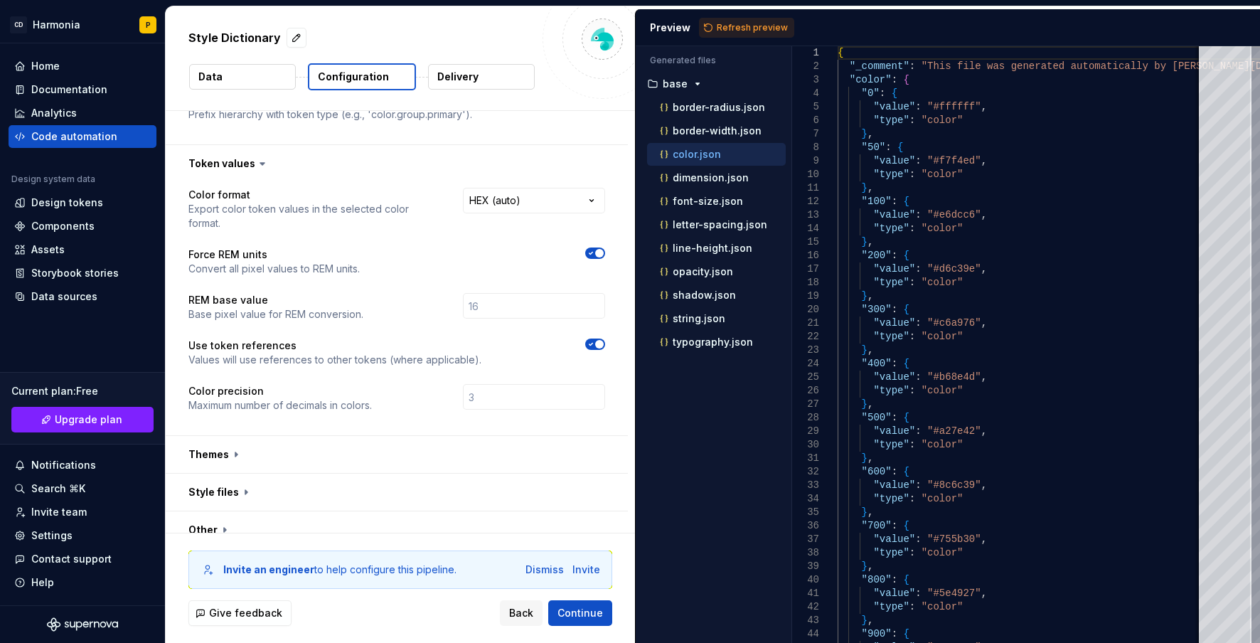
scroll to position [228, 0]
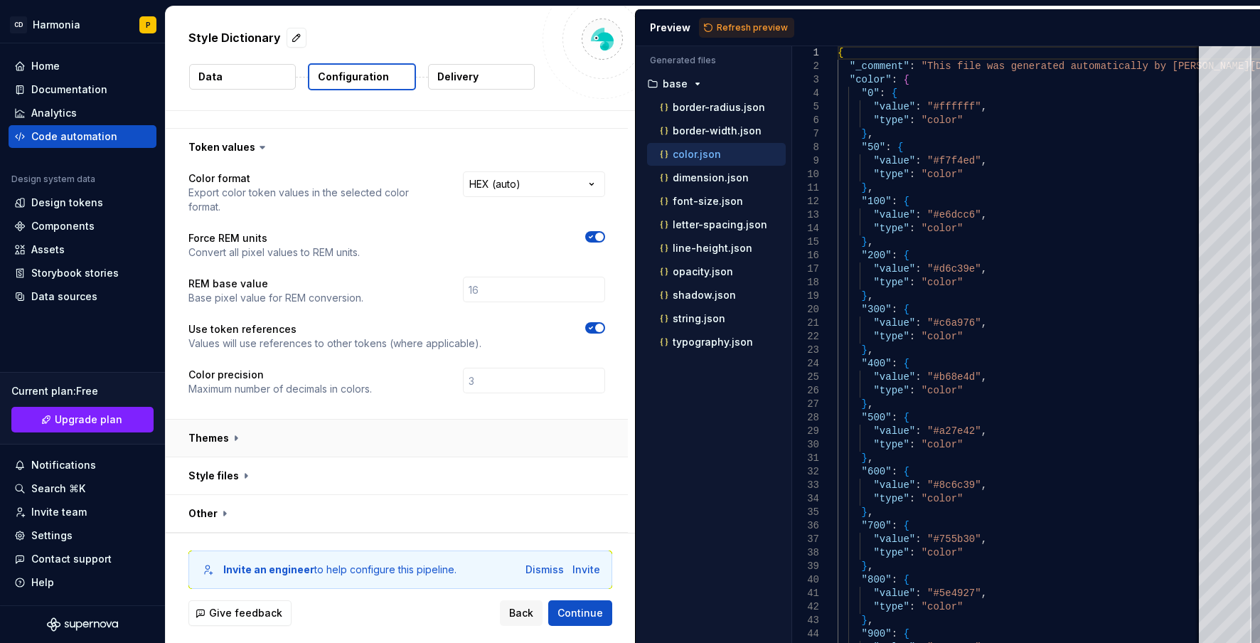
click at [221, 437] on button "button" at bounding box center [397, 438] width 462 height 37
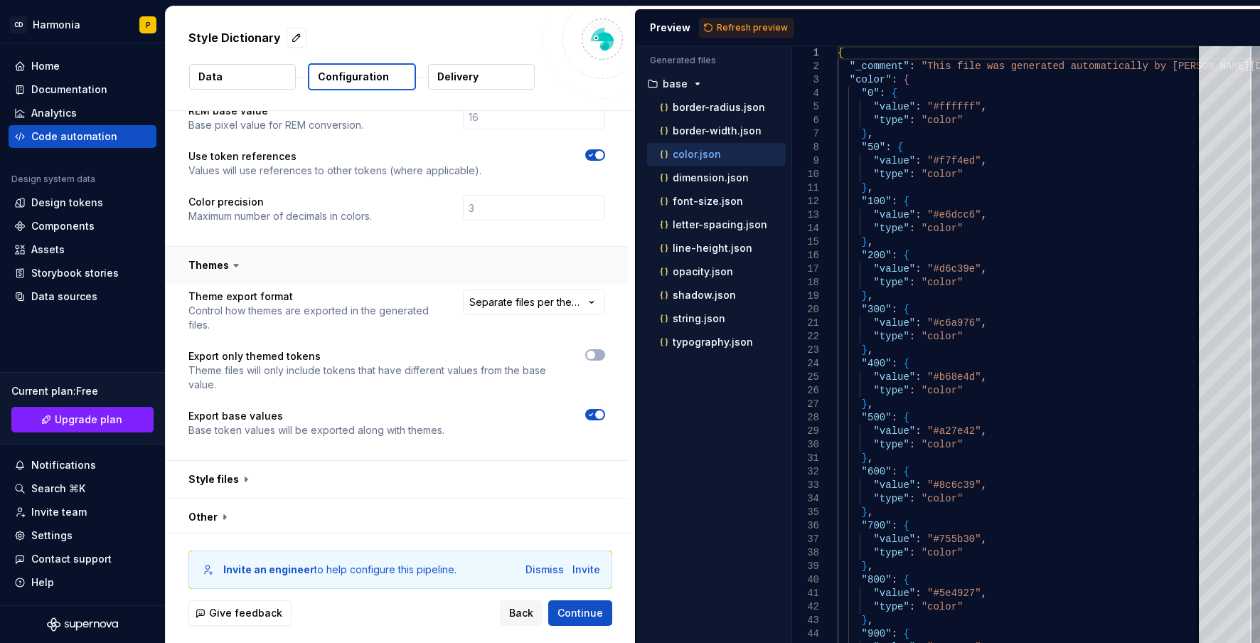
scroll to position [404, 0]
click at [522, 302] on html "**********" at bounding box center [630, 321] width 1260 height 643
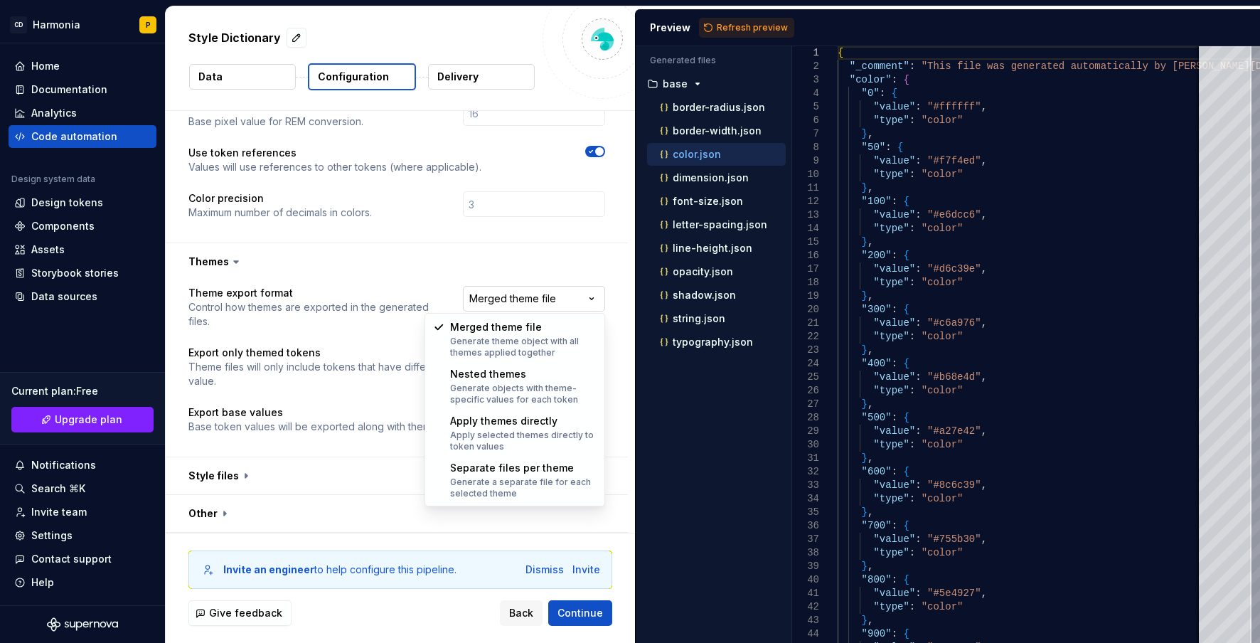
select select "**********"
click at [543, 421] on body "**********" at bounding box center [630, 321] width 1260 height 643
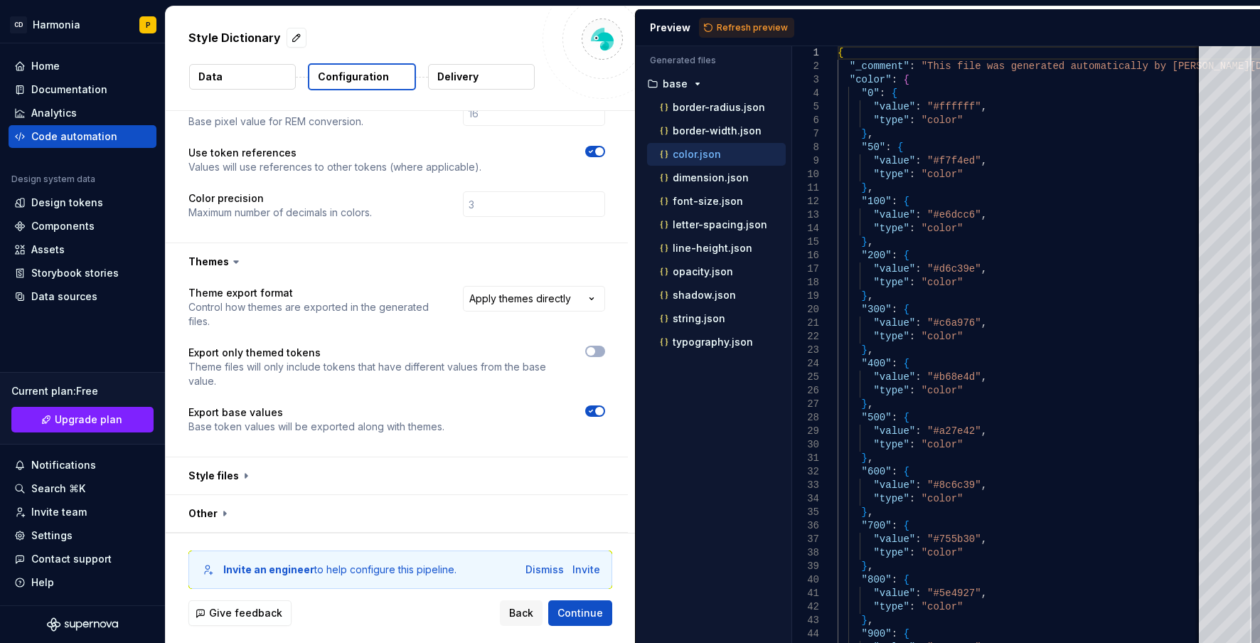
click at [592, 414] on icon "button" at bounding box center [590, 411] width 11 height 9
drag, startPoint x: 242, startPoint y: 471, endPoint x: 255, endPoint y: 466, distance: 13.1
click at [242, 471] on button "button" at bounding box center [397, 475] width 462 height 37
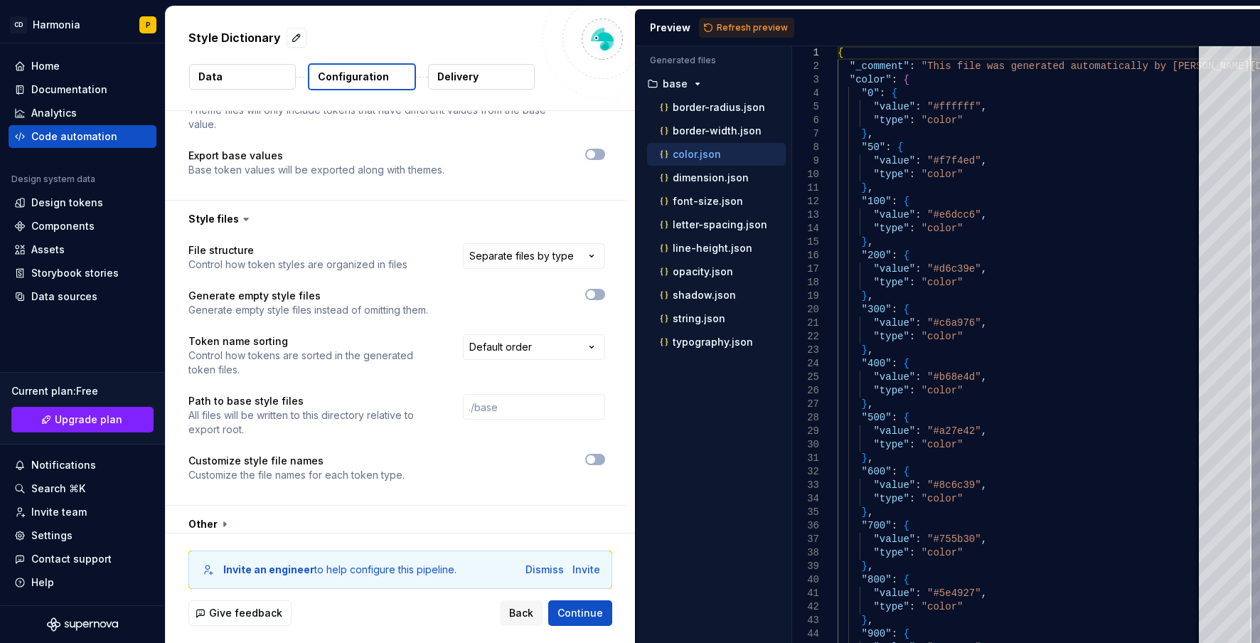
scroll to position [671, 0]
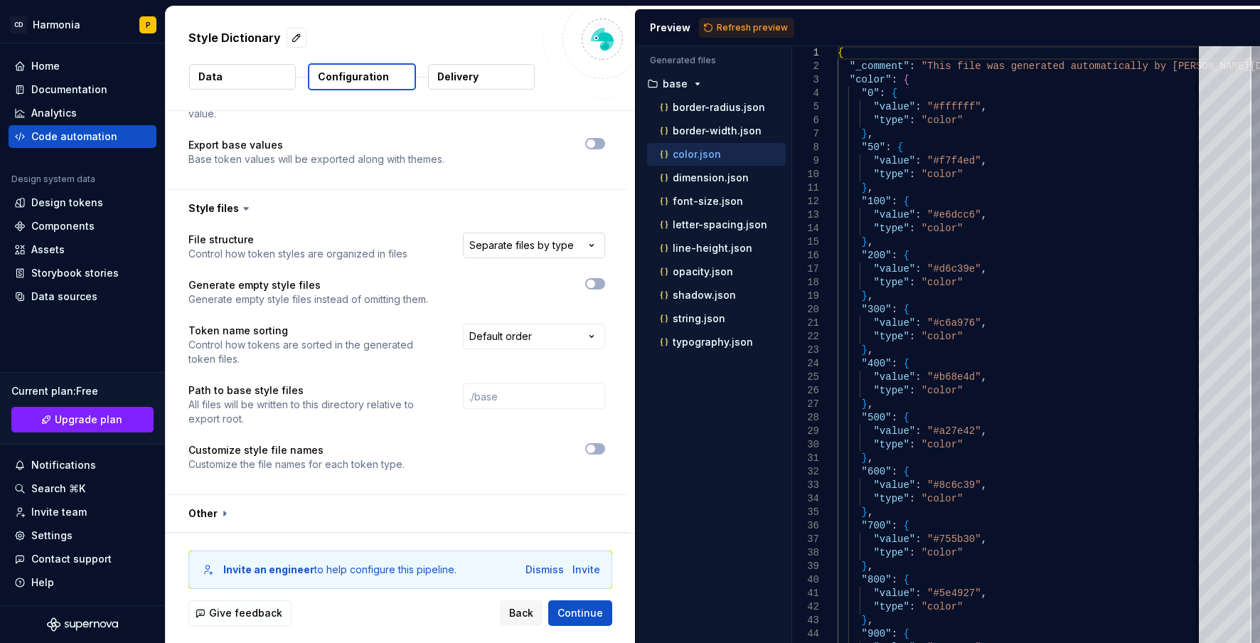
click at [528, 250] on html "**********" at bounding box center [630, 321] width 1260 height 643
click at [507, 250] on html "**********" at bounding box center [630, 321] width 1260 height 643
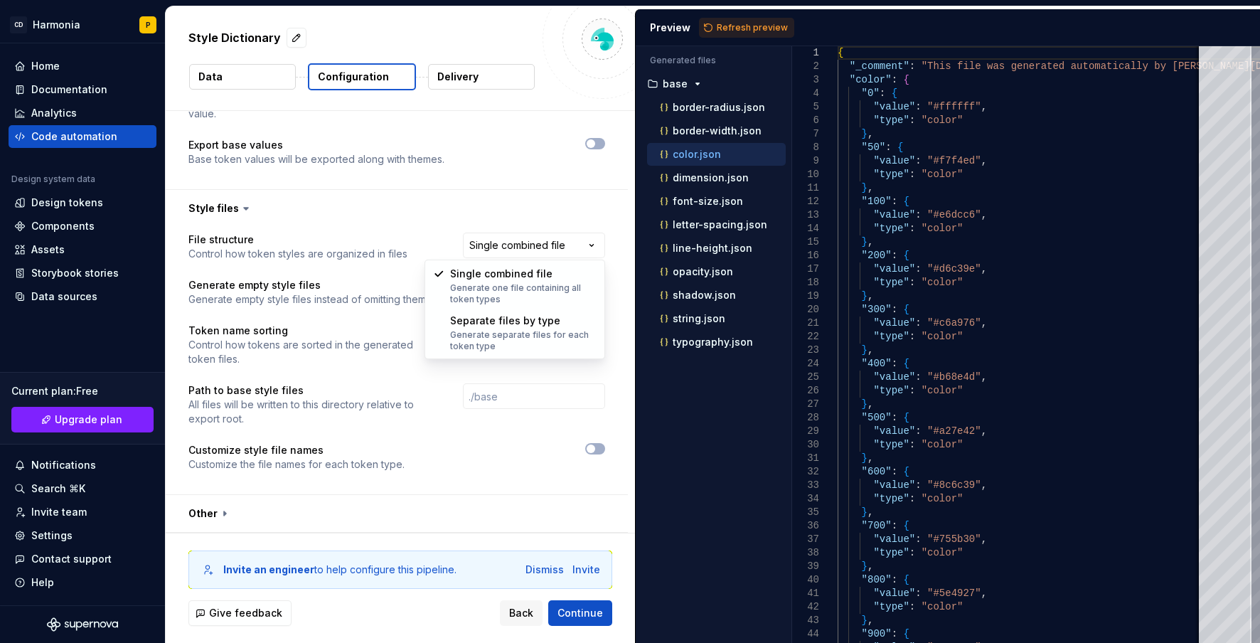
select select "**********"
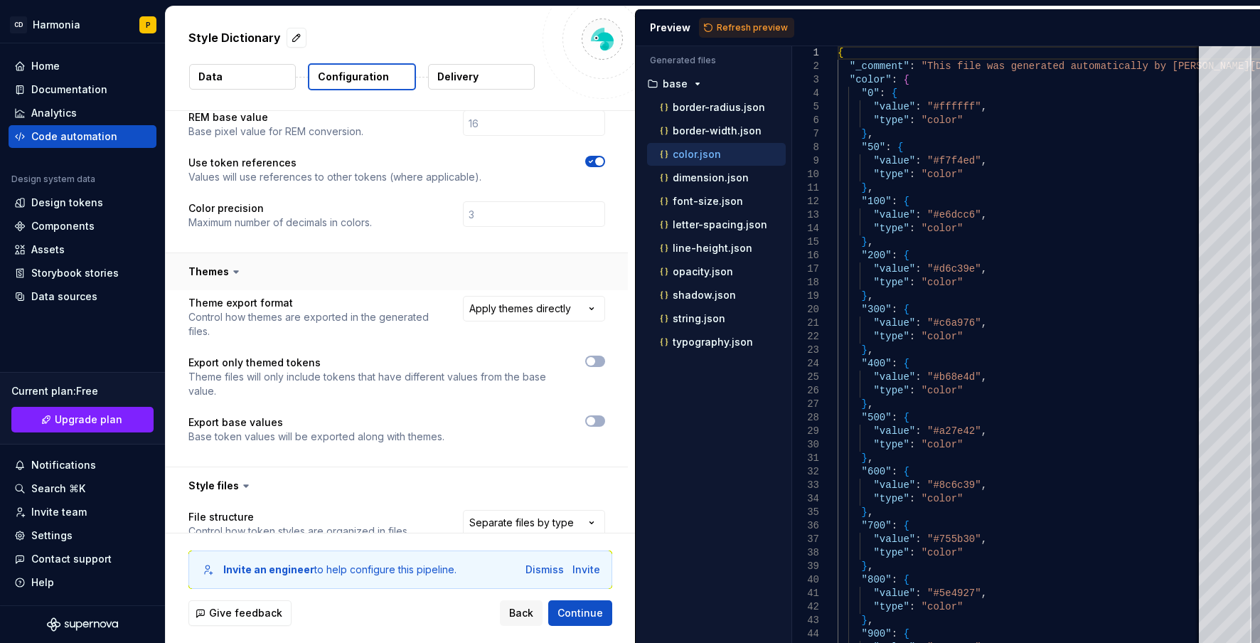
scroll to position [387, 0]
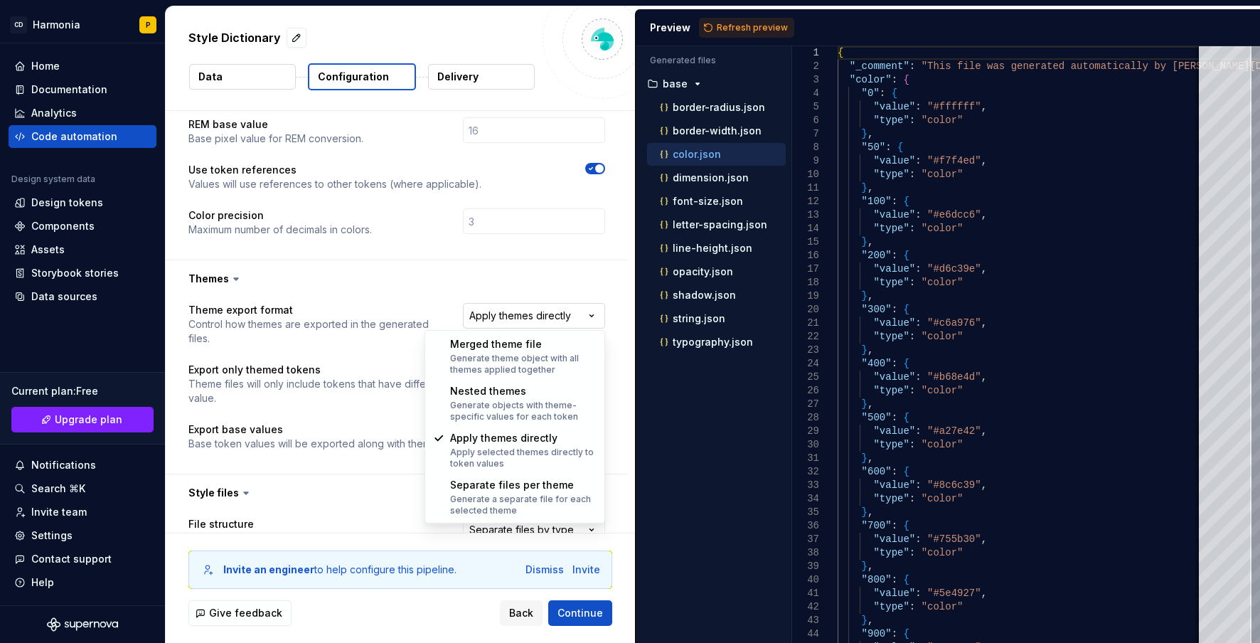
click at [506, 319] on html "**********" at bounding box center [630, 321] width 1260 height 643
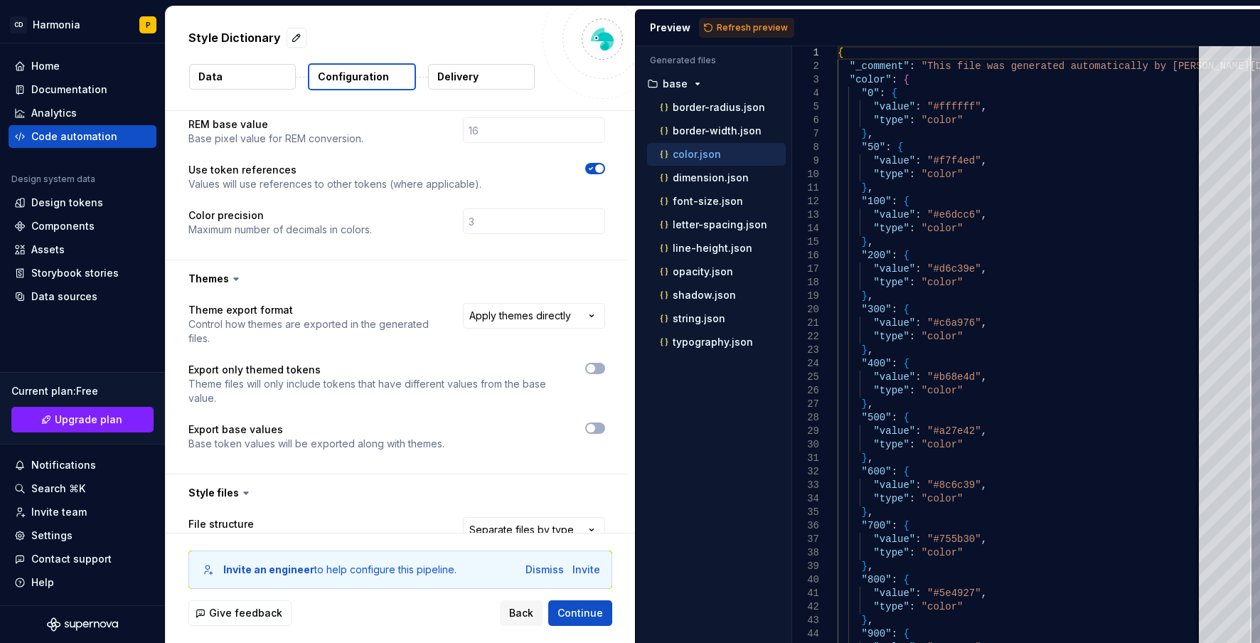
click at [433, 279] on html "**********" at bounding box center [630, 321] width 1260 height 643
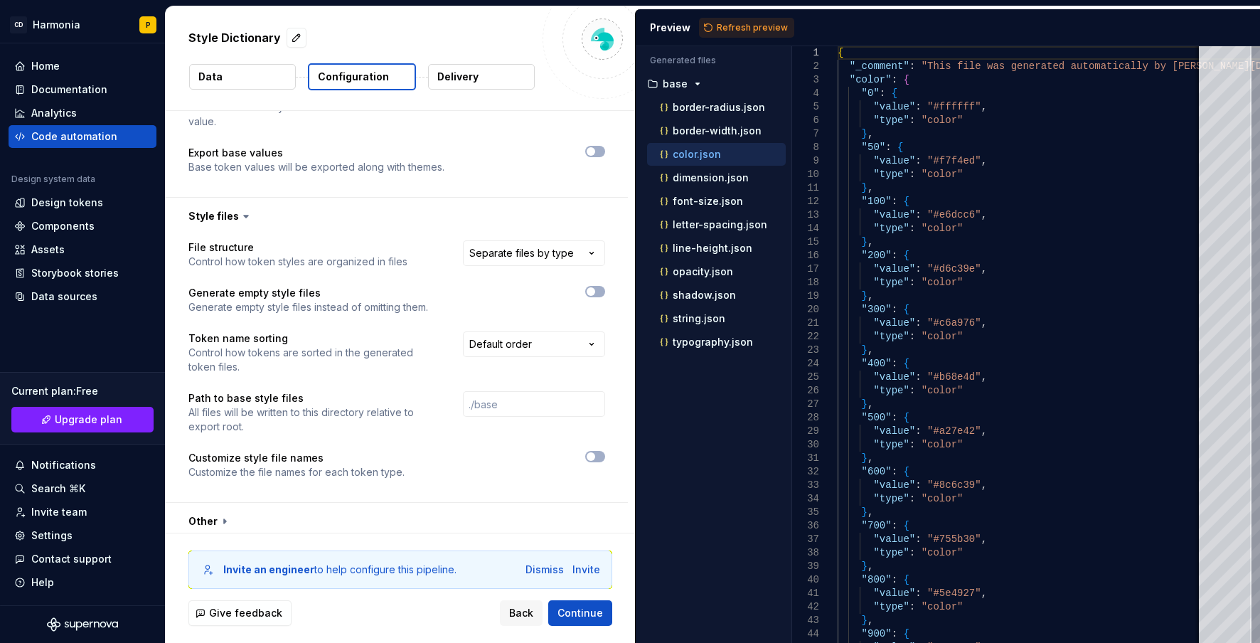
scroll to position [671, 0]
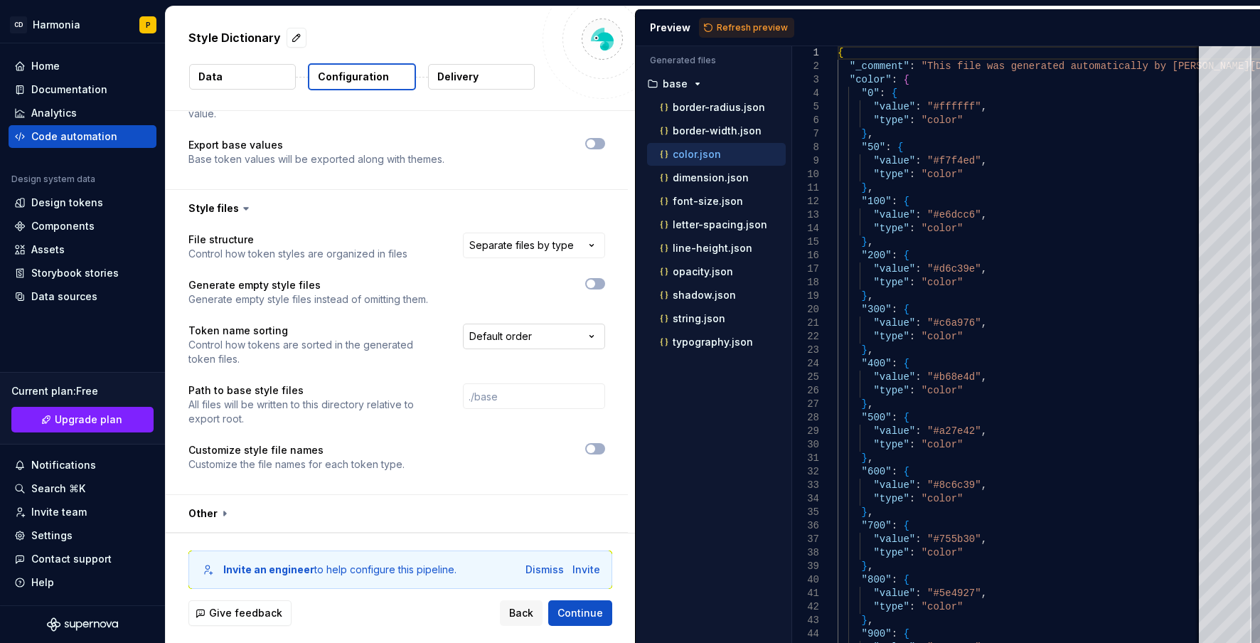
click at [500, 341] on html "**********" at bounding box center [630, 321] width 1260 height 643
click at [212, 513] on button "button" at bounding box center [397, 513] width 462 height 37
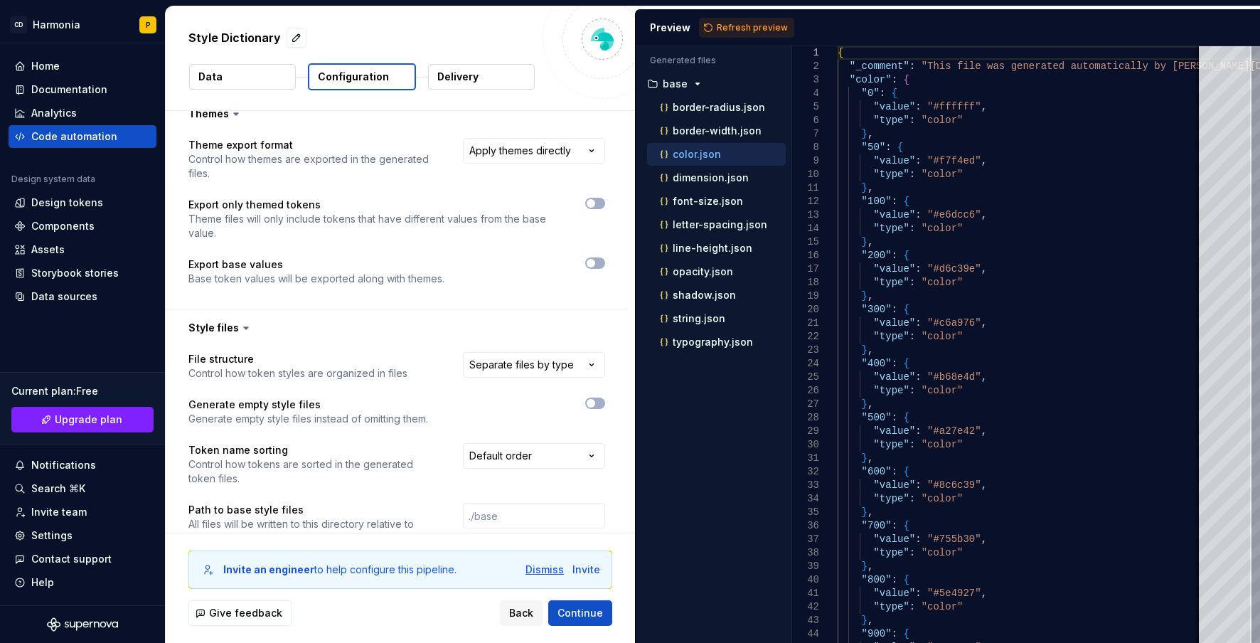
scroll to position [481, 0]
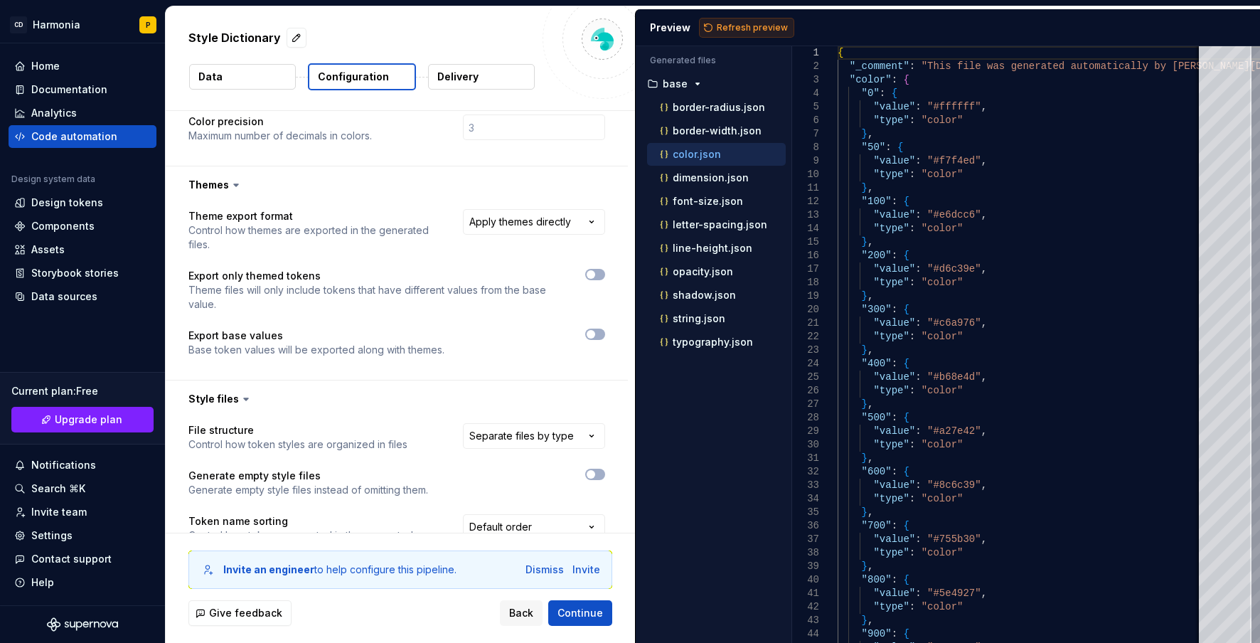
click at [748, 31] on span "Refresh preview" at bounding box center [752, 27] width 71 height 11
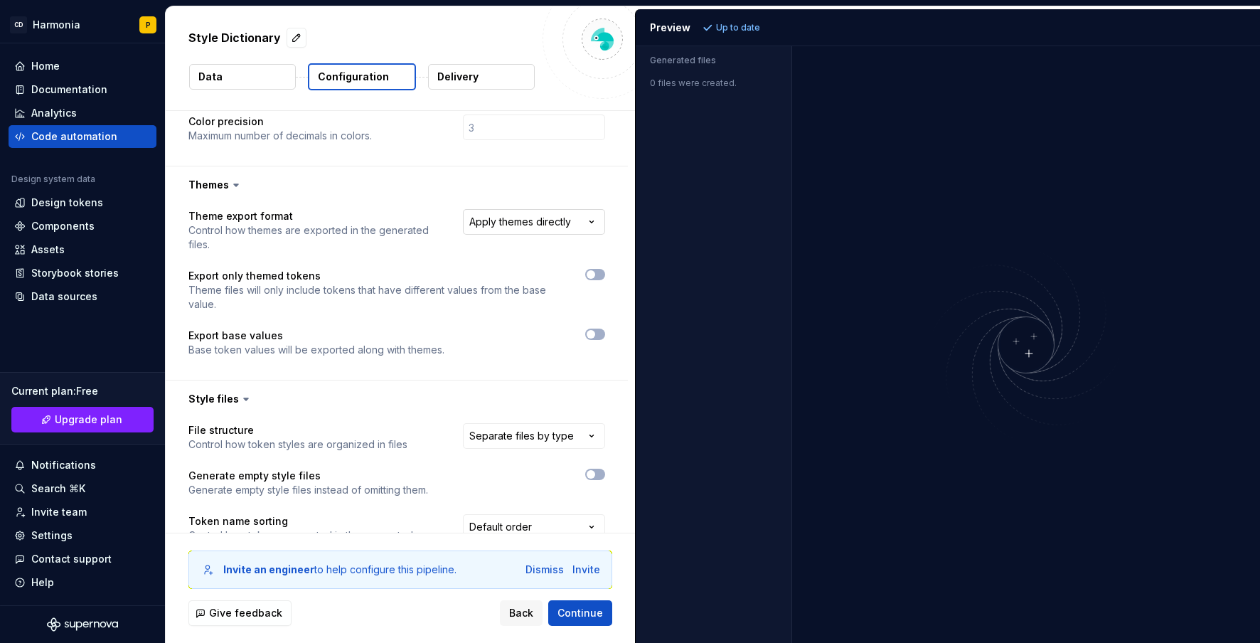
click at [539, 221] on html "**********" at bounding box center [630, 321] width 1260 height 643
click at [746, 28] on span "Refresh preview" at bounding box center [752, 27] width 71 height 11
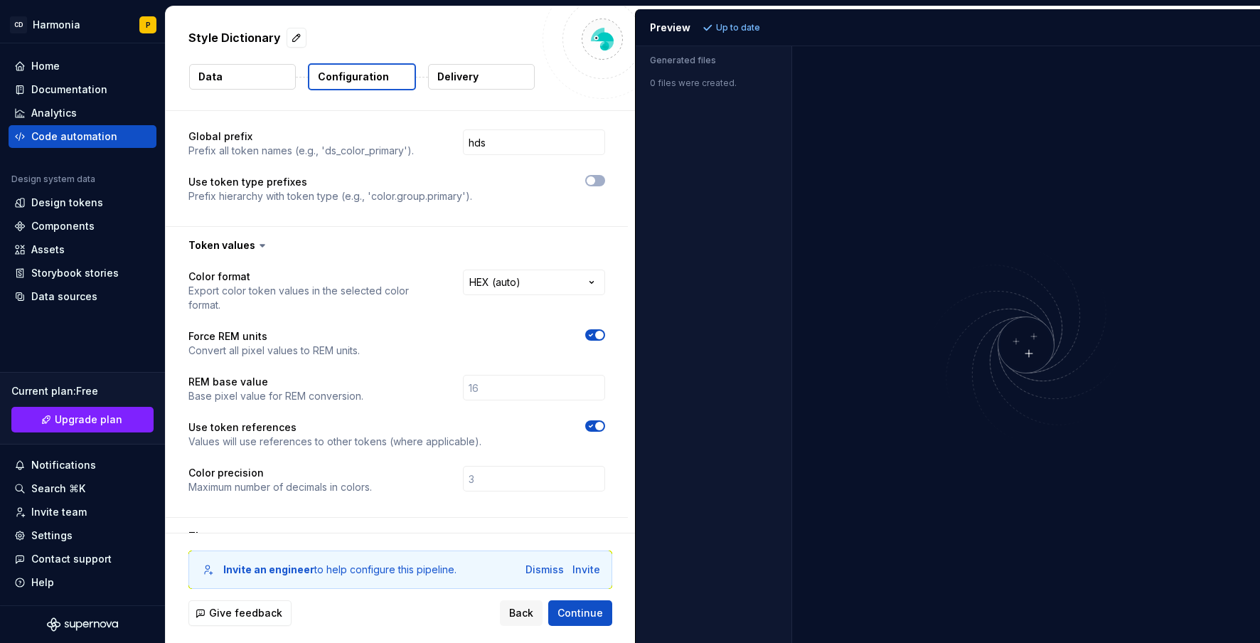
scroll to position [142, 0]
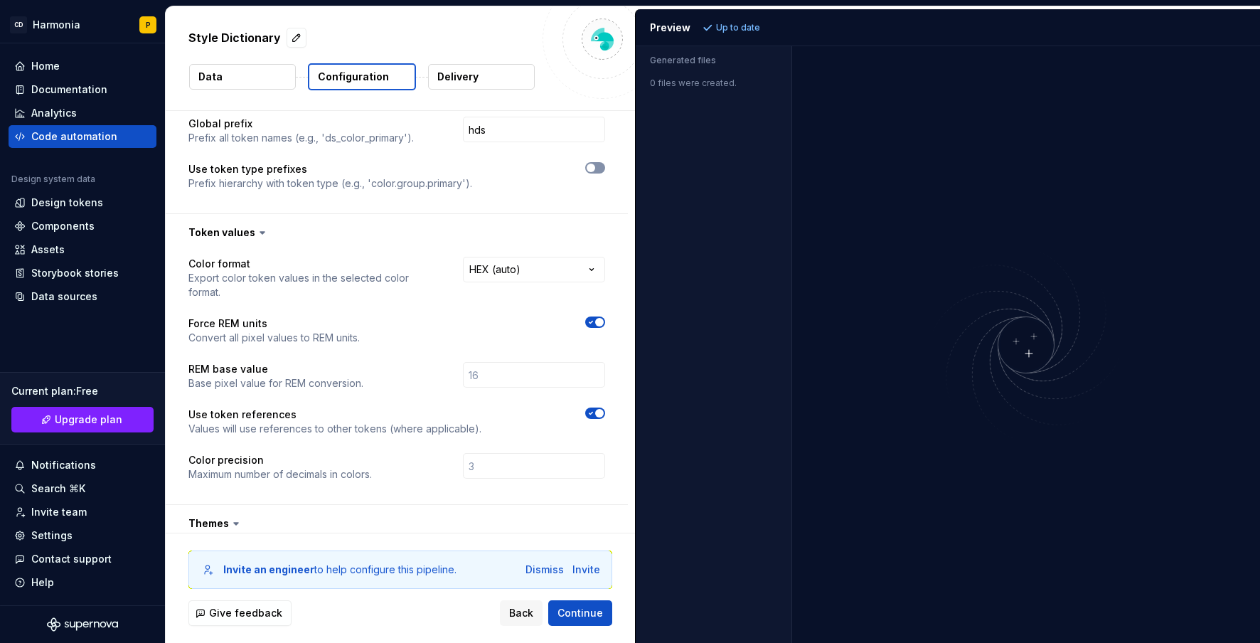
click at [588, 172] on button "button" at bounding box center [595, 167] width 20 height 11
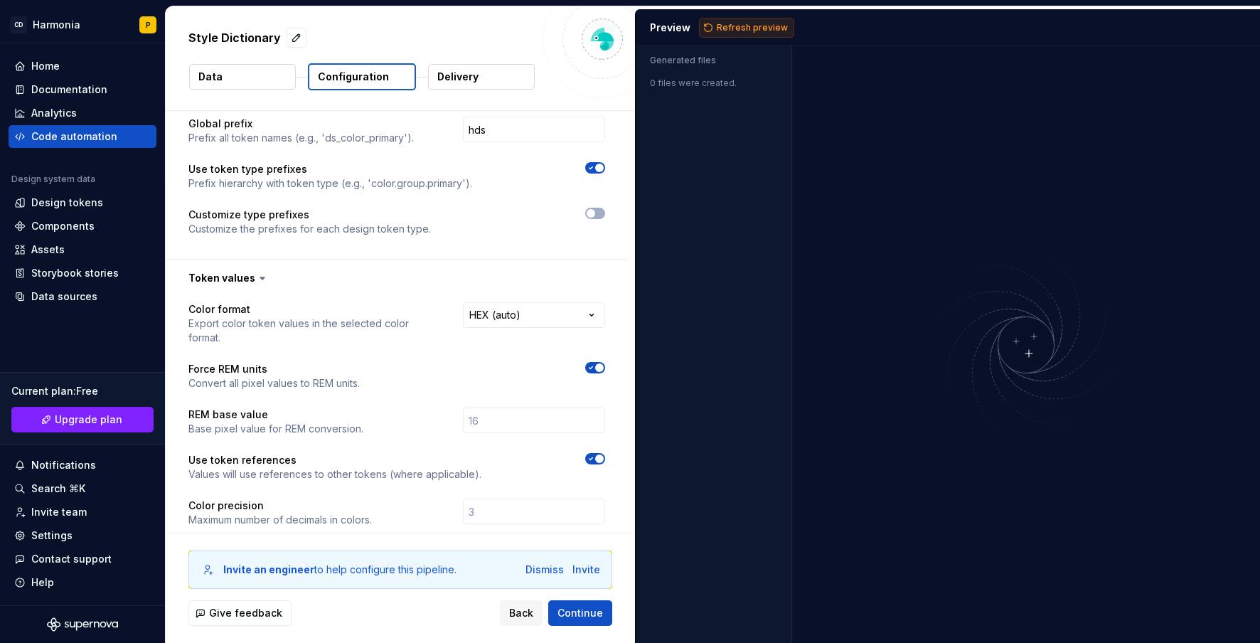
click at [727, 22] on span "Refresh preview" at bounding box center [752, 27] width 71 height 11
click at [594, 166] on icon "button" at bounding box center [590, 168] width 11 height 9
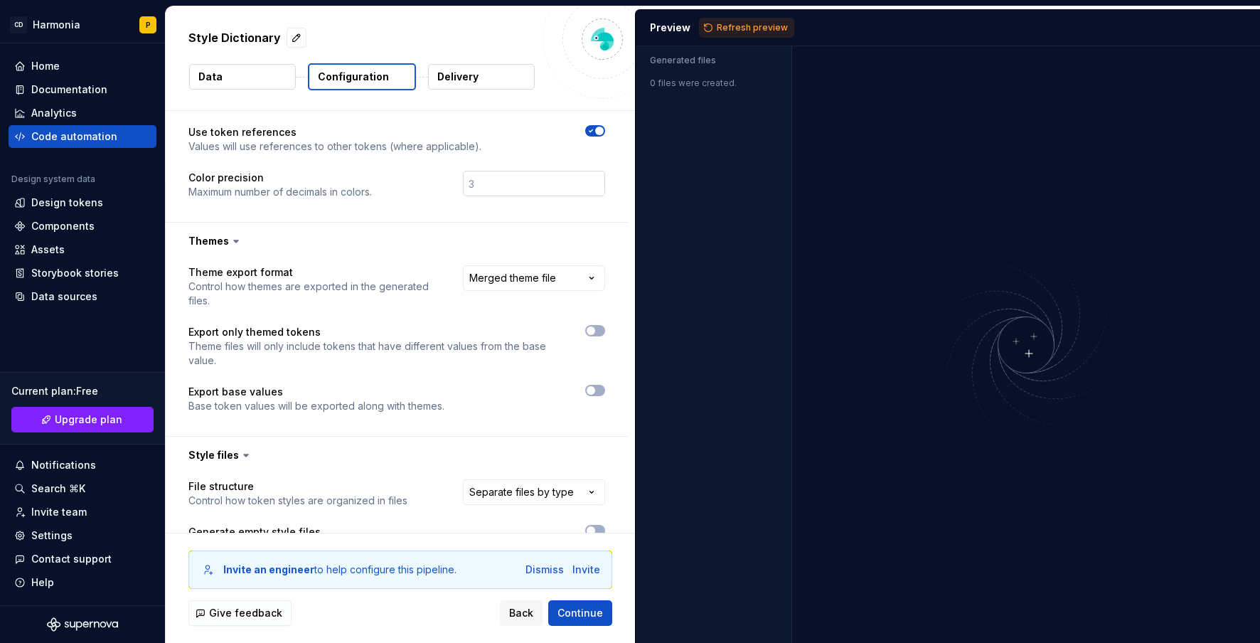
scroll to position [427, 0]
click at [590, 125] on icon "button" at bounding box center [590, 128] width 11 height 9
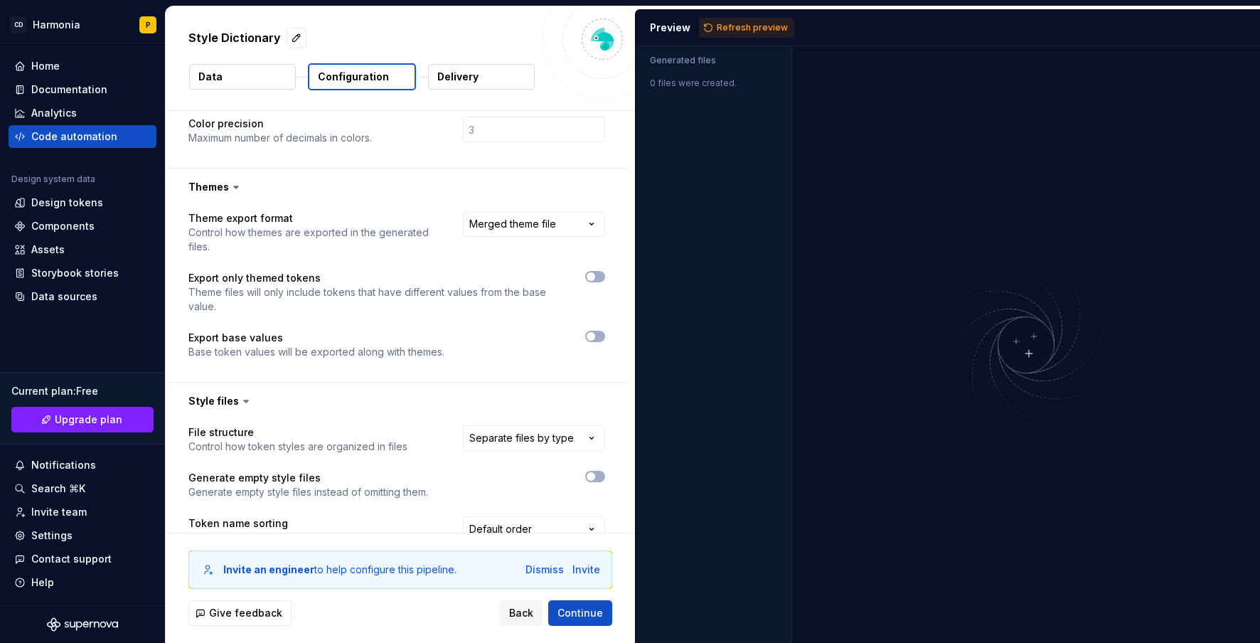
scroll to position [569, 0]
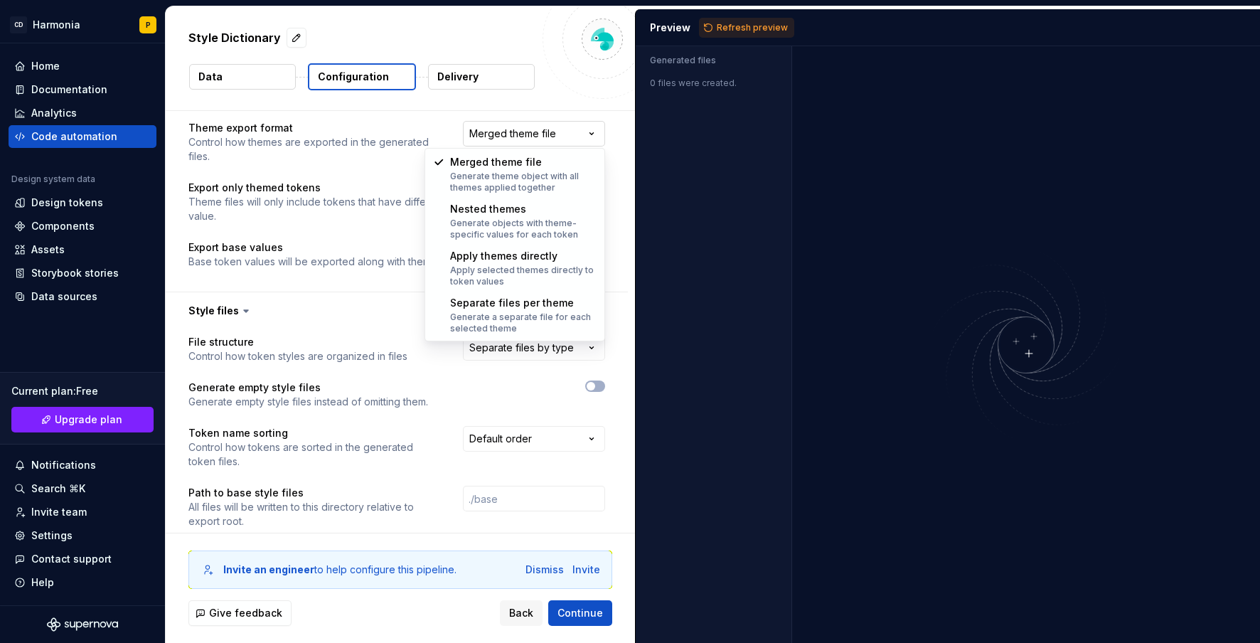
click at [531, 136] on html "**********" at bounding box center [630, 321] width 1260 height 643
select select "**********"
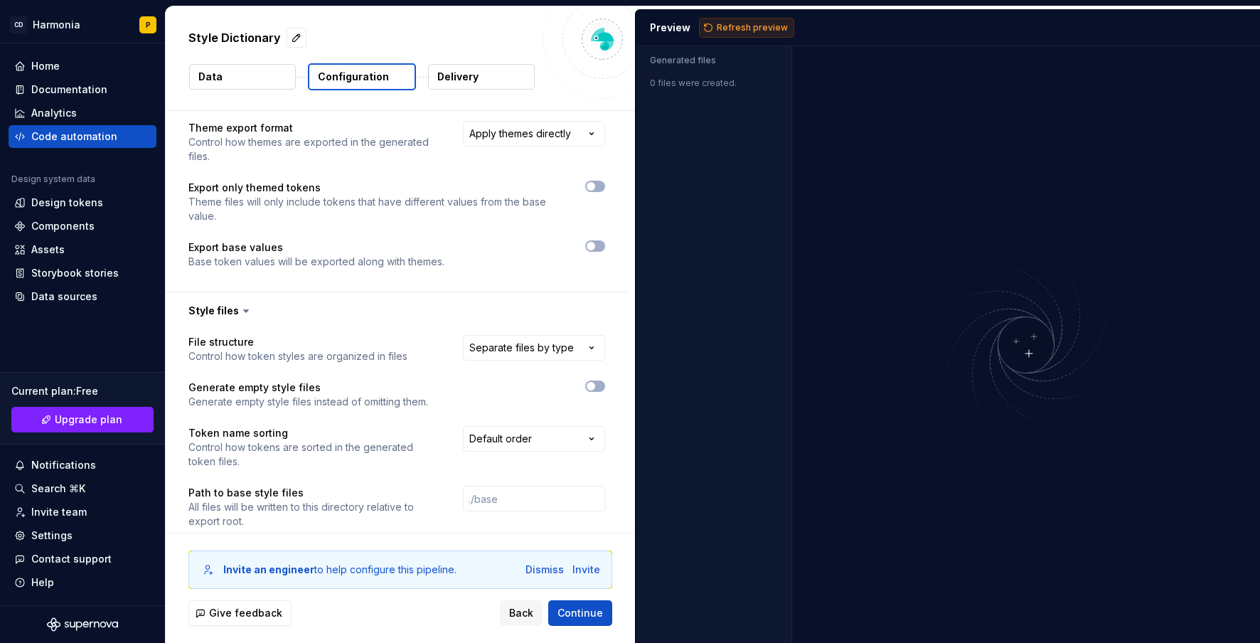
click at [732, 32] on span "Refresh preview" at bounding box center [752, 27] width 71 height 11
click at [566, 349] on html "**********" at bounding box center [630, 321] width 1260 height 643
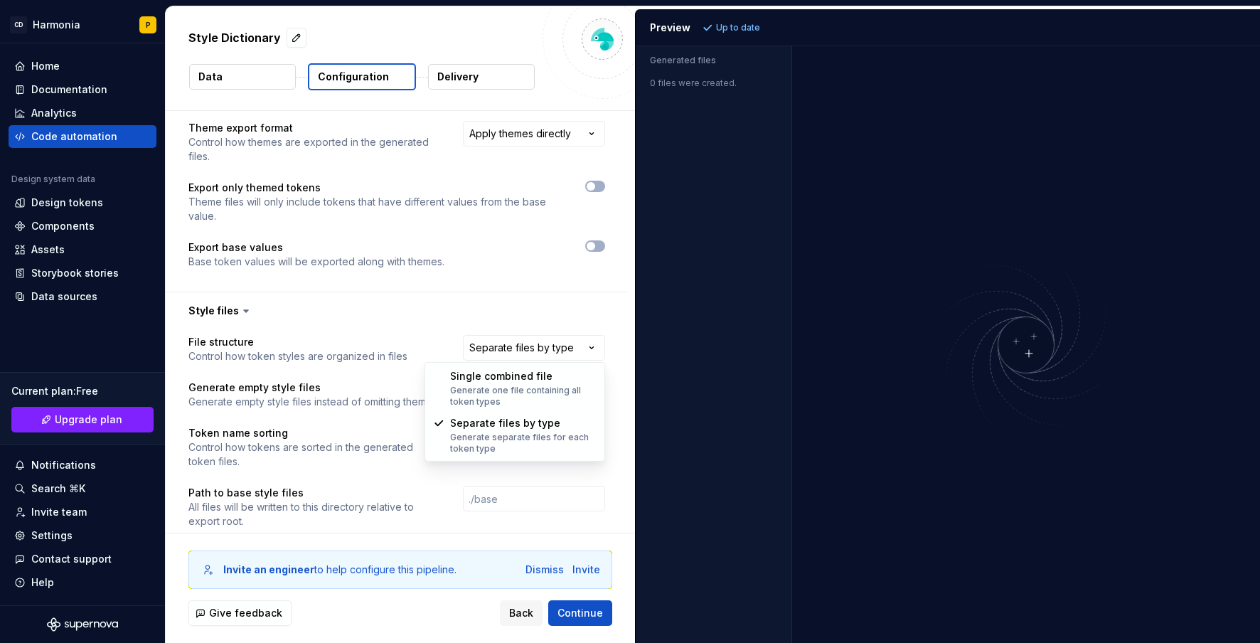
click at [432, 316] on html "**********" at bounding box center [630, 321] width 1260 height 643
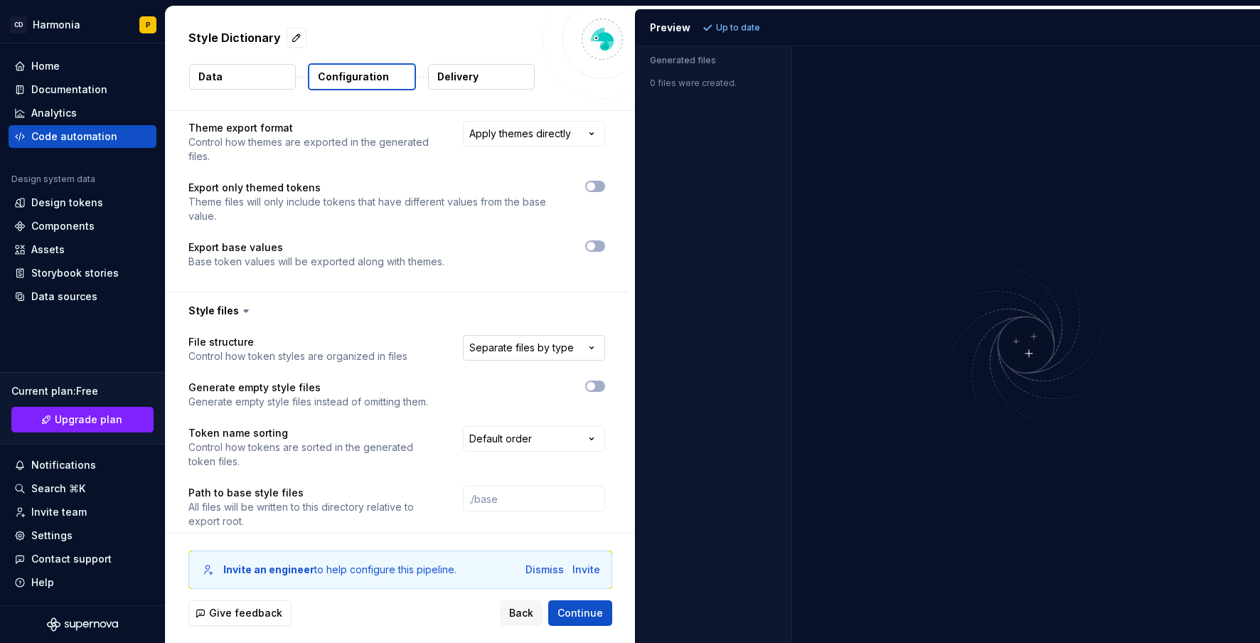
click at [481, 346] on html "**********" at bounding box center [630, 321] width 1260 height 643
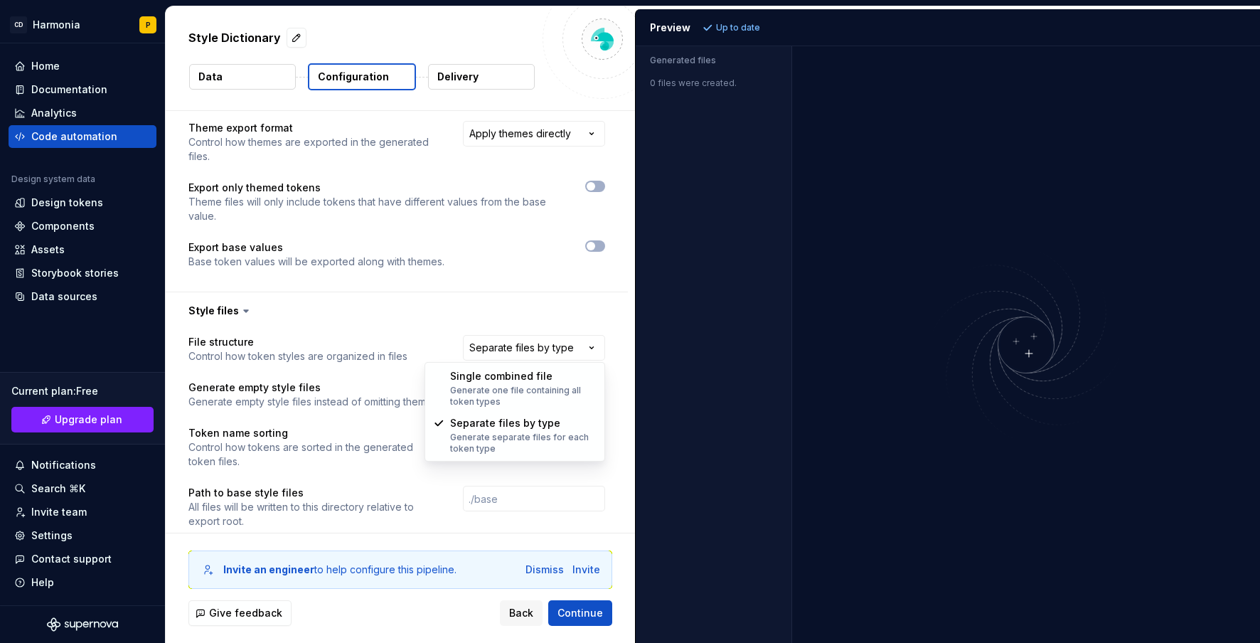
click at [412, 326] on html "**********" at bounding box center [630, 321] width 1260 height 643
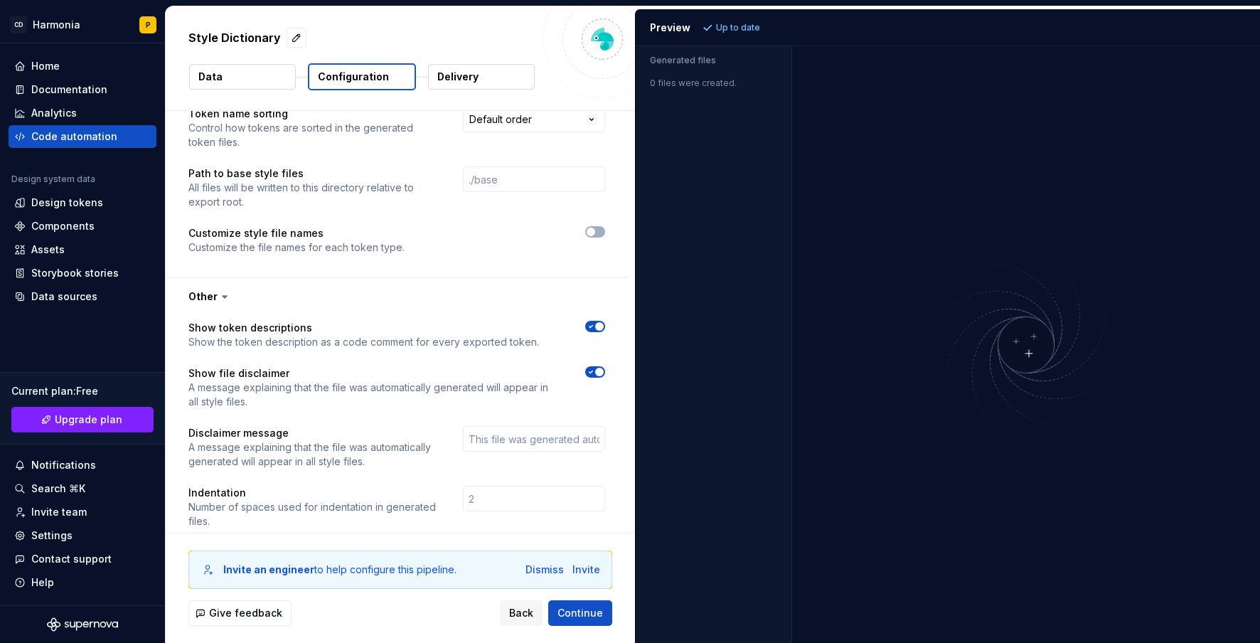
scroll to position [907, 0]
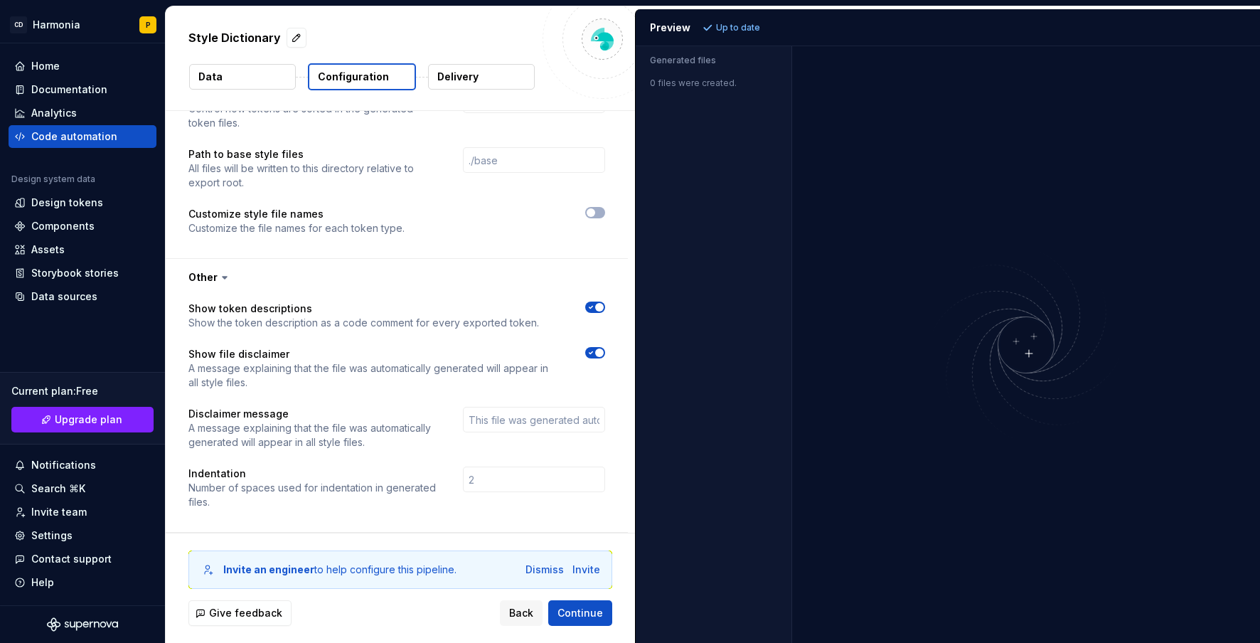
click at [598, 306] on span "button" at bounding box center [599, 307] width 9 height 9
click at [734, 36] on button "Refresh preview" at bounding box center [746, 28] width 95 height 20
click at [598, 352] on span "button" at bounding box center [599, 352] width 9 height 9
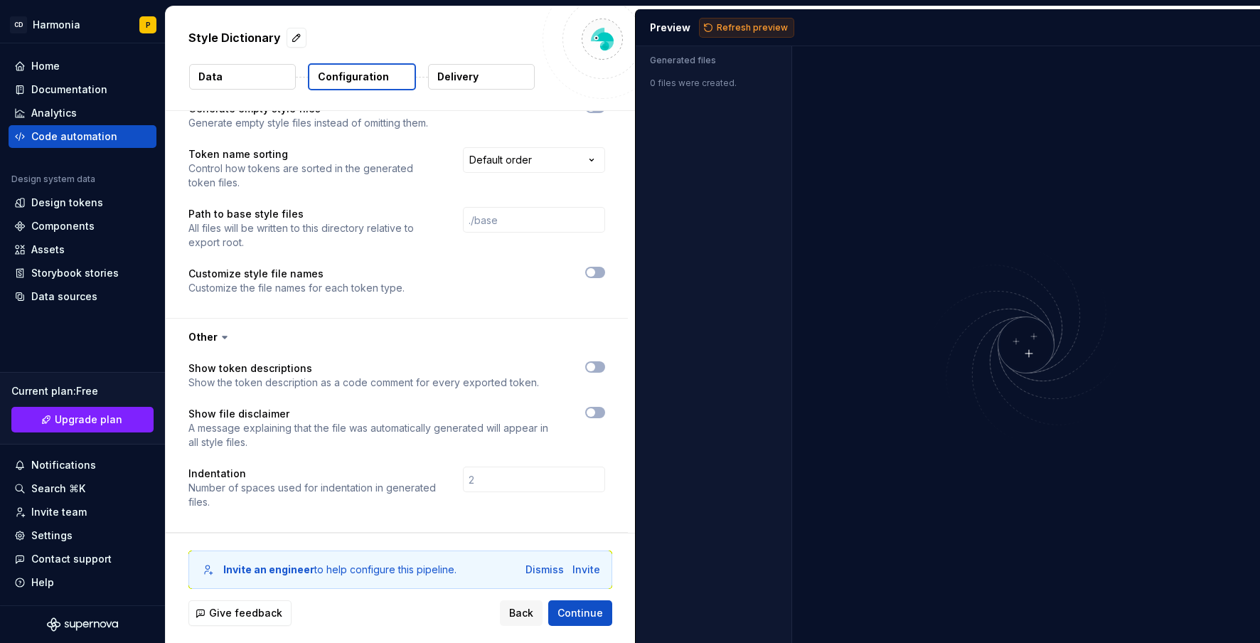
click at [744, 18] on button "Refresh preview" at bounding box center [746, 28] width 95 height 20
click at [597, 375] on div at bounding box center [585, 375] width 41 height 28
drag, startPoint x: 597, startPoint y: 406, endPoint x: 598, endPoint y: 414, distance: 7.9
click at [597, 409] on div "Show token descriptions Show the token description as a code comment for every …" at bounding box center [396, 443] width 417 height 165
click at [601, 393] on div "Show token descriptions Show the token description as a code comment for every …" at bounding box center [396, 443] width 417 height 165
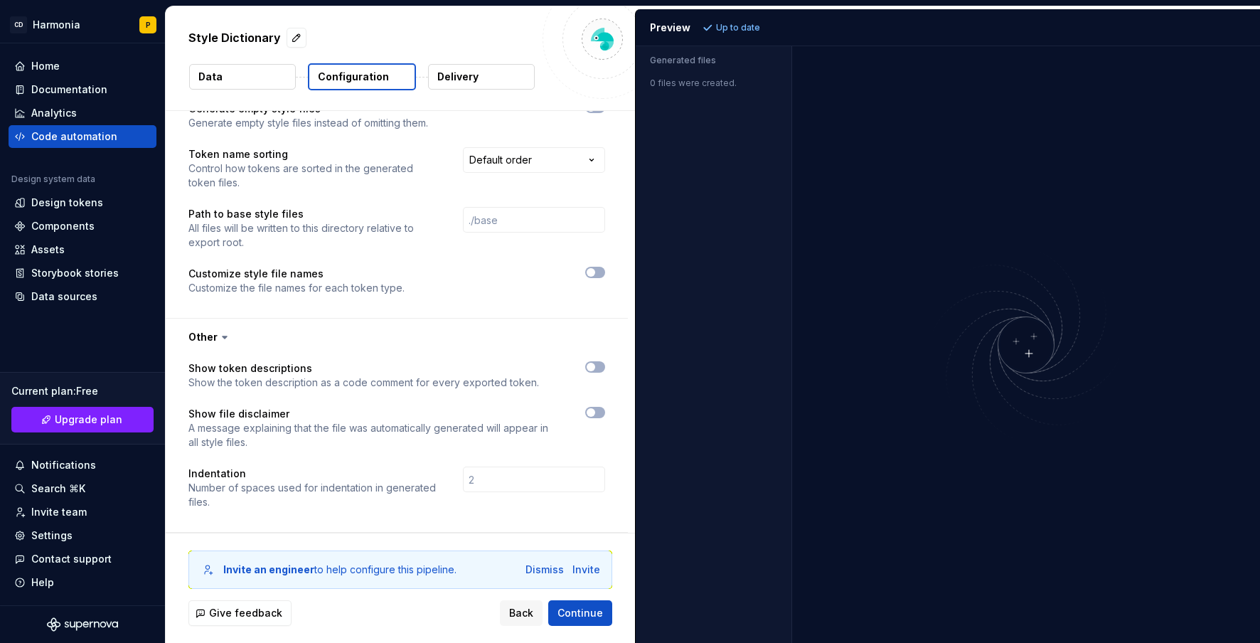
drag, startPoint x: 587, startPoint y: 419, endPoint x: 593, endPoint y: 397, distance: 22.1
click at [587, 415] on div at bounding box center [595, 428] width 20 height 43
drag, startPoint x: 594, startPoint y: 391, endPoint x: 589, endPoint y: 412, distance: 21.8
click at [591, 398] on div "Show token descriptions Show the token description as a code comment for every …" at bounding box center [396, 443] width 417 height 165
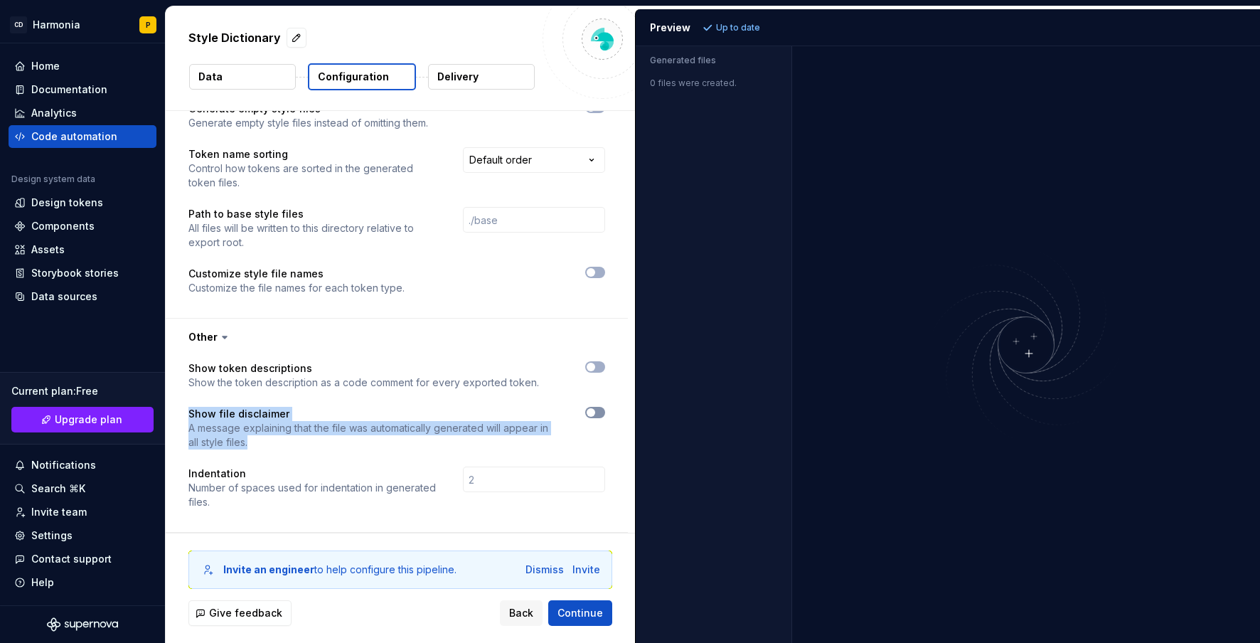
drag, startPoint x: 589, startPoint y: 413, endPoint x: 599, endPoint y: 408, distance: 10.5
click at [589, 414] on span "button" at bounding box center [591, 412] width 9 height 9
click at [599, 370] on button "button" at bounding box center [595, 366] width 20 height 11
click at [255, 326] on button "button" at bounding box center [397, 337] width 462 height 37
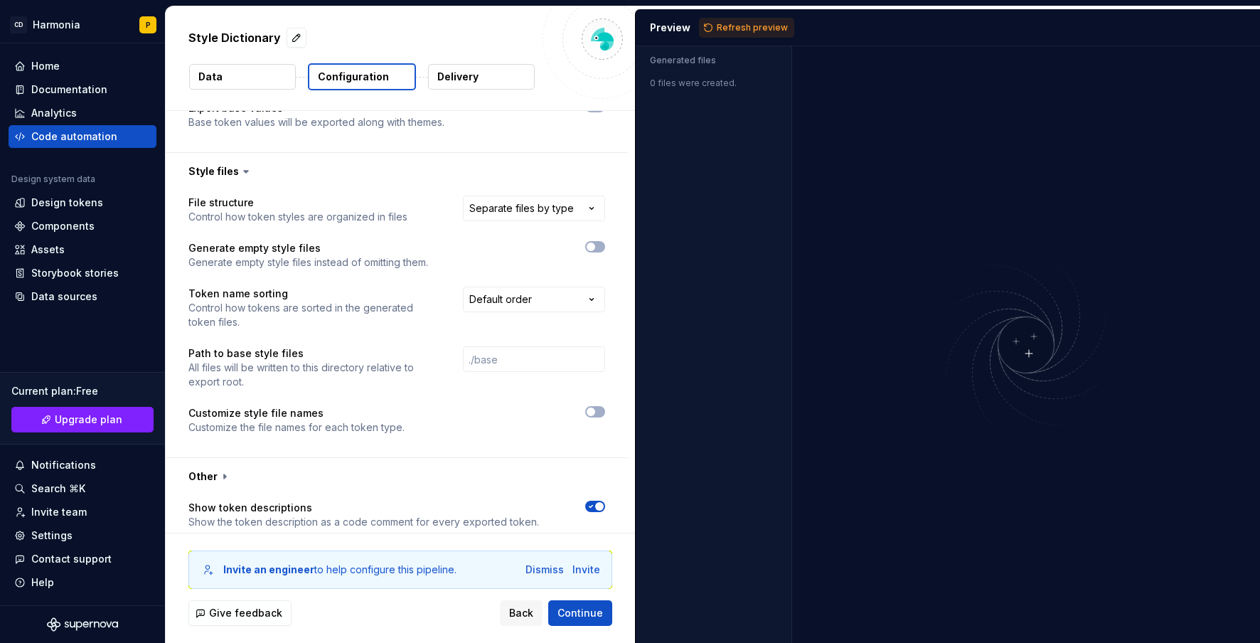
scroll to position [671, 0]
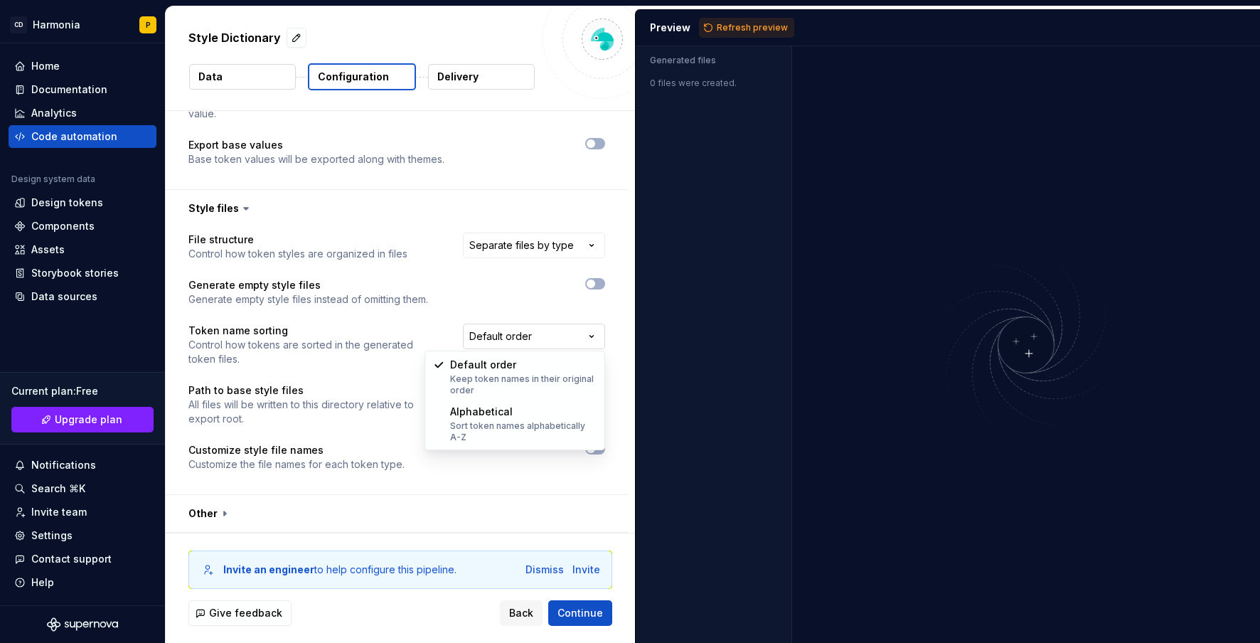
click at [531, 338] on html "**********" at bounding box center [630, 321] width 1260 height 643
click at [599, 282] on button "button" at bounding box center [595, 283] width 20 height 11
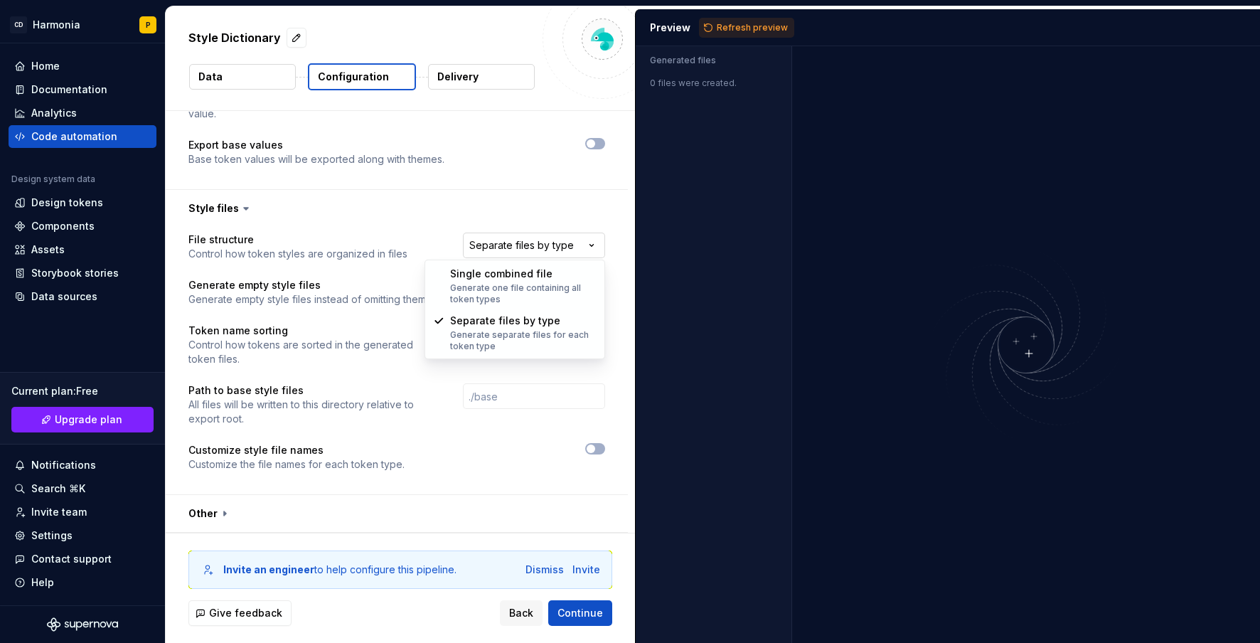
click at [567, 246] on html "**********" at bounding box center [630, 321] width 1260 height 643
select select "**********"
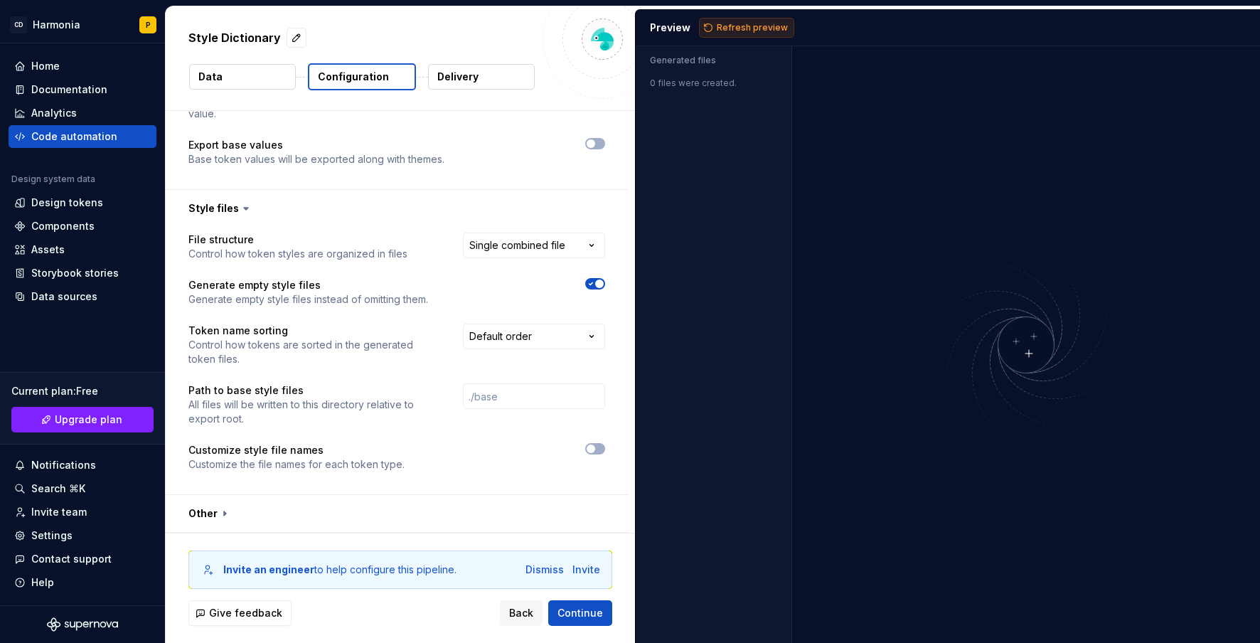
click at [713, 31] on button "Refresh preview" at bounding box center [746, 28] width 95 height 20
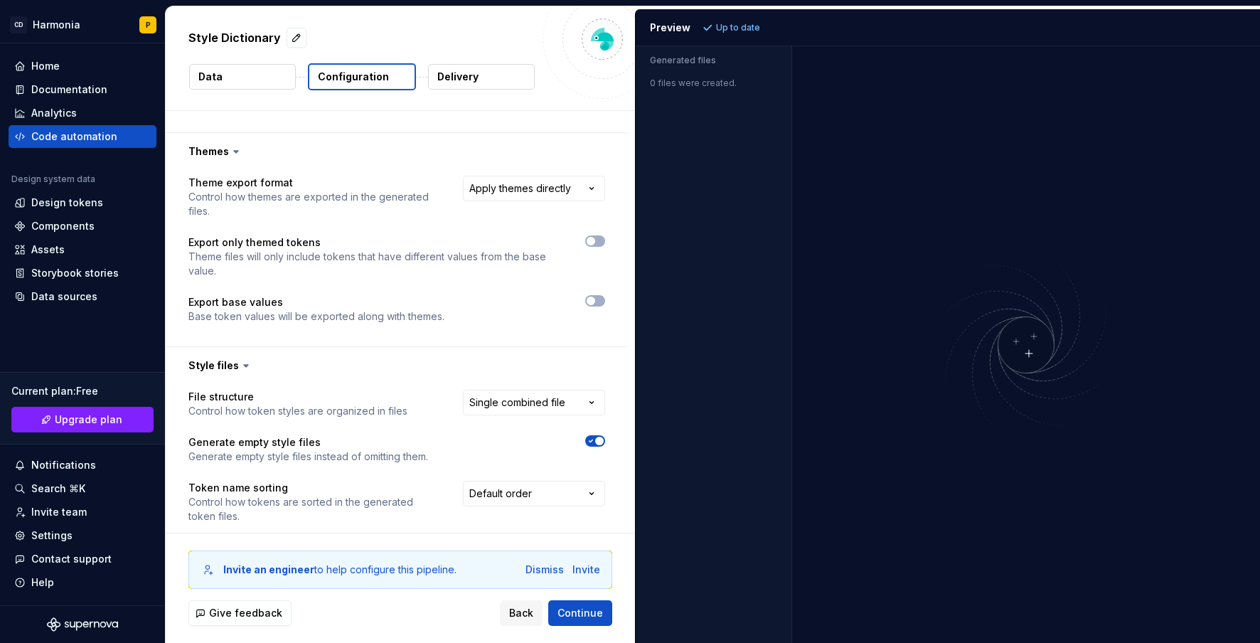
scroll to position [387, 0]
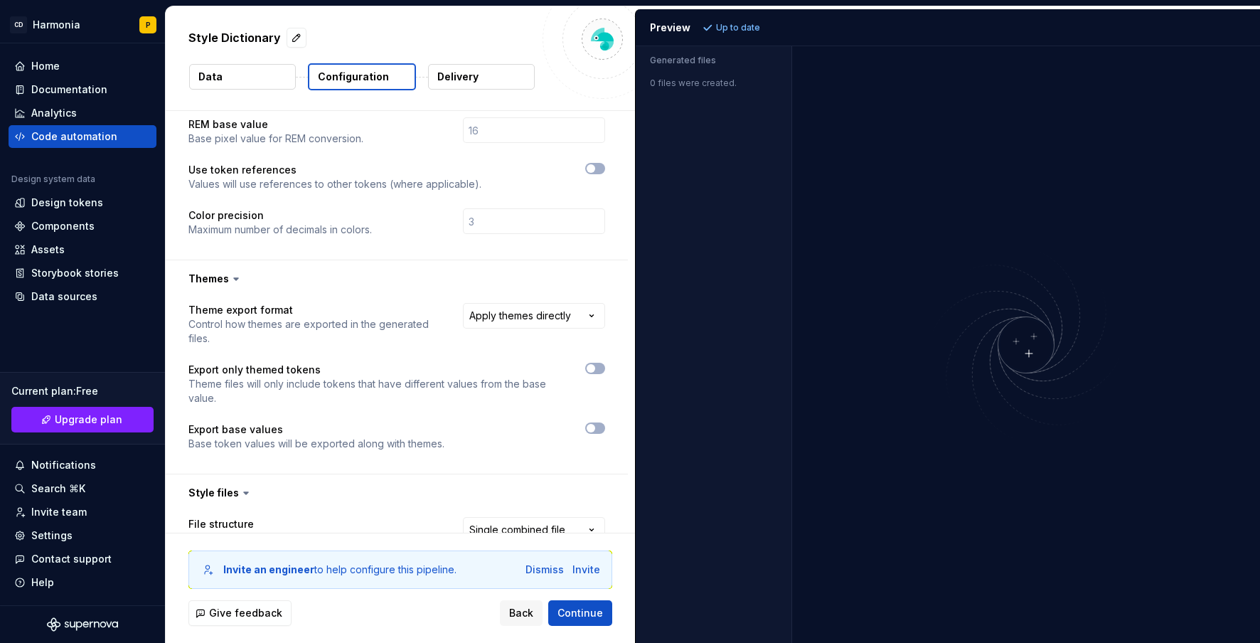
click at [256, 70] on button "Data" at bounding box center [242, 77] width 107 height 26
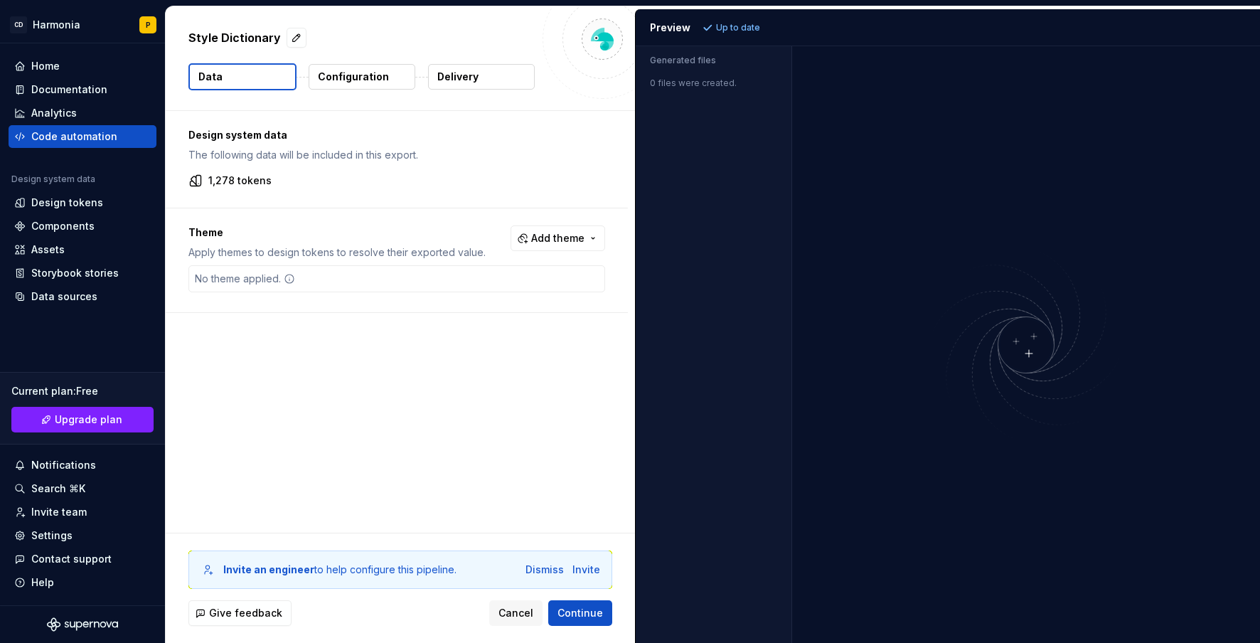
click at [368, 81] on p "Configuration" at bounding box center [353, 77] width 71 height 14
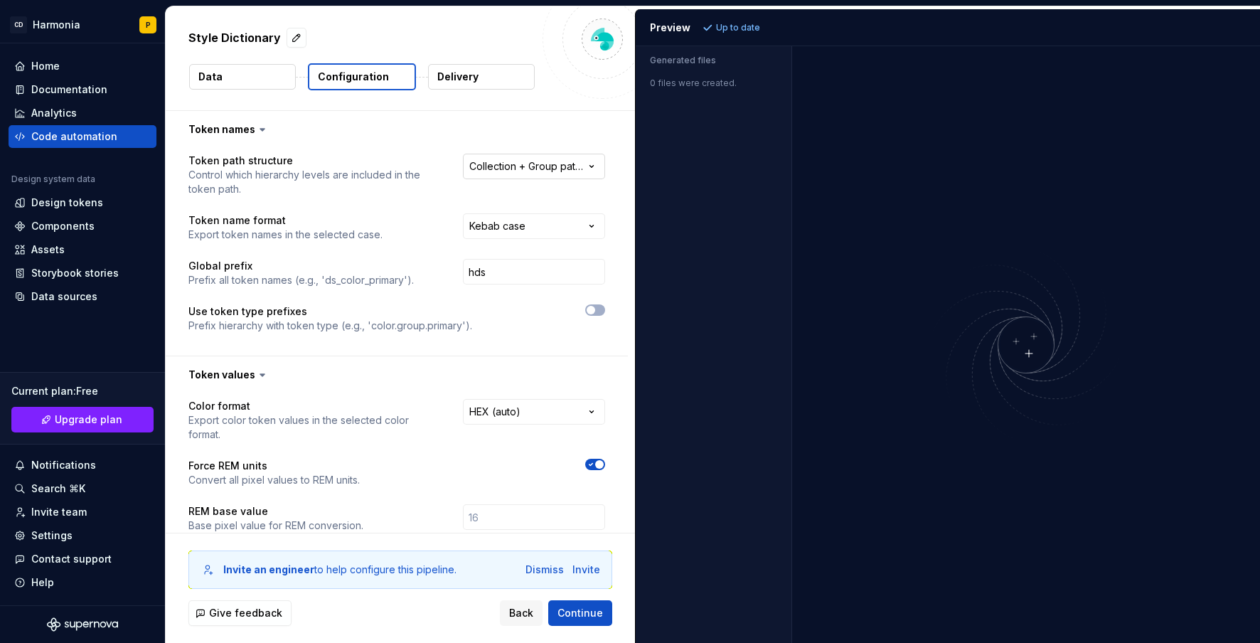
click at [534, 172] on html "**********" at bounding box center [630, 321] width 1260 height 643
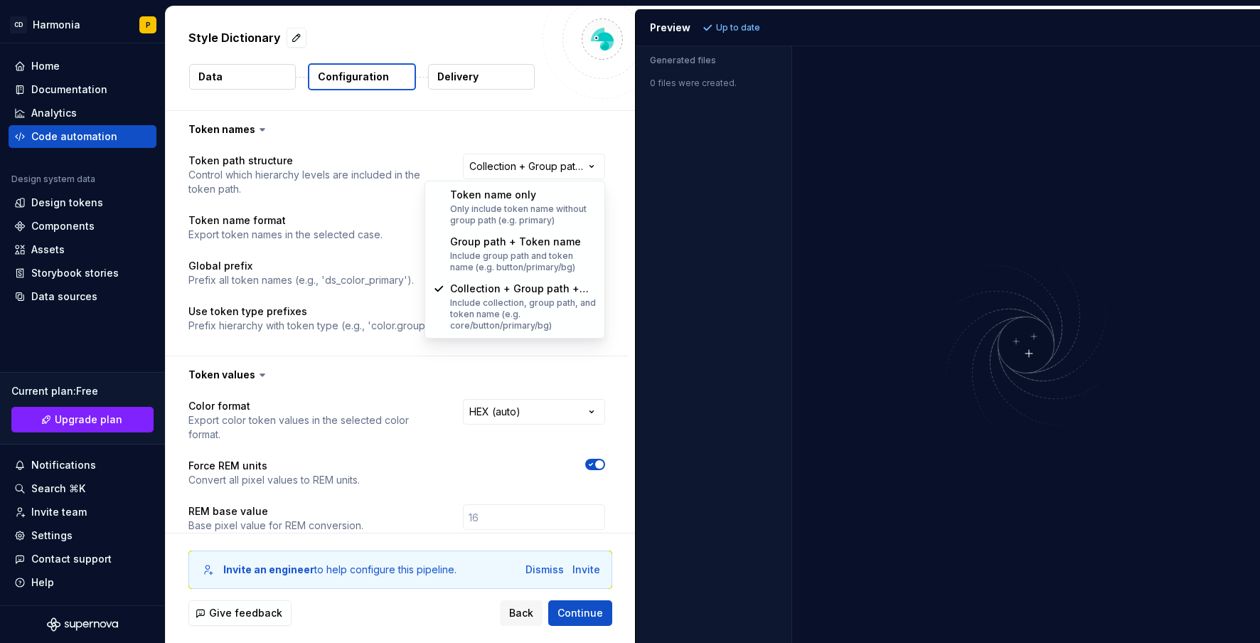
select select "********"
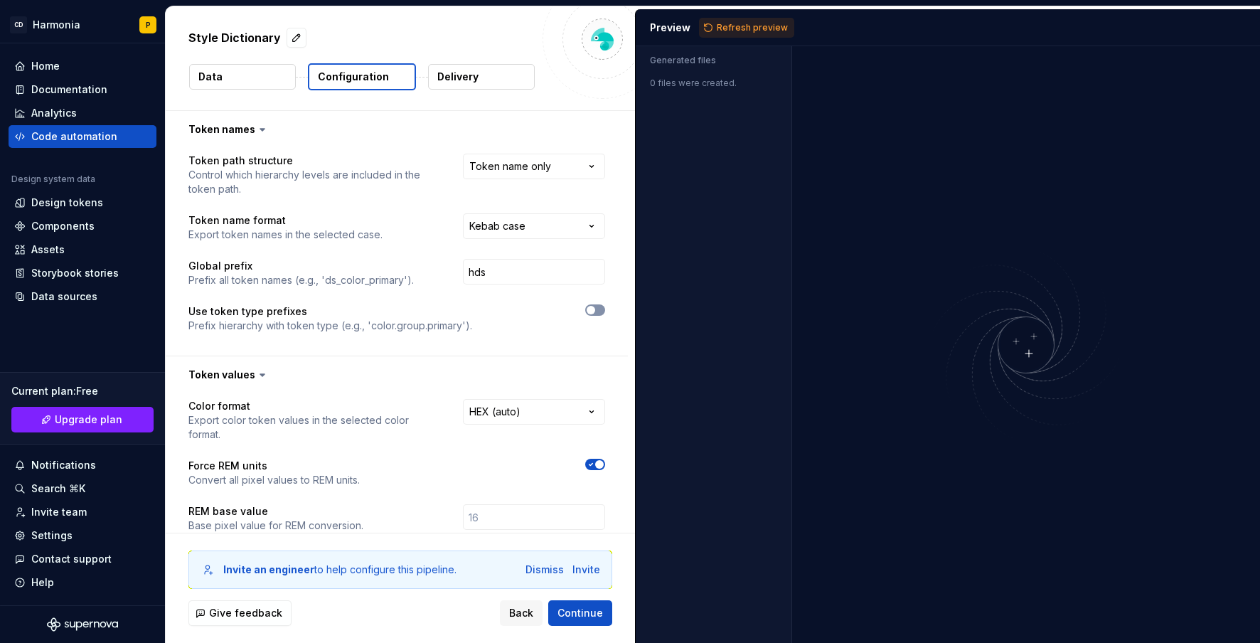
click at [599, 309] on button "button" at bounding box center [595, 309] width 20 height 11
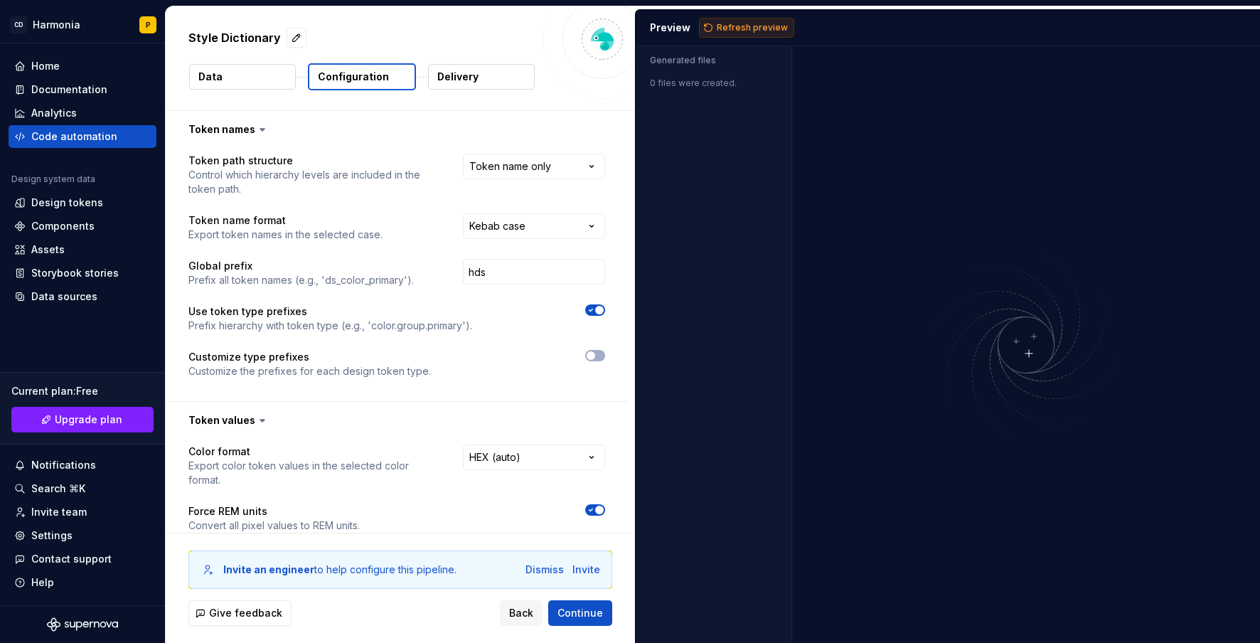
click at [726, 31] on span "Refresh preview" at bounding box center [752, 27] width 71 height 11
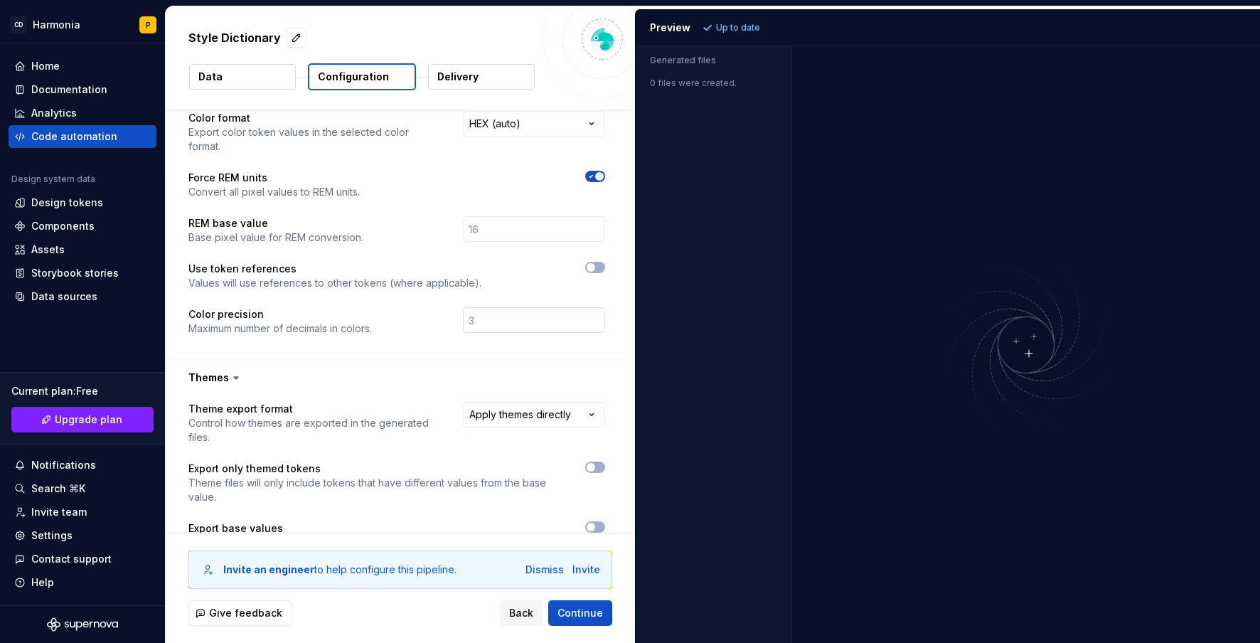
scroll to position [356, 0]
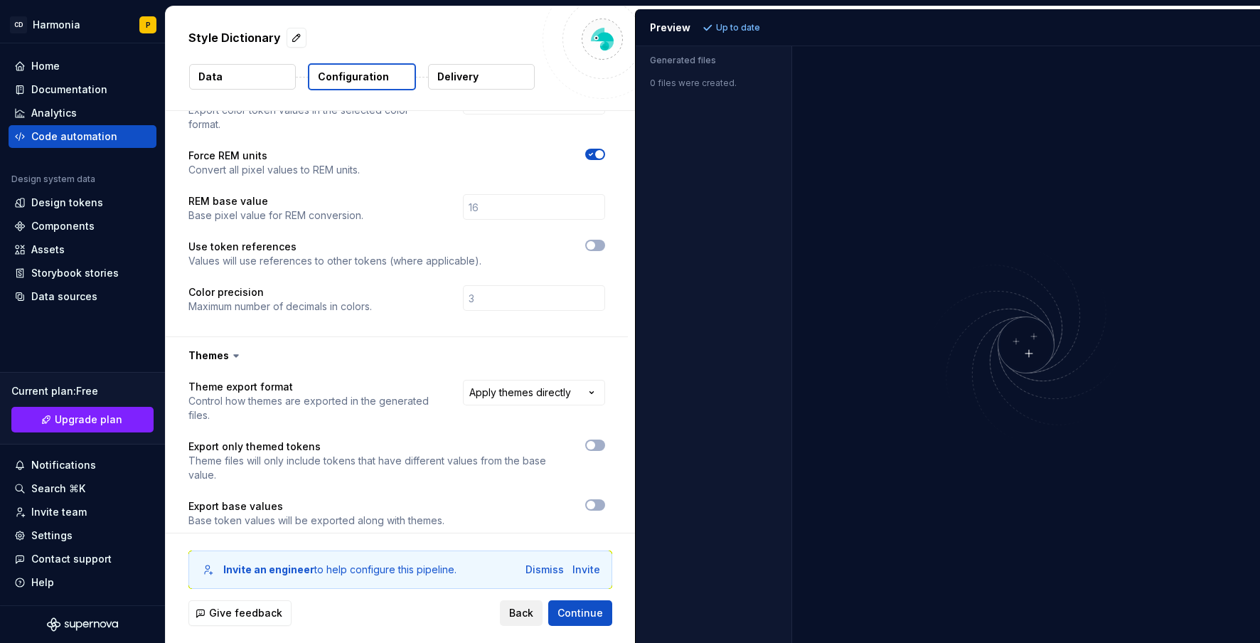
click at [525, 614] on span "Back" at bounding box center [521, 613] width 24 height 14
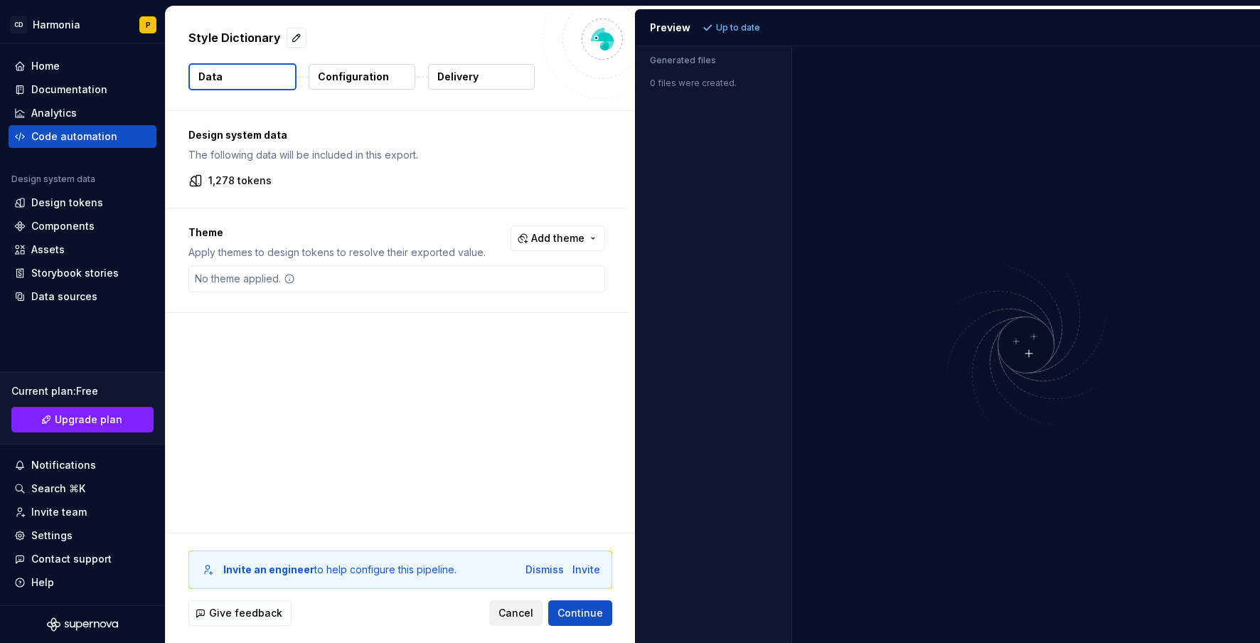
click at [508, 611] on span "Cancel" at bounding box center [515, 613] width 35 height 14
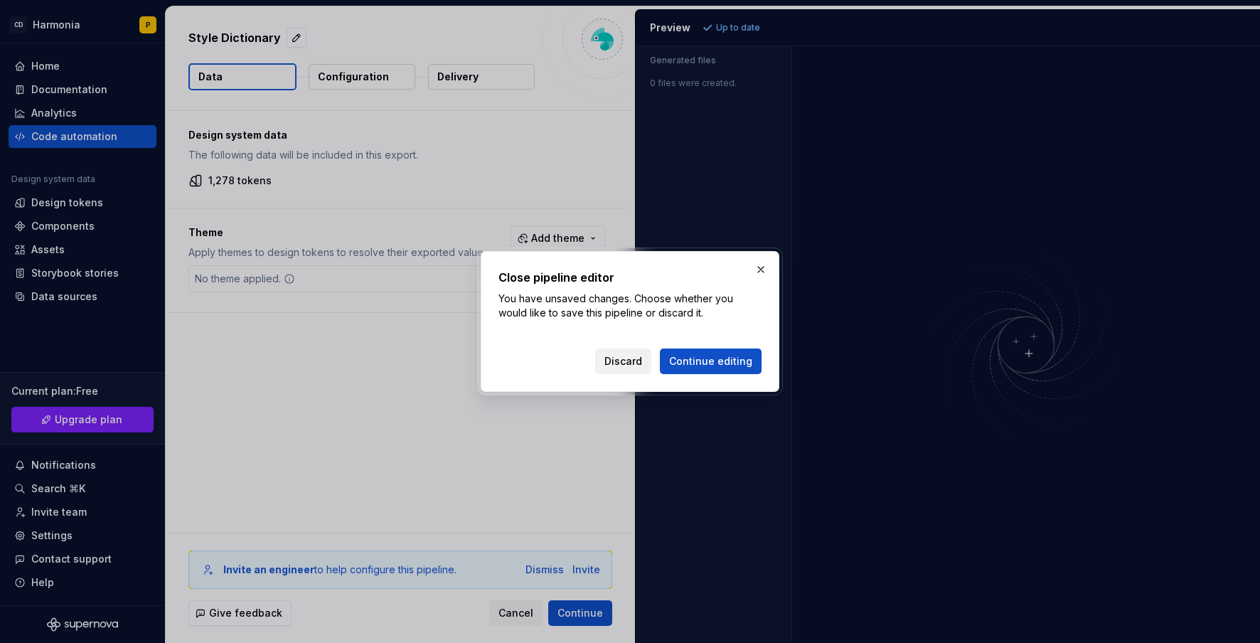
click at [614, 356] on span "Discard" at bounding box center [623, 361] width 38 height 14
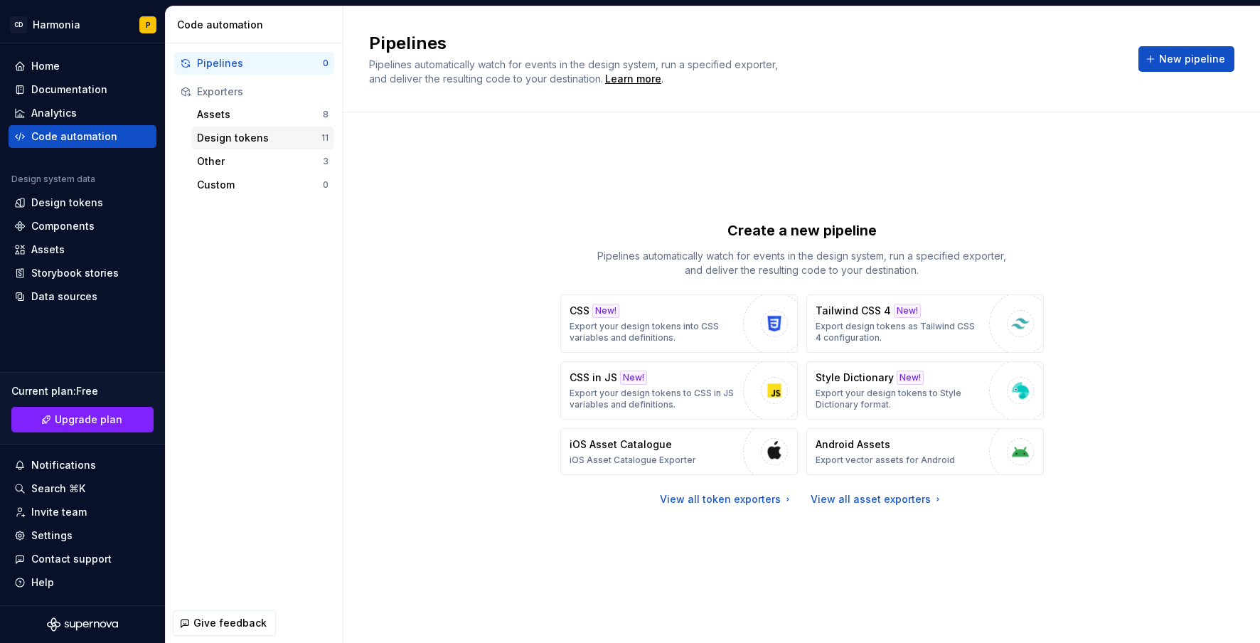
click at [253, 135] on div "Design tokens" at bounding box center [259, 138] width 124 height 14
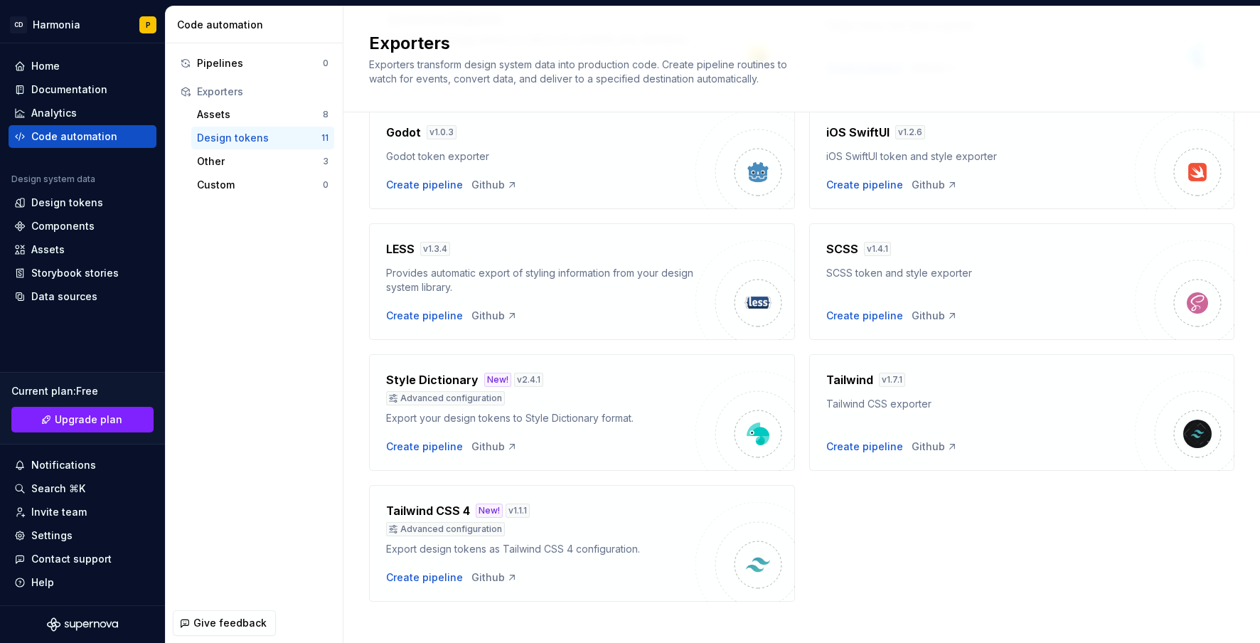
scroll to position [354, 0]
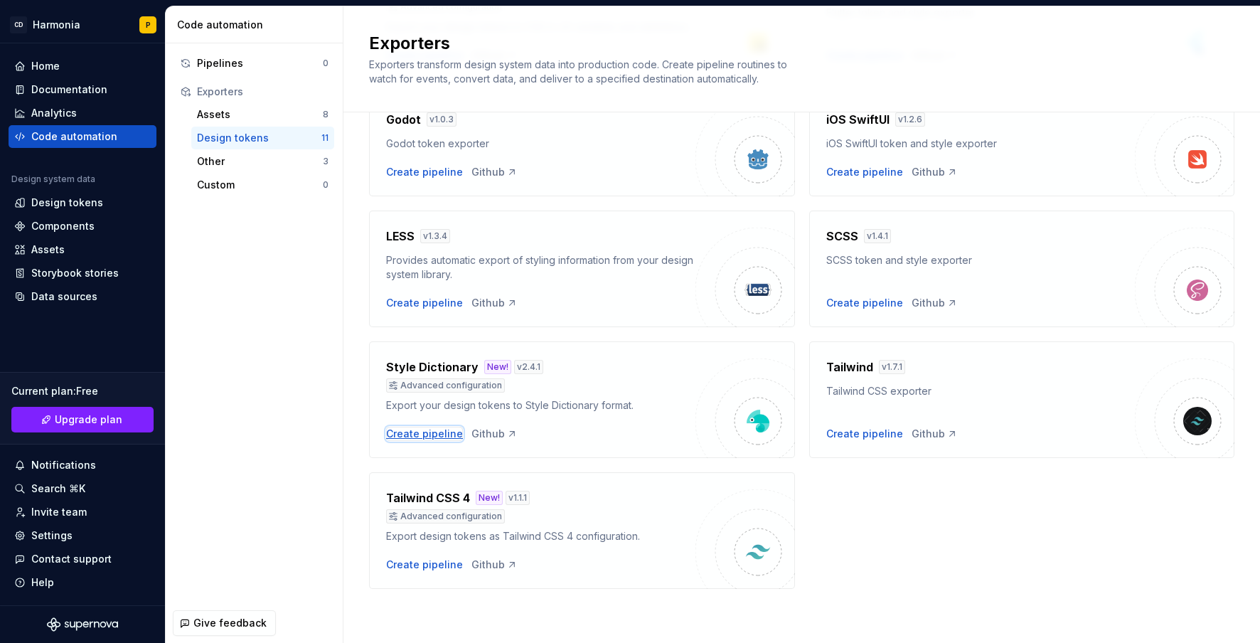
click at [430, 439] on div "Create pipeline" at bounding box center [424, 434] width 77 height 14
type textarea "*"
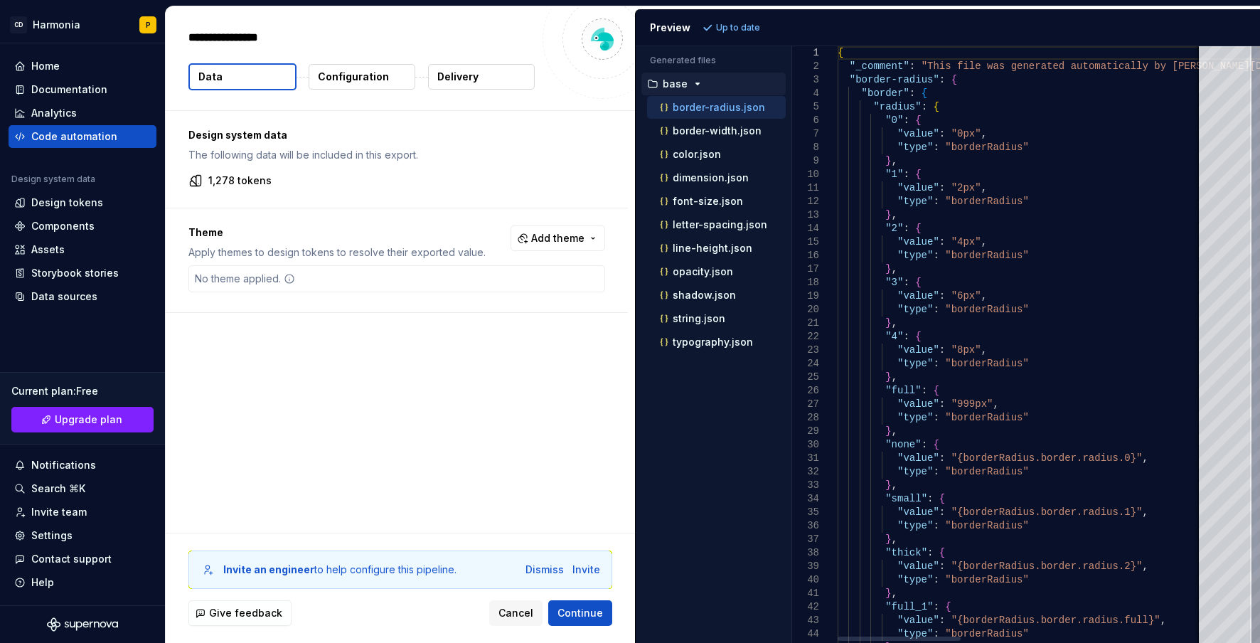
click at [331, 68] on button "Configuration" at bounding box center [362, 77] width 107 height 26
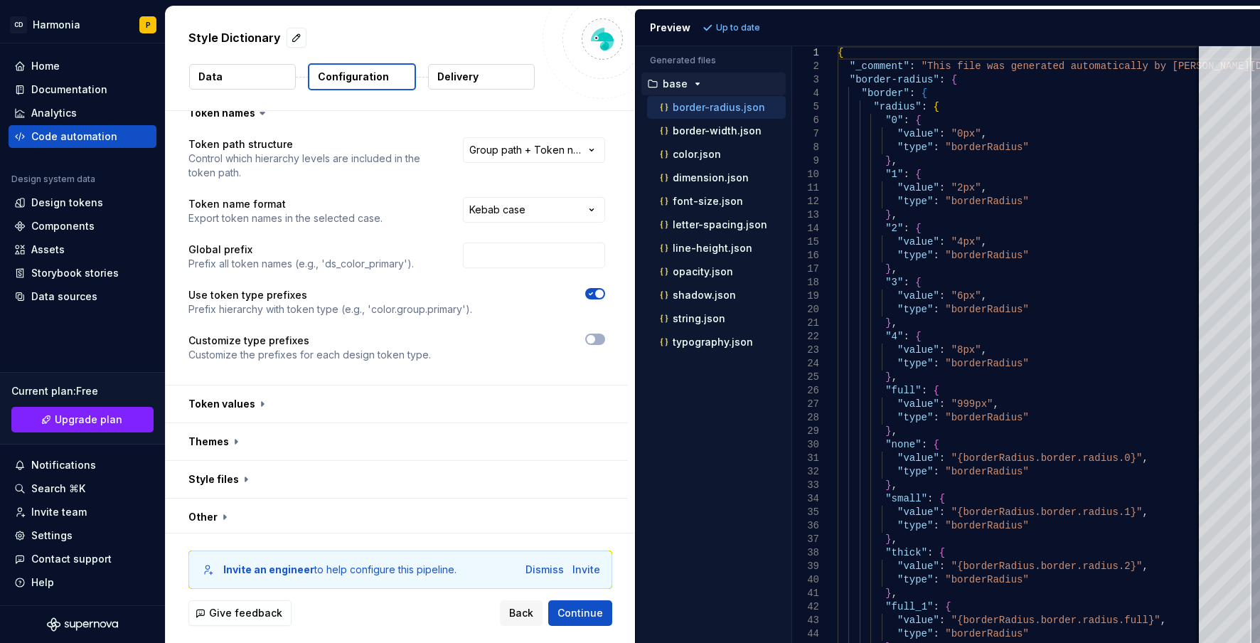
scroll to position [20, 0]
click at [225, 403] on button "button" at bounding box center [397, 400] width 462 height 37
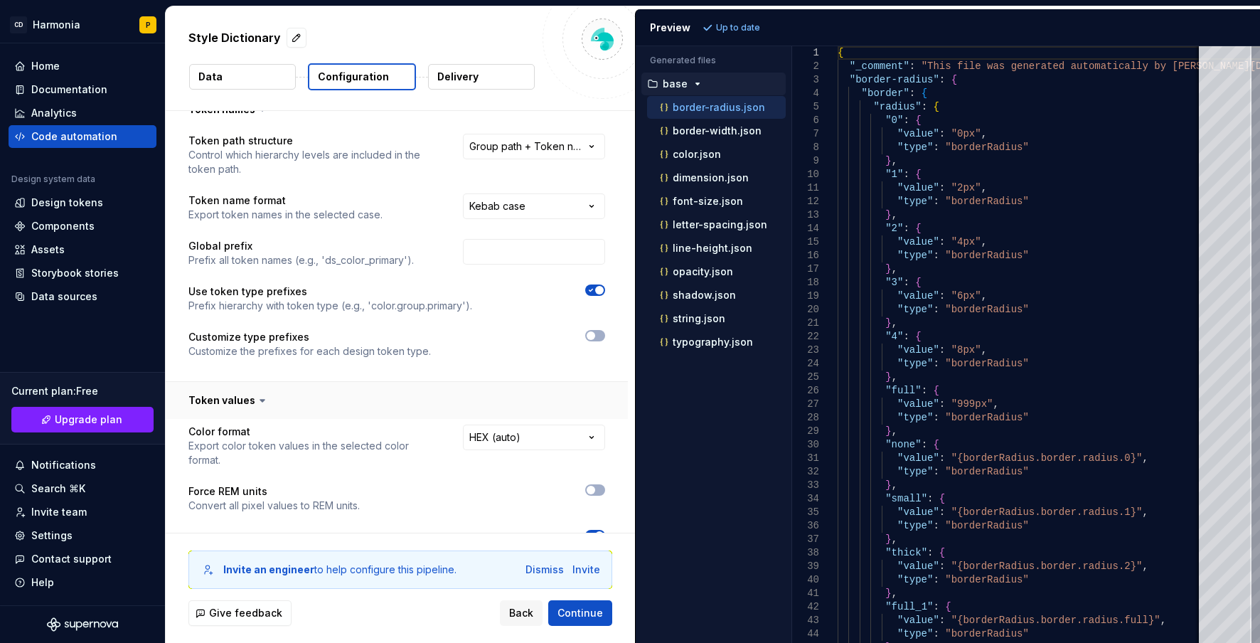
scroll to position [228, 0]
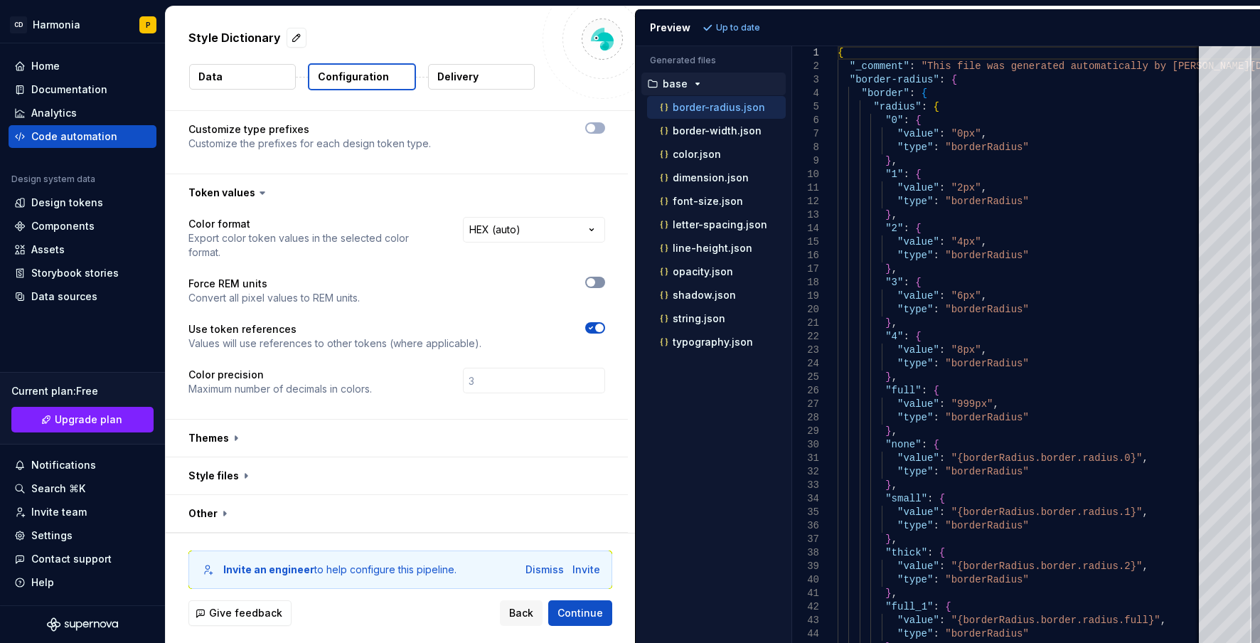
click at [593, 279] on span "button" at bounding box center [591, 282] width 9 height 9
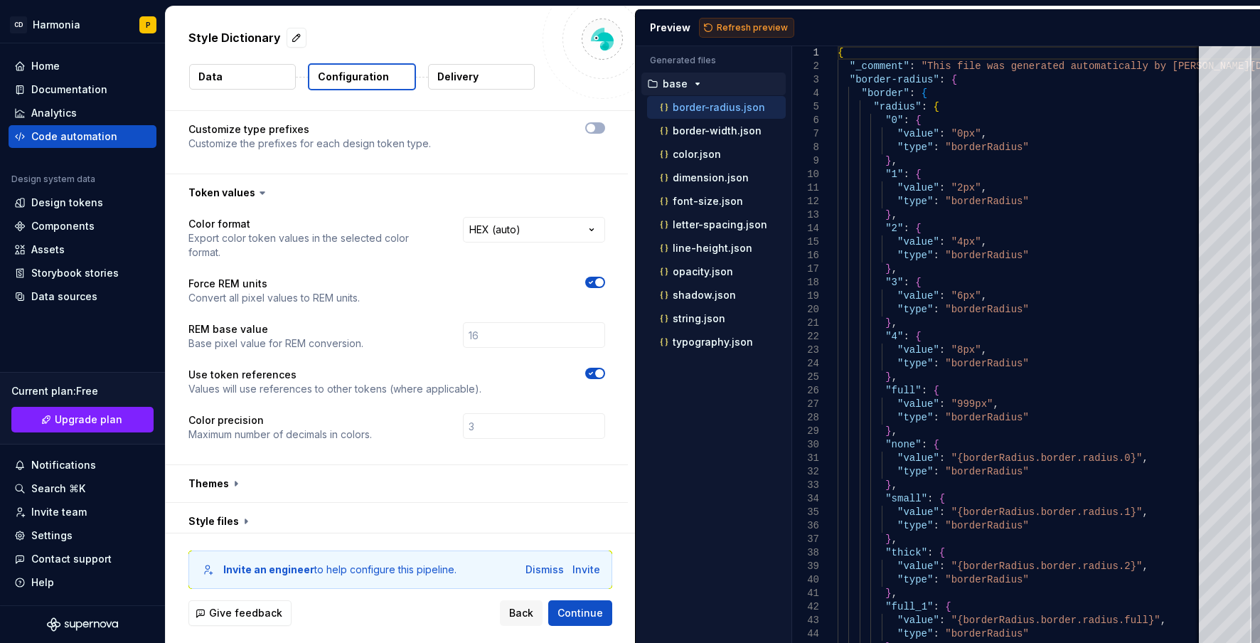
click at [752, 30] on span "Refresh preview" at bounding box center [752, 27] width 71 height 11
type textarea "**********"
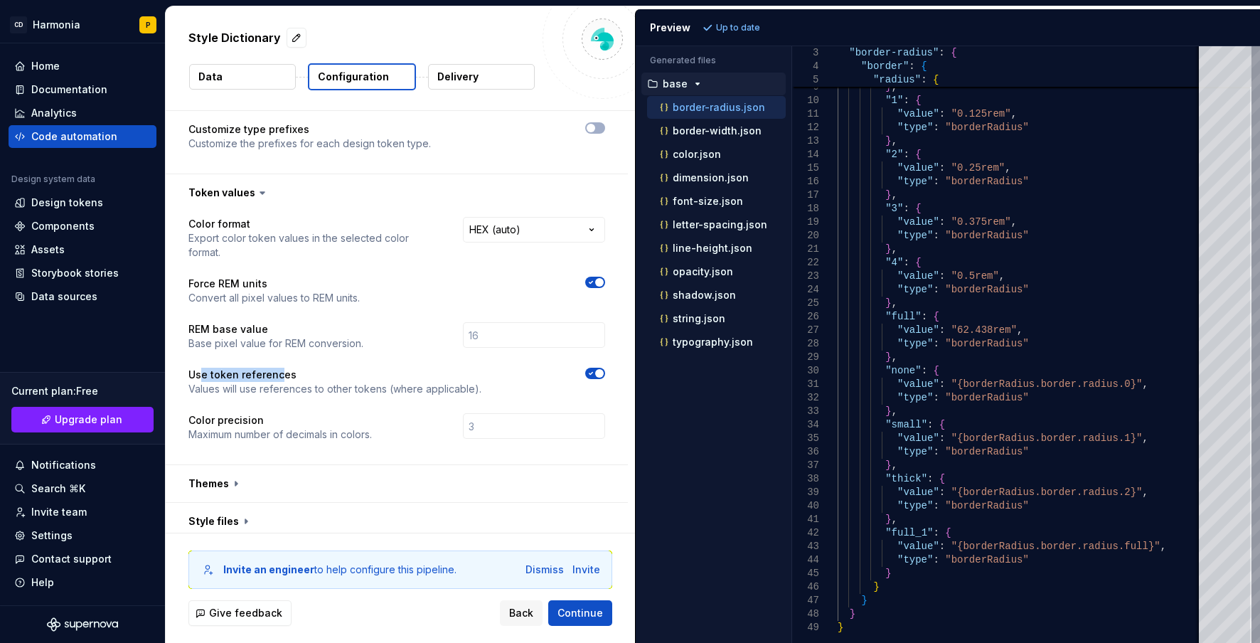
drag, startPoint x: 201, startPoint y: 374, endPoint x: 326, endPoint y: 380, distance: 126.0
click at [281, 374] on p "Use token references" at bounding box center [334, 375] width 293 height 14
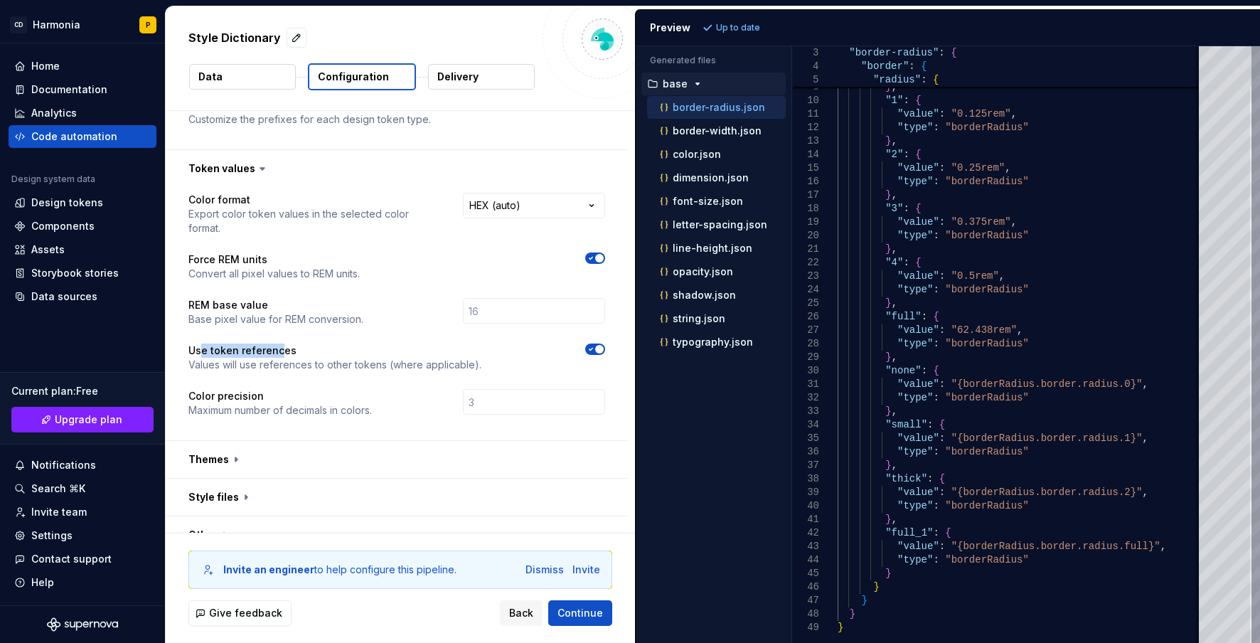
scroll to position [273, 0]
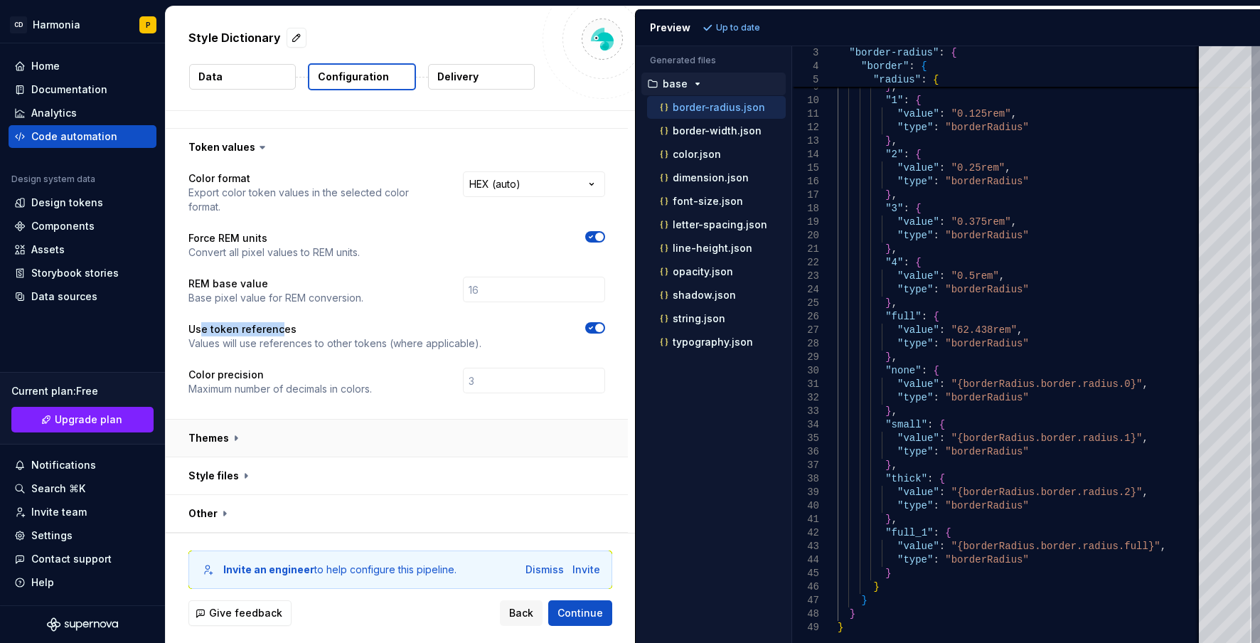
click at [247, 438] on button "button" at bounding box center [397, 438] width 462 height 37
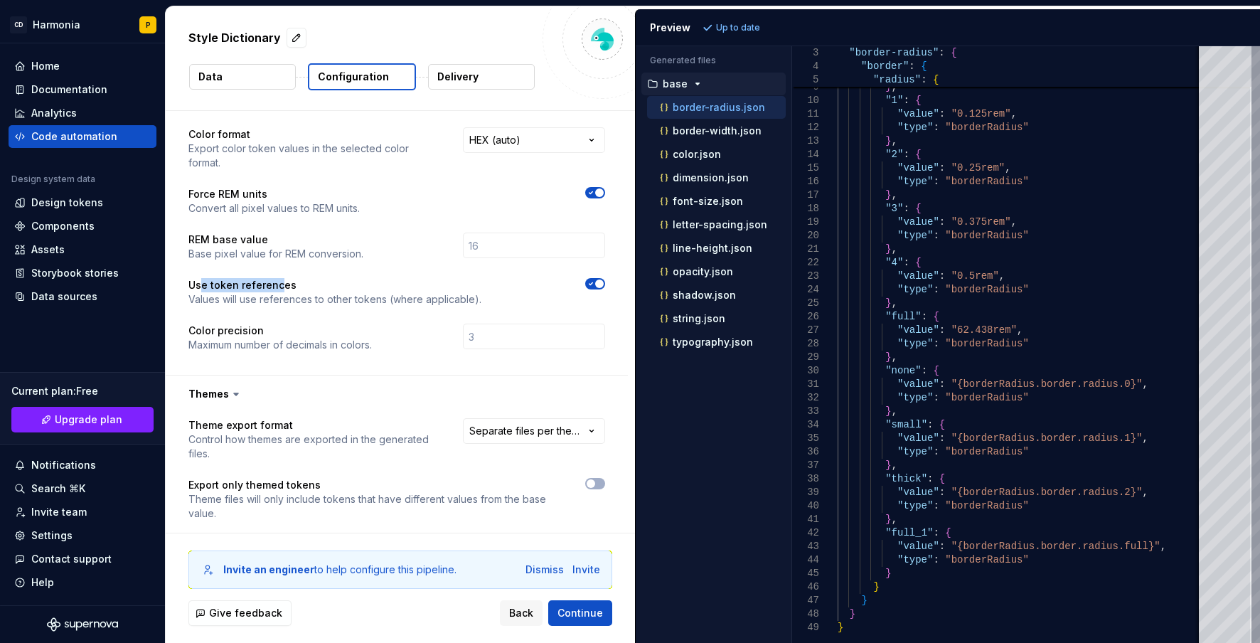
scroll to position [449, 0]
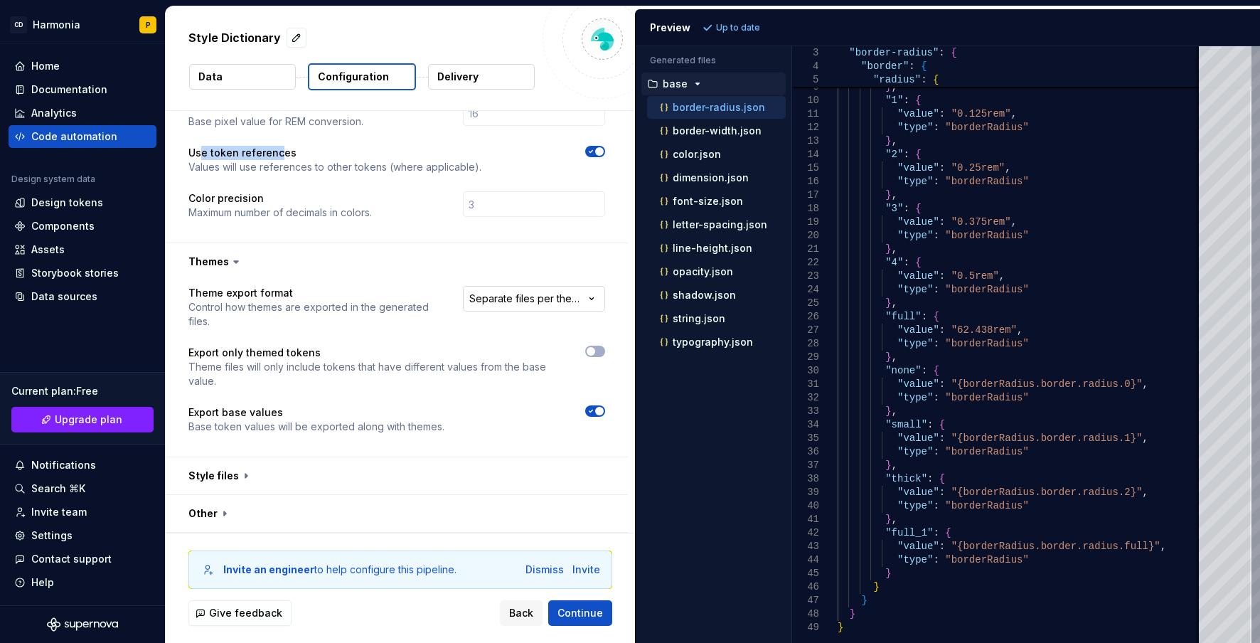
click at [515, 296] on html "**********" at bounding box center [630, 321] width 1260 height 643
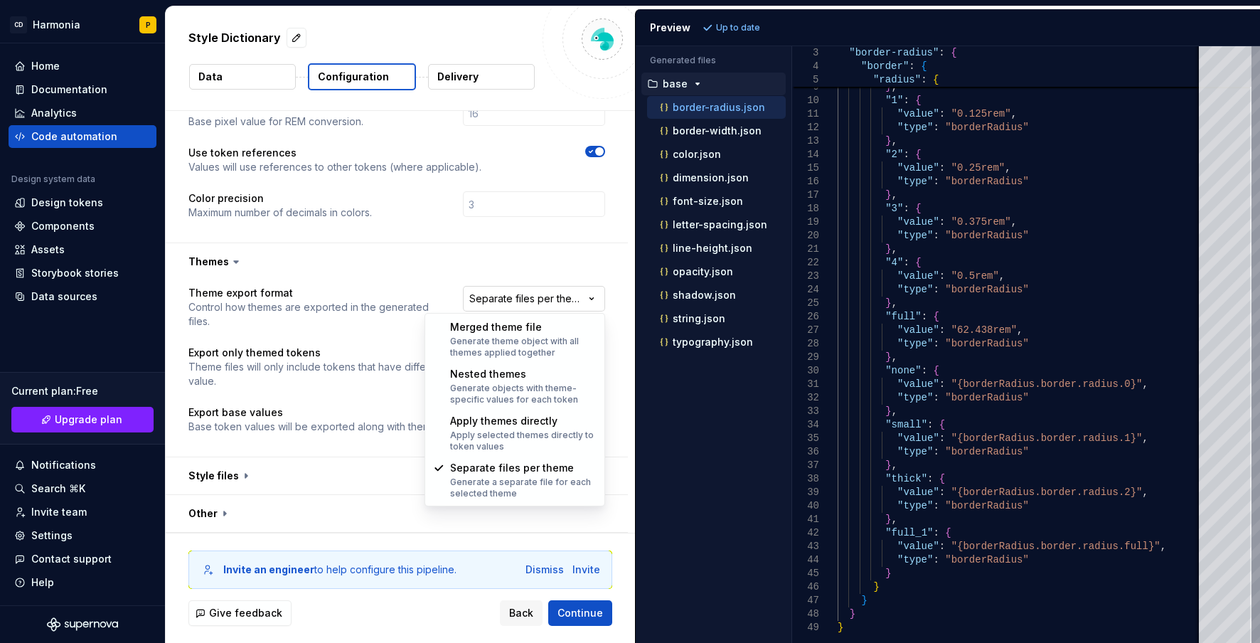
click at [515, 296] on html "**********" at bounding box center [630, 321] width 1260 height 643
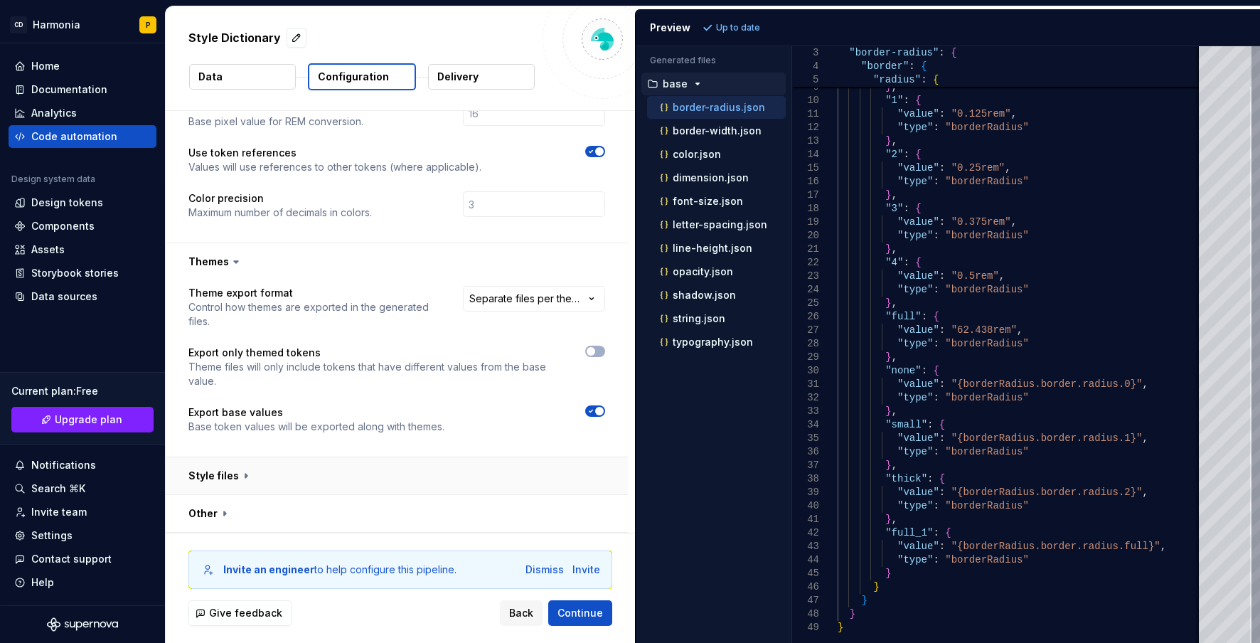
click at [346, 464] on button "button" at bounding box center [397, 475] width 462 height 37
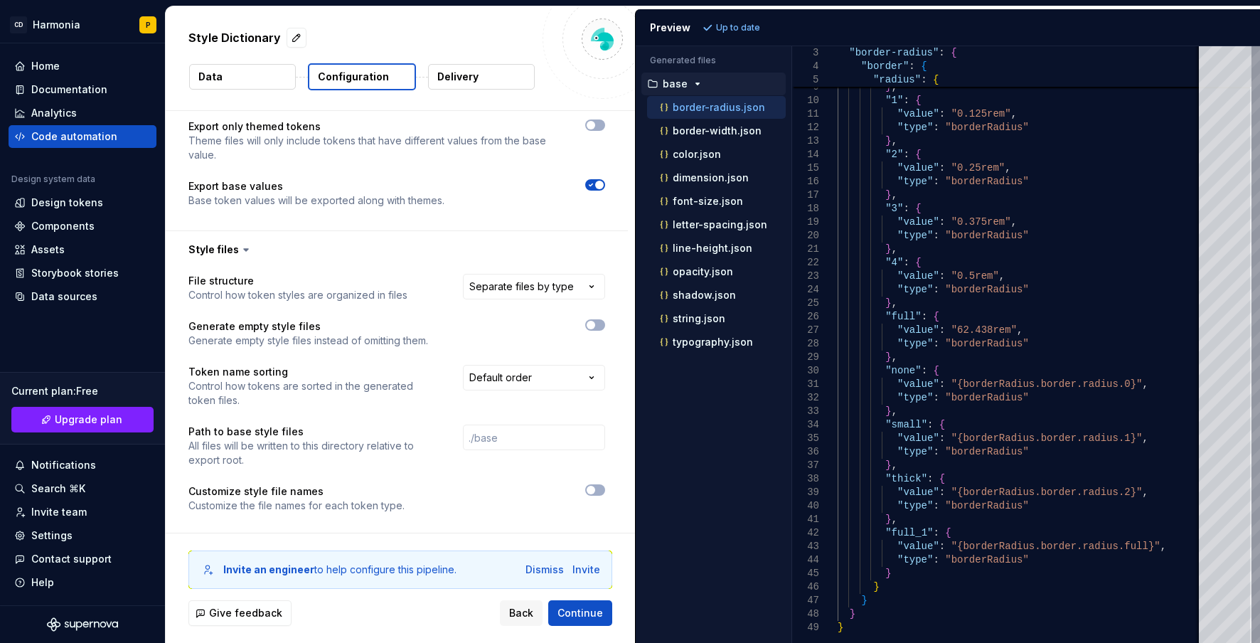
scroll to position [717, 0]
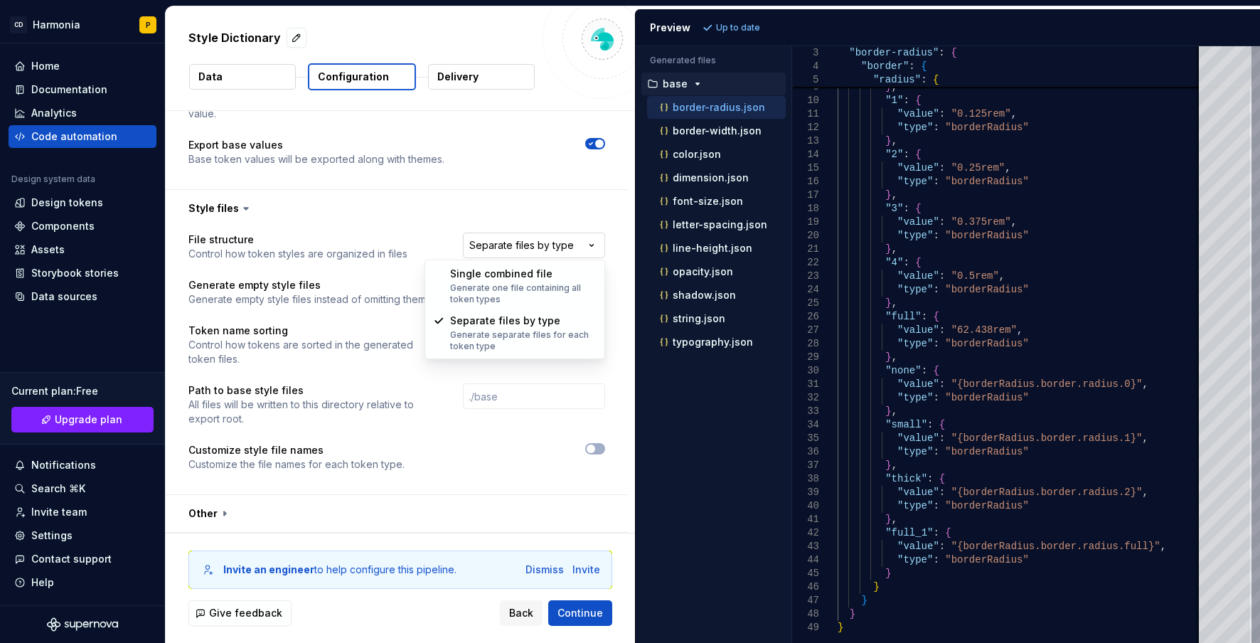
click at [531, 252] on html "**********" at bounding box center [630, 321] width 1260 height 643
select select "**********"
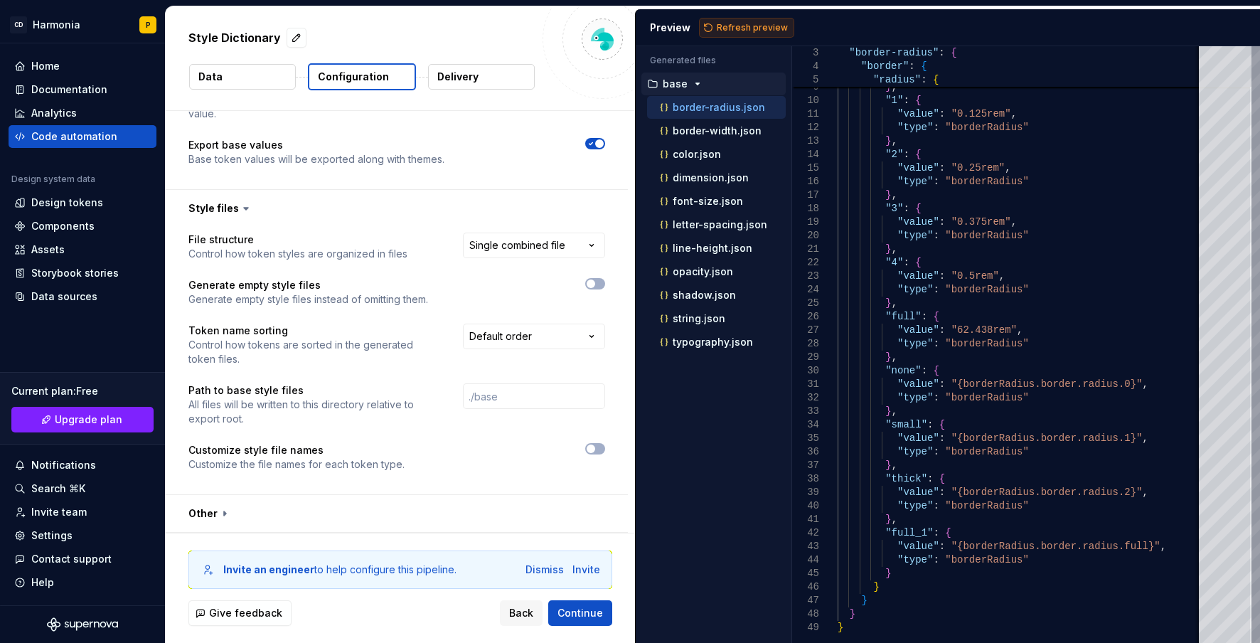
click at [749, 26] on span "Refresh preview" at bounding box center [752, 27] width 71 height 11
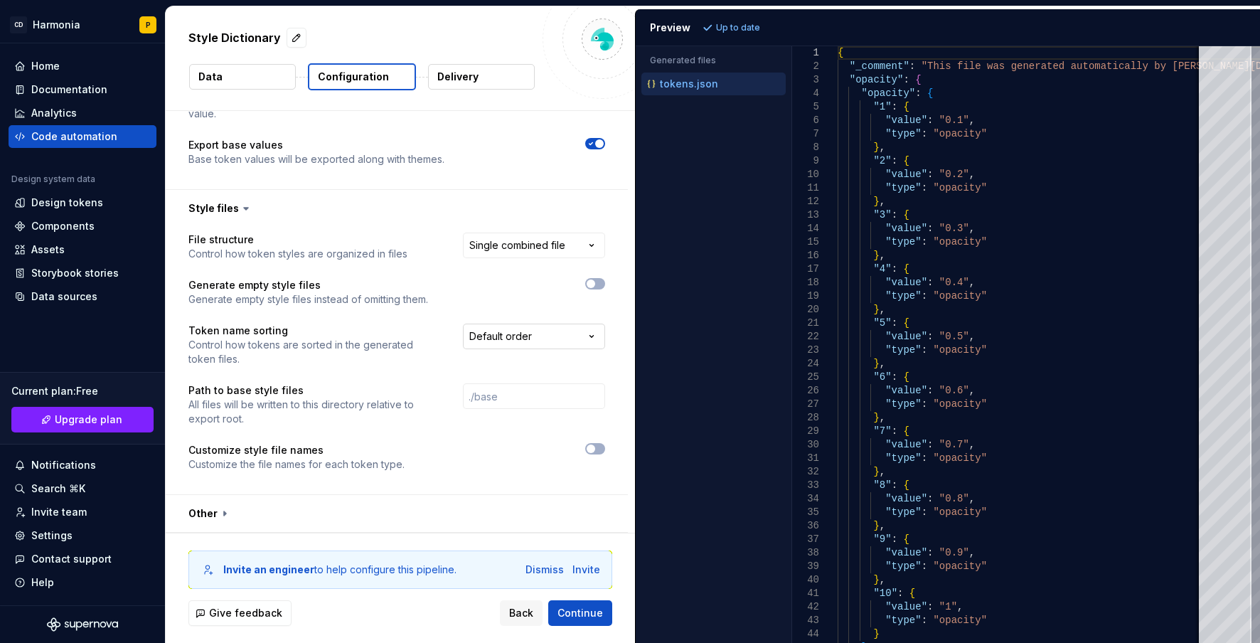
click at [496, 337] on html "**********" at bounding box center [630, 321] width 1260 height 643
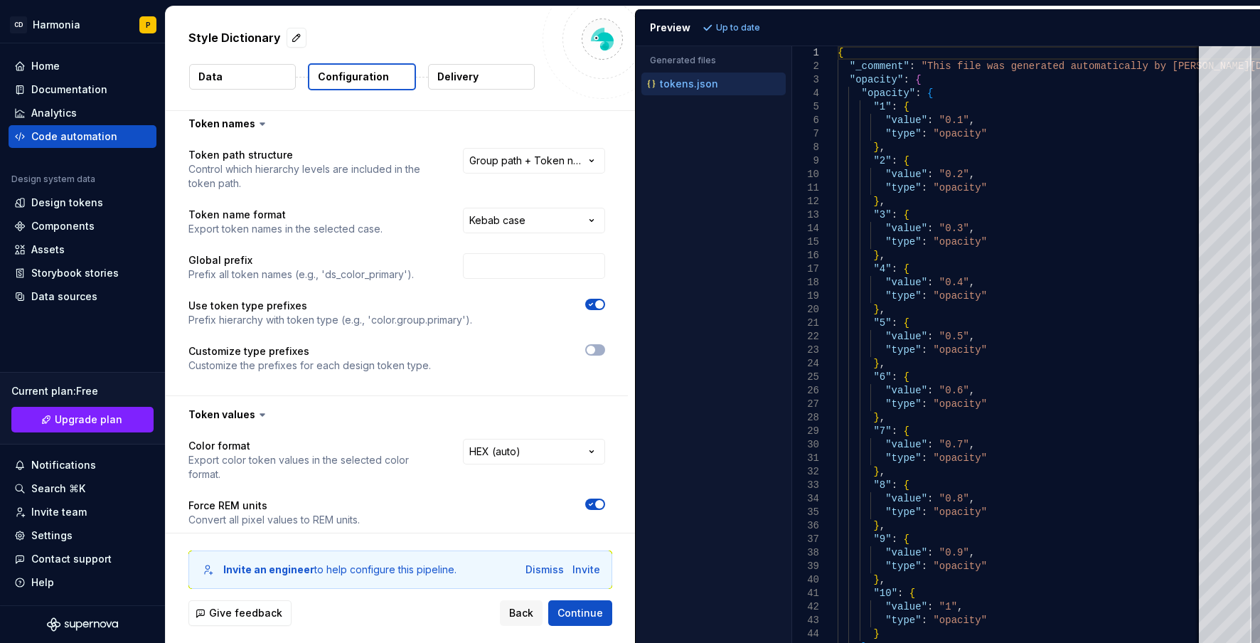
scroll to position [0, 0]
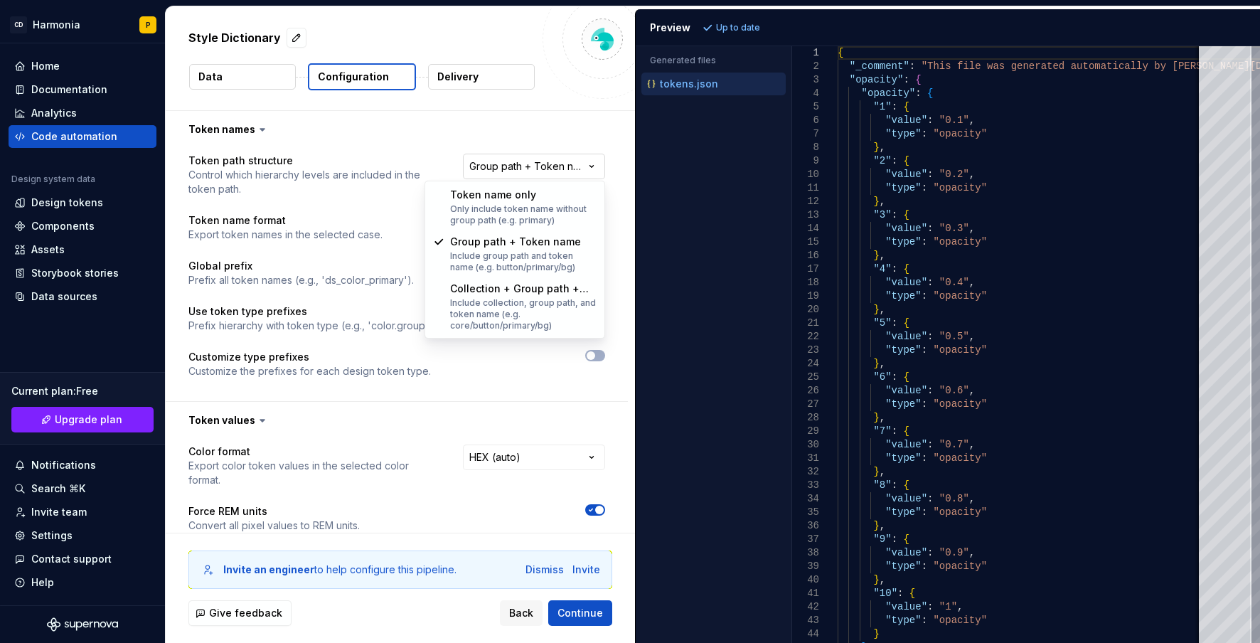
click at [553, 159] on html "**********" at bounding box center [630, 321] width 1260 height 643
select select "**********"
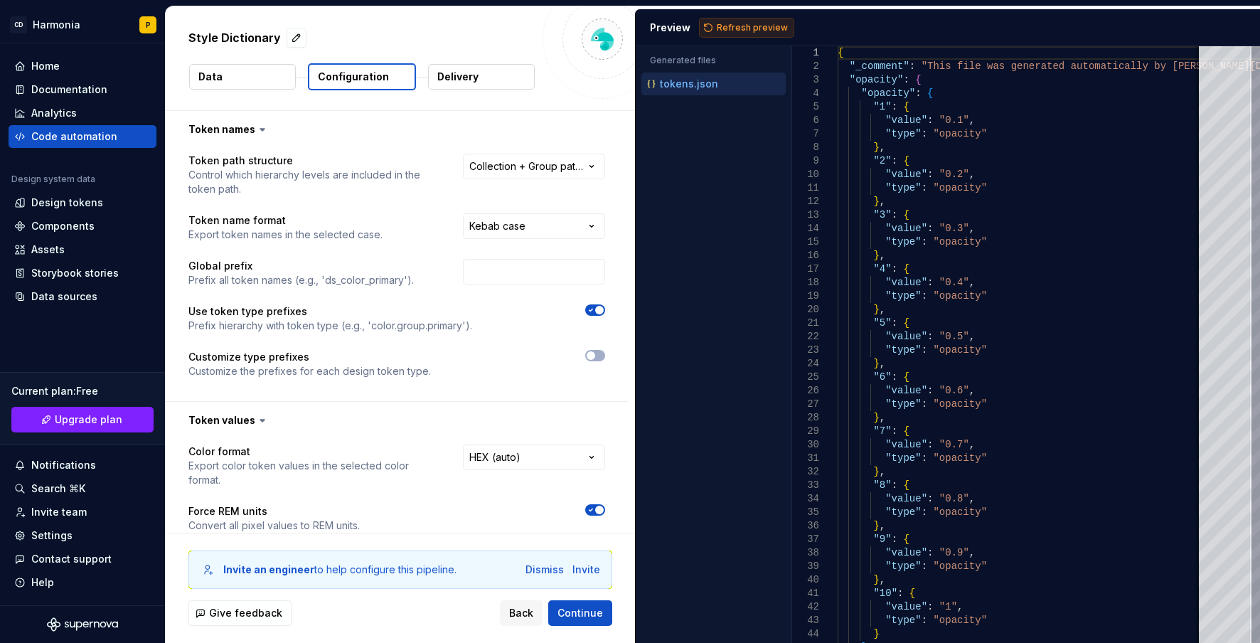
click at [738, 27] on span "Refresh preview" at bounding box center [752, 27] width 71 height 11
type textarea "**********"
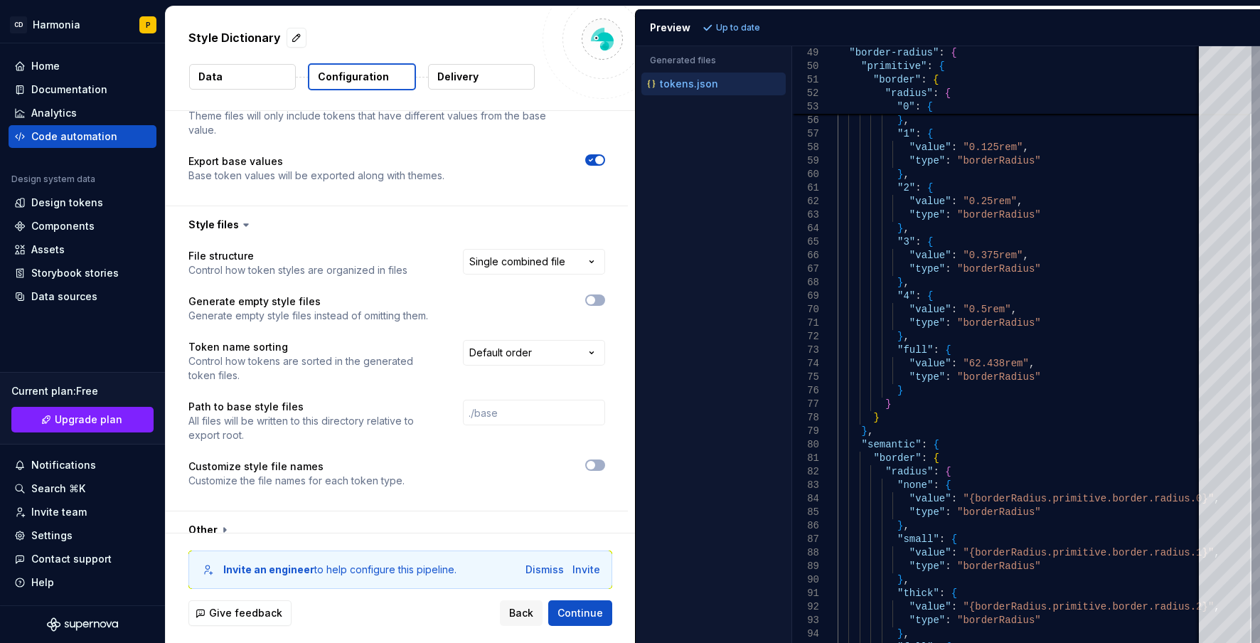
scroll to position [717, 0]
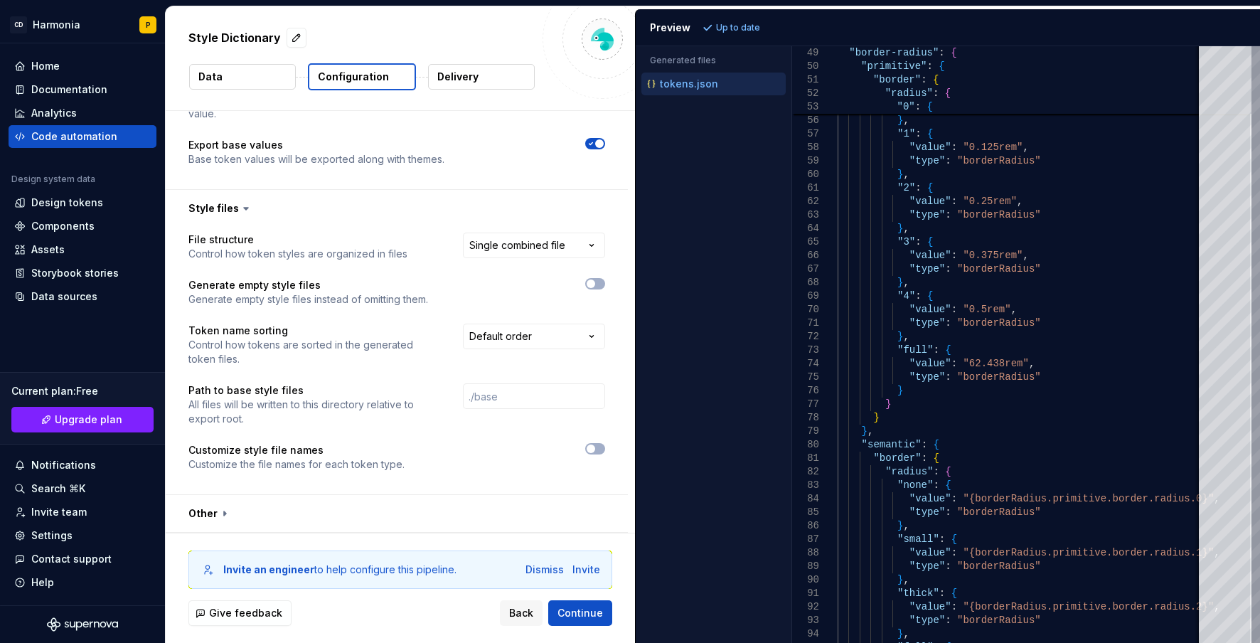
click at [461, 75] on p "Delivery" at bounding box center [457, 77] width 41 height 14
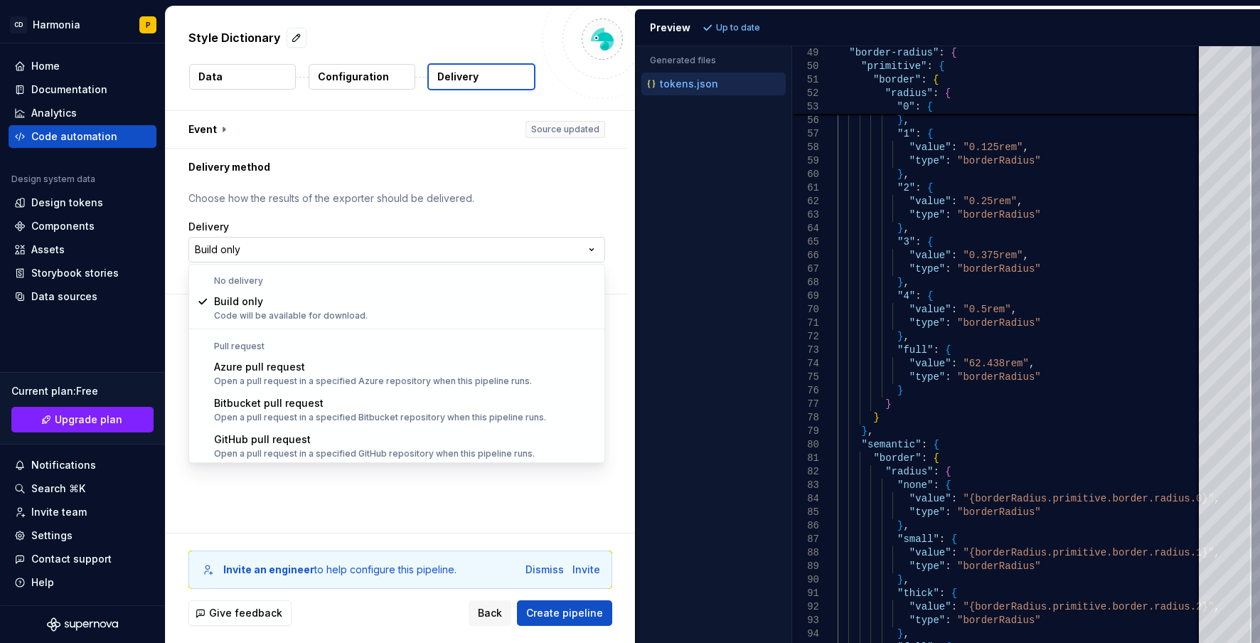
click at [278, 253] on html "**********" at bounding box center [630, 321] width 1260 height 643
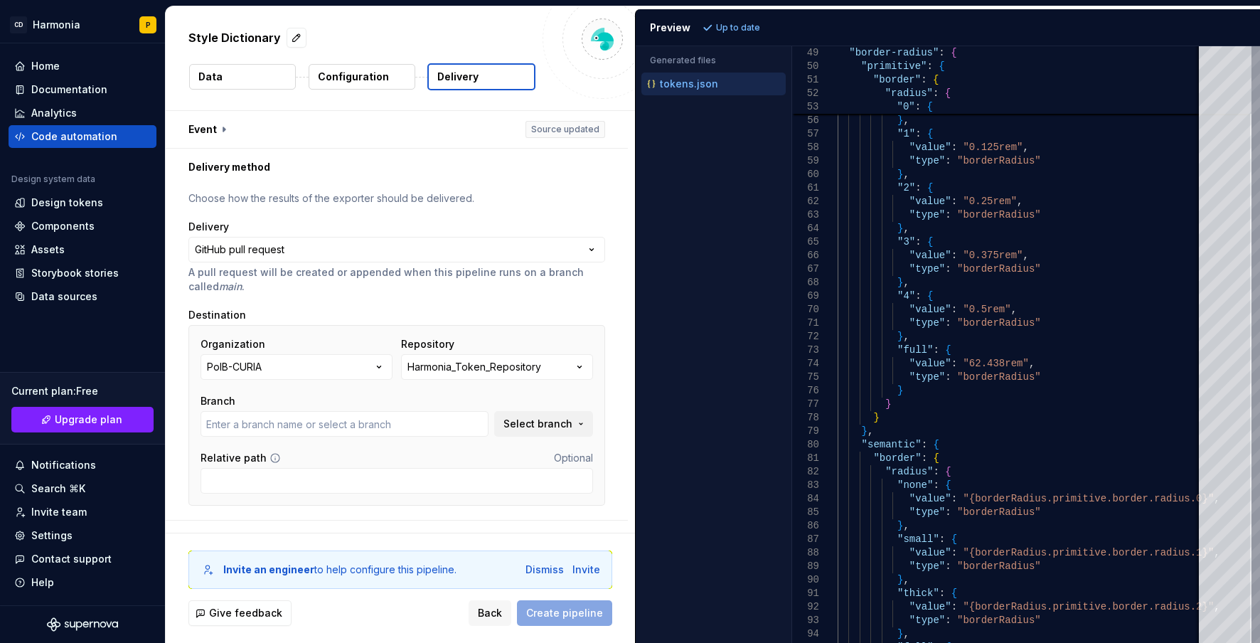
type input "main"
click at [533, 364] on div "Harmonia_Token_Repository" at bounding box center [474, 367] width 134 height 14
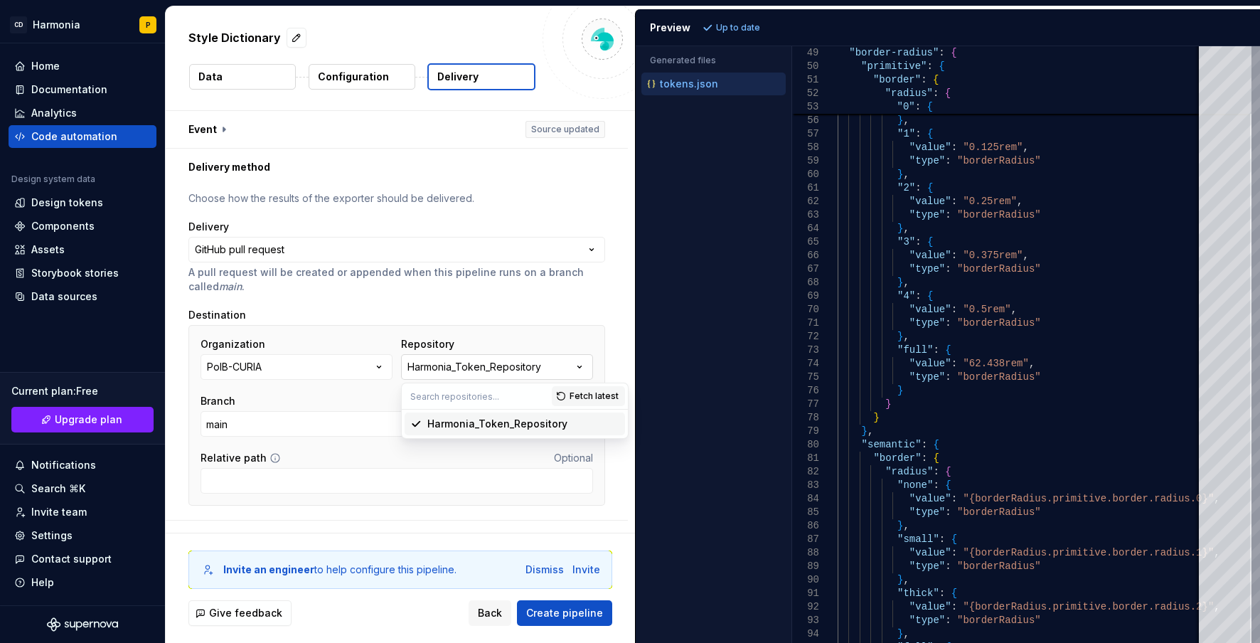
click at [533, 364] on div "Harmonia_Token_Repository" at bounding box center [474, 367] width 134 height 14
click at [235, 483] on input "Relative path" at bounding box center [397, 481] width 392 height 26
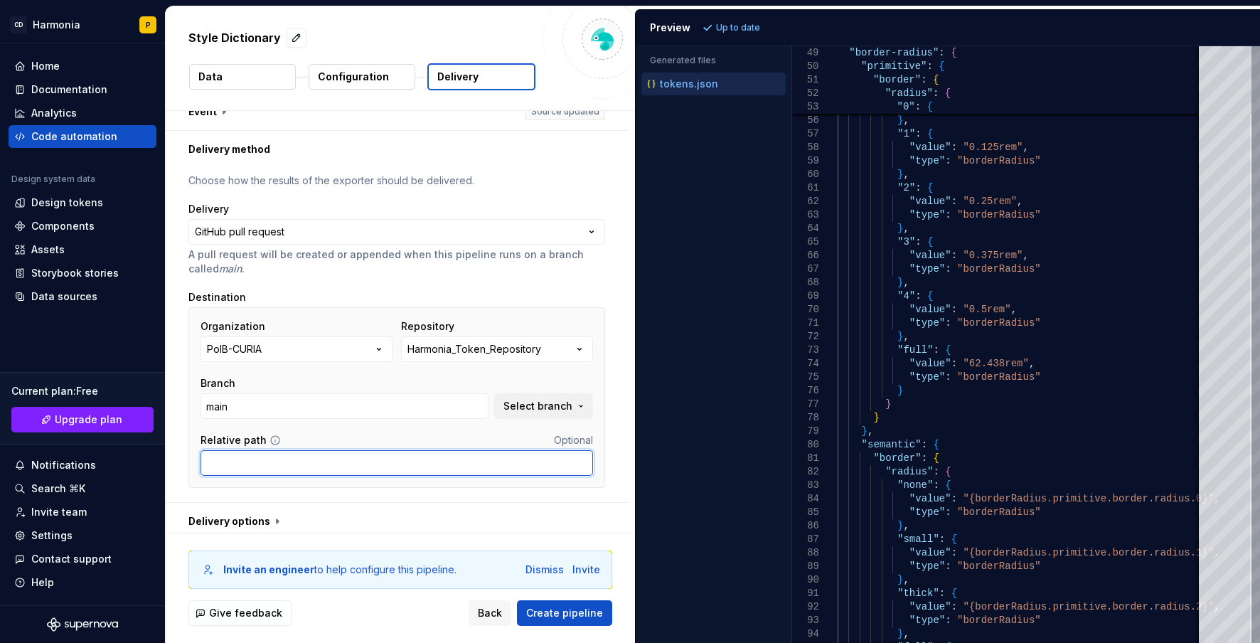
scroll to position [26, 0]
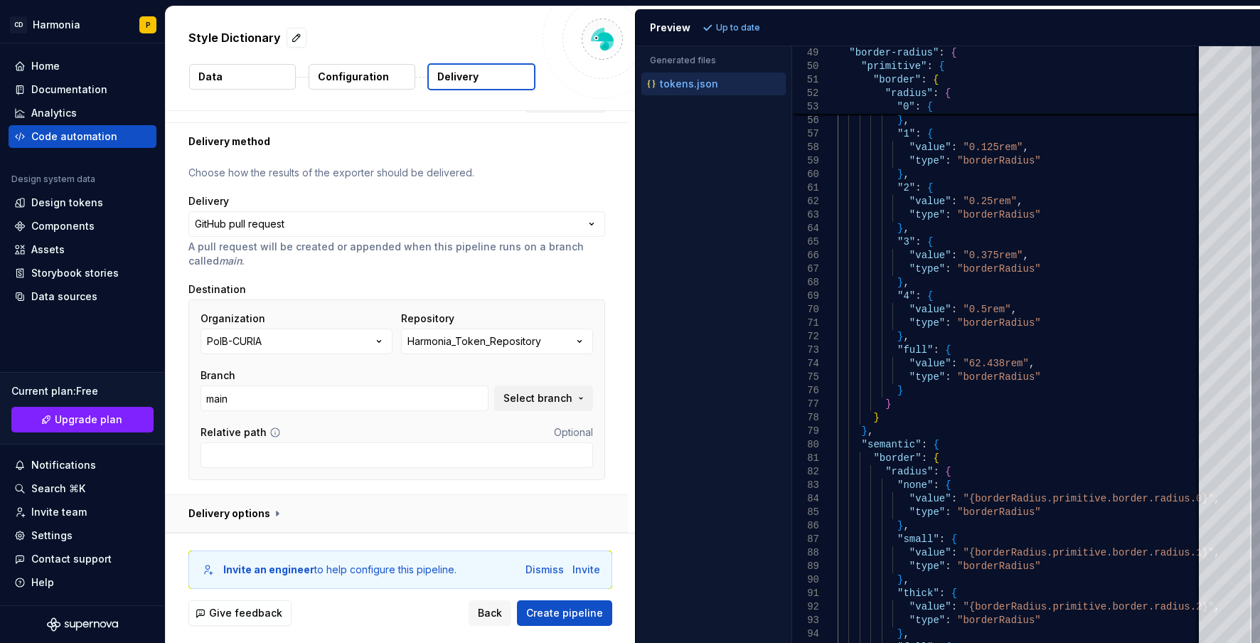
click at [239, 506] on button "button" at bounding box center [397, 513] width 462 height 37
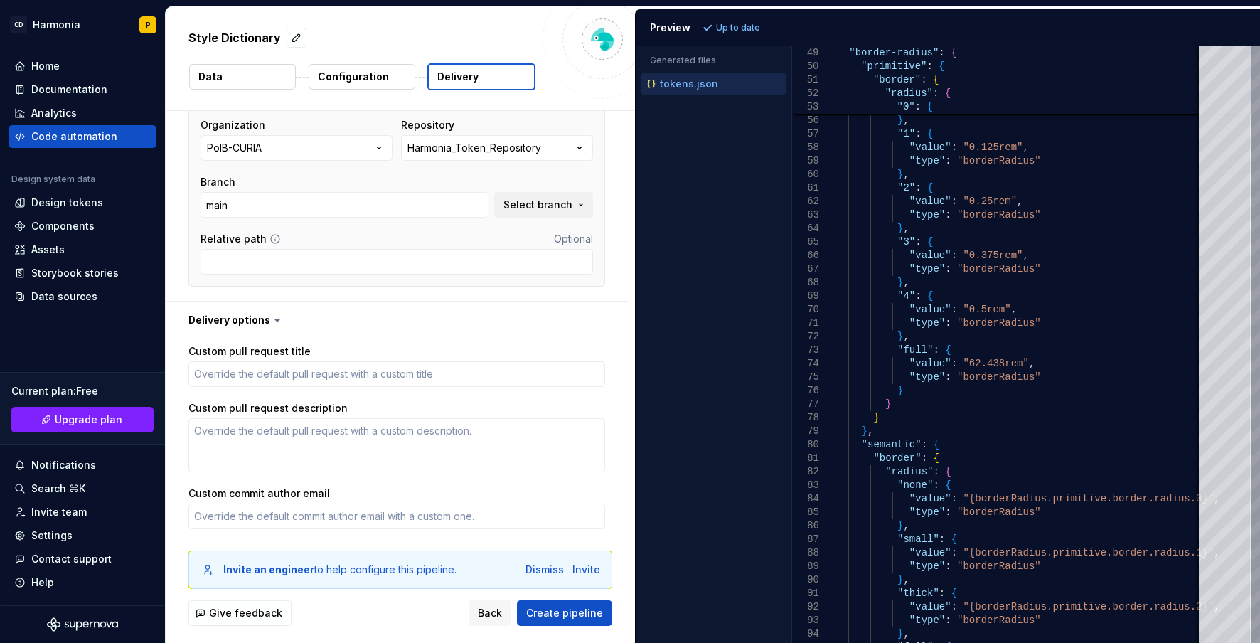
scroll to position [361, 0]
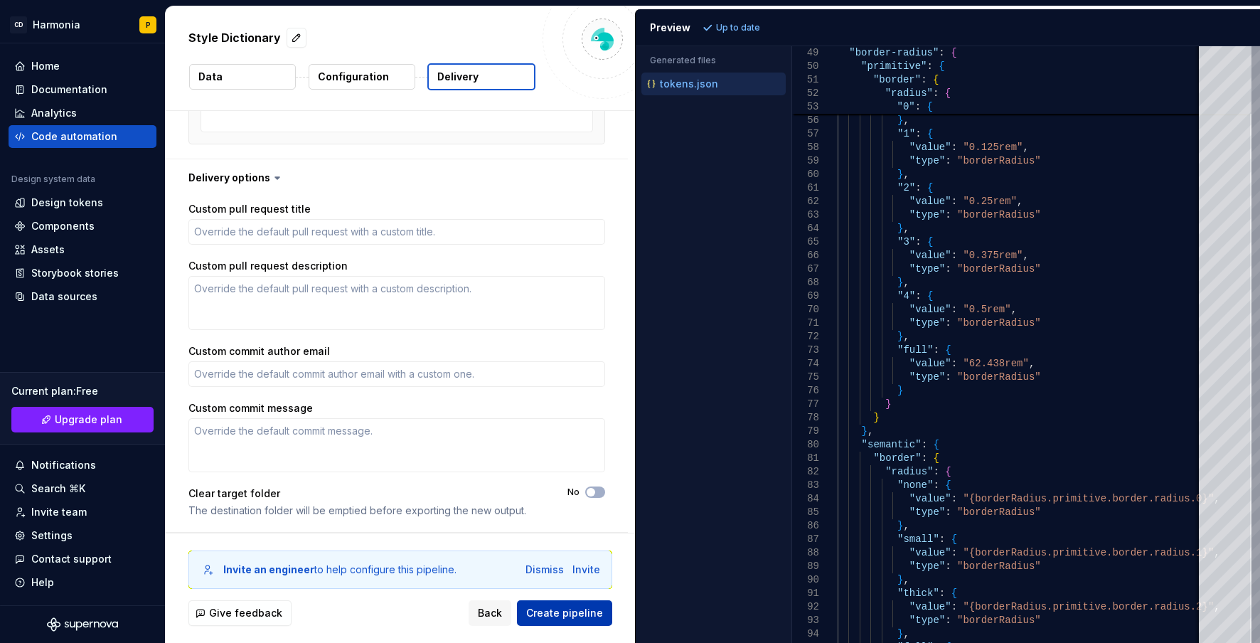
click at [547, 611] on span "Create pipeline" at bounding box center [564, 613] width 77 height 14
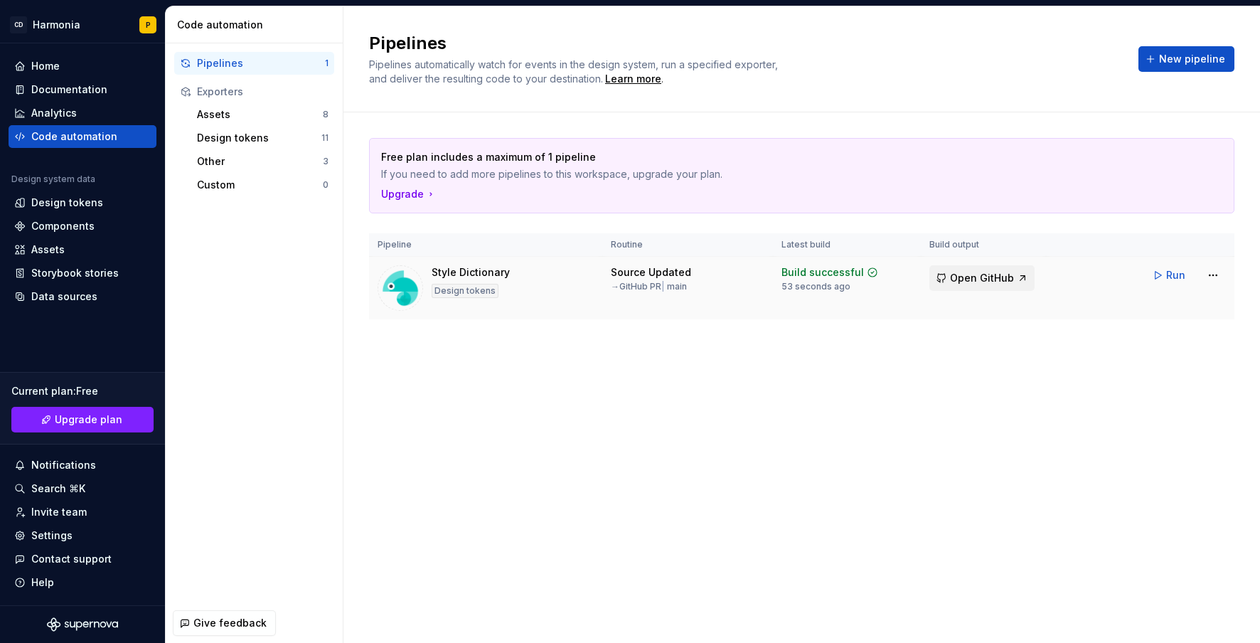
click at [952, 267] on button "Open GitHub" at bounding box center [981, 278] width 105 height 26
click at [1210, 272] on html "CD Harmonia P Home Documentation Analytics Code automation Design system data D…" at bounding box center [630, 321] width 1260 height 643
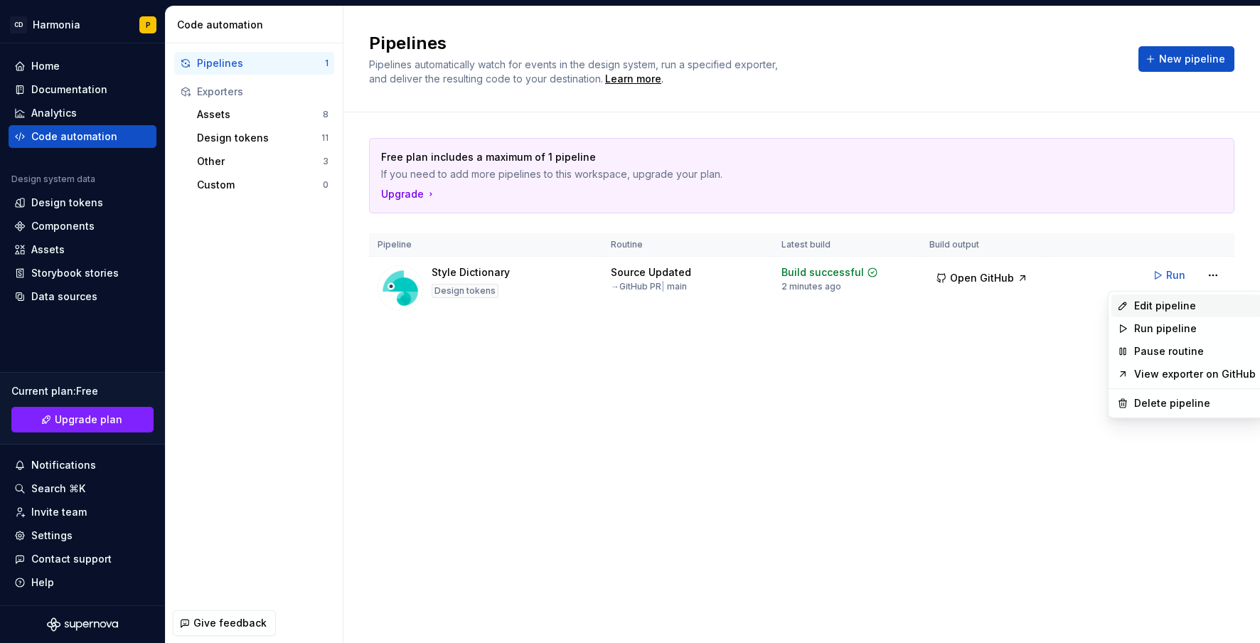
click at [1172, 304] on div "Edit pipeline" at bounding box center [1195, 306] width 122 height 14
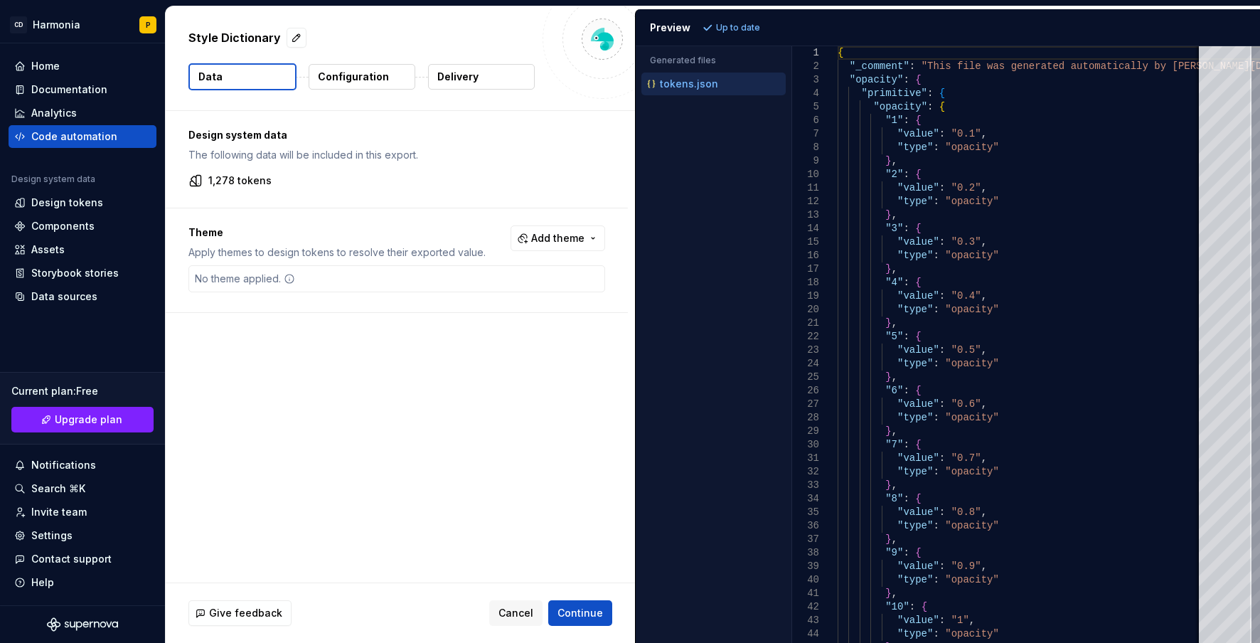
click at [316, 75] on button "Configuration" at bounding box center [362, 77] width 107 height 26
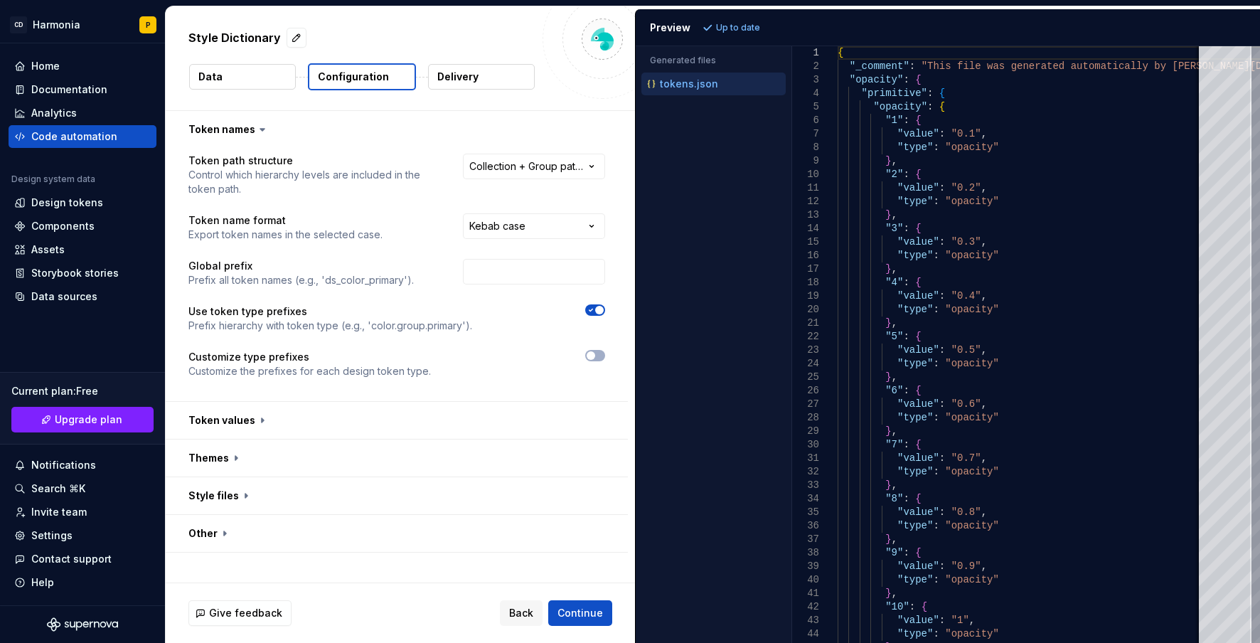
click at [463, 73] on p "Delivery" at bounding box center [457, 77] width 41 height 14
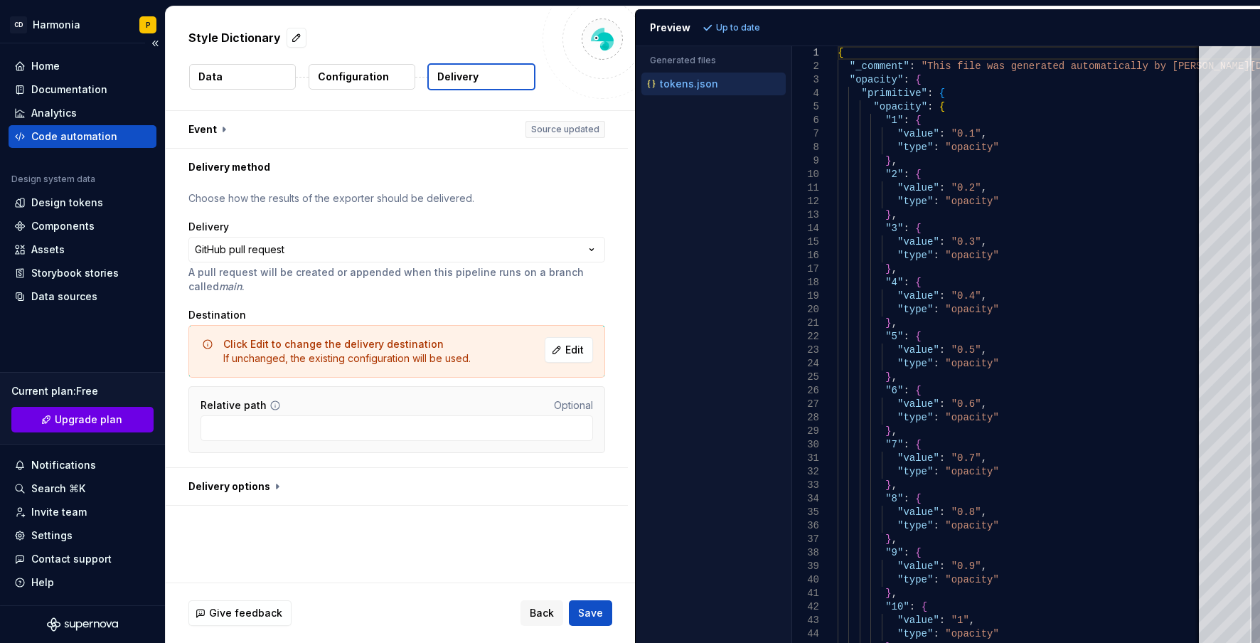
click at [115, 415] on span "Upgrade plan" at bounding box center [89, 419] width 68 height 14
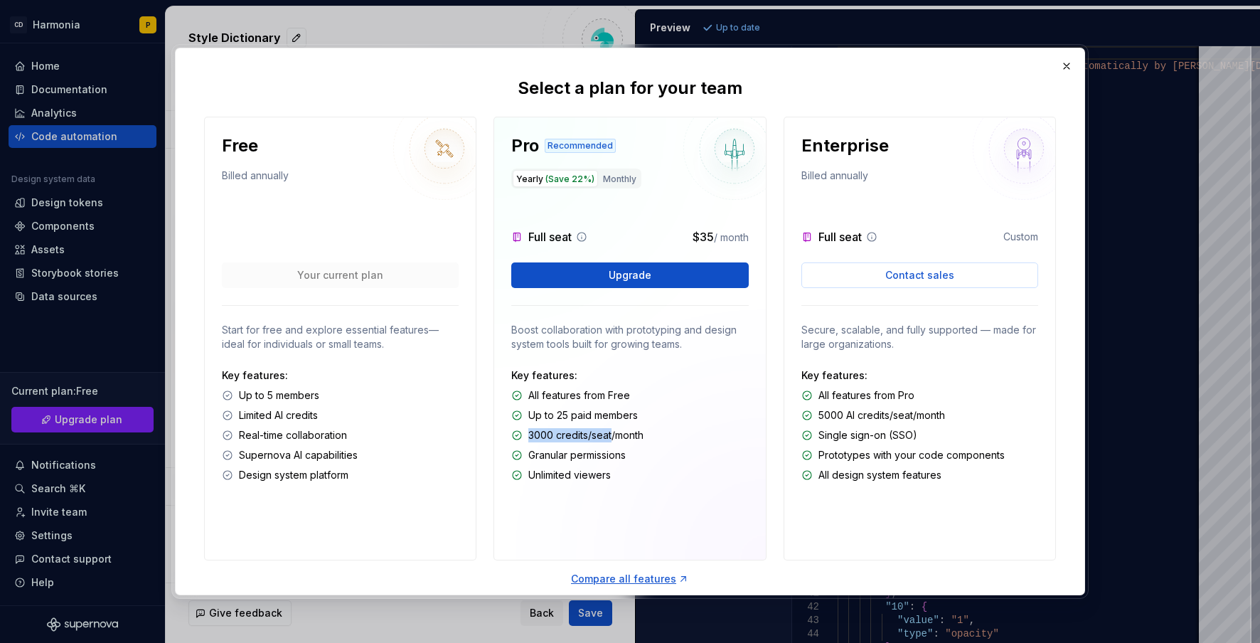
drag, startPoint x: 526, startPoint y: 438, endPoint x: 610, endPoint y: 442, distance: 84.0
click at [610, 442] on div "Key features: All features from Free Up to 25 paid members 3000 credits/seat/mo…" at bounding box center [629, 425] width 237 height 114
drag, startPoint x: 541, startPoint y: 457, endPoint x: 592, endPoint y: 459, distance: 51.2
click at [584, 459] on p "Granular permissions" at bounding box center [576, 455] width 97 height 14
click at [541, 479] on p "Unlimited viewers" at bounding box center [569, 475] width 82 height 14
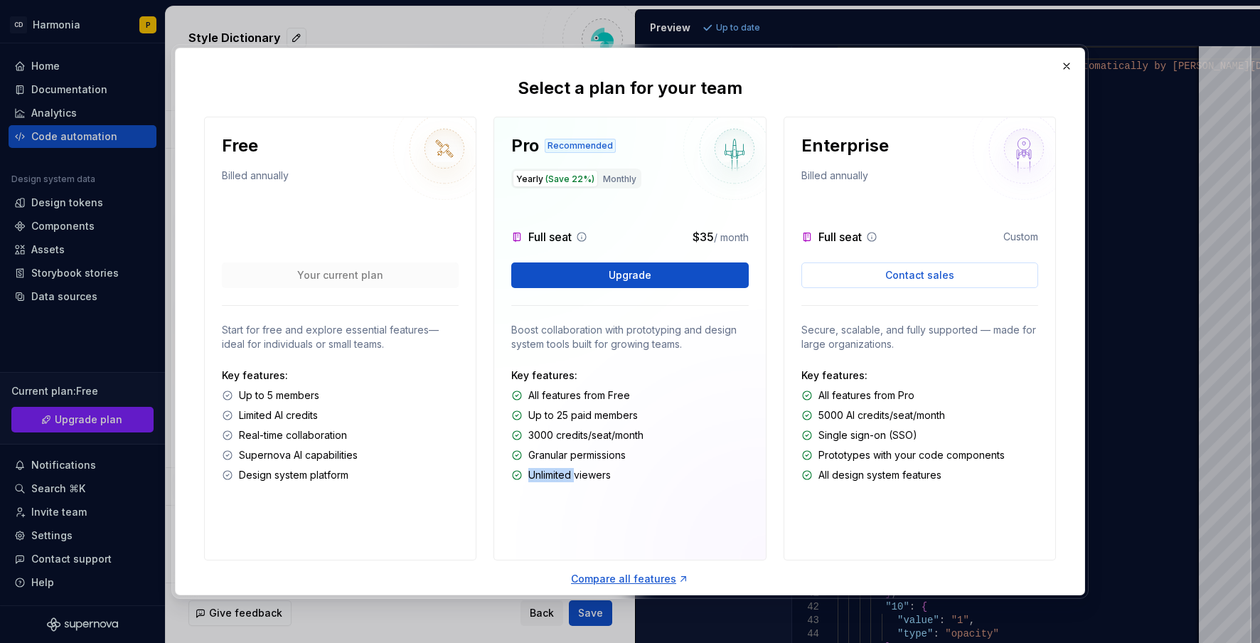
click at [541, 479] on p "Unlimited viewers" at bounding box center [569, 475] width 82 height 14
click at [542, 414] on p "Up to 25 paid members" at bounding box center [582, 415] width 109 height 14
click at [535, 395] on p "All features from Free" at bounding box center [579, 395] width 102 height 14
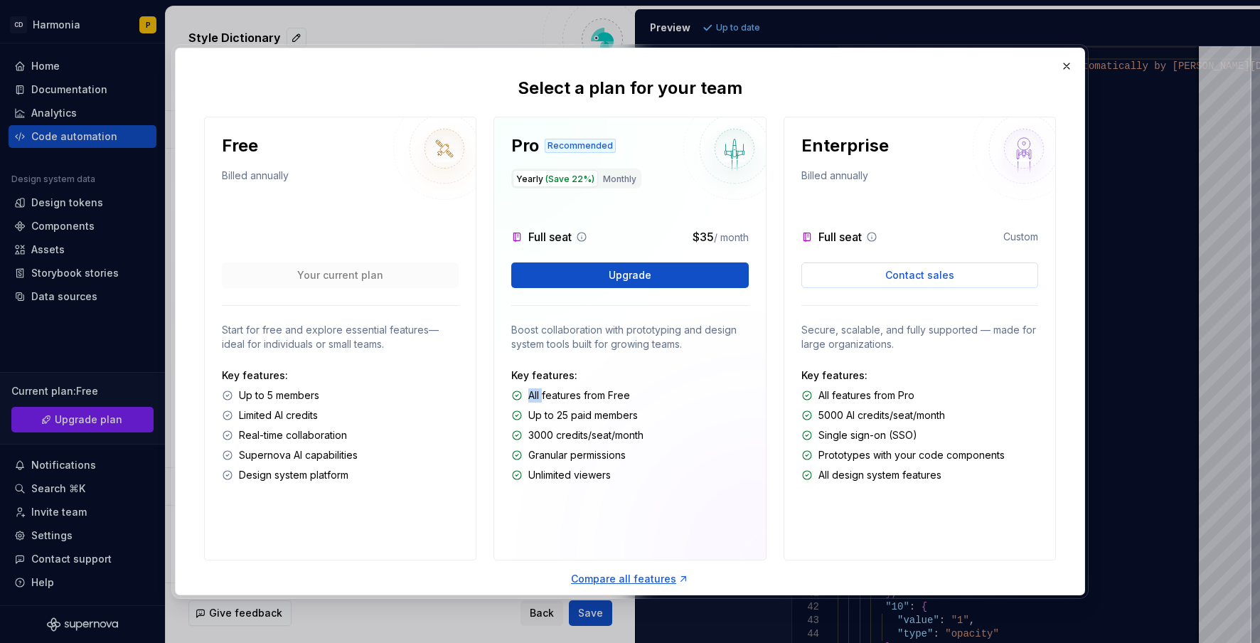
click at [535, 395] on p "All features from Free" at bounding box center [579, 395] width 102 height 14
click at [611, 202] on div "Pro Recommended Yearly (Save 22%) Monthly Full seat $35 / month Upgrade Boost c…" at bounding box center [629, 339] width 272 height 444
click at [602, 208] on div "Full seat $35 / month" at bounding box center [629, 225] width 237 height 40
click at [612, 181] on button "Monthly" at bounding box center [619, 178] width 41 height 17
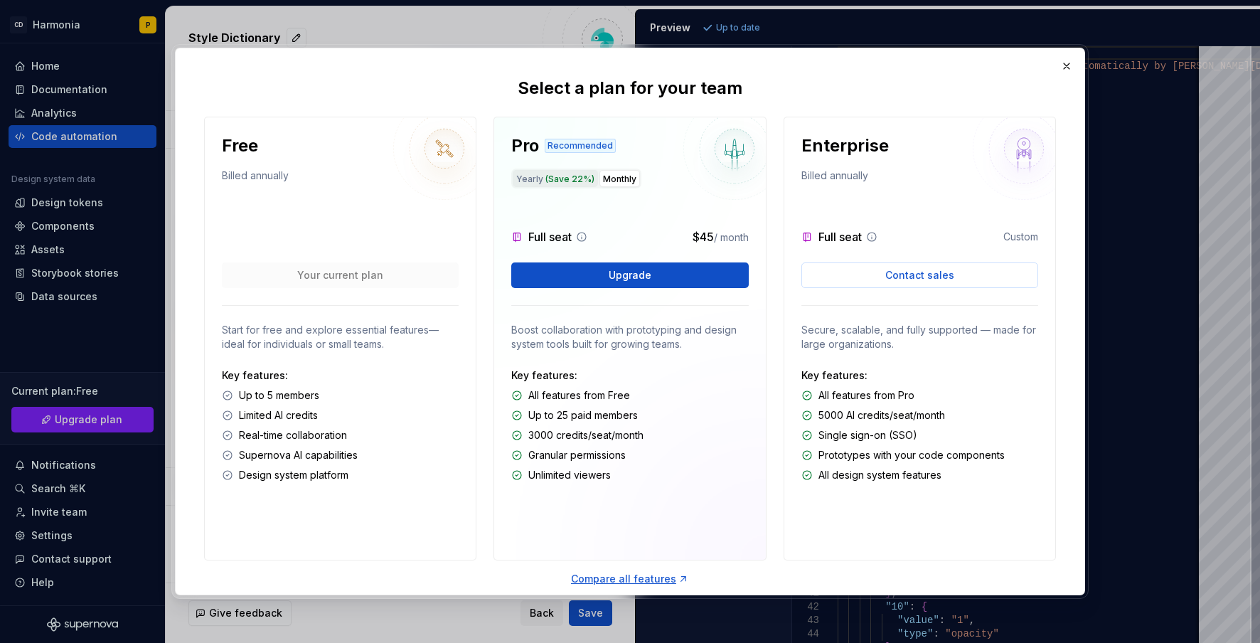
click at [556, 181] on span "(Save 22%)" at bounding box center [569, 178] width 49 height 11
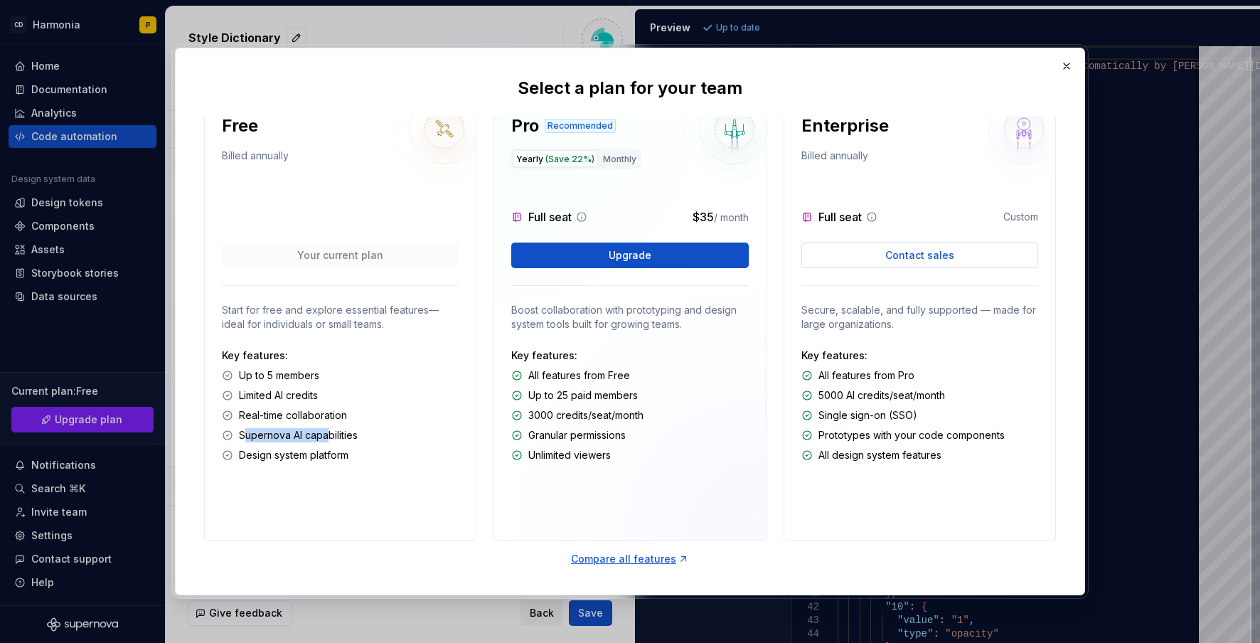
drag, startPoint x: 243, startPoint y: 432, endPoint x: 326, endPoint y: 432, distance: 83.2
click at [326, 432] on p "Supernova AI capabilities" at bounding box center [298, 435] width 119 height 14
drag, startPoint x: 241, startPoint y: 453, endPoint x: 325, endPoint y: 460, distance: 84.2
click at [309, 456] on p "Design system platform" at bounding box center [293, 455] width 109 height 14
drag, startPoint x: 346, startPoint y: 452, endPoint x: 262, endPoint y: 355, distance: 128.5
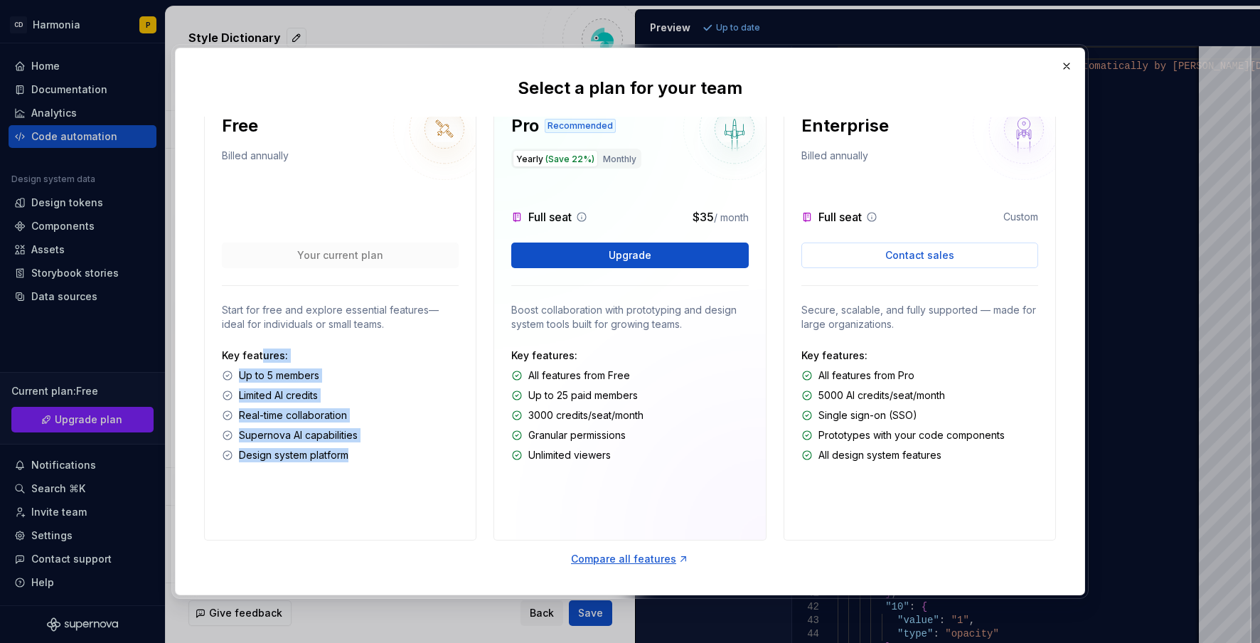
click at [262, 355] on div "Key features: Up to 5 members Limited AI credits Real-time collaboration Supern…" at bounding box center [340, 405] width 237 height 114
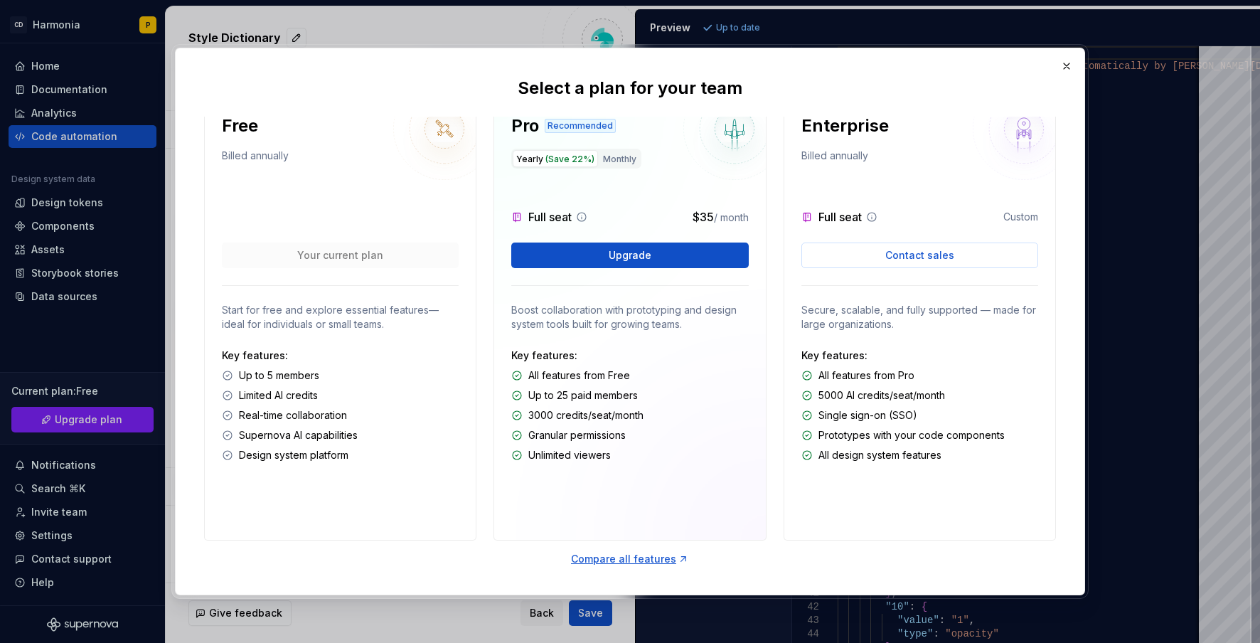
drag, startPoint x: 304, startPoint y: 244, endPoint x: 319, endPoint y: 234, distance: 17.4
click at [304, 244] on div "Free Billed annually Your current plan Start for free and explore essential fea…" at bounding box center [340, 319] width 272 height 444
click at [1059, 70] on button "button" at bounding box center [1067, 66] width 20 height 20
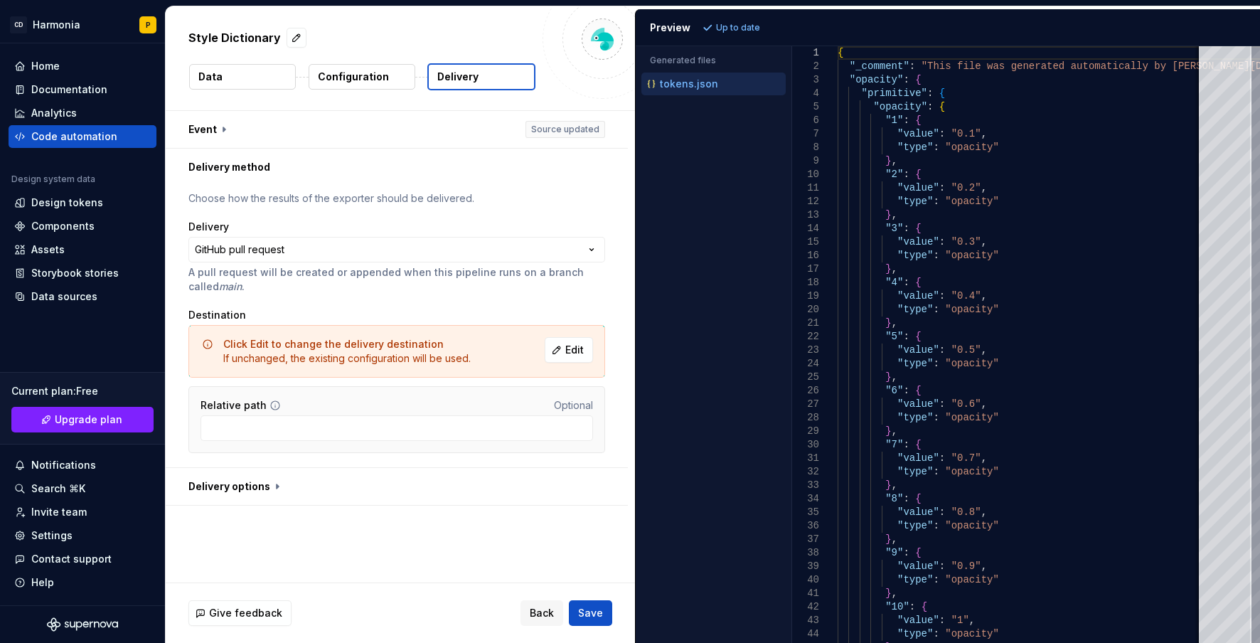
click at [357, 80] on p "Configuration" at bounding box center [353, 77] width 71 height 14
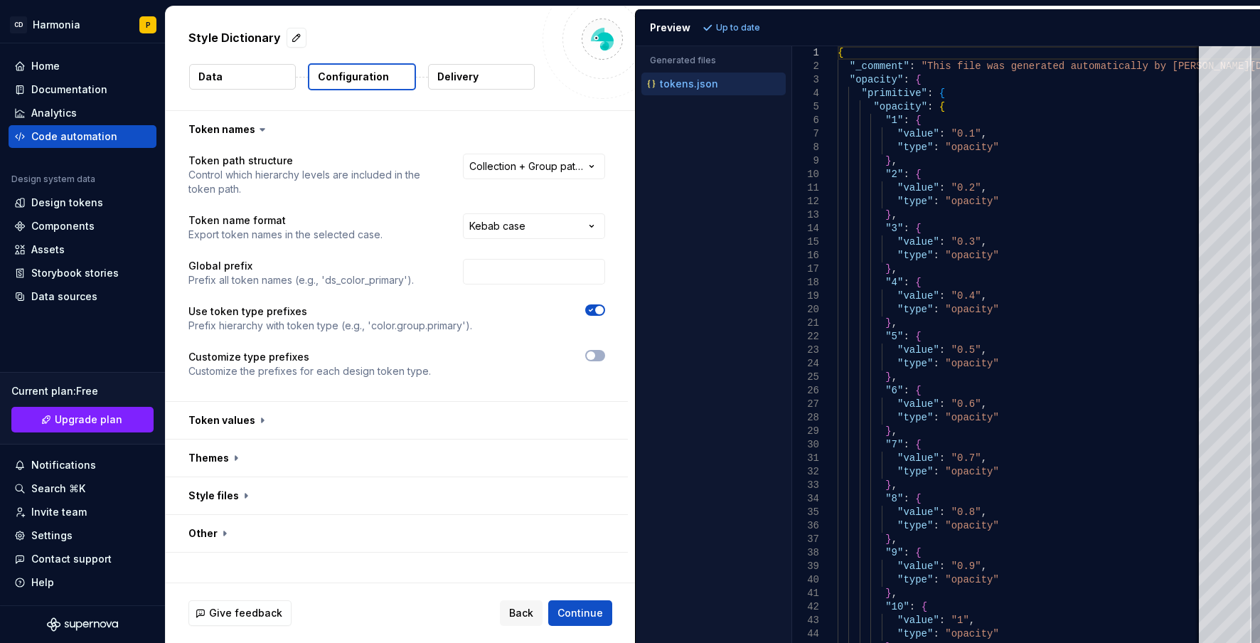
click at [238, 79] on button "Data" at bounding box center [242, 77] width 107 height 26
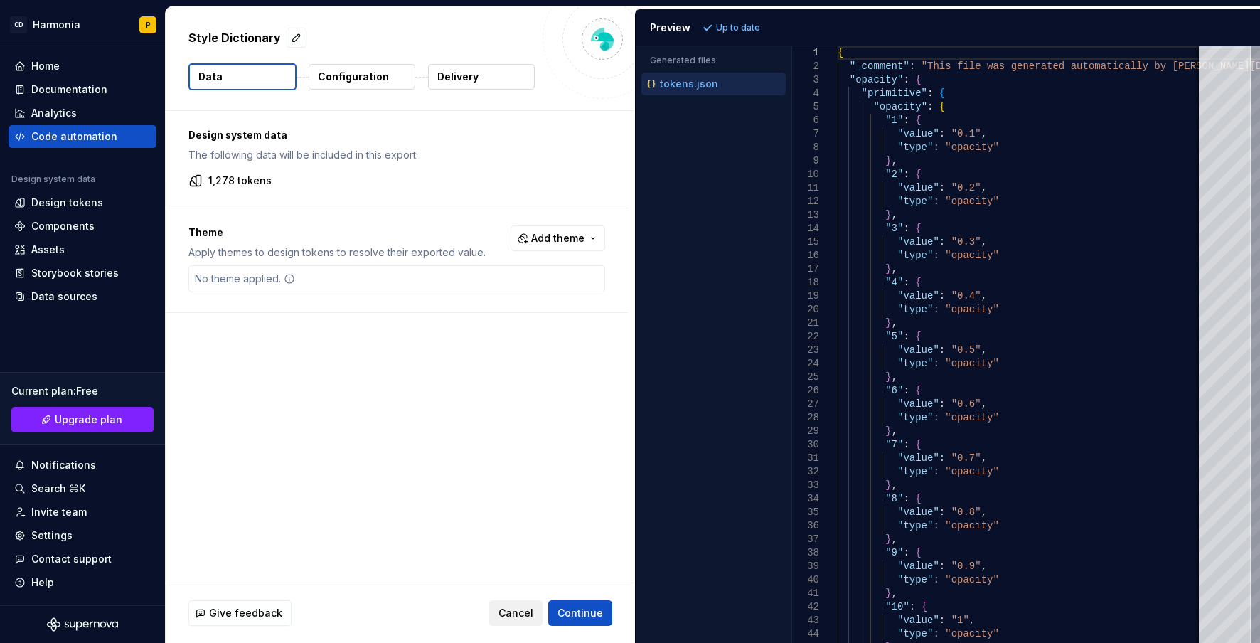
click at [498, 614] on button "Cancel" at bounding box center [515, 613] width 53 height 26
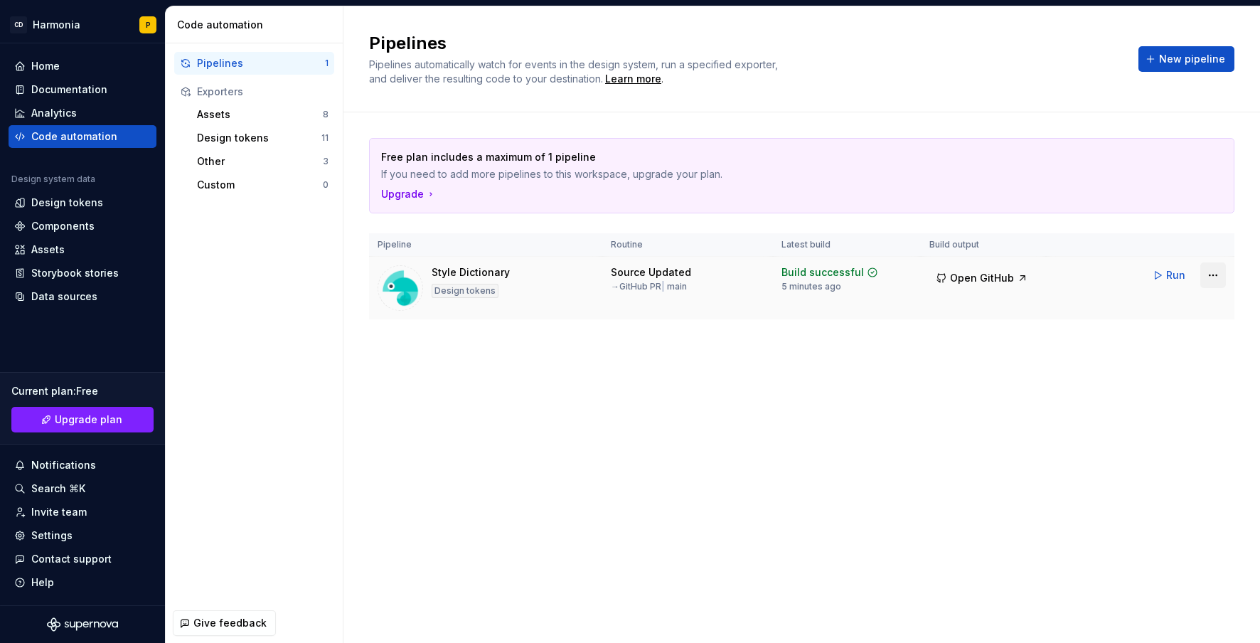
click at [1217, 277] on html "CD Harmonia P Home Documentation Analytics Code automation Design system data D…" at bounding box center [630, 321] width 1260 height 643
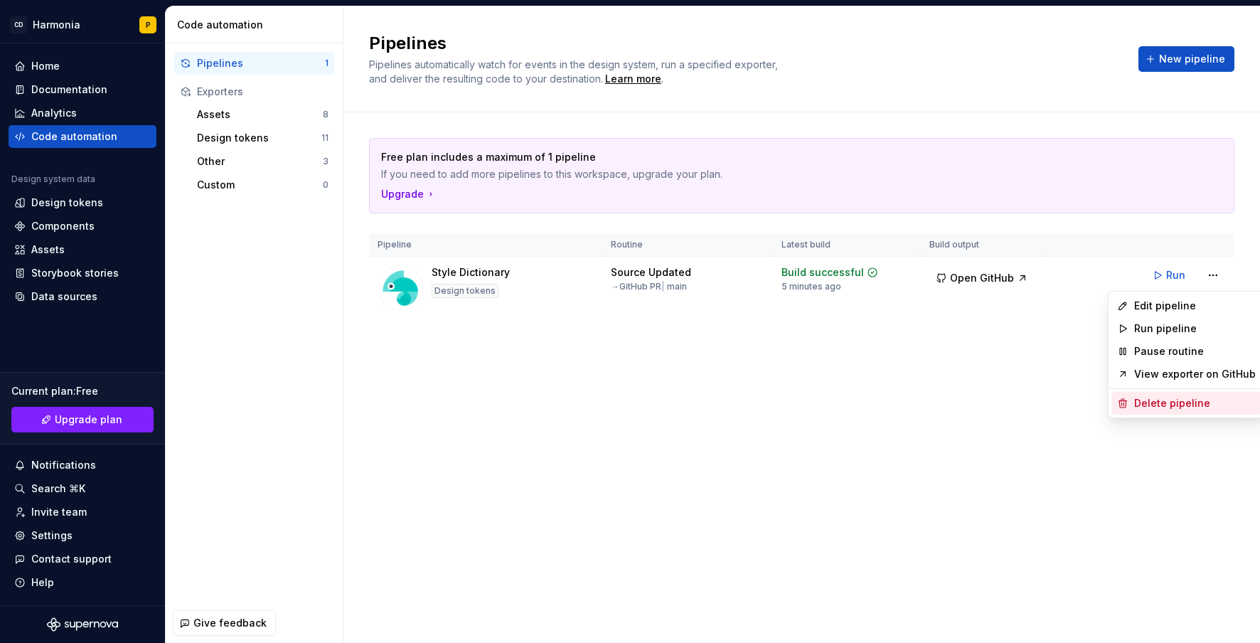
click at [1143, 406] on div "Delete pipeline" at bounding box center [1195, 403] width 122 height 14
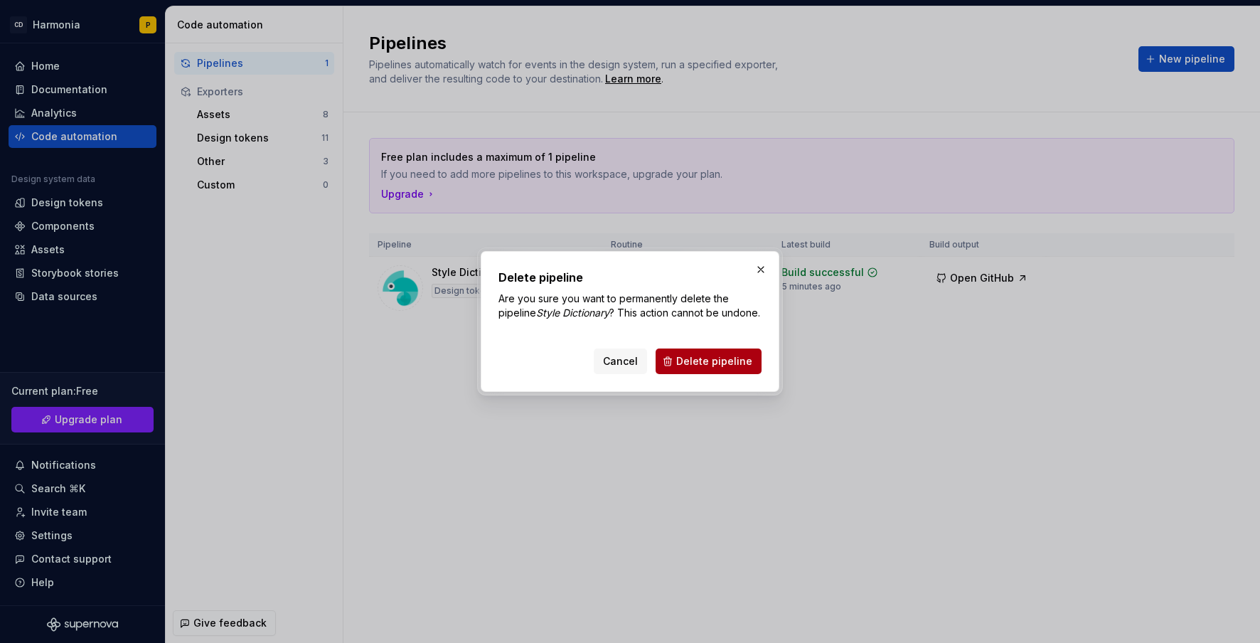
click at [705, 368] on span "Delete pipeline" at bounding box center [714, 361] width 76 height 14
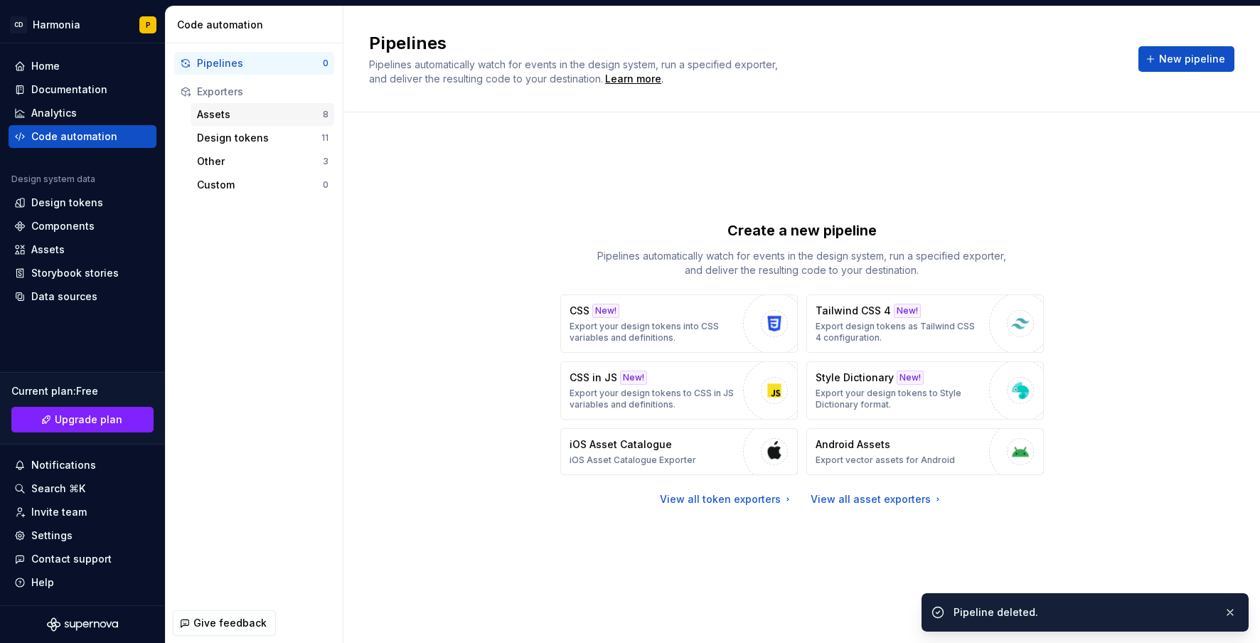
click at [222, 114] on div "Assets" at bounding box center [260, 114] width 126 height 14
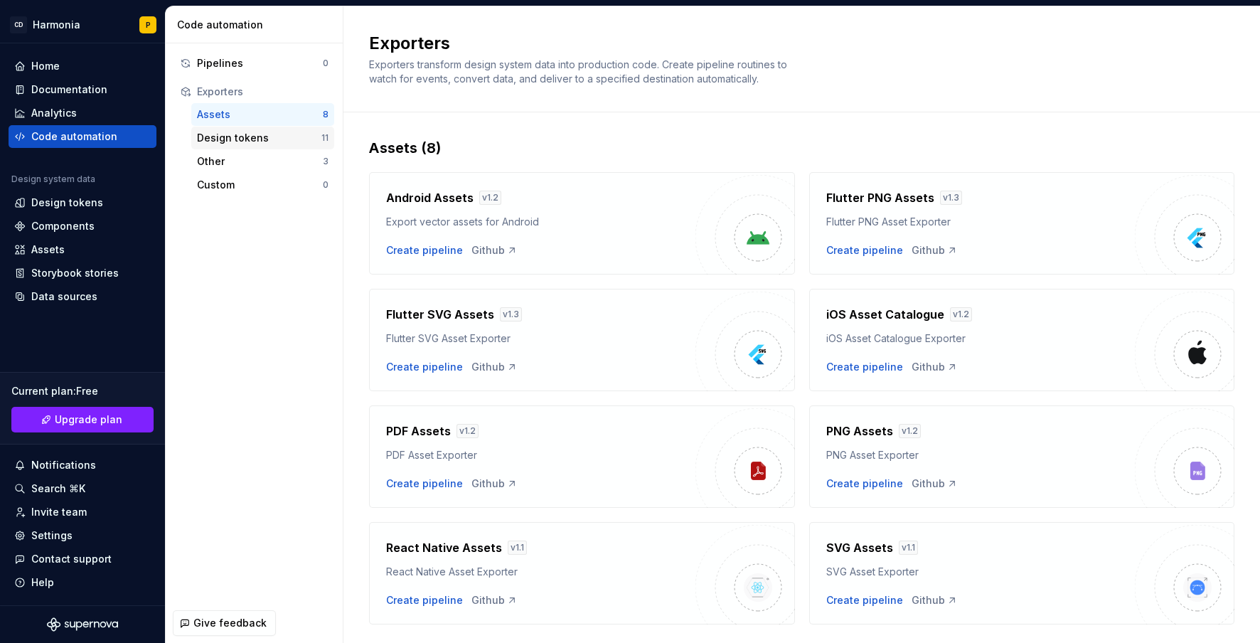
click at [230, 141] on div "Design tokens" at bounding box center [259, 138] width 124 height 14
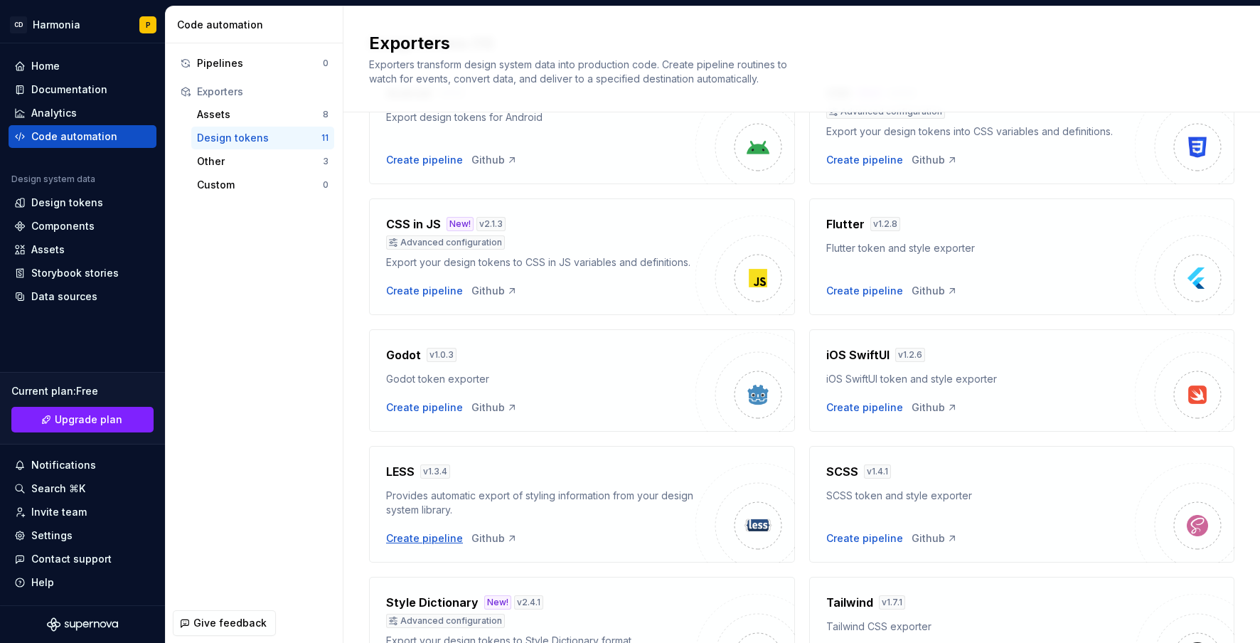
scroll to position [142, 0]
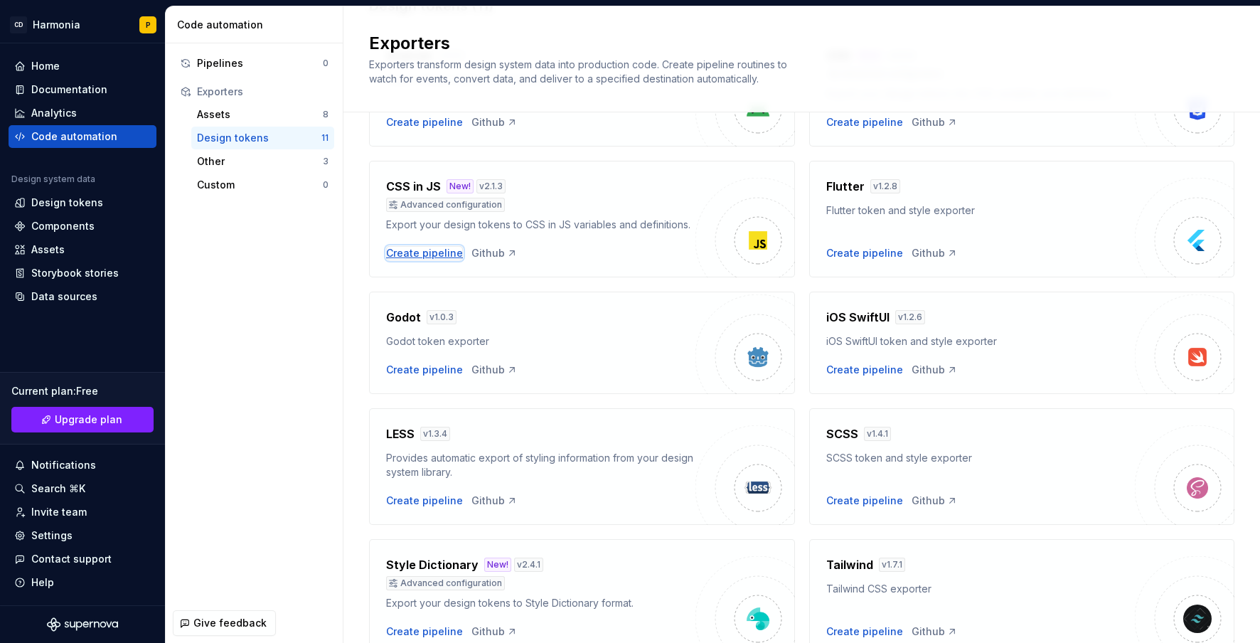
click at [422, 260] on div "Create pipeline" at bounding box center [424, 253] width 77 height 14
type textarea "*"
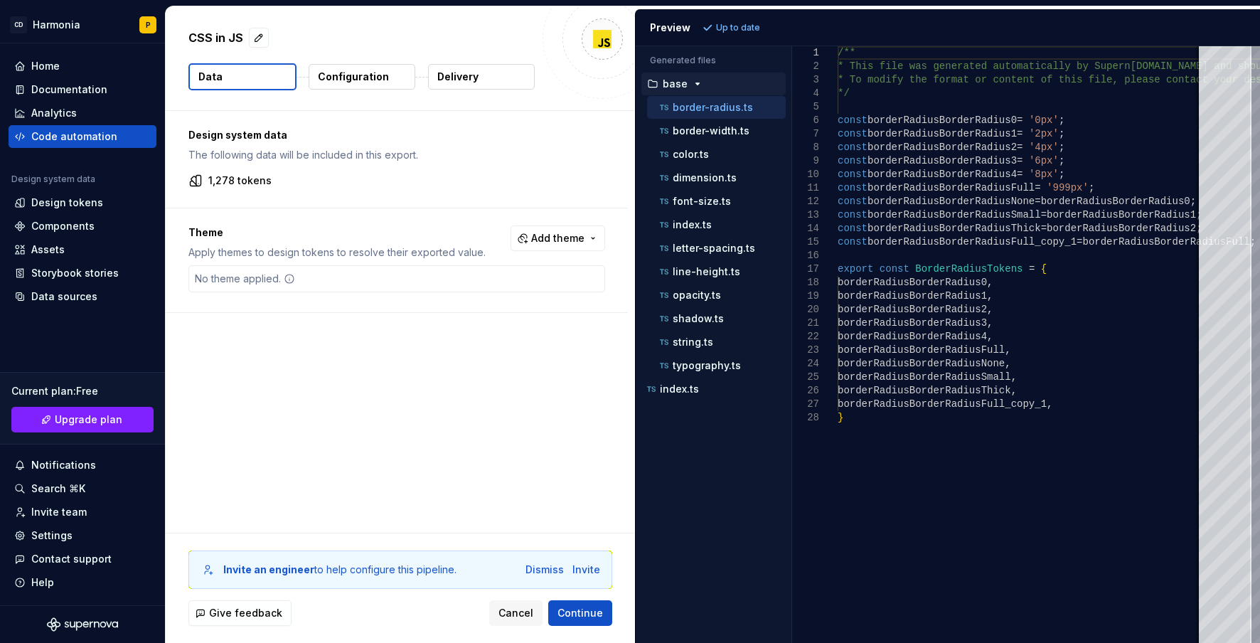
click at [358, 81] on p "Configuration" at bounding box center [353, 77] width 71 height 14
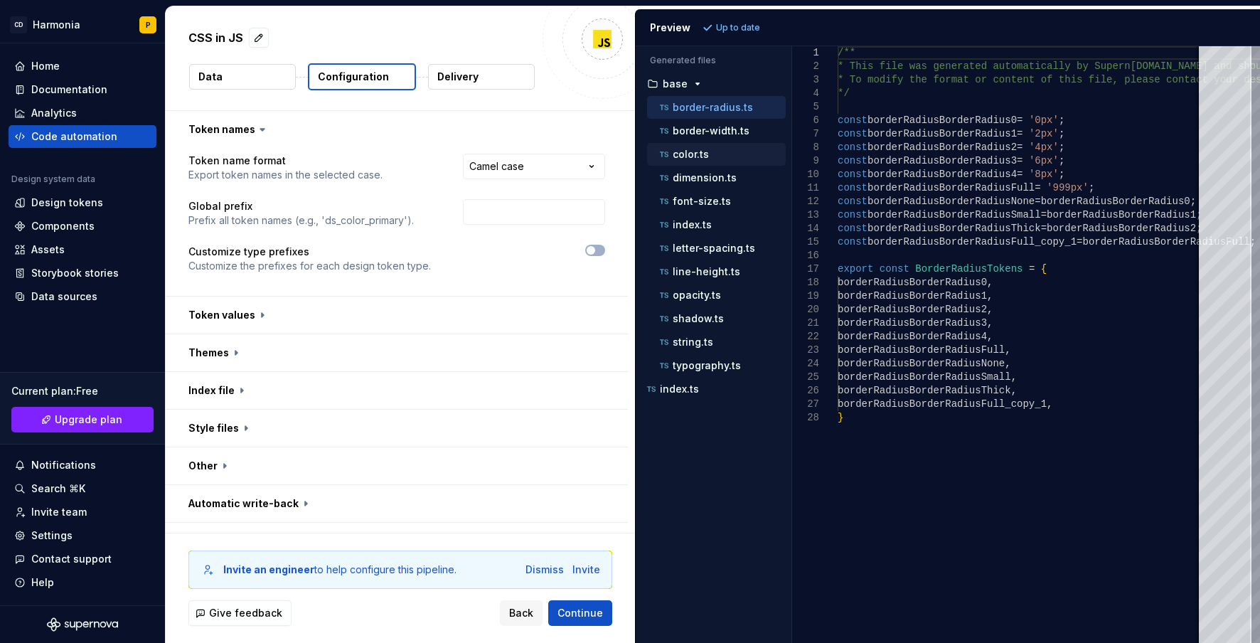
click at [675, 150] on p "color.ts" at bounding box center [691, 154] width 36 height 11
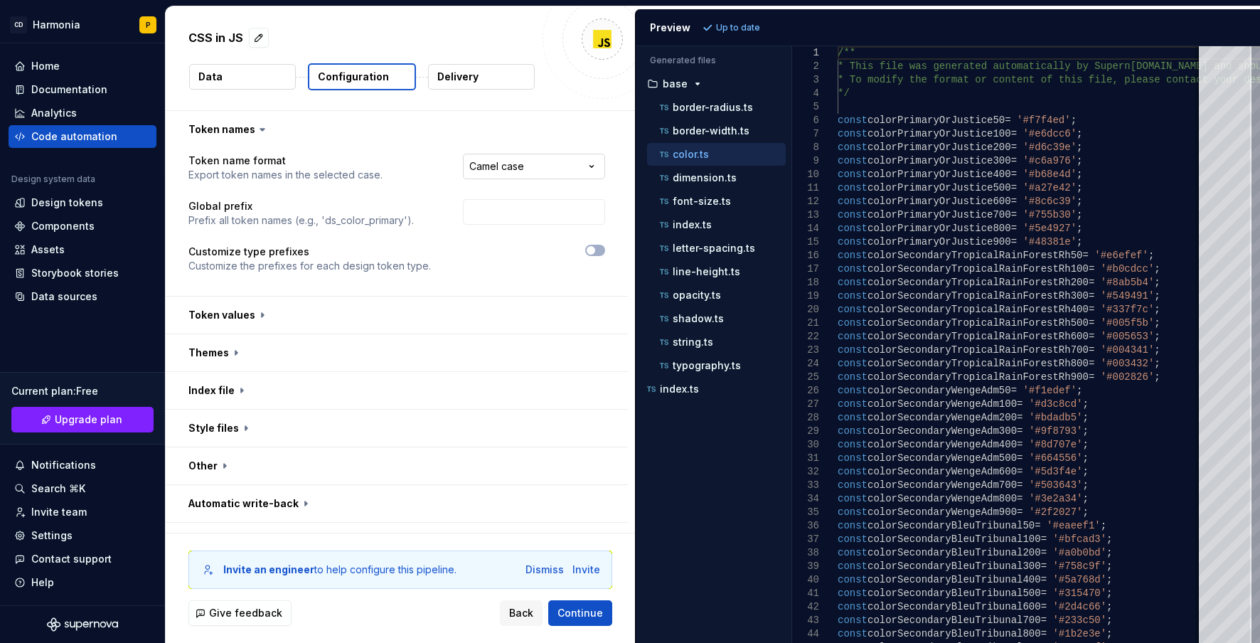
click at [501, 159] on html "**********" at bounding box center [630, 321] width 1260 height 643
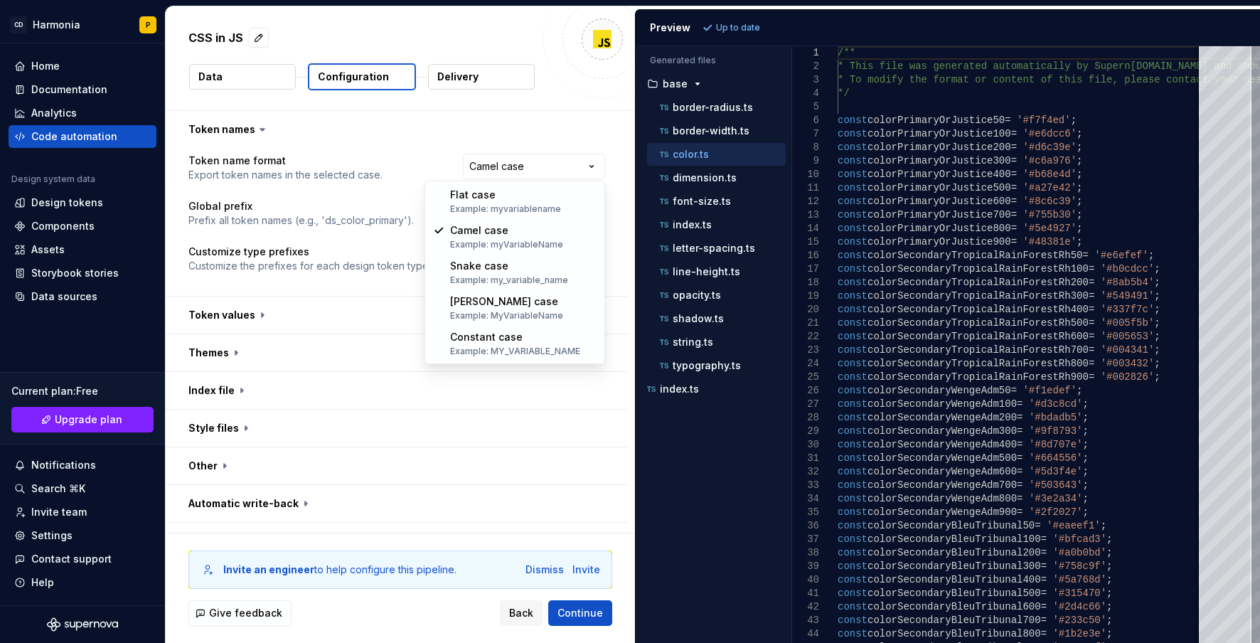
click at [690, 295] on html "**********" at bounding box center [630, 321] width 1260 height 643
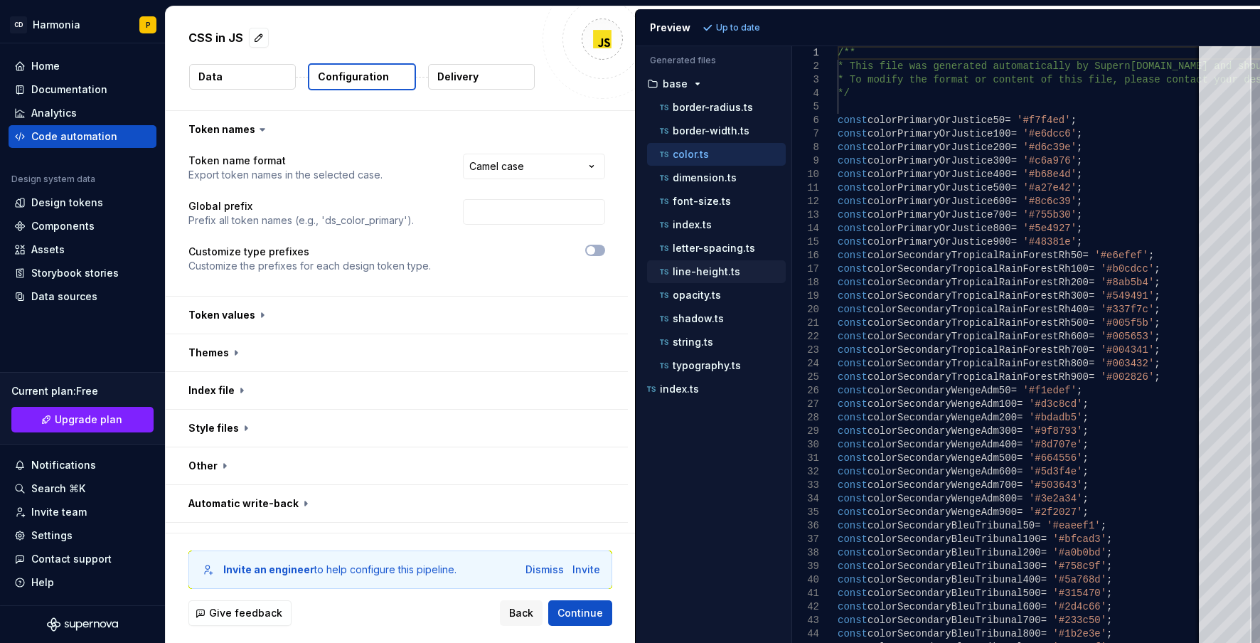
click at [691, 267] on p "line-height.ts" at bounding box center [707, 271] width 68 height 11
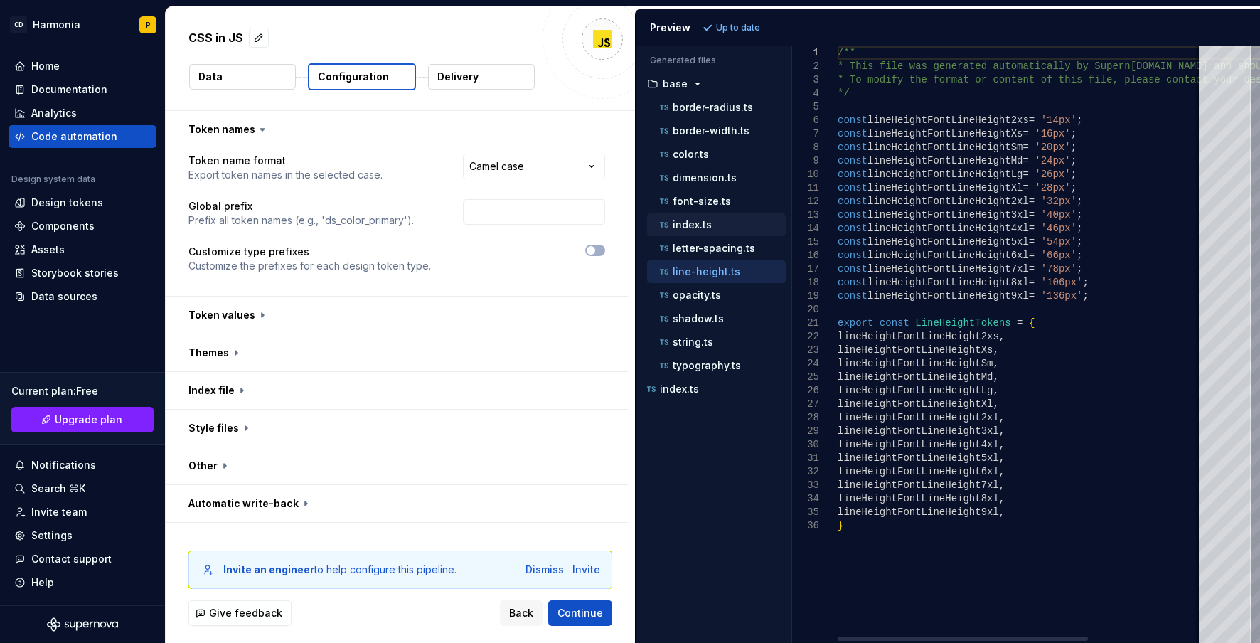
click at [702, 222] on p "index.ts" at bounding box center [692, 224] width 39 height 11
type textarea "**********"
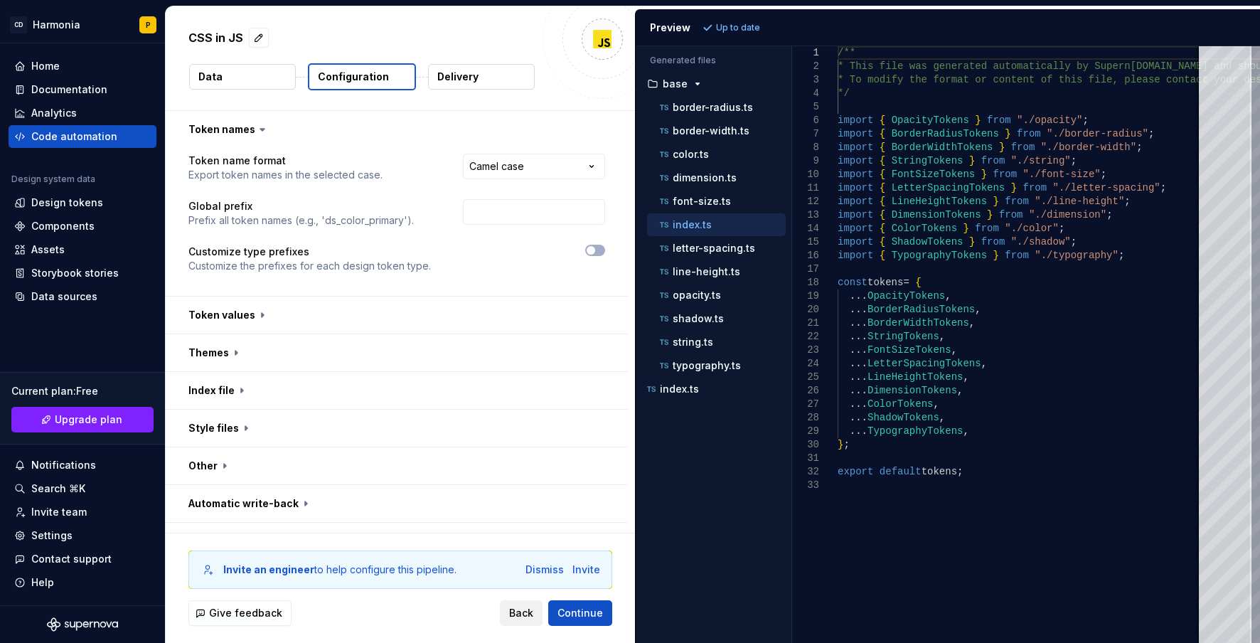
click at [528, 619] on span "Back" at bounding box center [521, 613] width 24 height 14
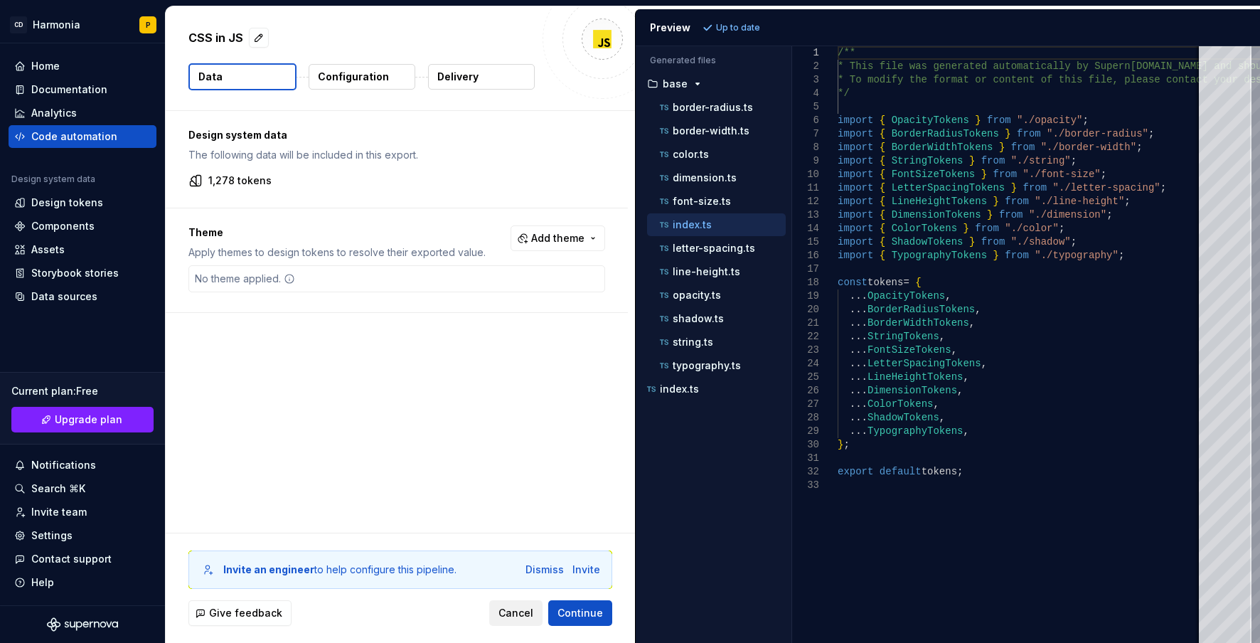
click at [506, 614] on span "Cancel" at bounding box center [515, 613] width 35 height 14
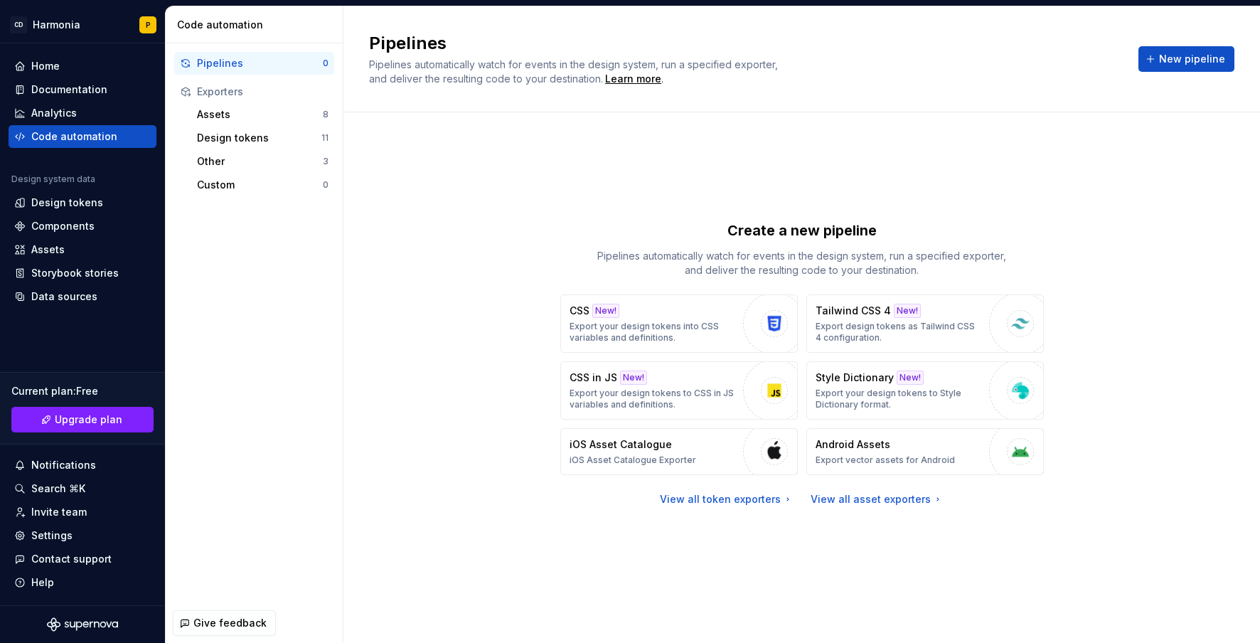
click at [260, 150] on div "Other 3" at bounding box center [262, 161] width 143 height 23
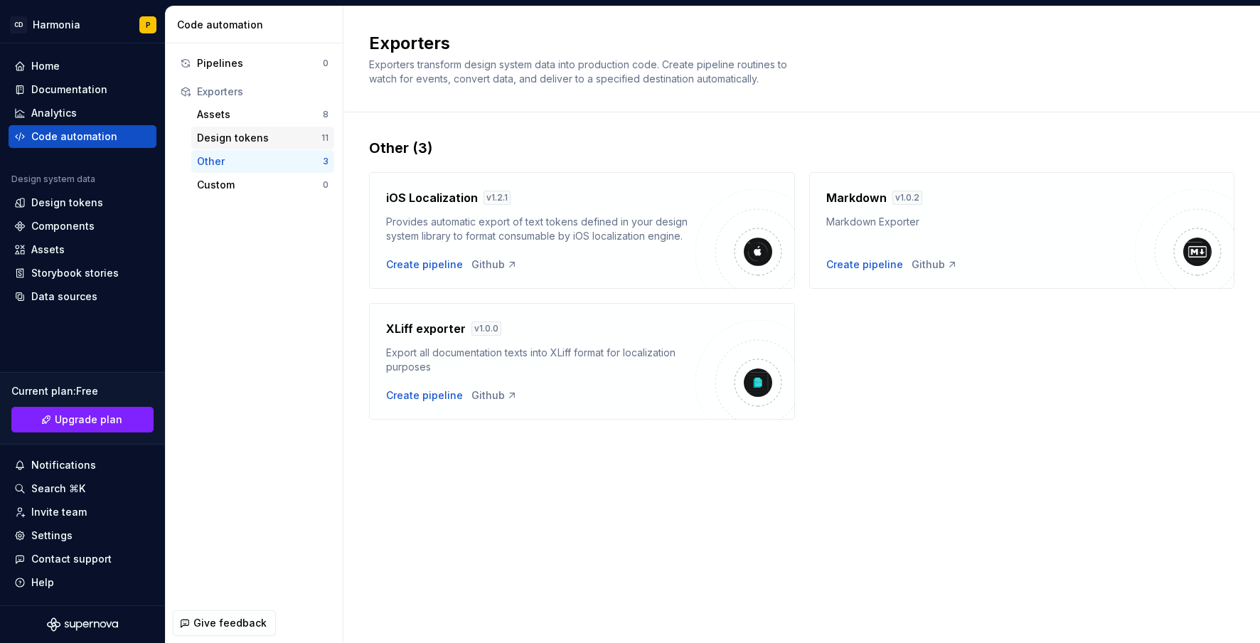
click at [259, 132] on div "Design tokens" at bounding box center [259, 138] width 124 height 14
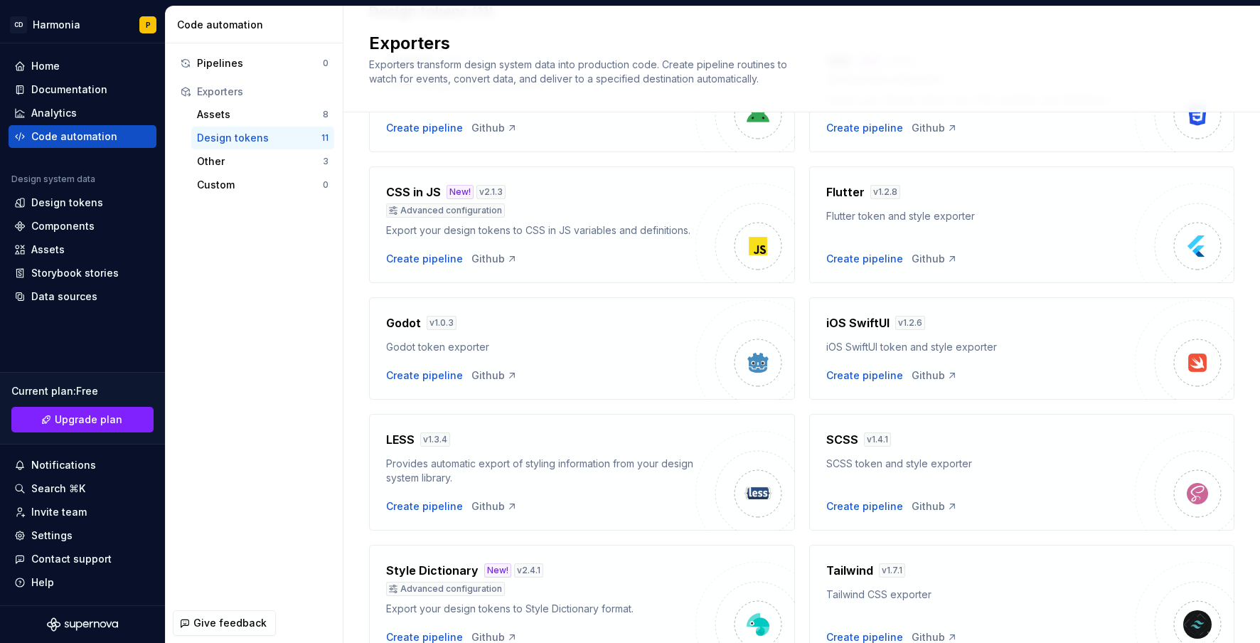
scroll to position [142, 0]
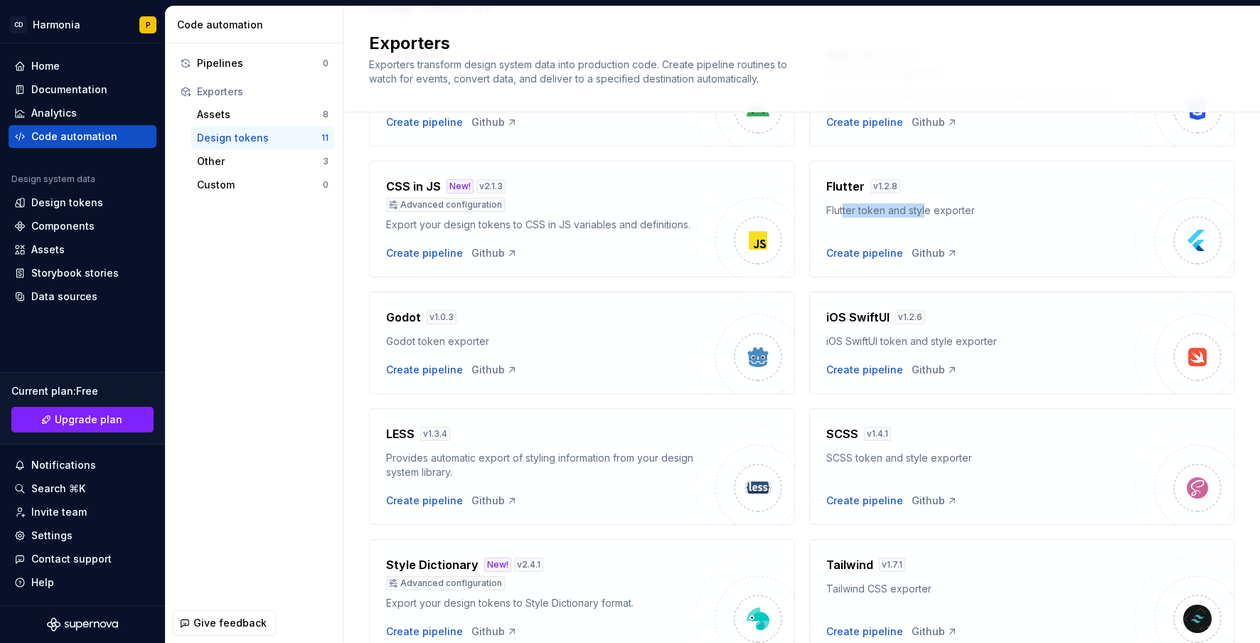
drag, startPoint x: 838, startPoint y: 209, endPoint x: 924, endPoint y: 217, distance: 87.1
click at [922, 215] on div "Flutter token and style exporter" at bounding box center [980, 210] width 309 height 14
click at [846, 260] on div "Create pipeline" at bounding box center [864, 253] width 77 height 14
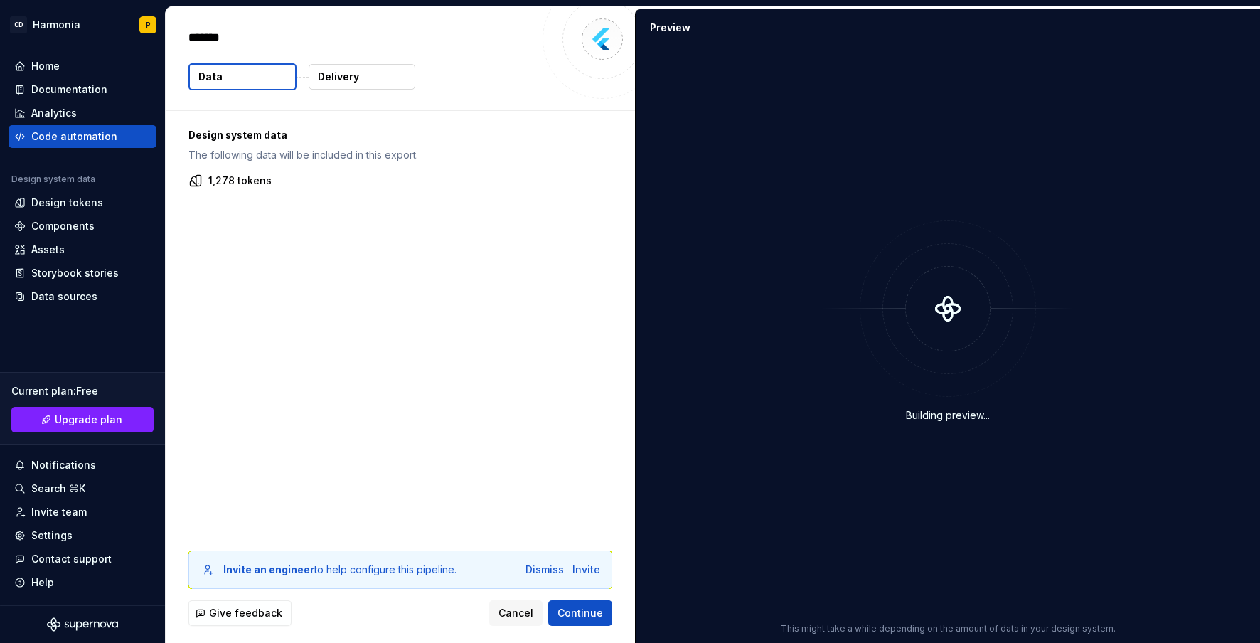
type textarea "*"
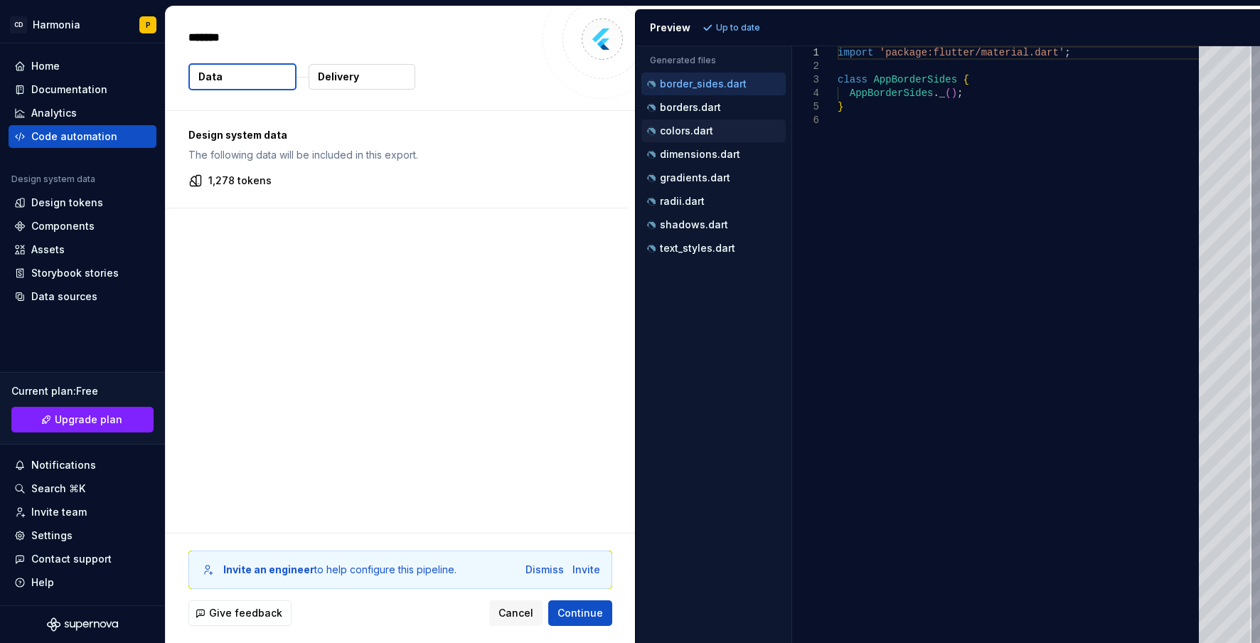
click at [673, 131] on p "colors.dart" at bounding box center [686, 130] width 53 height 11
type textarea "**********"
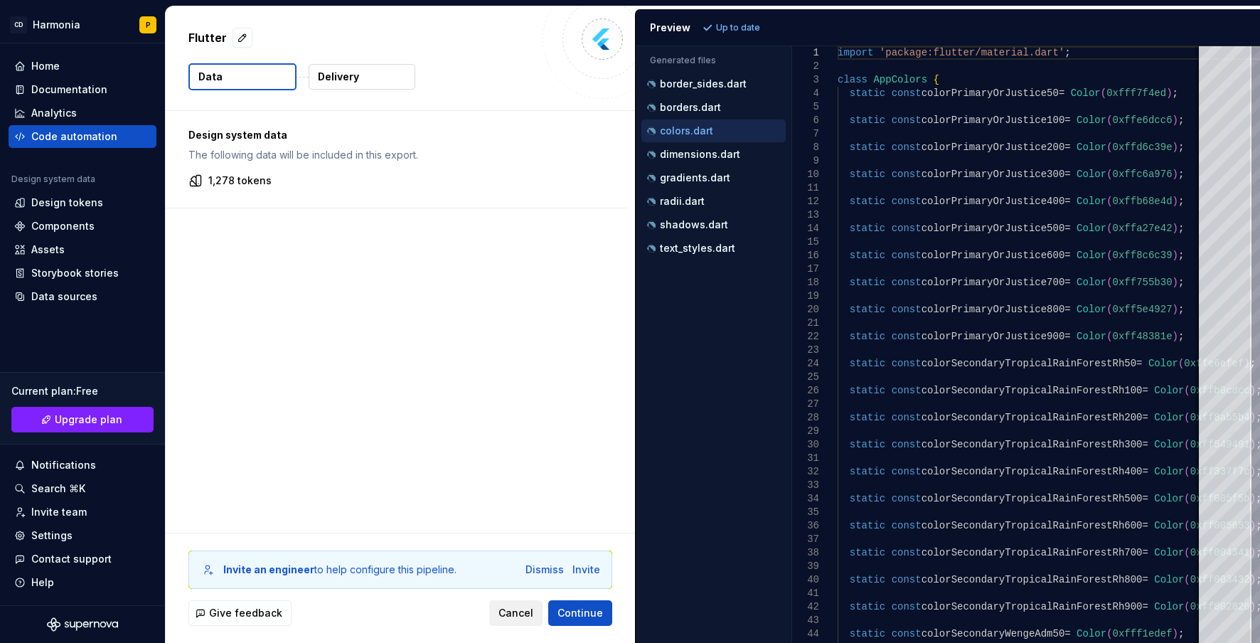
click at [516, 615] on span "Cancel" at bounding box center [515, 613] width 35 height 14
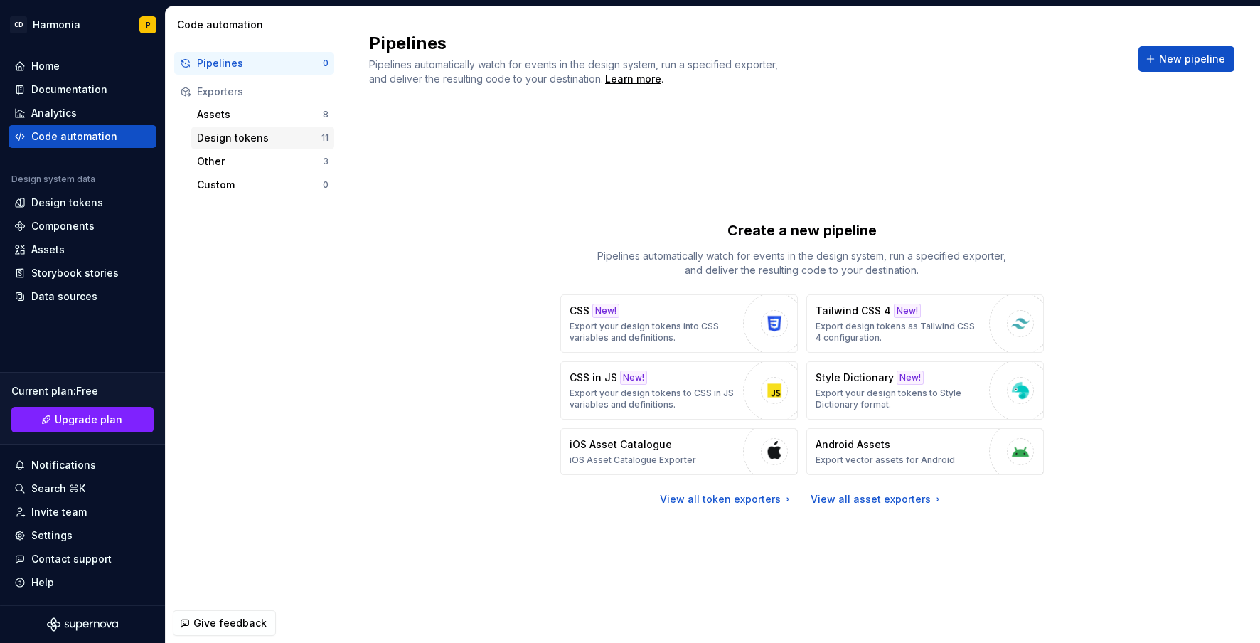
click at [215, 127] on div "Design tokens 11" at bounding box center [262, 138] width 143 height 23
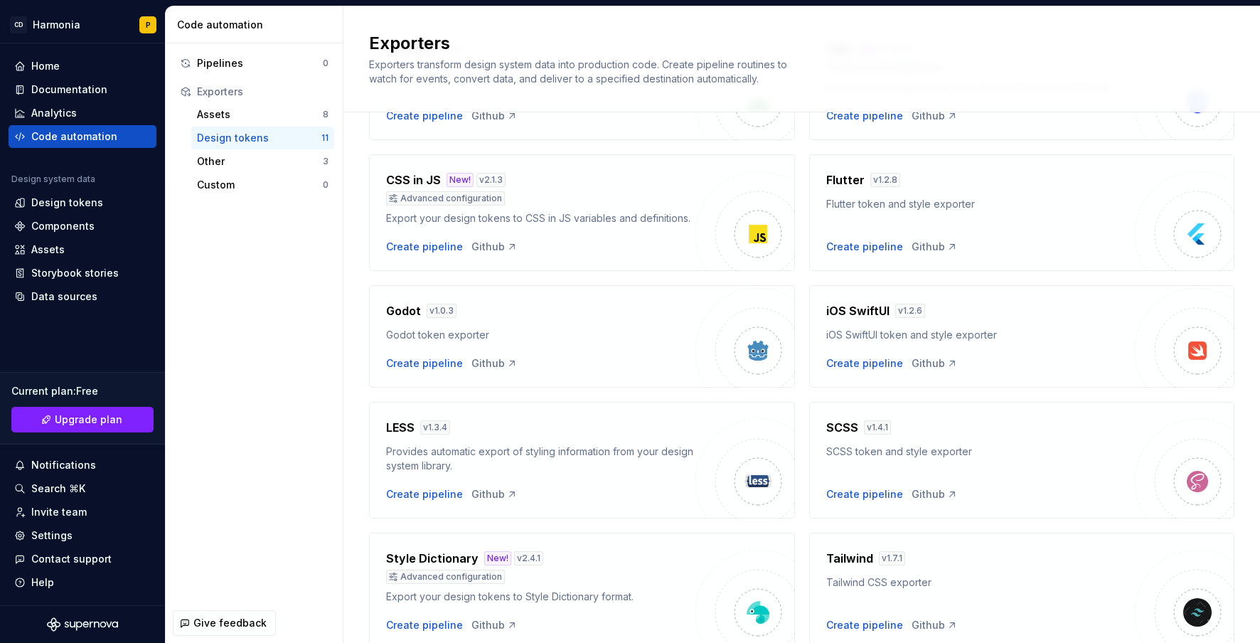
scroll to position [213, 0]
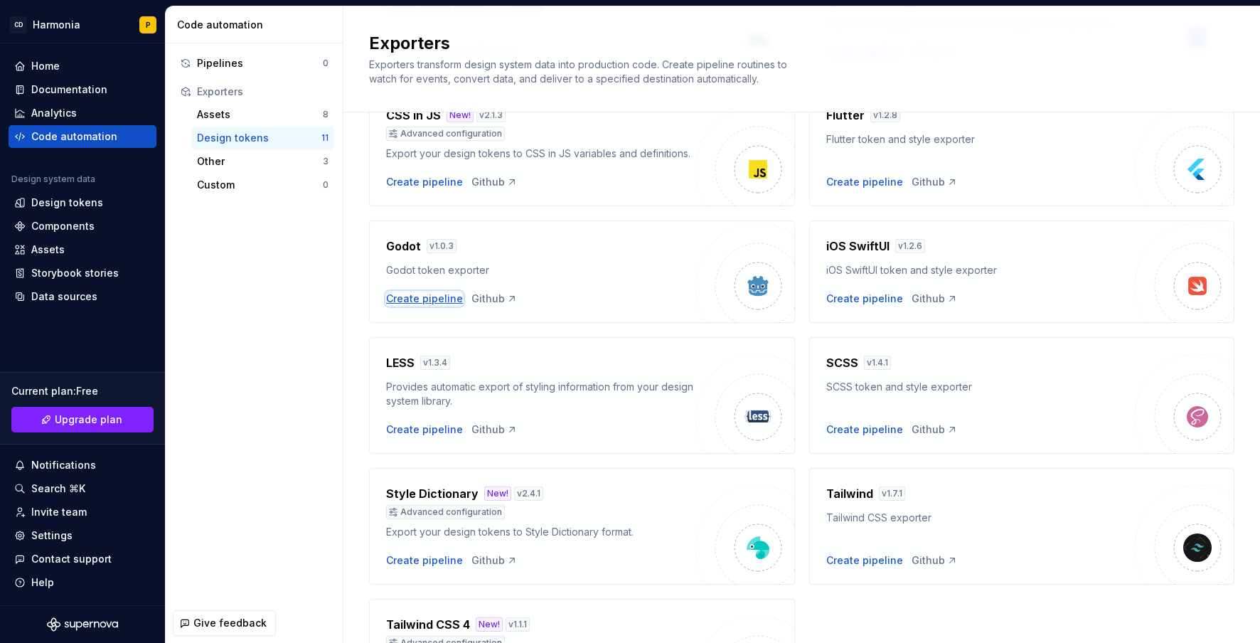
click at [443, 306] on div "Create pipeline" at bounding box center [424, 299] width 77 height 14
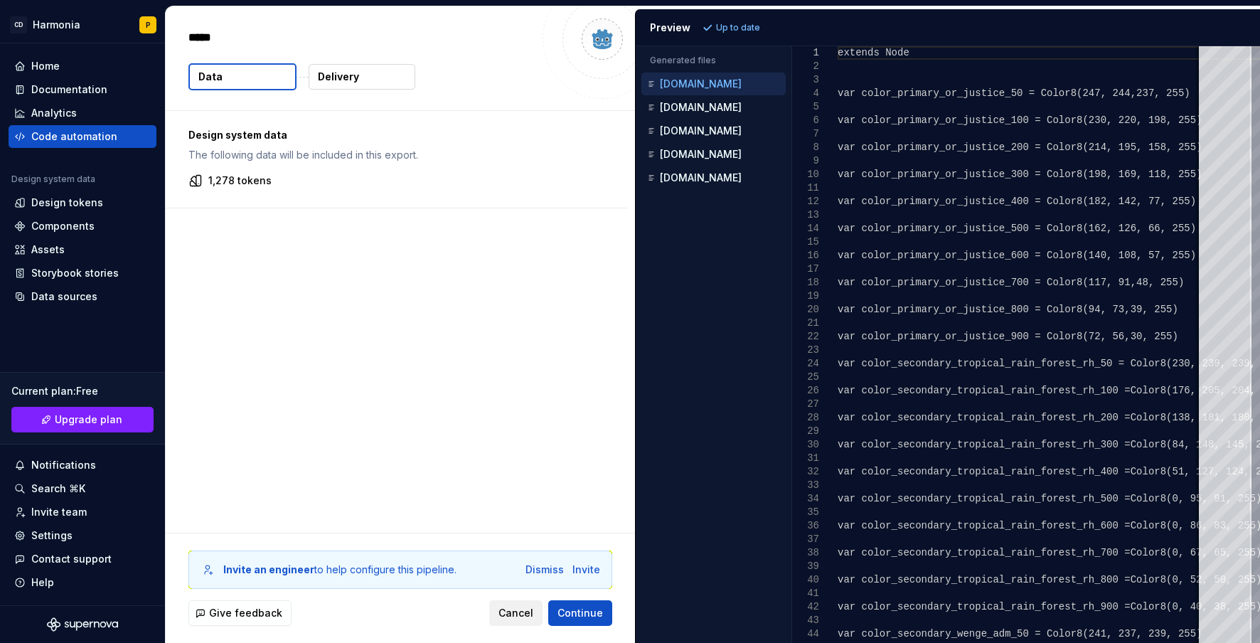
click at [508, 616] on span "Cancel" at bounding box center [515, 613] width 35 height 14
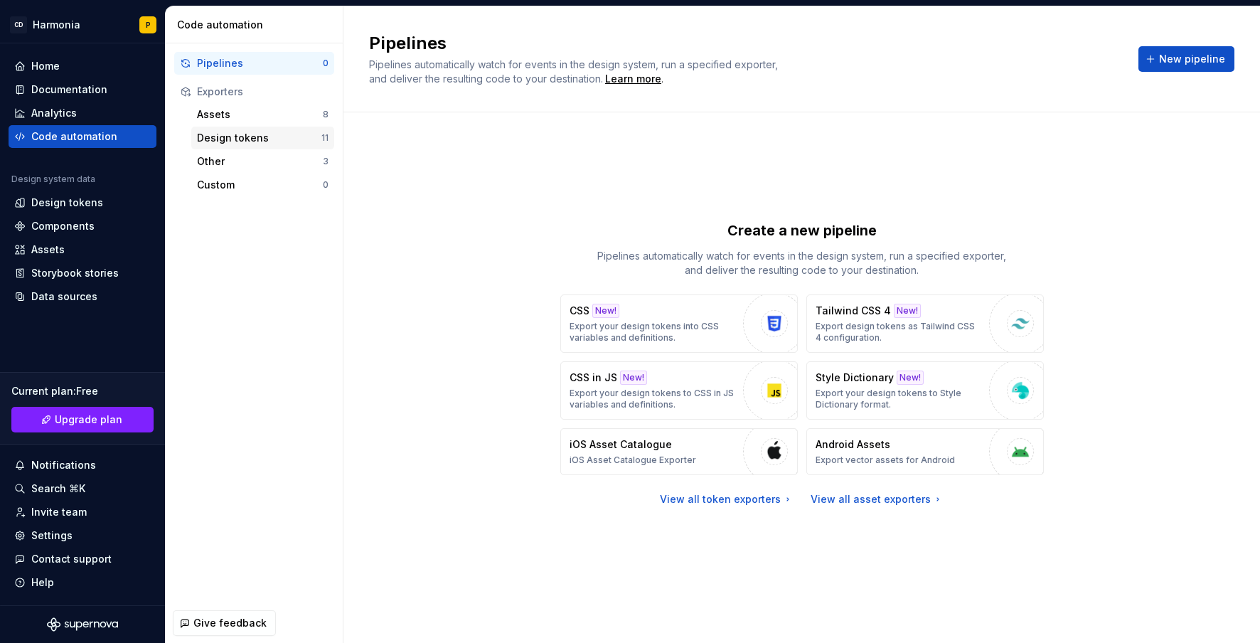
click at [223, 146] on div "Design tokens 11" at bounding box center [262, 138] width 143 height 23
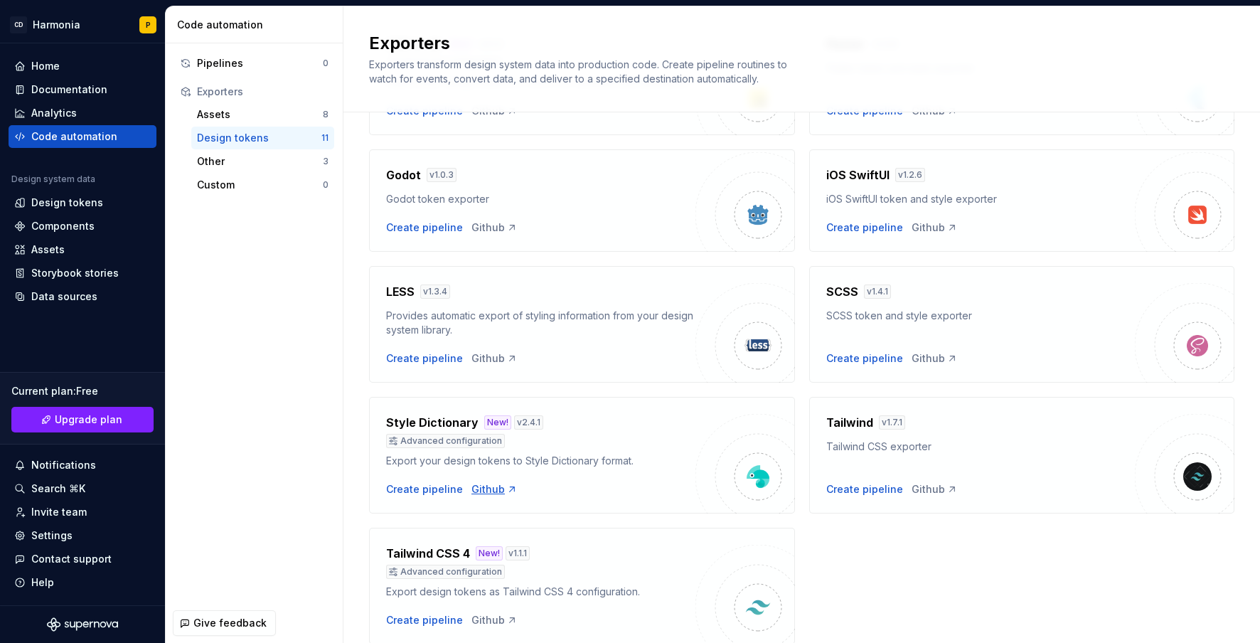
scroll to position [354, 0]
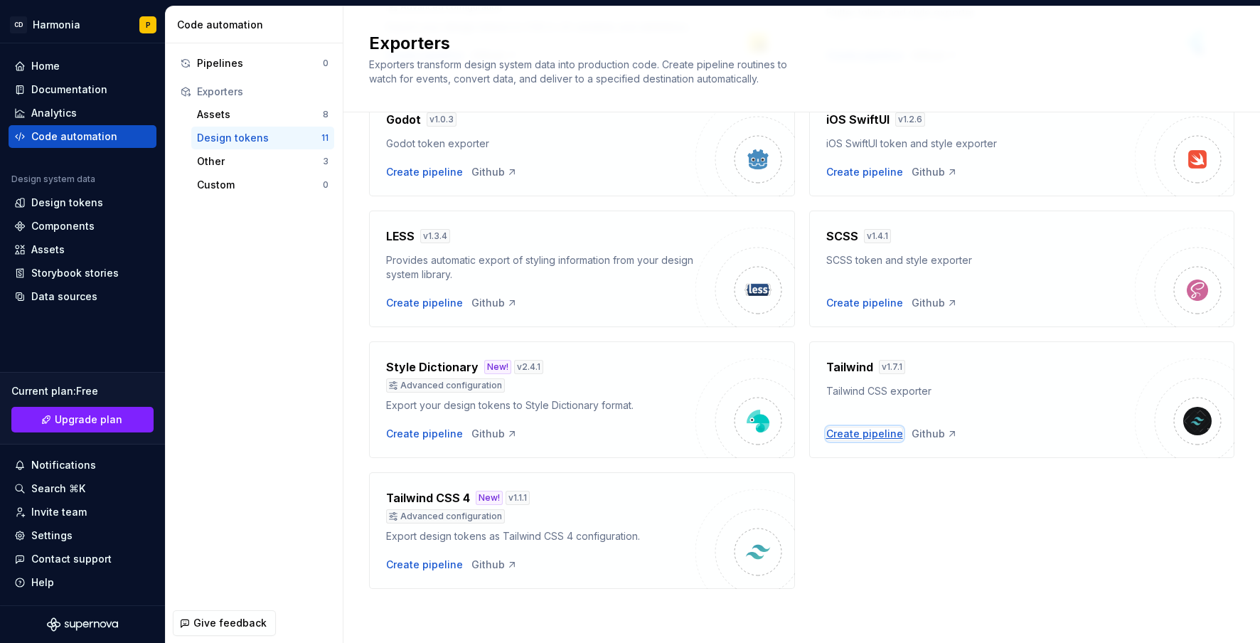
click at [870, 434] on div "Create pipeline" at bounding box center [864, 434] width 77 height 14
type textarea "*"
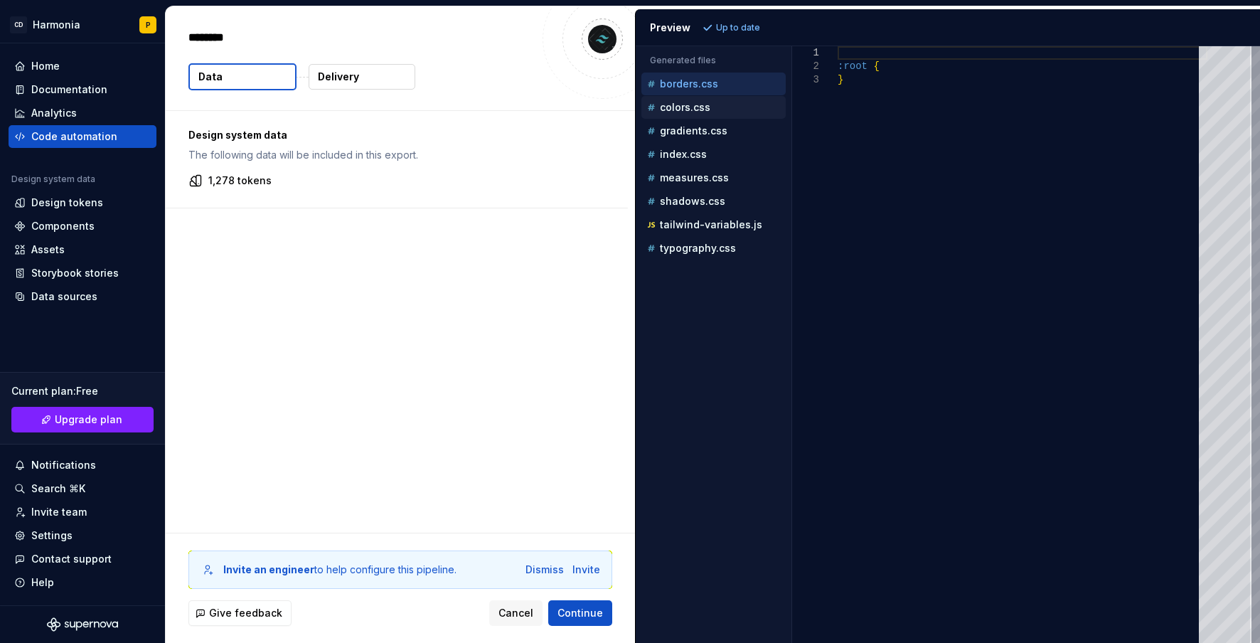
click at [684, 100] on div "colors.css" at bounding box center [713, 107] width 144 height 23
click at [681, 108] on p "colors.css" at bounding box center [685, 107] width 50 height 11
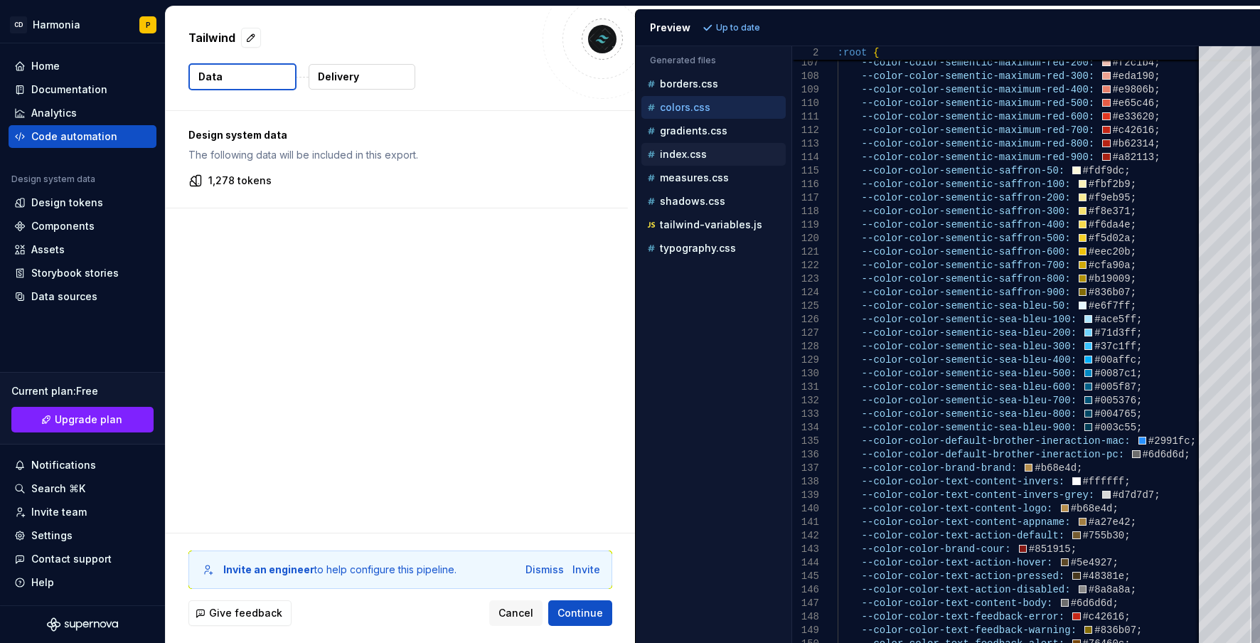
click at [685, 145] on div "index.css" at bounding box center [713, 154] width 144 height 23
click at [674, 151] on p "index.css" at bounding box center [683, 154] width 47 height 11
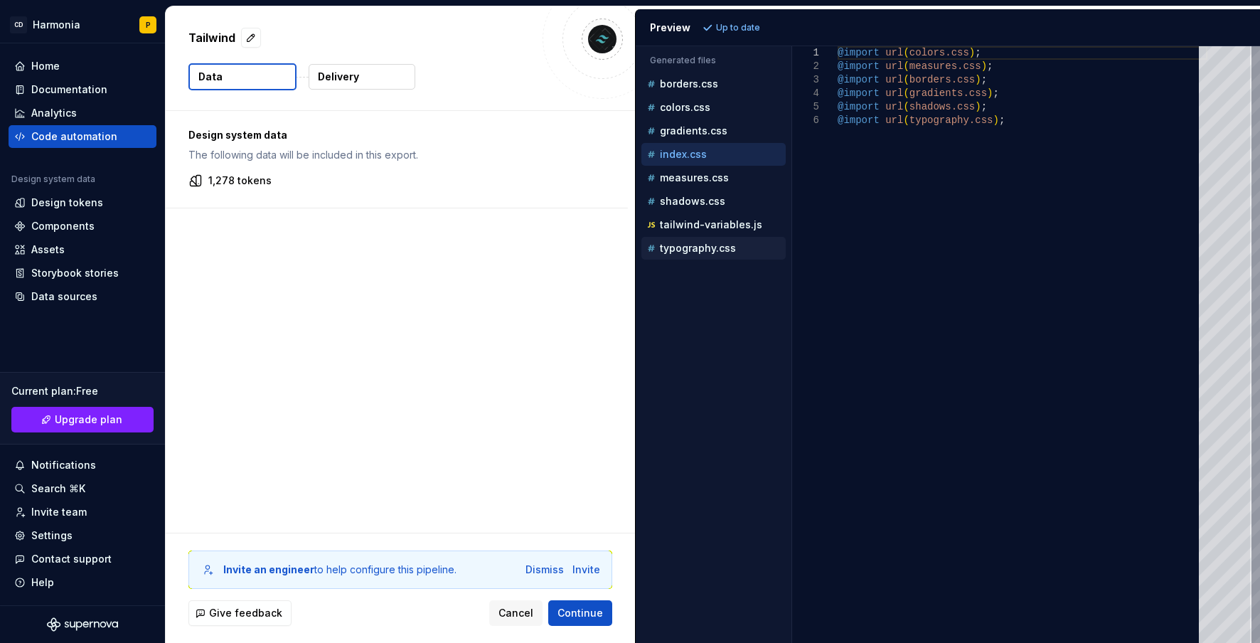
click at [673, 249] on p "typography.css" at bounding box center [698, 247] width 76 height 11
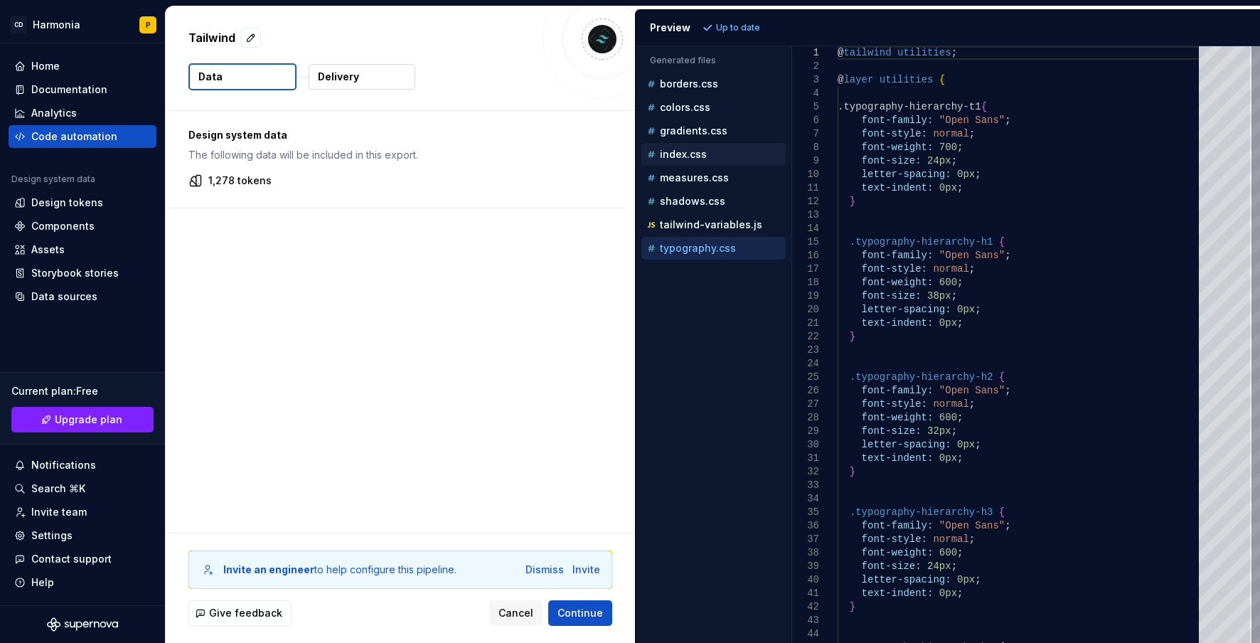
click at [679, 154] on p "index.css" at bounding box center [683, 154] width 47 height 11
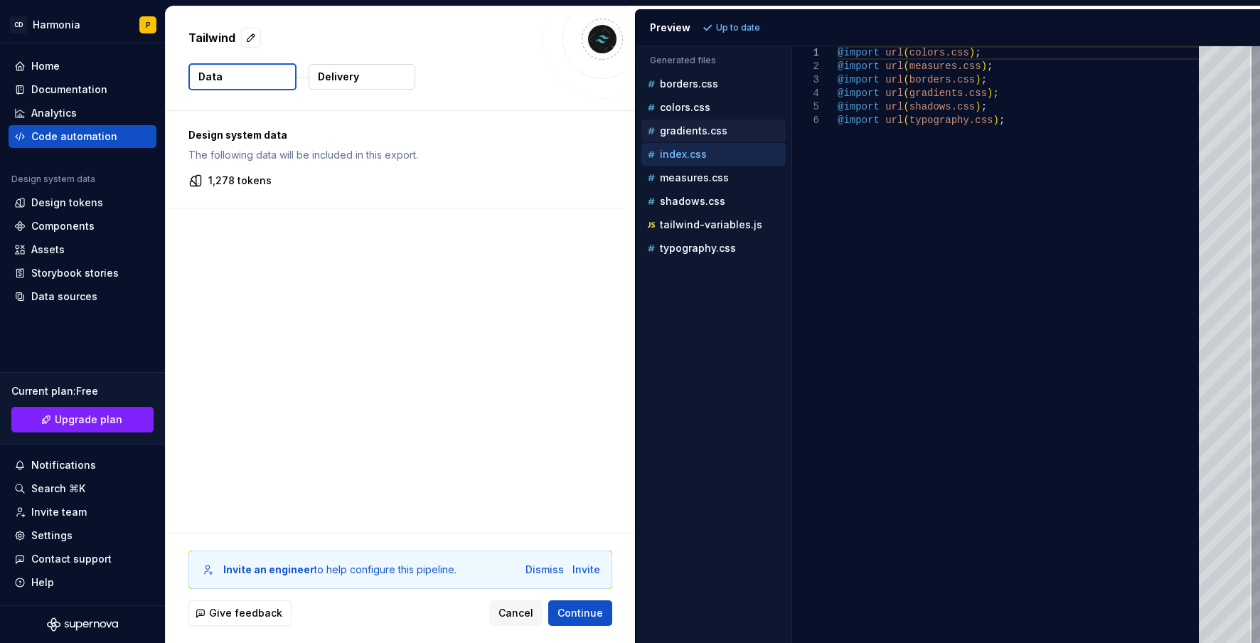
click at [676, 132] on p "gradients.css" at bounding box center [694, 130] width 68 height 11
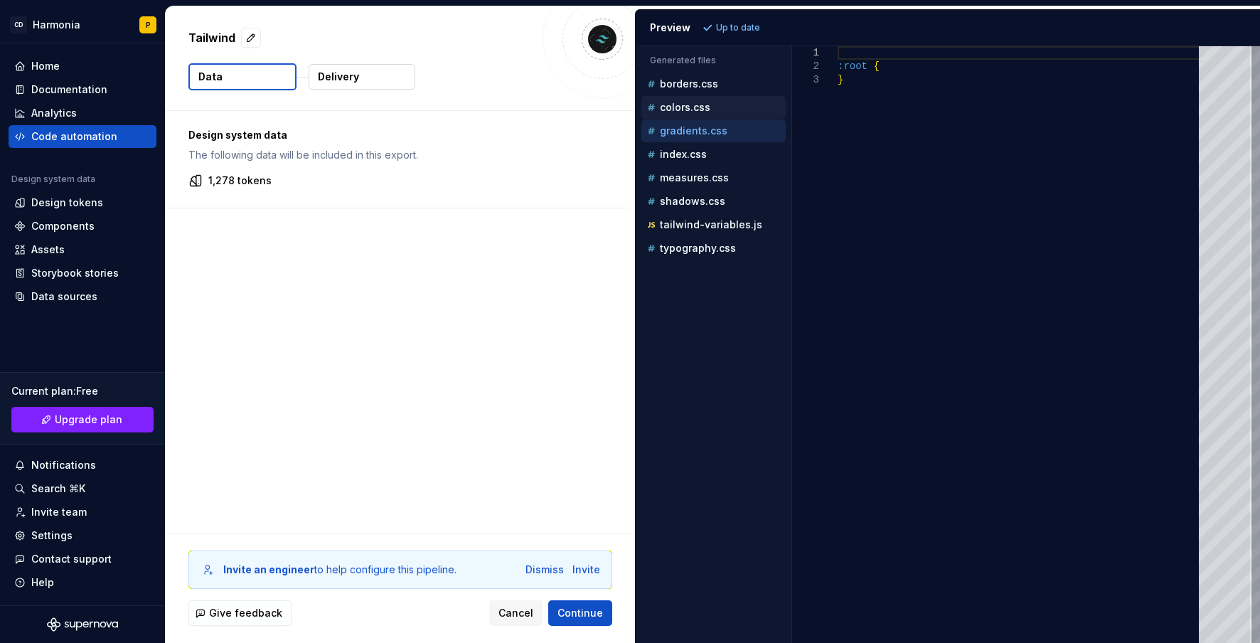
click at [676, 105] on p "colors.css" at bounding box center [685, 107] width 50 height 11
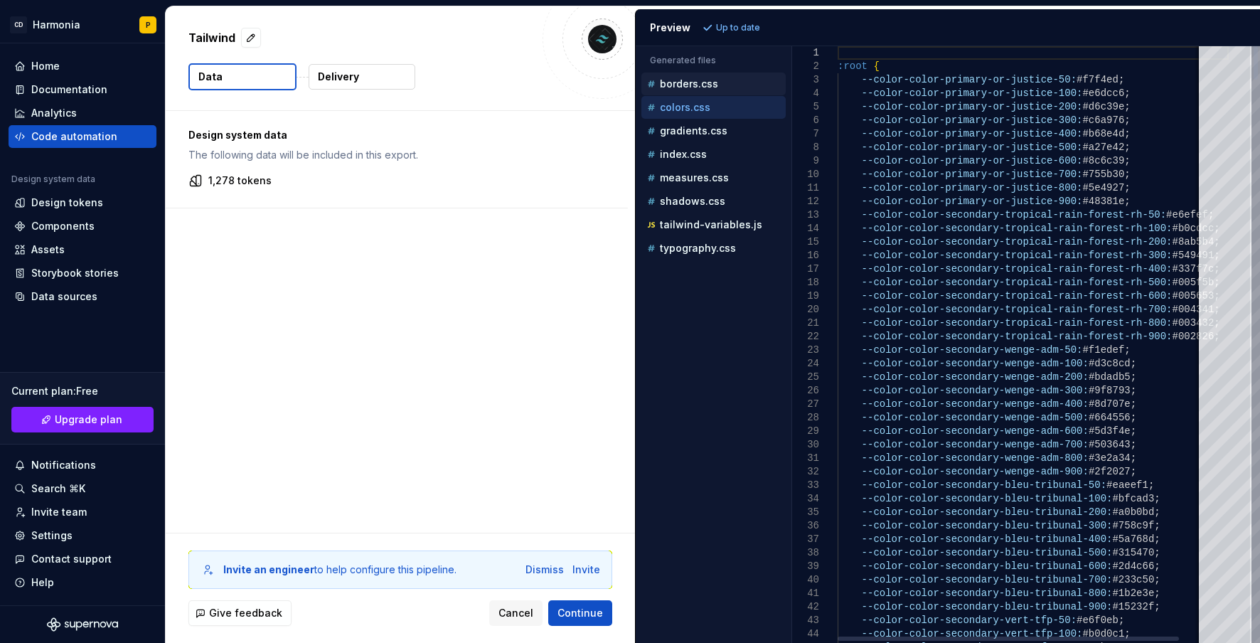
click at [678, 81] on p "borders.css" at bounding box center [689, 83] width 58 height 11
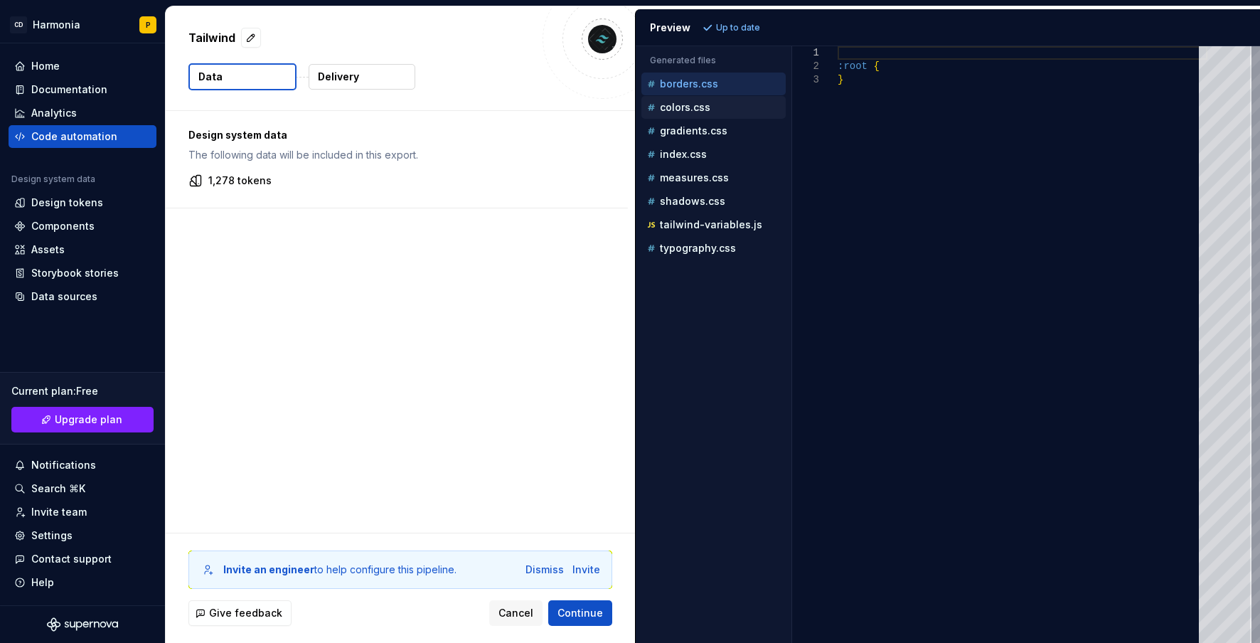
click at [678, 102] on div "colors.css" at bounding box center [714, 107] width 141 height 14
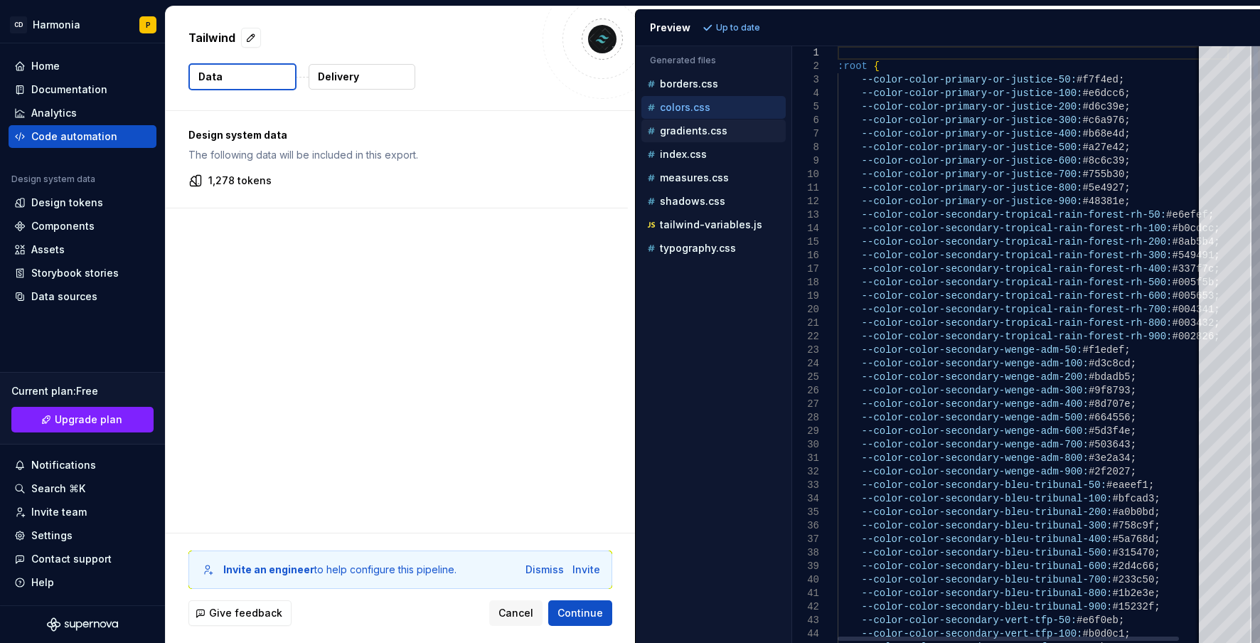
click at [681, 124] on div "gradients.css" at bounding box center [714, 131] width 141 height 14
type textarea "******* *"
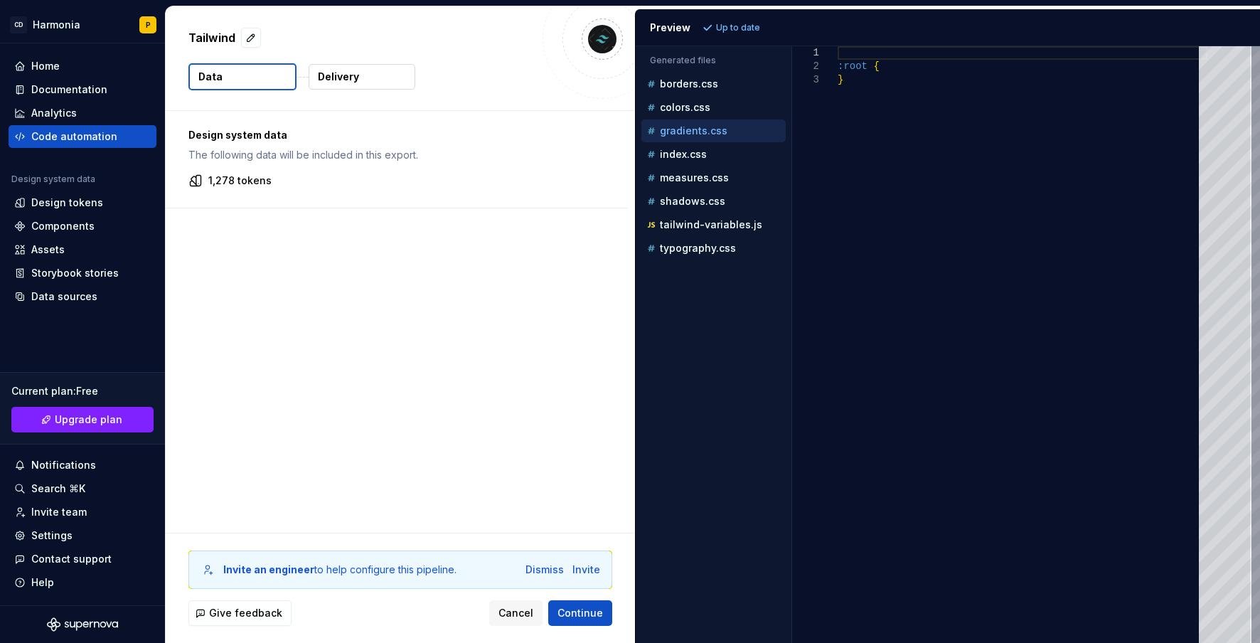
click at [348, 75] on p "Delivery" at bounding box center [338, 77] width 41 height 14
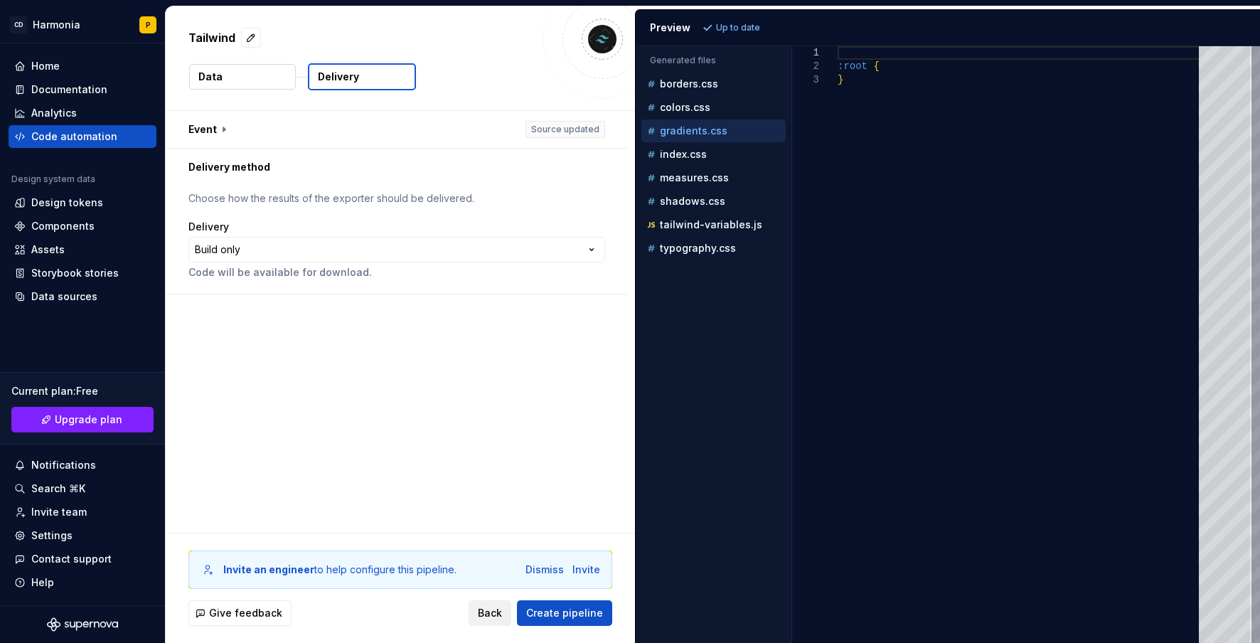
click at [491, 616] on span "Back" at bounding box center [490, 613] width 24 height 14
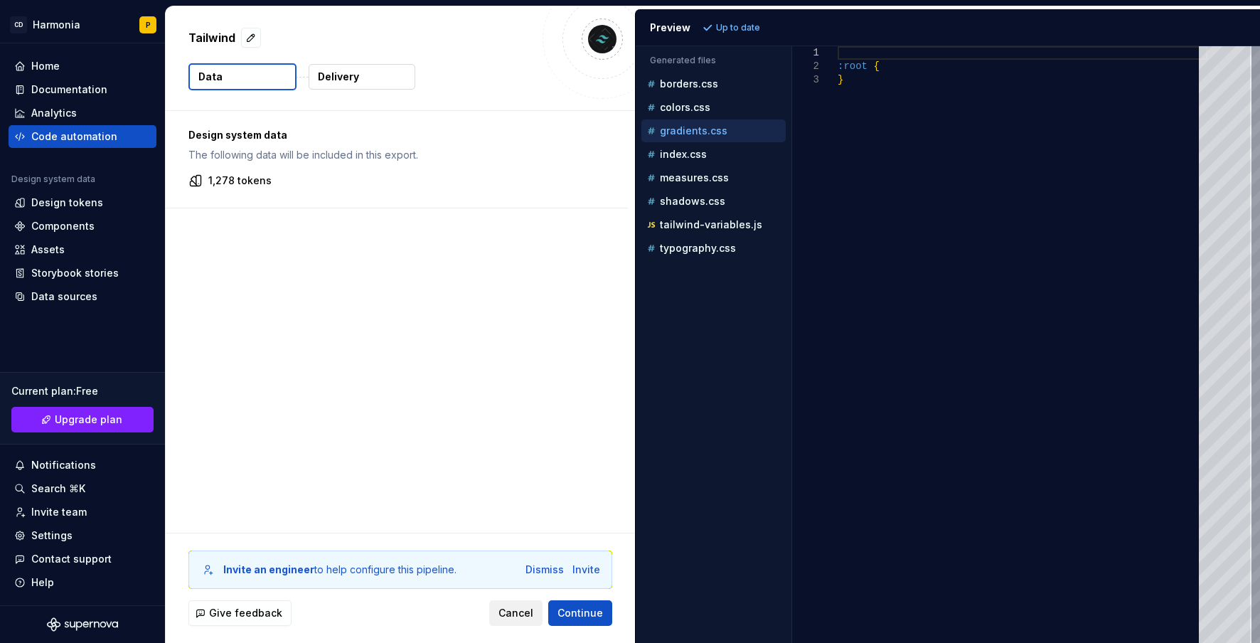
click at [498, 607] on button "Cancel" at bounding box center [515, 613] width 53 height 26
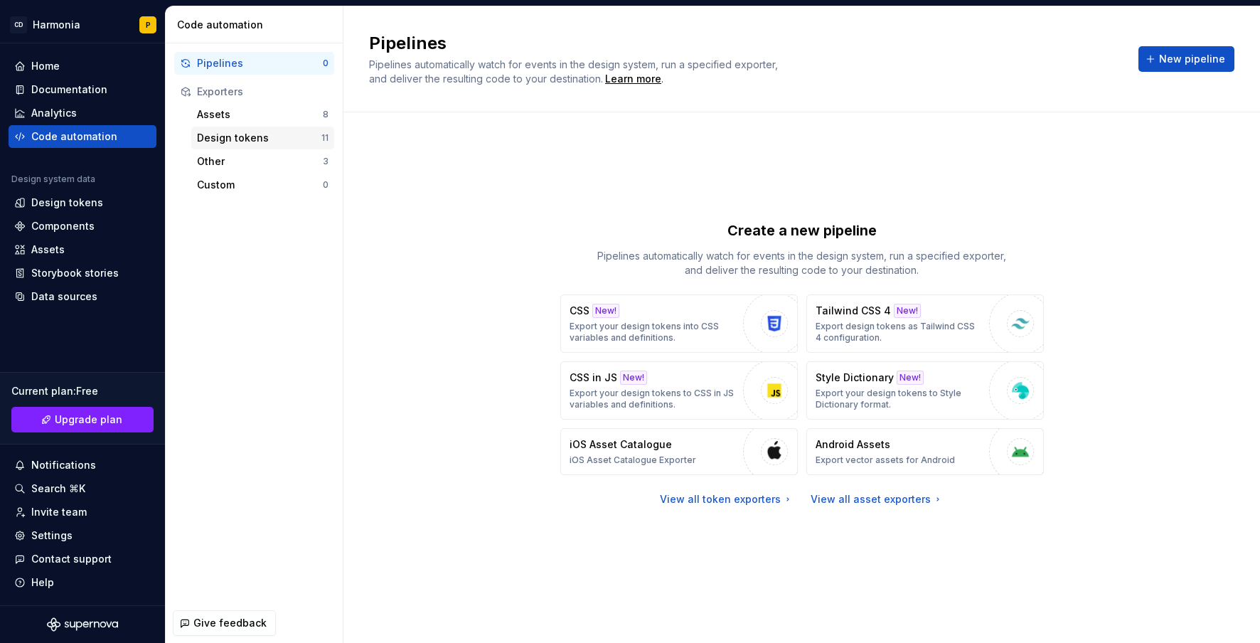
click at [272, 139] on div "Design tokens" at bounding box center [259, 138] width 124 height 14
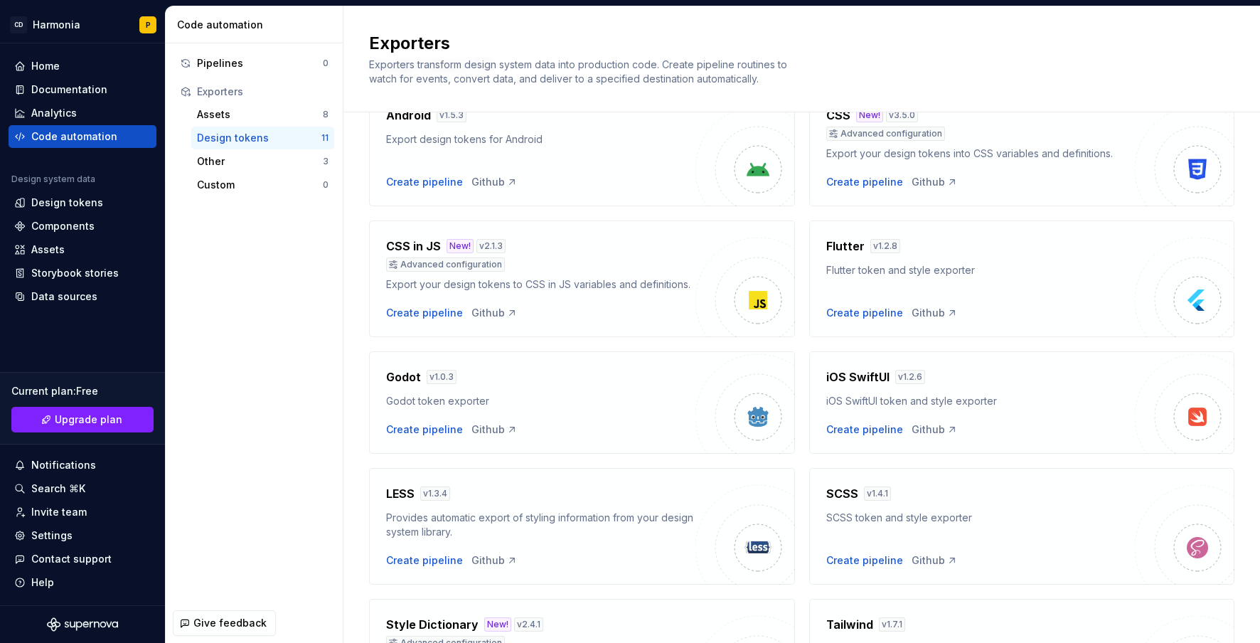
scroll to position [354, 0]
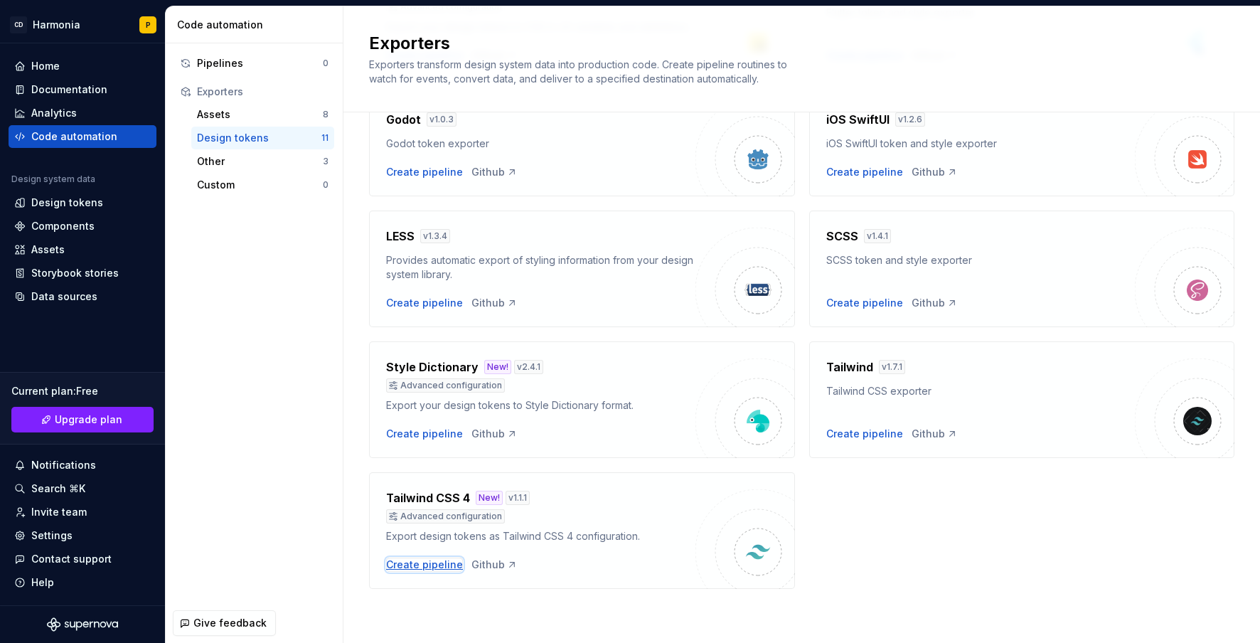
click at [427, 569] on div "Create pipeline" at bounding box center [424, 564] width 77 height 14
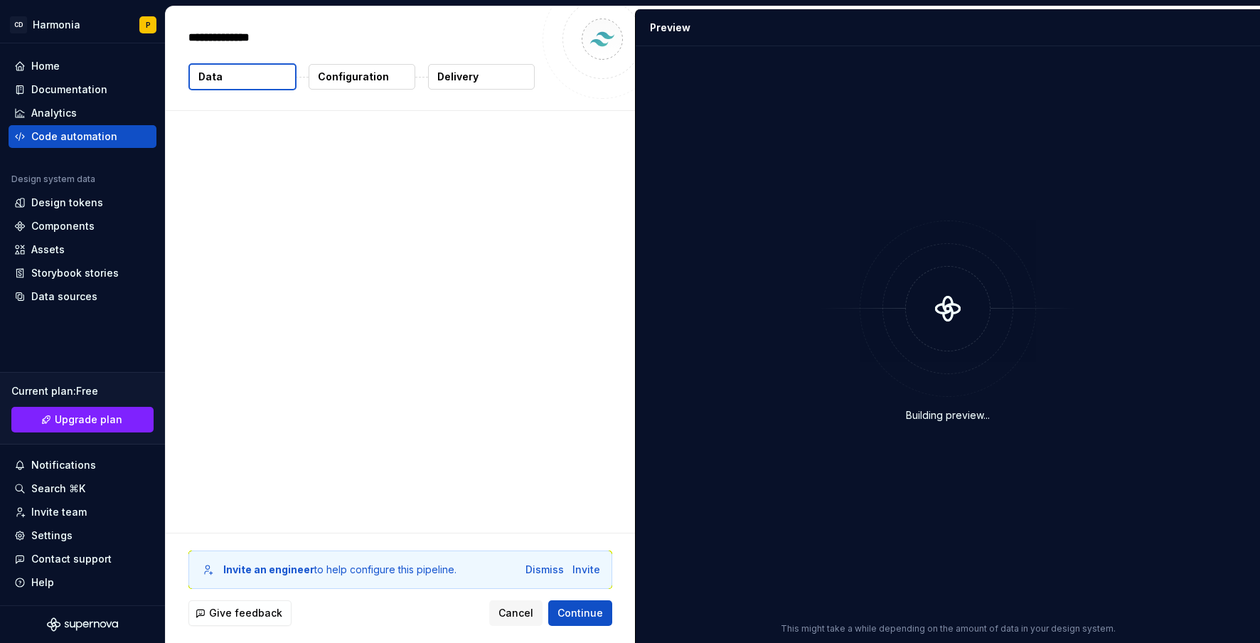
type textarea "*"
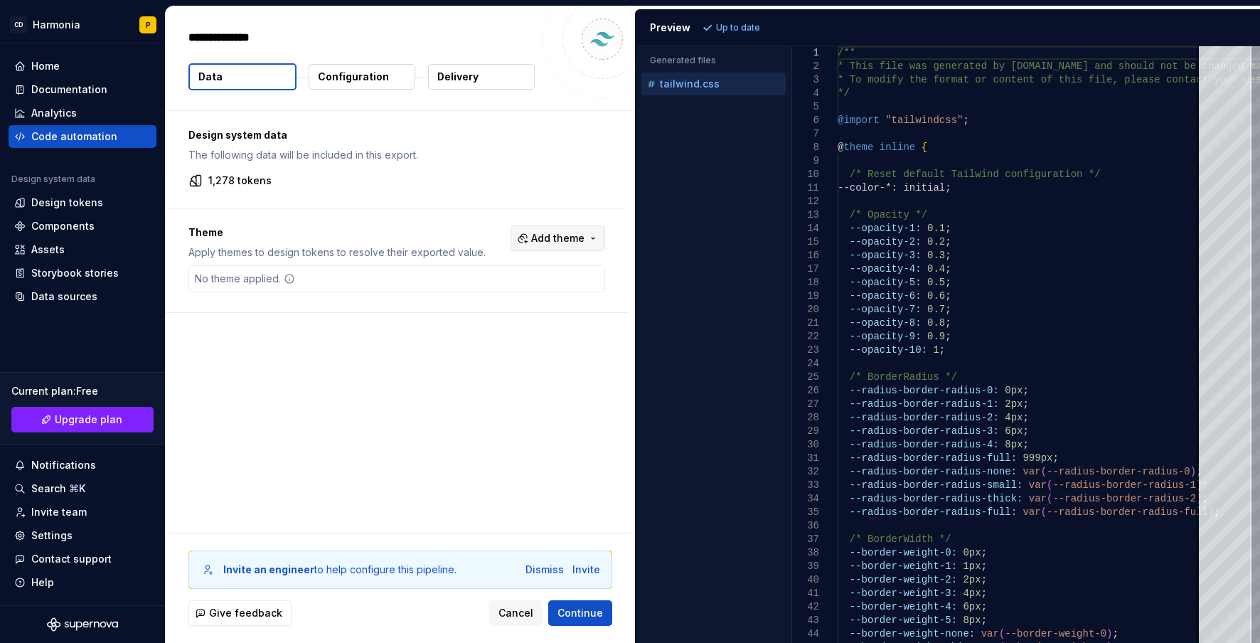
click at [553, 239] on span "Add theme" at bounding box center [557, 238] width 53 height 14
click at [469, 367] on div "Curia" at bounding box center [474, 363] width 26 height 14
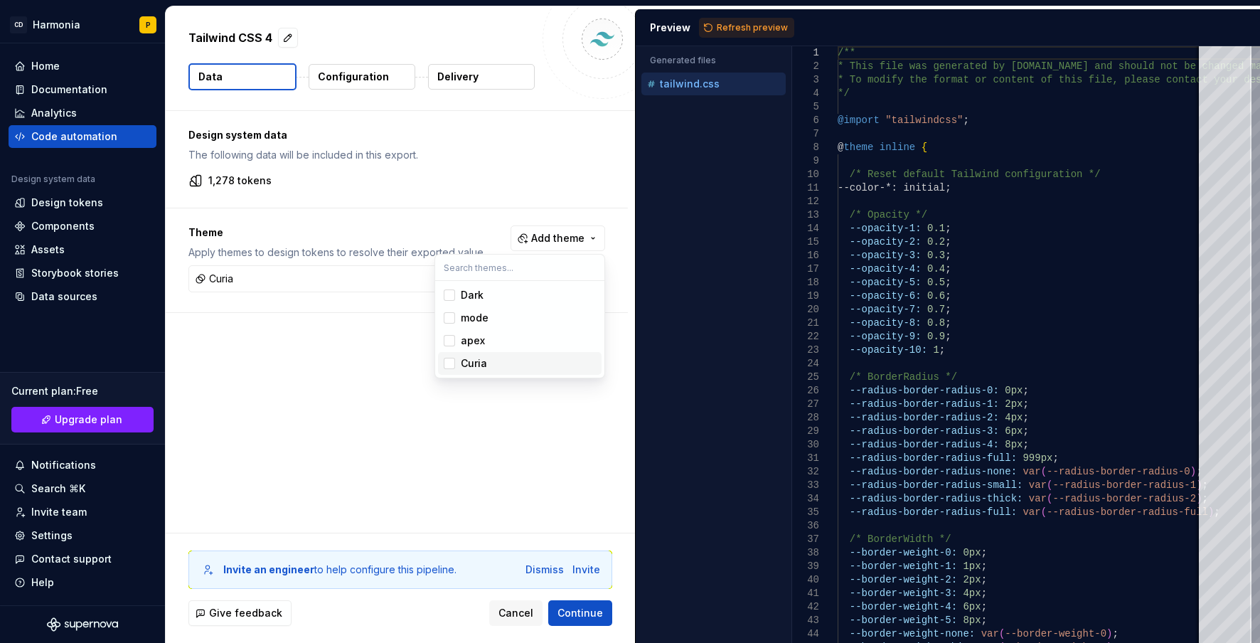
click at [574, 617] on html "CD Harmonia P Home Documentation Analytics Code automation Design system data D…" at bounding box center [630, 321] width 1260 height 643
click at [354, 78] on p "Configuration" at bounding box center [353, 77] width 71 height 14
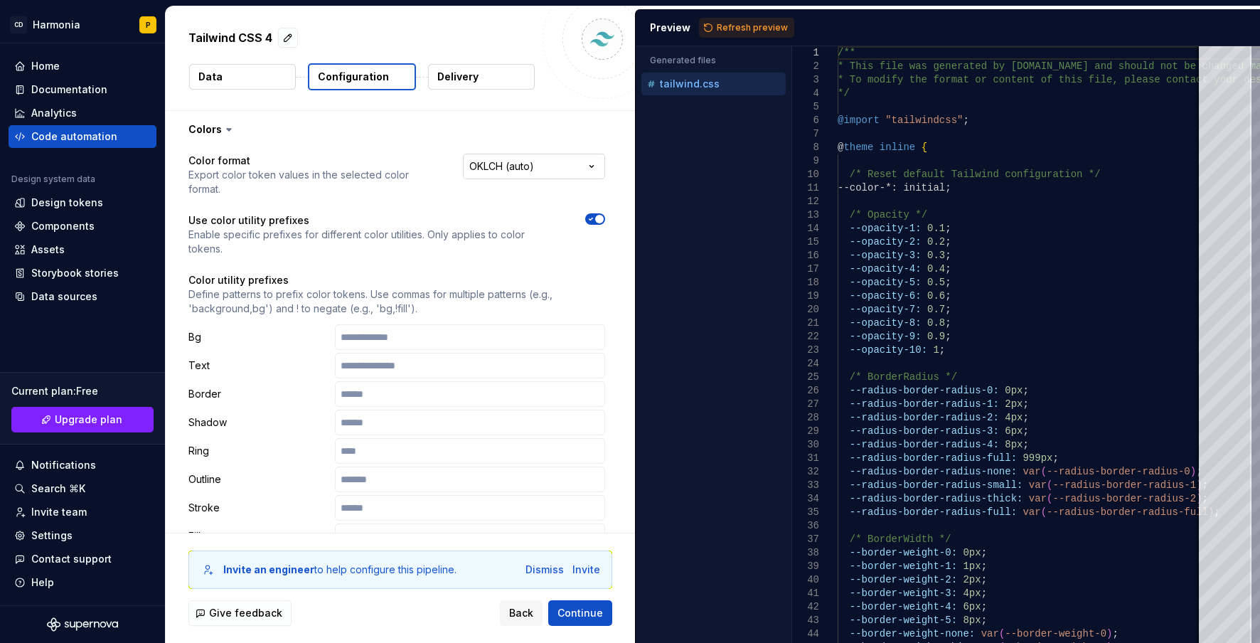
click at [493, 168] on html "**********" at bounding box center [630, 321] width 1260 height 643
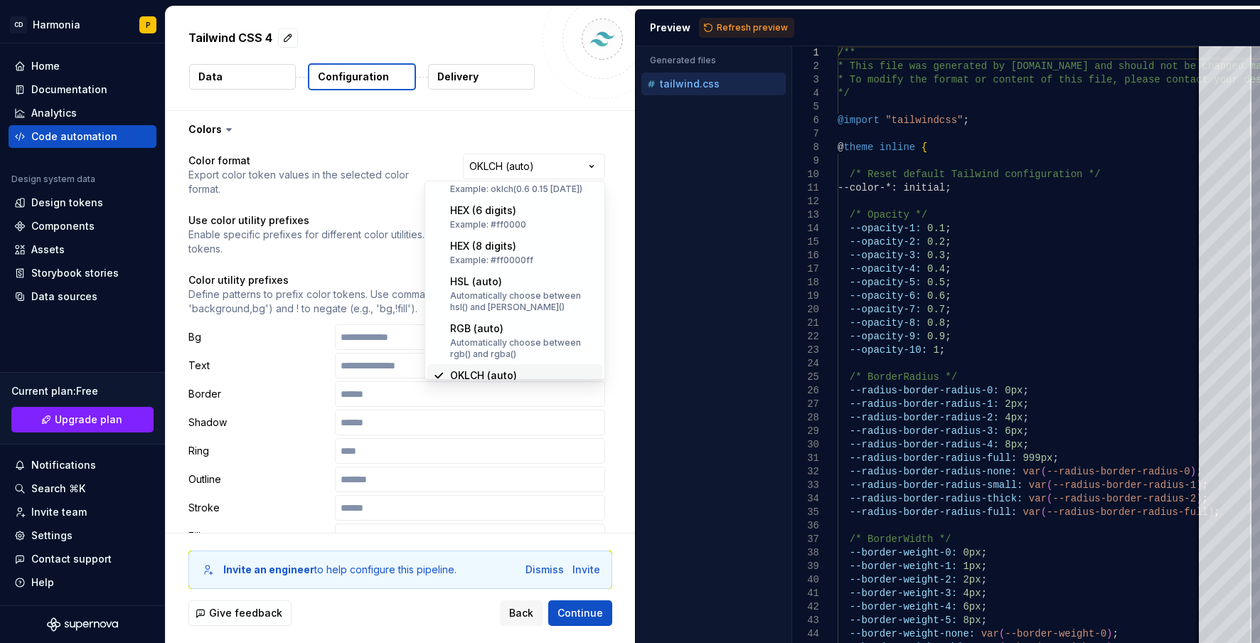
scroll to position [279, 0]
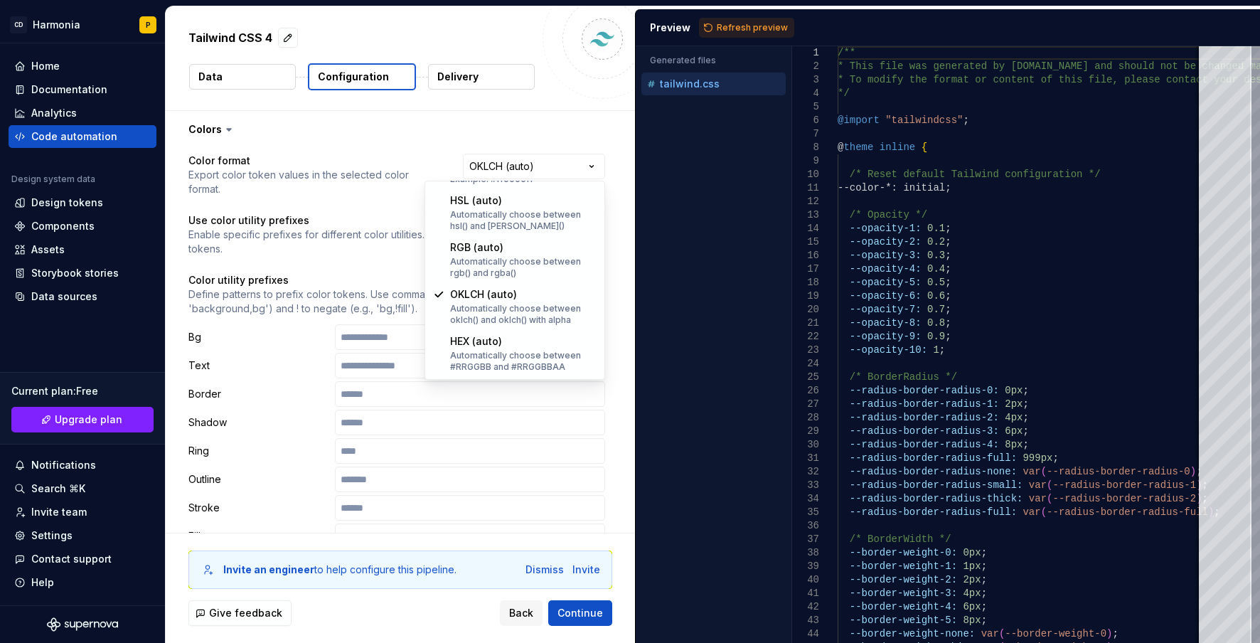
select select "**********"
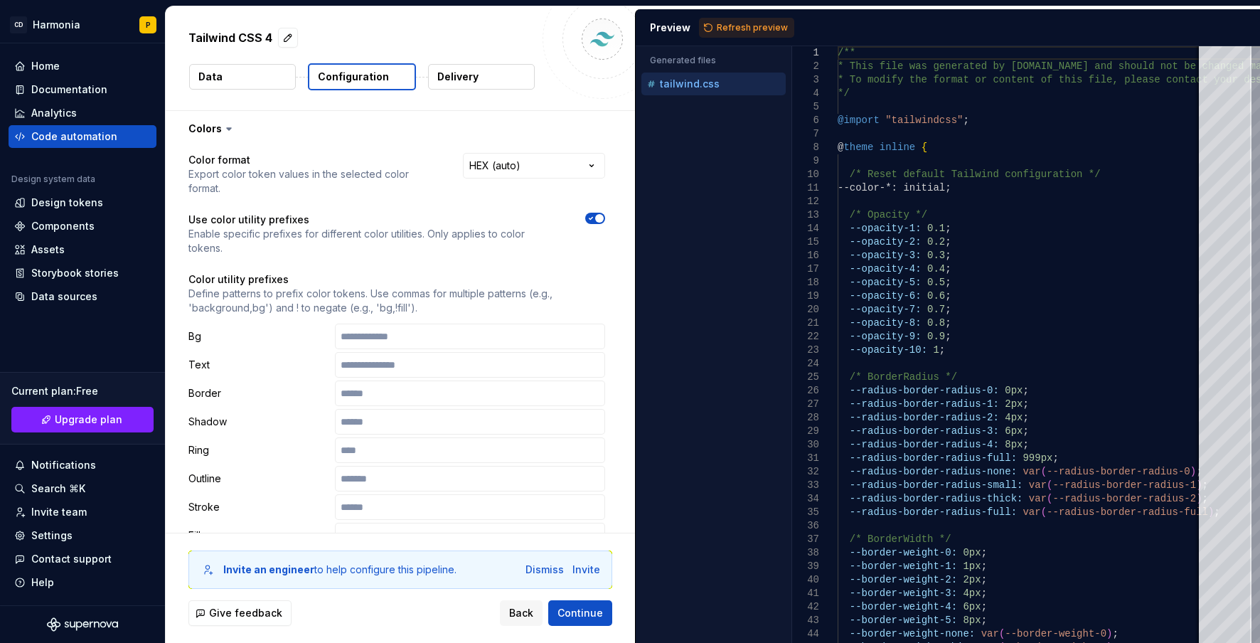
scroll to position [0, 0]
drag, startPoint x: 220, startPoint y: 221, endPoint x: 327, endPoint y: 219, distance: 107.4
click at [313, 218] on p "Use color utility prefixes" at bounding box center [373, 220] width 371 height 14
click at [593, 215] on icon "button" at bounding box center [590, 219] width 11 height 9
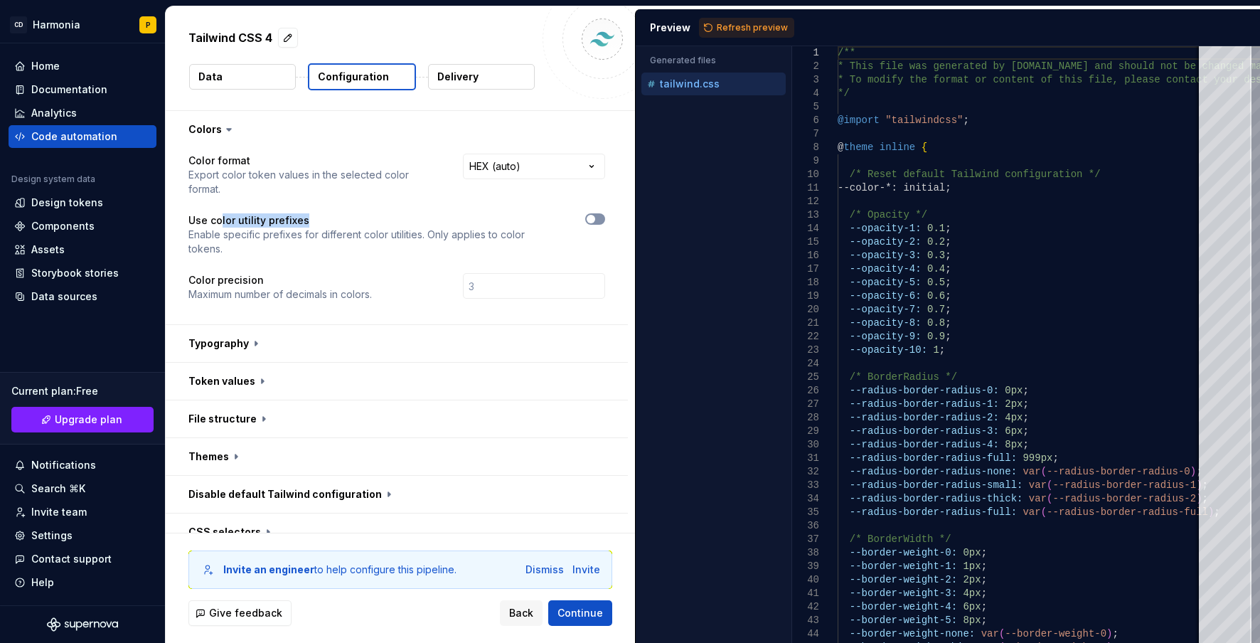
click at [593, 215] on span "button" at bounding box center [591, 219] width 9 height 9
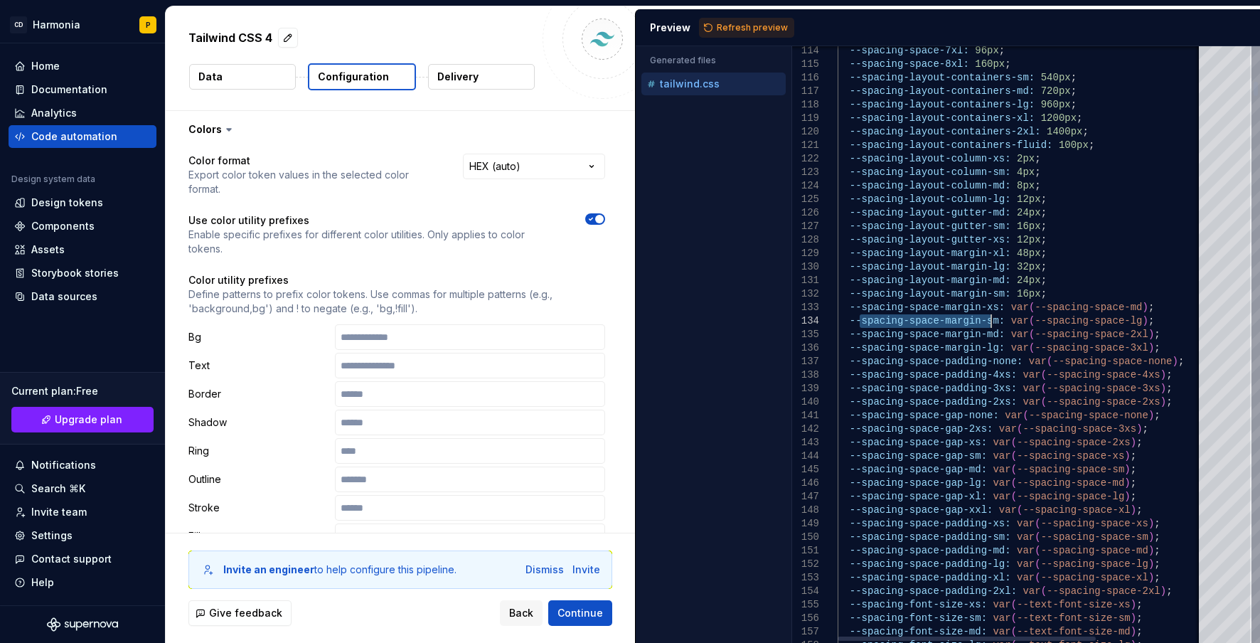
drag, startPoint x: 858, startPoint y: 320, endPoint x: 988, endPoint y: 321, distance: 130.8
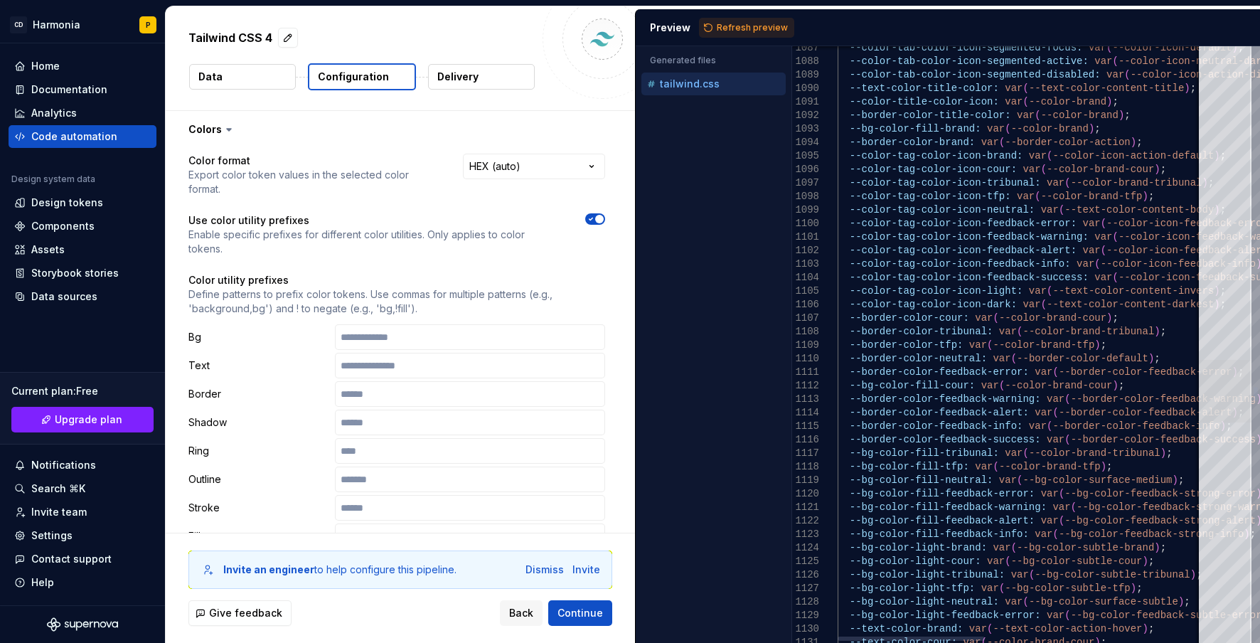
click at [1241, 370] on div at bounding box center [1225, 391] width 53 height 63
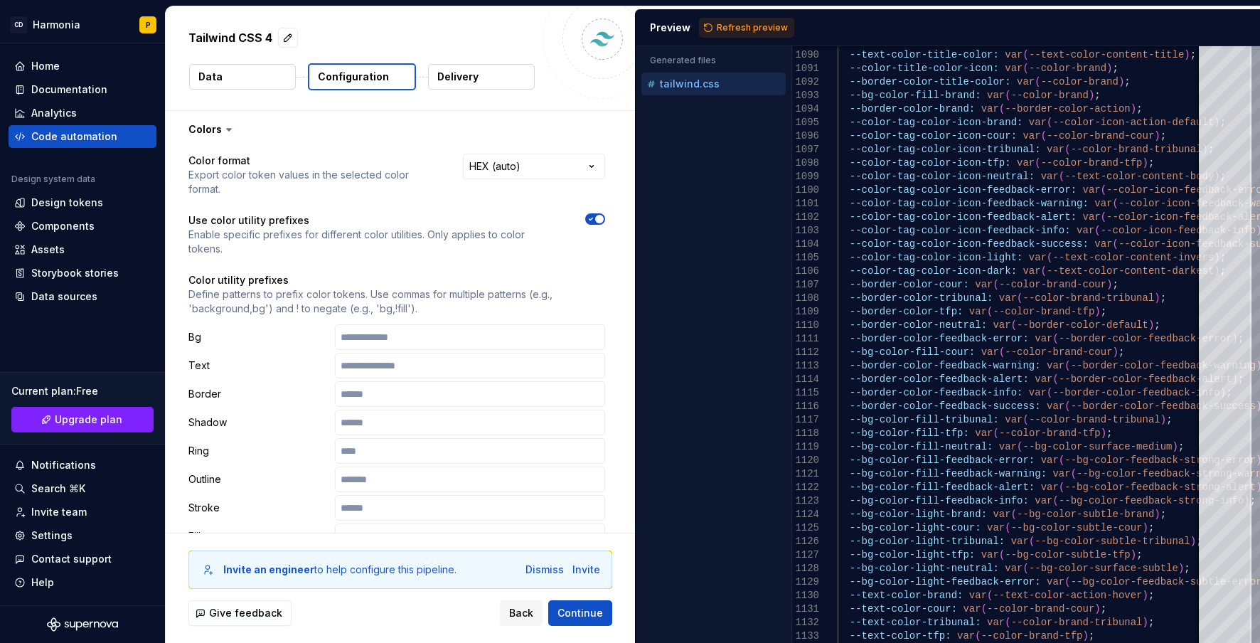
click at [453, 88] on button "Delivery" at bounding box center [481, 77] width 107 height 26
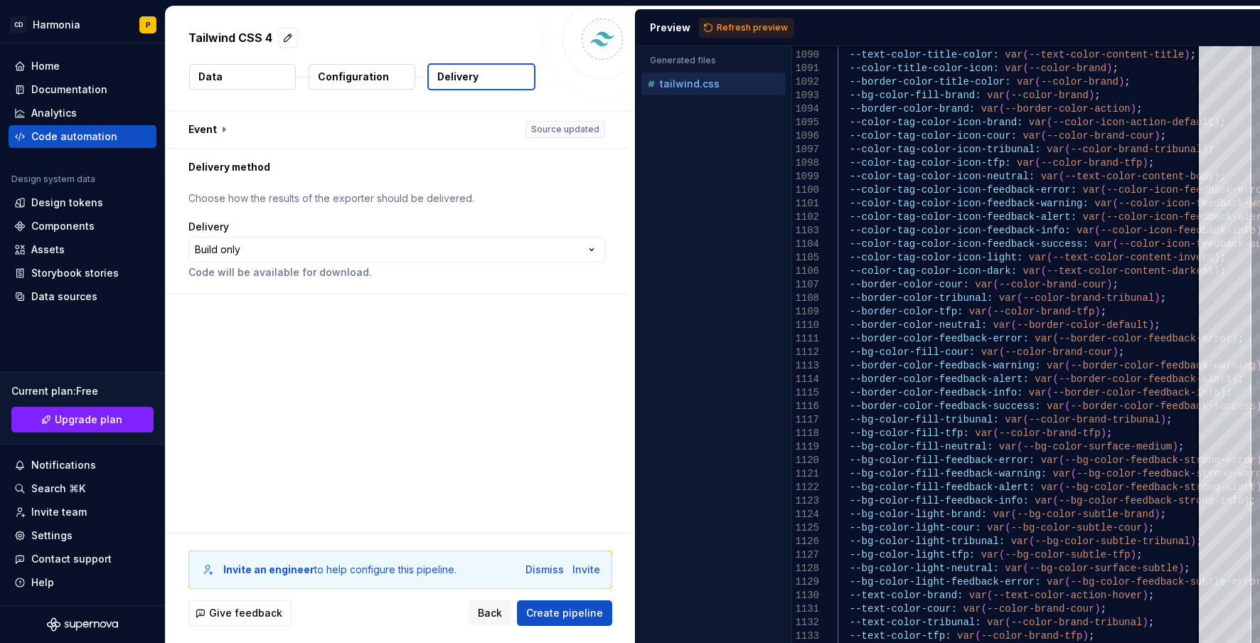
click at [352, 87] on button "Configuration" at bounding box center [362, 77] width 107 height 26
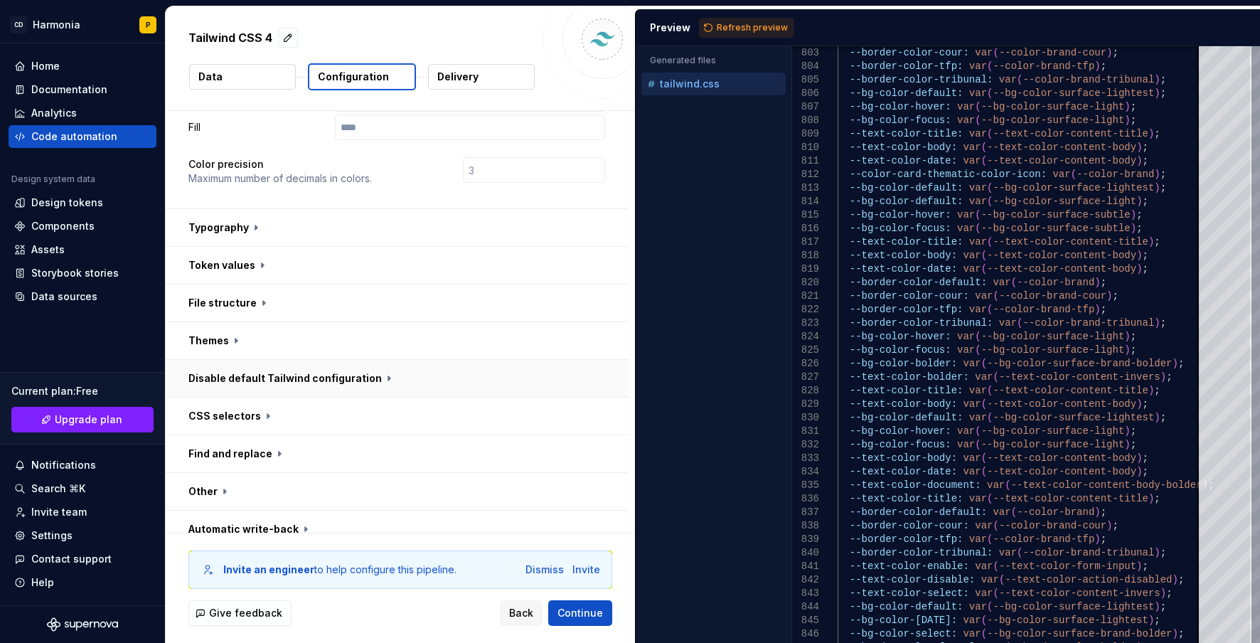
scroll to position [424, 0]
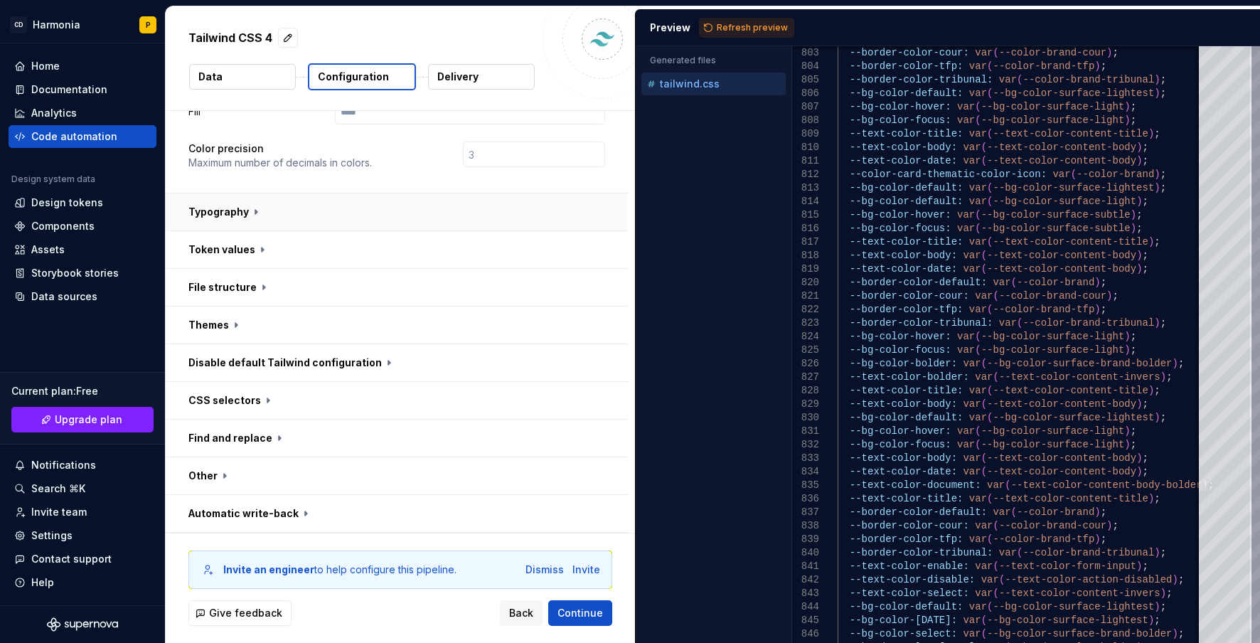
click at [244, 204] on button "button" at bounding box center [397, 211] width 462 height 37
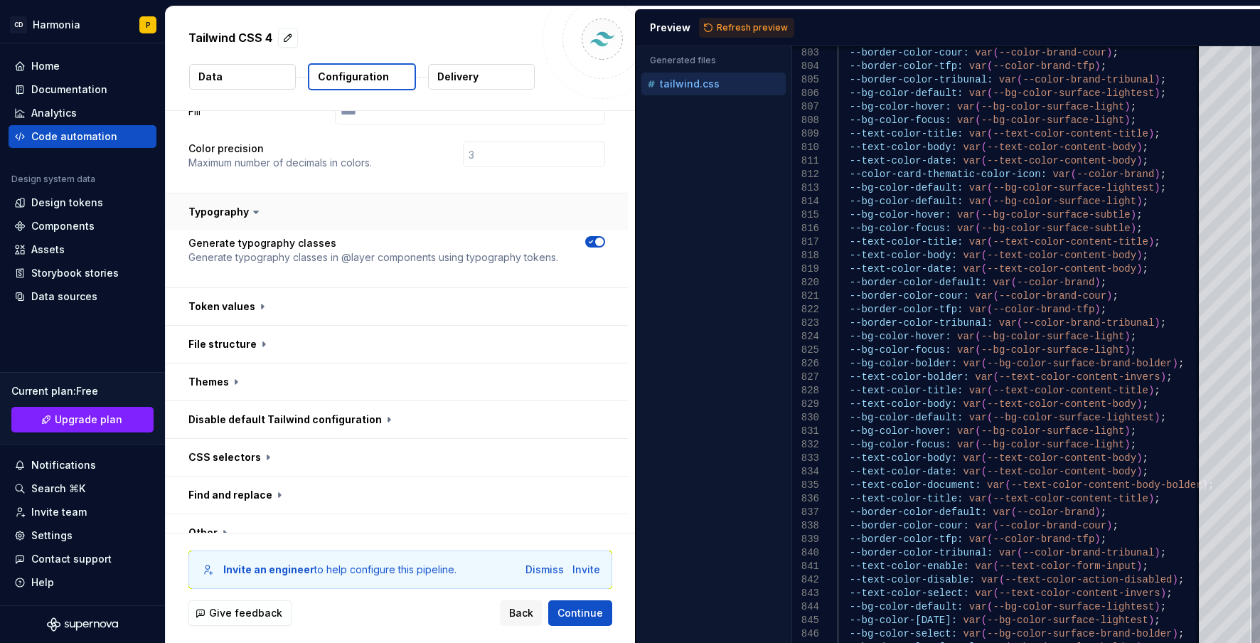
click at [240, 207] on button "button" at bounding box center [397, 211] width 462 height 37
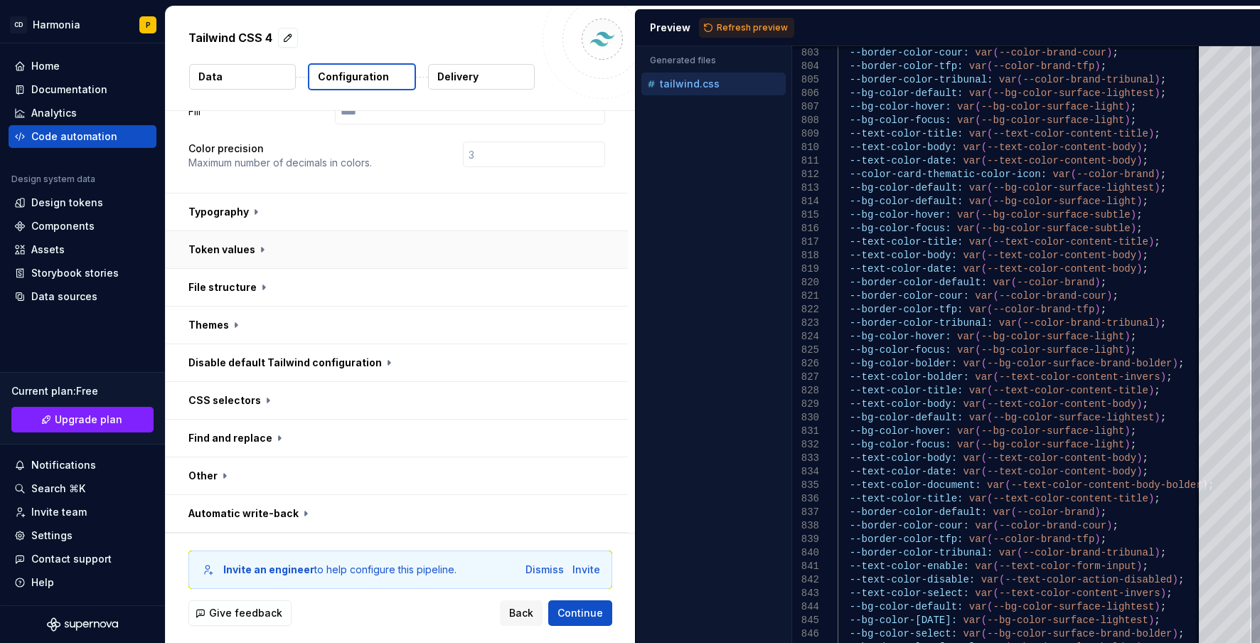
click at [235, 250] on button "button" at bounding box center [397, 249] width 462 height 37
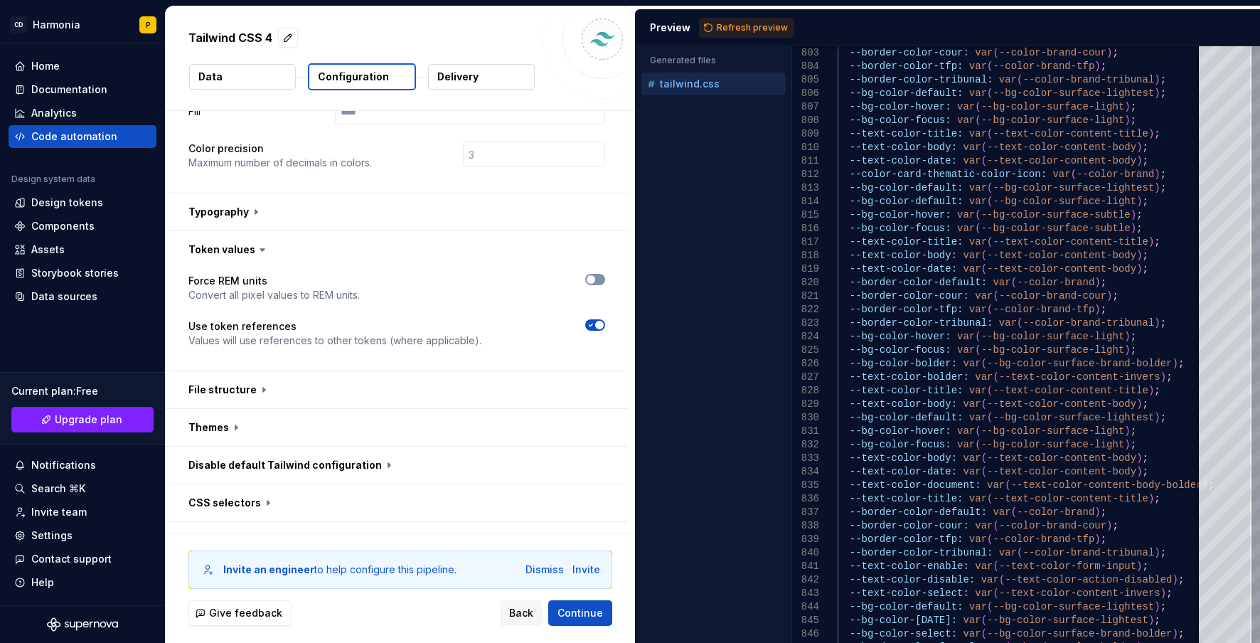
click at [597, 279] on button "button" at bounding box center [595, 279] width 20 height 11
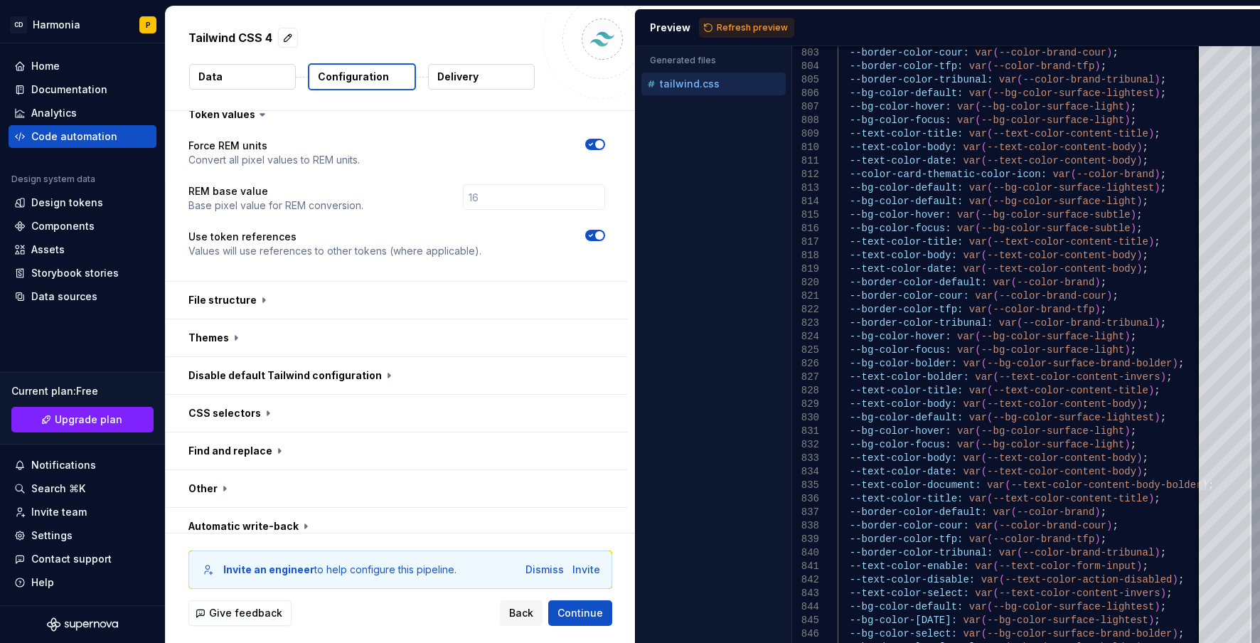
scroll to position [572, 0]
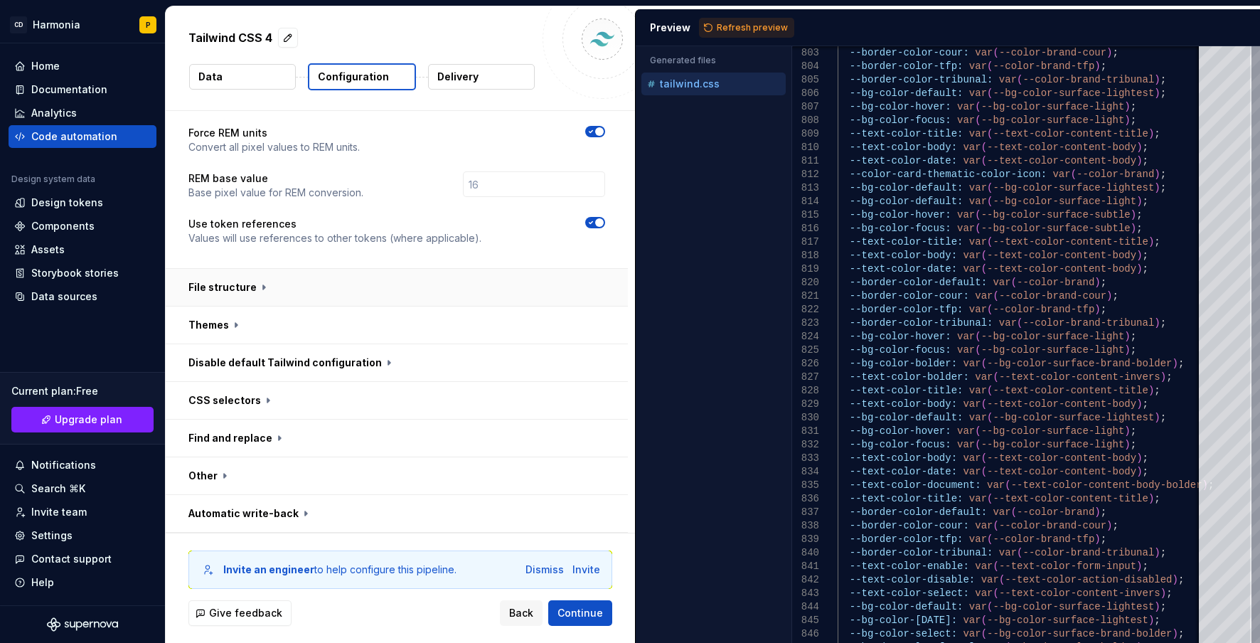
click at [233, 288] on button "button" at bounding box center [397, 287] width 462 height 37
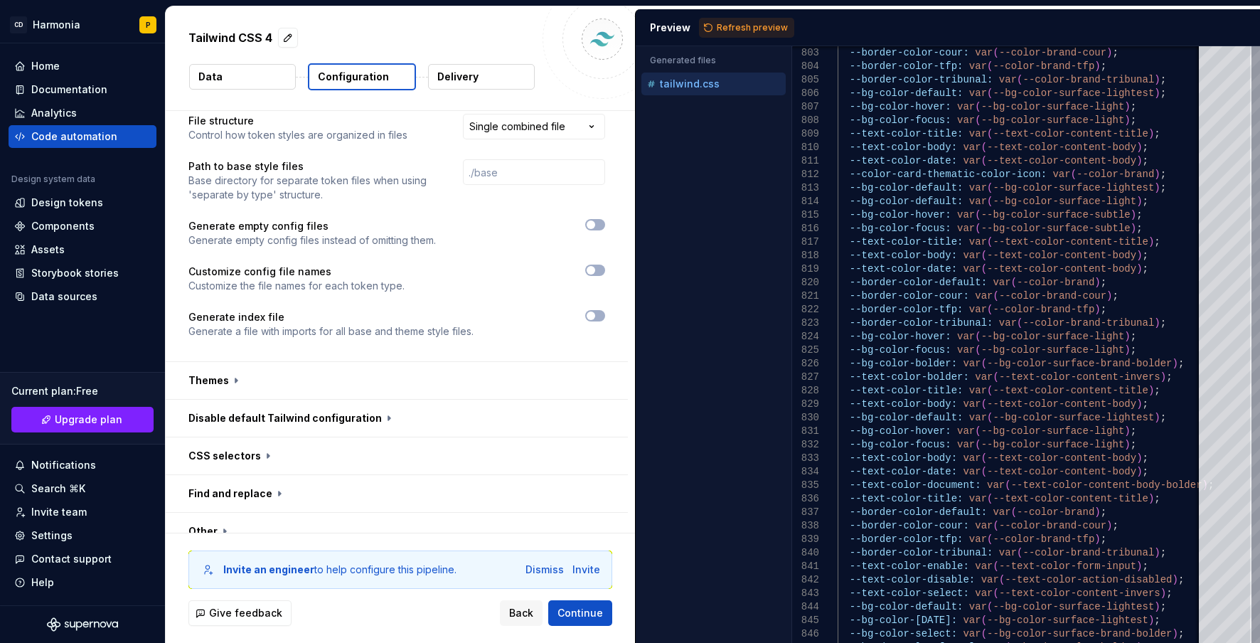
scroll to position [826, 0]
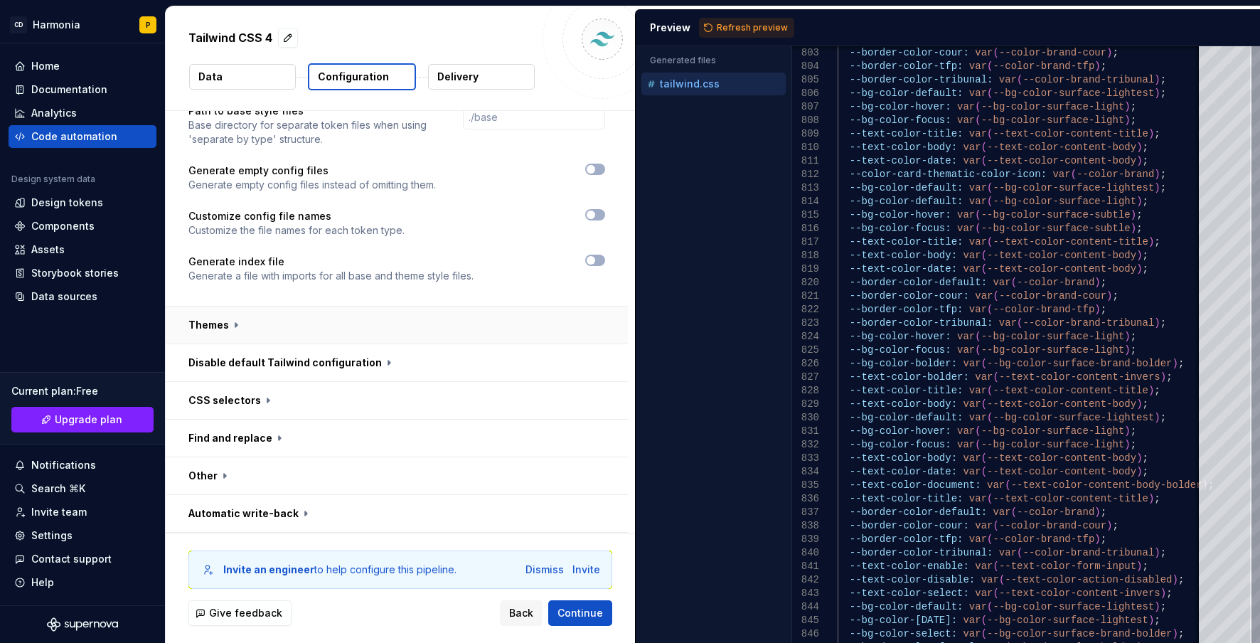
click at [248, 329] on button "button" at bounding box center [397, 324] width 462 height 37
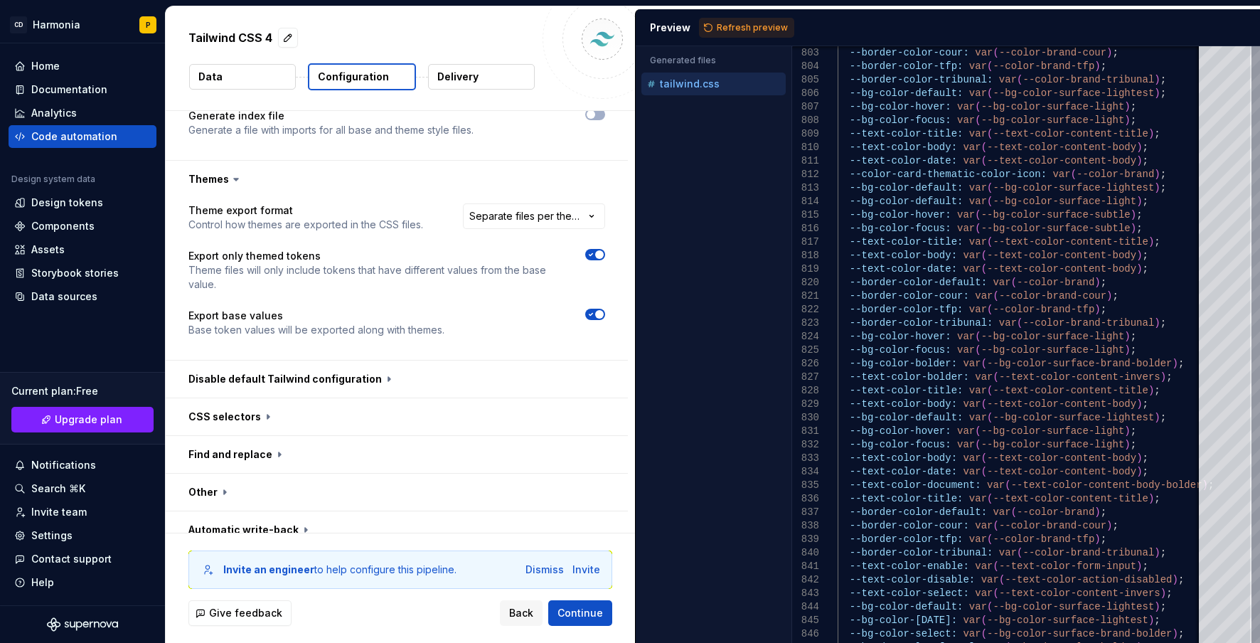
scroll to position [988, 0]
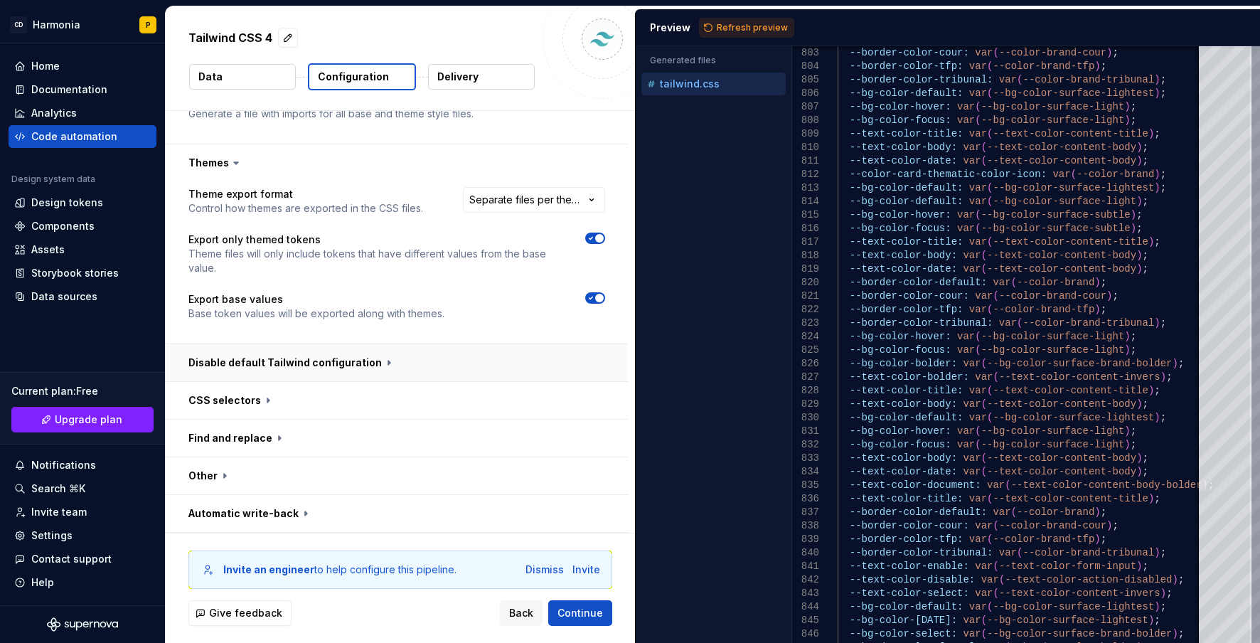
click at [240, 367] on button "button" at bounding box center [397, 362] width 462 height 37
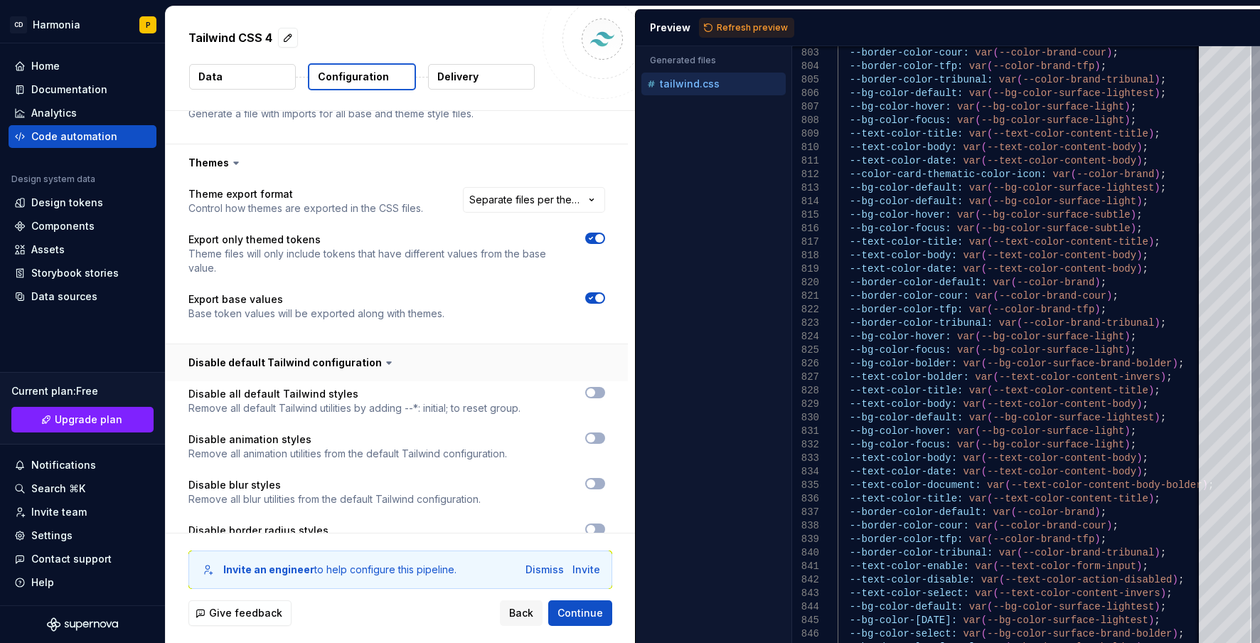
click at [237, 365] on button "button" at bounding box center [397, 362] width 462 height 37
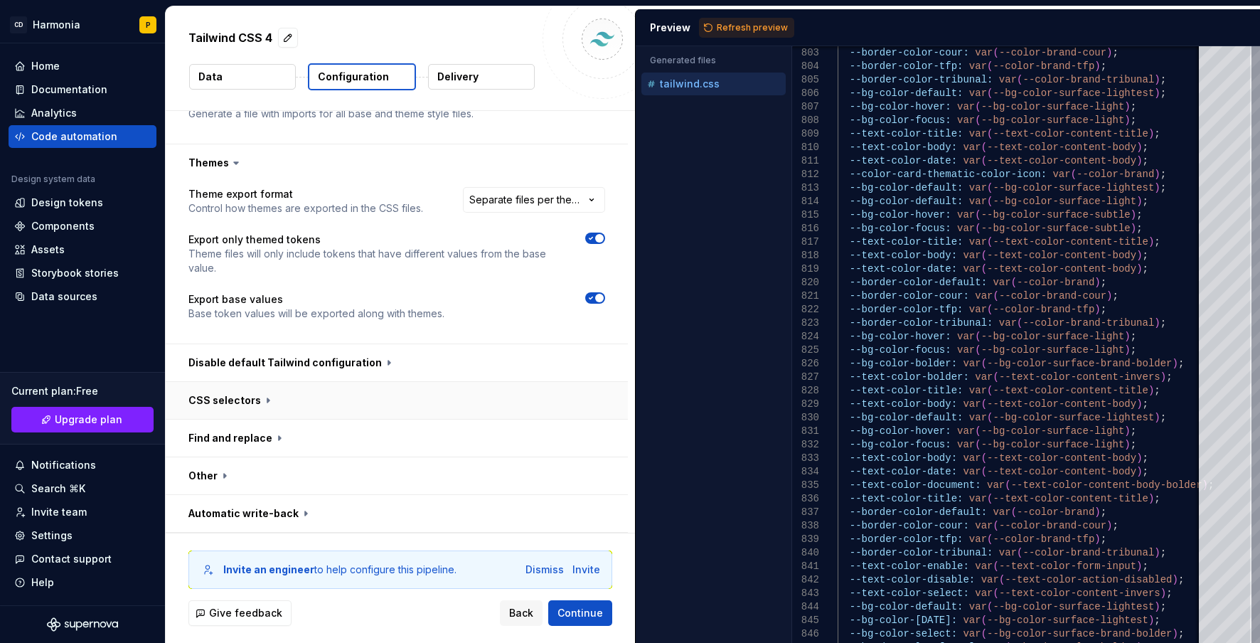
click at [242, 405] on button "button" at bounding box center [397, 400] width 462 height 37
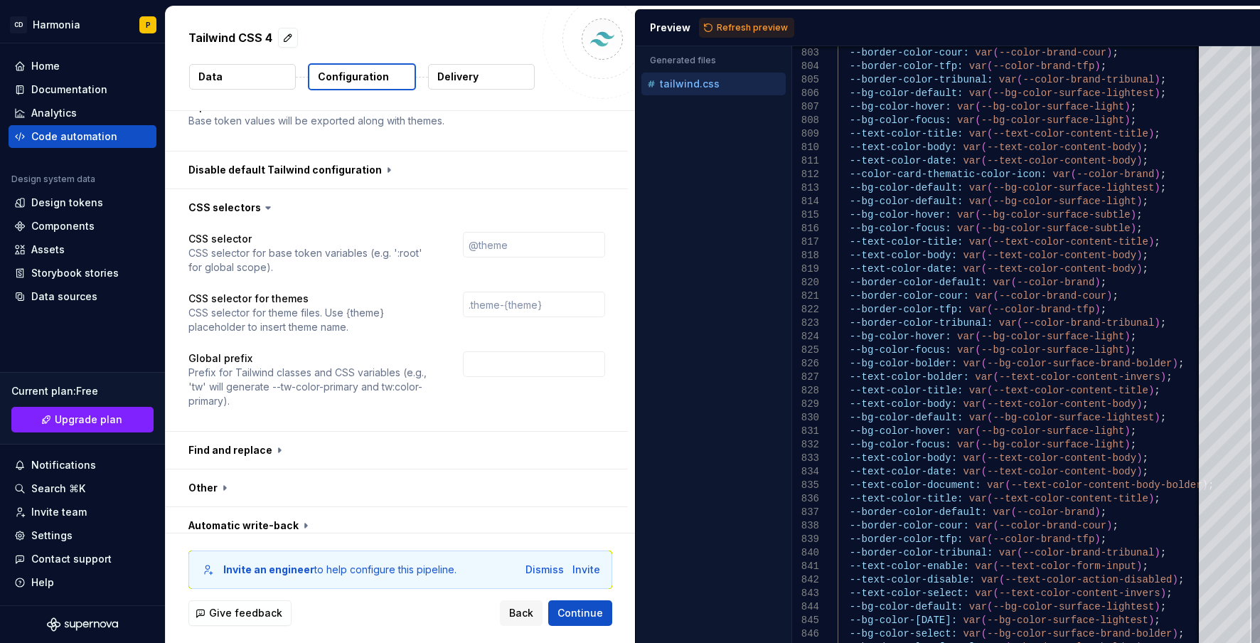
scroll to position [1192, 0]
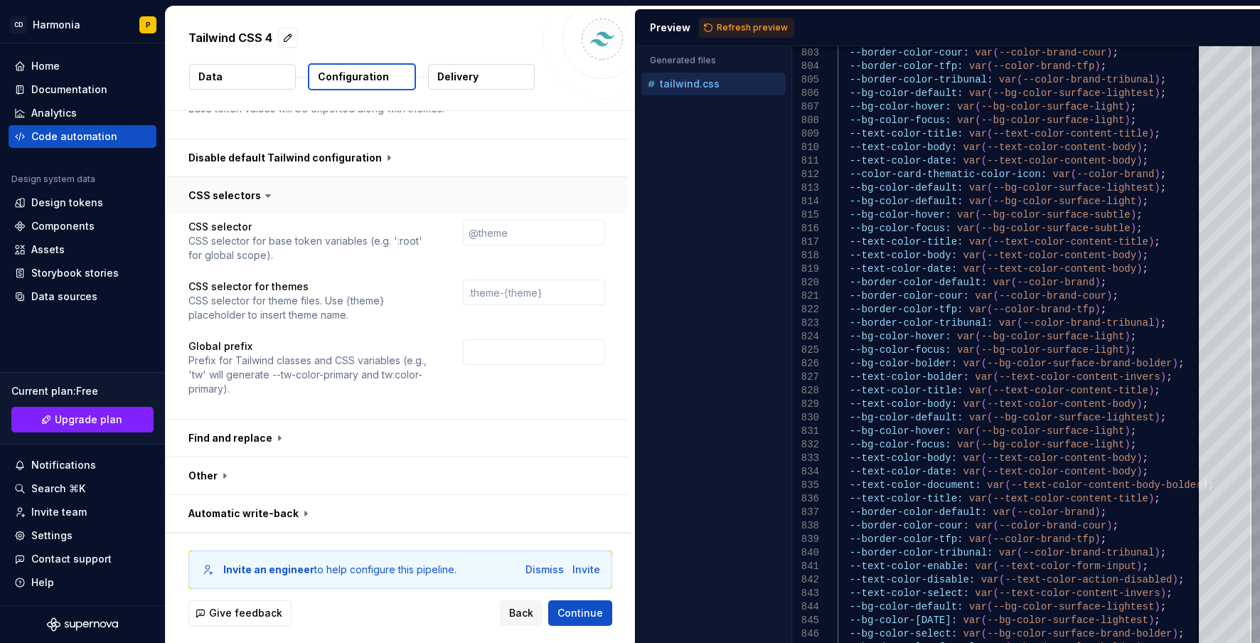
click at [235, 190] on button "button" at bounding box center [397, 195] width 462 height 37
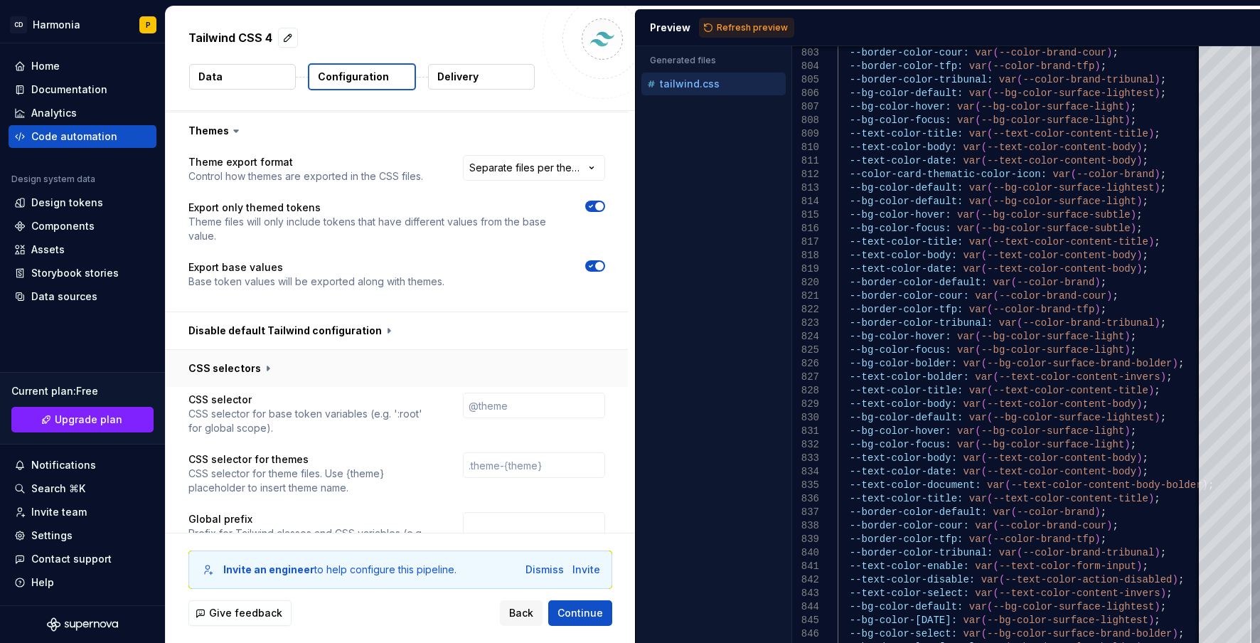
scroll to position [988, 0]
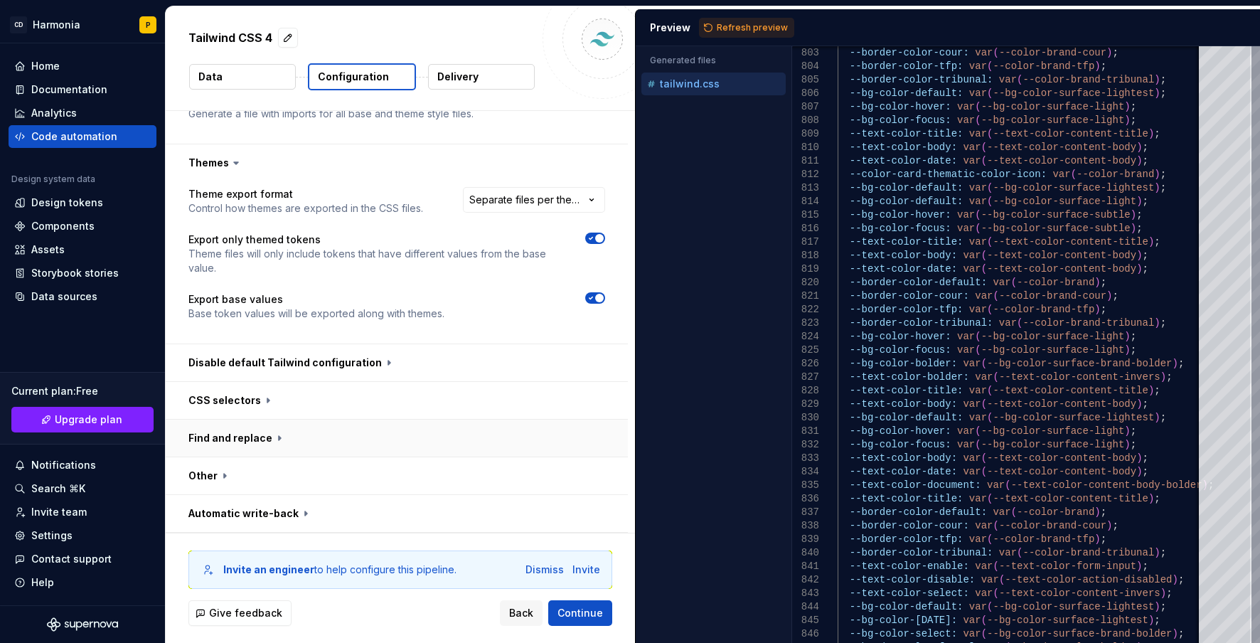
click at [210, 434] on button "button" at bounding box center [397, 438] width 462 height 37
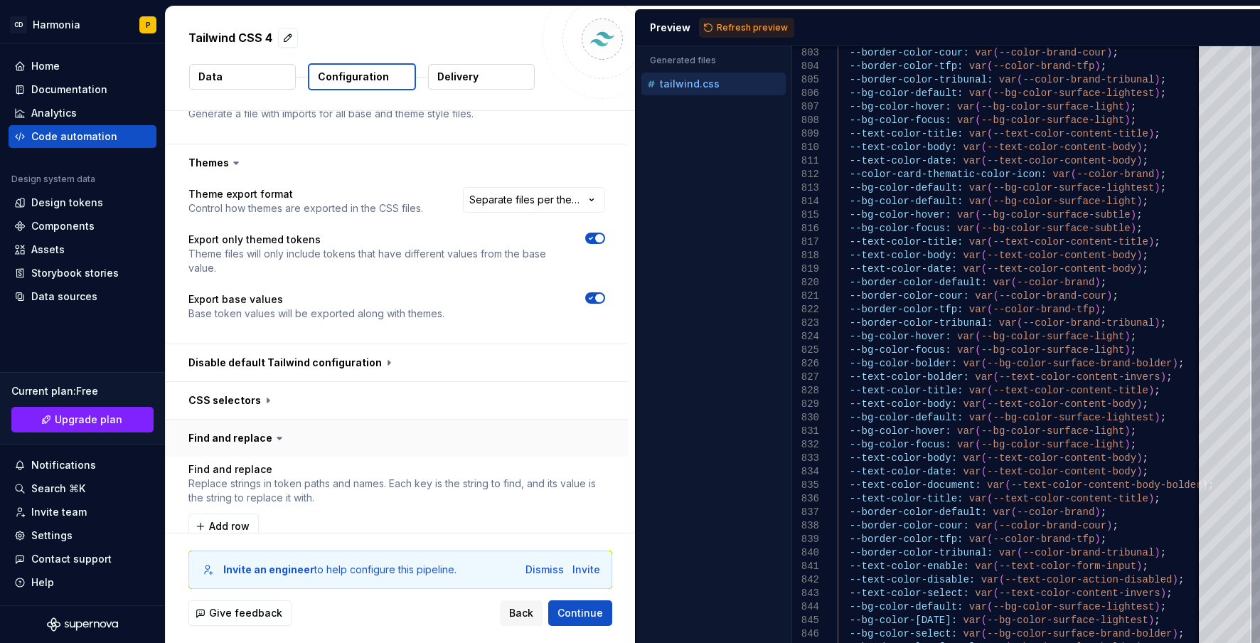
click at [213, 434] on button "button" at bounding box center [397, 438] width 462 height 37
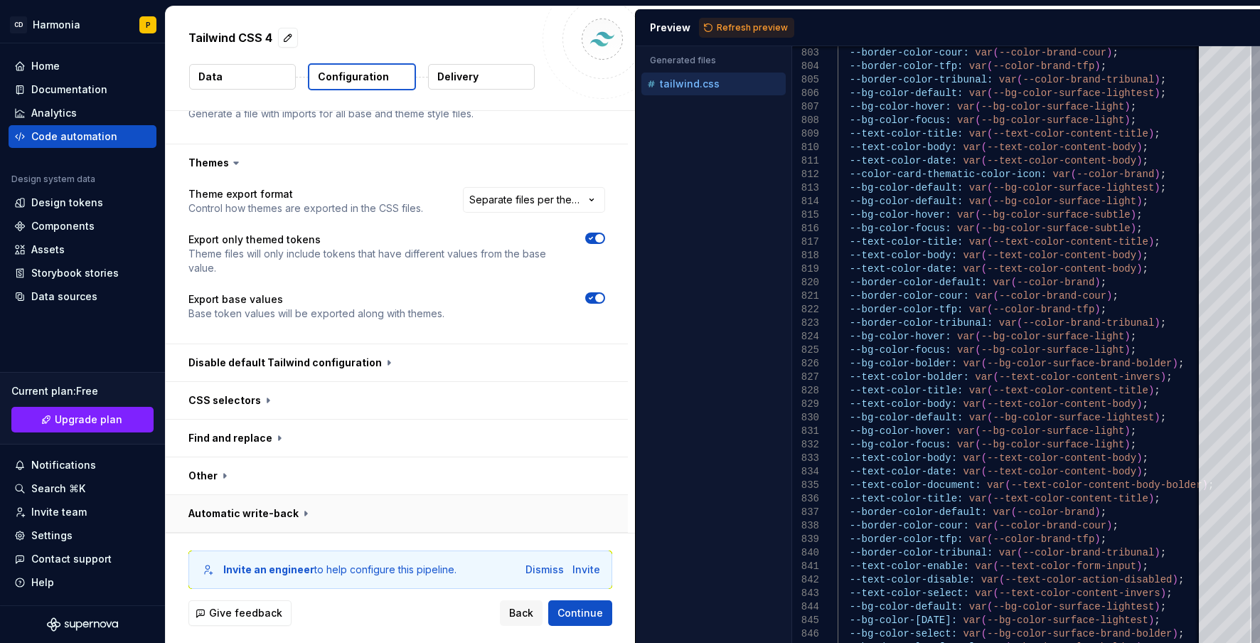
click at [215, 514] on button "button" at bounding box center [397, 513] width 462 height 37
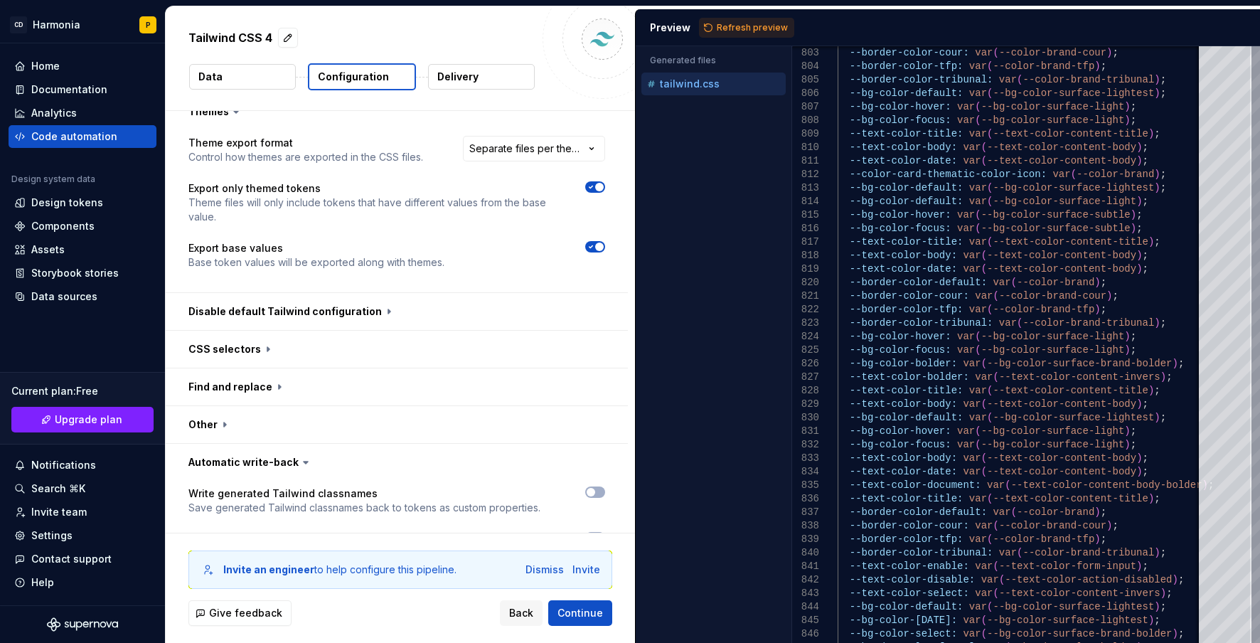
scroll to position [1090, 0]
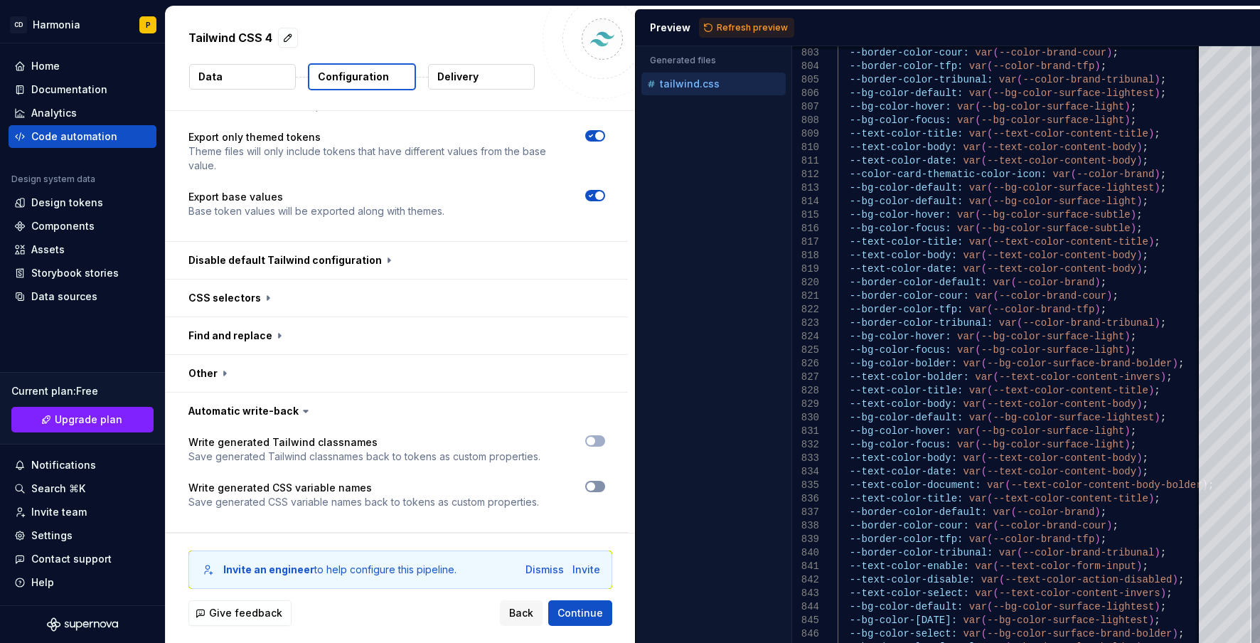
click at [602, 488] on button "button" at bounding box center [595, 486] width 20 height 11
click at [756, 19] on button "Refresh preview" at bounding box center [746, 28] width 95 height 20
click at [695, 112] on p "tailwind.curia.css" at bounding box center [703, 107] width 87 height 11
type textarea "**********"
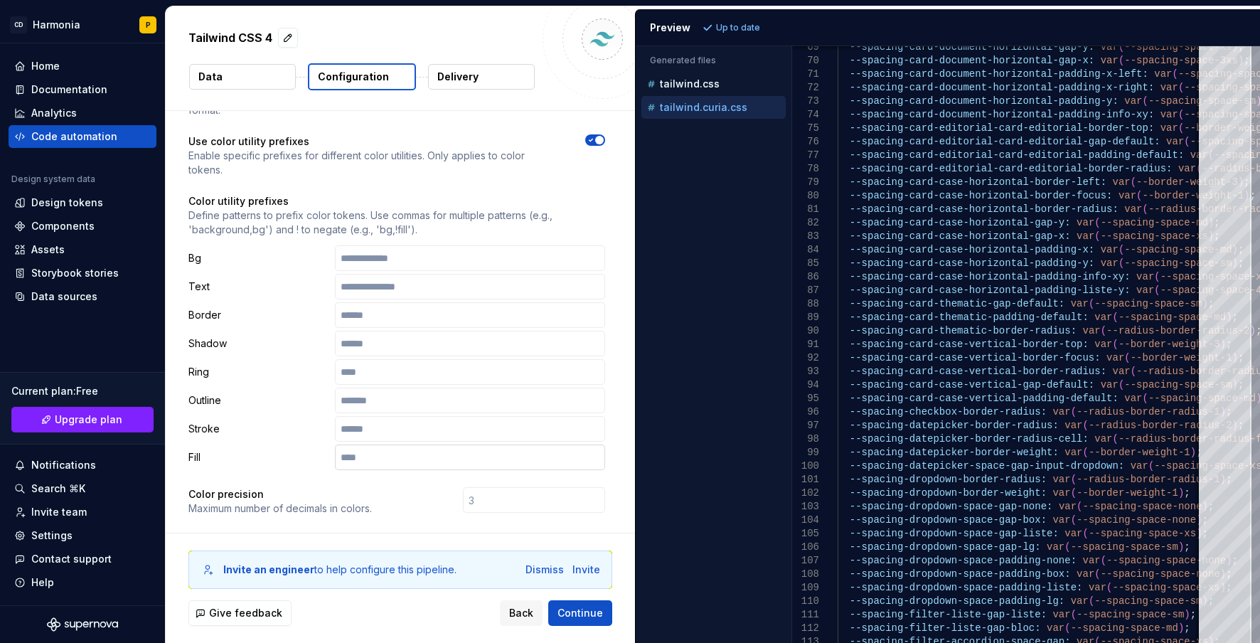
scroll to position [0, 0]
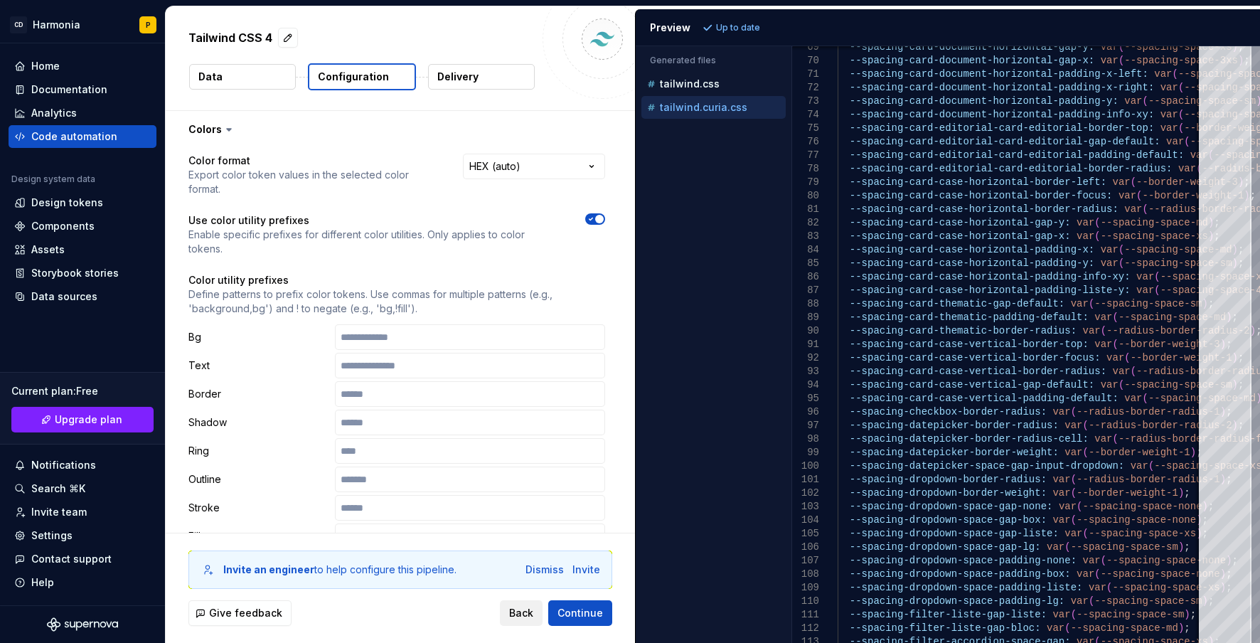
click at [527, 618] on span "Back" at bounding box center [521, 613] width 24 height 14
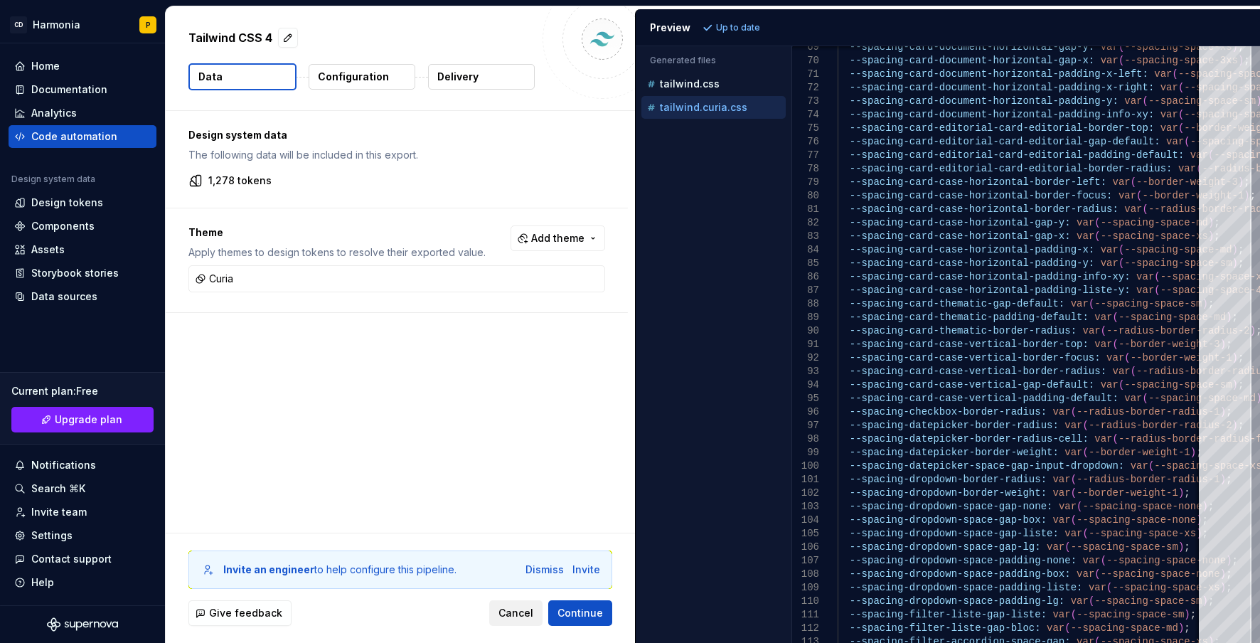
click at [518, 615] on span "Cancel" at bounding box center [515, 613] width 35 height 14
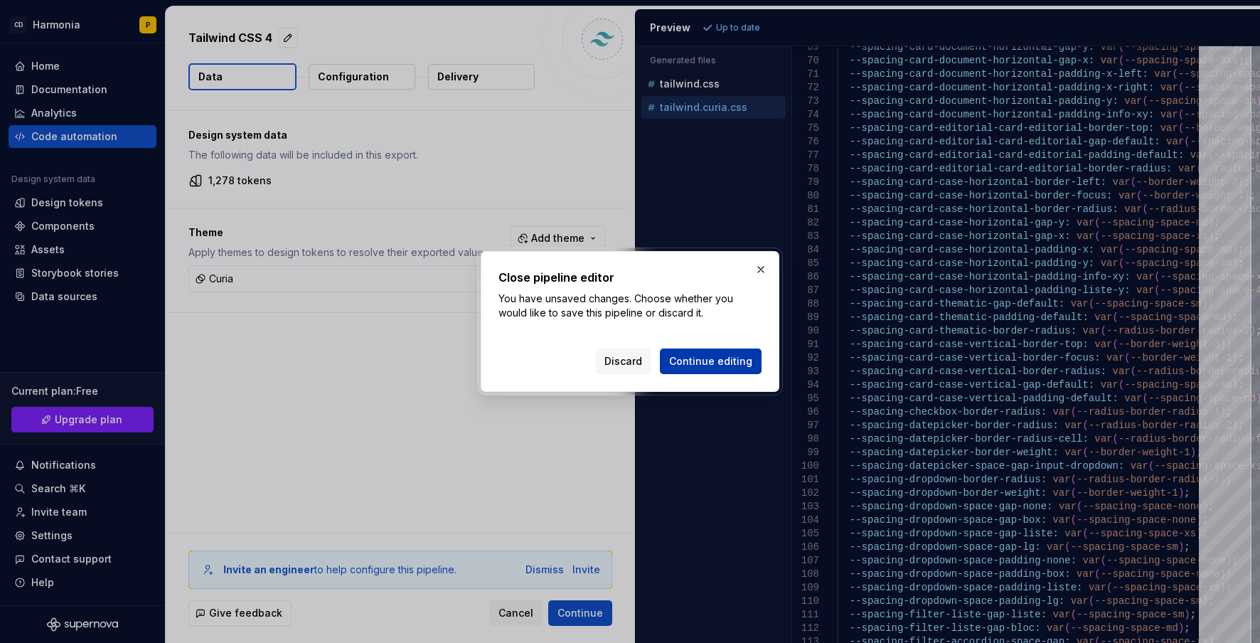
click at [737, 363] on span "Continue editing" at bounding box center [710, 361] width 83 height 14
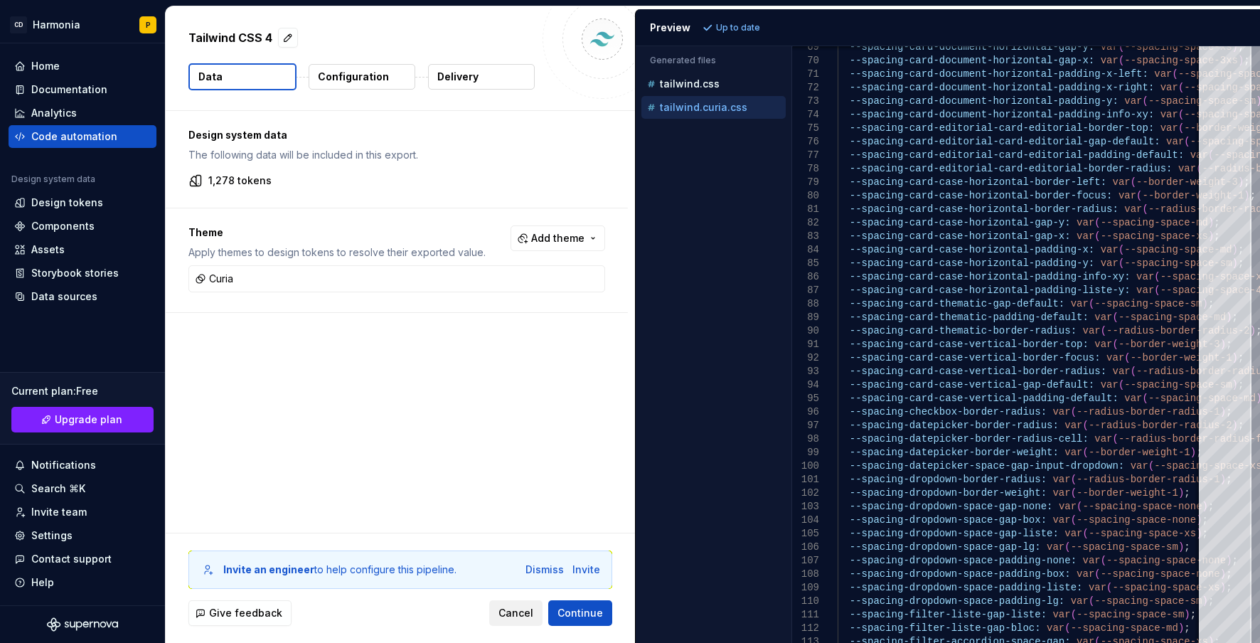
click at [525, 616] on span "Cancel" at bounding box center [515, 613] width 35 height 14
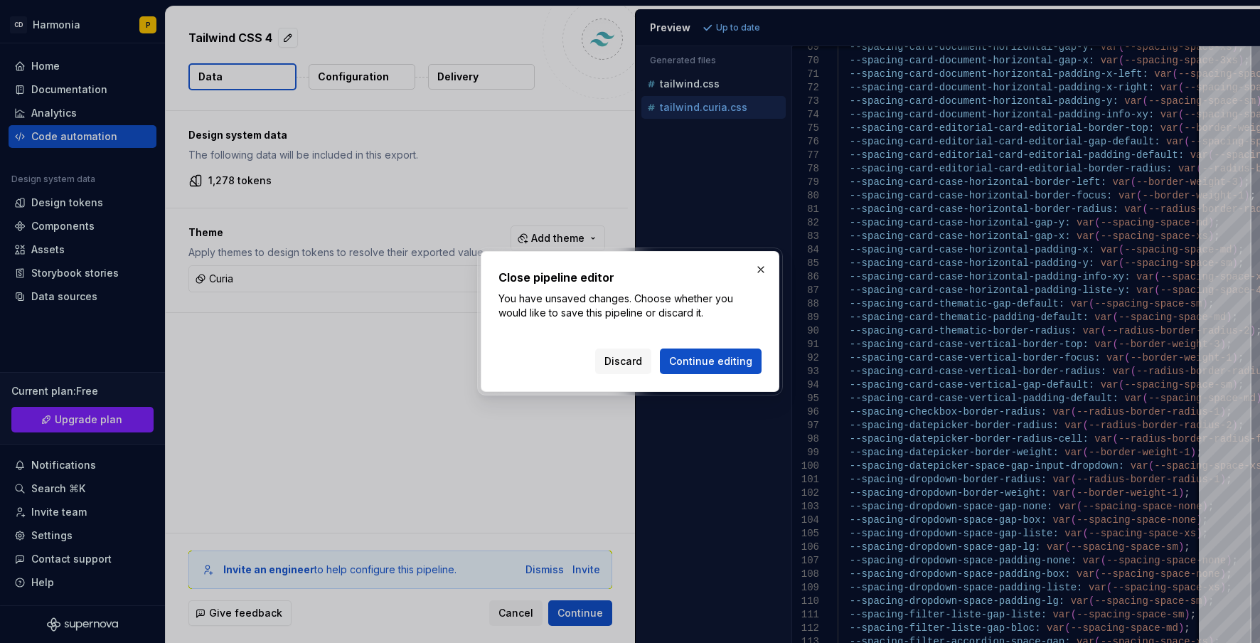
click at [634, 363] on span "Discard" at bounding box center [623, 361] width 38 height 14
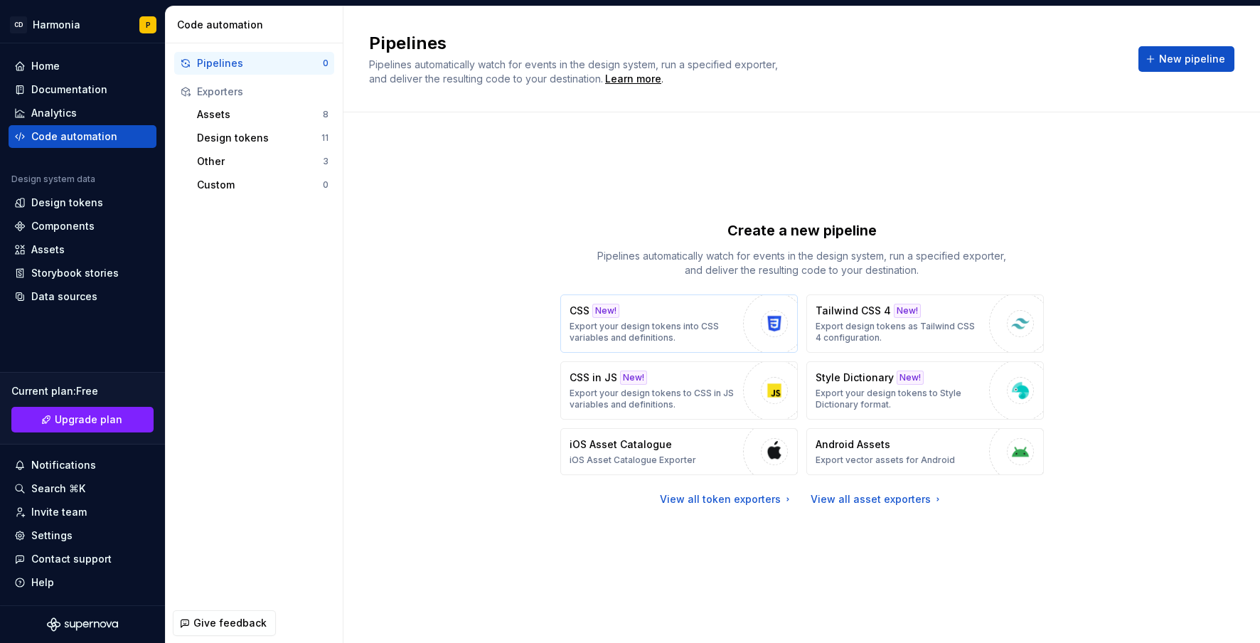
click at [702, 310] on div "CSS New! Export your design tokens into CSS variables and definitions." at bounding box center [653, 324] width 166 height 40
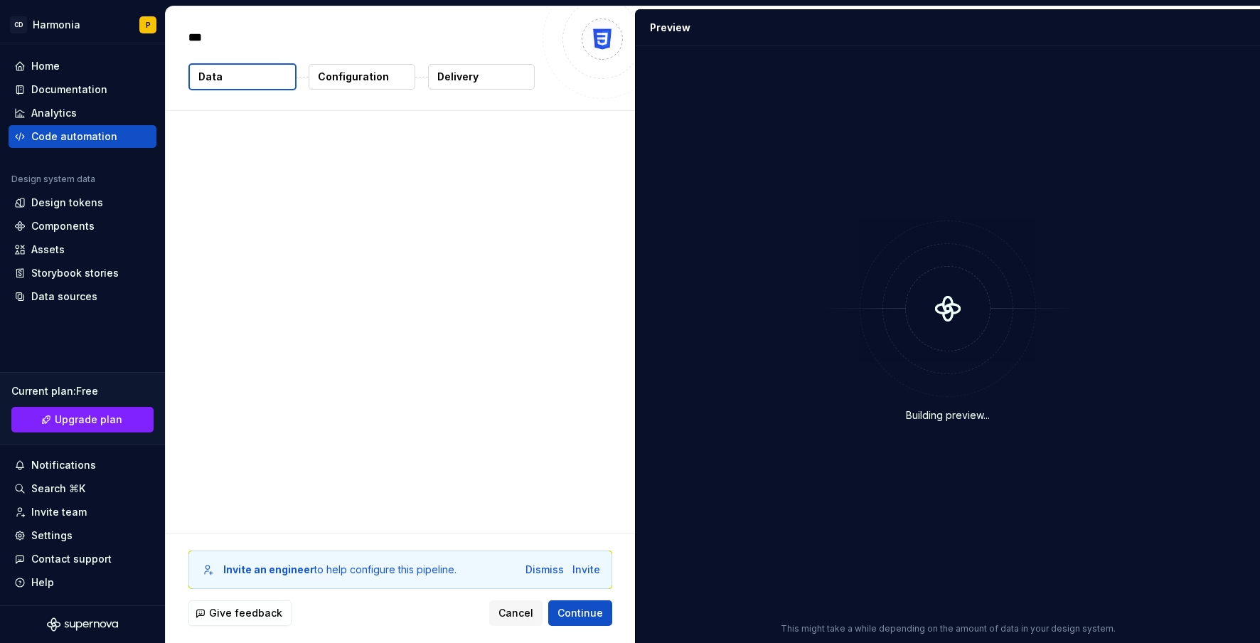
type textarea "*"
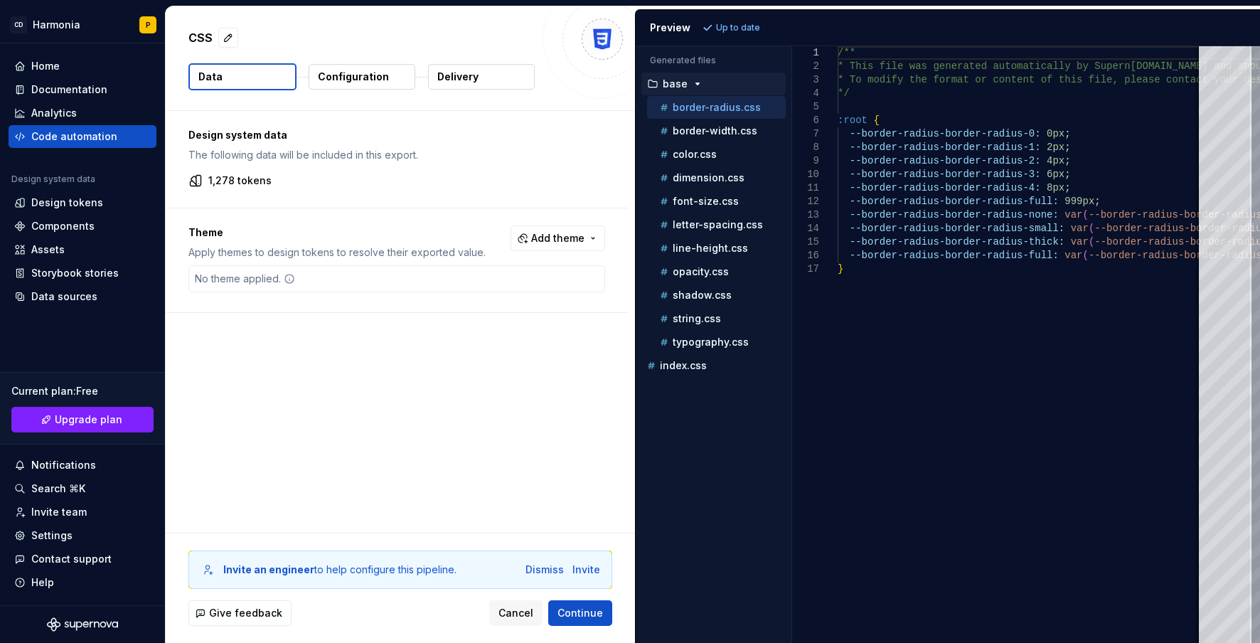
click at [358, 82] on p "Configuration" at bounding box center [353, 77] width 71 height 14
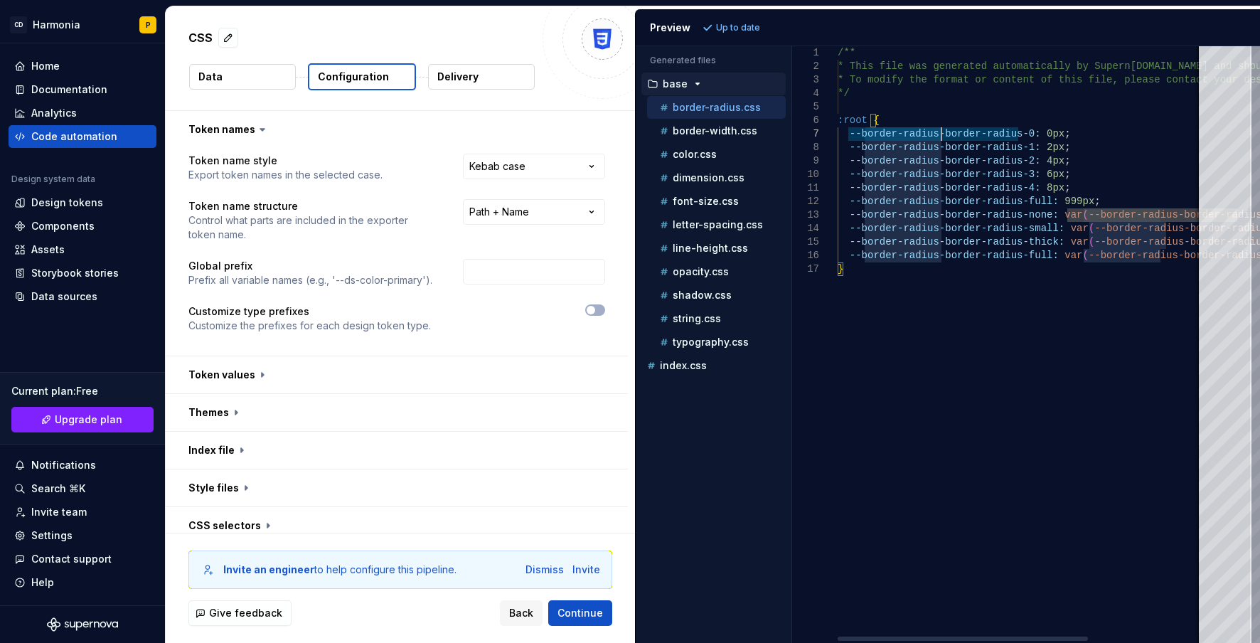
drag, startPoint x: 864, startPoint y: 134, endPoint x: 940, endPoint y: 134, distance: 76.1
click at [940, 134] on div "/** * This file was generated automatically by Supern ova.io and should not be …" at bounding box center [1104, 344] width 533 height 597
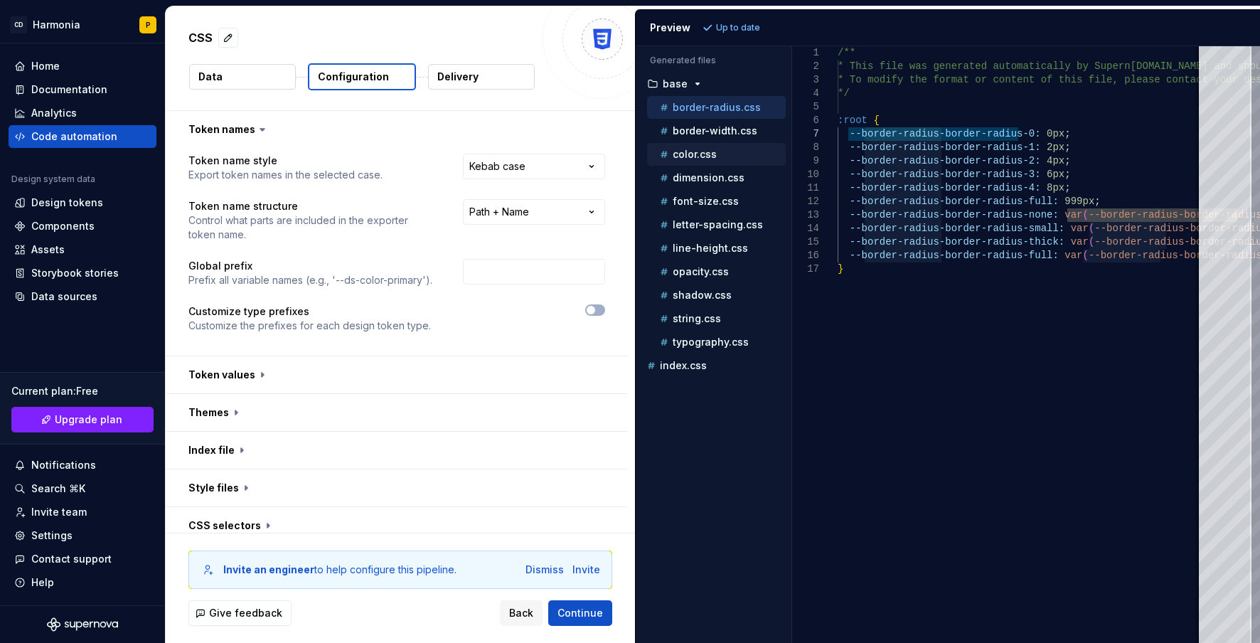
click at [696, 147] on div "color.css" at bounding box center [721, 154] width 129 height 14
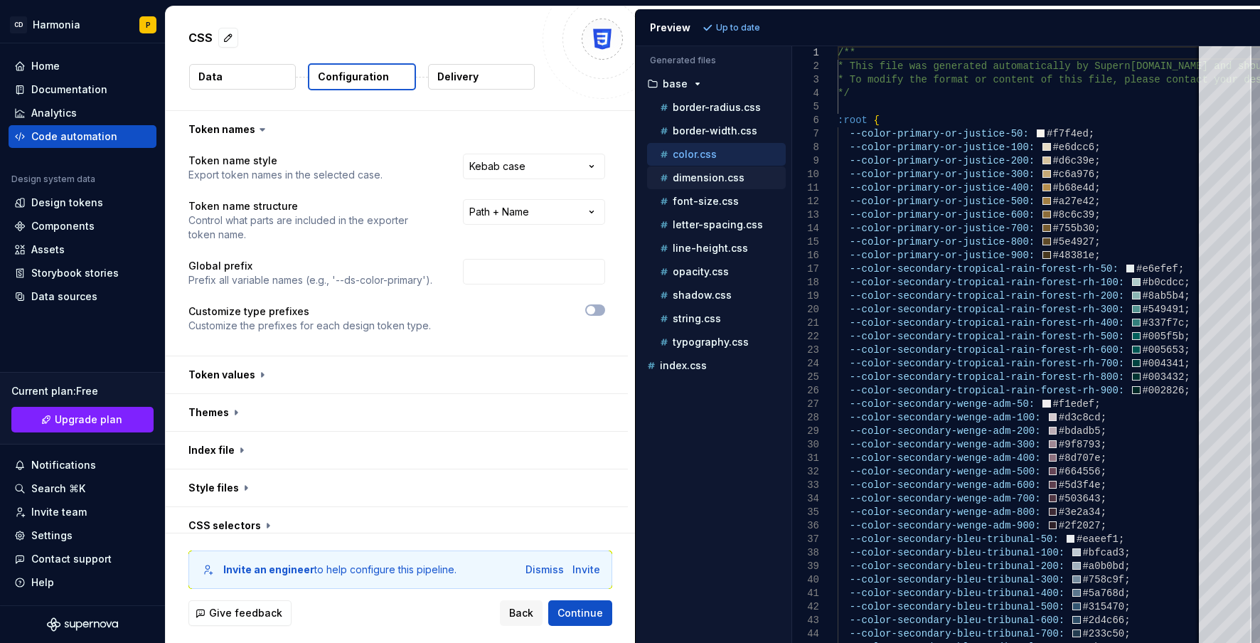
click at [690, 176] on p "dimension.css" at bounding box center [709, 177] width 72 height 11
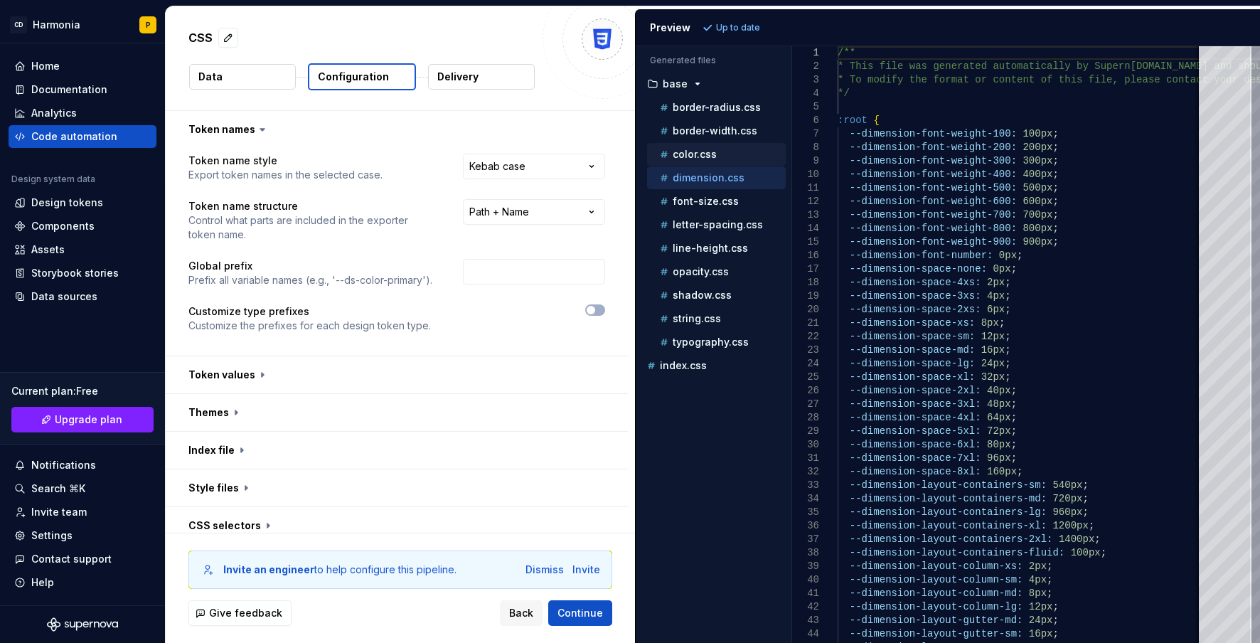
click at [693, 157] on p "color.css" at bounding box center [695, 154] width 44 height 11
type textarea "**********"
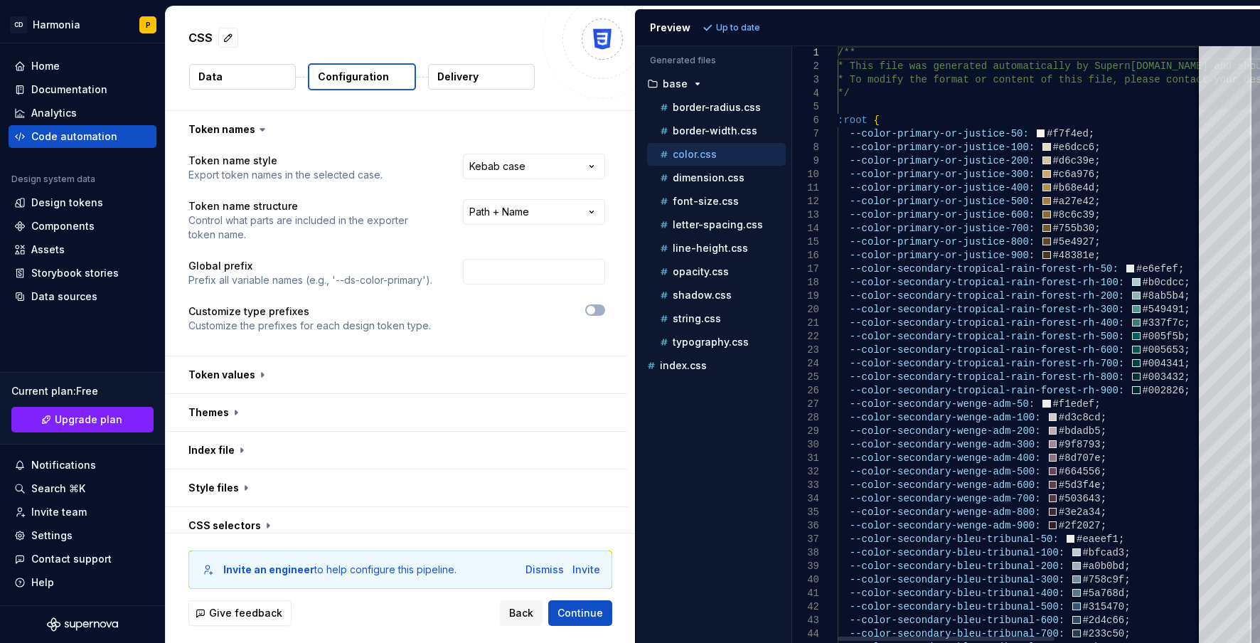
click at [1221, 46] on div at bounding box center [1225, 77] width 53 height 63
click at [509, 163] on html "**********" at bounding box center [630, 321] width 1260 height 643
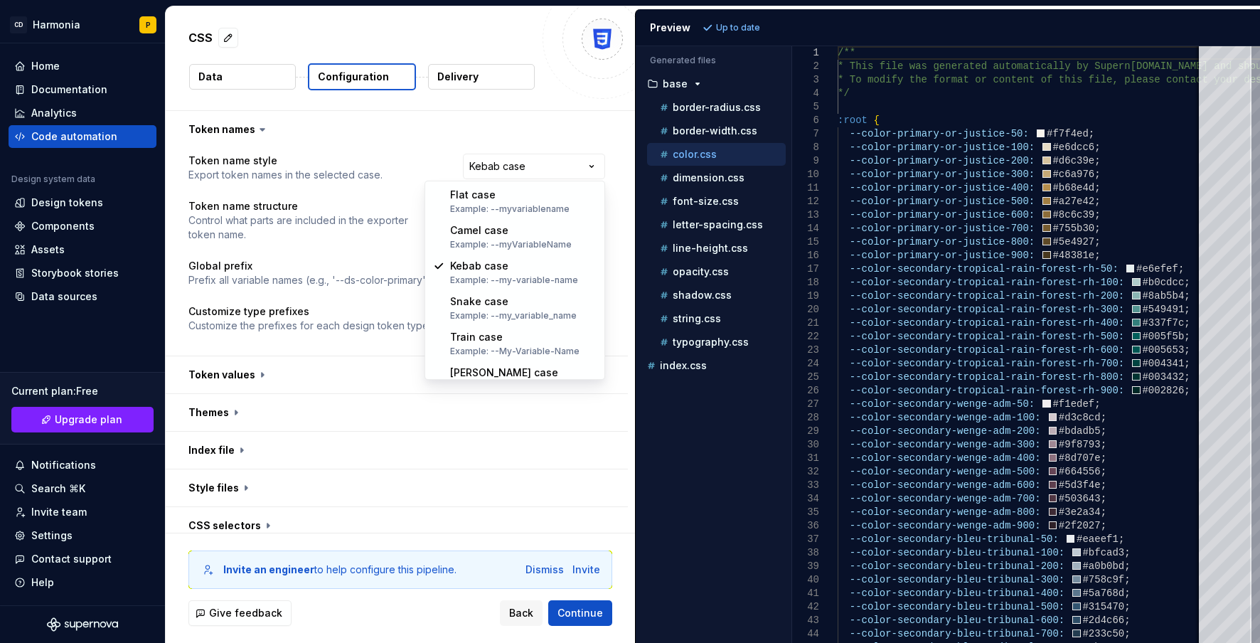
click at [510, 164] on html "**********" at bounding box center [630, 321] width 1260 height 643
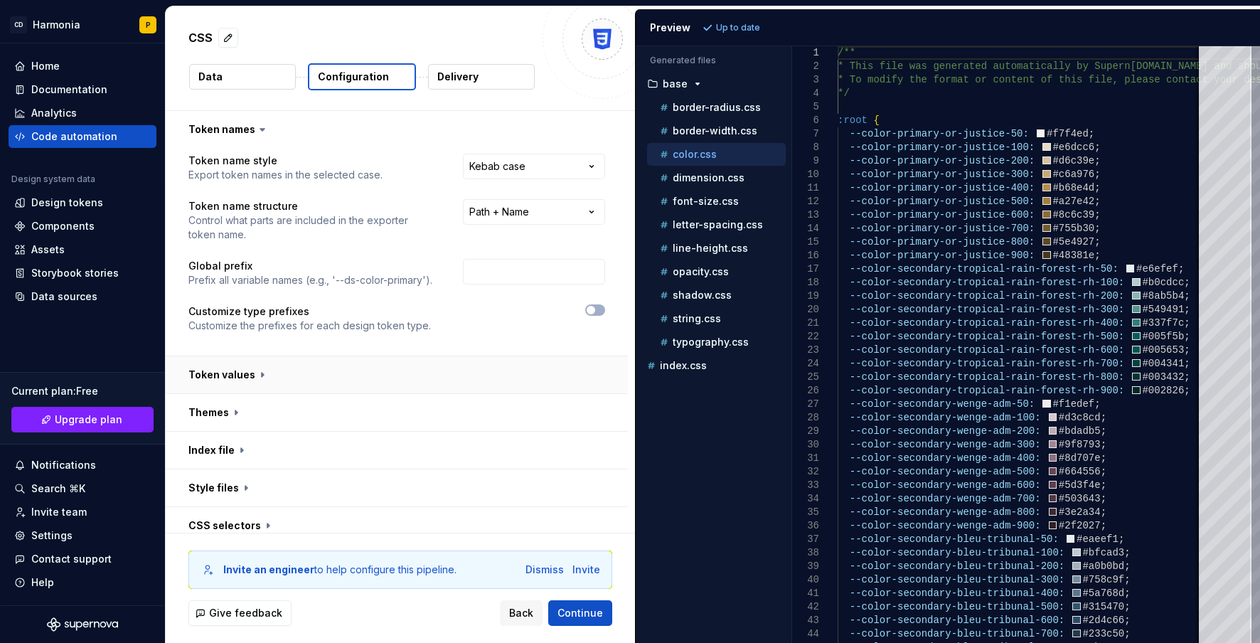
click at [247, 371] on button "button" at bounding box center [397, 374] width 462 height 37
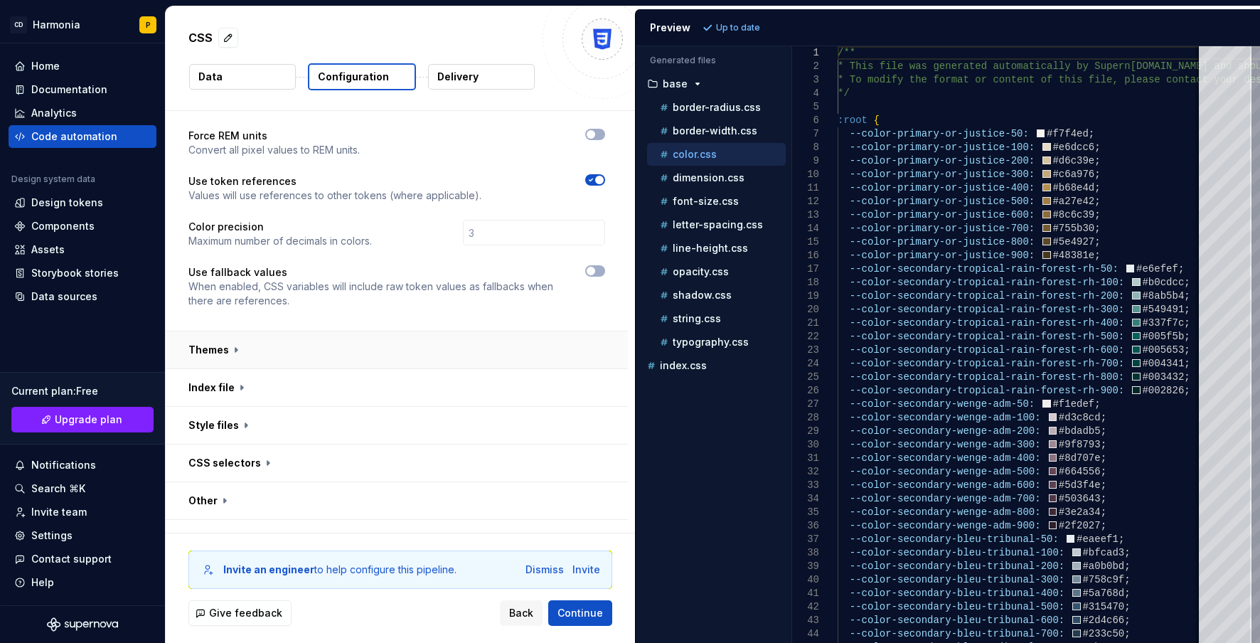
scroll to position [355, 0]
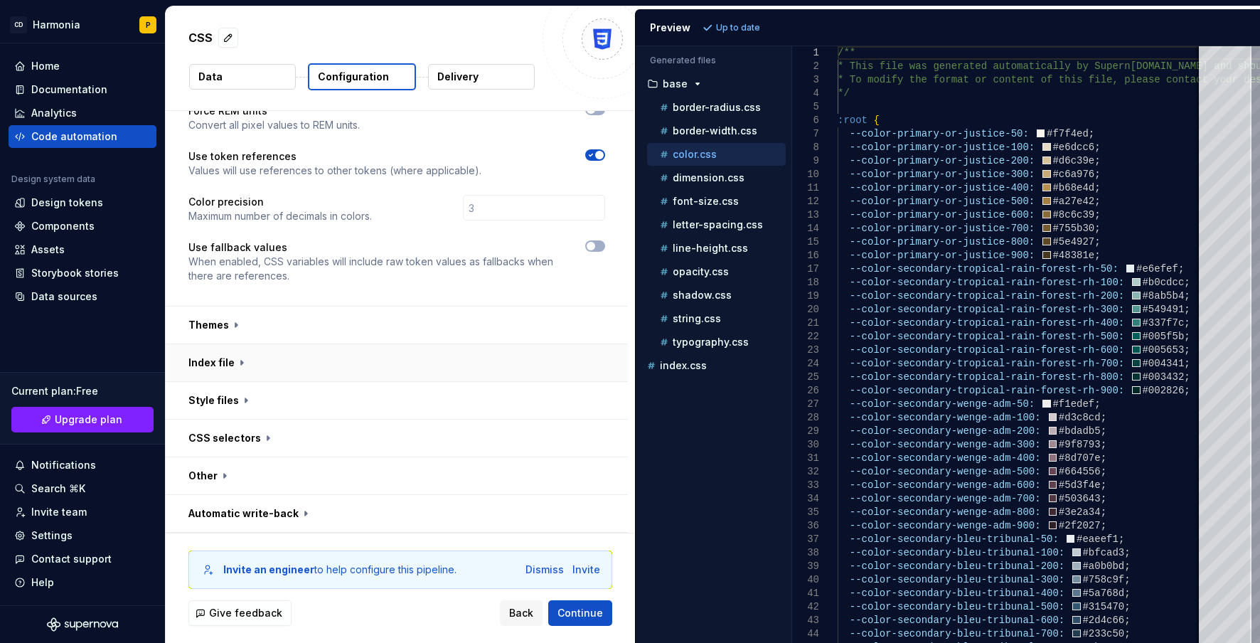
click at [193, 361] on button "button" at bounding box center [397, 362] width 462 height 37
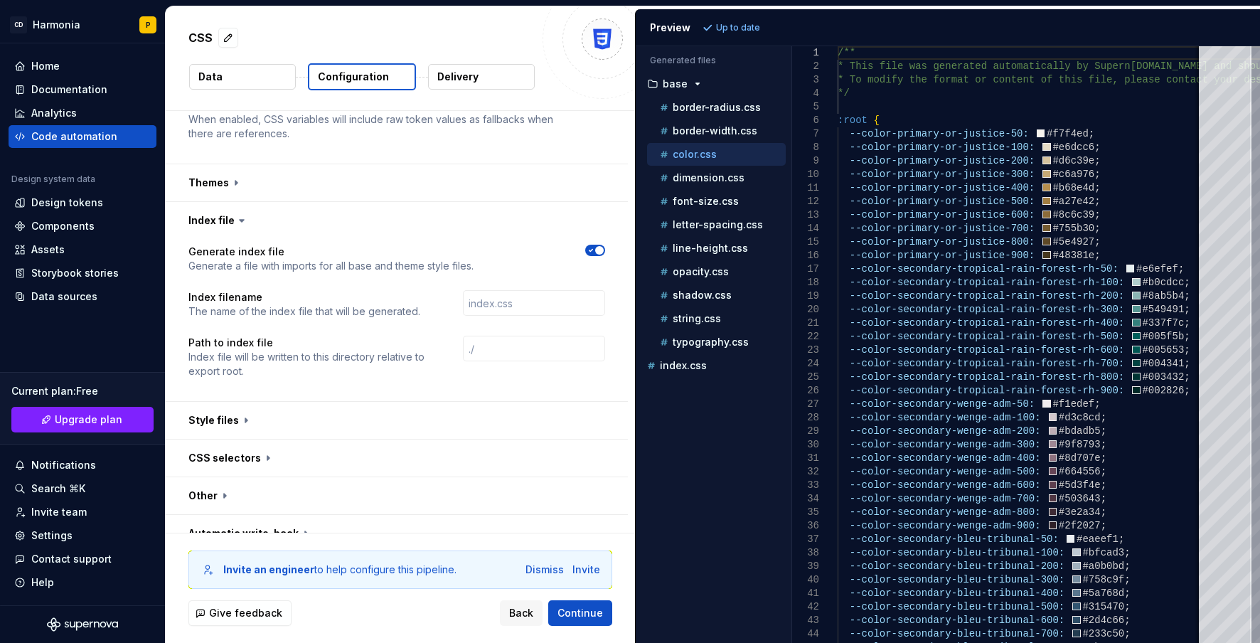
scroll to position [517, 0]
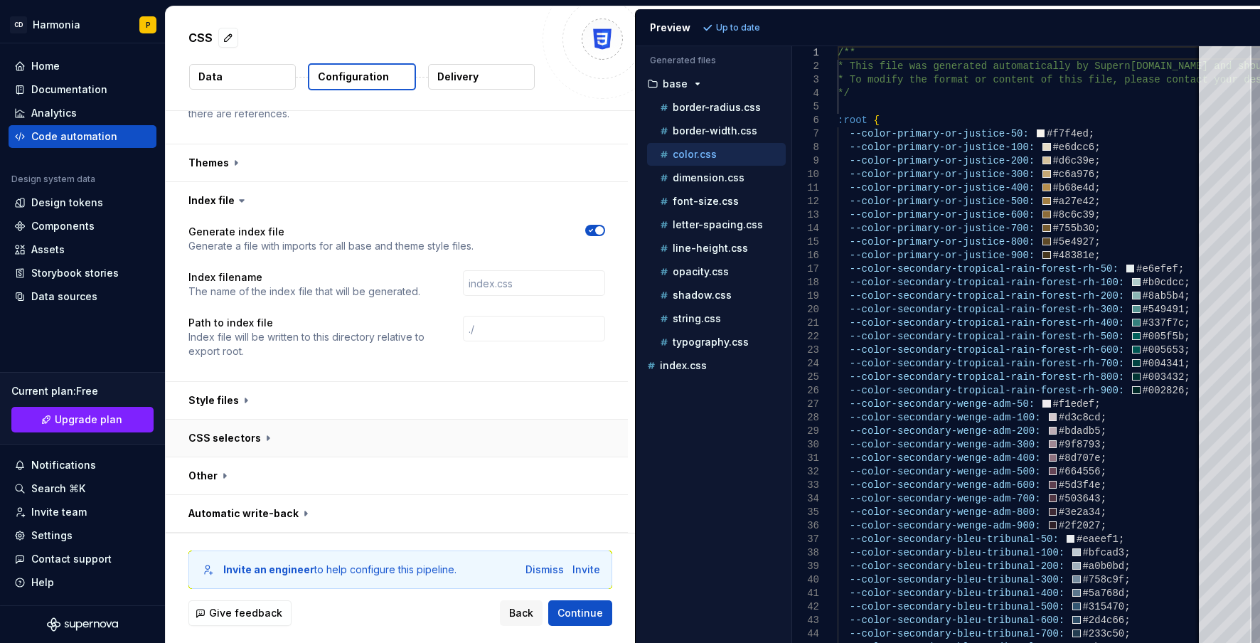
click at [247, 438] on button "button" at bounding box center [397, 438] width 462 height 37
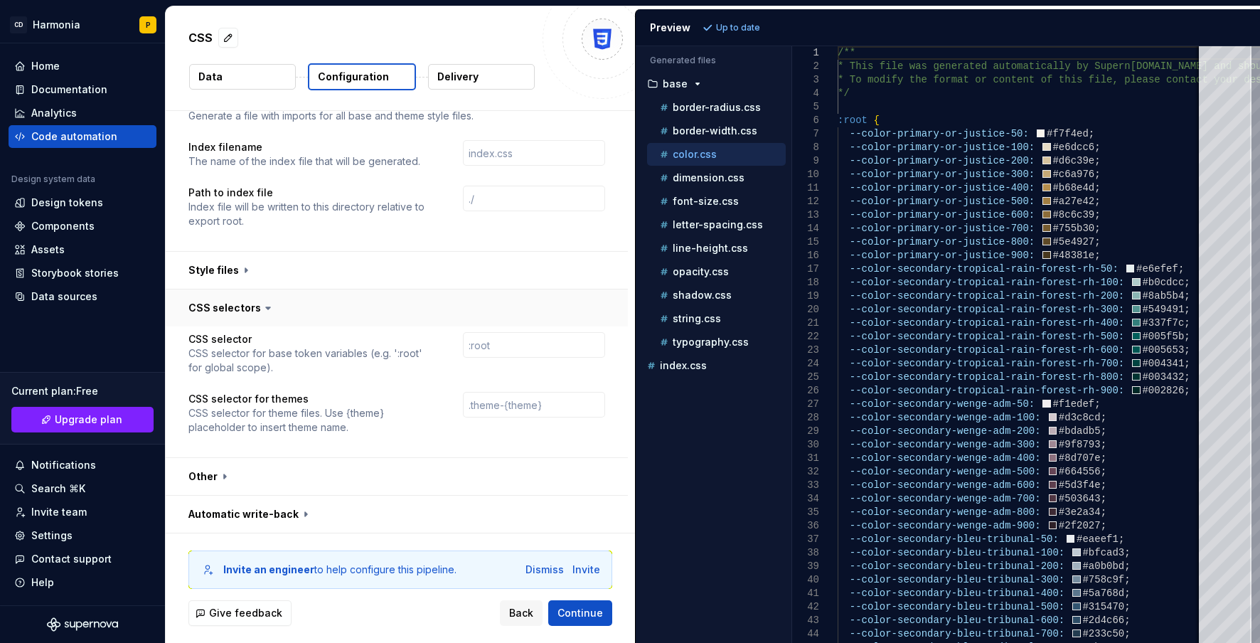
scroll to position [648, 0]
click at [501, 336] on input "text" at bounding box center [534, 344] width 142 height 26
click at [237, 476] on button "button" at bounding box center [397, 475] width 462 height 37
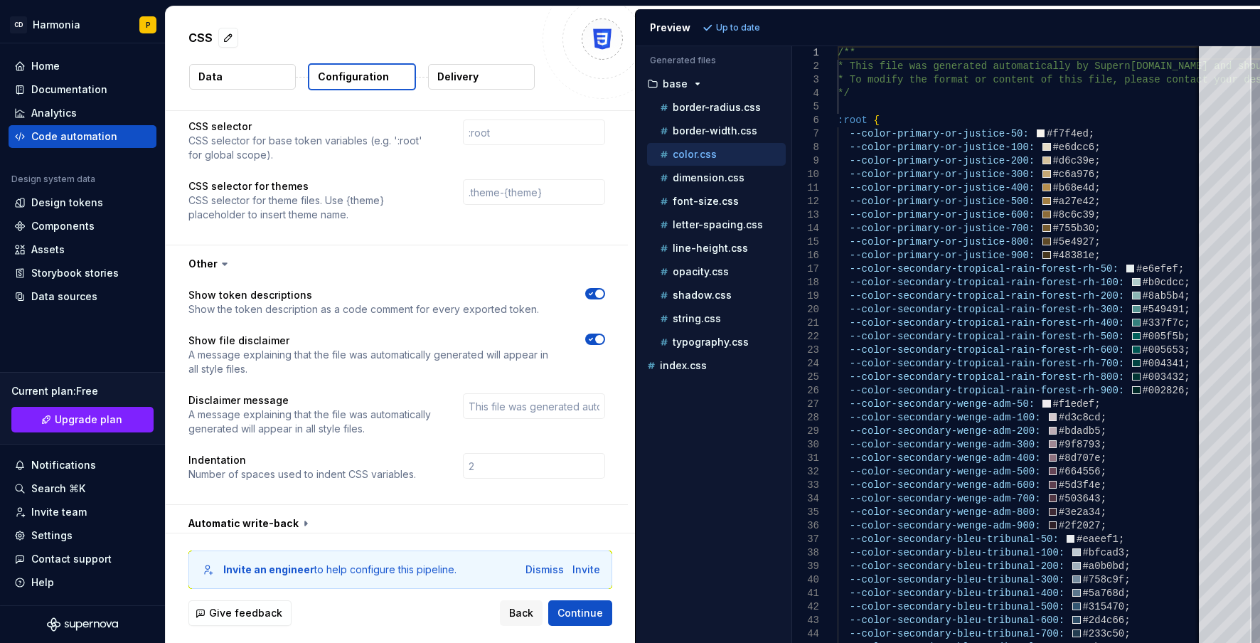
scroll to position [870, 0]
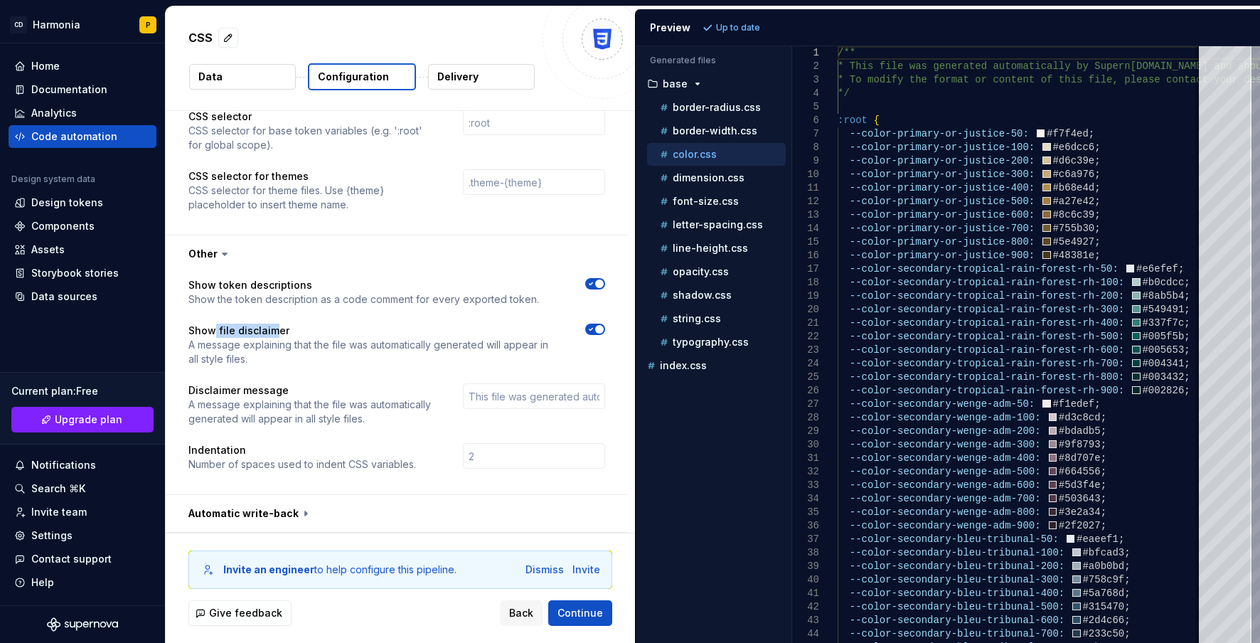
drag, startPoint x: 213, startPoint y: 328, endPoint x: 277, endPoint y: 328, distance: 64.0
click at [277, 328] on p "Show file disclaimer" at bounding box center [373, 331] width 371 height 14
drag, startPoint x: 189, startPoint y: 391, endPoint x: 272, endPoint y: 389, distance: 82.5
click at [272, 389] on p "Disclaimer message" at bounding box center [312, 390] width 249 height 14
click at [267, 513] on button "button" at bounding box center [397, 513] width 462 height 37
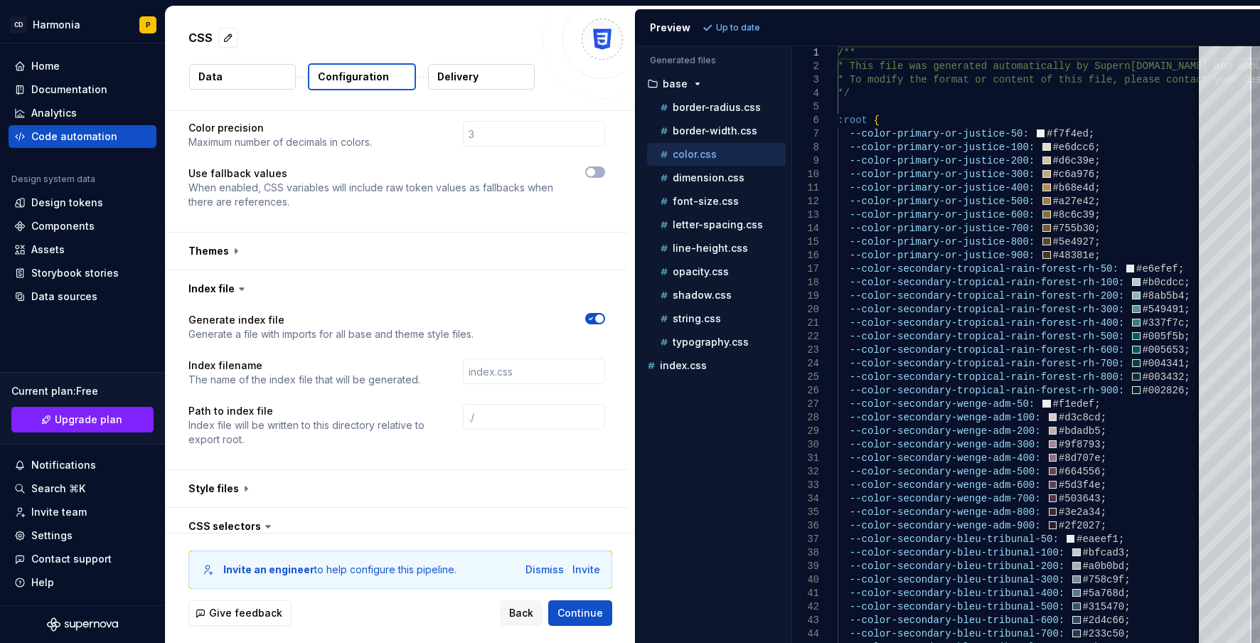
scroll to position [926, 0]
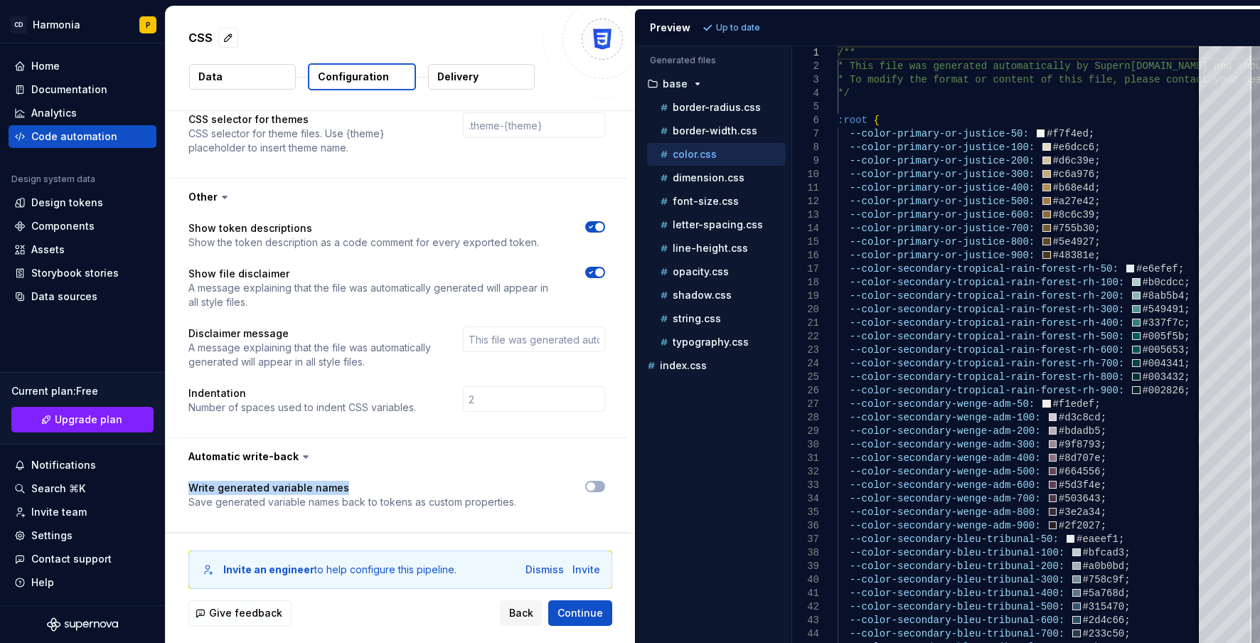
drag, startPoint x: 191, startPoint y: 490, endPoint x: 347, endPoint y: 482, distance: 156.6
click at [347, 482] on p "Write generated variable names" at bounding box center [352, 488] width 328 height 14
drag, startPoint x: 213, startPoint y: 503, endPoint x: 513, endPoint y: 500, distance: 300.1
click at [513, 500] on div "Write generated variable names Save generated variable names back to tokens as …" at bounding box center [396, 495] width 417 height 28
click at [594, 484] on span "button" at bounding box center [591, 486] width 9 height 9
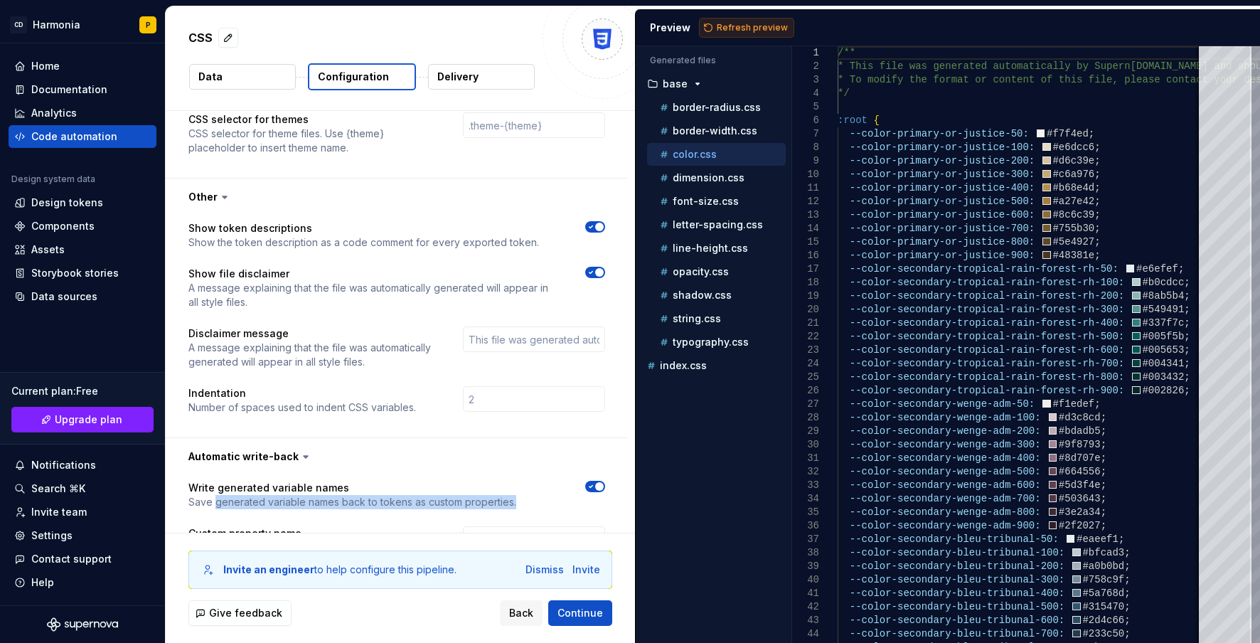
click at [747, 23] on span "Refresh preview" at bounding box center [752, 27] width 71 height 11
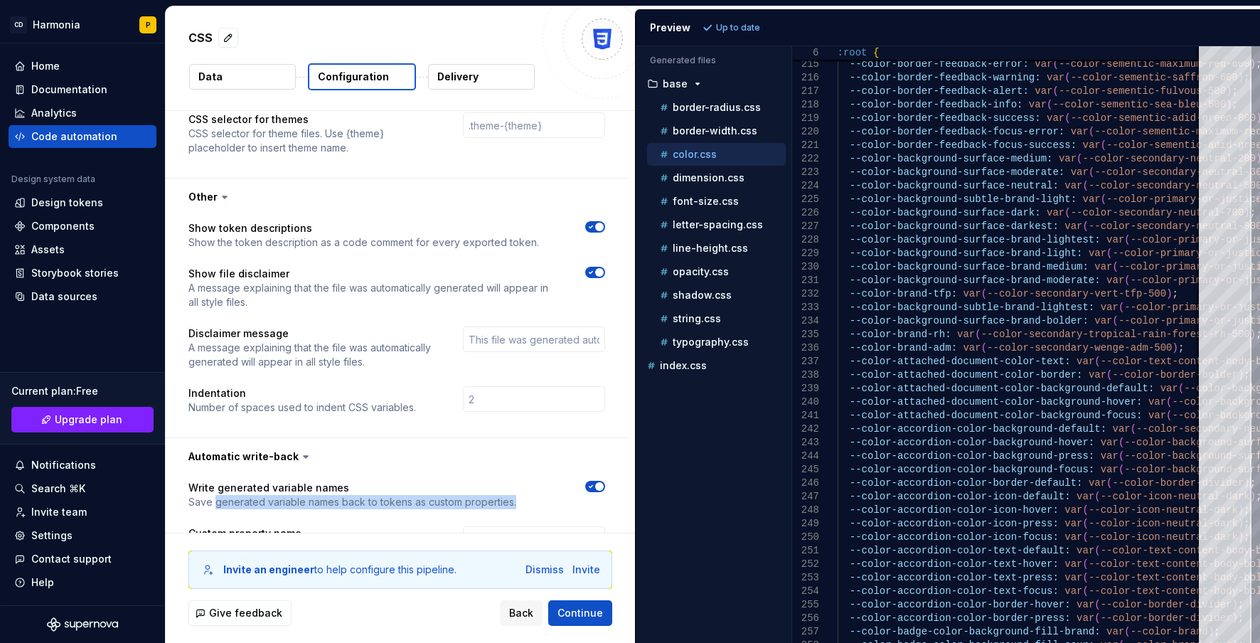
click at [588, 485] on icon "button" at bounding box center [590, 486] width 11 height 9
click at [753, 26] on span "Refresh preview" at bounding box center [752, 27] width 71 height 11
